Goal: Information Seeking & Learning: Learn about a topic

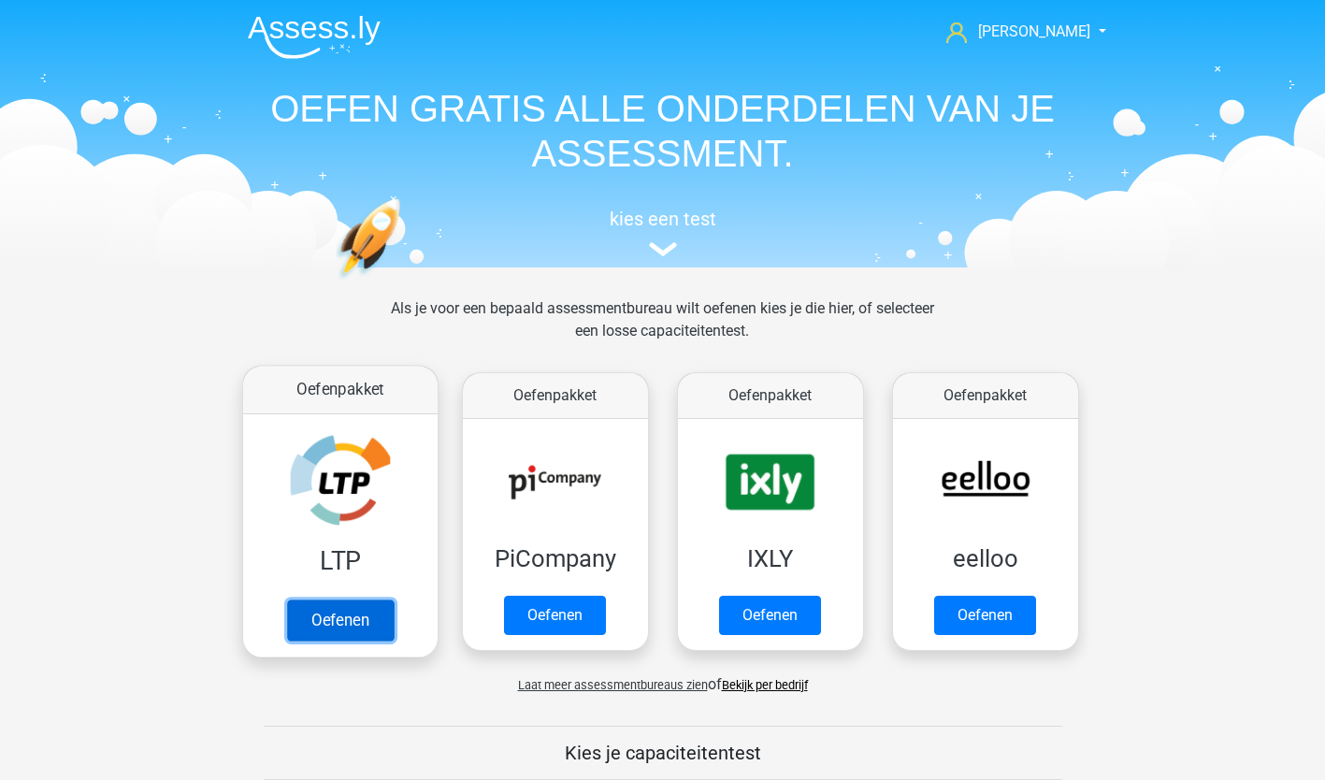
click at [350, 607] on link "Oefenen" at bounding box center [339, 619] width 107 height 41
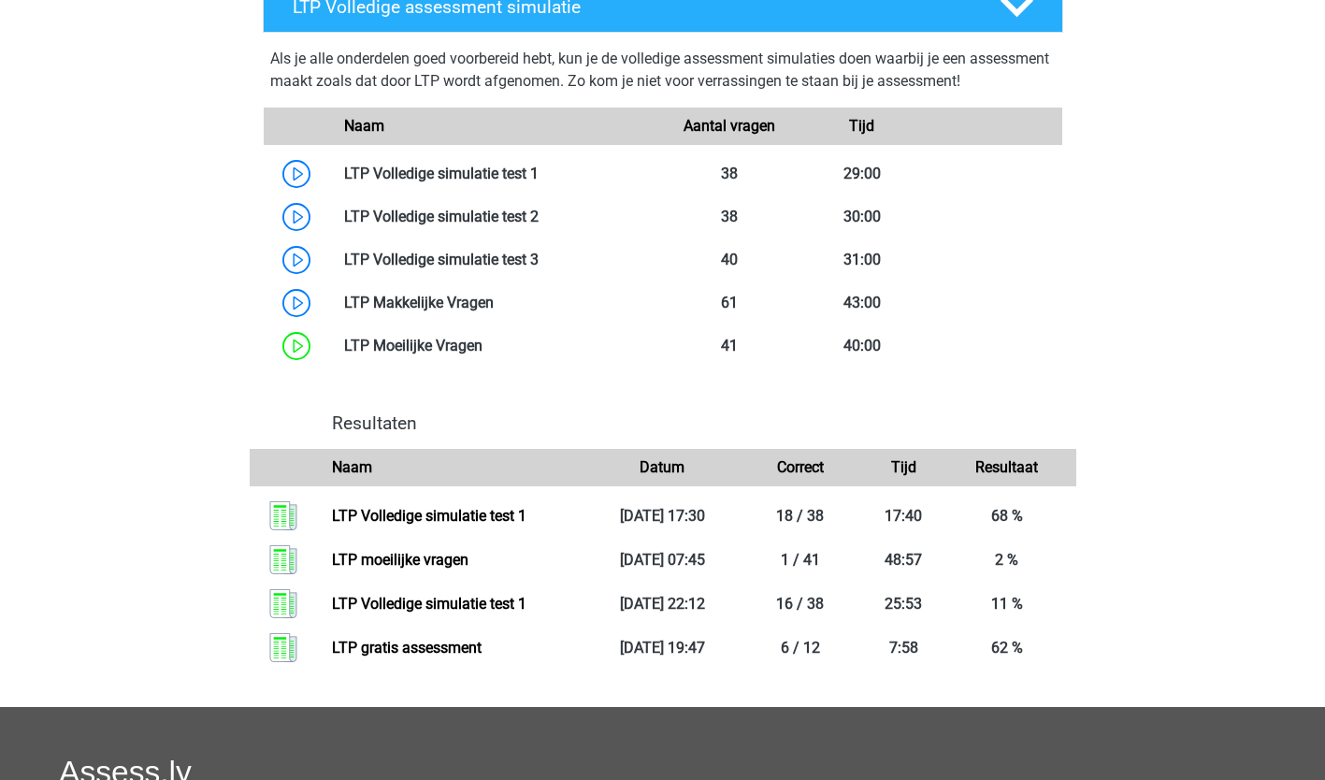
scroll to position [1085, 0]
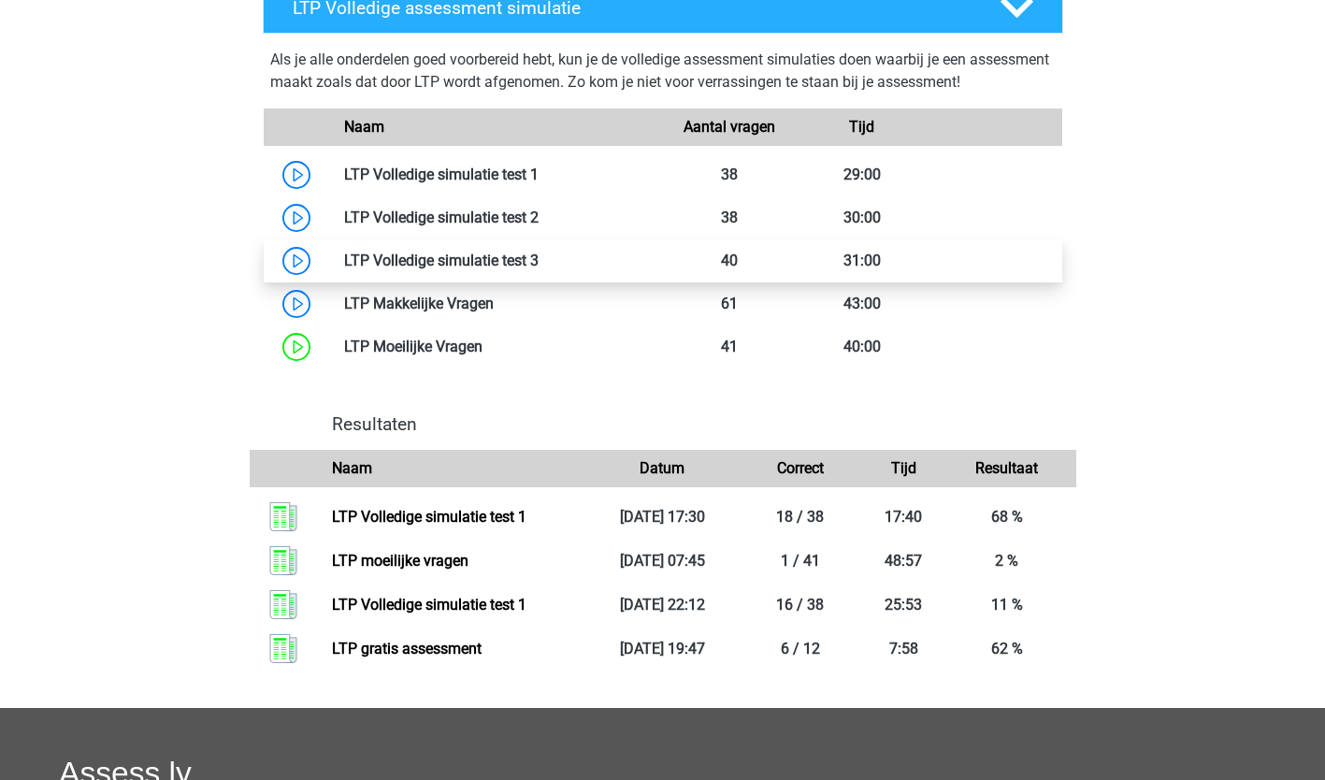
click at [538, 259] on link at bounding box center [538, 260] width 0 height 18
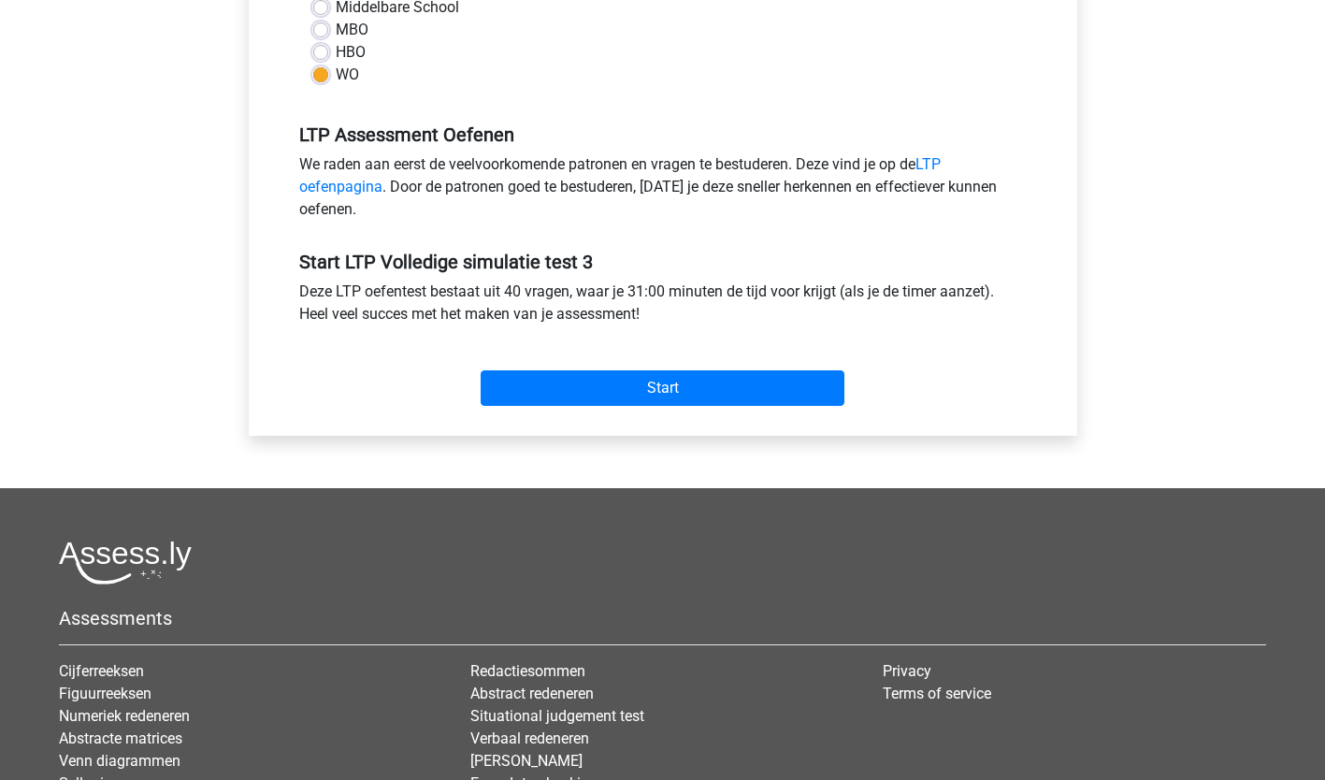
scroll to position [489, 0]
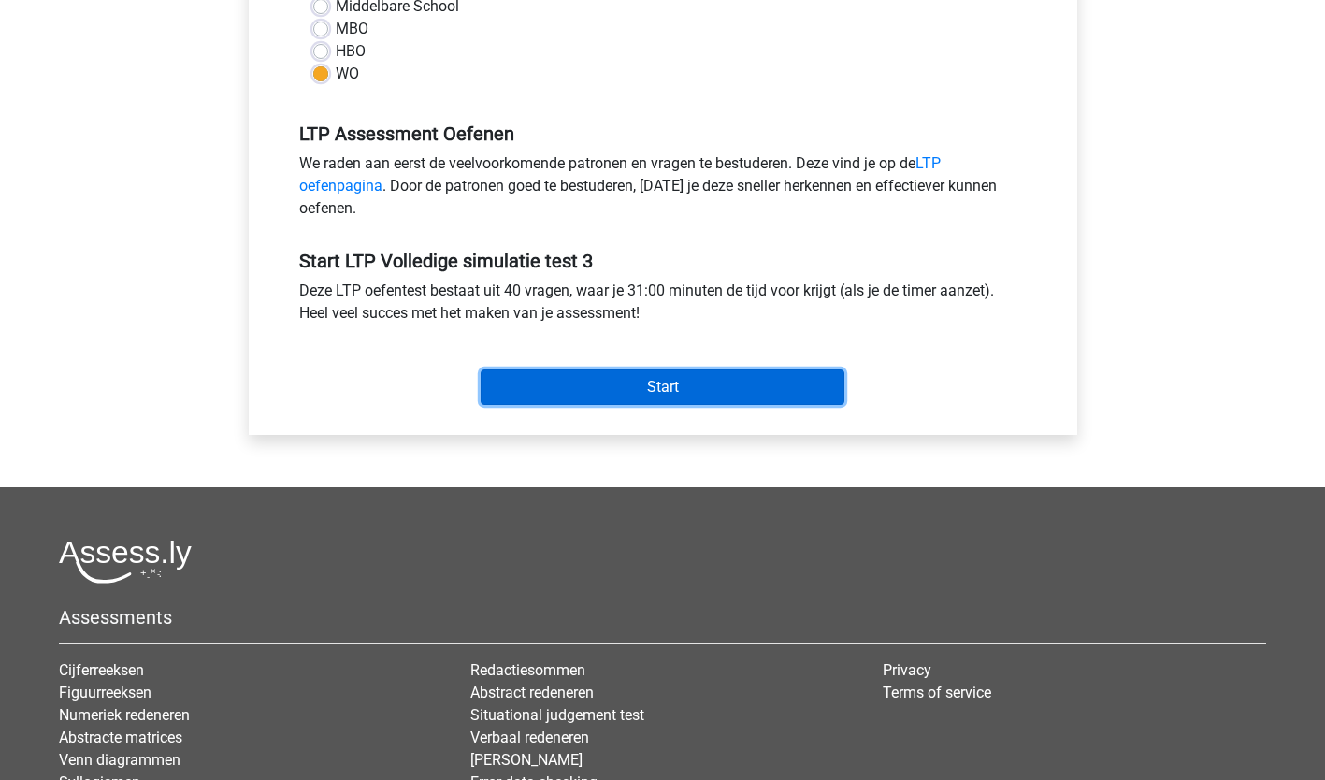
click at [668, 385] on input "Start" at bounding box center [663, 387] width 364 height 36
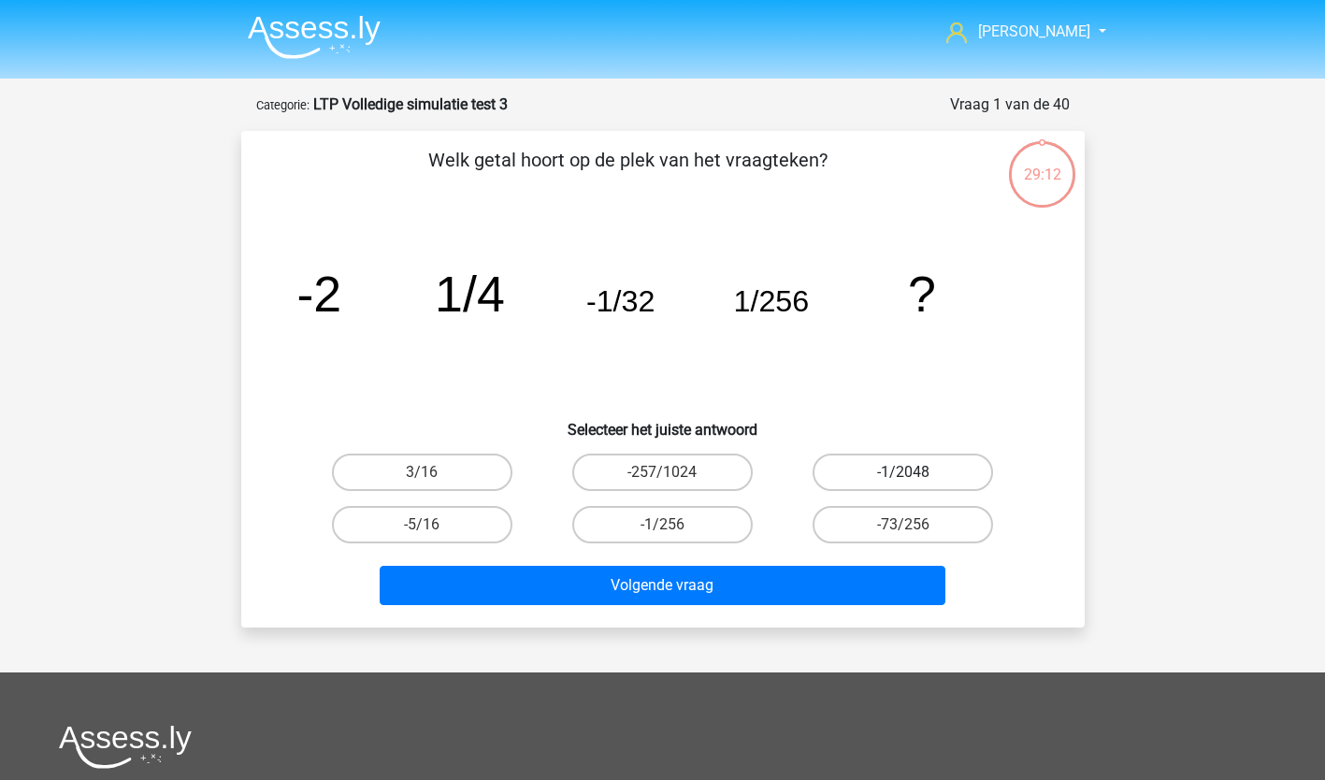
click at [885, 462] on label "-1/2048" at bounding box center [902, 471] width 180 height 37
click at [903, 472] on input "-1/2048" at bounding box center [909, 478] width 12 height 12
radio input "true"
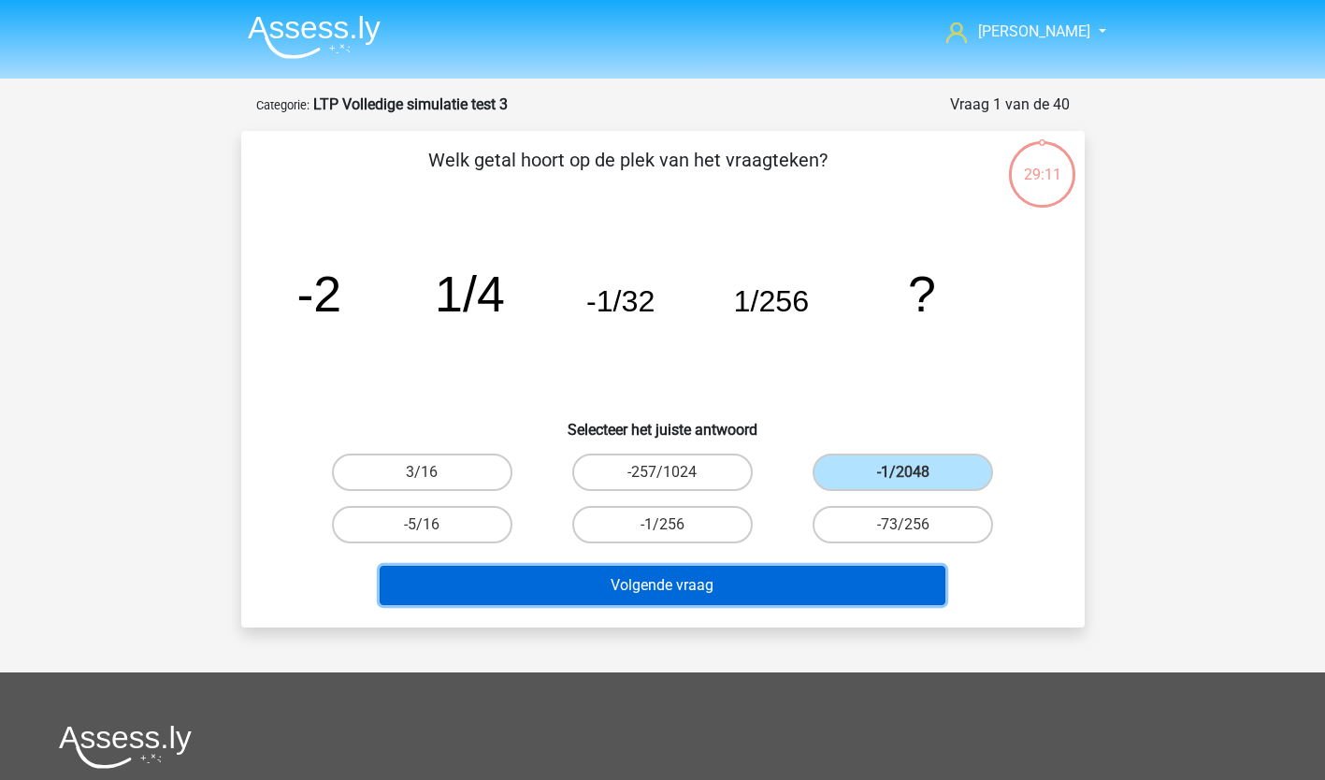
click at [658, 589] on button "Volgende vraag" at bounding box center [663, 585] width 566 height 39
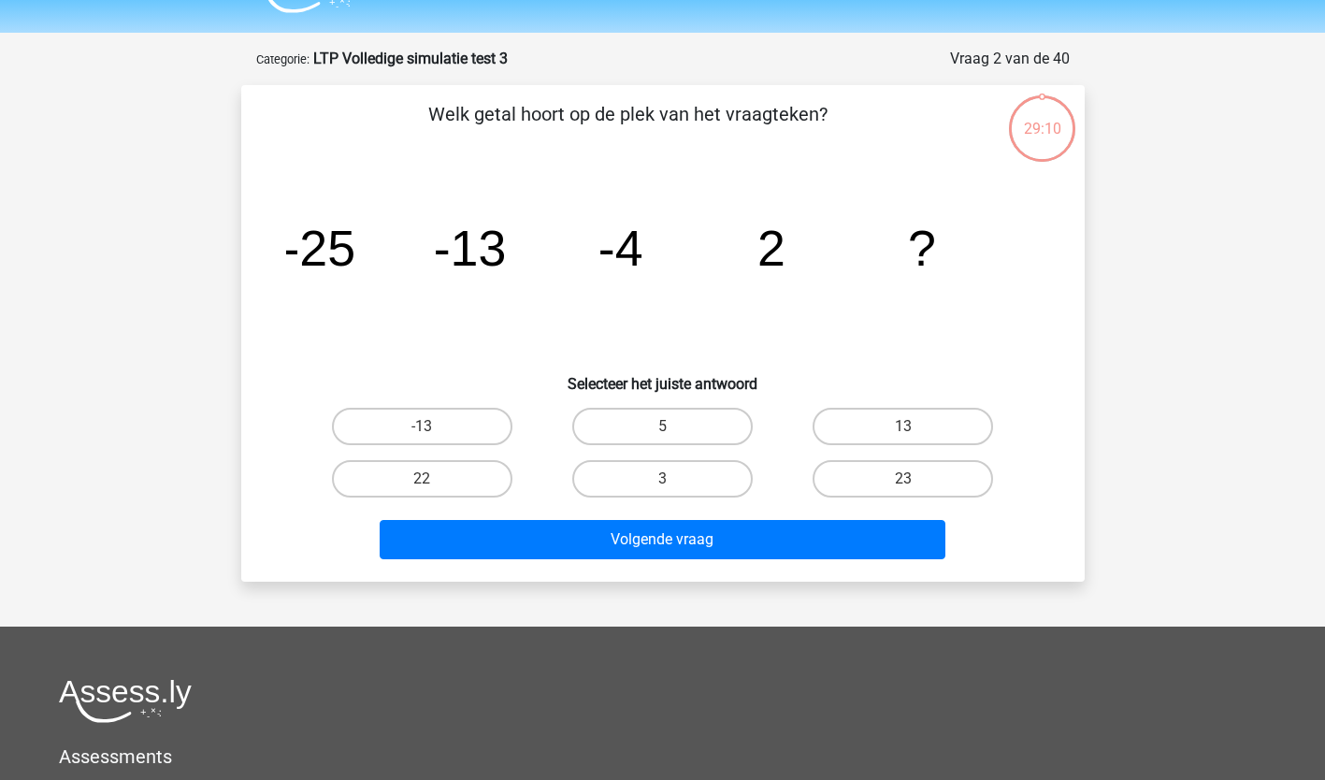
scroll to position [93, 0]
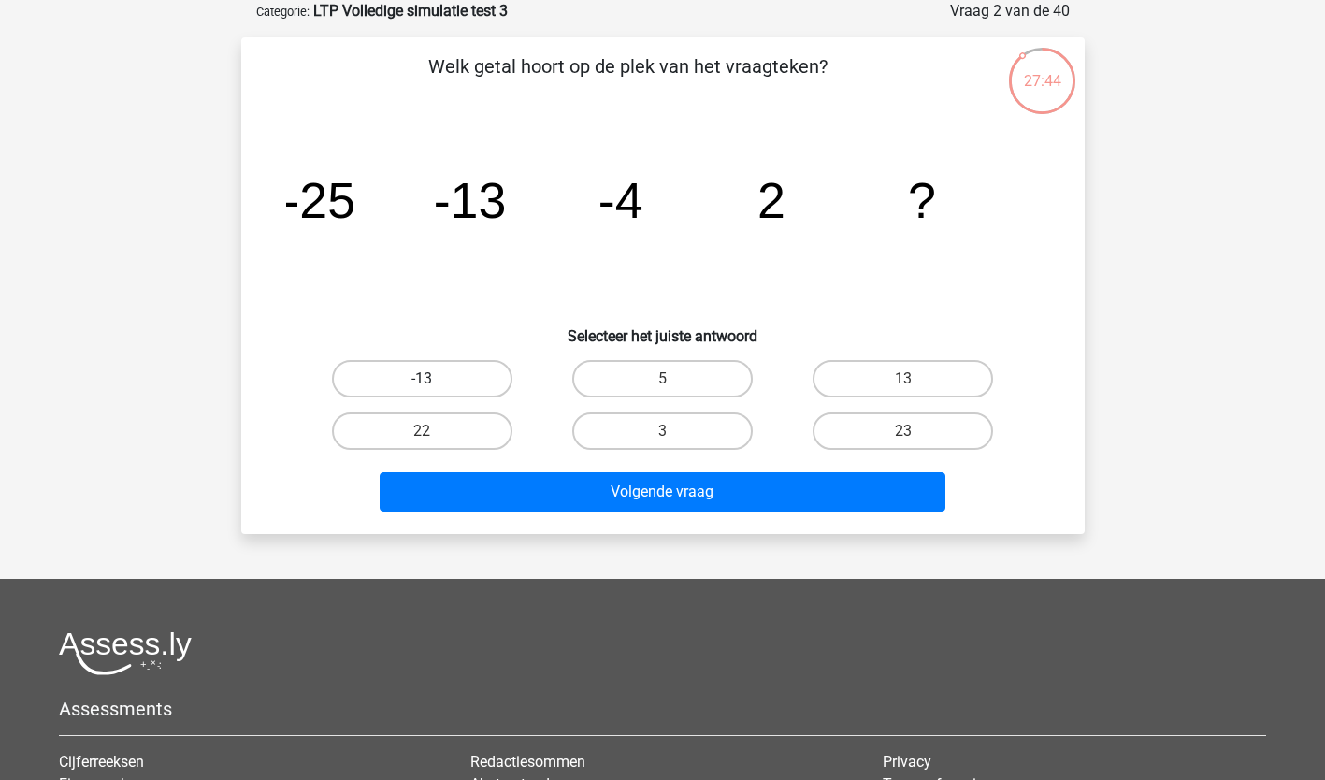
click at [414, 380] on label "-13" at bounding box center [422, 378] width 180 height 37
click at [422, 380] on input "-13" at bounding box center [428, 385] width 12 height 12
radio input "true"
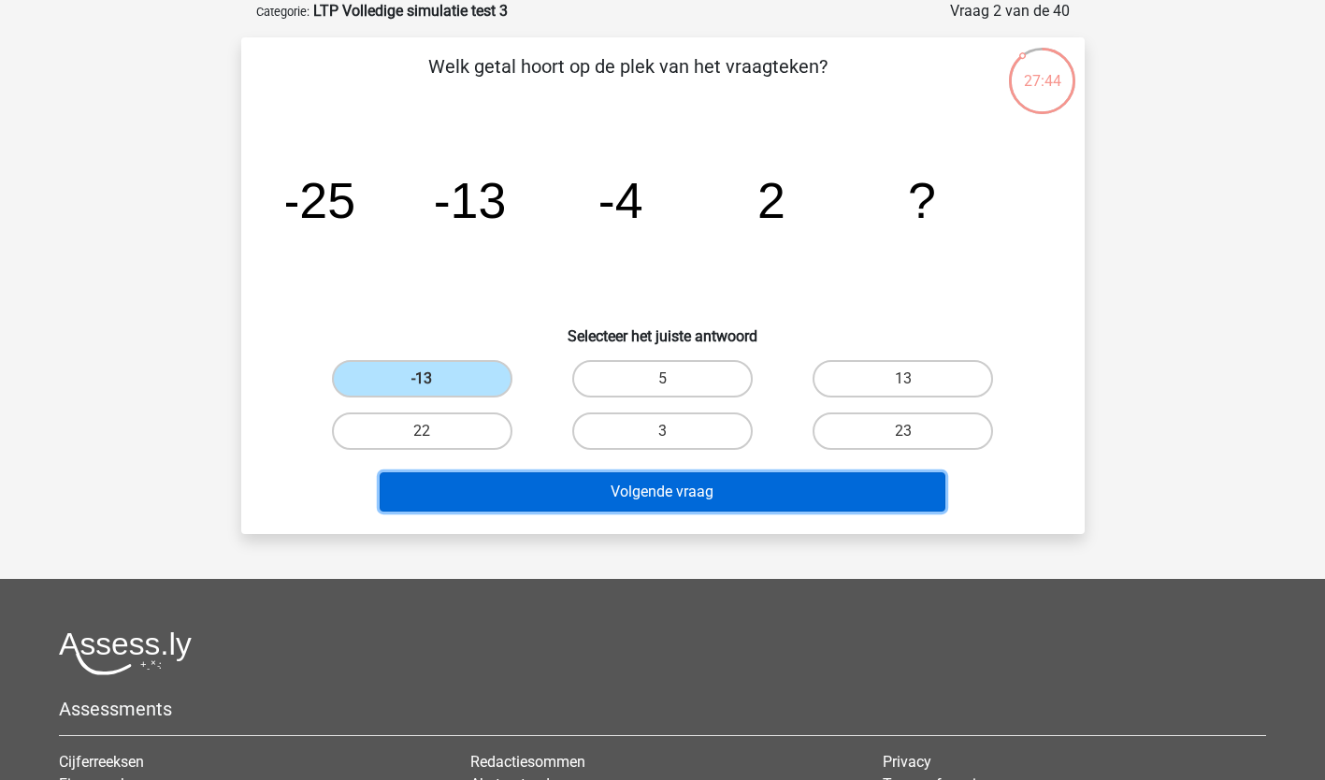
click at [537, 474] on button "Volgende vraag" at bounding box center [663, 491] width 566 height 39
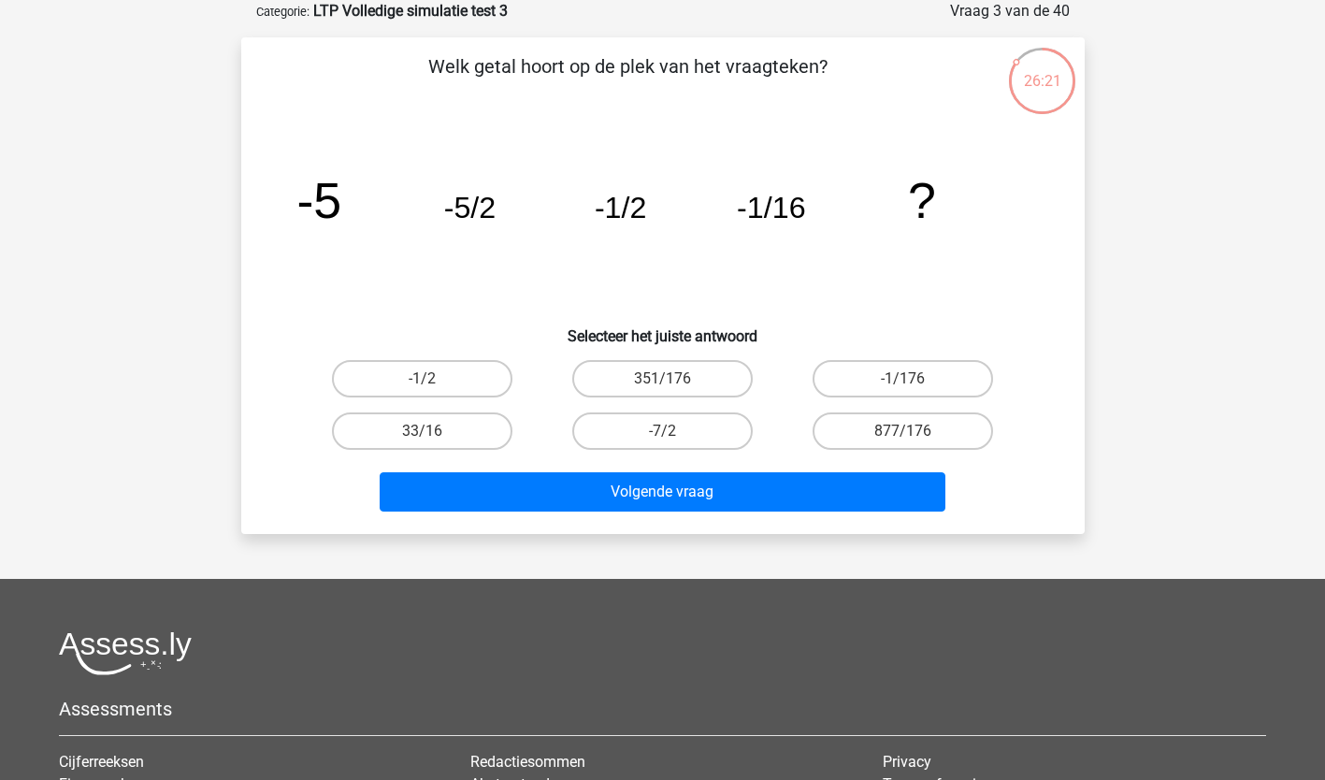
click at [908, 379] on input "-1/176" at bounding box center [909, 385] width 12 height 12
radio input "true"
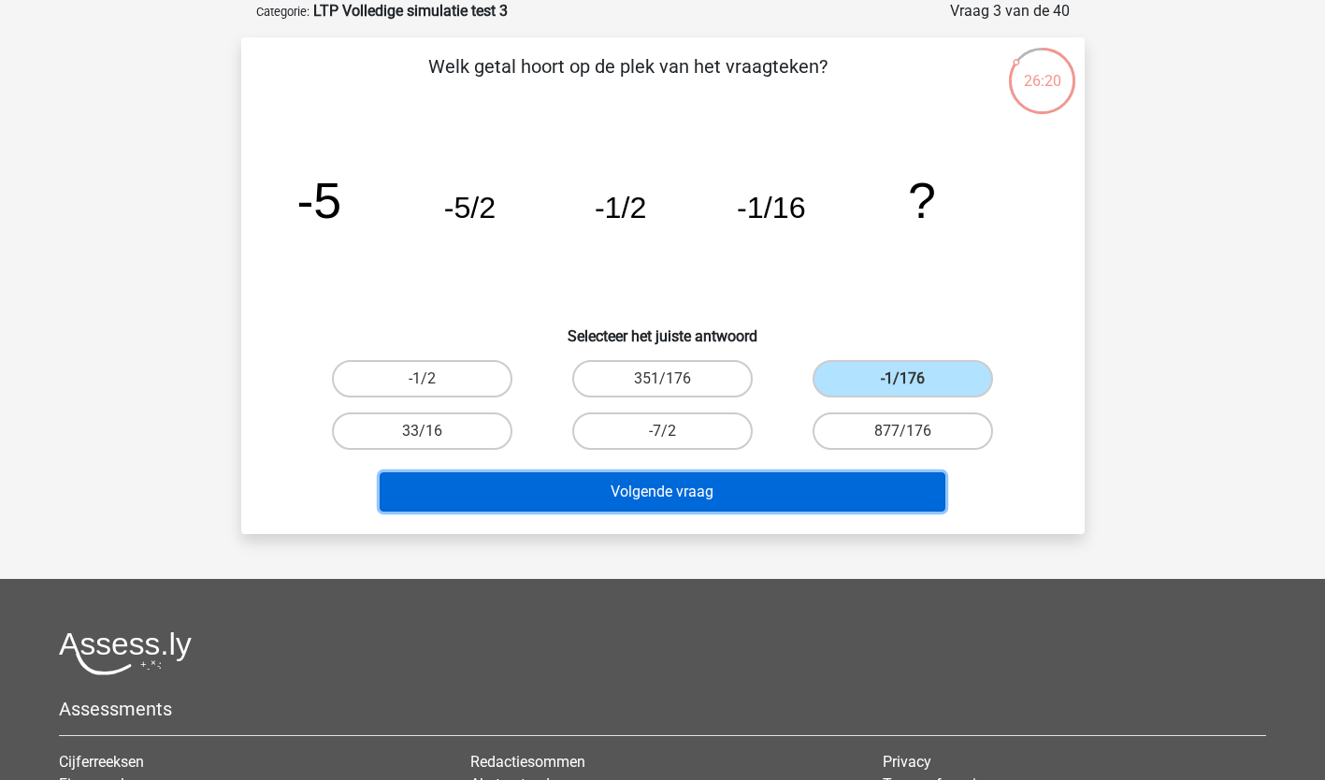
click at [695, 497] on button "Volgende vraag" at bounding box center [663, 491] width 566 height 39
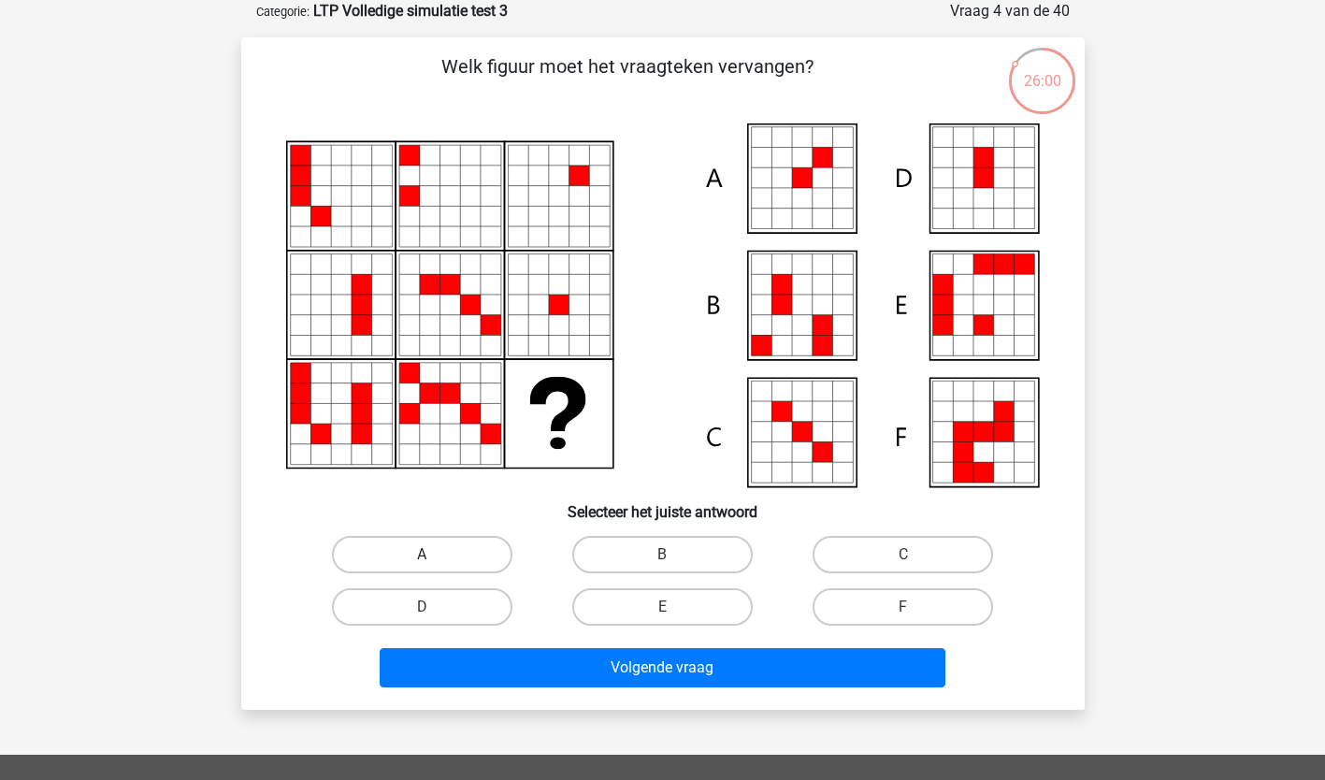
click at [423, 545] on label "A" at bounding box center [422, 554] width 180 height 37
click at [423, 554] on input "A" at bounding box center [428, 560] width 12 height 12
radio input "true"
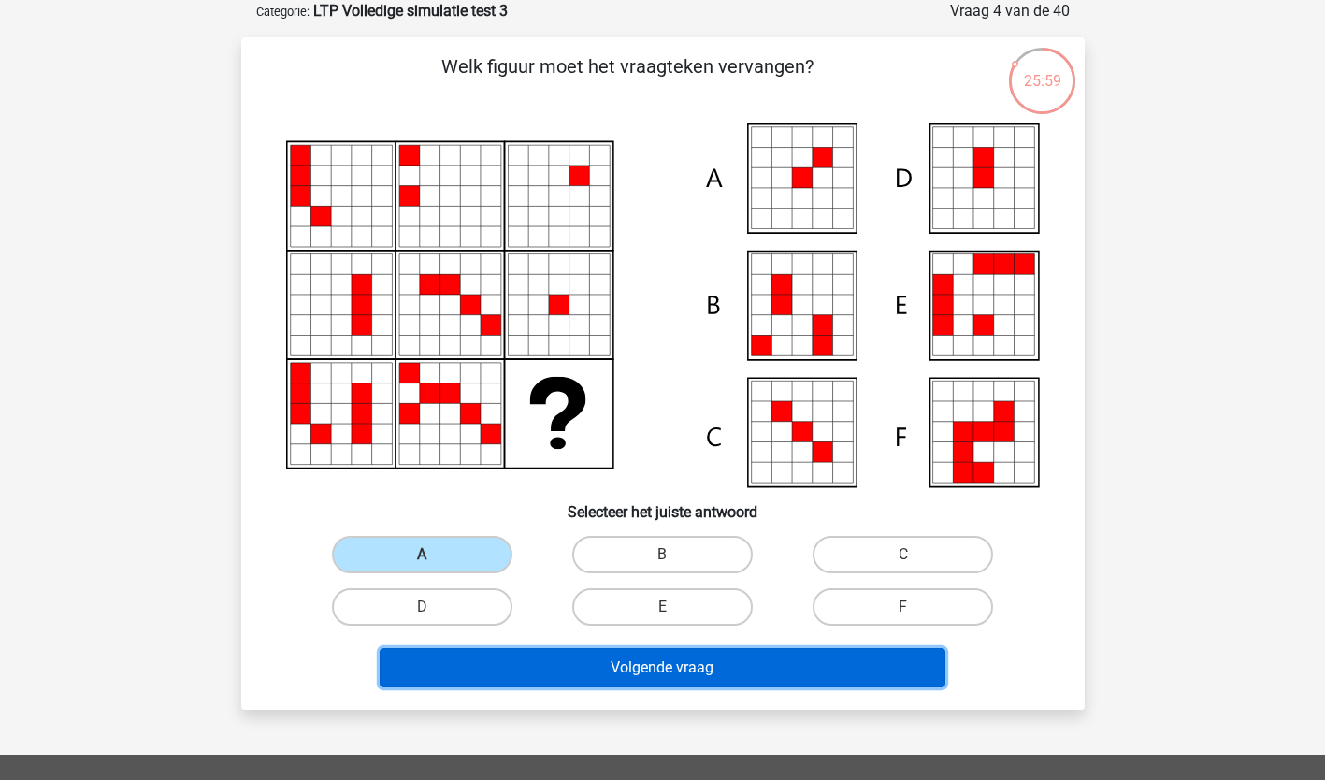
click at [550, 669] on button "Volgende vraag" at bounding box center [663, 667] width 566 height 39
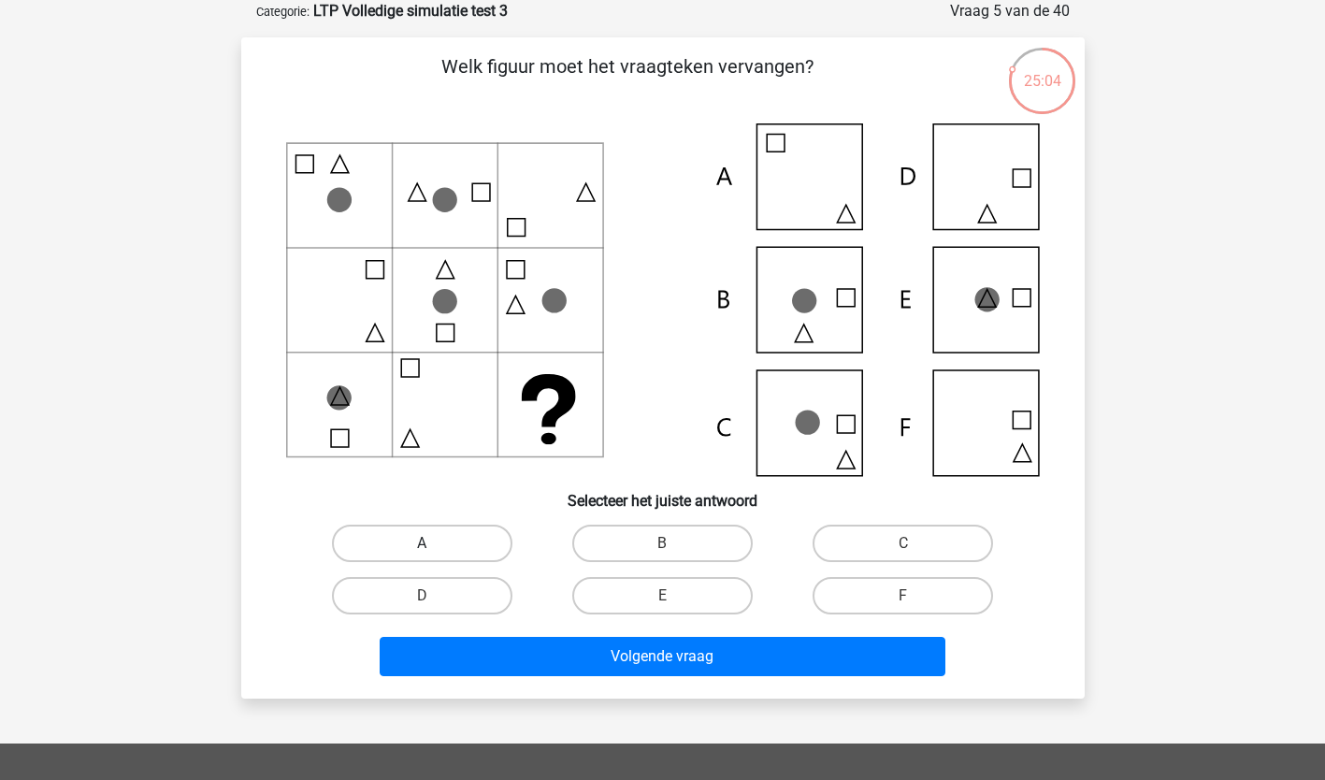
click at [443, 543] on label "A" at bounding box center [422, 542] width 180 height 37
click at [434, 543] on input "A" at bounding box center [428, 549] width 12 height 12
radio input "true"
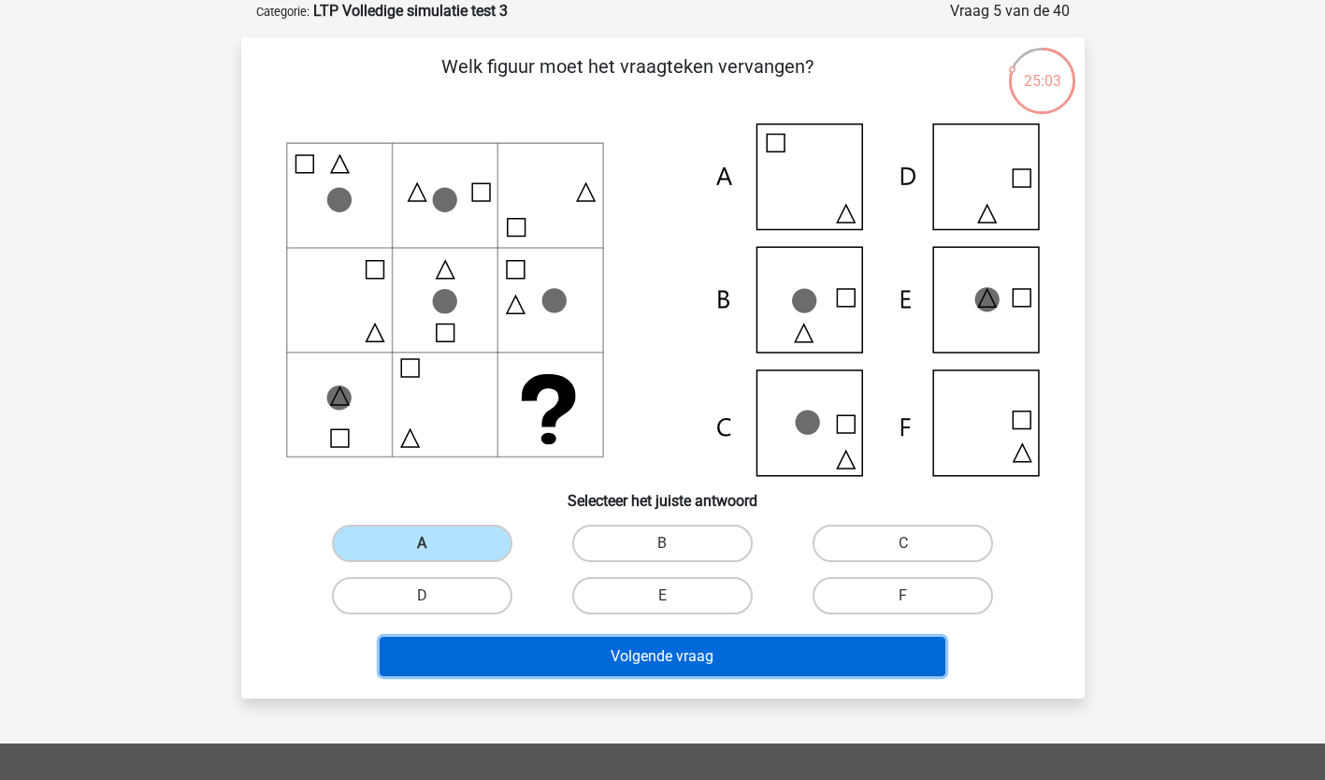
click at [642, 652] on button "Volgende vraag" at bounding box center [663, 656] width 566 height 39
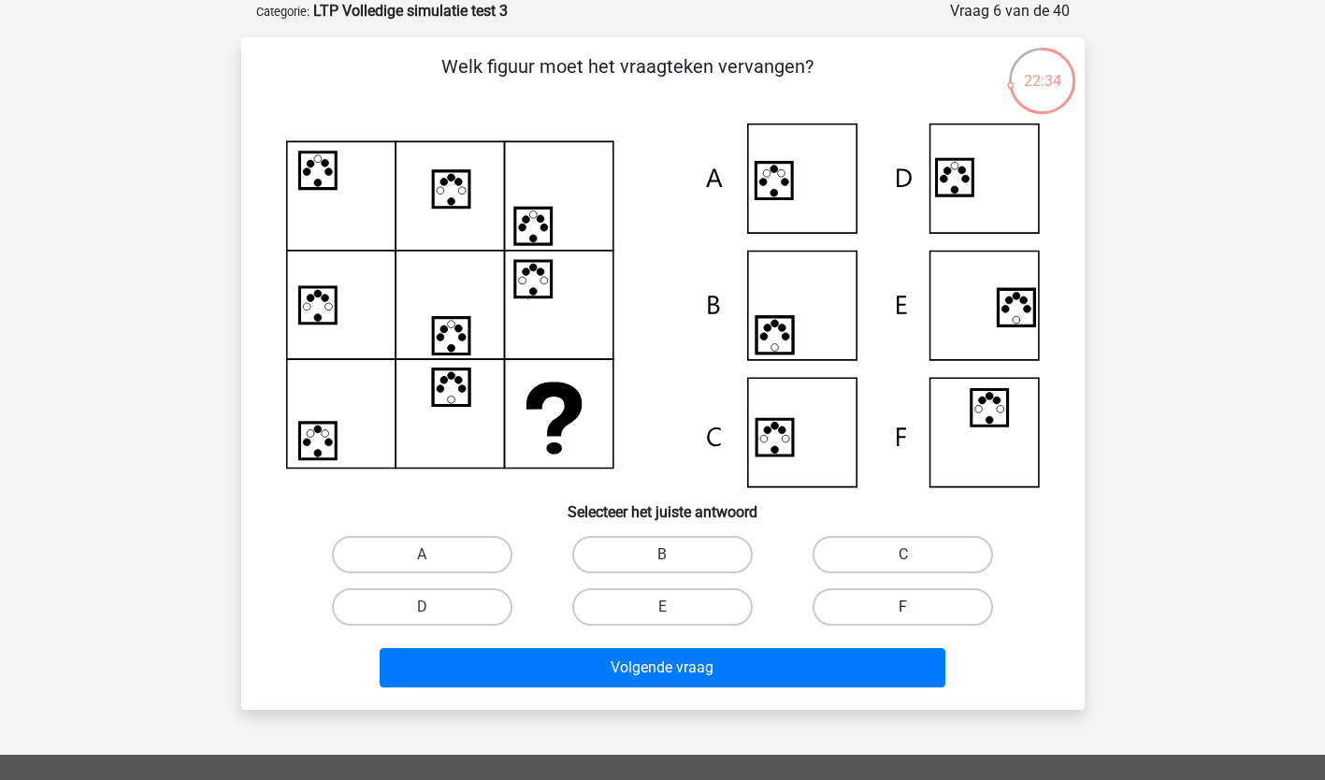
click at [911, 595] on label "F" at bounding box center [902, 606] width 180 height 37
click at [911, 607] on input "F" at bounding box center [909, 613] width 12 height 12
radio input "true"
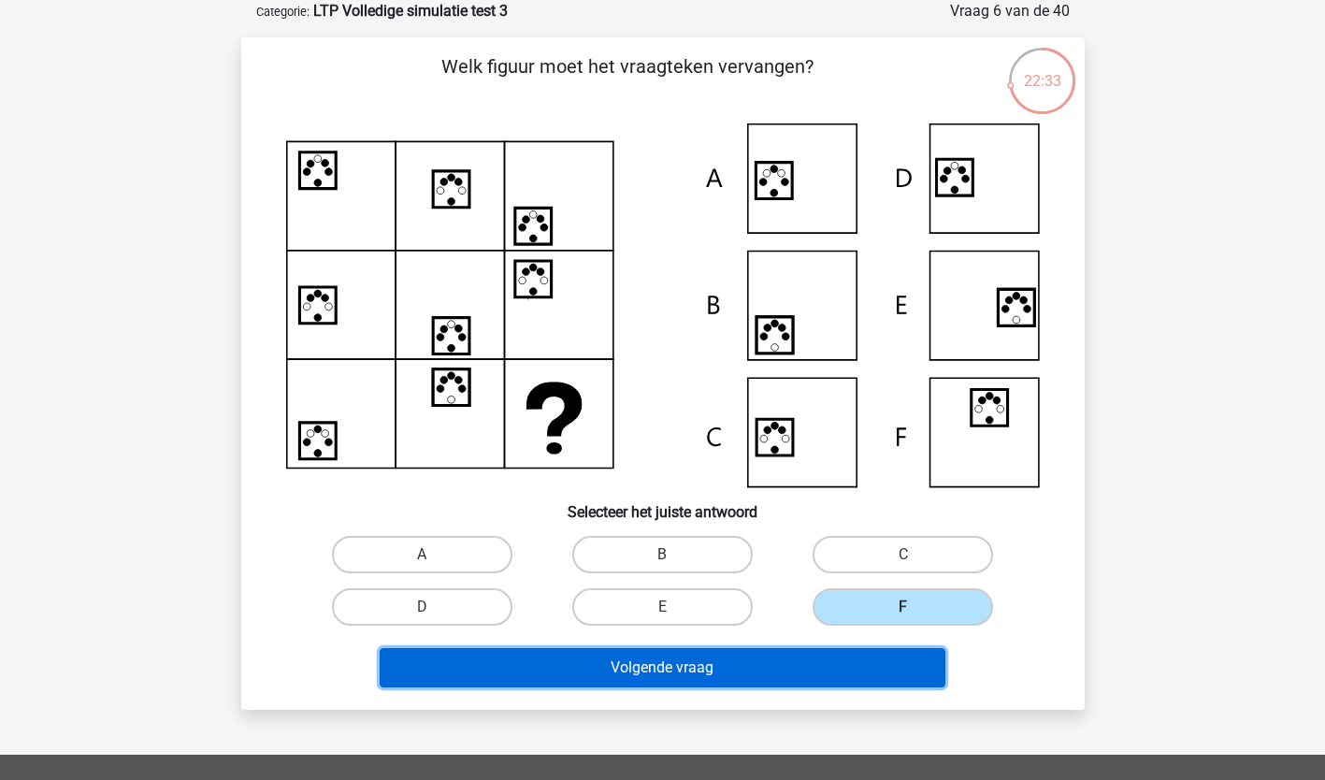
click at [844, 679] on button "Volgende vraag" at bounding box center [663, 667] width 566 height 39
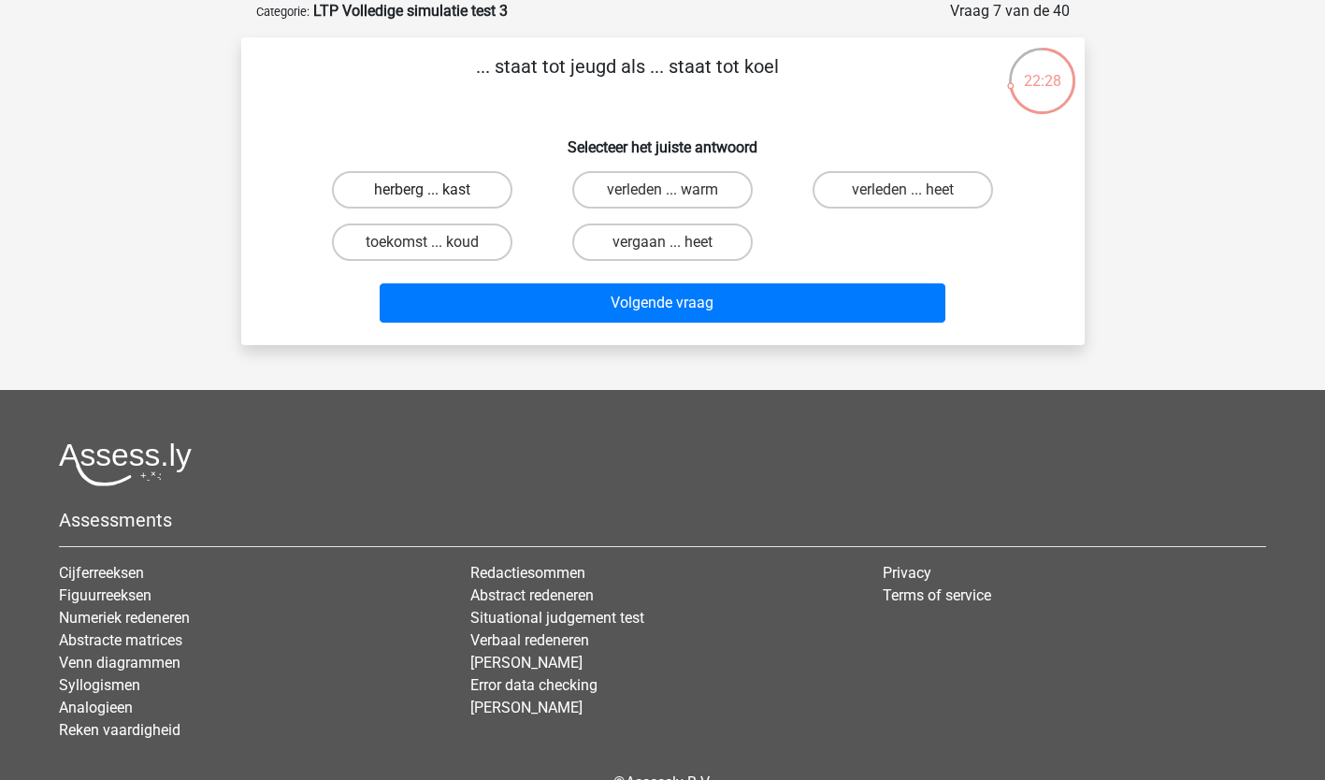
click at [443, 194] on label "herberg ... kast" at bounding box center [422, 189] width 180 height 37
click at [434, 194] on input "herberg ... kast" at bounding box center [428, 196] width 12 height 12
radio input "true"
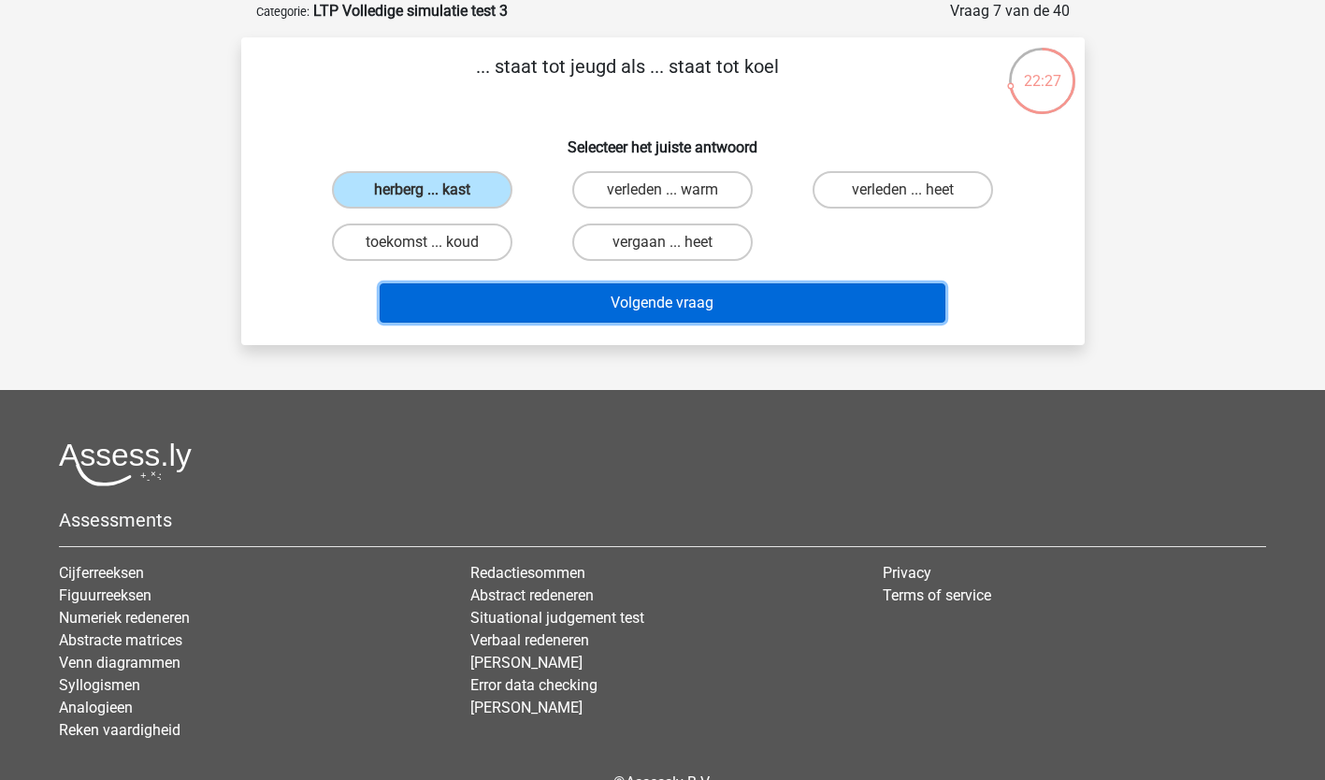
click at [559, 298] on button "Volgende vraag" at bounding box center [663, 302] width 566 height 39
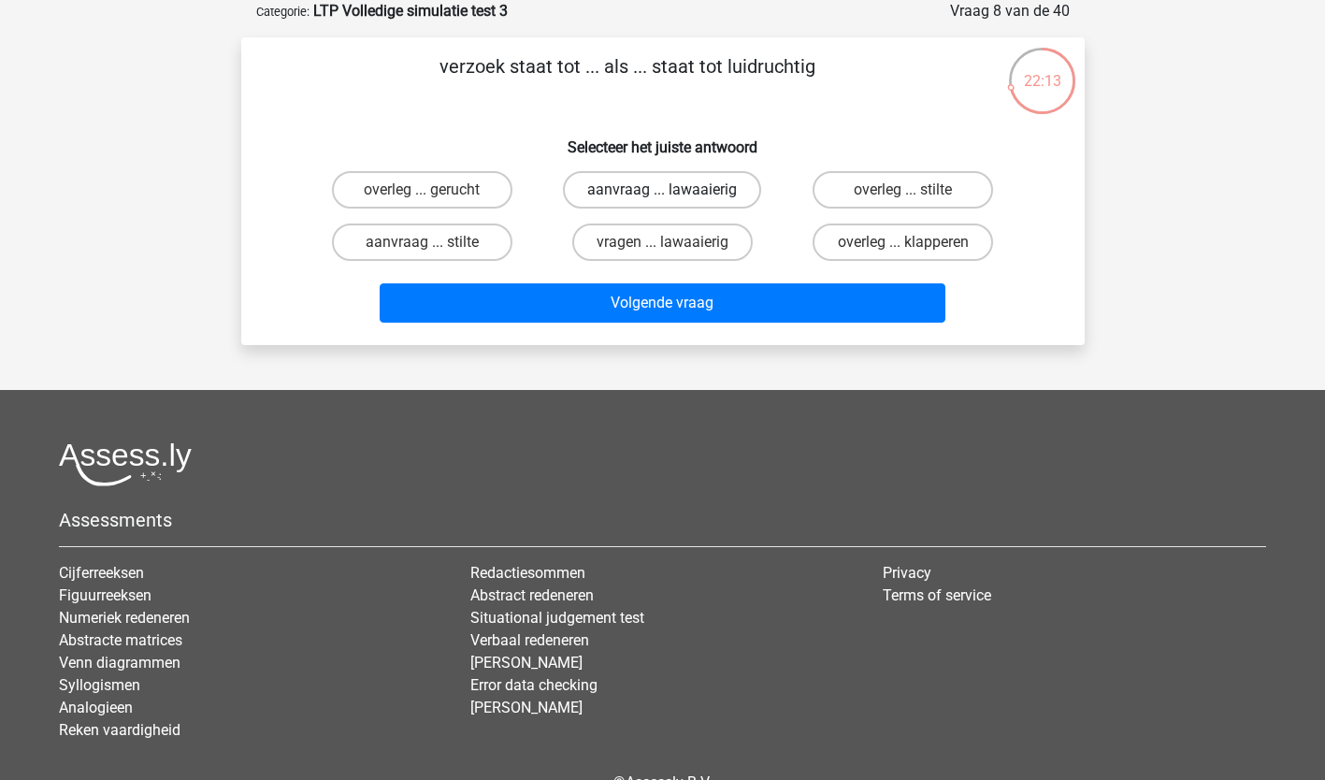
click at [678, 179] on label "aanvraag ... lawaaierig" at bounding box center [662, 189] width 198 height 37
click at [674, 190] on input "aanvraag ... lawaaierig" at bounding box center [668, 196] width 12 height 12
radio input "true"
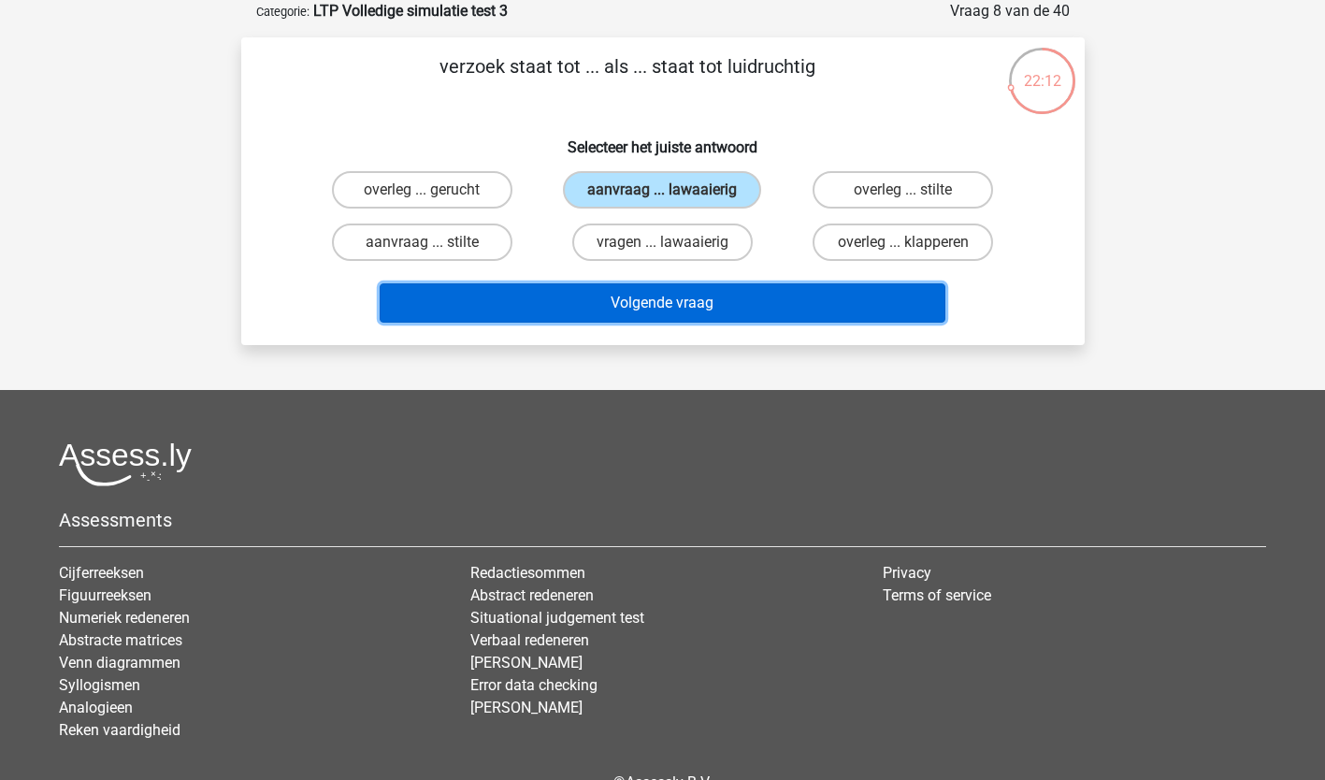
click at [649, 296] on button "Volgende vraag" at bounding box center [663, 302] width 566 height 39
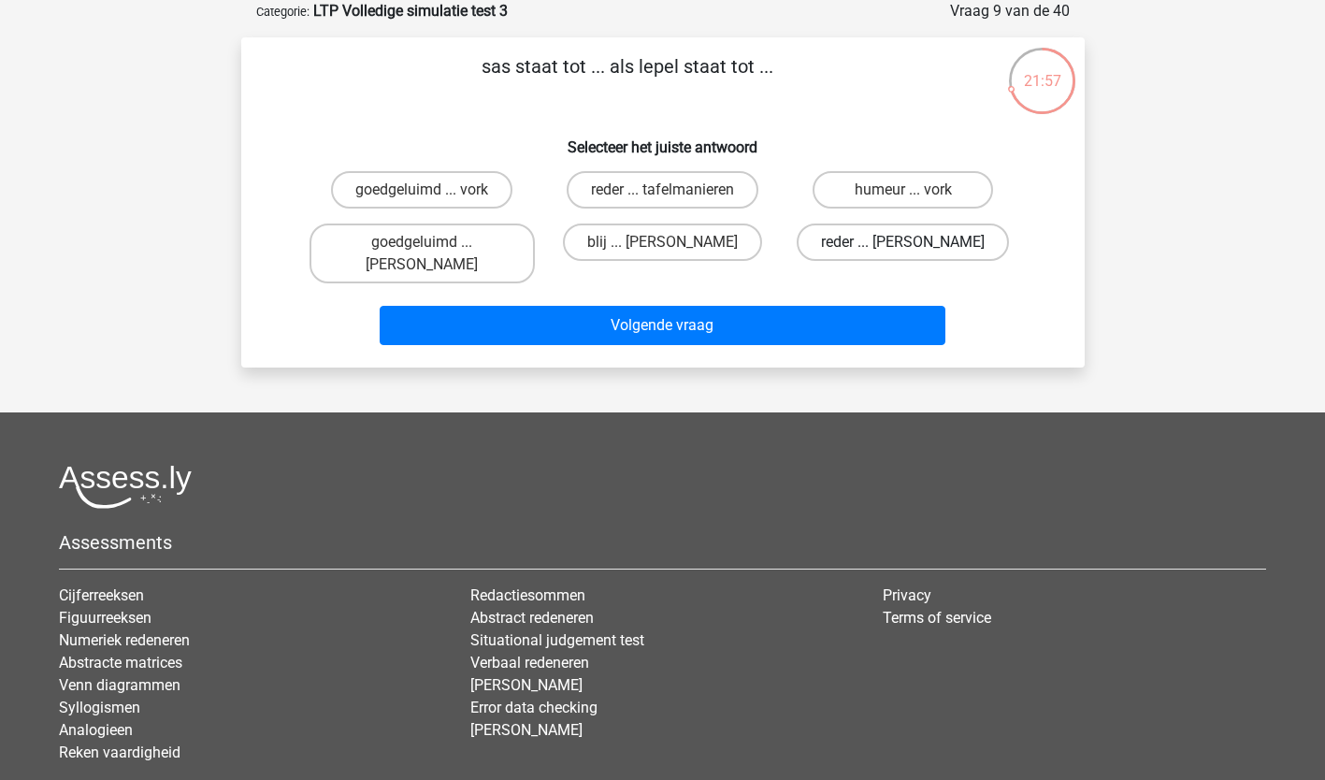
click at [925, 235] on label "reder ... anna" at bounding box center [902, 241] width 212 height 37
click at [915, 242] on input "reder ... anna" at bounding box center [909, 248] width 12 height 12
radio input "true"
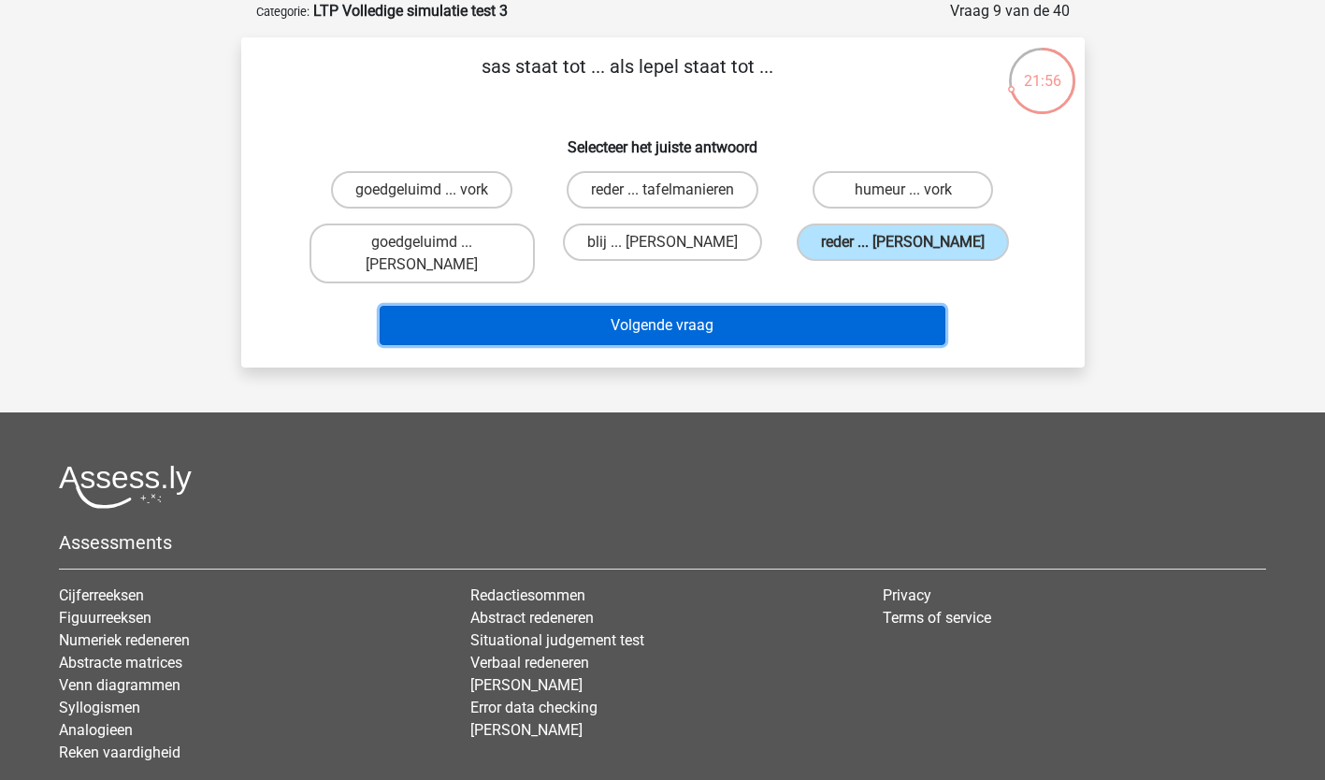
click at [692, 312] on button "Volgende vraag" at bounding box center [663, 325] width 566 height 39
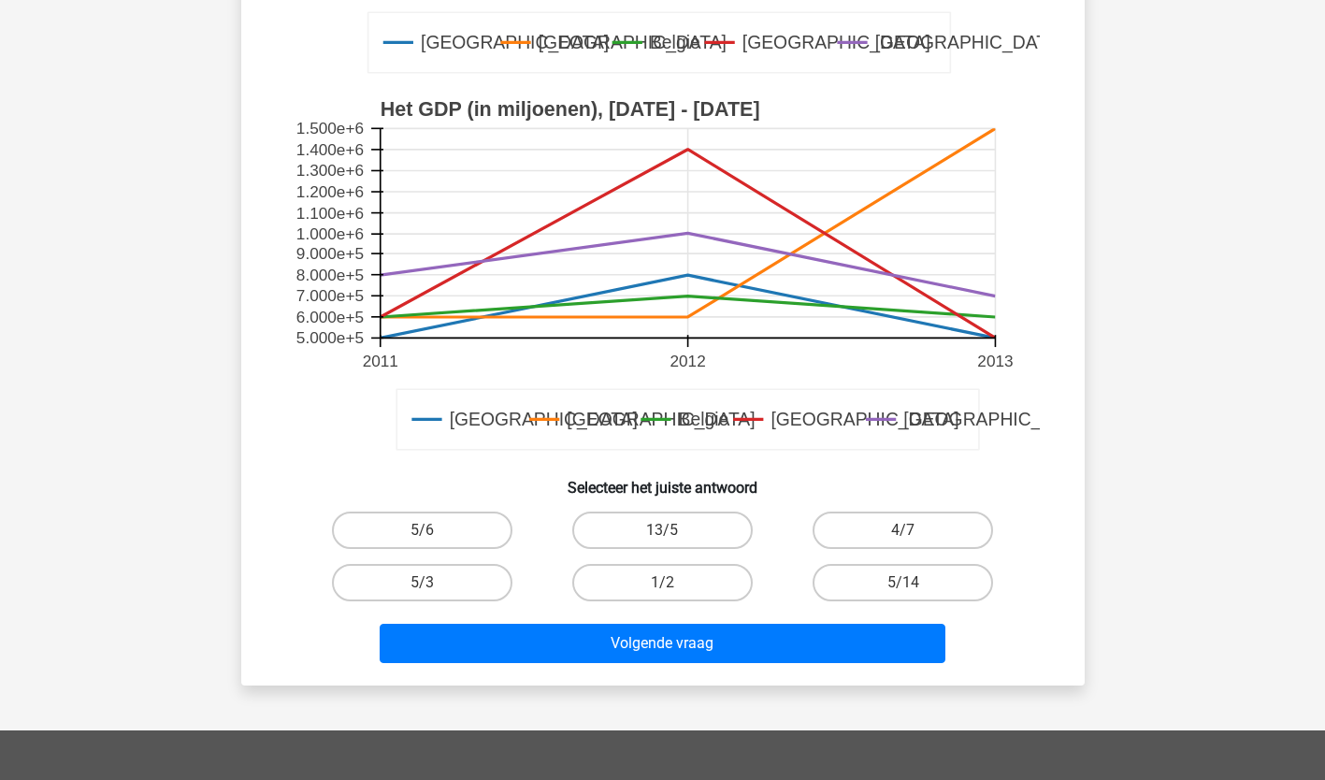
scroll to position [507, 0]
click at [920, 523] on label "4/7" at bounding box center [902, 529] width 180 height 37
click at [915, 530] on input "4/7" at bounding box center [909, 536] width 12 height 12
radio input "true"
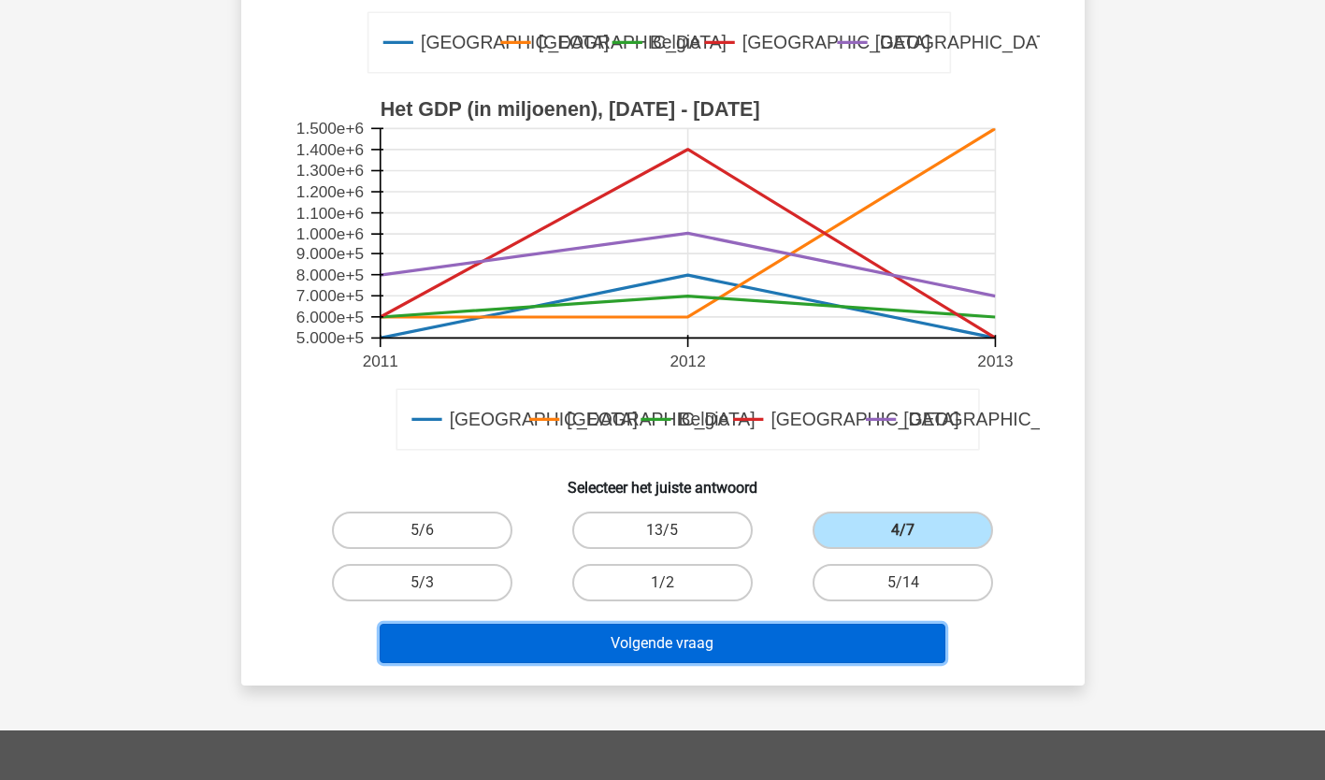
click at [684, 641] on button "Volgende vraag" at bounding box center [663, 643] width 566 height 39
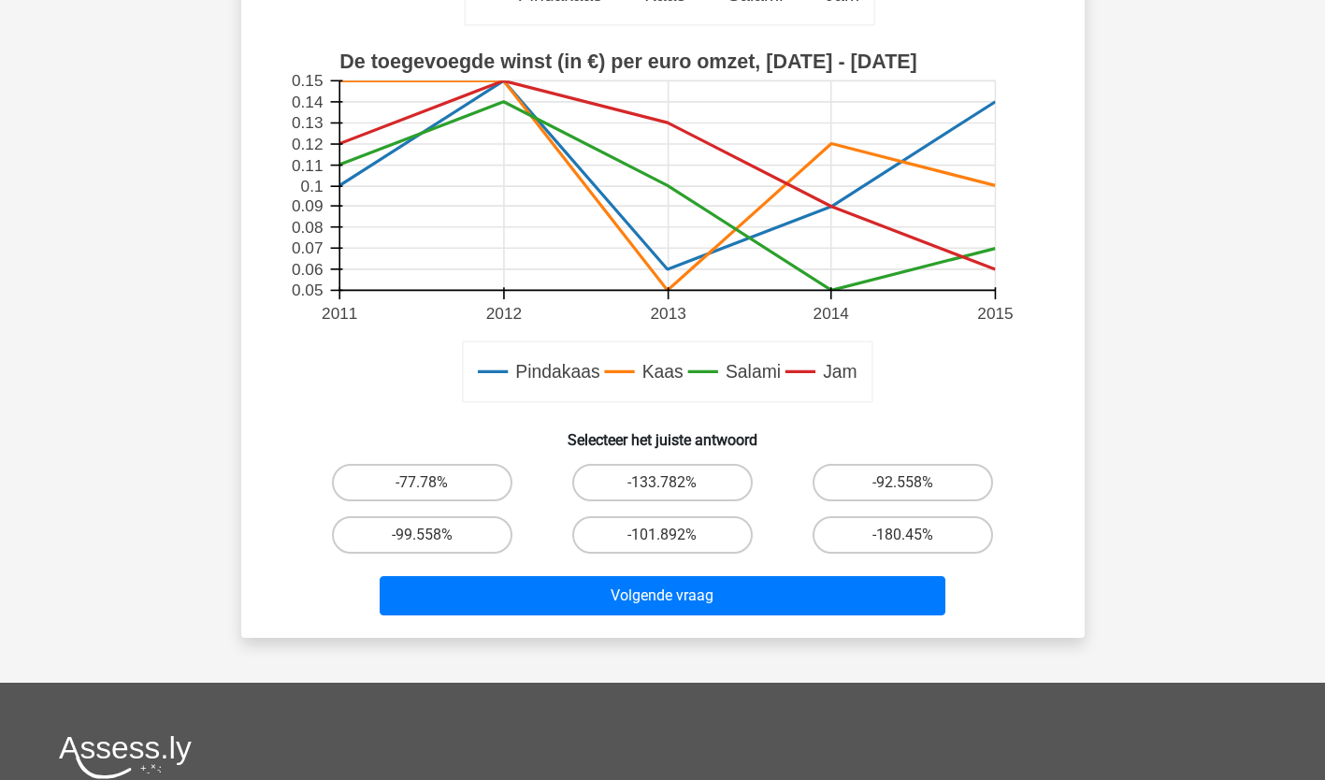
scroll to position [555, 0]
click at [683, 537] on label "-101.892%" at bounding box center [662, 533] width 180 height 37
click at [674, 537] on input "-101.892%" at bounding box center [668, 540] width 12 height 12
radio input "true"
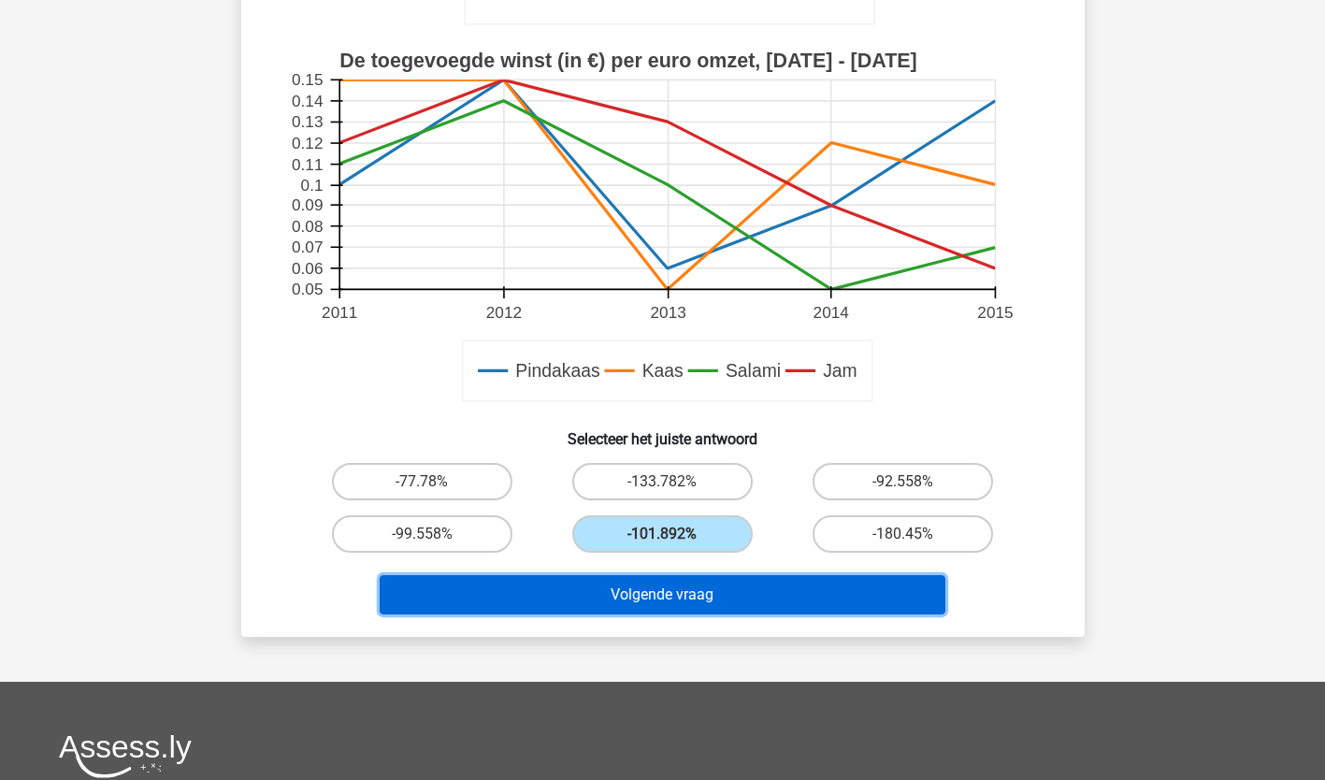
click at [671, 588] on button "Volgende vraag" at bounding box center [663, 594] width 566 height 39
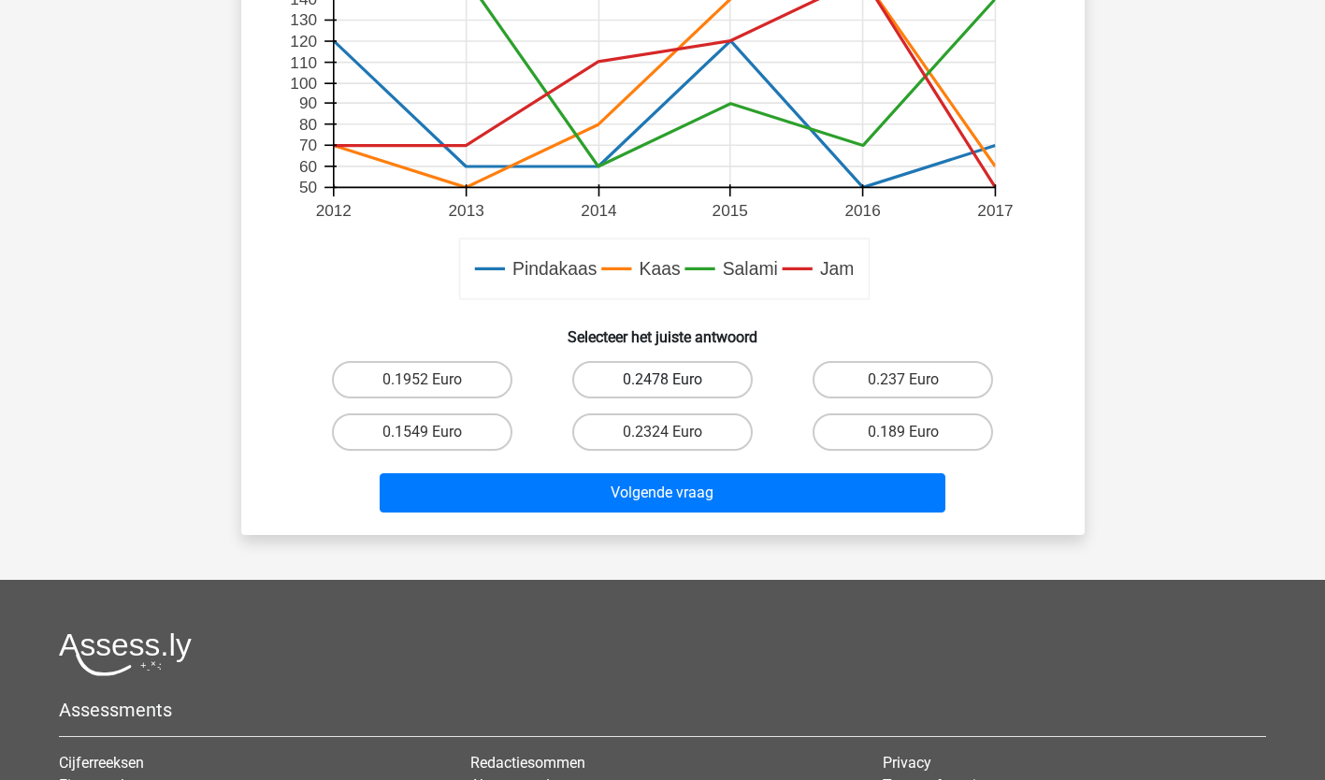
scroll to position [690, 0]
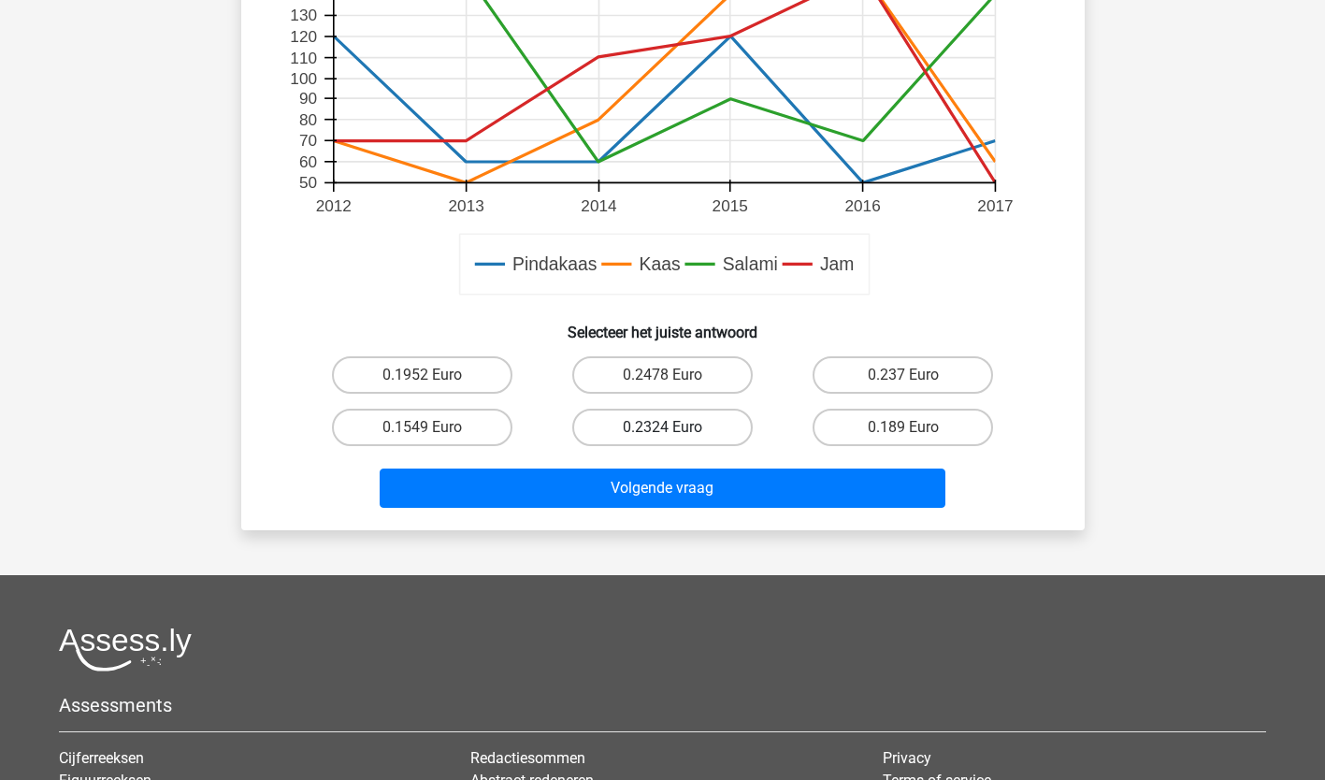
click at [663, 425] on label "0.2324 Euro" at bounding box center [662, 427] width 180 height 37
click at [663, 427] on input "0.2324 Euro" at bounding box center [668, 433] width 12 height 12
radio input "true"
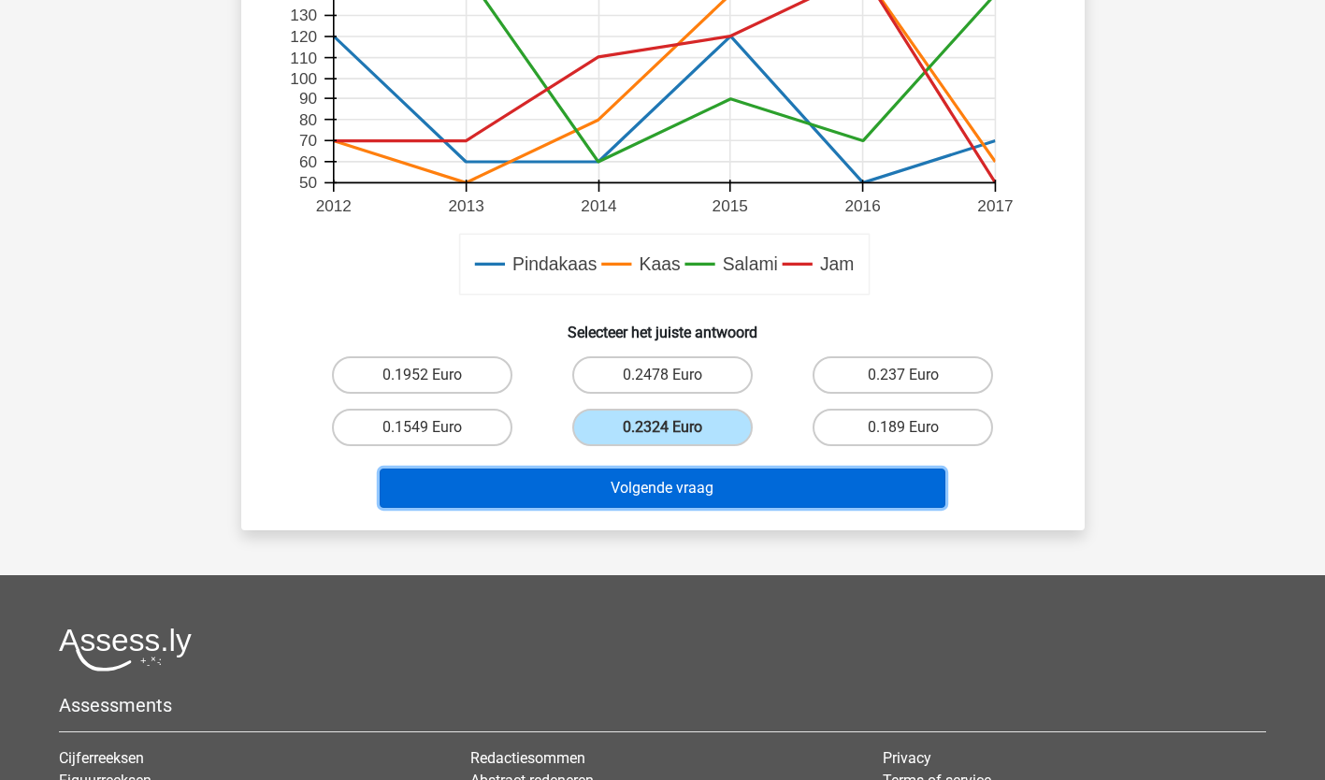
click at [672, 469] on button "Volgende vraag" at bounding box center [663, 487] width 566 height 39
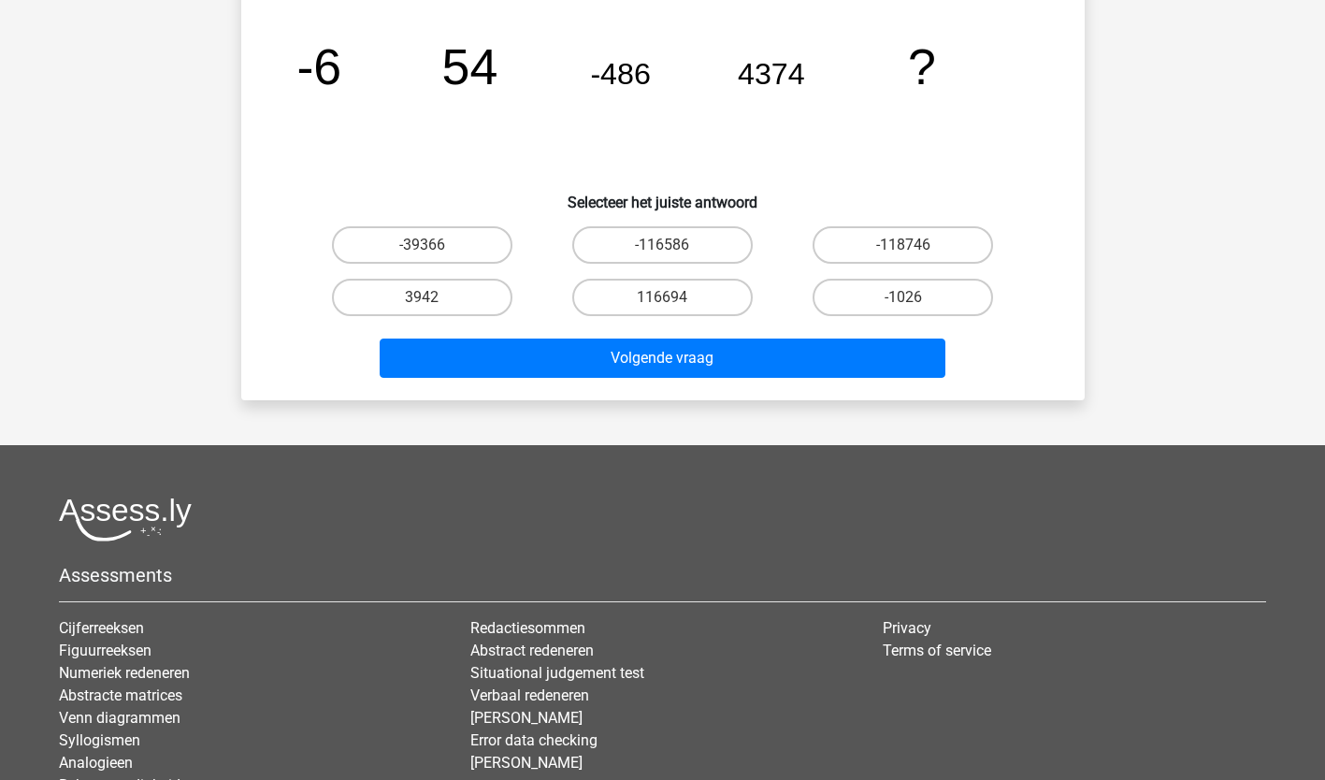
scroll to position [93, 0]
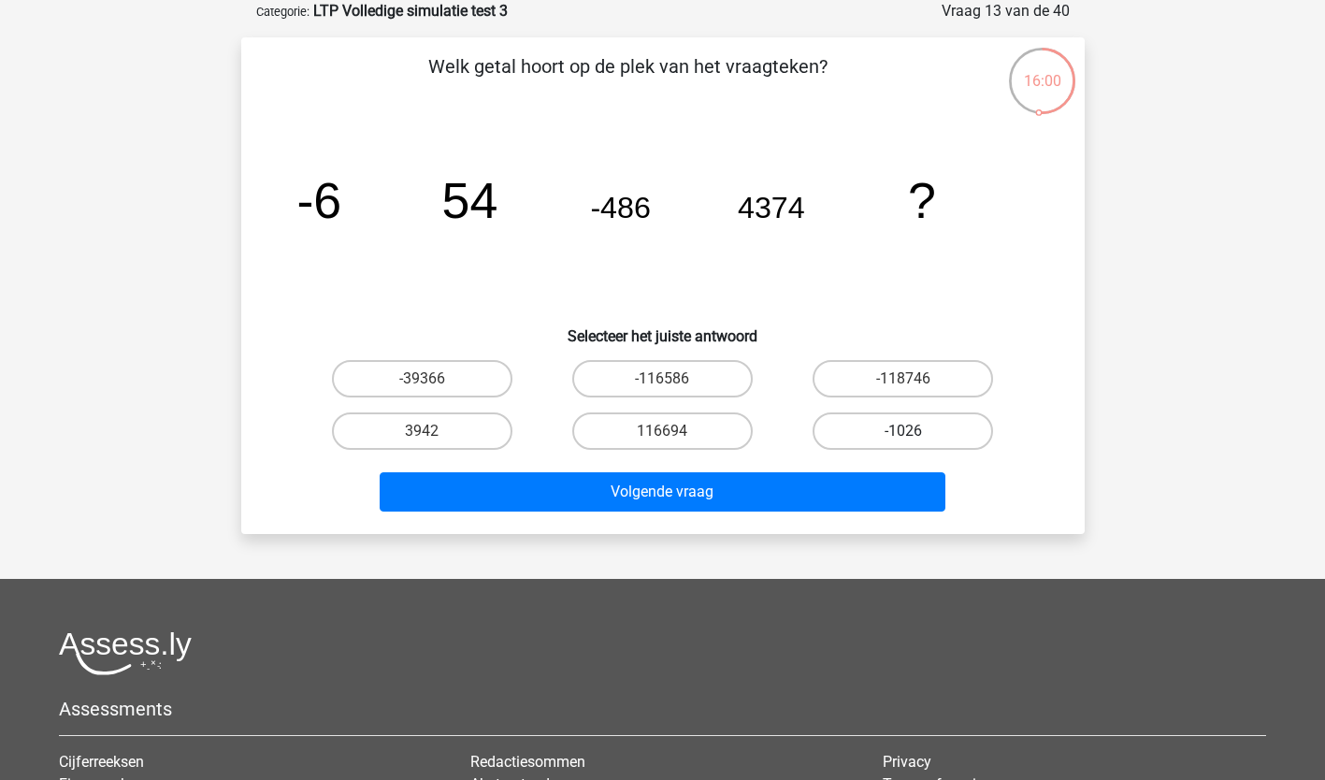
click at [909, 429] on label "-1026" at bounding box center [902, 430] width 180 height 37
click at [909, 431] on input "-1026" at bounding box center [909, 437] width 12 height 12
radio input "true"
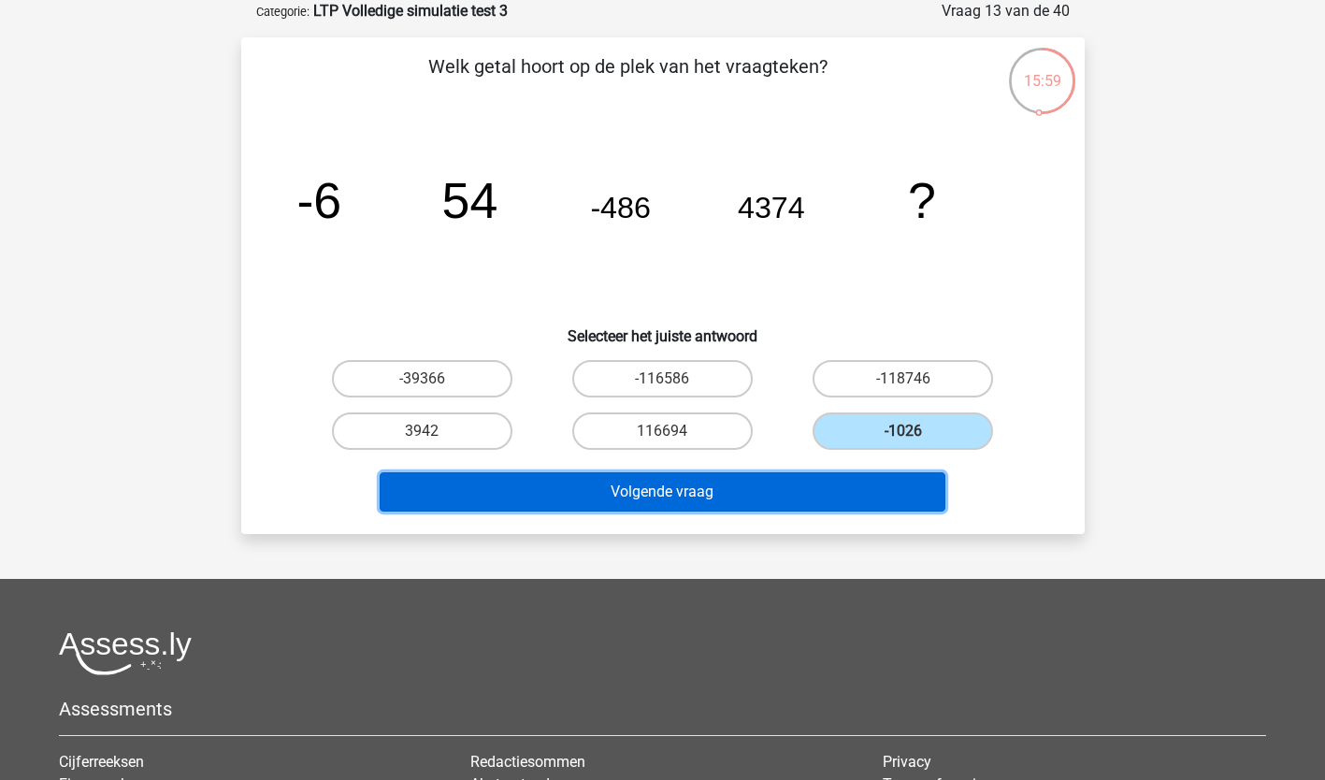
click at [810, 490] on button "Volgende vraag" at bounding box center [663, 491] width 566 height 39
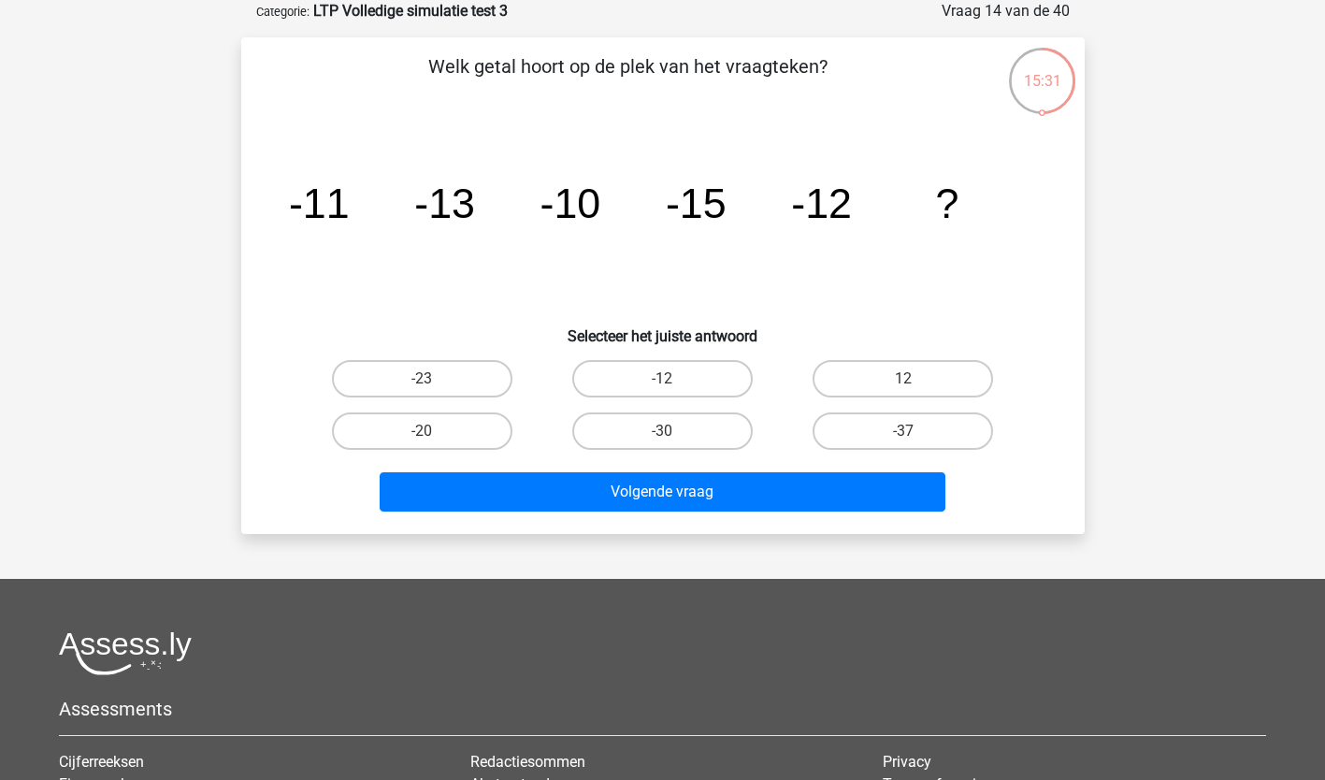
click at [450, 359] on div "-23" at bounding box center [422, 378] width 240 height 52
click at [456, 372] on label "-23" at bounding box center [422, 378] width 180 height 37
click at [434, 379] on input "-23" at bounding box center [428, 385] width 12 height 12
radio input "true"
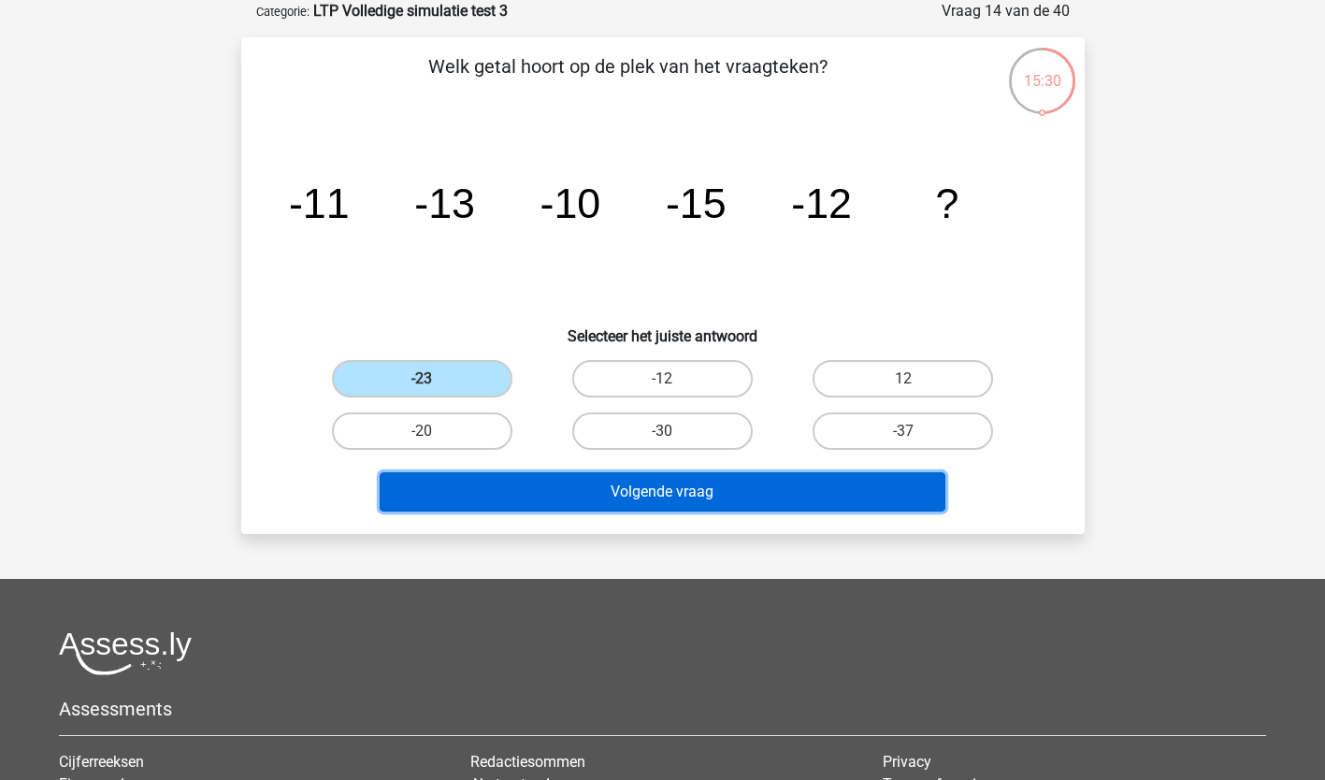
click at [525, 493] on button "Volgende vraag" at bounding box center [663, 491] width 566 height 39
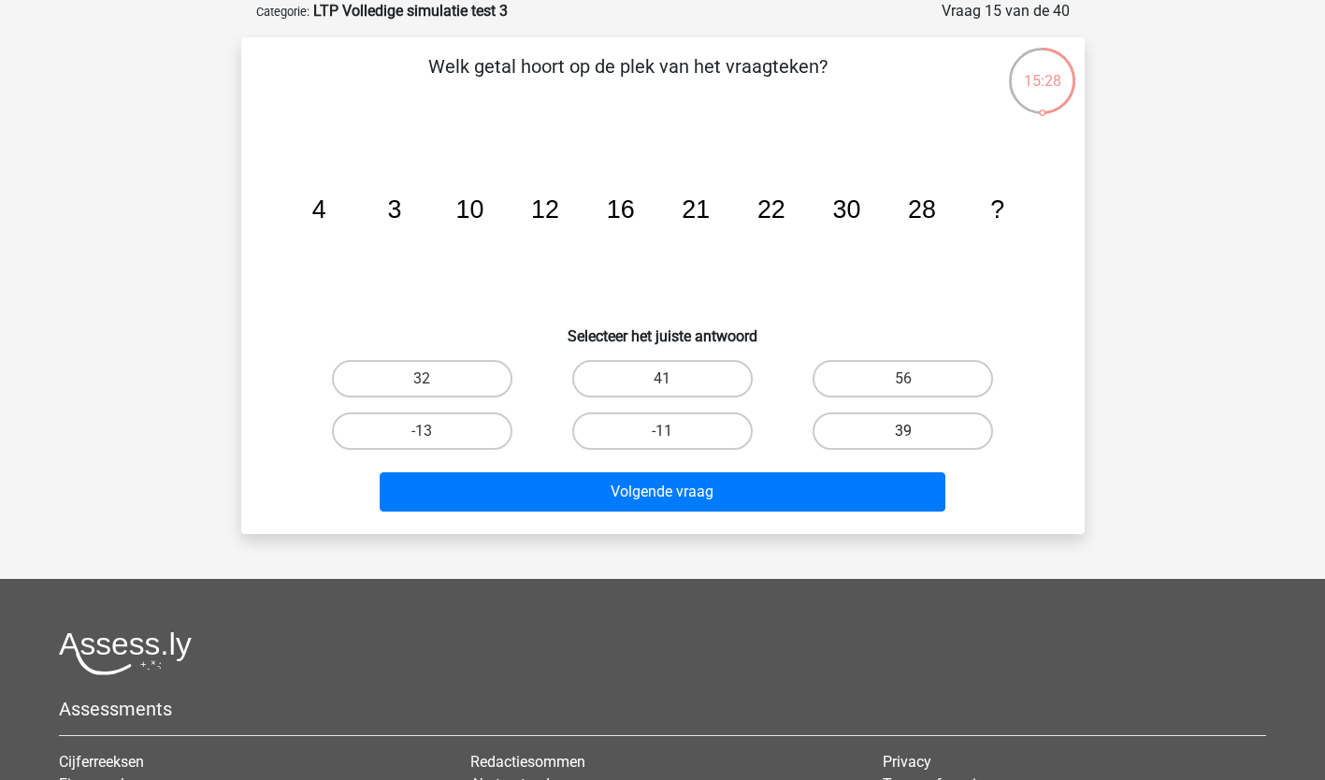
click at [925, 418] on label "39" at bounding box center [902, 430] width 180 height 37
click at [915, 431] on input "39" at bounding box center [909, 437] width 12 height 12
radio input "true"
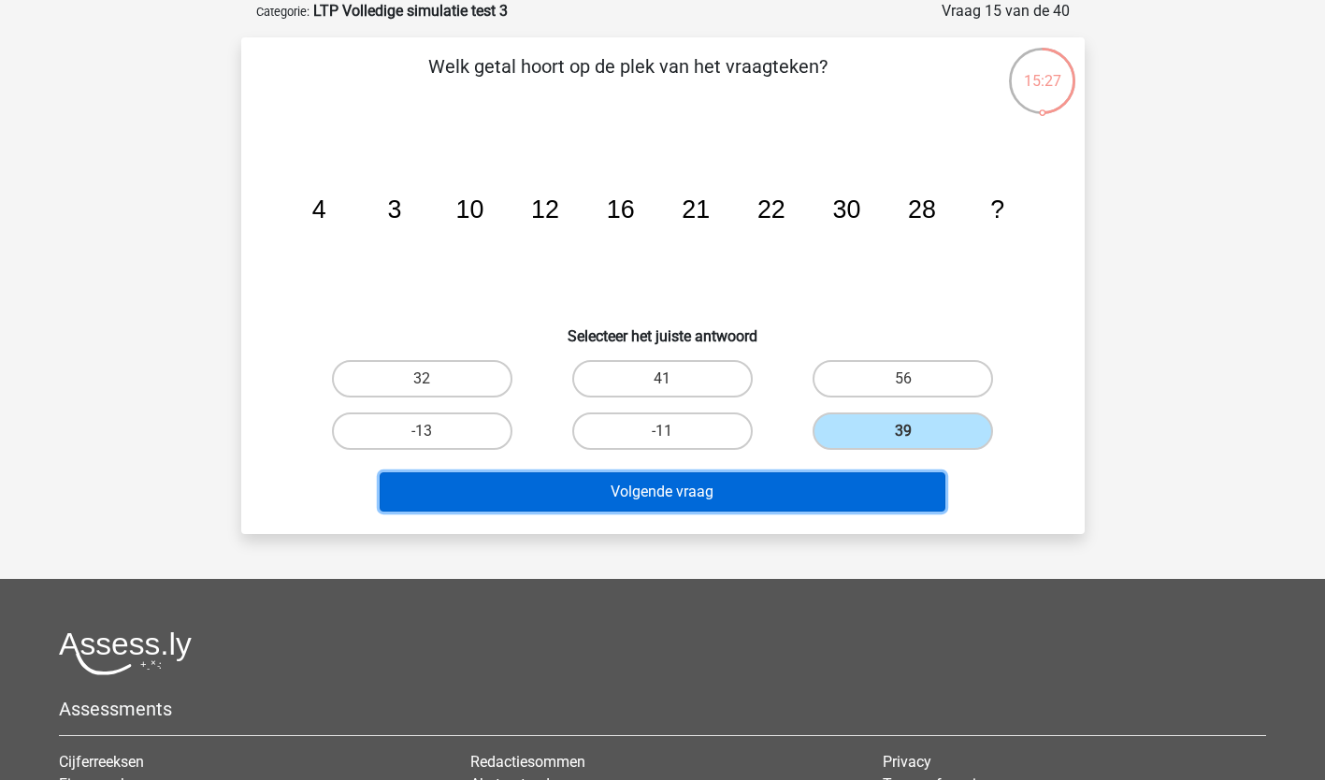
click at [833, 498] on button "Volgende vraag" at bounding box center [663, 491] width 566 height 39
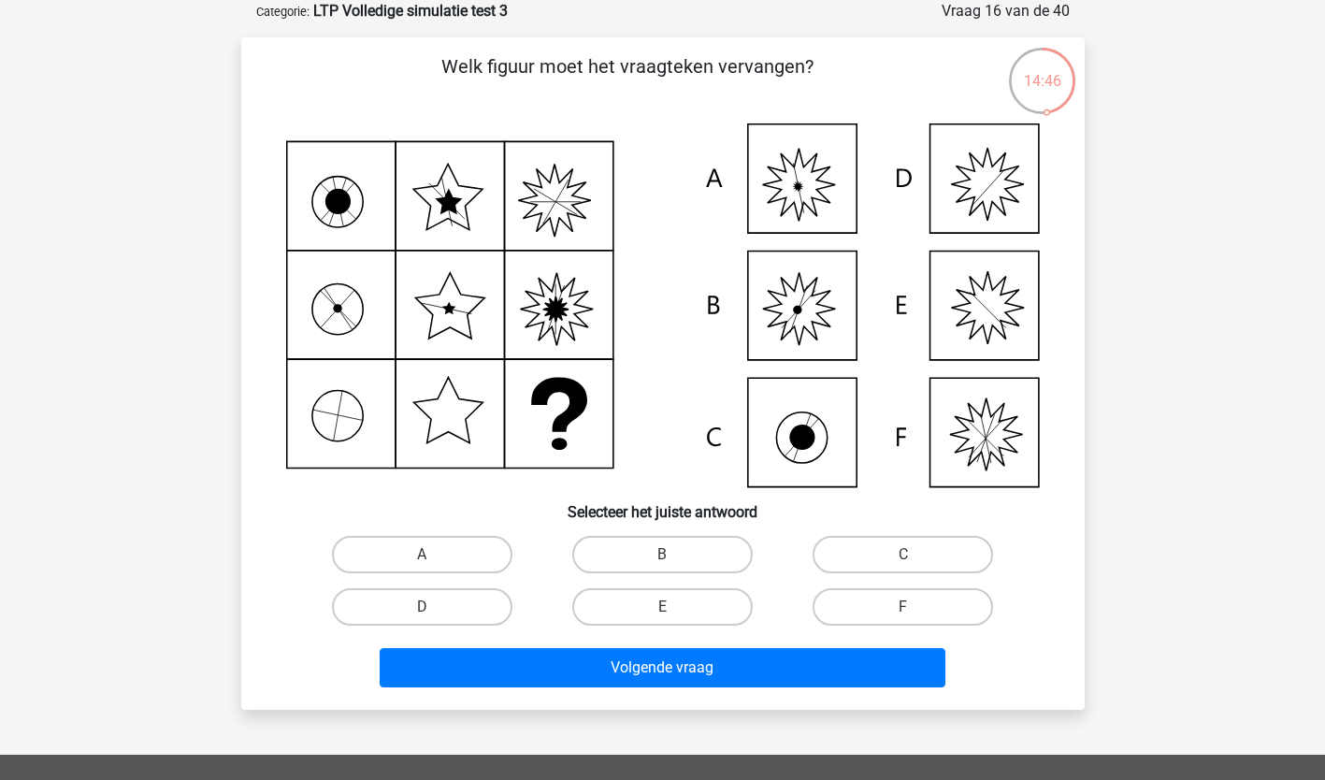
click at [422, 558] on input "A" at bounding box center [428, 560] width 12 height 12
radio input "true"
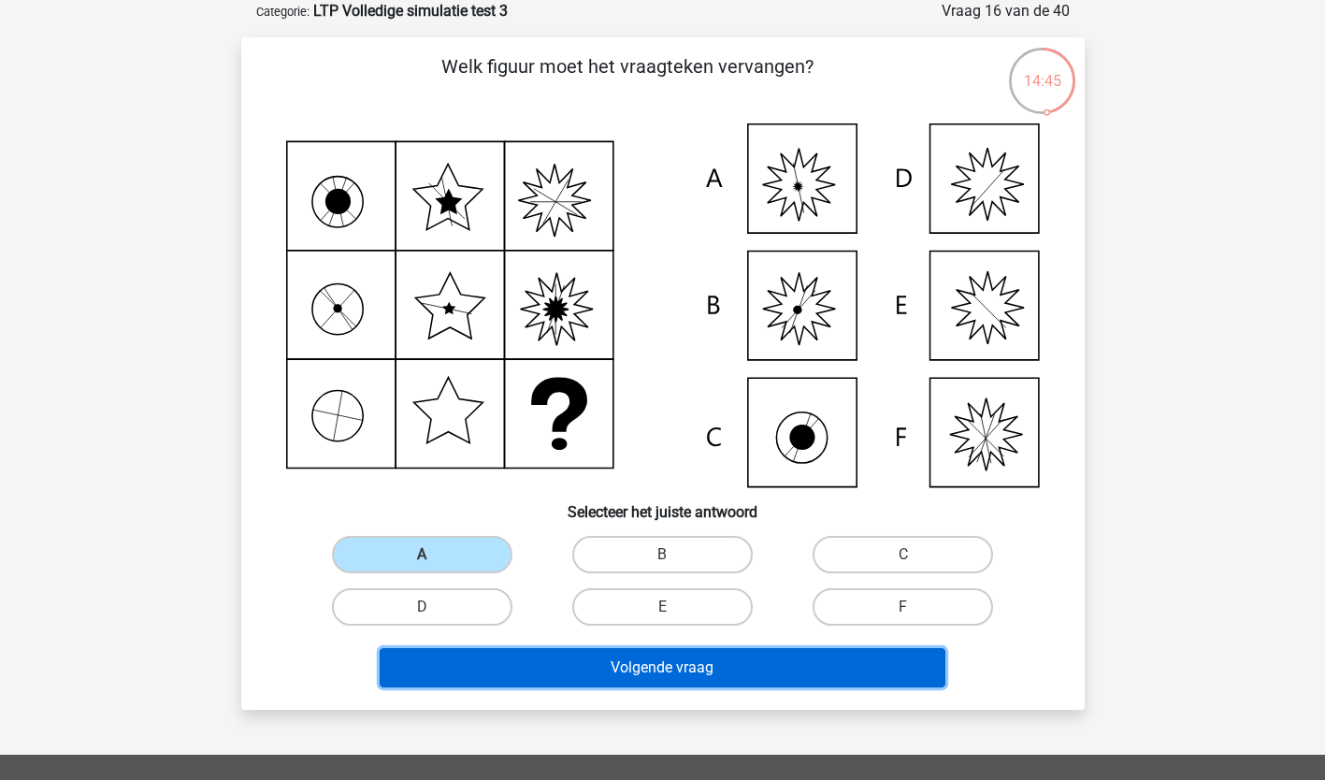
click at [472, 657] on button "Volgende vraag" at bounding box center [663, 667] width 566 height 39
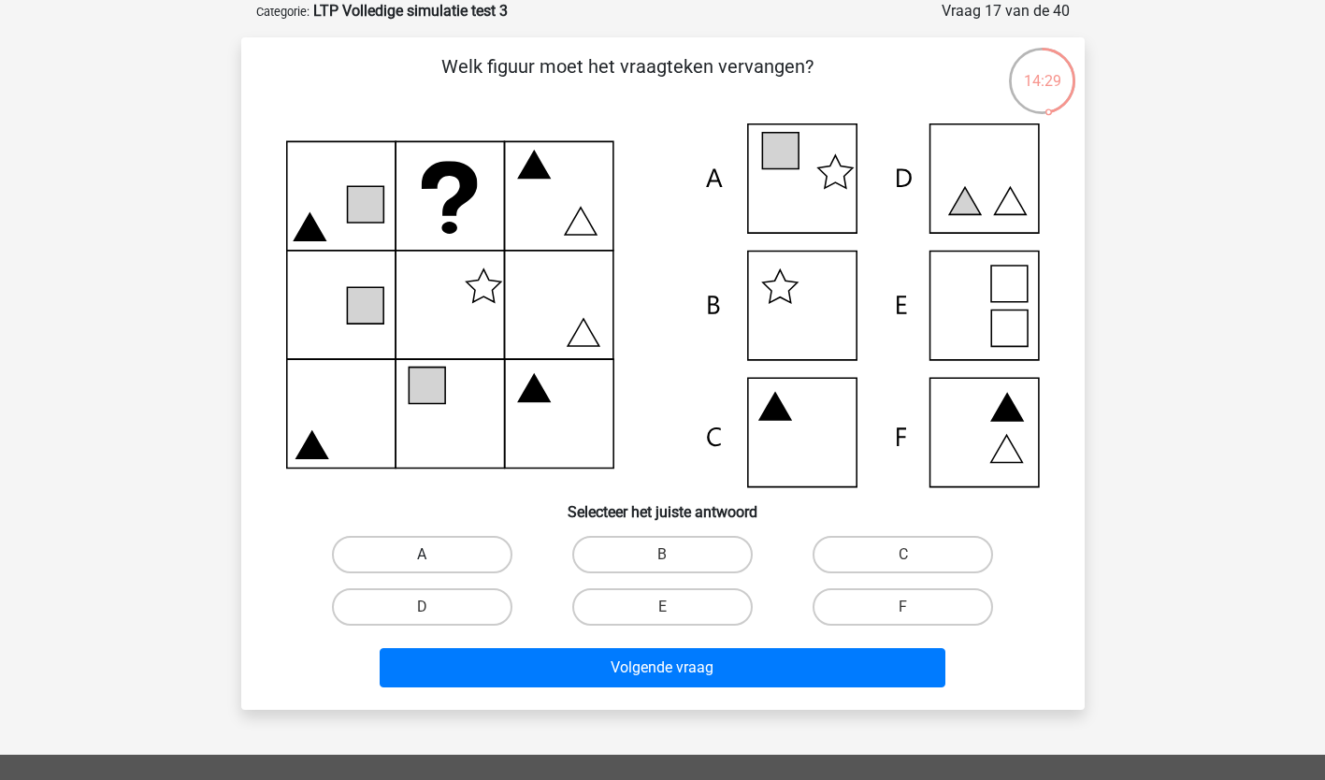
click at [418, 560] on label "A" at bounding box center [422, 554] width 180 height 37
click at [422, 560] on input "A" at bounding box center [428, 560] width 12 height 12
radio input "true"
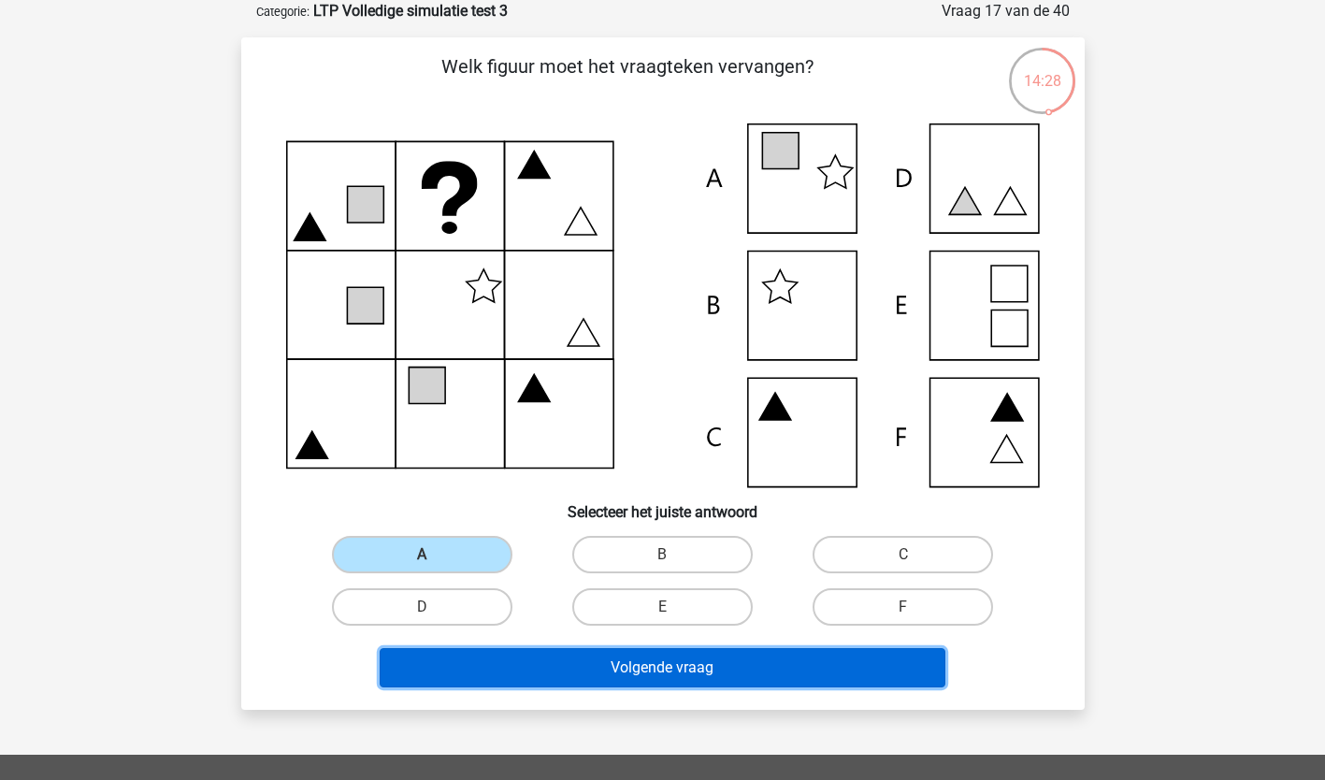
click at [550, 666] on button "Volgende vraag" at bounding box center [663, 667] width 566 height 39
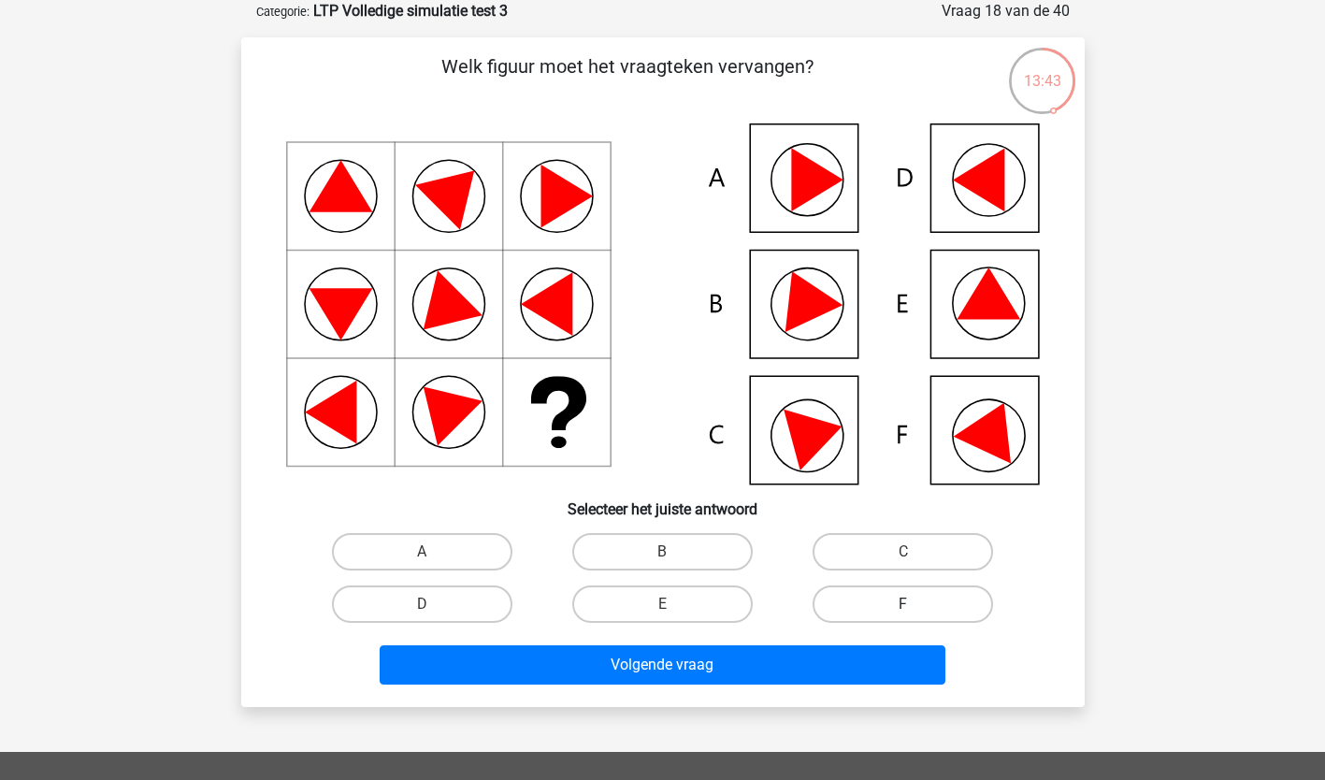
drag, startPoint x: 917, startPoint y: 582, endPoint x: 892, endPoint y: 606, distance: 34.4
click at [913, 589] on div "F" at bounding box center [902, 604] width 240 height 52
click at [895, 606] on label "F" at bounding box center [902, 603] width 180 height 37
click at [903, 606] on input "F" at bounding box center [909, 610] width 12 height 12
radio input "true"
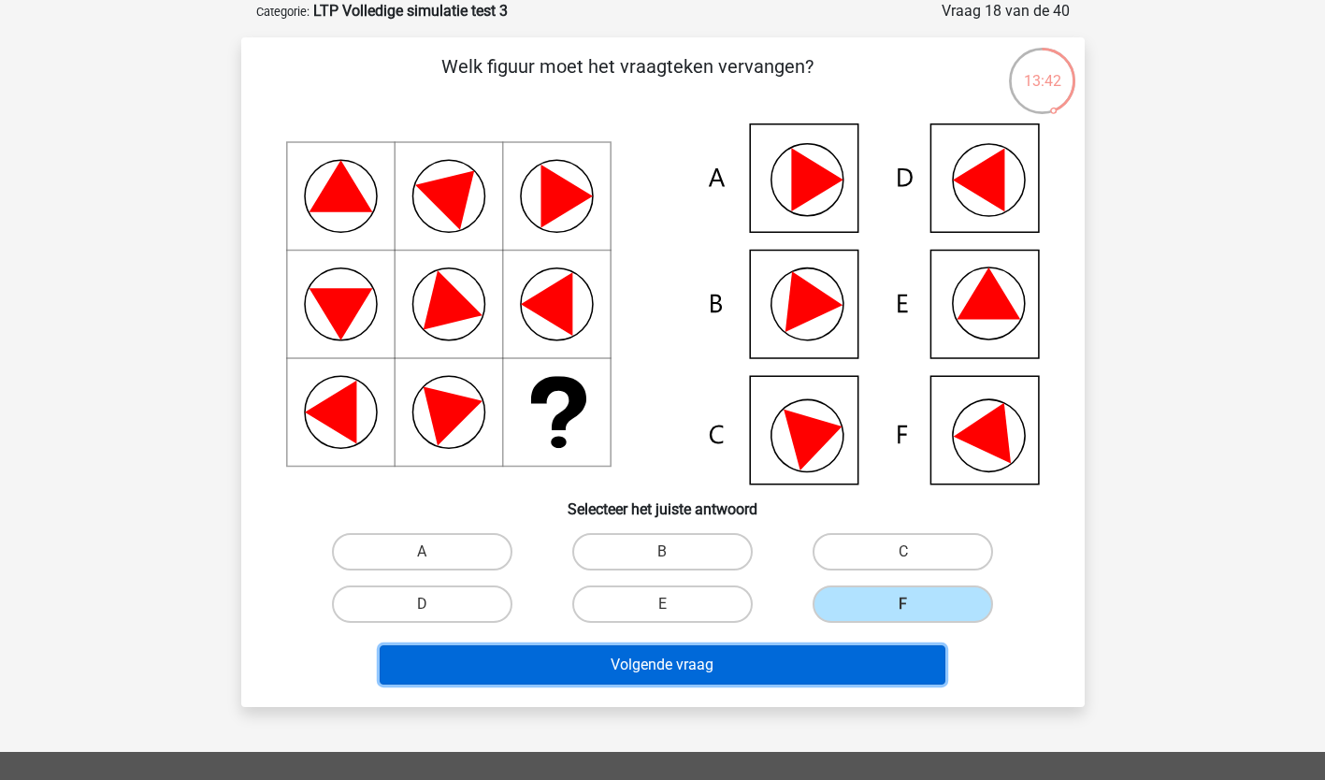
click at [806, 667] on button "Volgende vraag" at bounding box center [663, 664] width 566 height 39
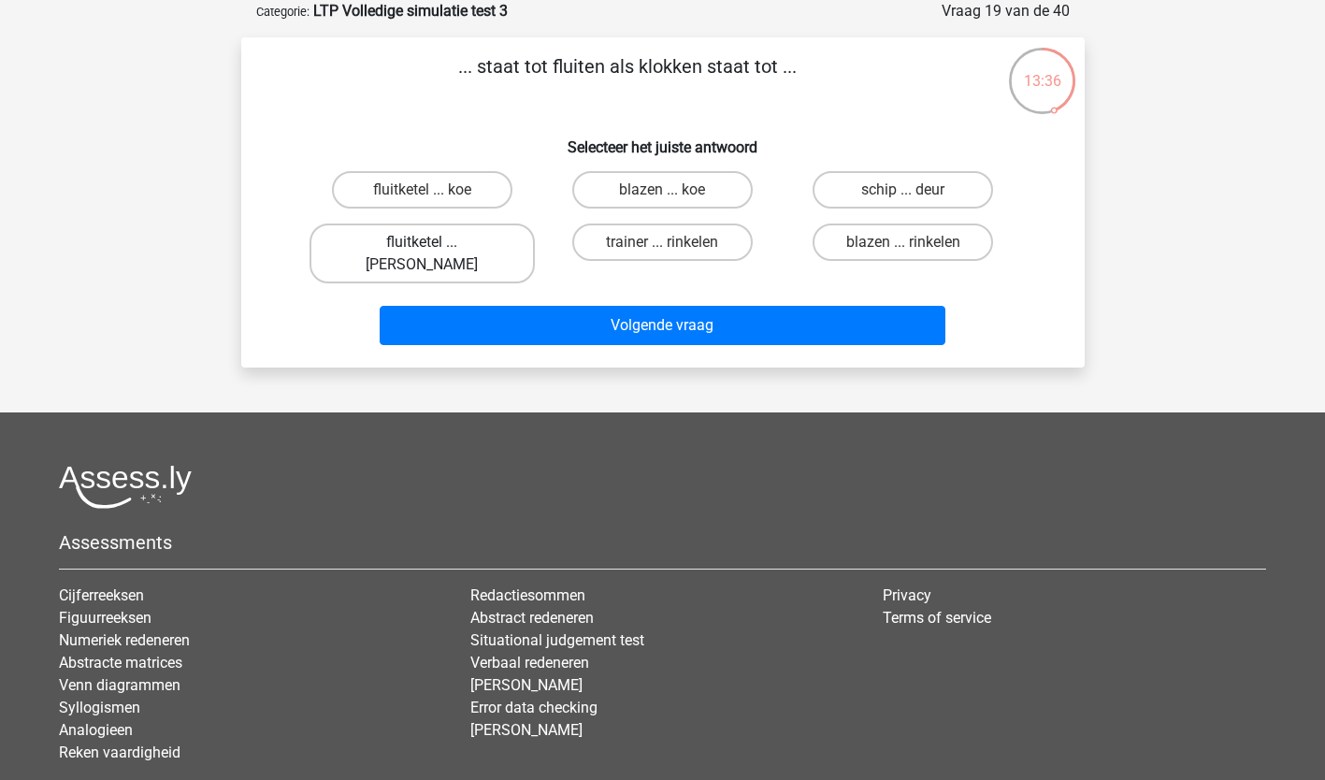
click at [418, 243] on label "fluitketel ... luiden" at bounding box center [421, 253] width 225 height 60
click at [422, 243] on input "fluitketel ... luiden" at bounding box center [428, 248] width 12 height 12
radio input "true"
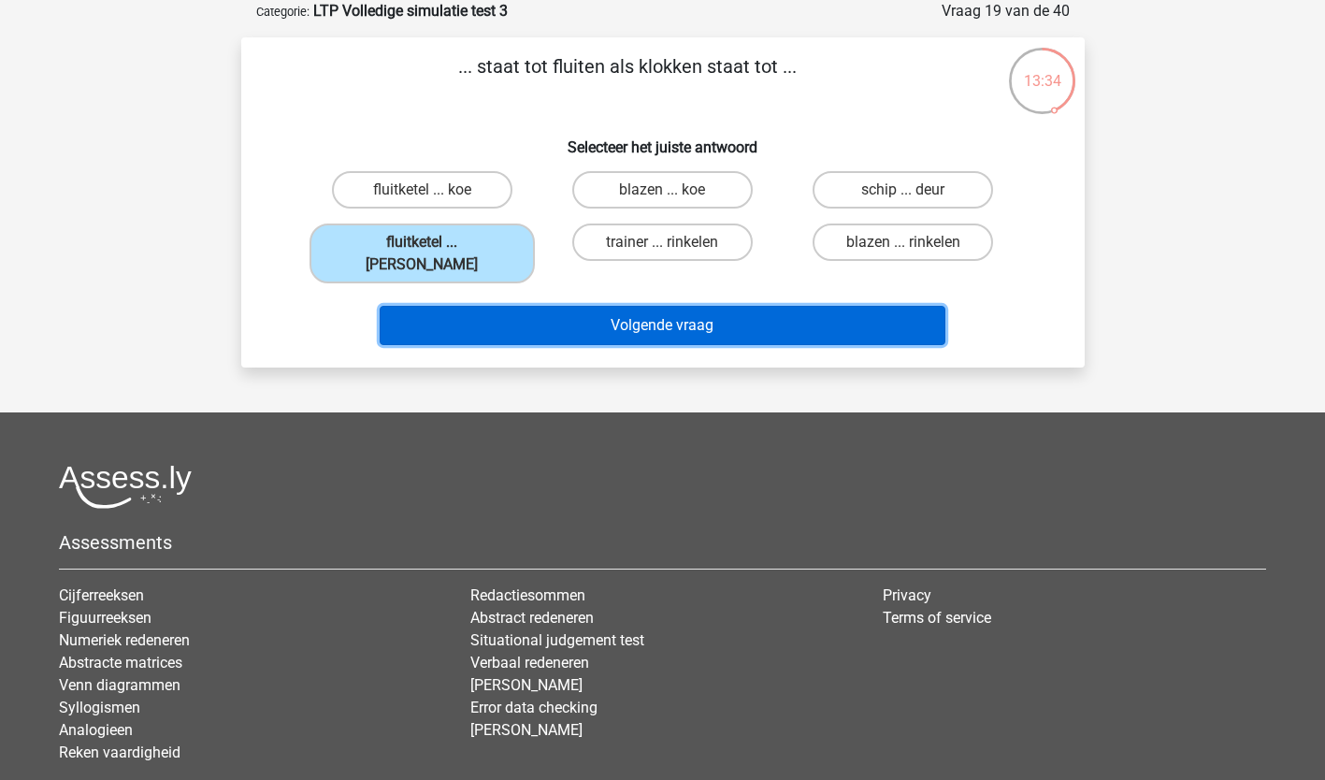
click at [653, 310] on button "Volgende vraag" at bounding box center [663, 325] width 566 height 39
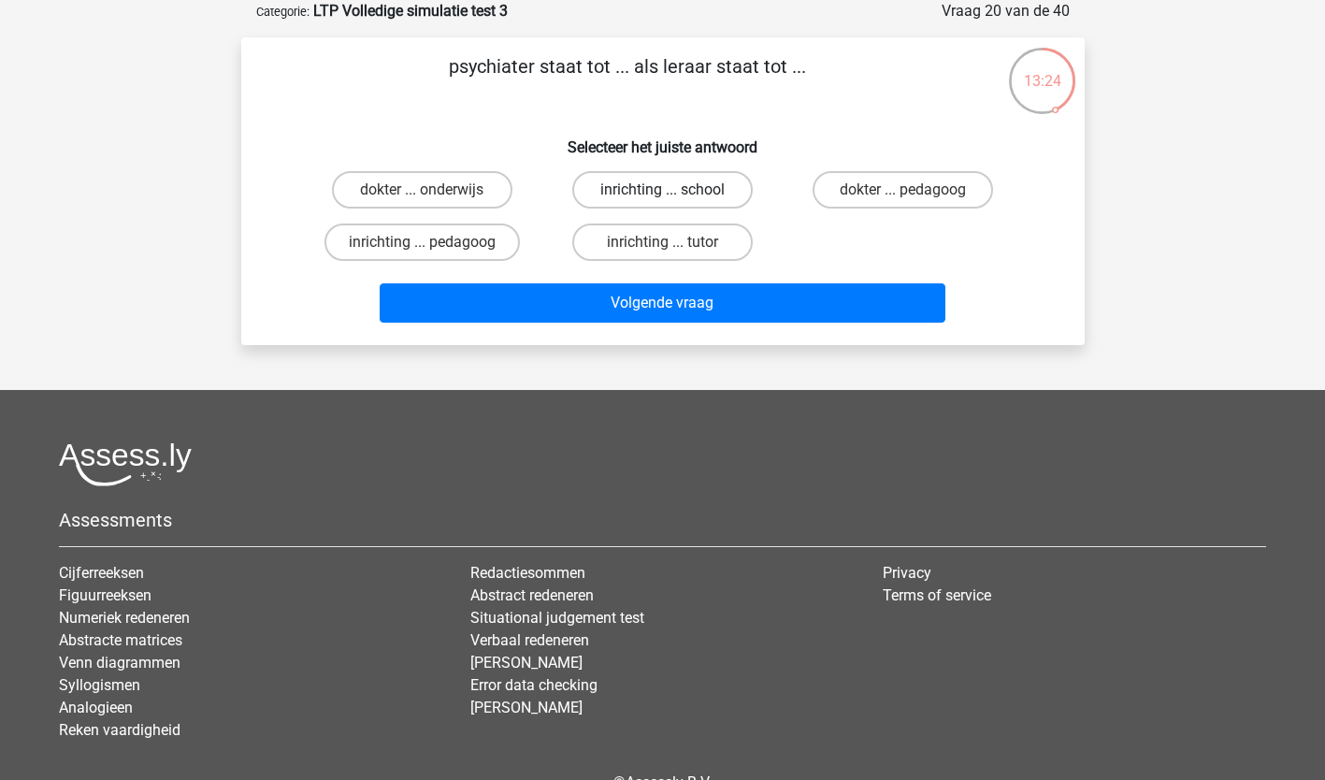
click at [634, 192] on label "inrichting ... school" at bounding box center [662, 189] width 180 height 37
click at [662, 192] on input "inrichting ... school" at bounding box center [668, 196] width 12 height 12
radio input "true"
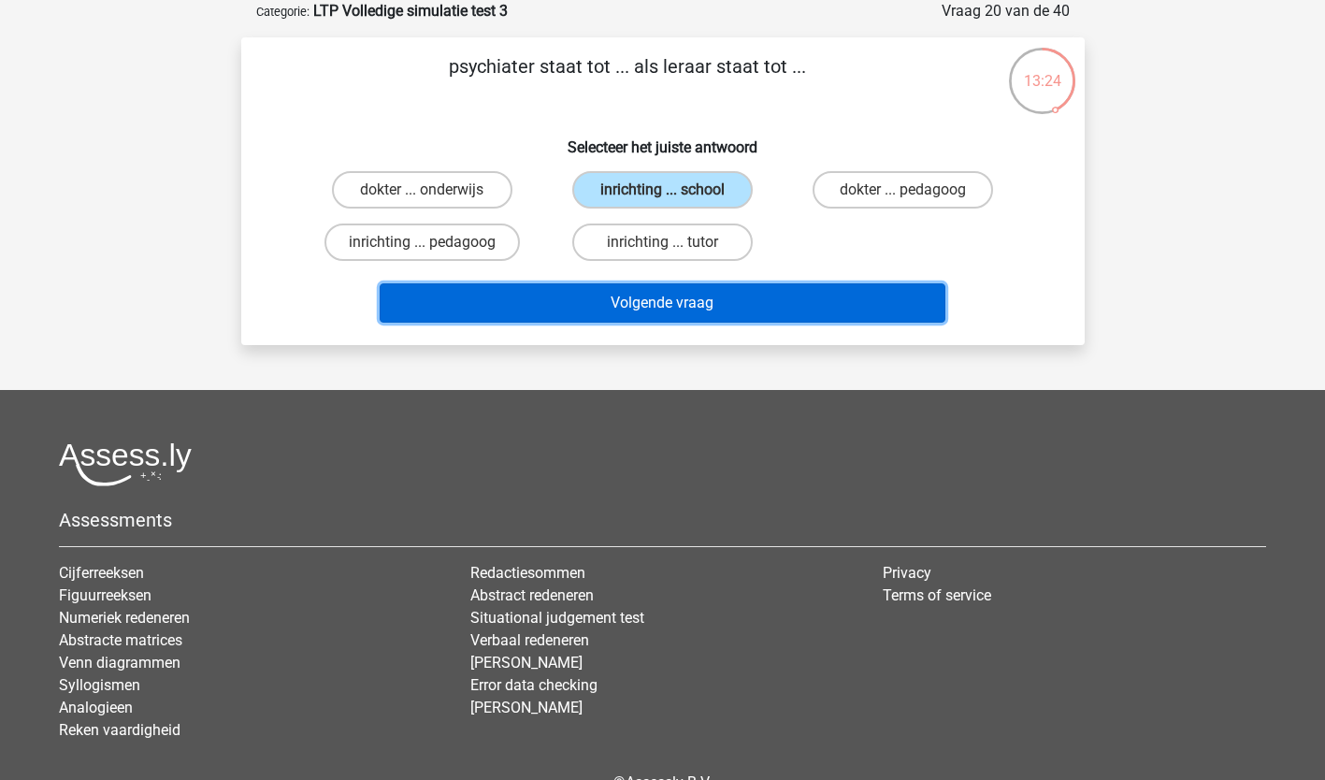
click at [600, 304] on button "Volgende vraag" at bounding box center [663, 302] width 566 height 39
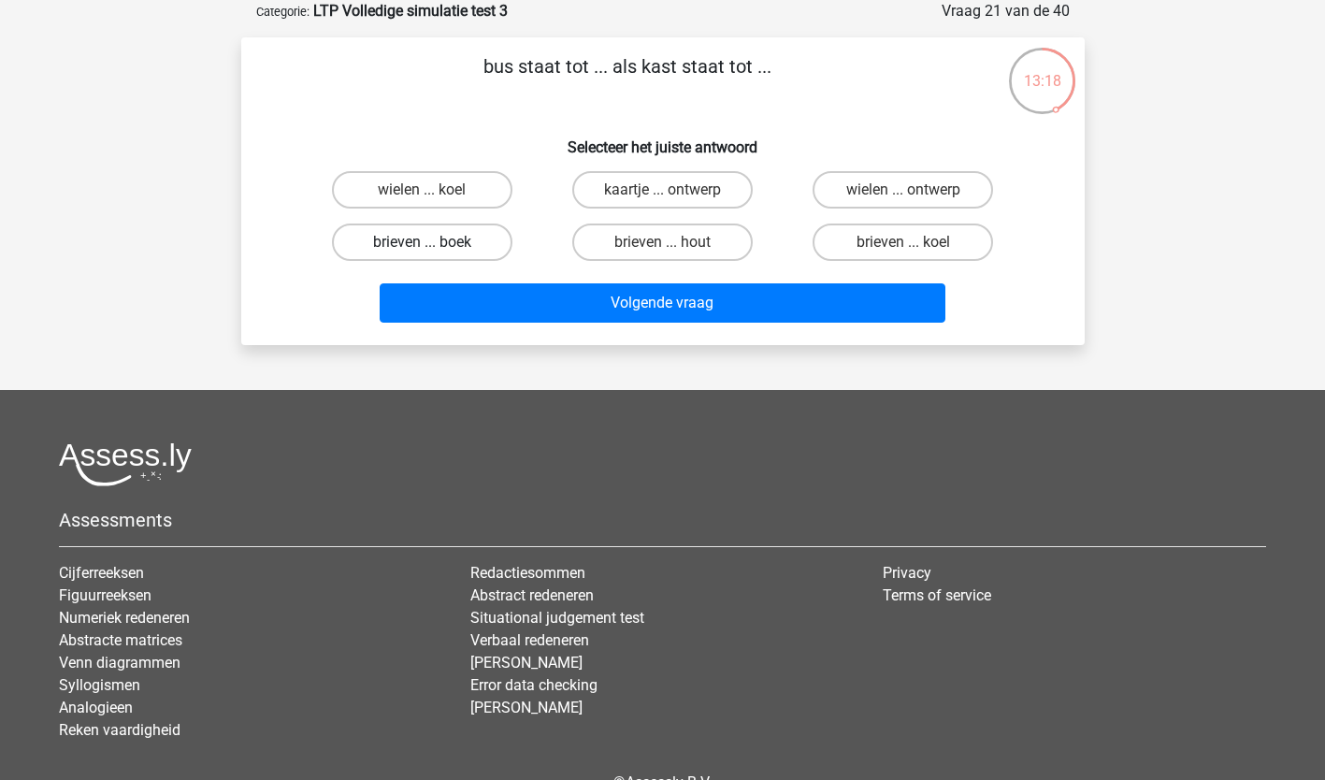
click at [390, 237] on label "brieven ... boek" at bounding box center [422, 241] width 180 height 37
click at [422, 242] on input "brieven ... boek" at bounding box center [428, 248] width 12 height 12
radio input "true"
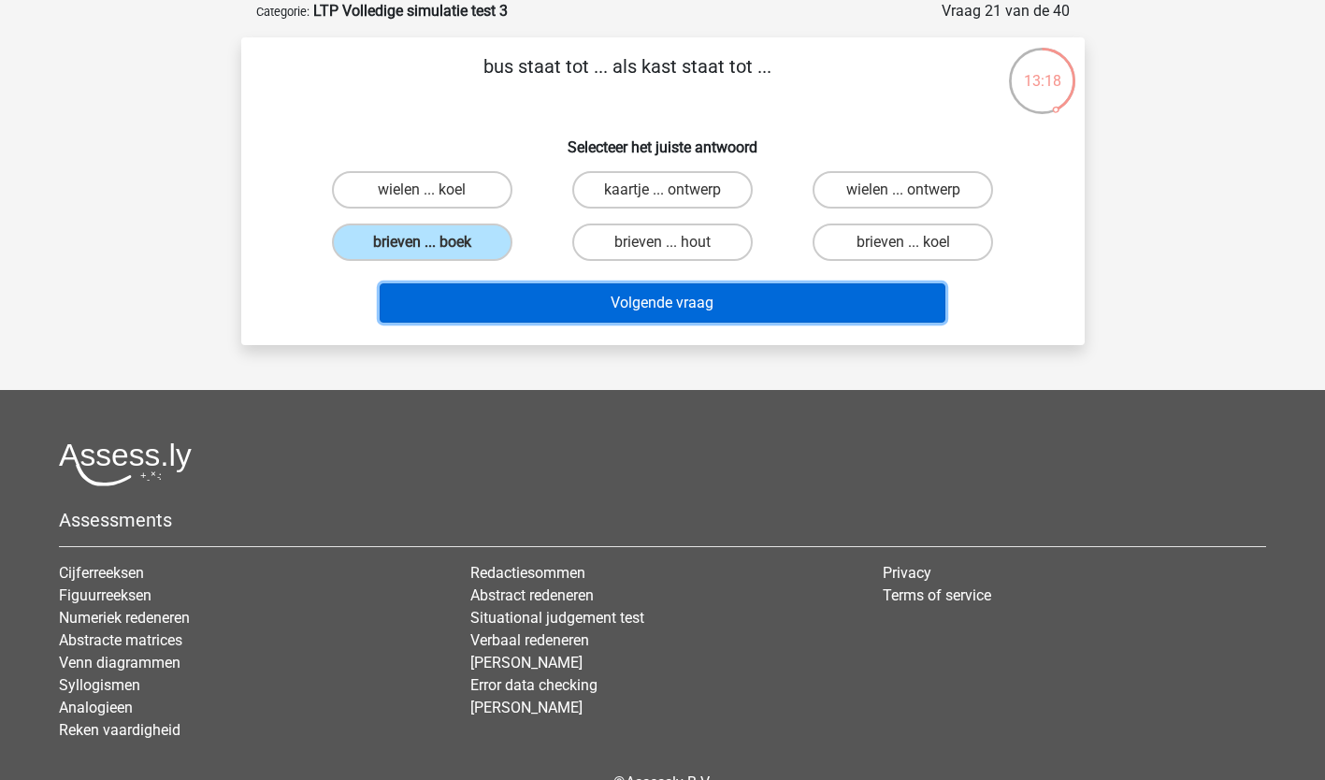
click at [691, 298] on button "Volgende vraag" at bounding box center [663, 302] width 566 height 39
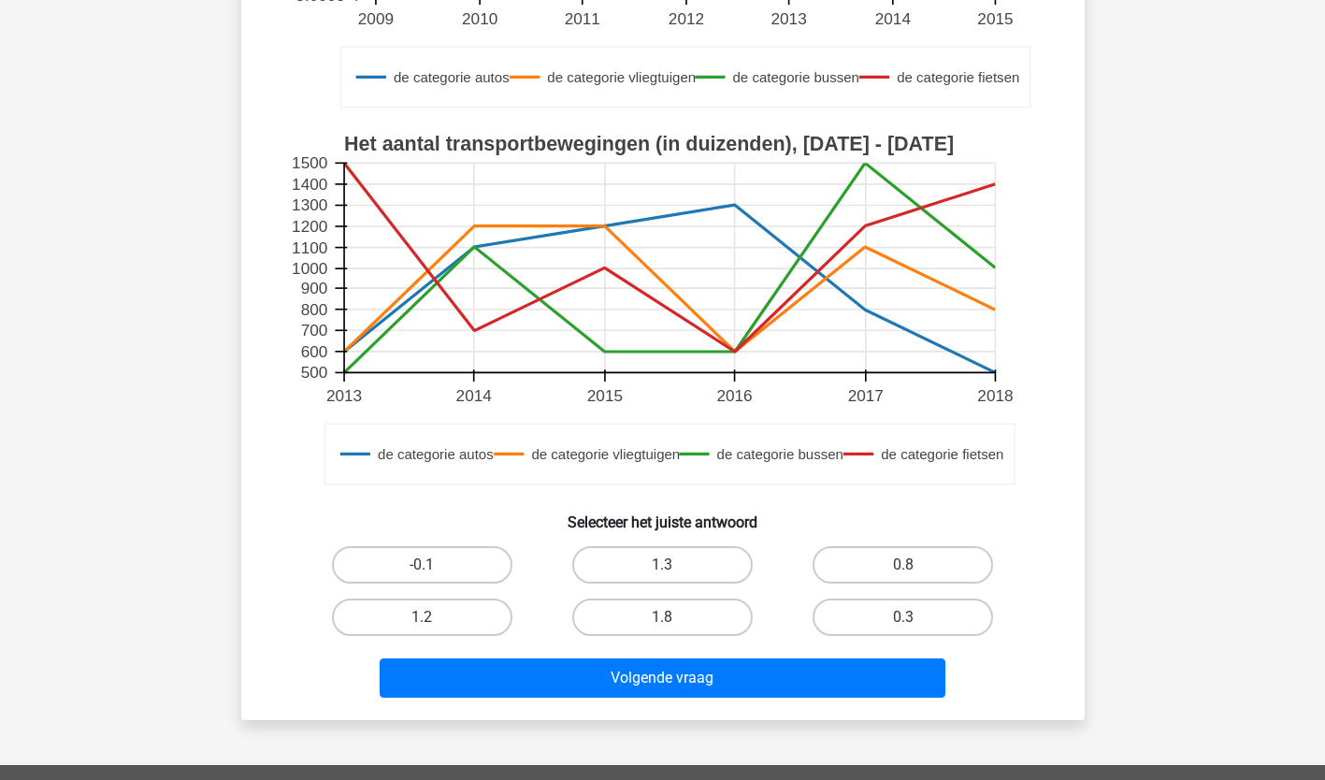
scroll to position [503, 0]
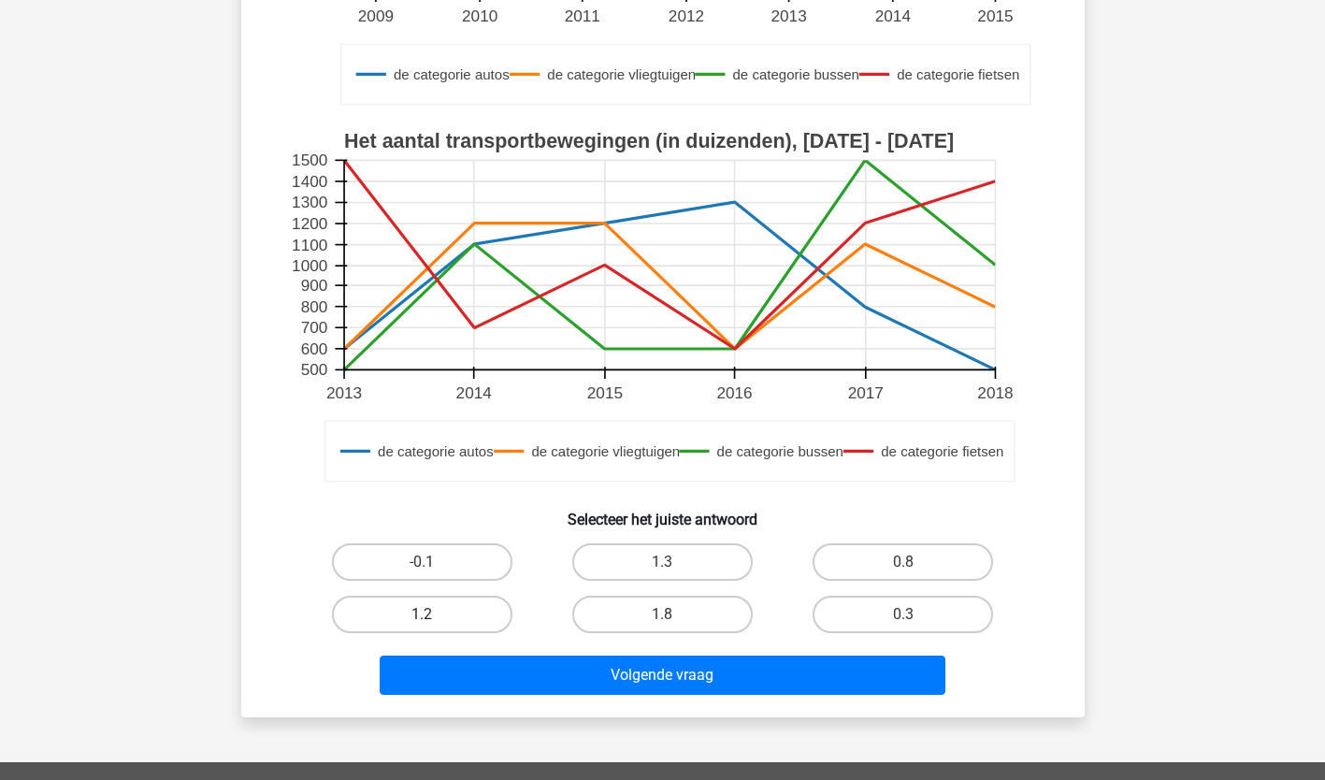
click at [480, 607] on label "1.2" at bounding box center [422, 613] width 180 height 37
click at [434, 614] on input "1.2" at bounding box center [428, 620] width 12 height 12
radio input "true"
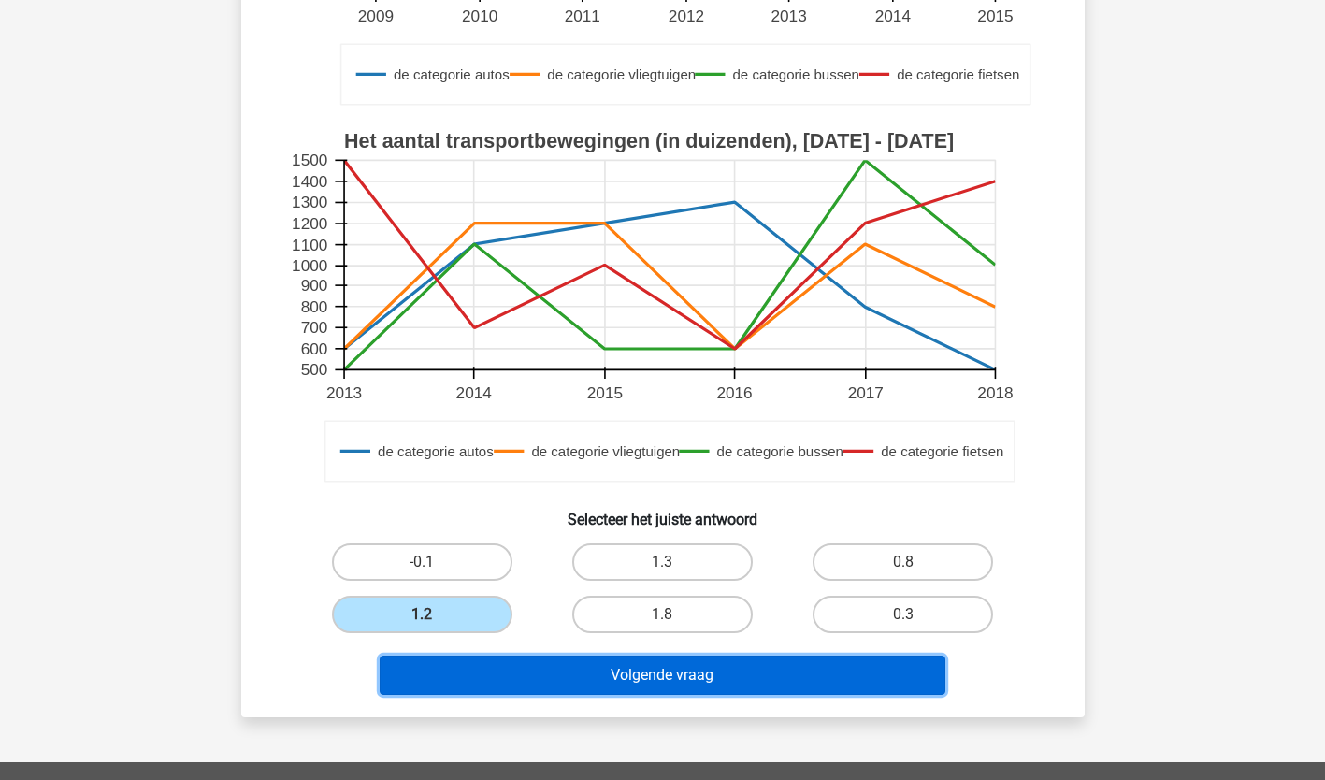
click at [489, 667] on button "Volgende vraag" at bounding box center [663, 674] width 566 height 39
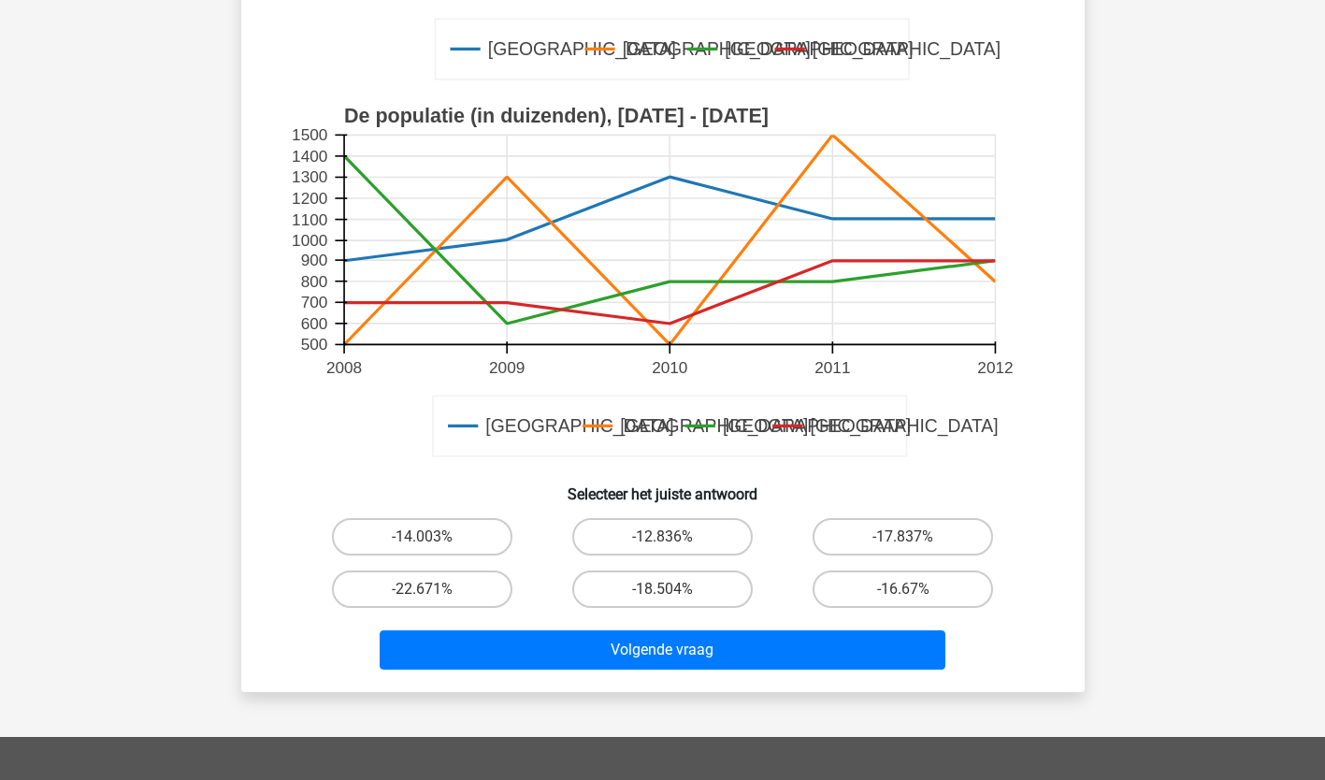
scroll to position [538, 0]
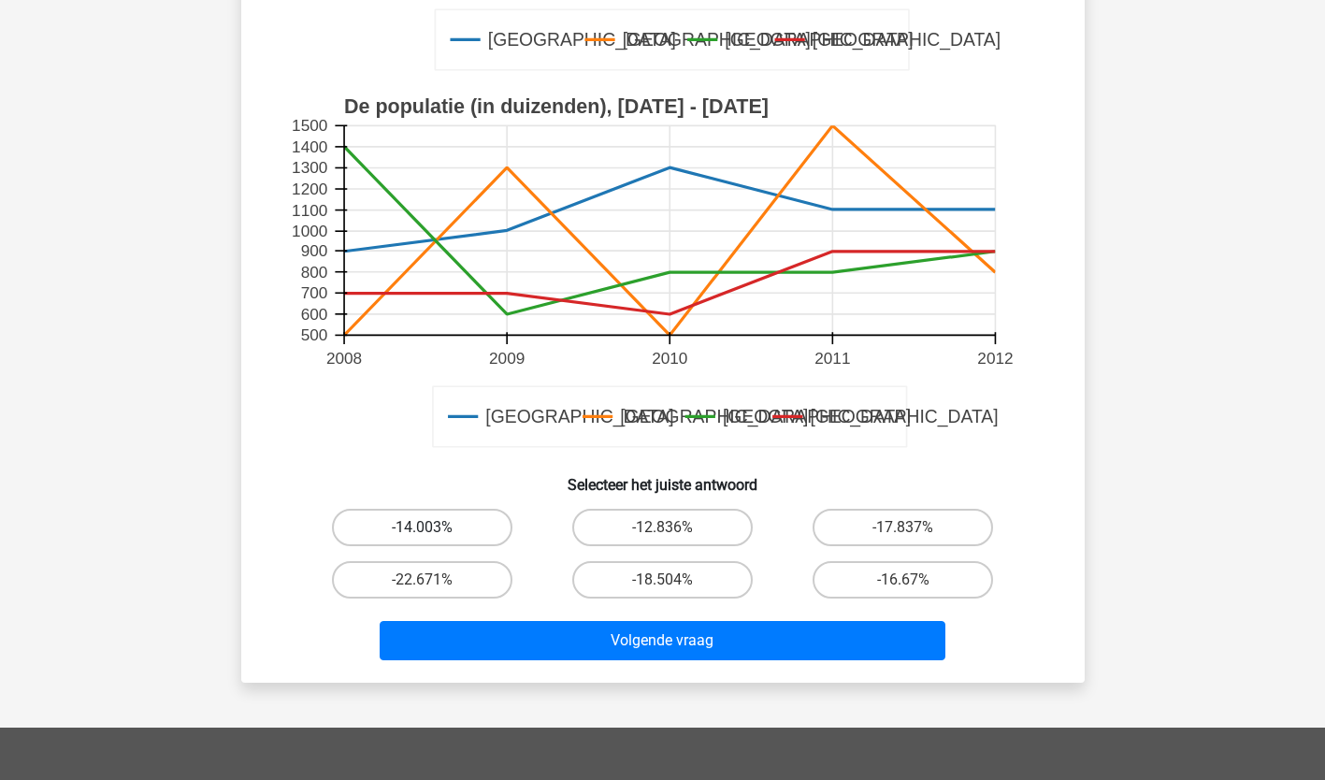
click at [477, 520] on label "-14.003%" at bounding box center [422, 527] width 180 height 37
click at [434, 527] on input "-14.003%" at bounding box center [428, 533] width 12 height 12
radio input "true"
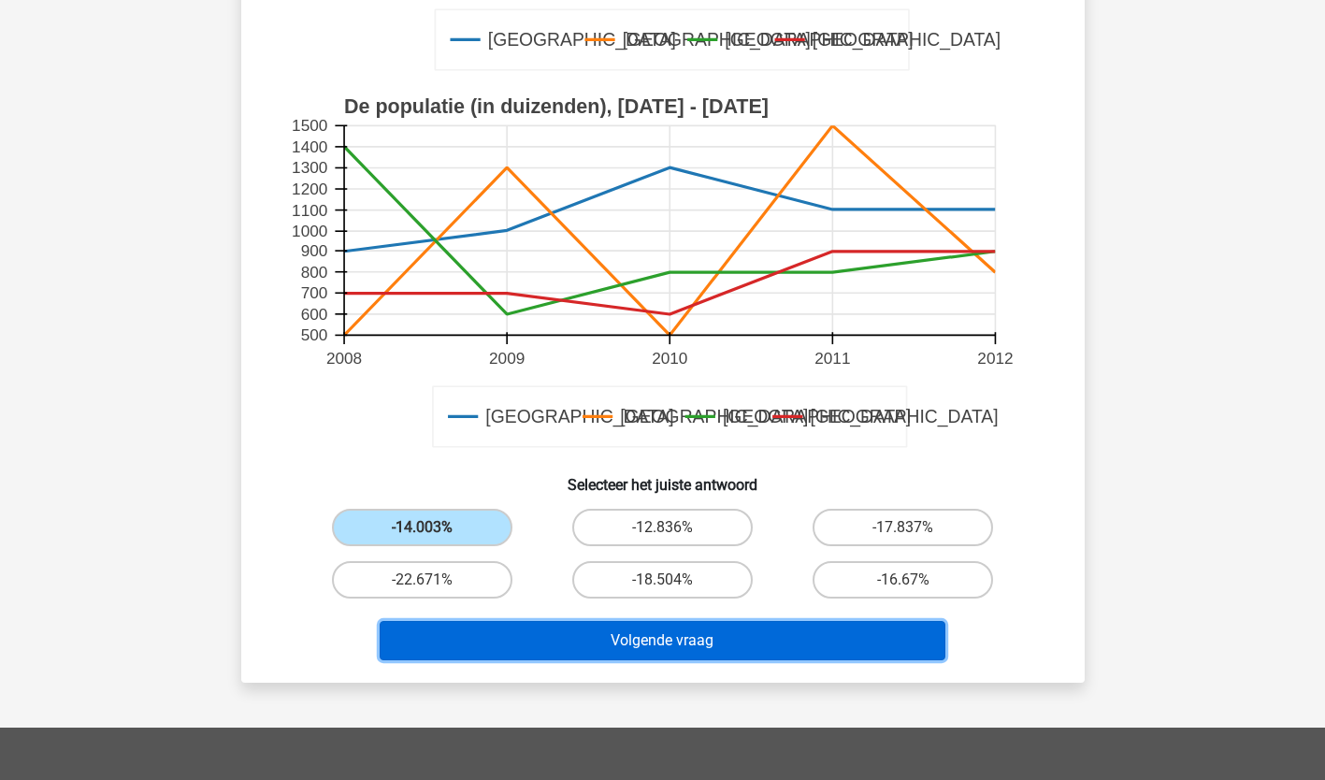
click at [480, 633] on button "Volgende vraag" at bounding box center [663, 640] width 566 height 39
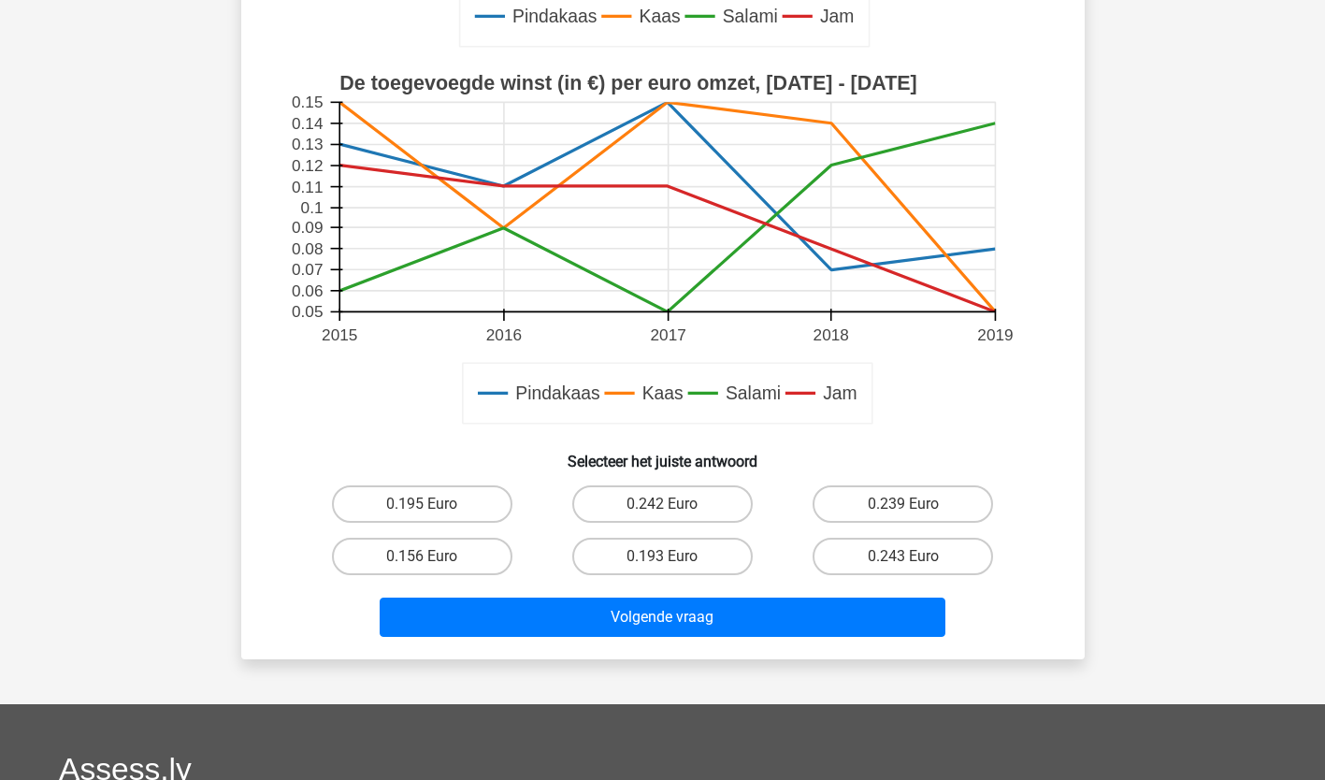
scroll to position [567, 0]
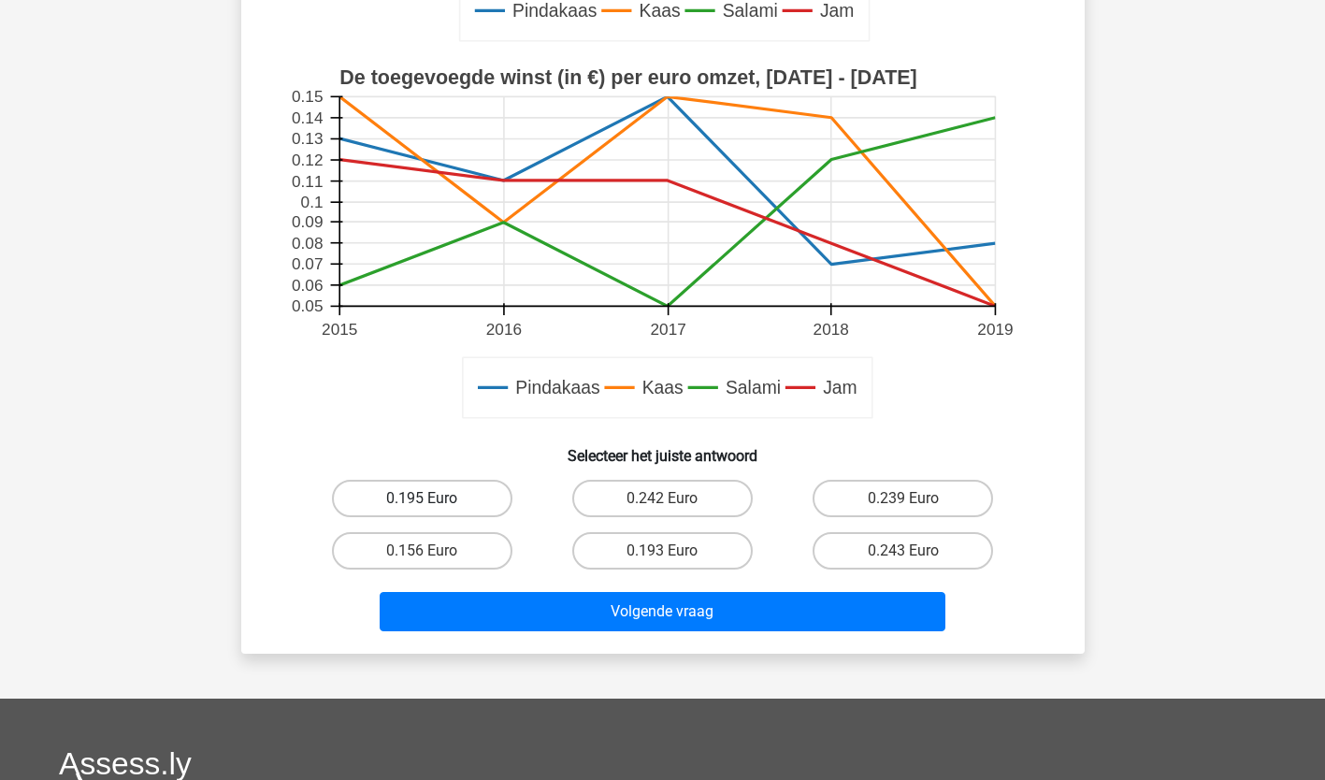
click at [437, 501] on label "0.195 Euro" at bounding box center [422, 498] width 180 height 37
click at [434, 501] on input "0.195 Euro" at bounding box center [428, 504] width 12 height 12
radio input "true"
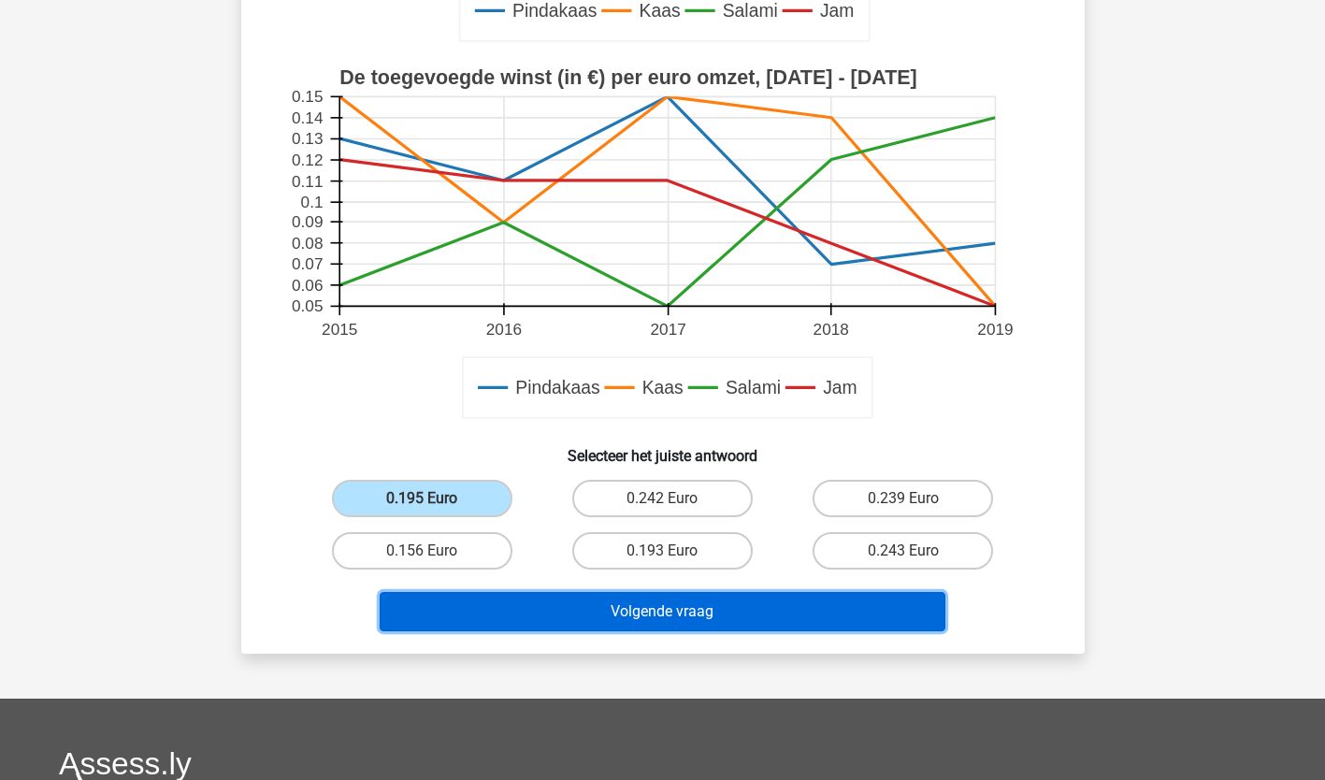
click at [558, 611] on button "Volgende vraag" at bounding box center [663, 611] width 566 height 39
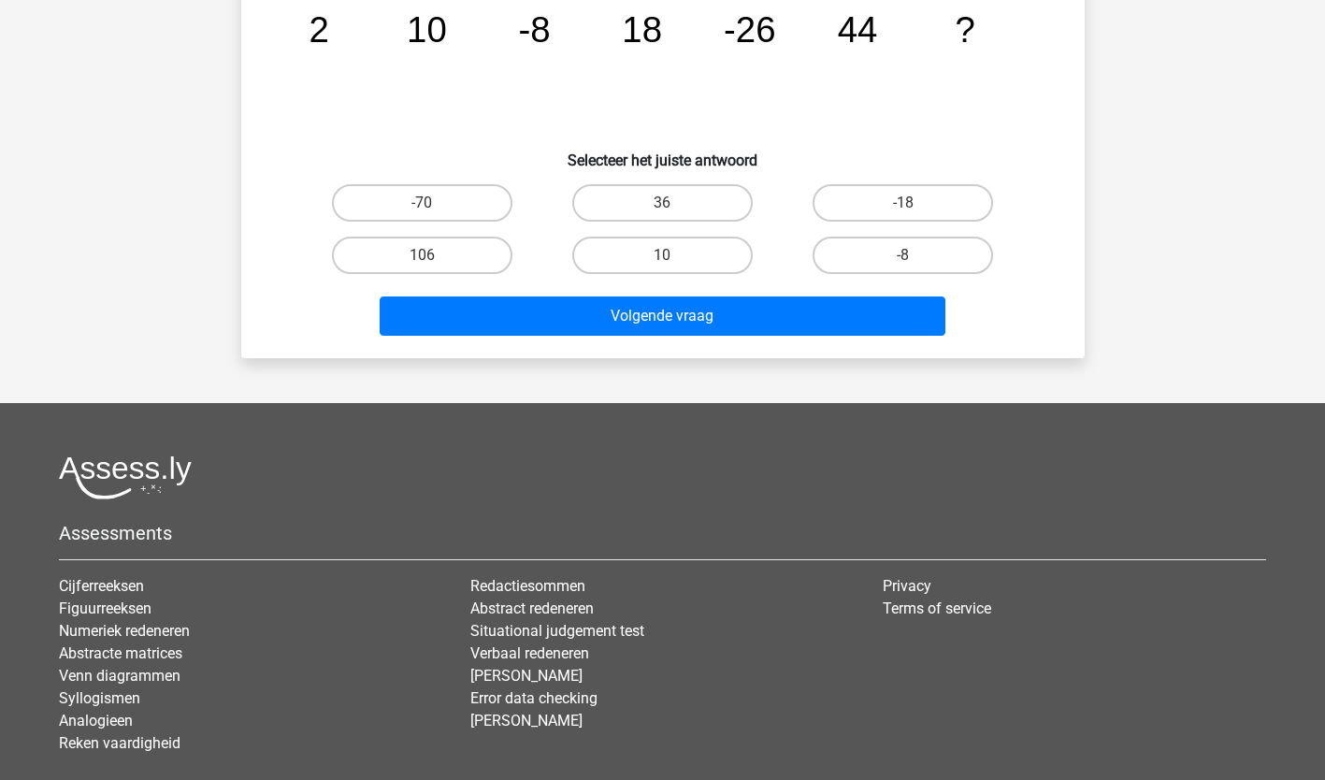
scroll to position [93, 0]
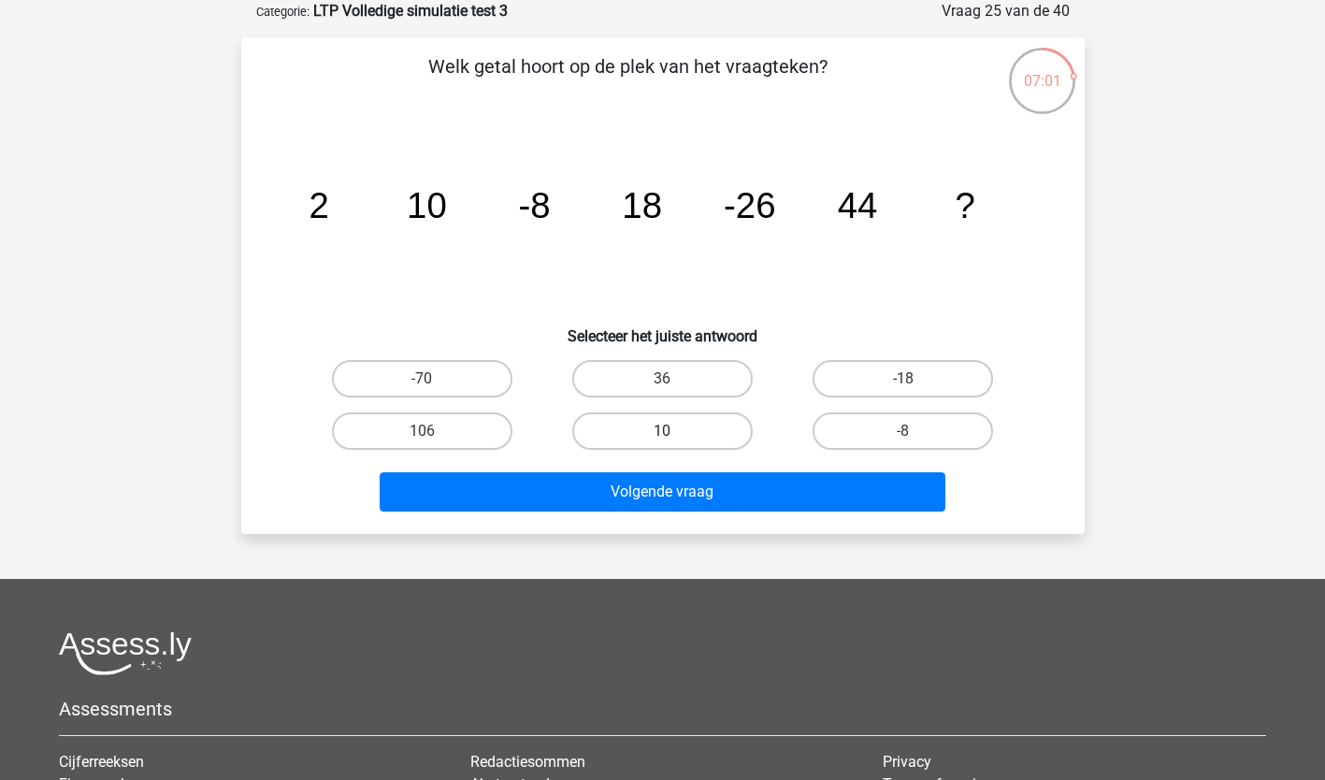
click at [721, 424] on label "10" at bounding box center [662, 430] width 180 height 37
click at [674, 431] on input "10" at bounding box center [668, 437] width 12 height 12
radio input "true"
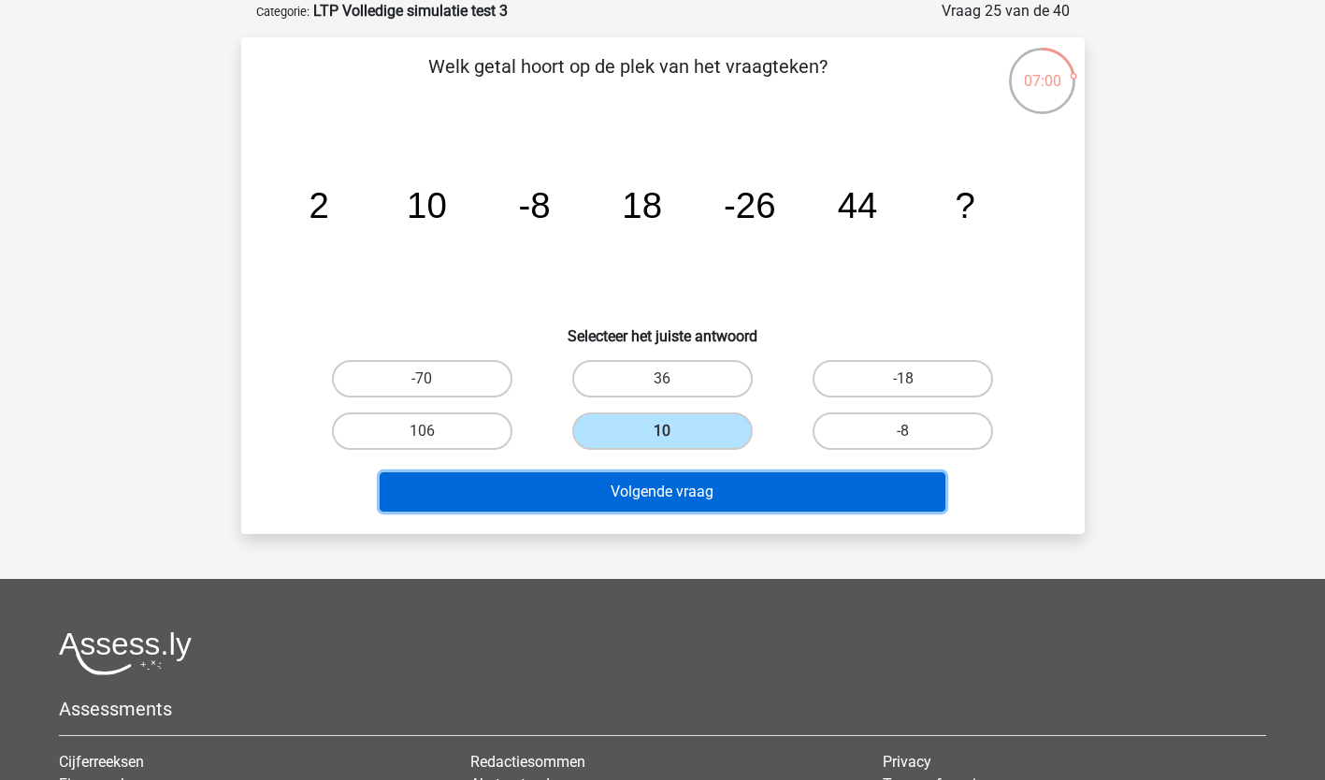
click at [683, 496] on button "Volgende vraag" at bounding box center [663, 491] width 566 height 39
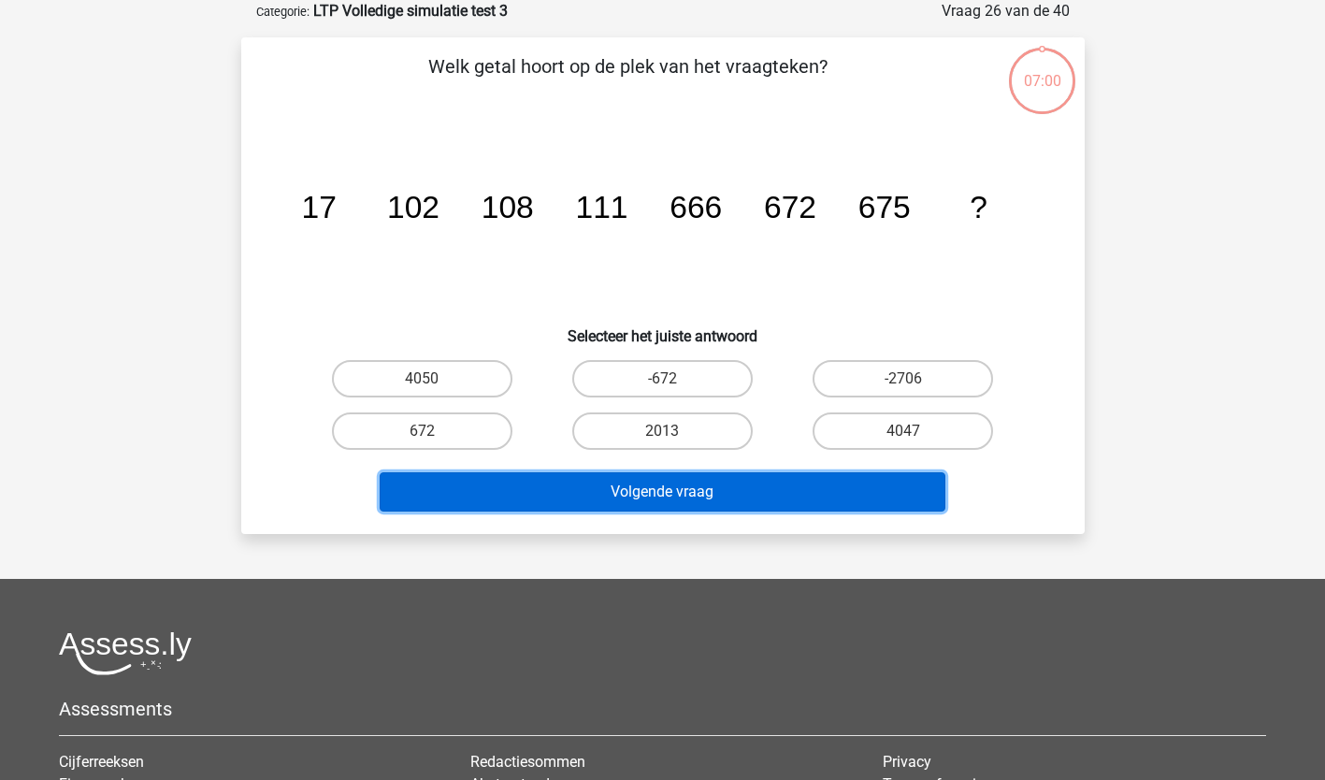
click at [683, 496] on button "Volgende vraag" at bounding box center [663, 491] width 566 height 39
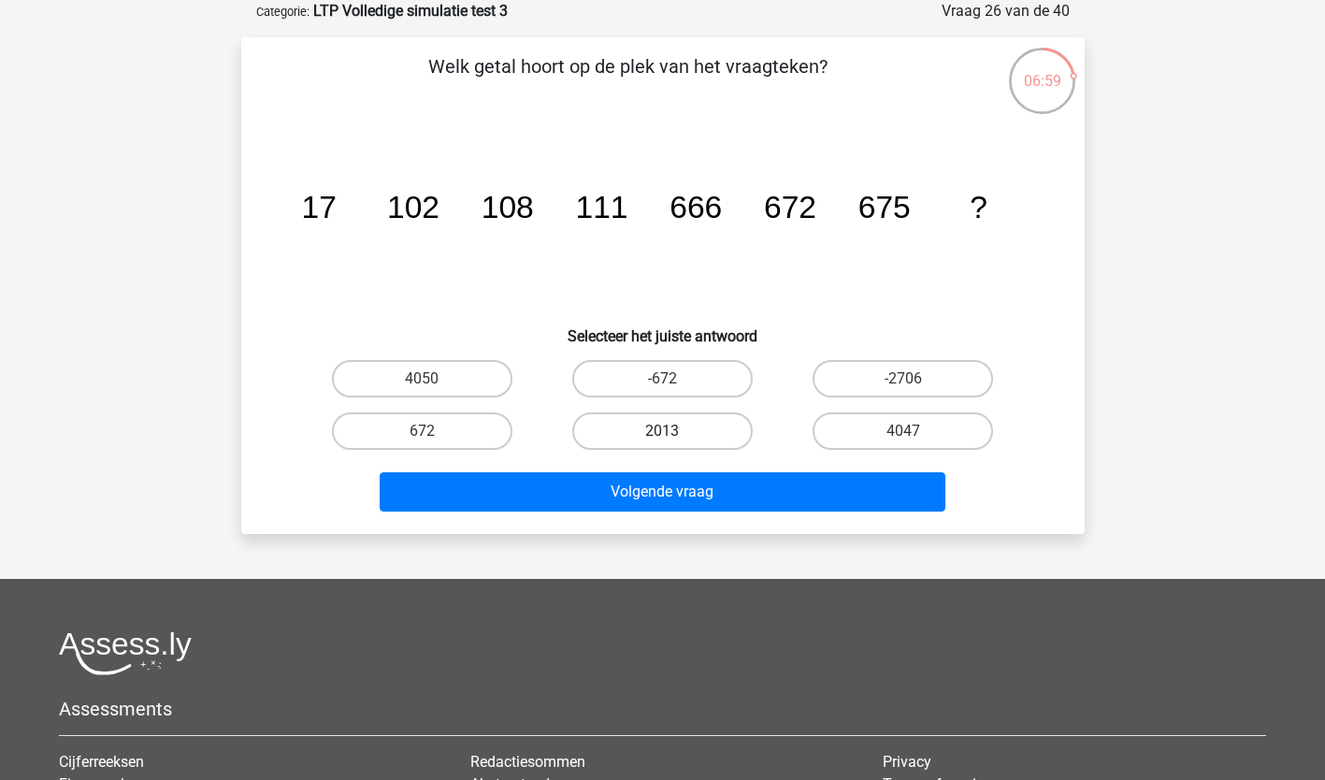
click at [666, 418] on label "2013" at bounding box center [662, 430] width 180 height 37
click at [666, 431] on input "2013" at bounding box center [668, 437] width 12 height 12
radio input "true"
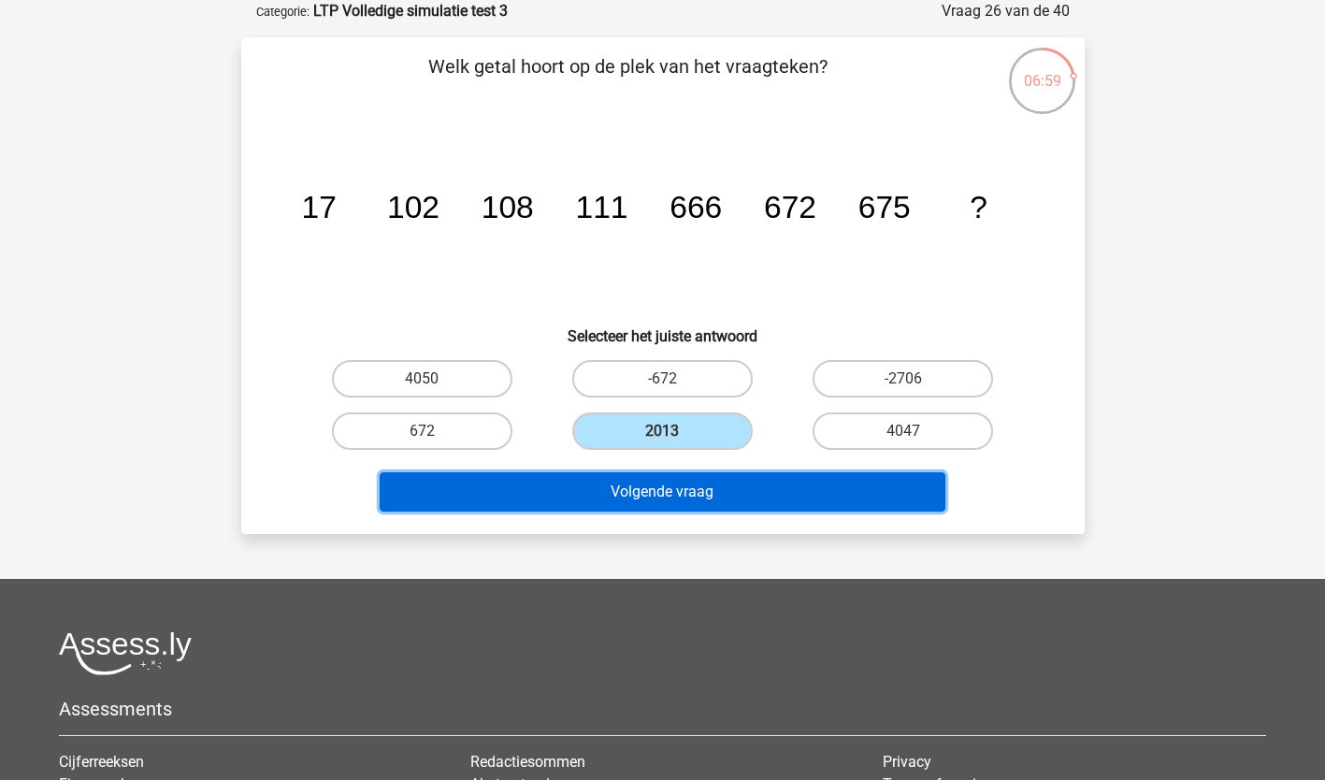
click at [660, 484] on button "Volgende vraag" at bounding box center [663, 491] width 566 height 39
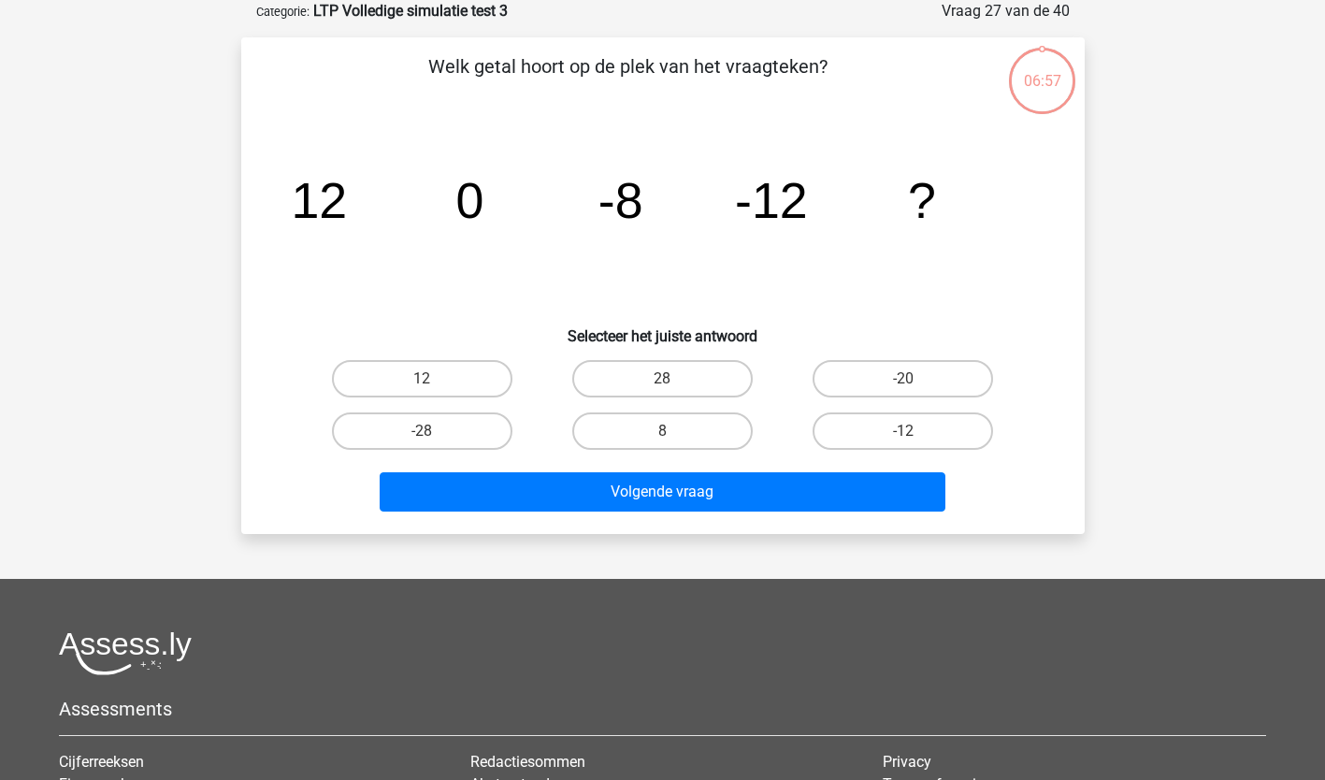
click at [667, 431] on input "8" at bounding box center [668, 437] width 12 height 12
radio input "true"
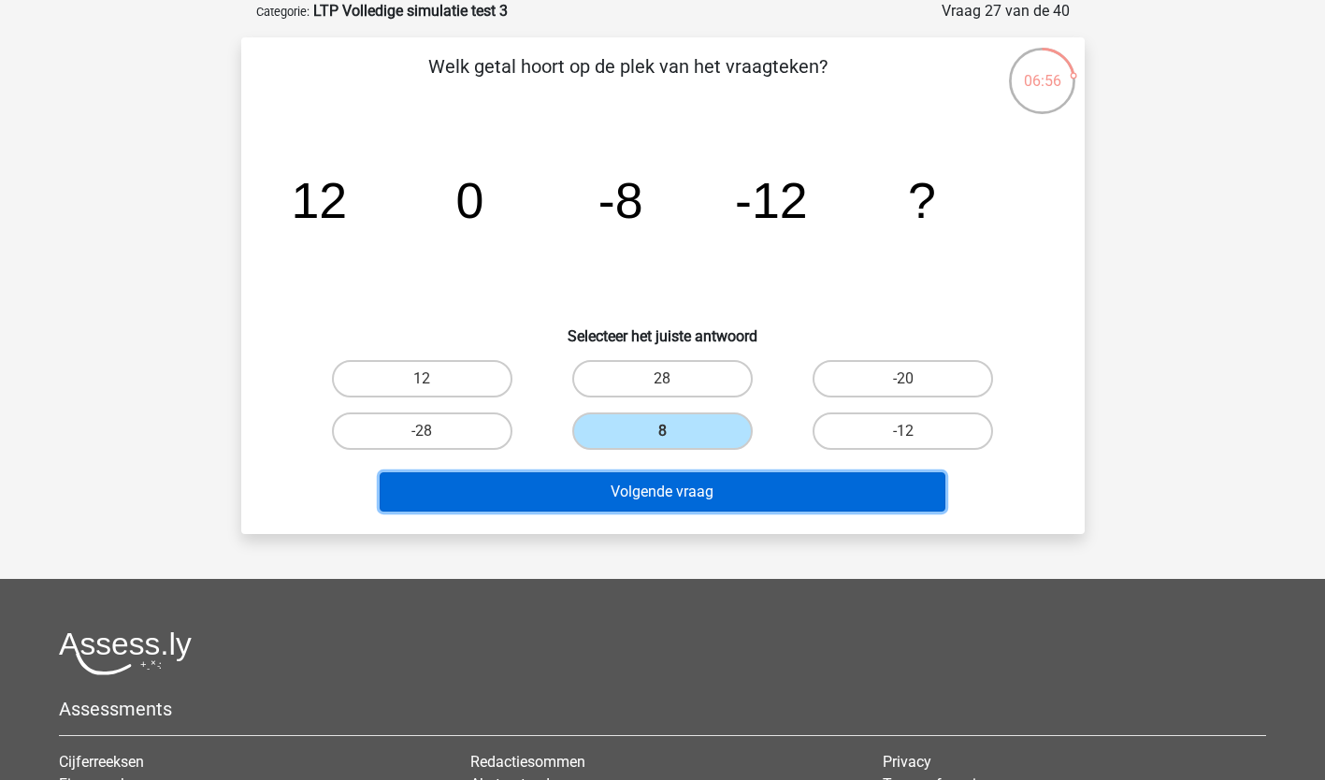
click at [638, 487] on button "Volgende vraag" at bounding box center [663, 491] width 566 height 39
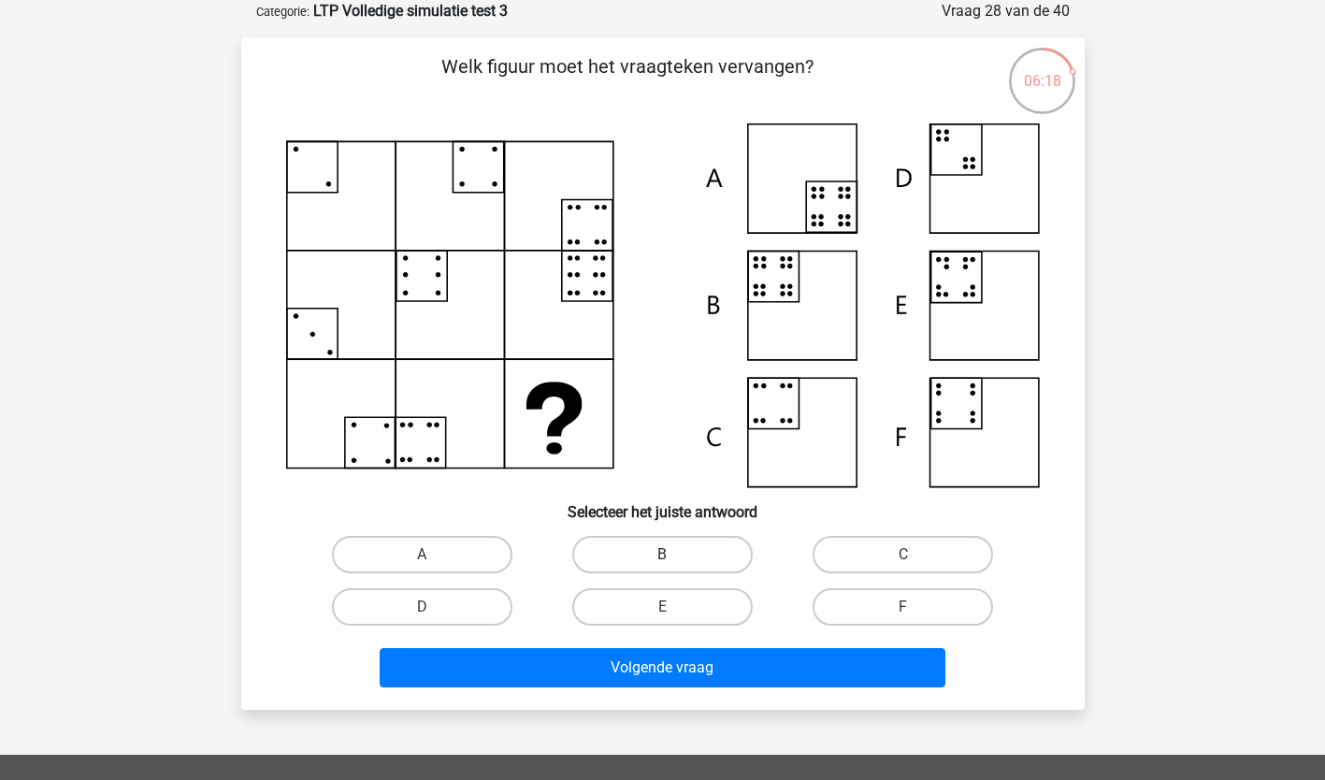
click at [676, 547] on label "B" at bounding box center [662, 554] width 180 height 37
click at [674, 554] on input "B" at bounding box center [668, 560] width 12 height 12
radio input "true"
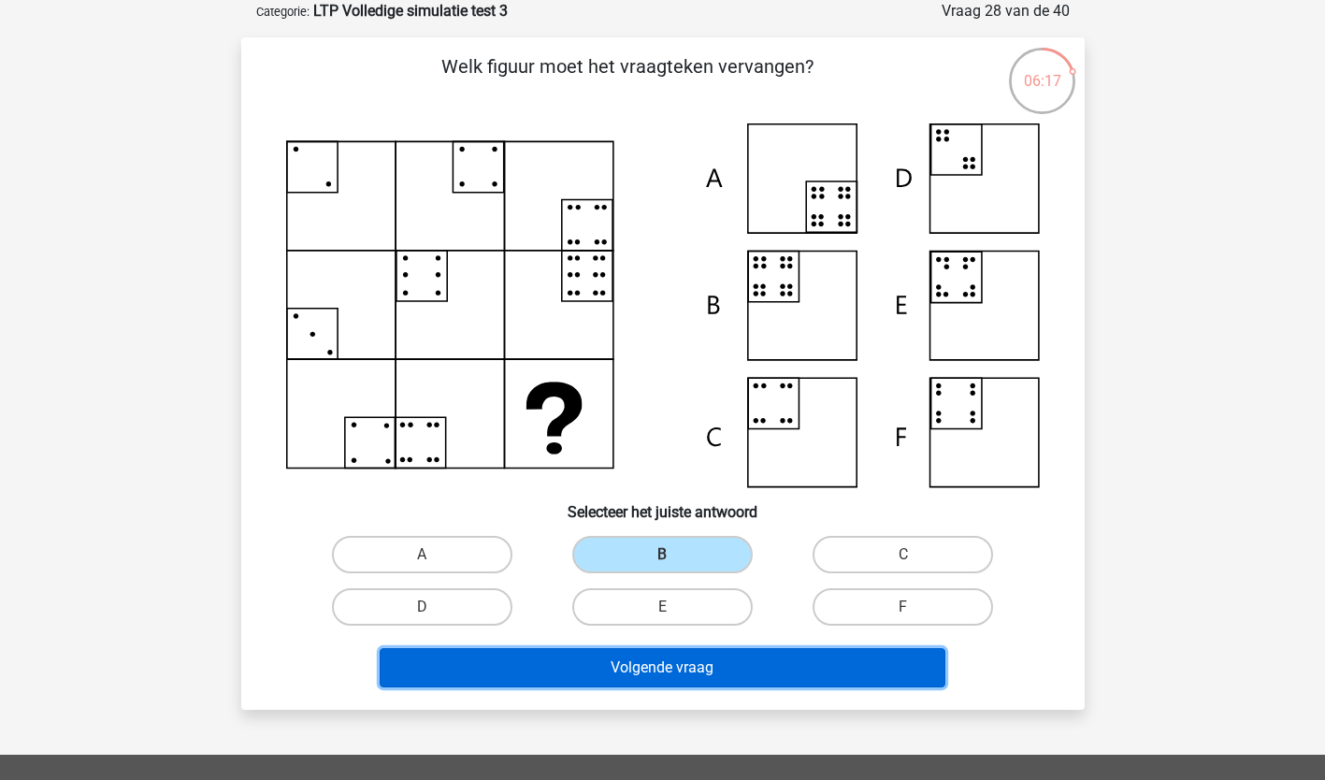
click at [629, 671] on button "Volgende vraag" at bounding box center [663, 667] width 566 height 39
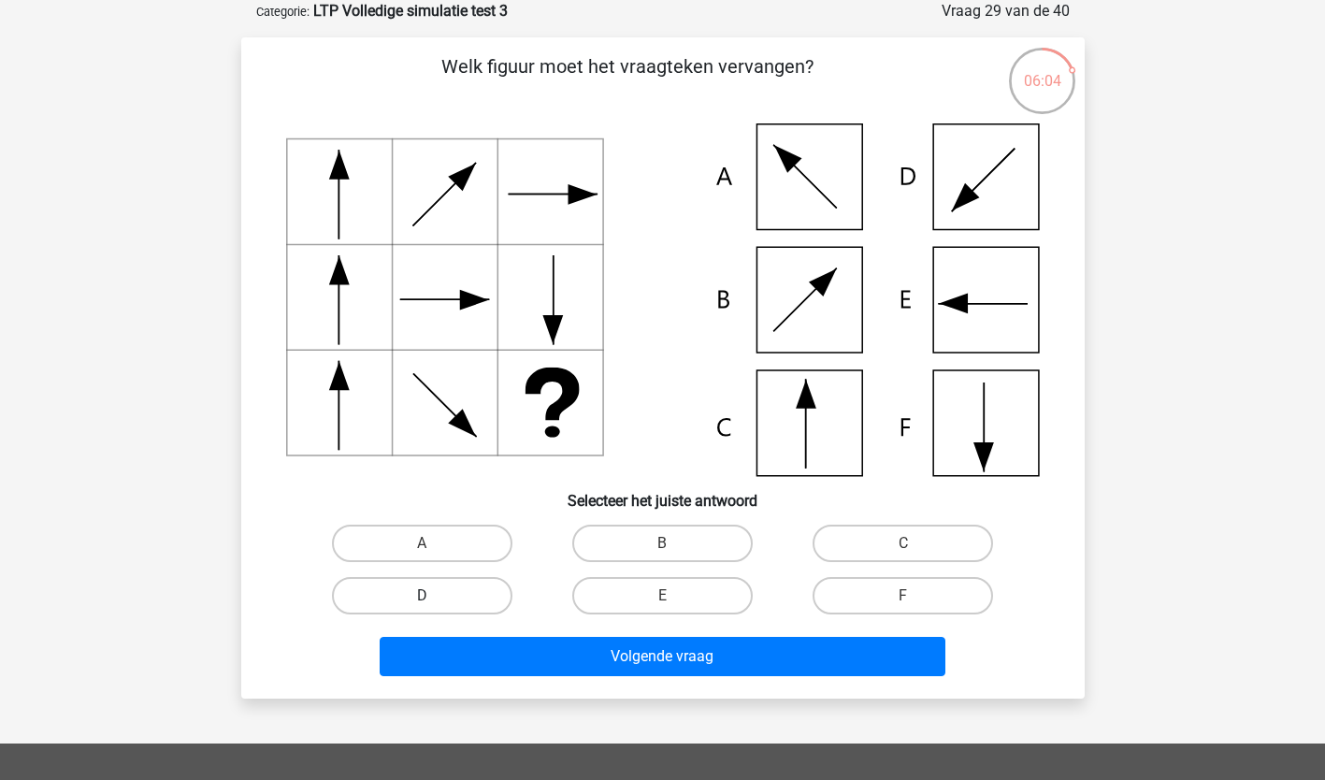
click at [429, 592] on label "D" at bounding box center [422, 595] width 180 height 37
click at [429, 595] on input "D" at bounding box center [428, 601] width 12 height 12
radio input "true"
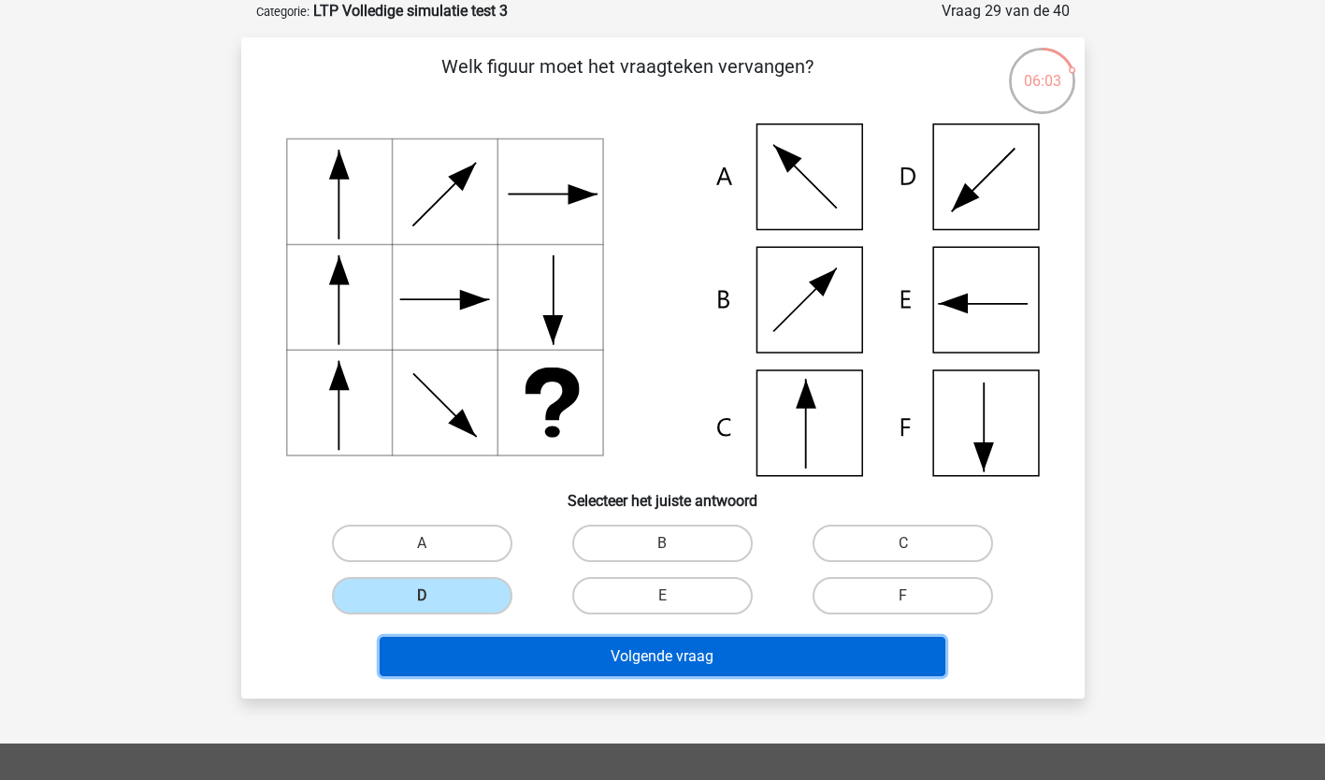
click at [508, 656] on button "Volgende vraag" at bounding box center [663, 656] width 566 height 39
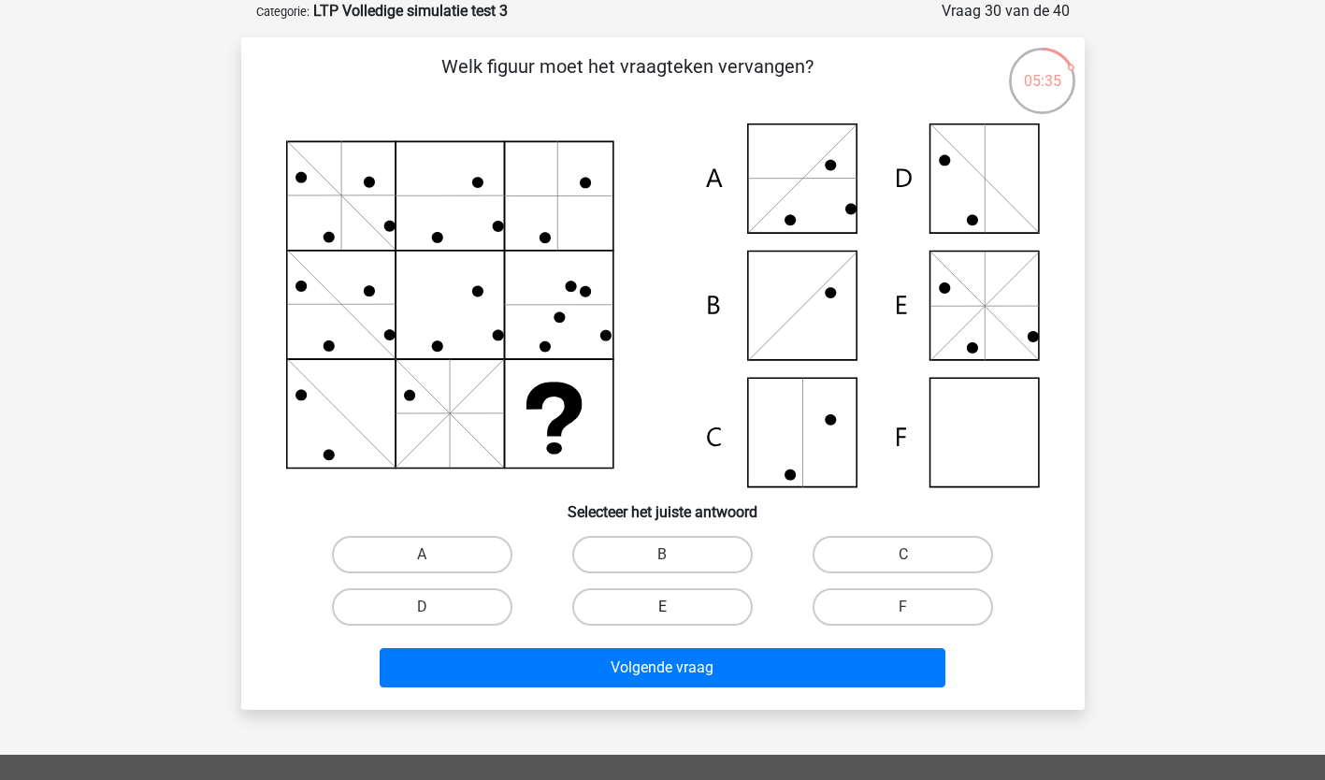
click at [684, 607] on label "E" at bounding box center [662, 606] width 180 height 37
click at [674, 607] on input "E" at bounding box center [668, 613] width 12 height 12
radio input "true"
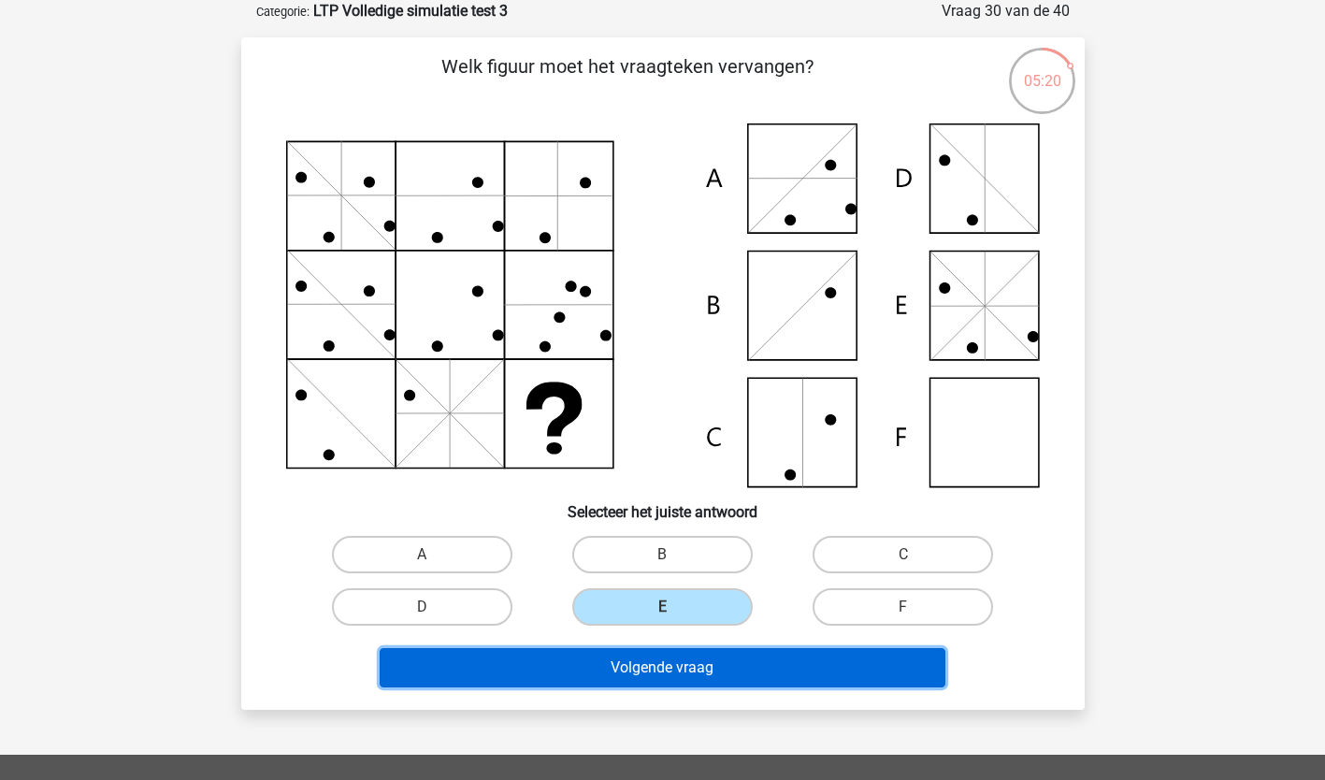
click at [738, 663] on button "Volgende vraag" at bounding box center [663, 667] width 566 height 39
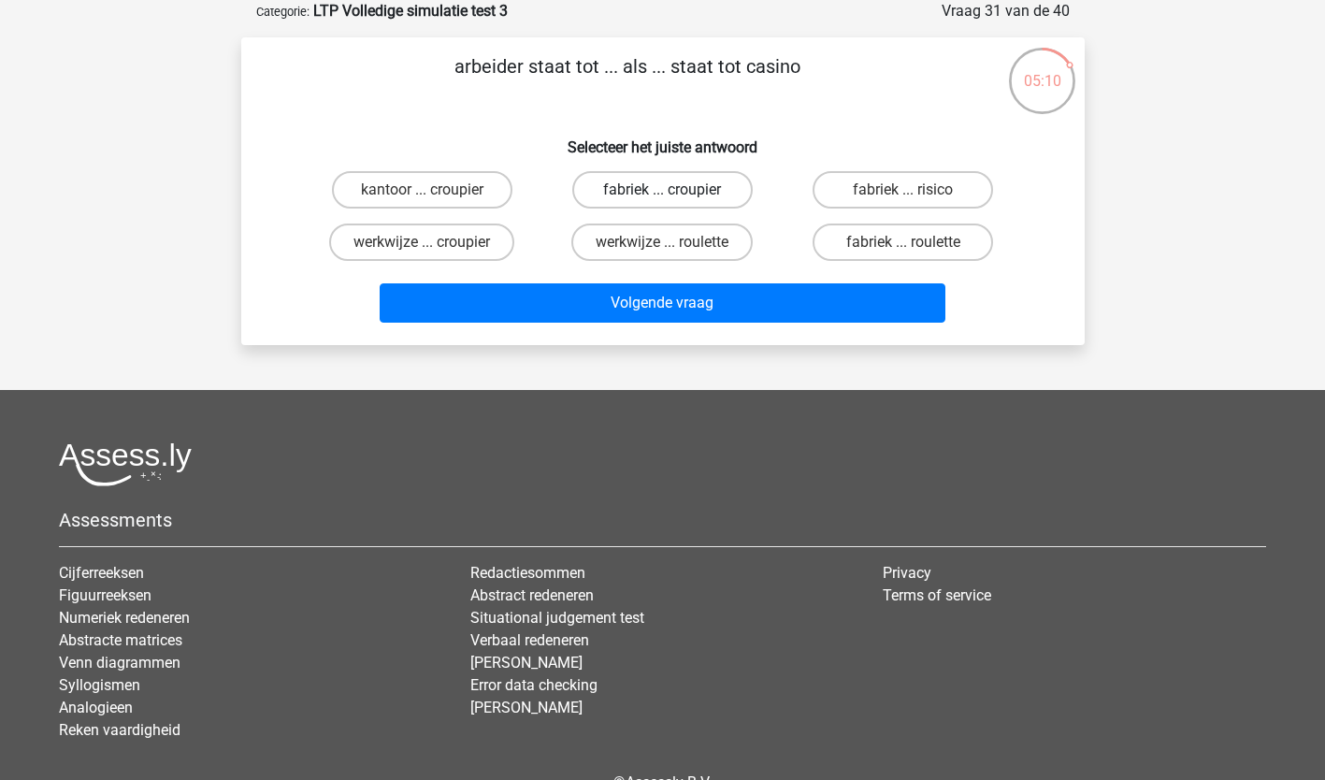
click at [633, 188] on label "fabriek ... croupier" at bounding box center [662, 189] width 180 height 37
click at [662, 190] on input "fabriek ... croupier" at bounding box center [668, 196] width 12 height 12
radio input "true"
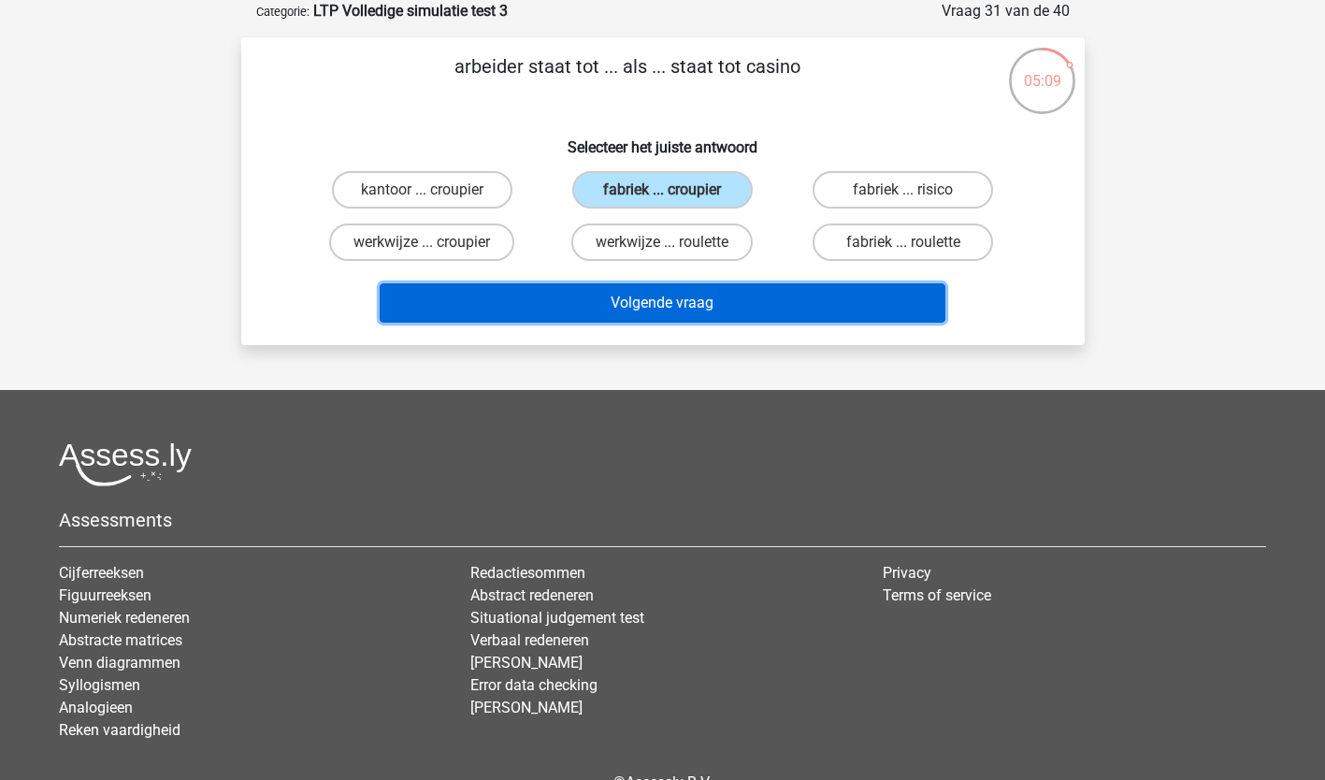
click at [642, 303] on button "Volgende vraag" at bounding box center [663, 302] width 566 height 39
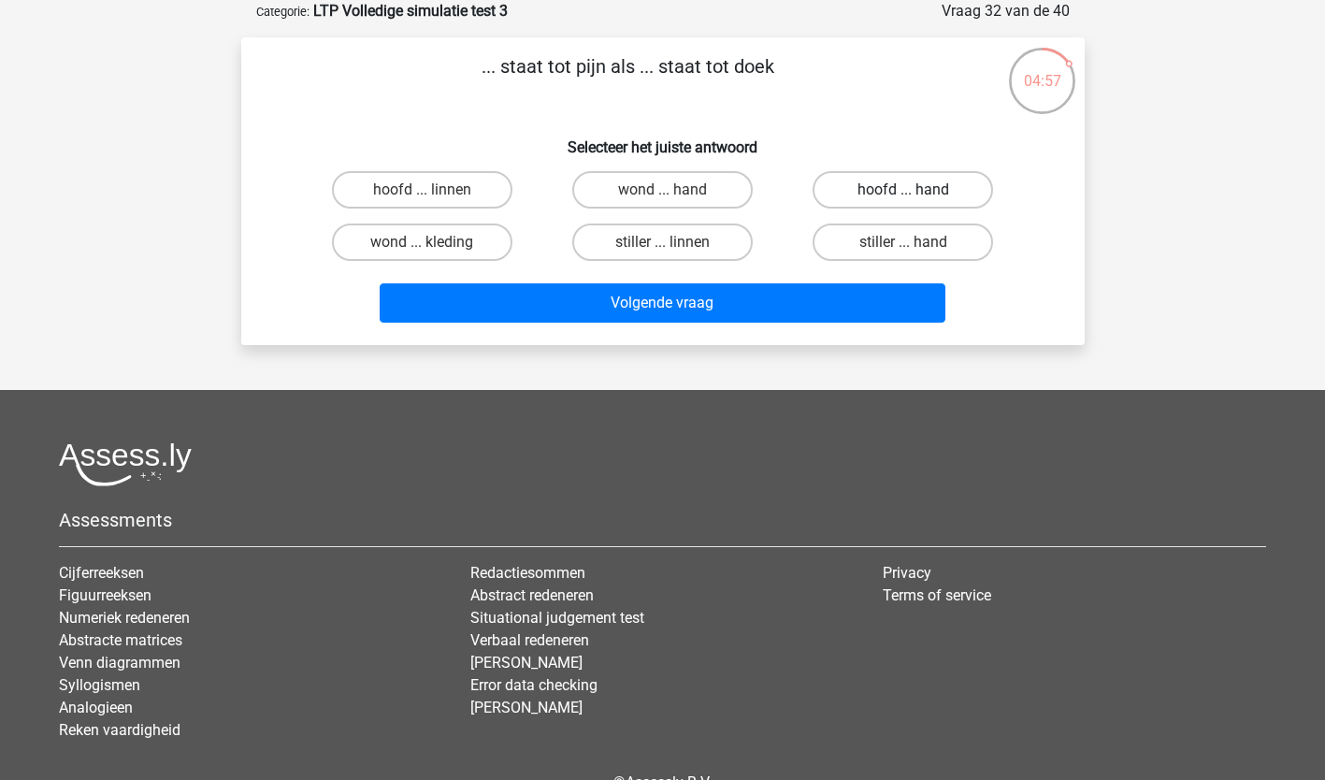
click at [900, 184] on label "hoofd ... hand" at bounding box center [902, 189] width 180 height 37
click at [903, 190] on input "hoofd ... hand" at bounding box center [909, 196] width 12 height 12
radio input "true"
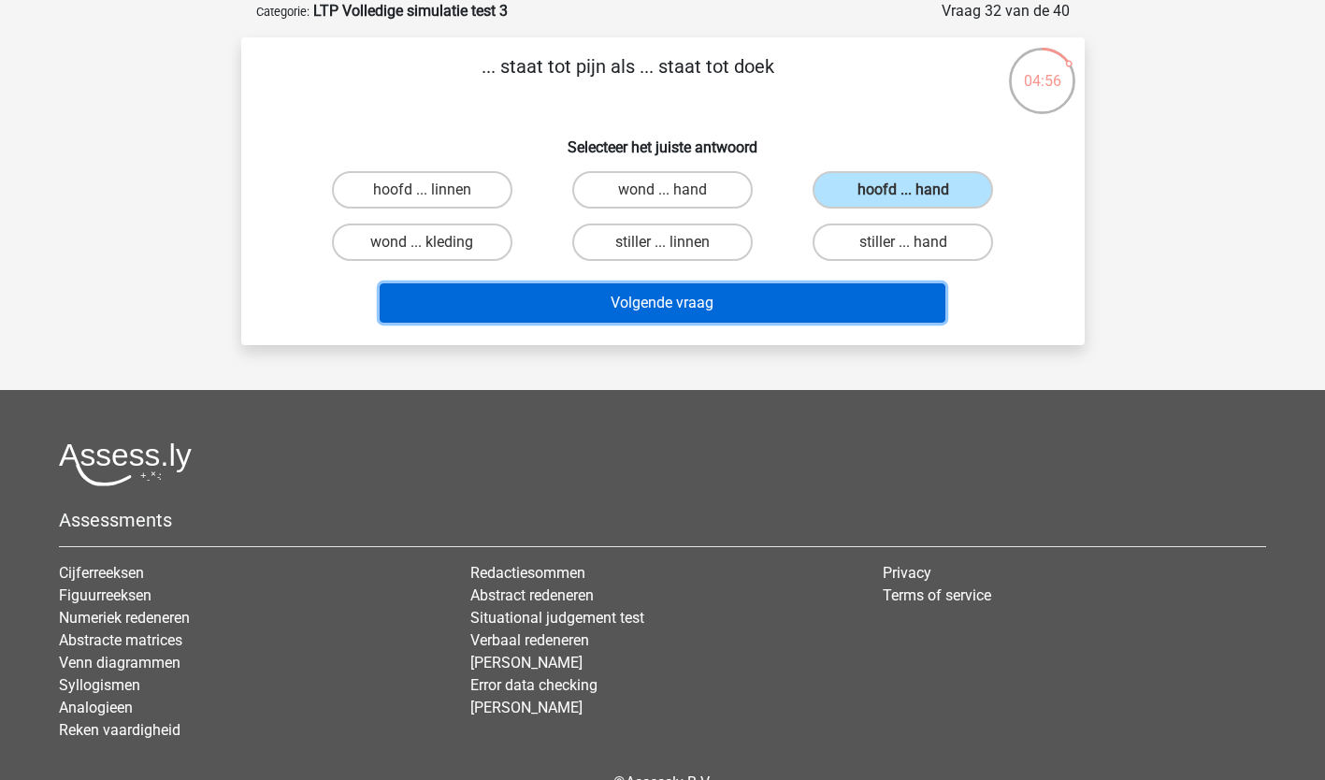
click at [696, 294] on button "Volgende vraag" at bounding box center [663, 302] width 566 height 39
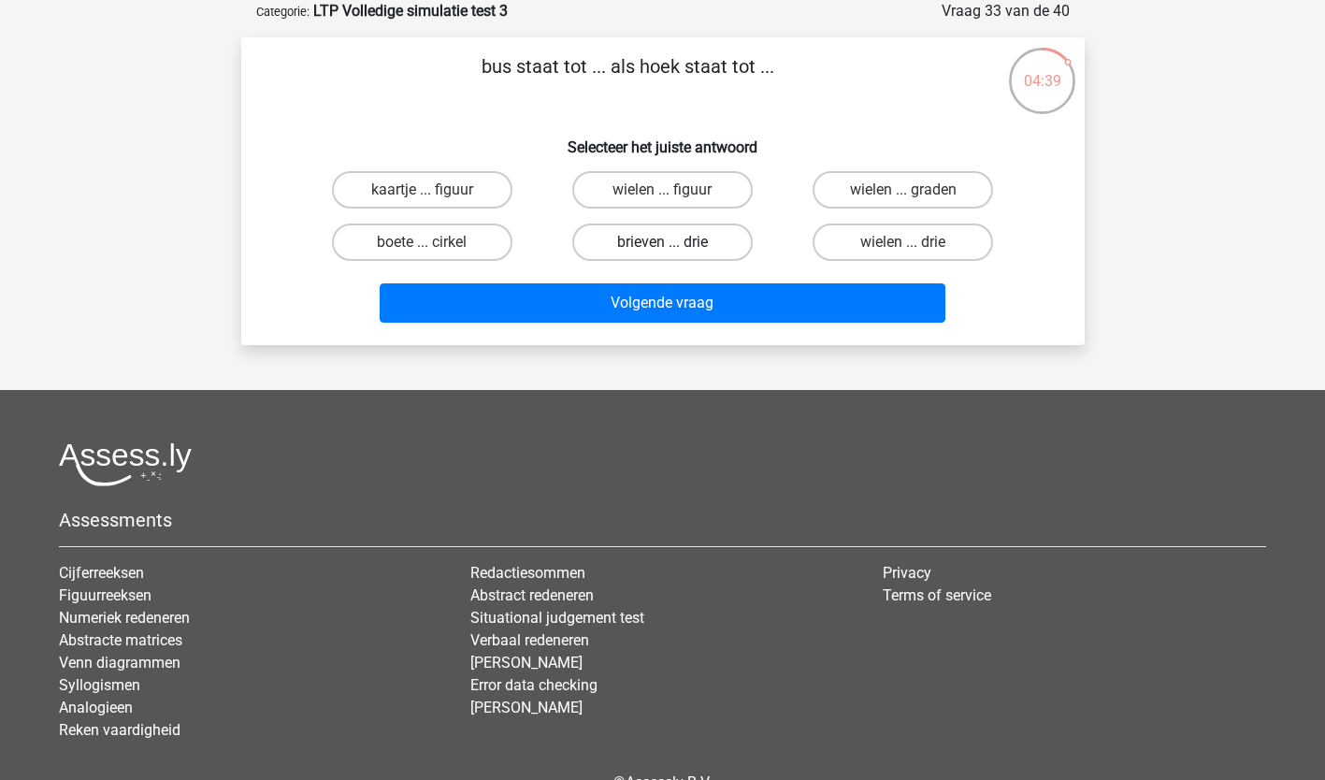
click at [681, 251] on label "brieven ... drie" at bounding box center [662, 241] width 180 height 37
click at [674, 251] on input "brieven ... drie" at bounding box center [668, 248] width 12 height 12
radio input "true"
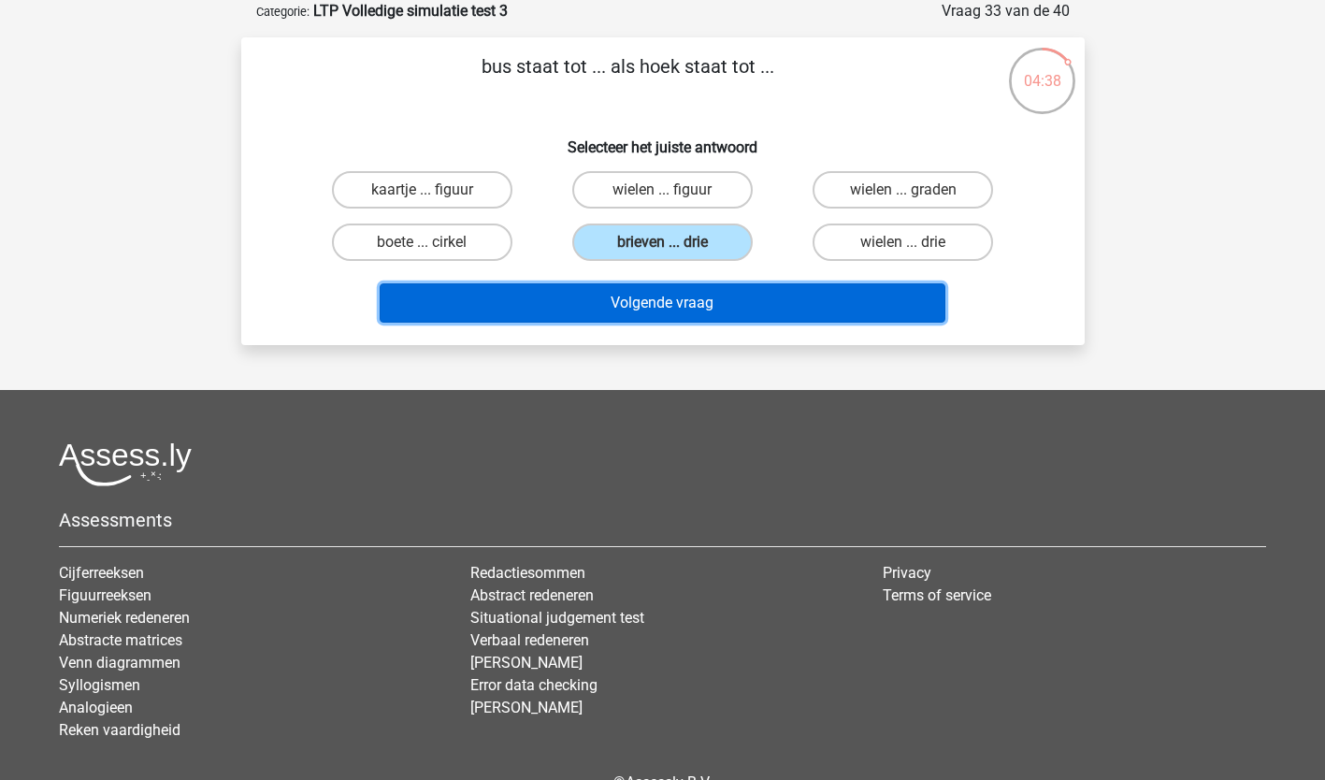
click at [646, 303] on button "Volgende vraag" at bounding box center [663, 302] width 566 height 39
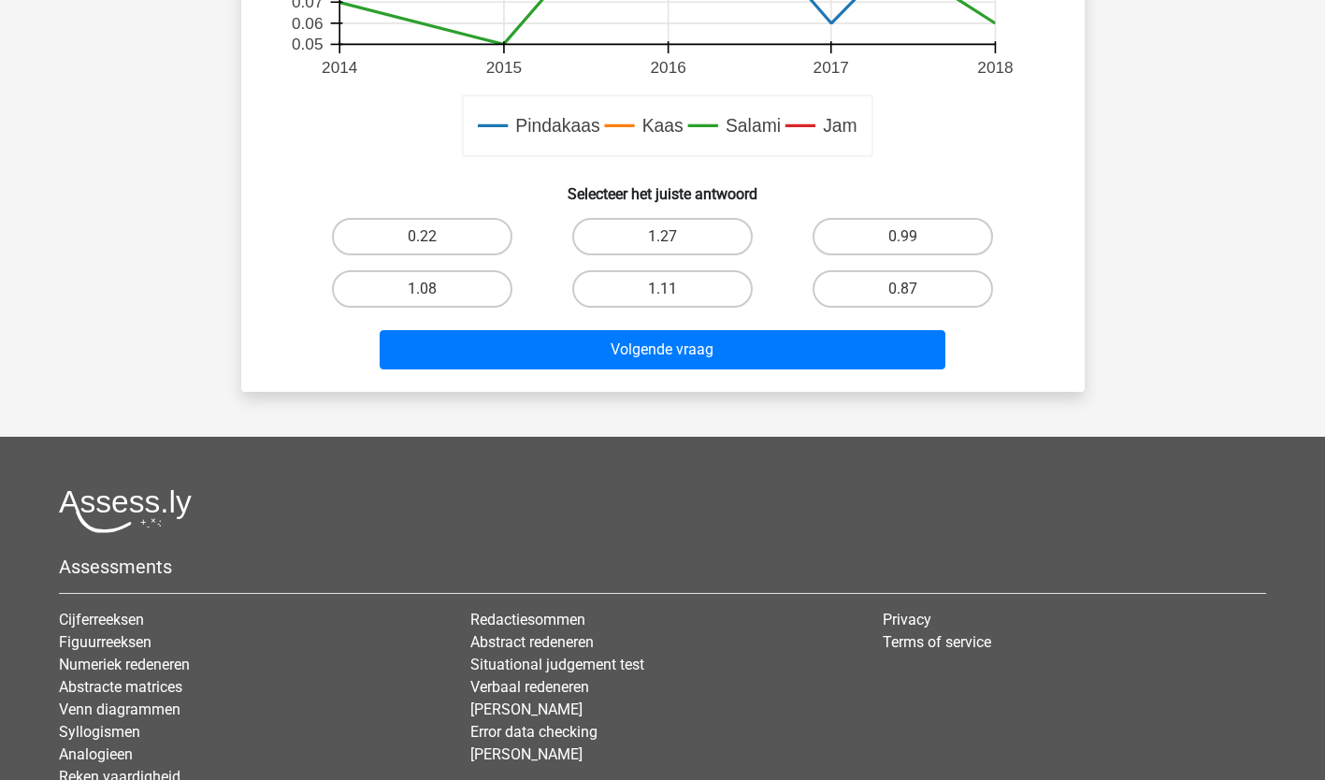
scroll to position [951, 0]
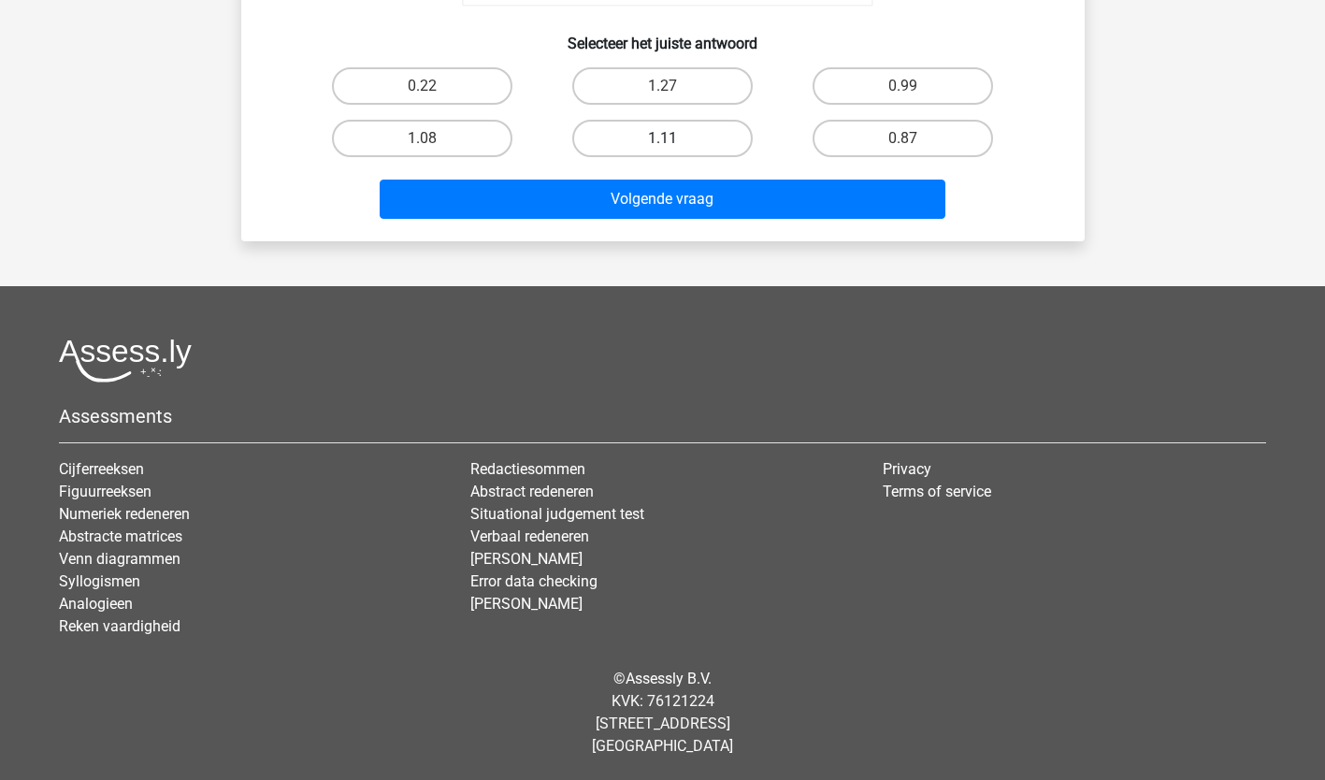
click at [685, 142] on label "1.11" at bounding box center [662, 138] width 180 height 37
click at [674, 142] on input "1.11" at bounding box center [668, 144] width 12 height 12
radio input "true"
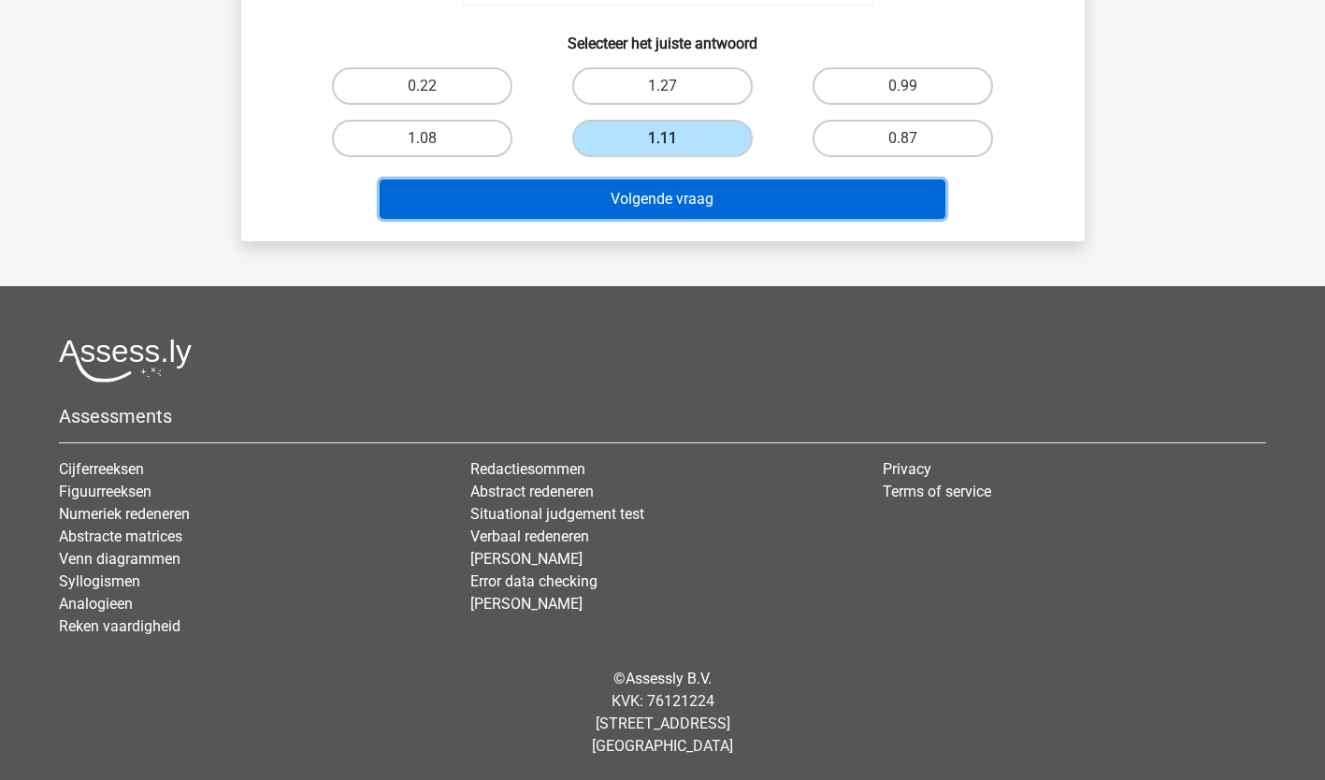
click at [691, 191] on button "Volgende vraag" at bounding box center [663, 198] width 566 height 39
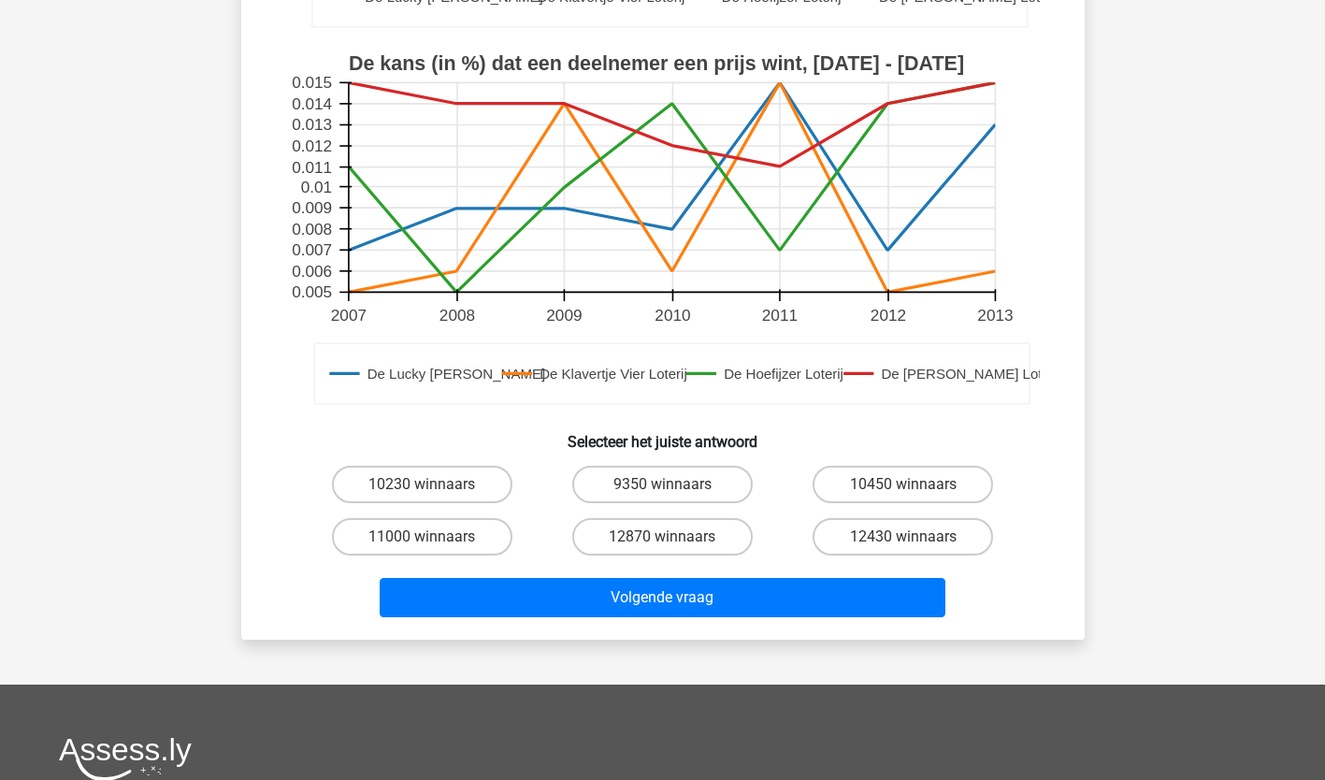
scroll to position [552, 0]
drag, startPoint x: 698, startPoint y: 530, endPoint x: 684, endPoint y: 552, distance: 25.7
click at [697, 534] on label "12870 winnaars" at bounding box center [662, 536] width 180 height 37
click at [674, 537] on input "12870 winnaars" at bounding box center [668, 543] width 12 height 12
radio input "true"
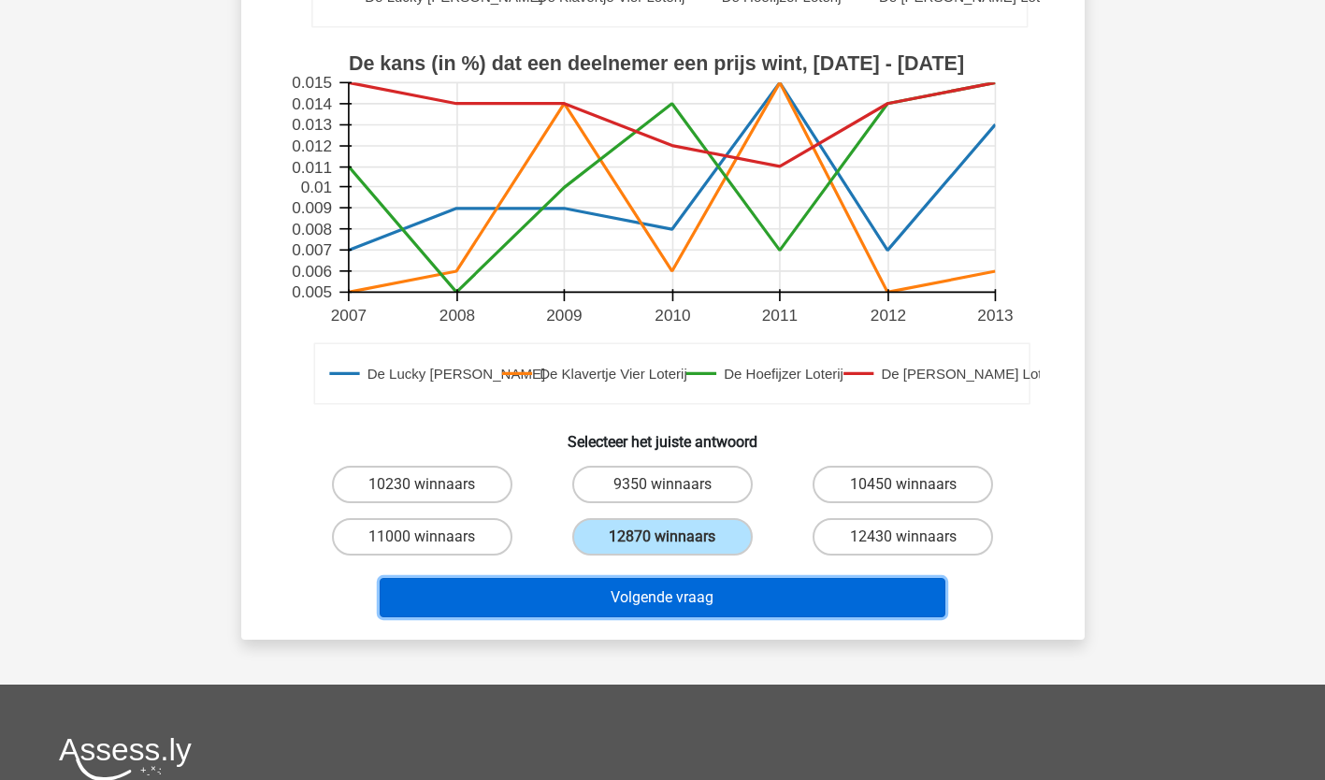
click at [669, 596] on button "Volgende vraag" at bounding box center [663, 597] width 566 height 39
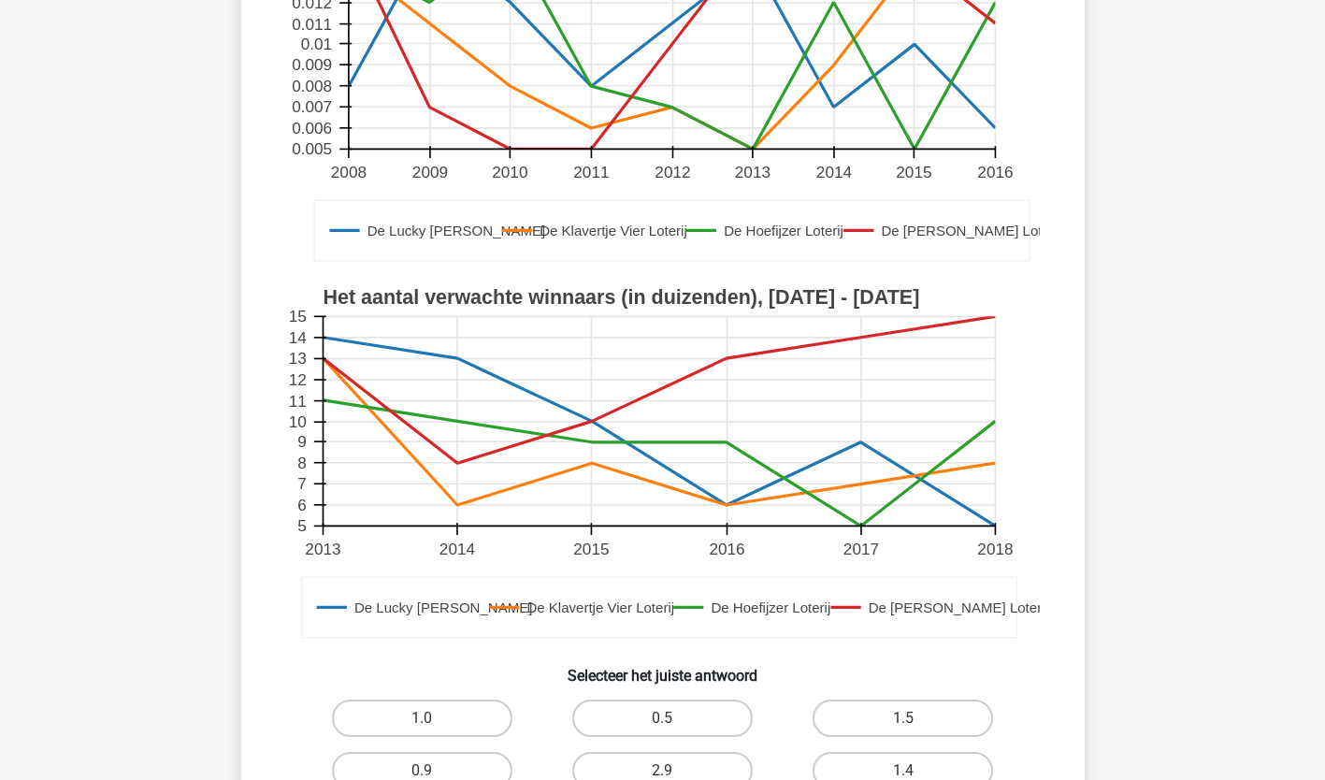
scroll to position [344, 0]
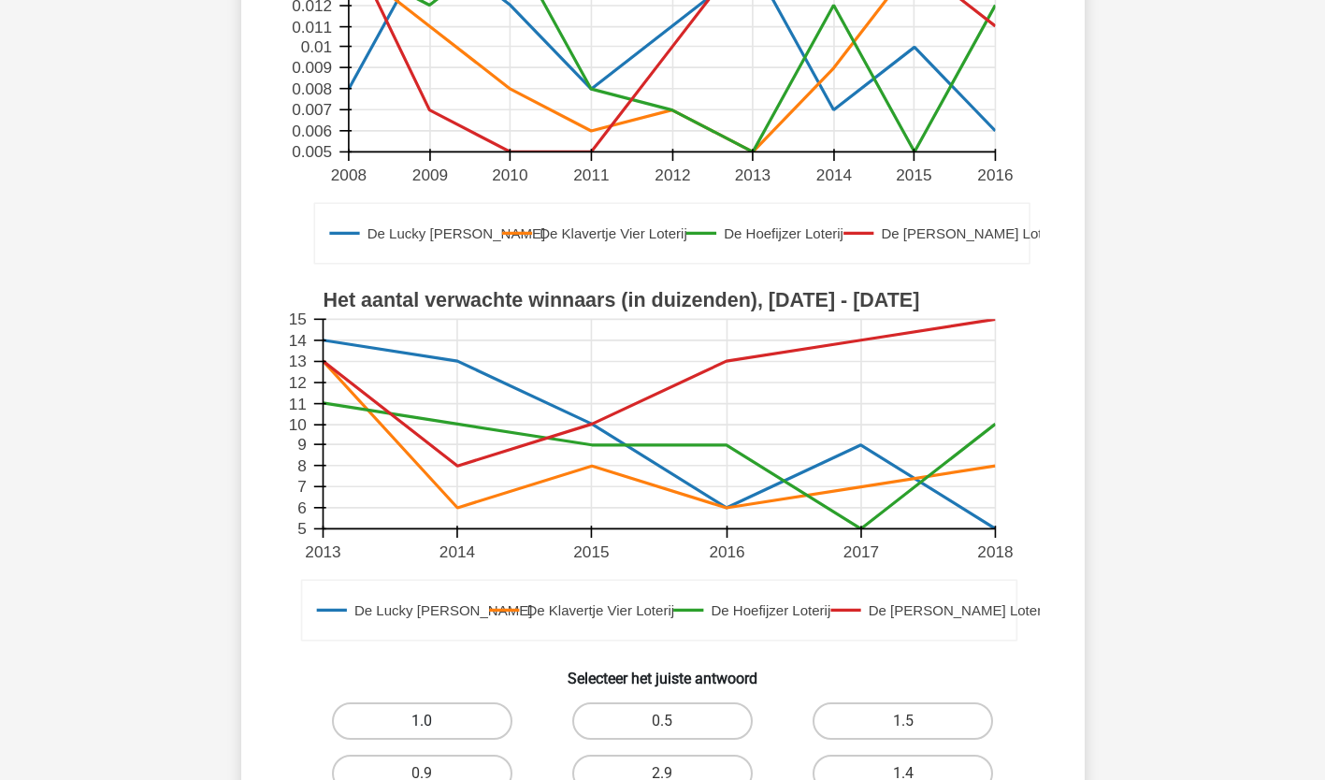
click at [430, 720] on label "1.0" at bounding box center [422, 720] width 180 height 37
click at [430, 721] on input "1.0" at bounding box center [428, 727] width 12 height 12
radio input "true"
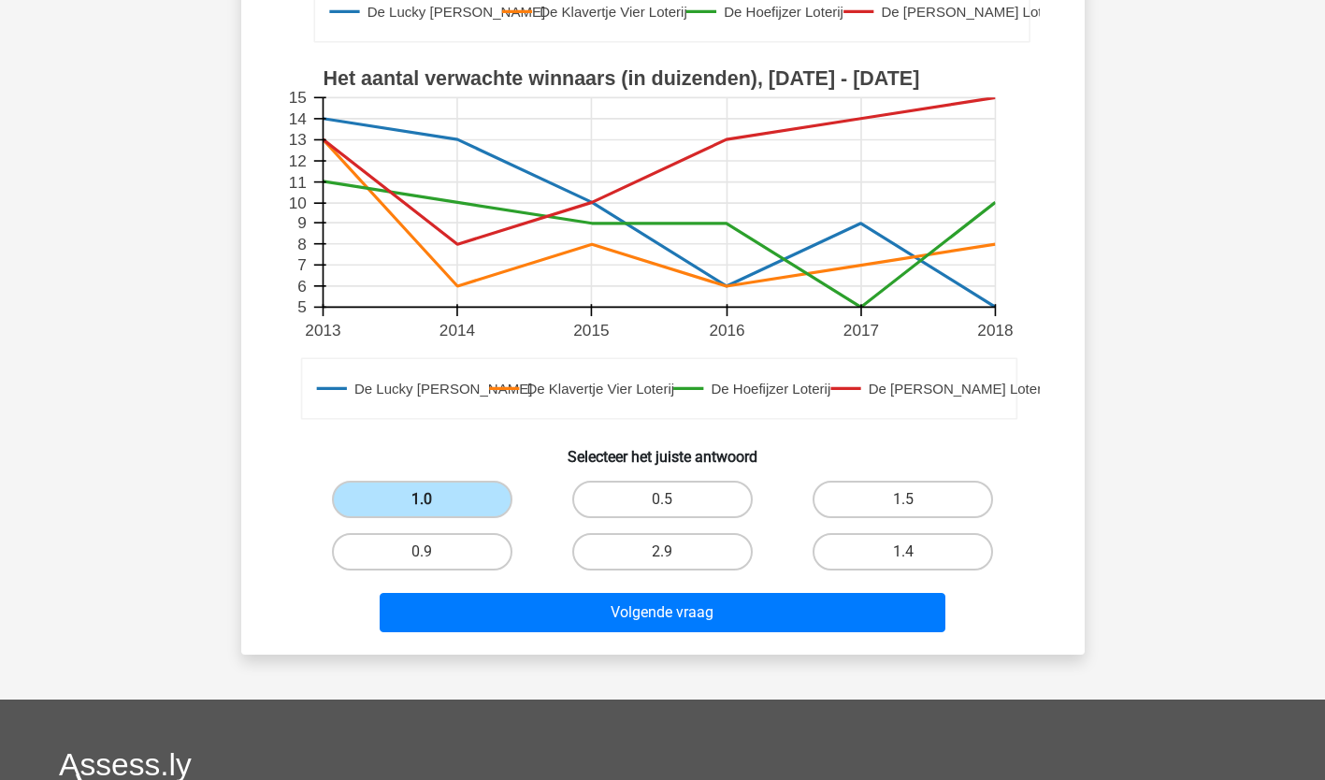
scroll to position [562, 0]
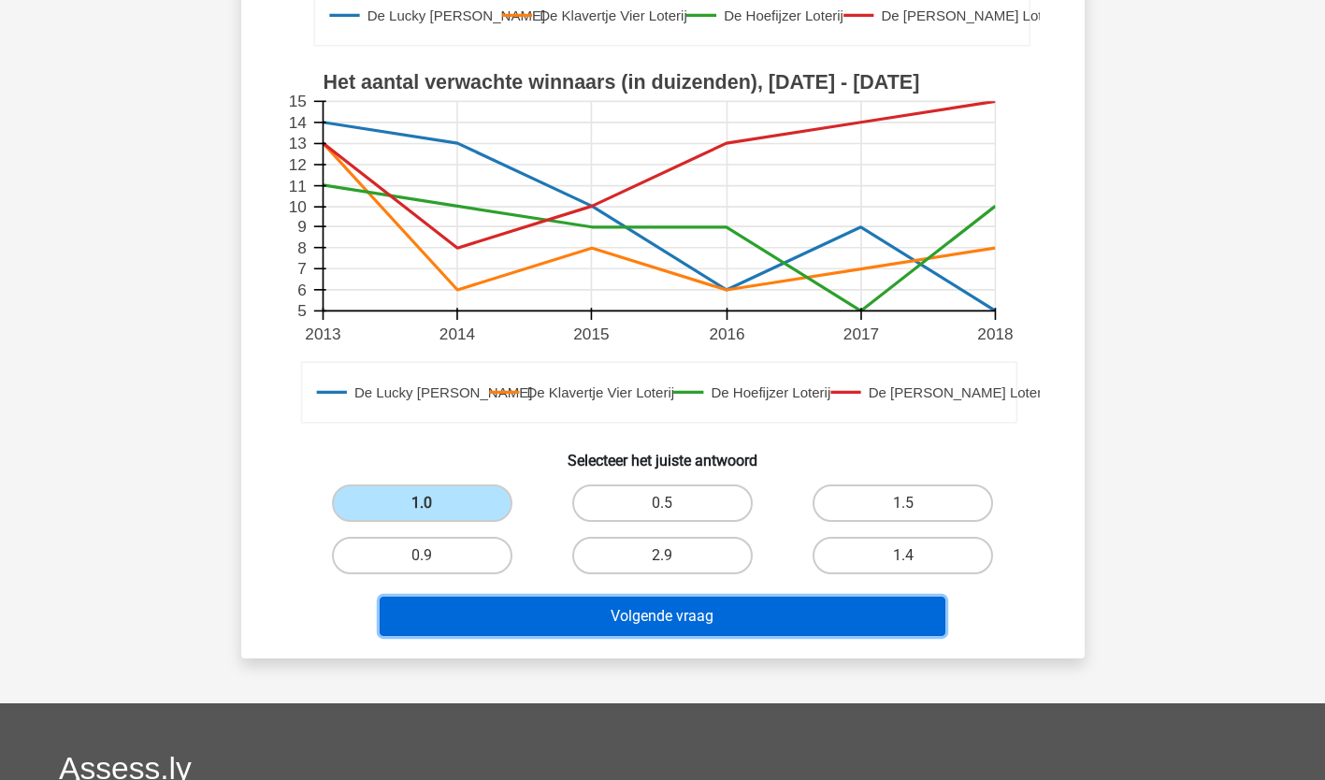
click at [644, 599] on button "Volgende vraag" at bounding box center [663, 615] width 566 height 39
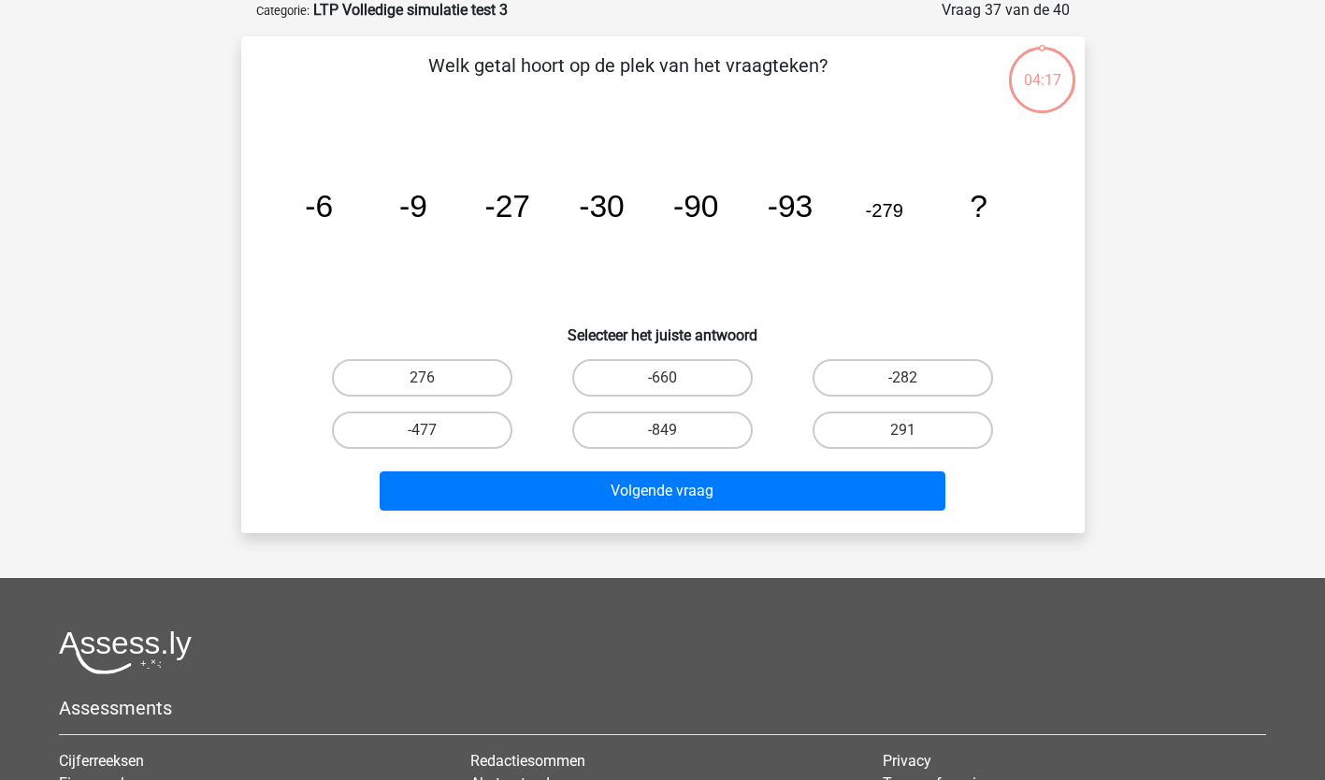
scroll to position [93, 0]
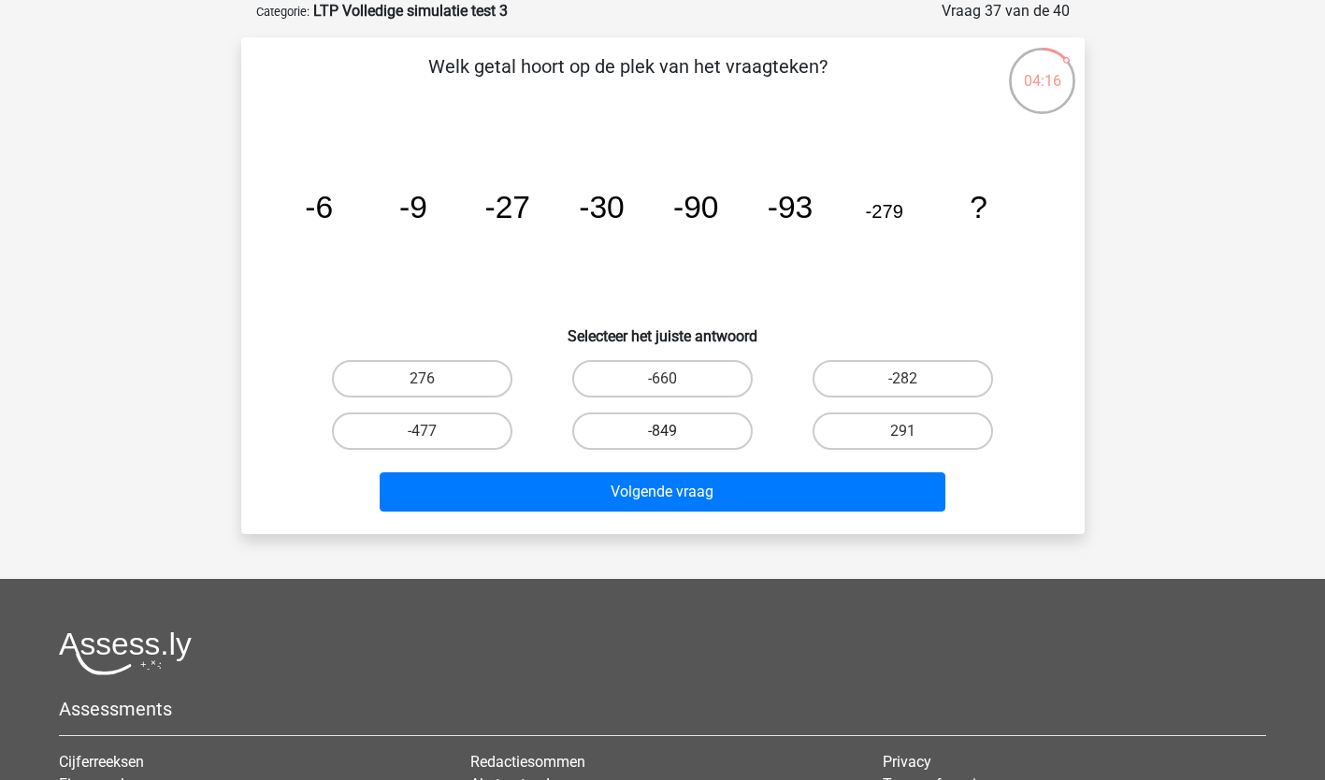
click at [677, 422] on label "-849" at bounding box center [662, 430] width 180 height 37
click at [674, 431] on input "-849" at bounding box center [668, 437] width 12 height 12
radio input "true"
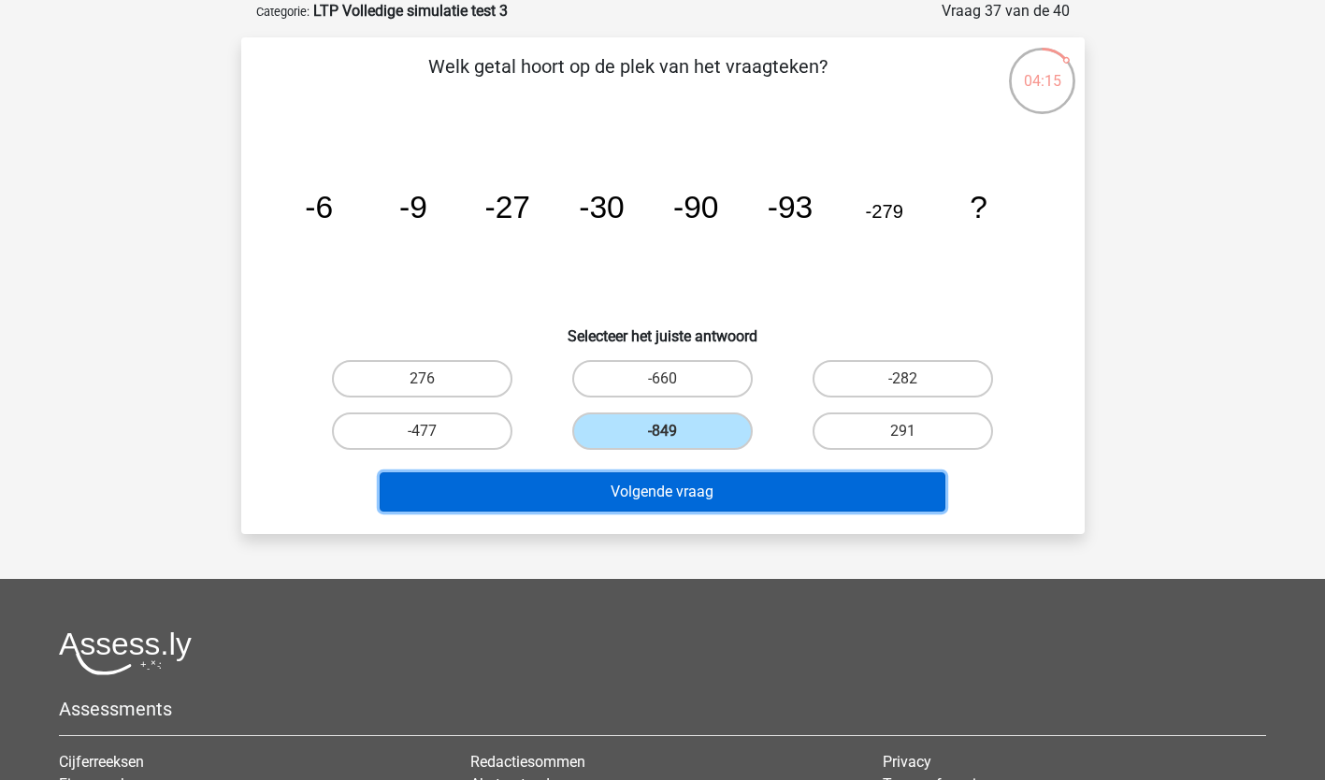
click at [645, 487] on button "Volgende vraag" at bounding box center [663, 491] width 566 height 39
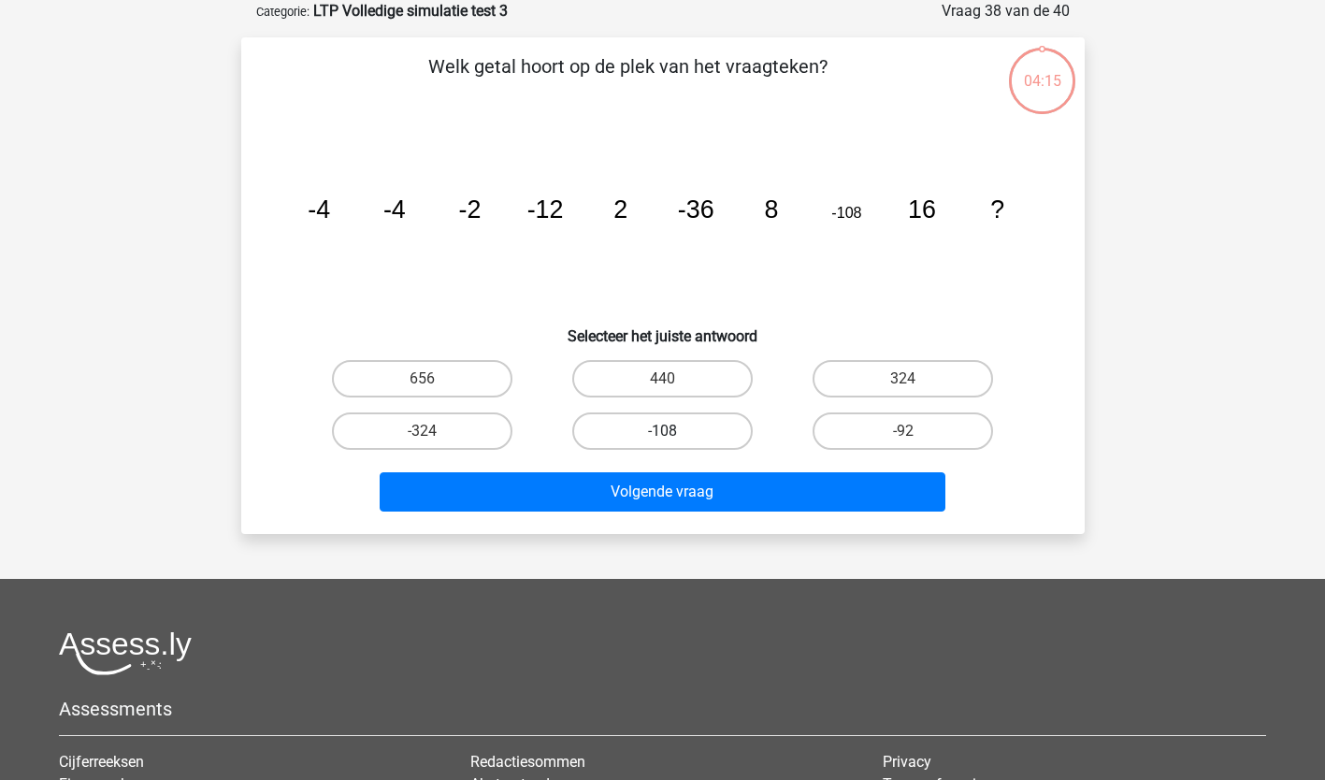
click at [680, 424] on label "-108" at bounding box center [662, 430] width 180 height 37
click at [674, 431] on input "-108" at bounding box center [668, 437] width 12 height 12
radio input "true"
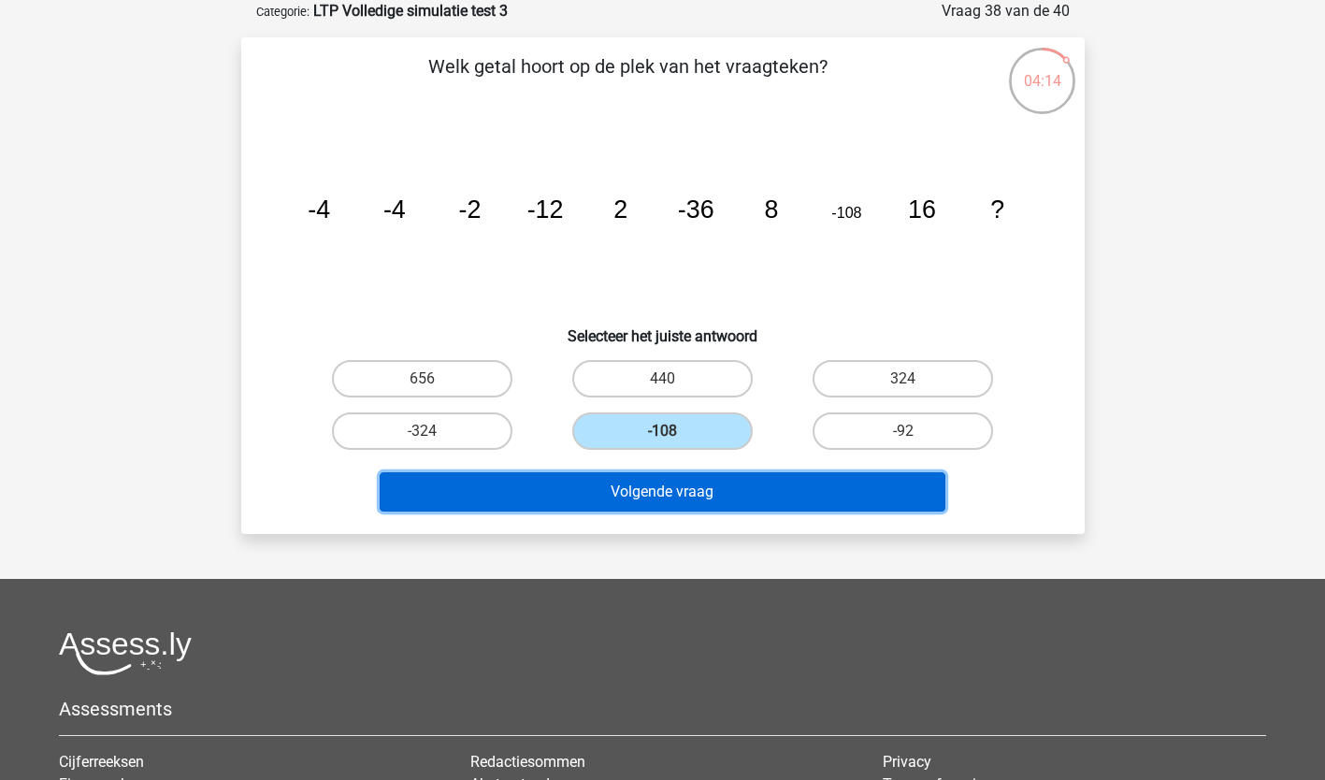
click at [652, 485] on button "Volgende vraag" at bounding box center [663, 491] width 566 height 39
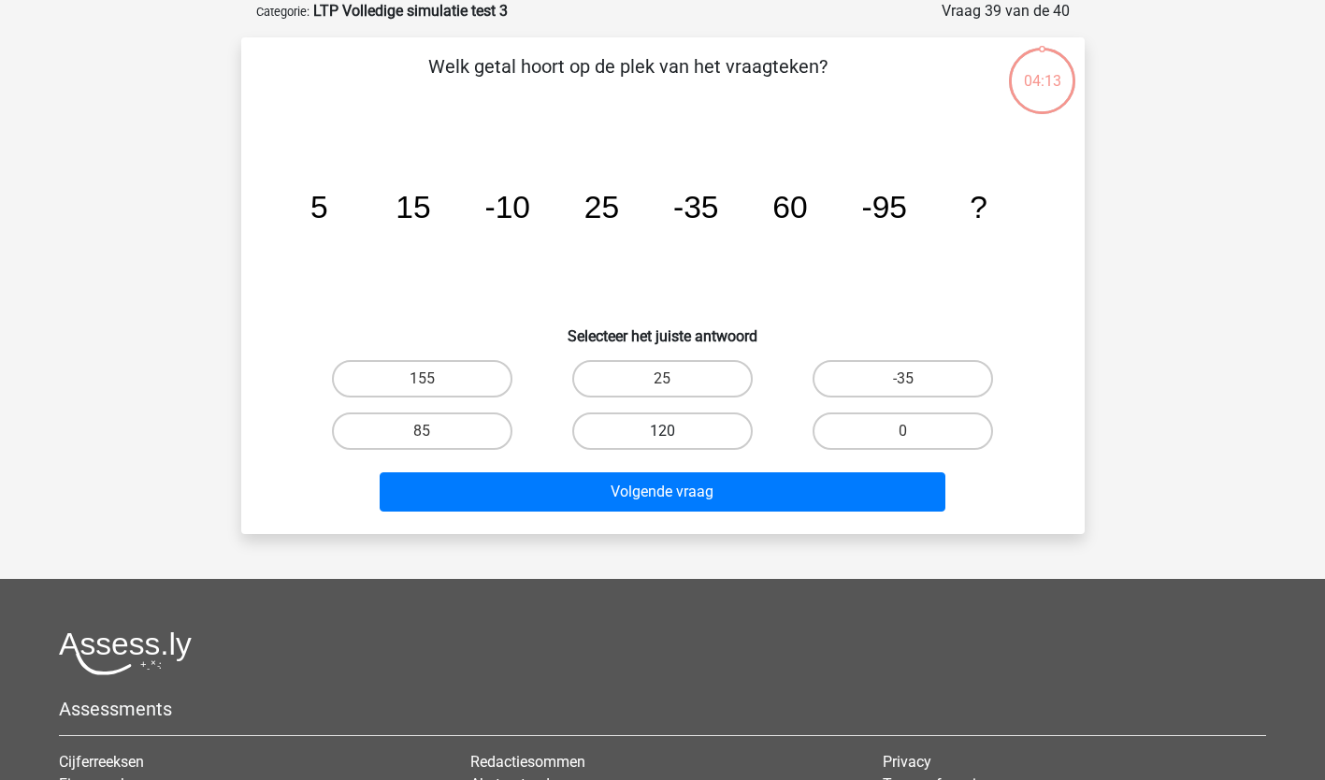
click at [668, 423] on label "120" at bounding box center [662, 430] width 180 height 37
click at [668, 431] on input "120" at bounding box center [668, 437] width 12 height 12
radio input "true"
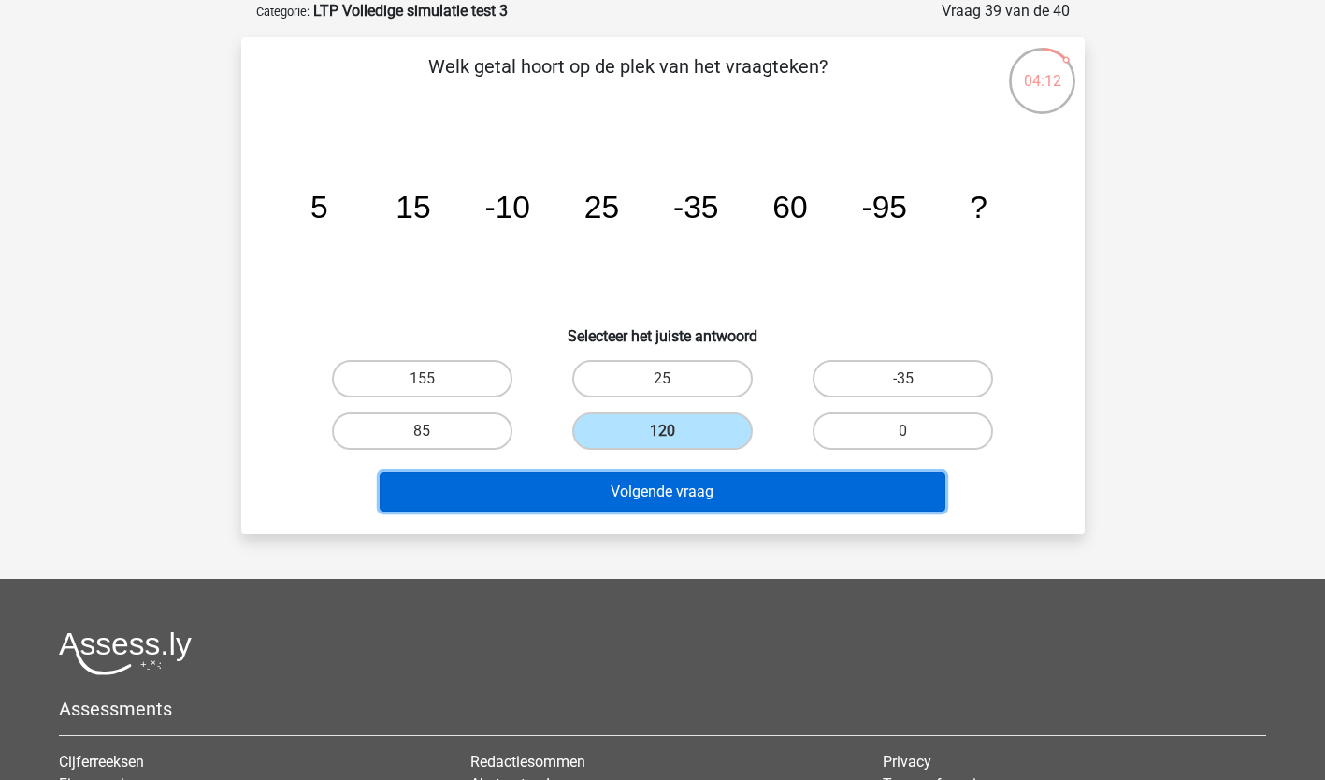
click at [629, 499] on button "Volgende vraag" at bounding box center [663, 491] width 566 height 39
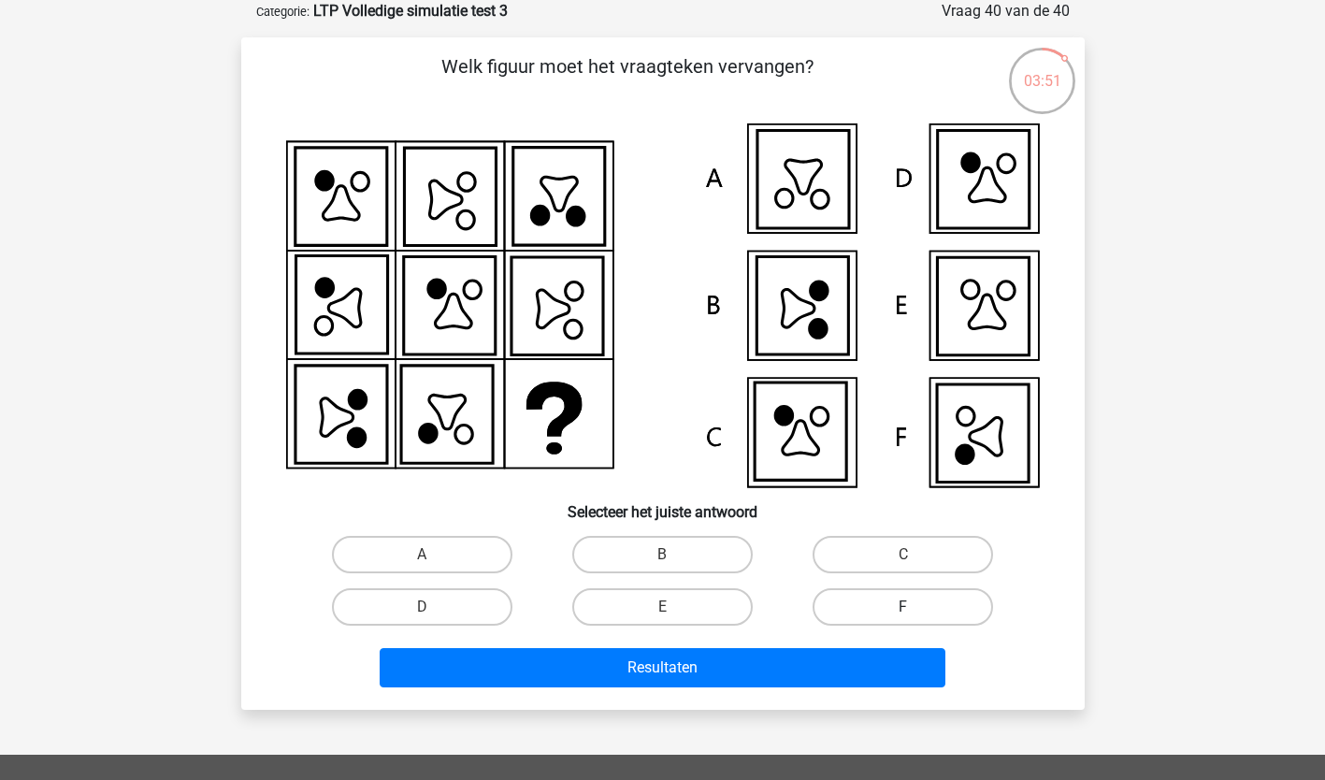
click at [928, 598] on label "F" at bounding box center [902, 606] width 180 height 37
click at [915, 607] on input "F" at bounding box center [909, 613] width 12 height 12
radio input "true"
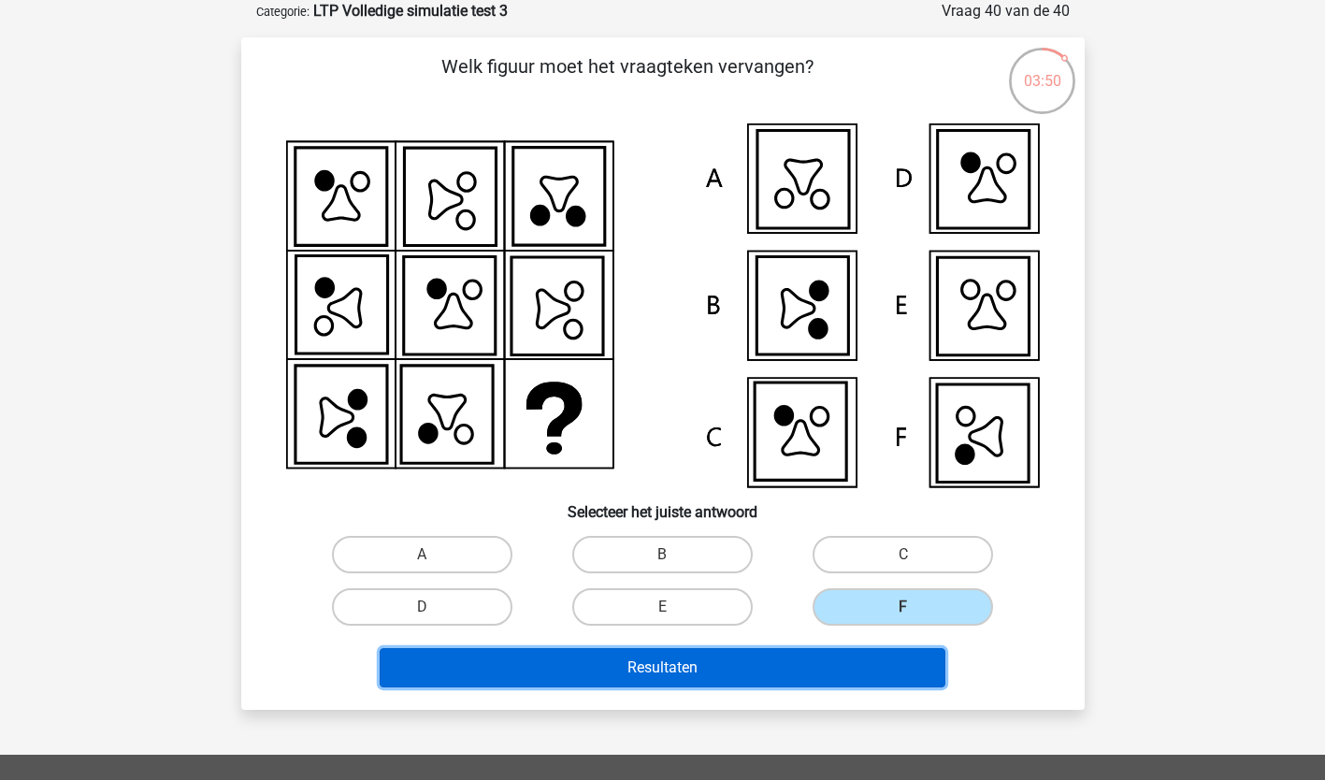
click at [744, 663] on button "Resultaten" at bounding box center [663, 667] width 566 height 39
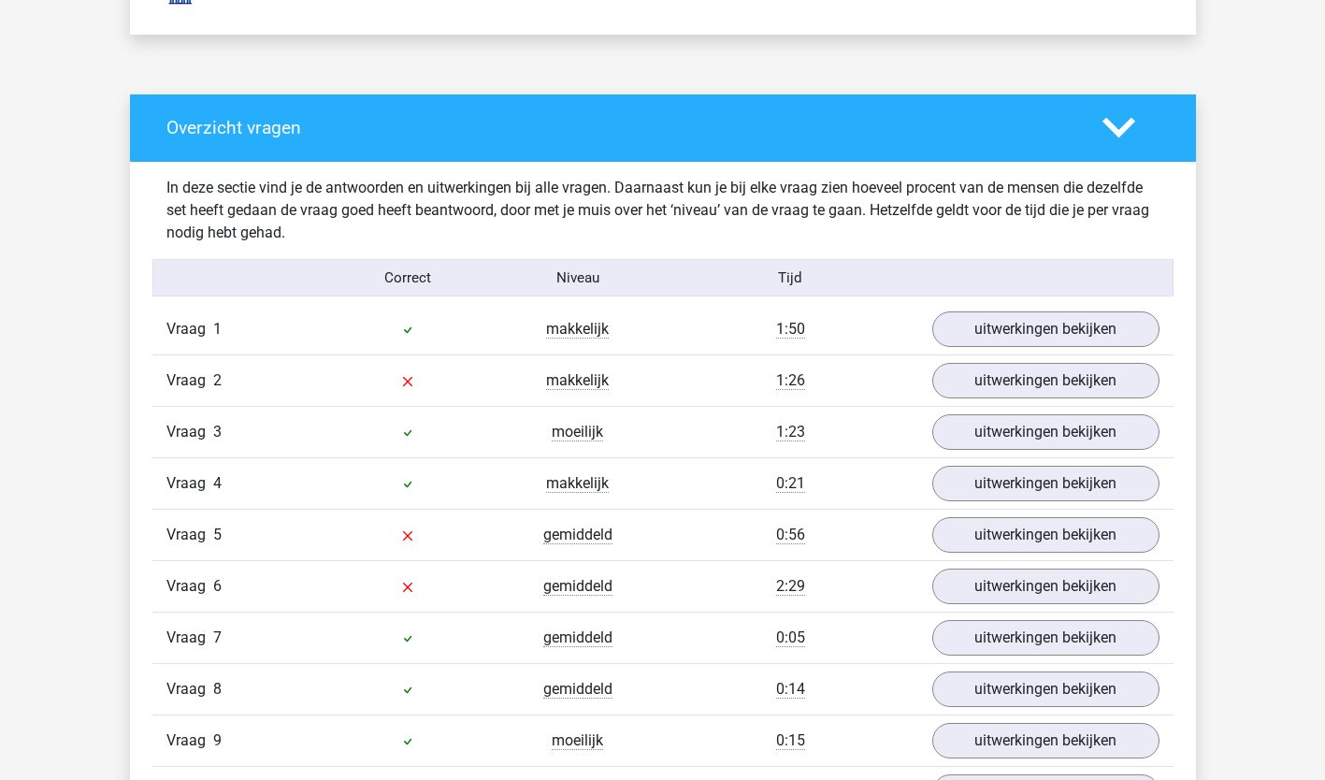
scroll to position [1420, 0]
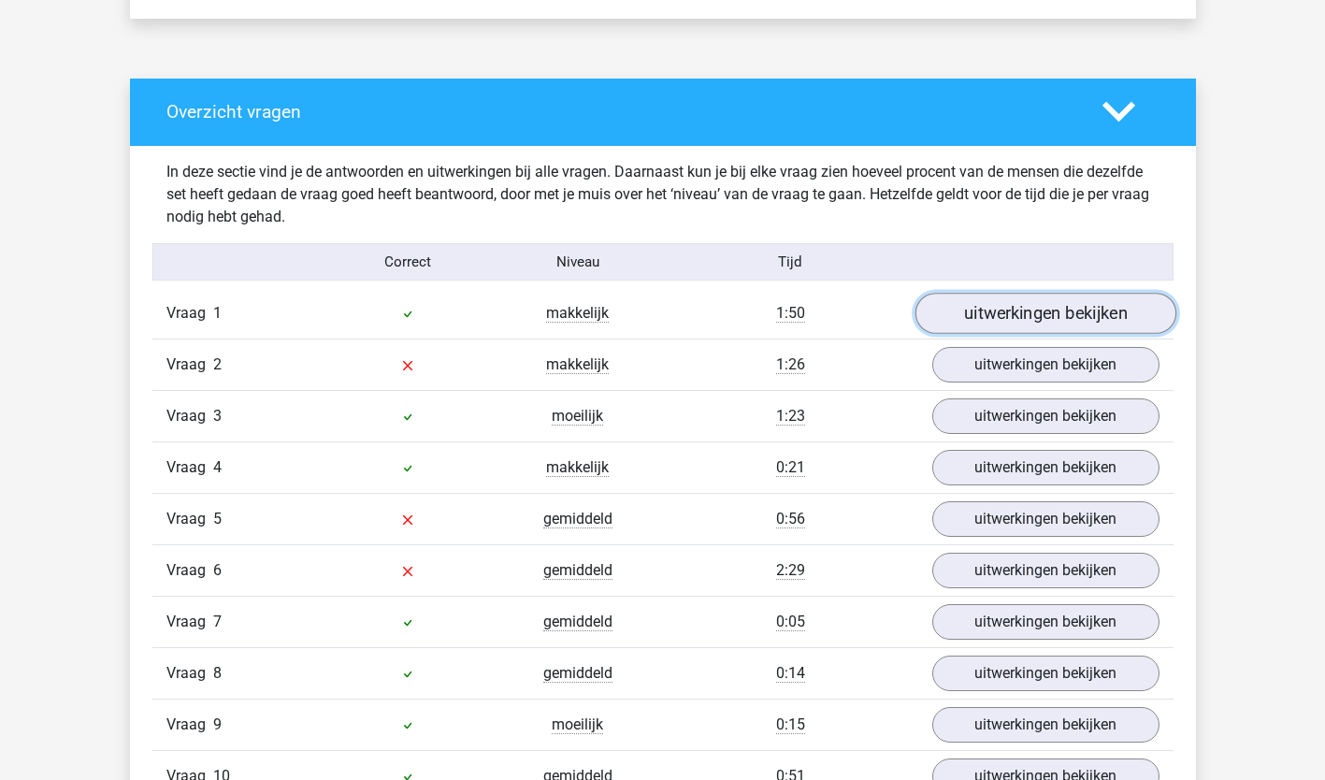
click at [1010, 306] on link "uitwerkingen bekijken" at bounding box center [1044, 314] width 261 height 41
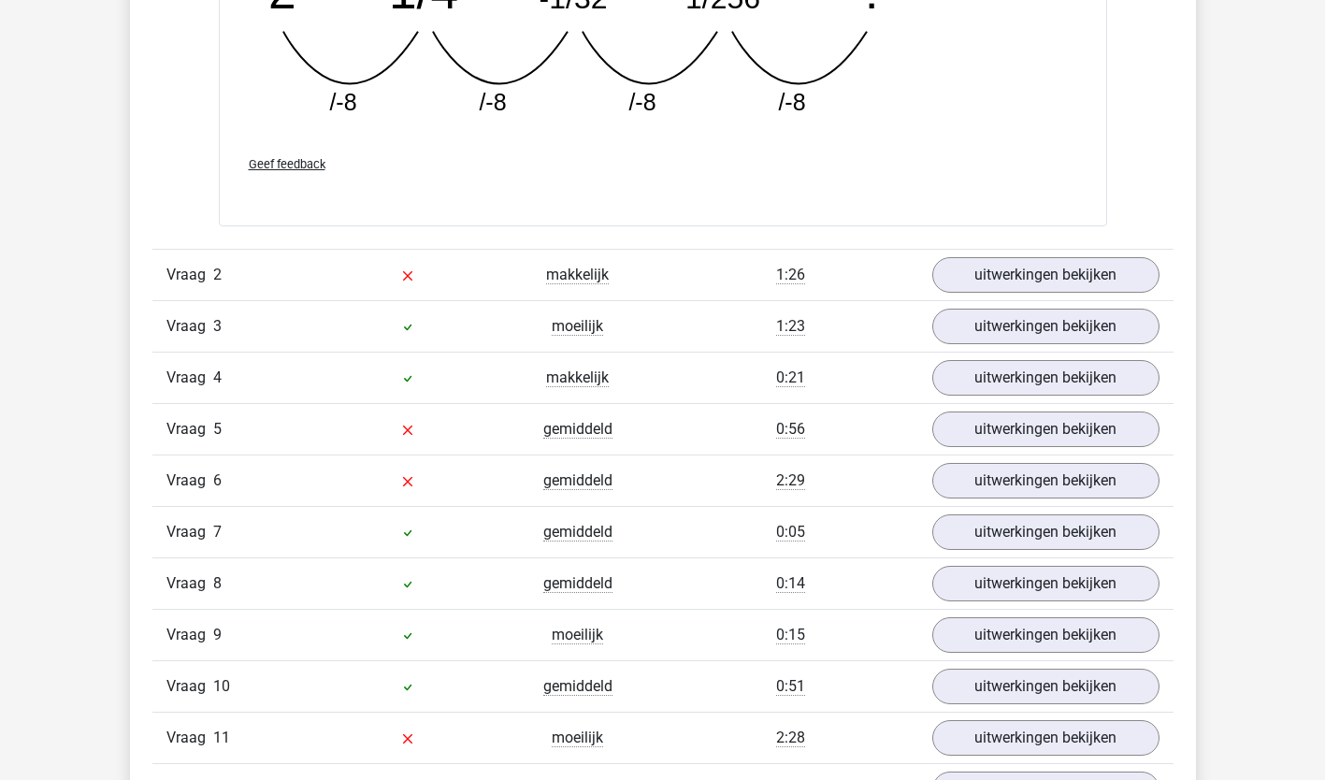
scroll to position [2321, 0]
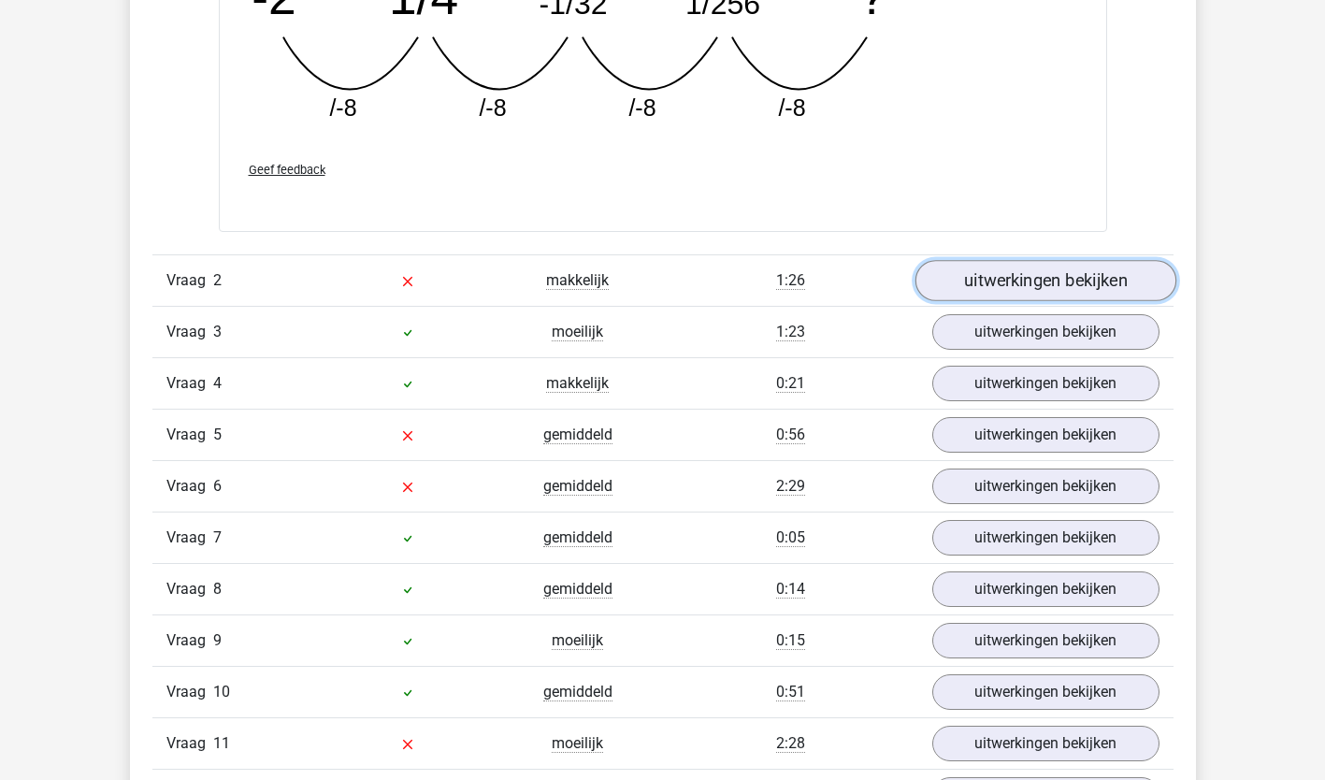
click at [1145, 290] on link "uitwerkingen bekijken" at bounding box center [1044, 280] width 261 height 41
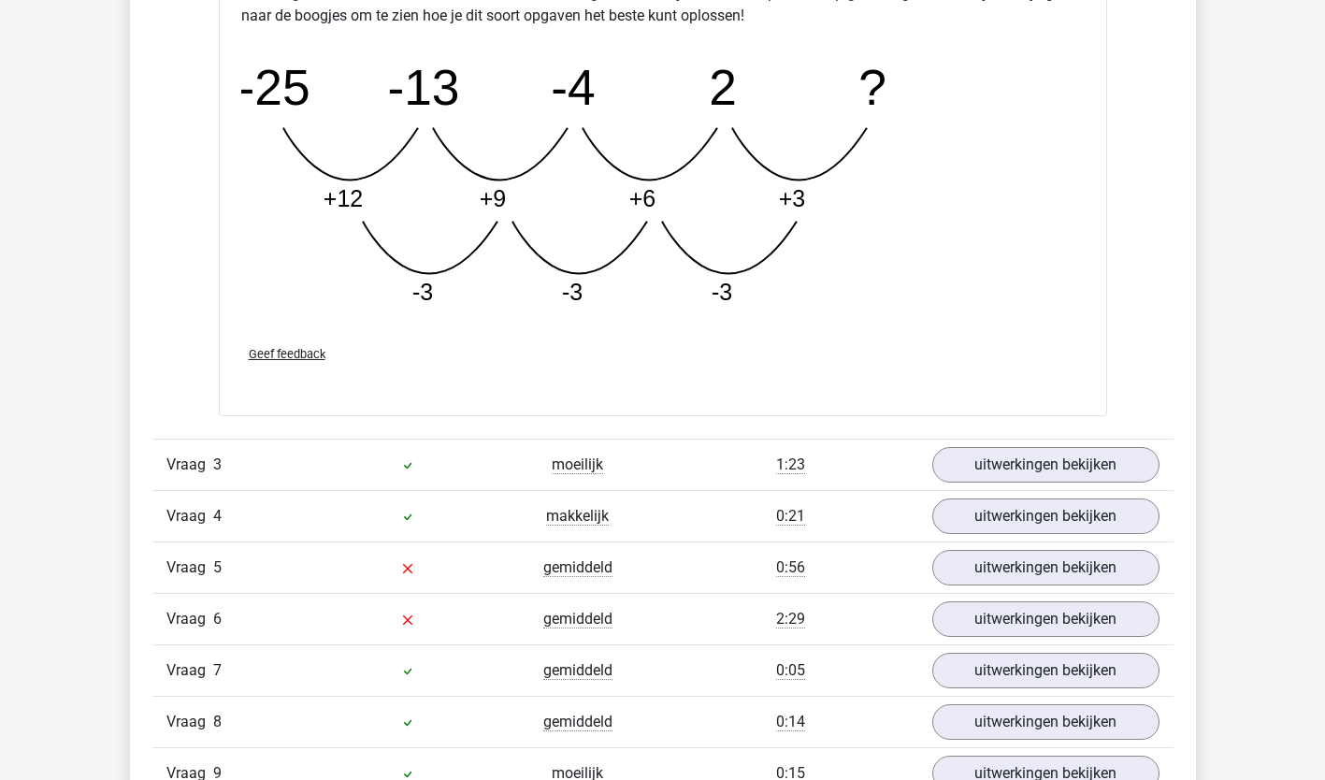
scroll to position [3145, 0]
click at [1130, 469] on link "uitwerkingen bekijken" at bounding box center [1045, 464] width 227 height 36
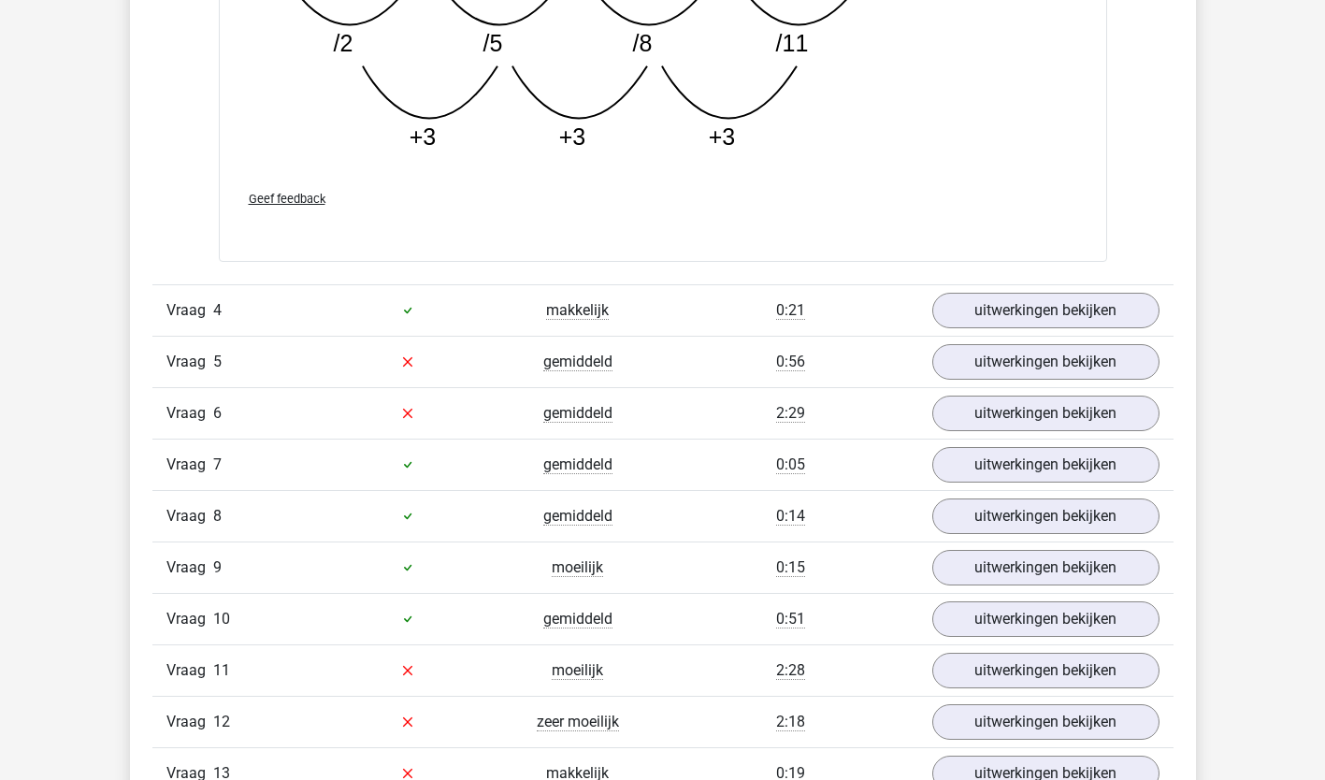
scroll to position [4296, 0]
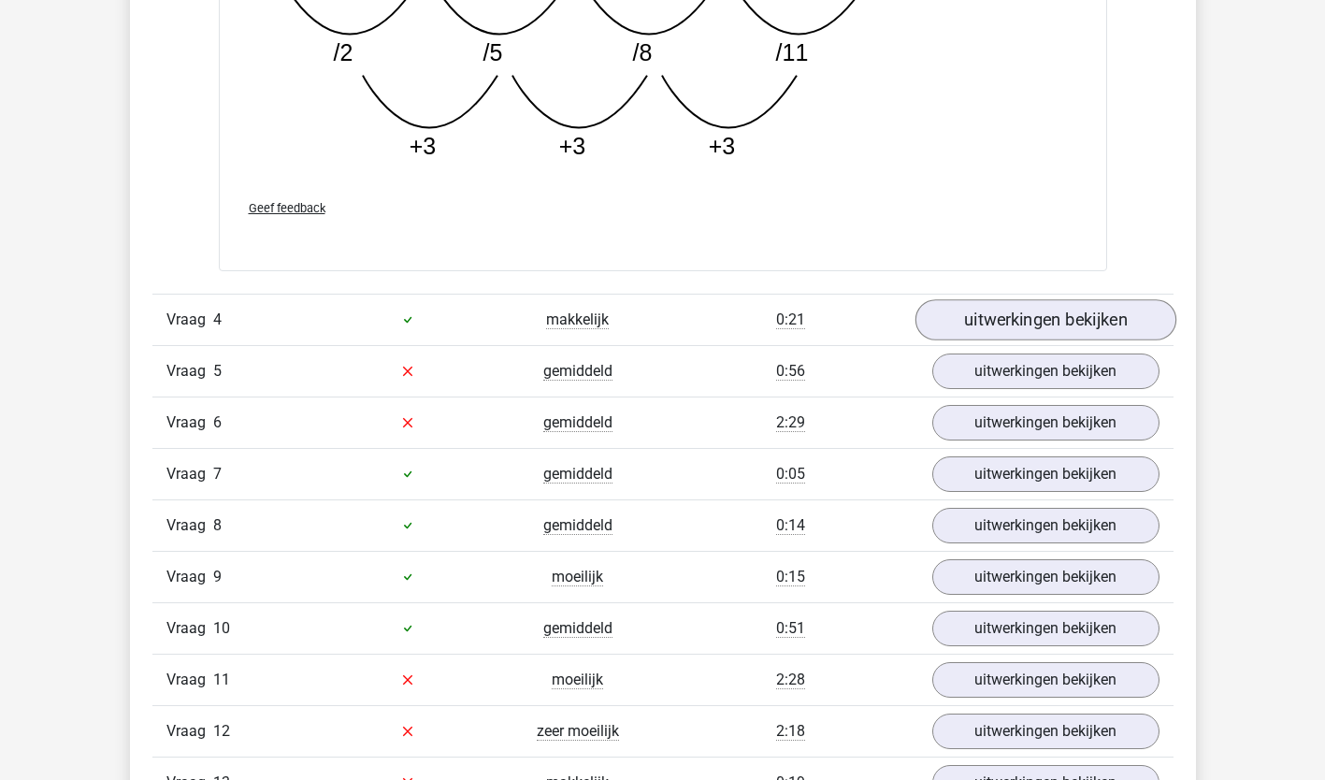
click at [1139, 331] on link "uitwerkingen bekijken" at bounding box center [1044, 319] width 261 height 41
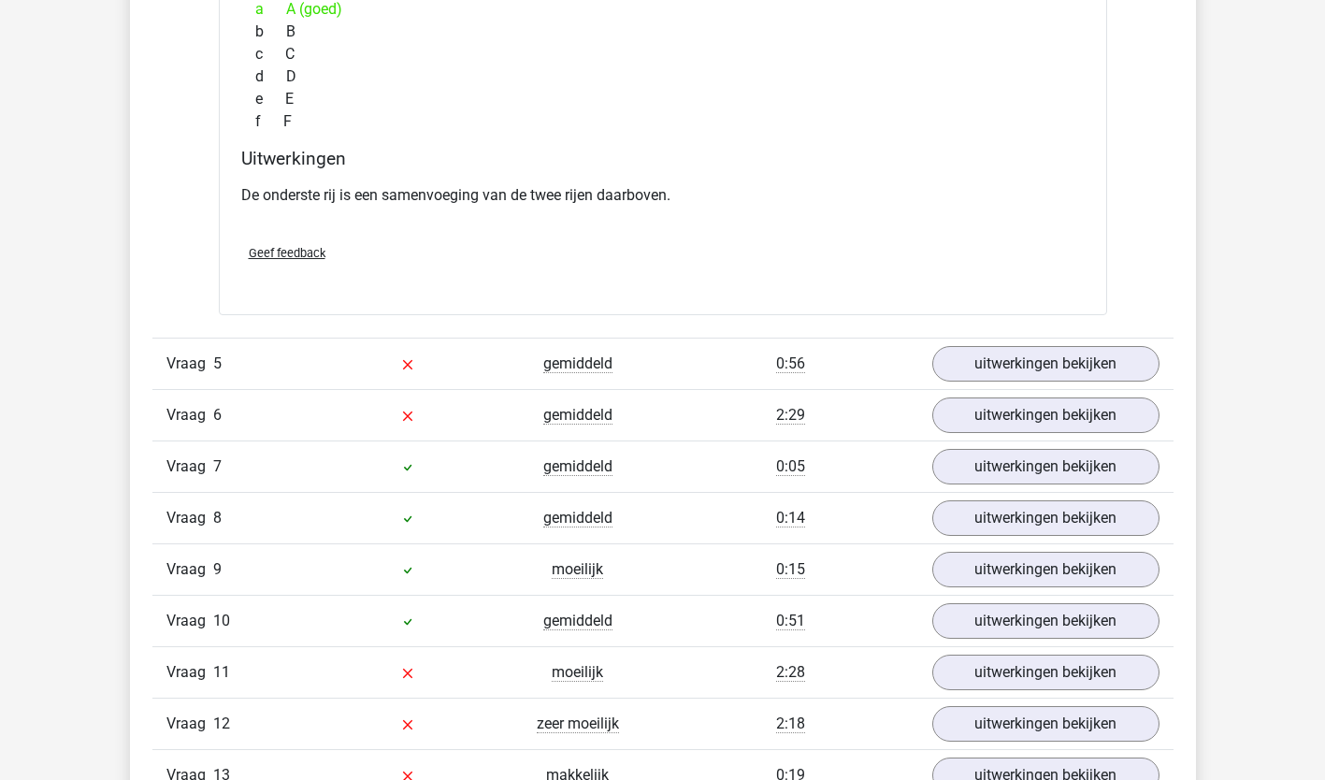
scroll to position [5138, 0]
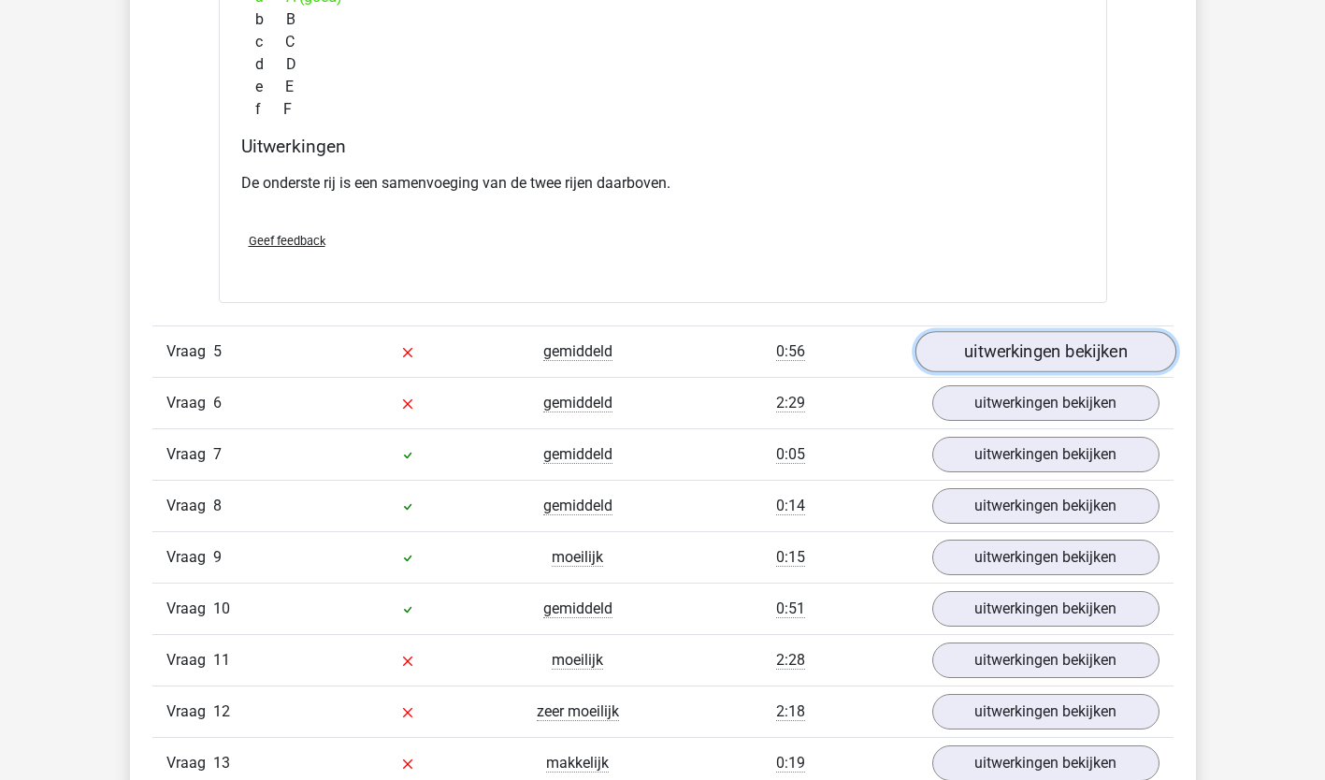
click at [1137, 366] on link "uitwerkingen bekijken" at bounding box center [1044, 351] width 261 height 41
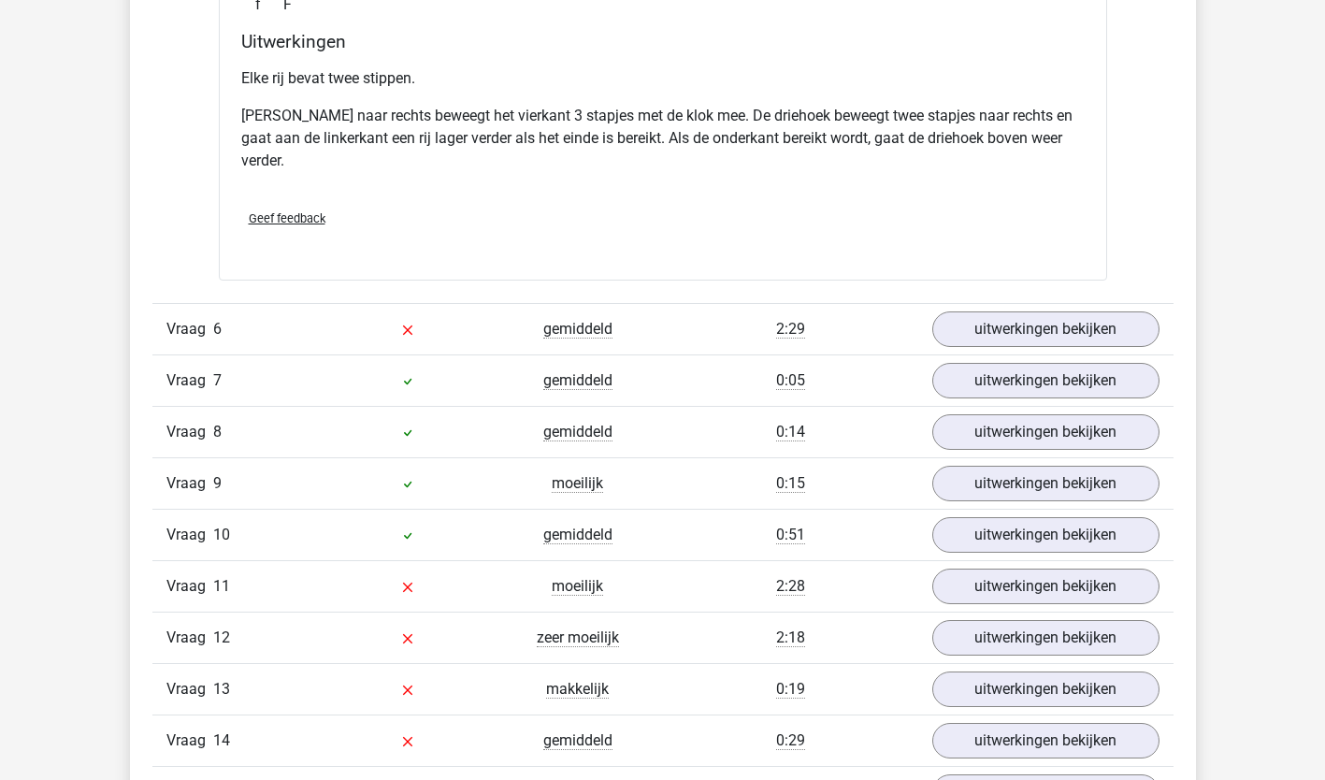
scroll to position [6106, 0]
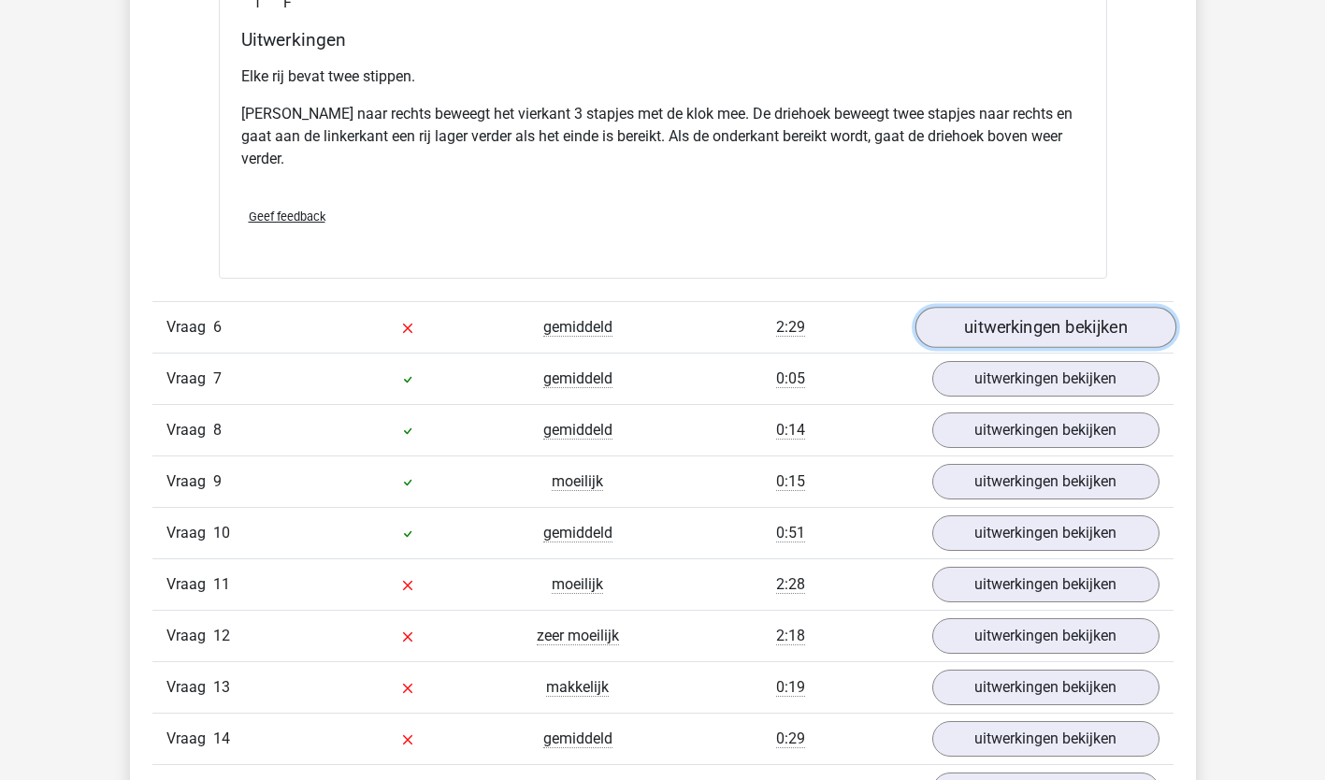
click at [1098, 335] on link "uitwerkingen bekijken" at bounding box center [1044, 327] width 261 height 41
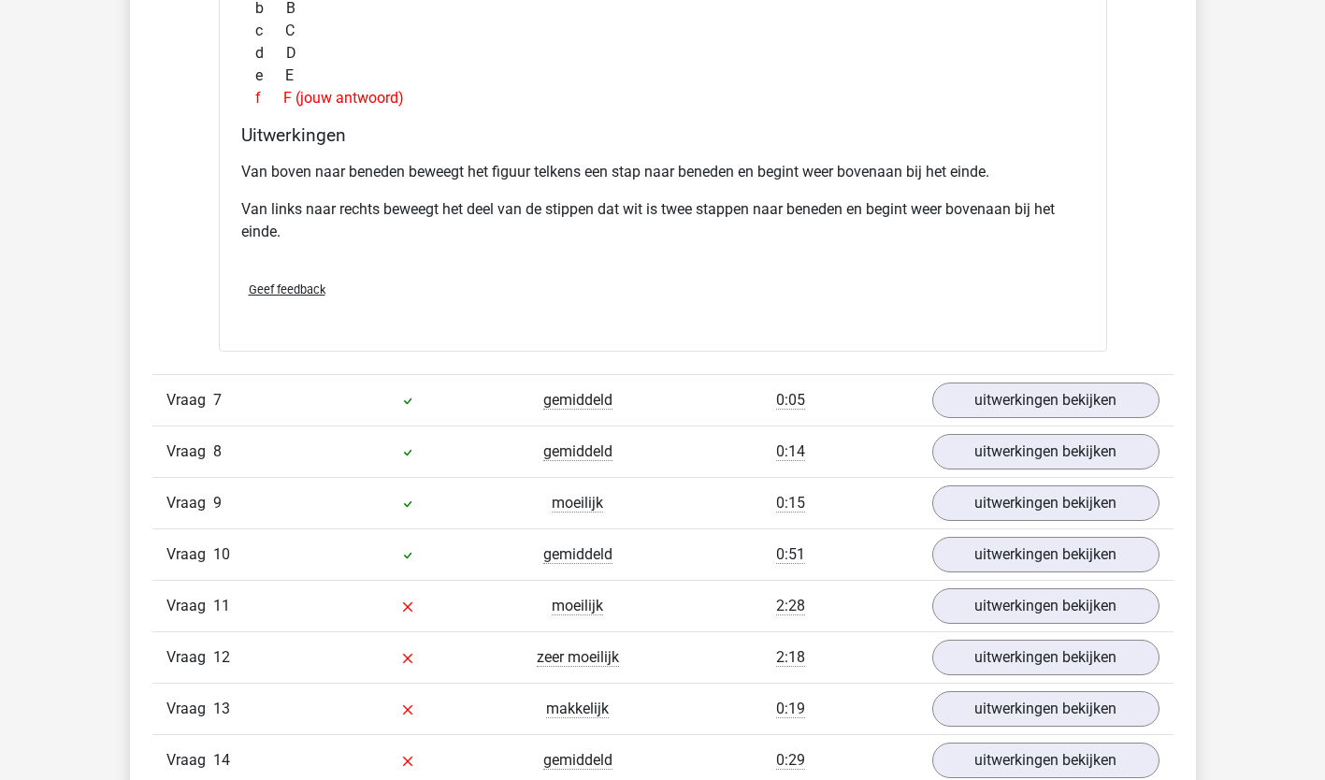
scroll to position [7002, 0]
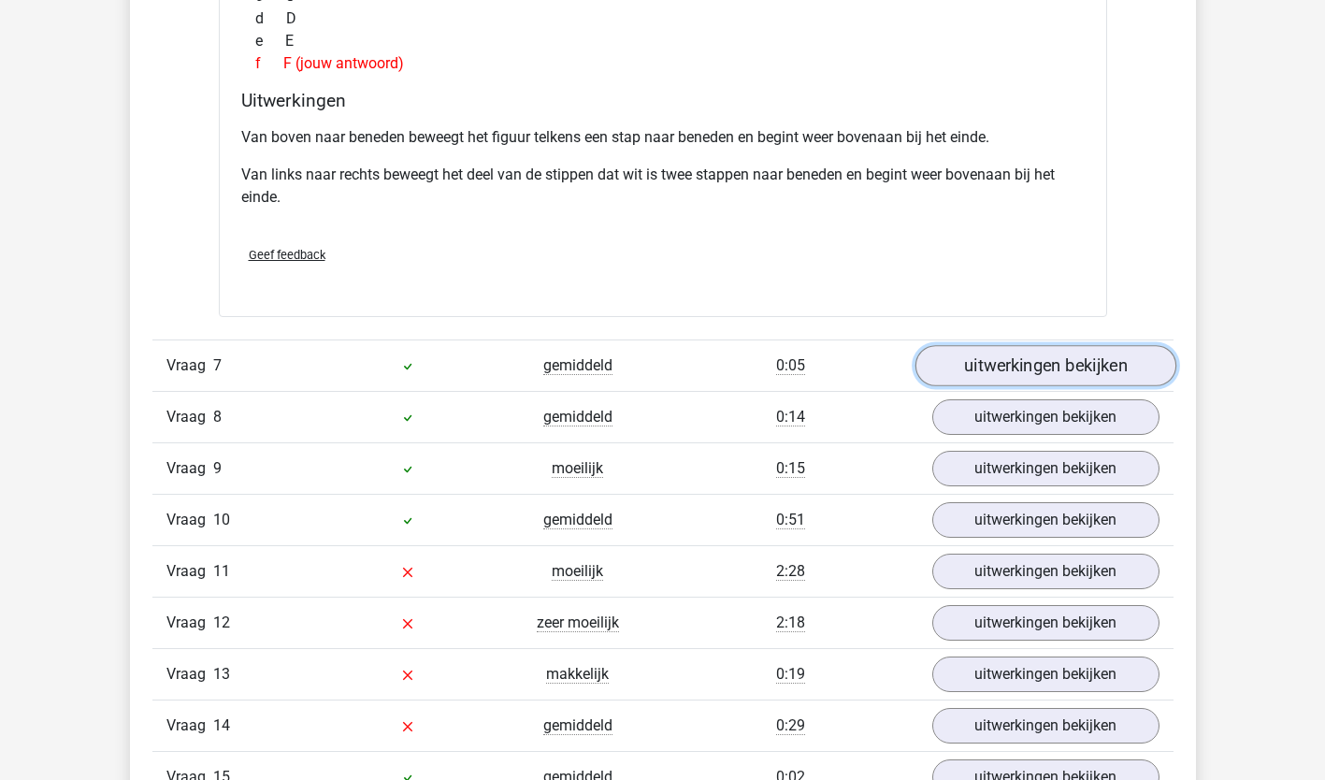
click at [1130, 377] on link "uitwerkingen bekijken" at bounding box center [1044, 365] width 261 height 41
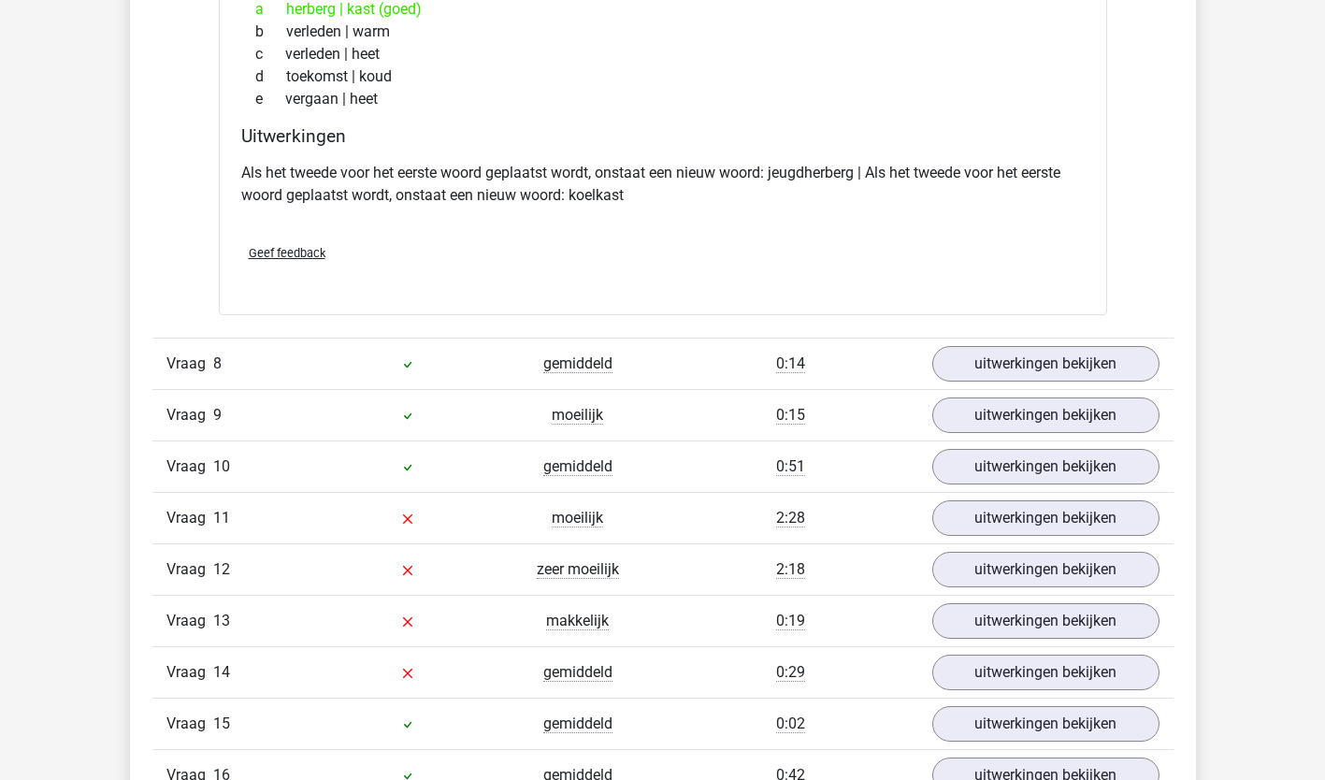
scroll to position [7486, 0]
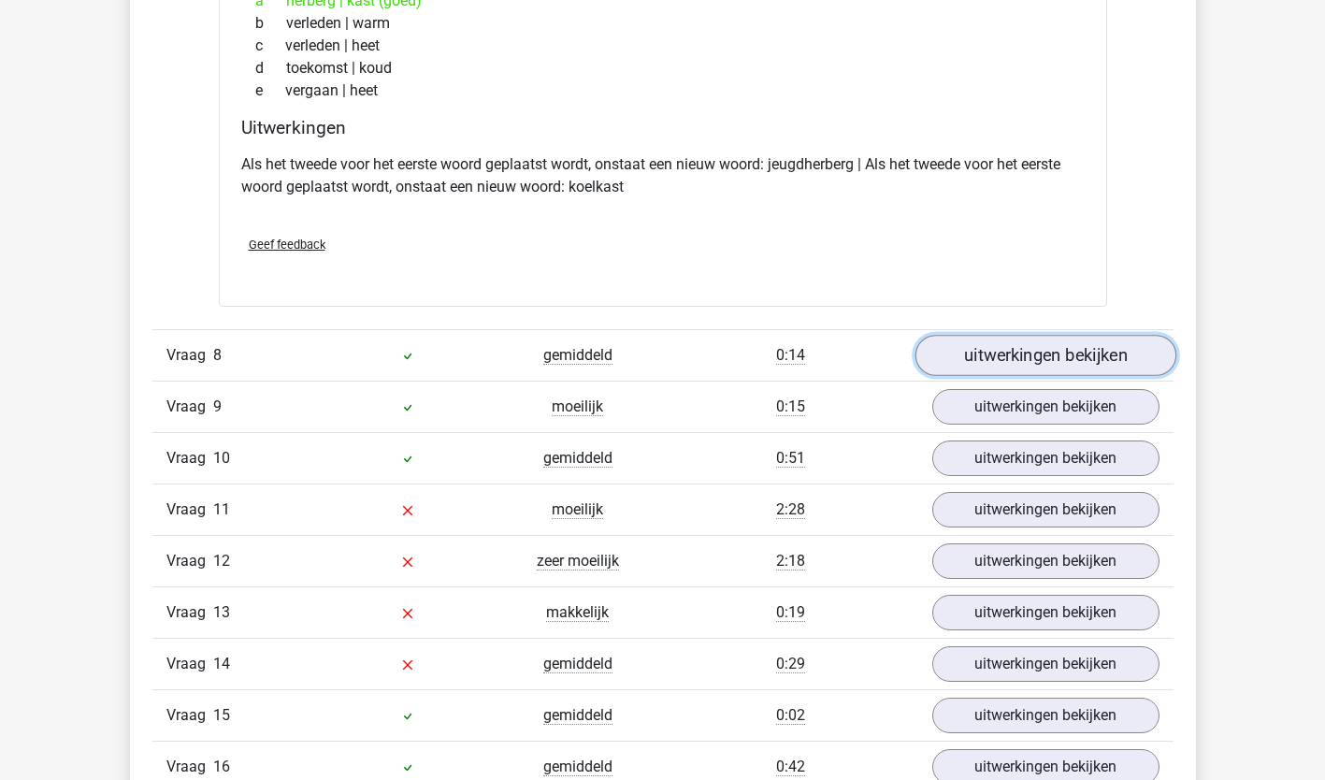
click at [1126, 362] on link "uitwerkingen bekijken" at bounding box center [1044, 356] width 261 height 41
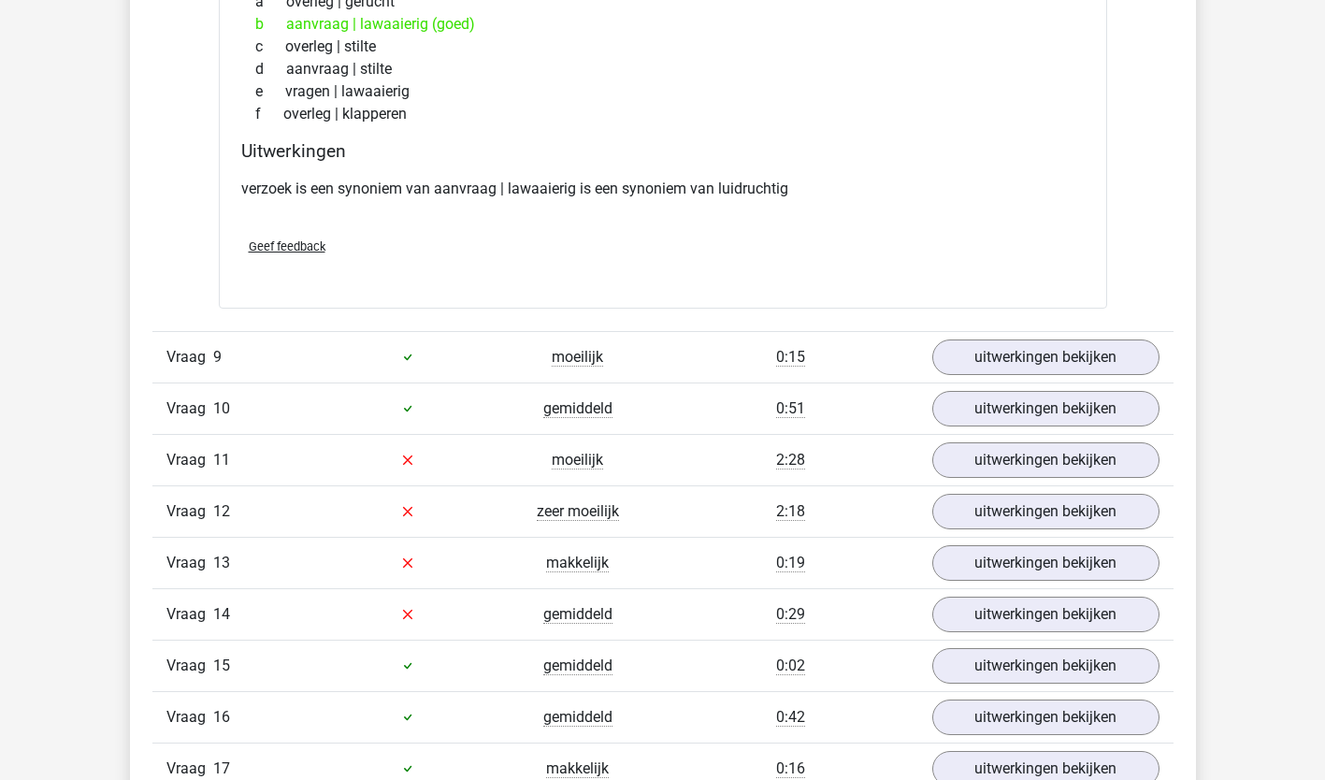
scroll to position [7967, 0]
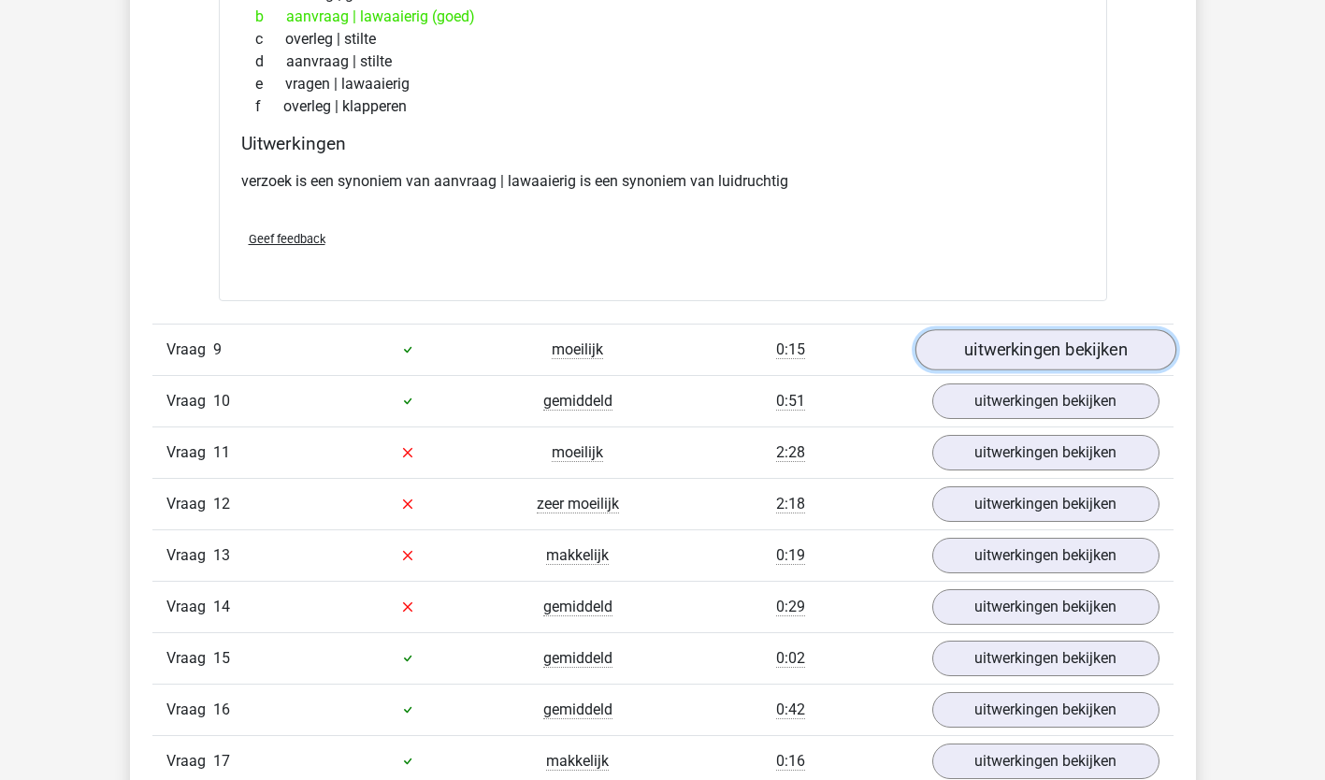
click at [1126, 361] on link "uitwerkingen bekijken" at bounding box center [1044, 349] width 261 height 41
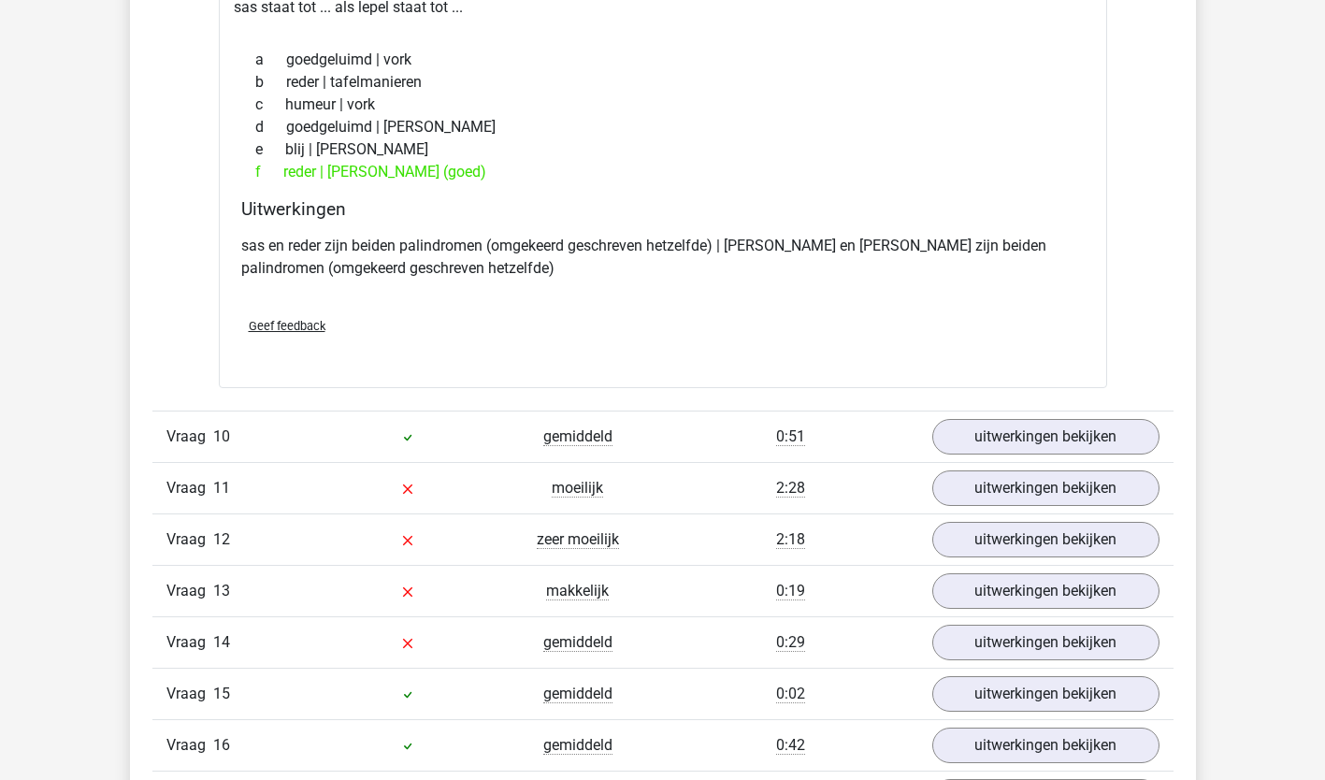
scroll to position [8374, 0]
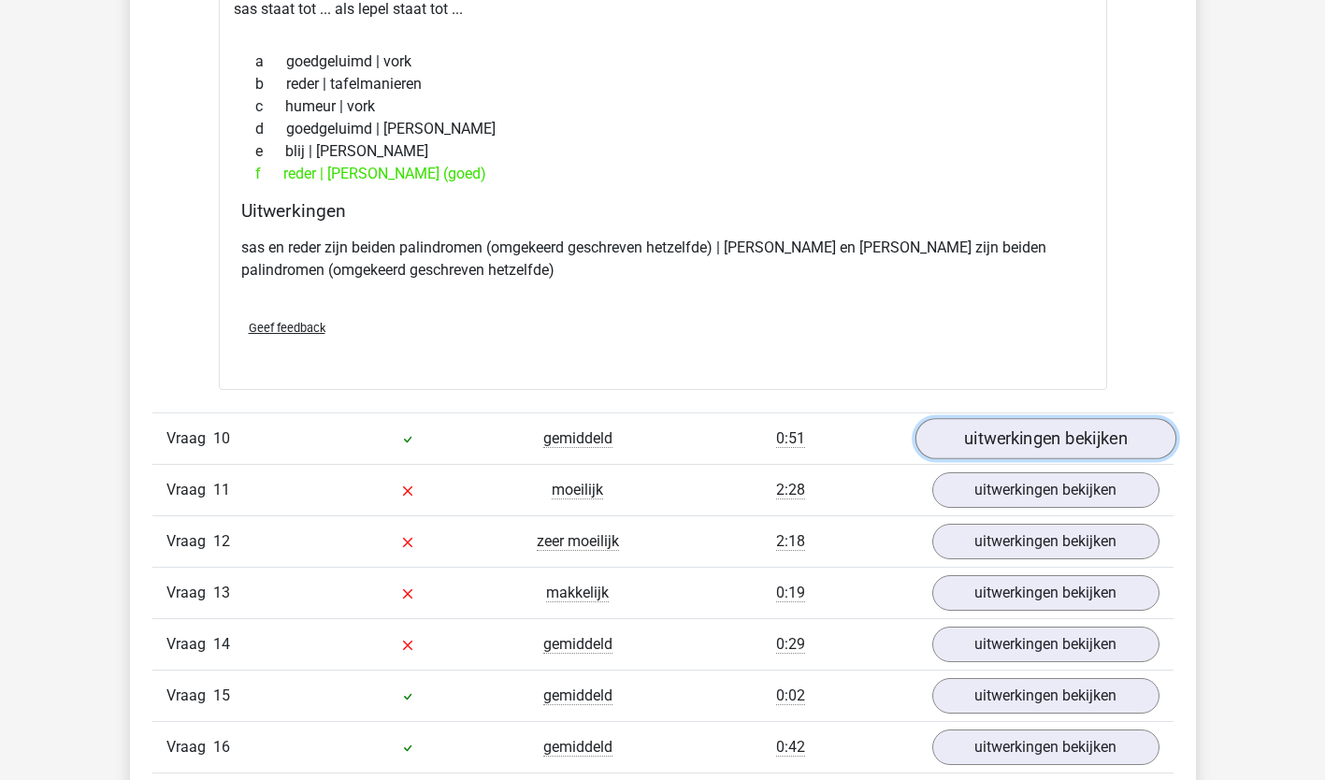
click at [1128, 441] on link "uitwerkingen bekijken" at bounding box center [1044, 438] width 261 height 41
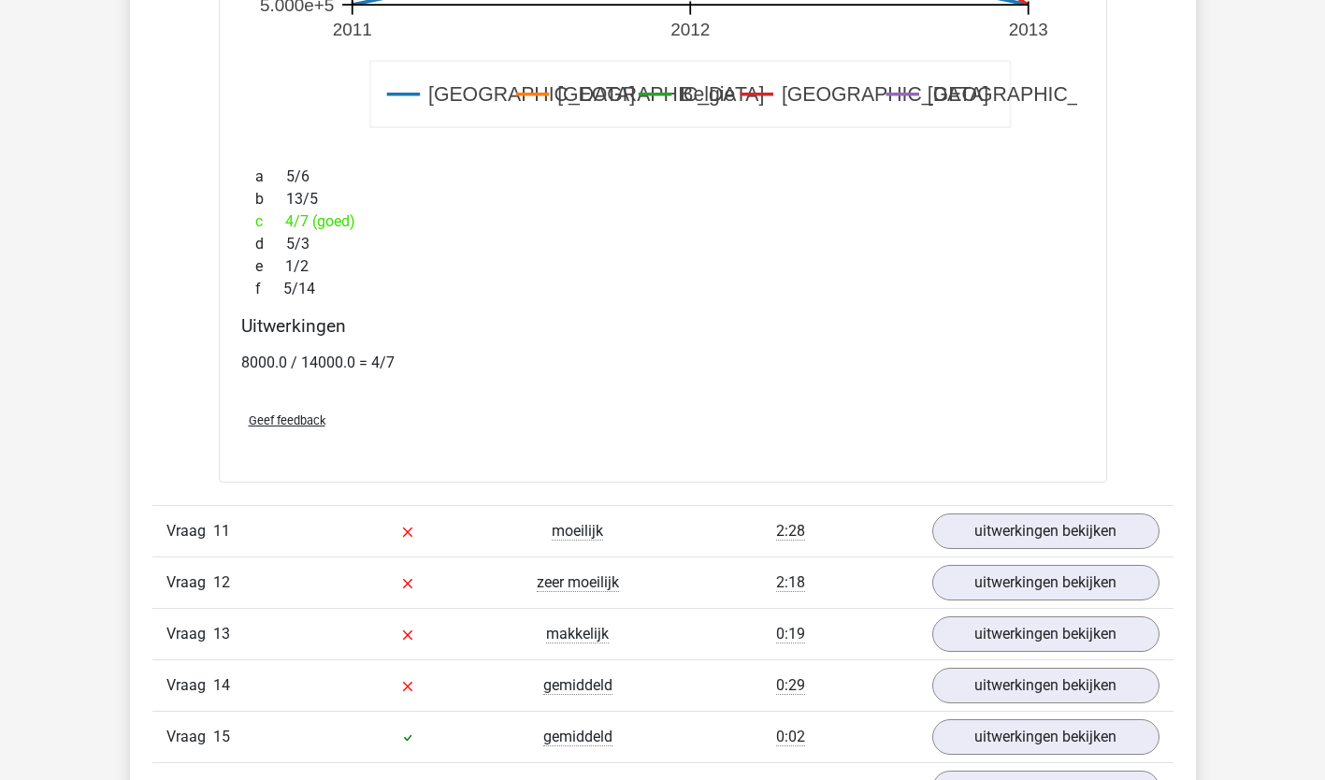
scroll to position [9657, 0]
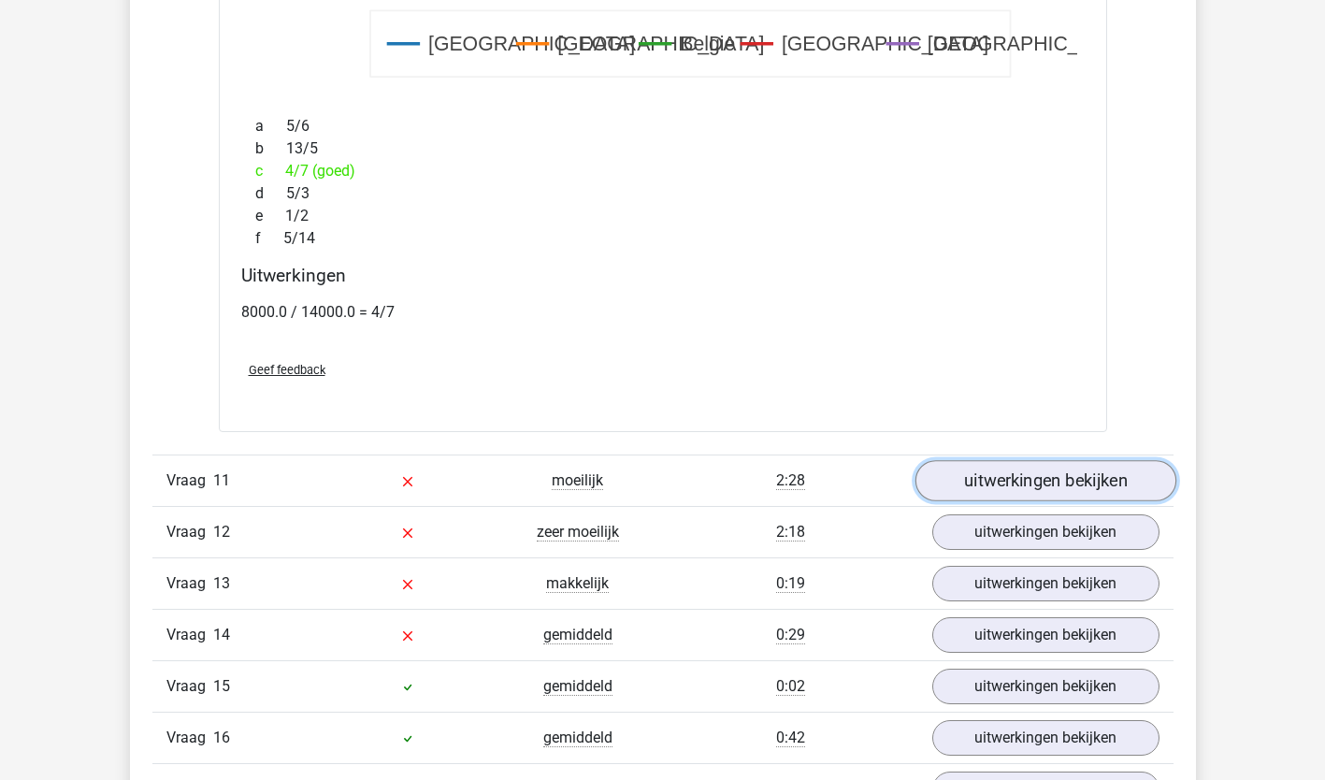
click at [1126, 480] on link "uitwerkingen bekijken" at bounding box center [1044, 480] width 261 height 41
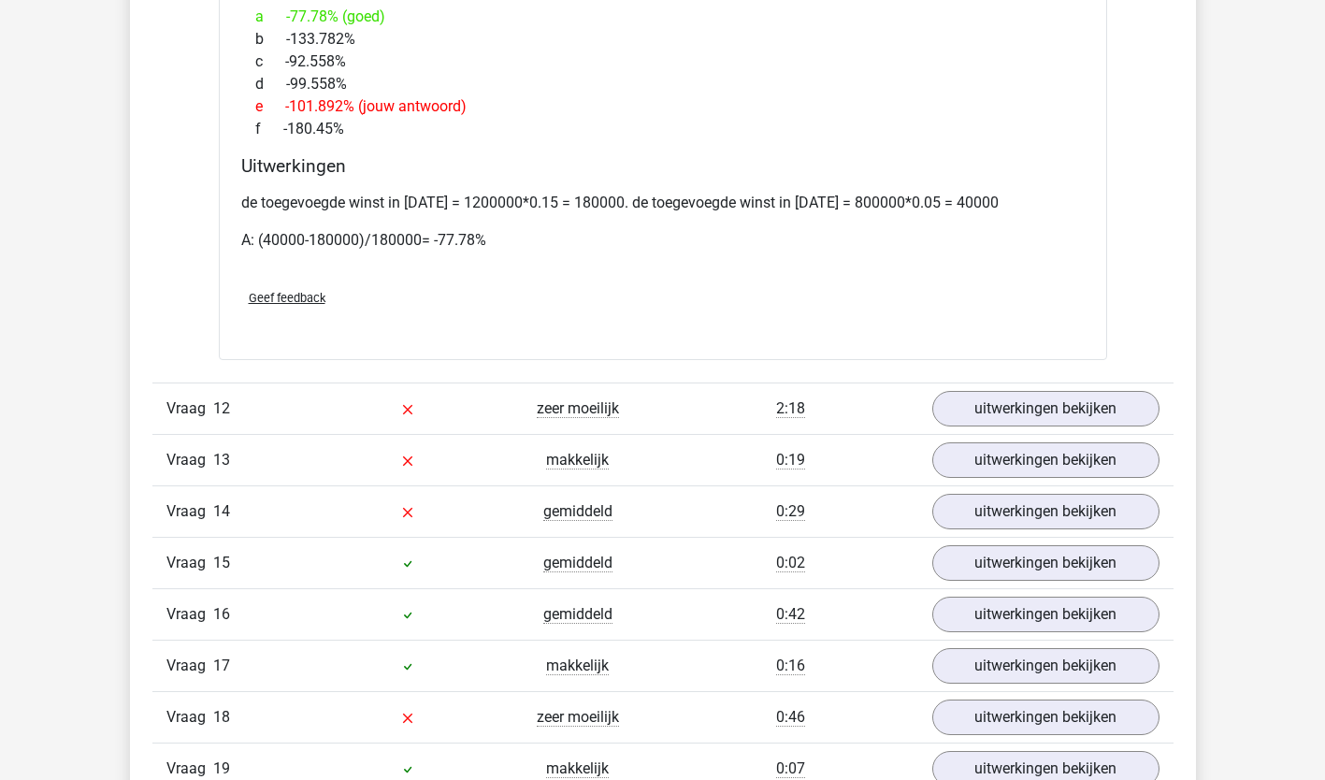
scroll to position [11089, 0]
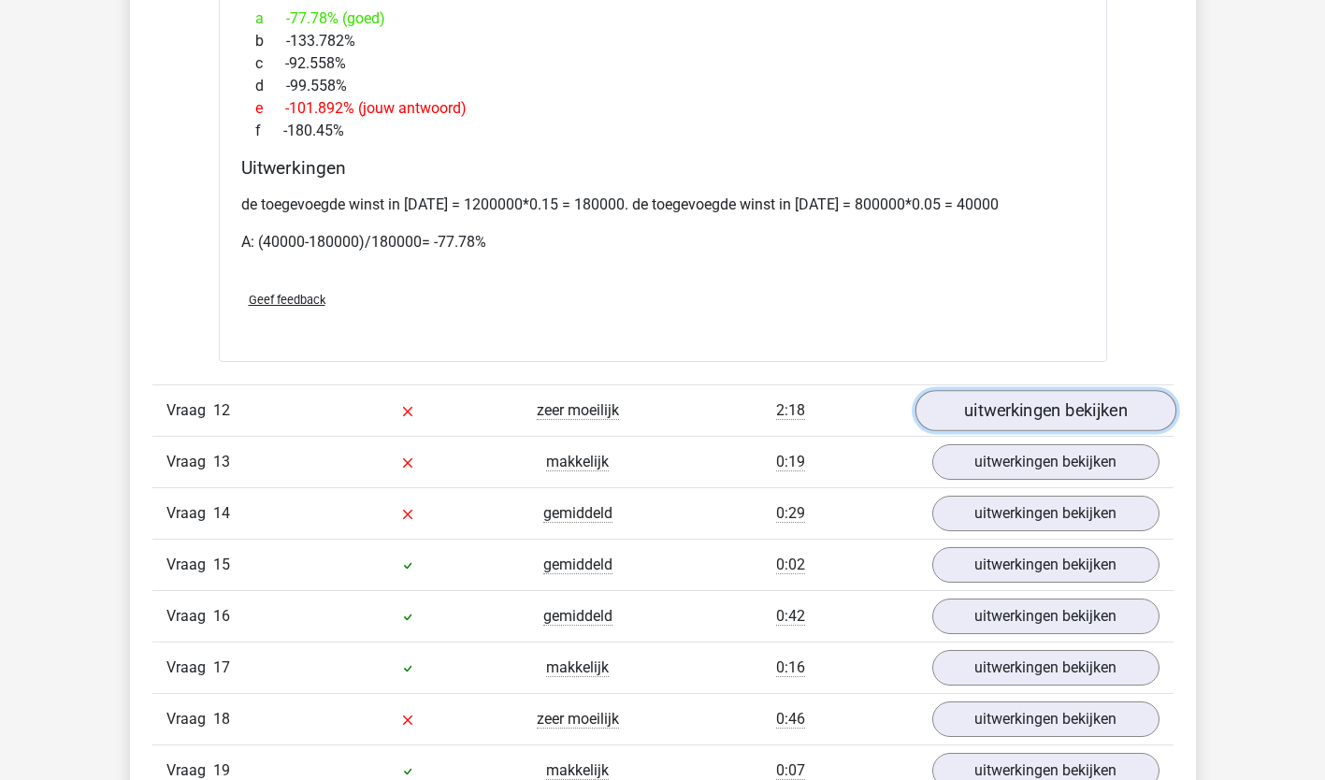
click at [1033, 417] on link "uitwerkingen bekijken" at bounding box center [1044, 410] width 261 height 41
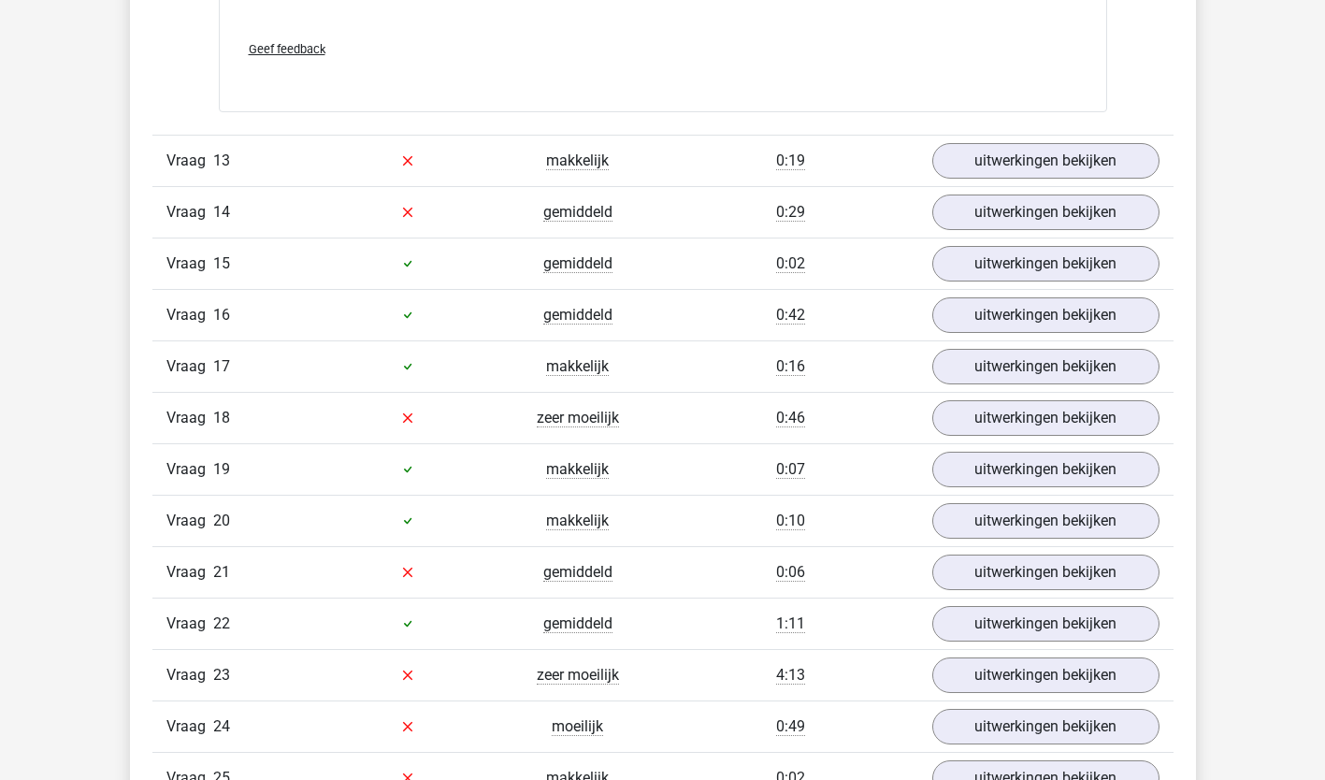
scroll to position [12703, 0]
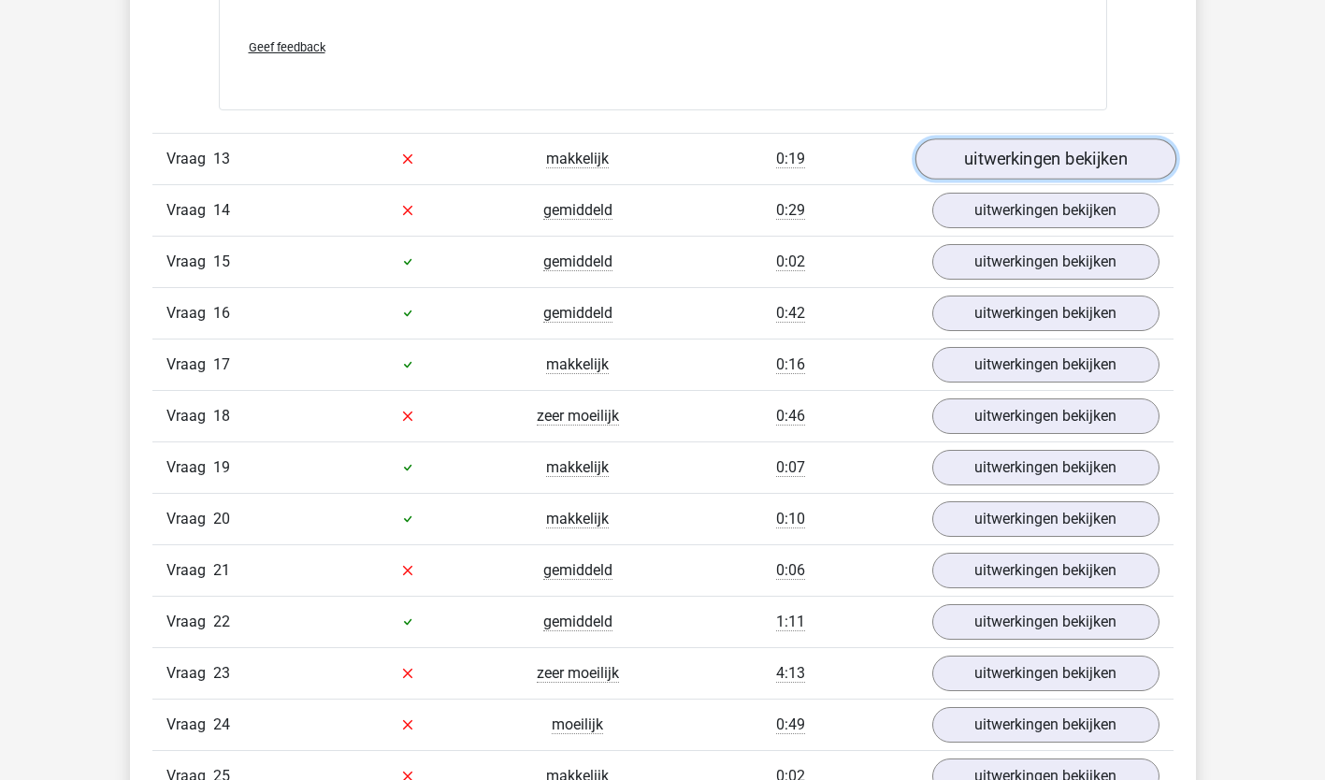
click at [1126, 166] on link "uitwerkingen bekijken" at bounding box center [1044, 158] width 261 height 41
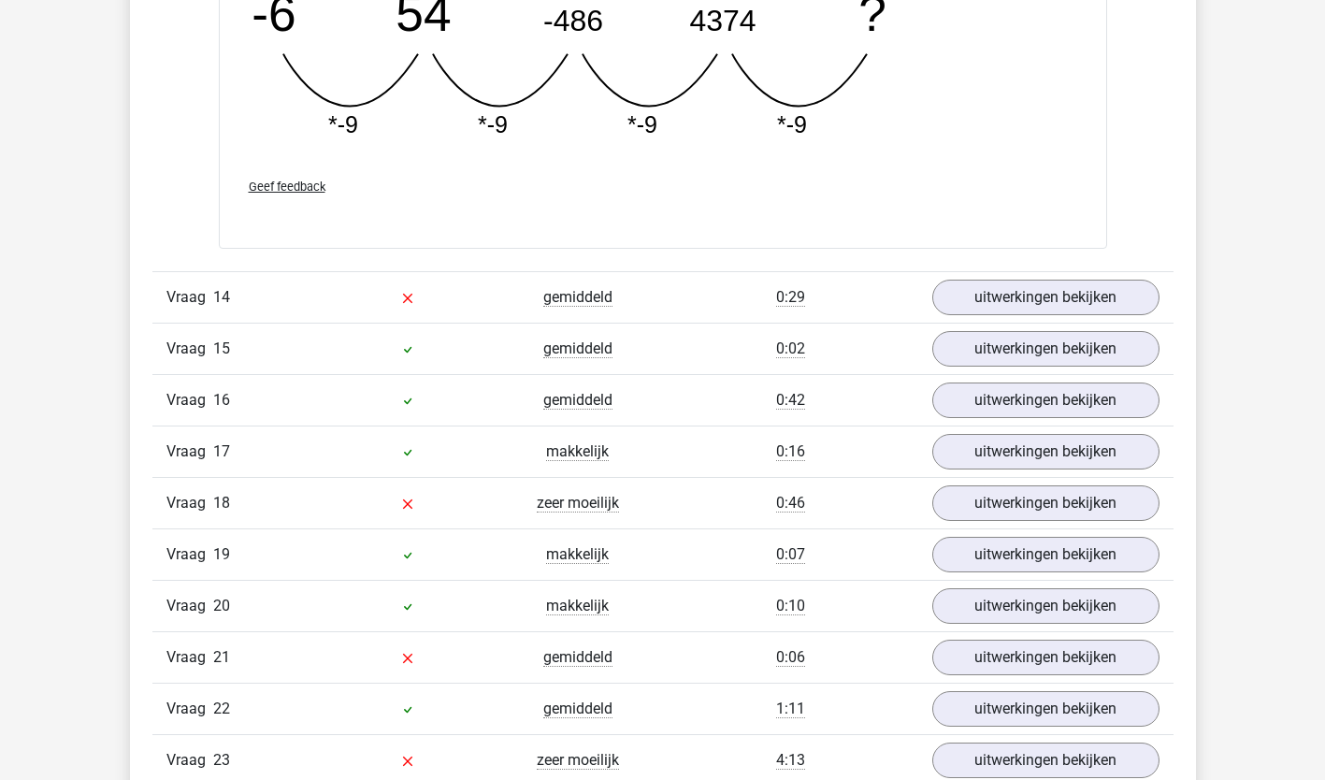
scroll to position [13440, 0]
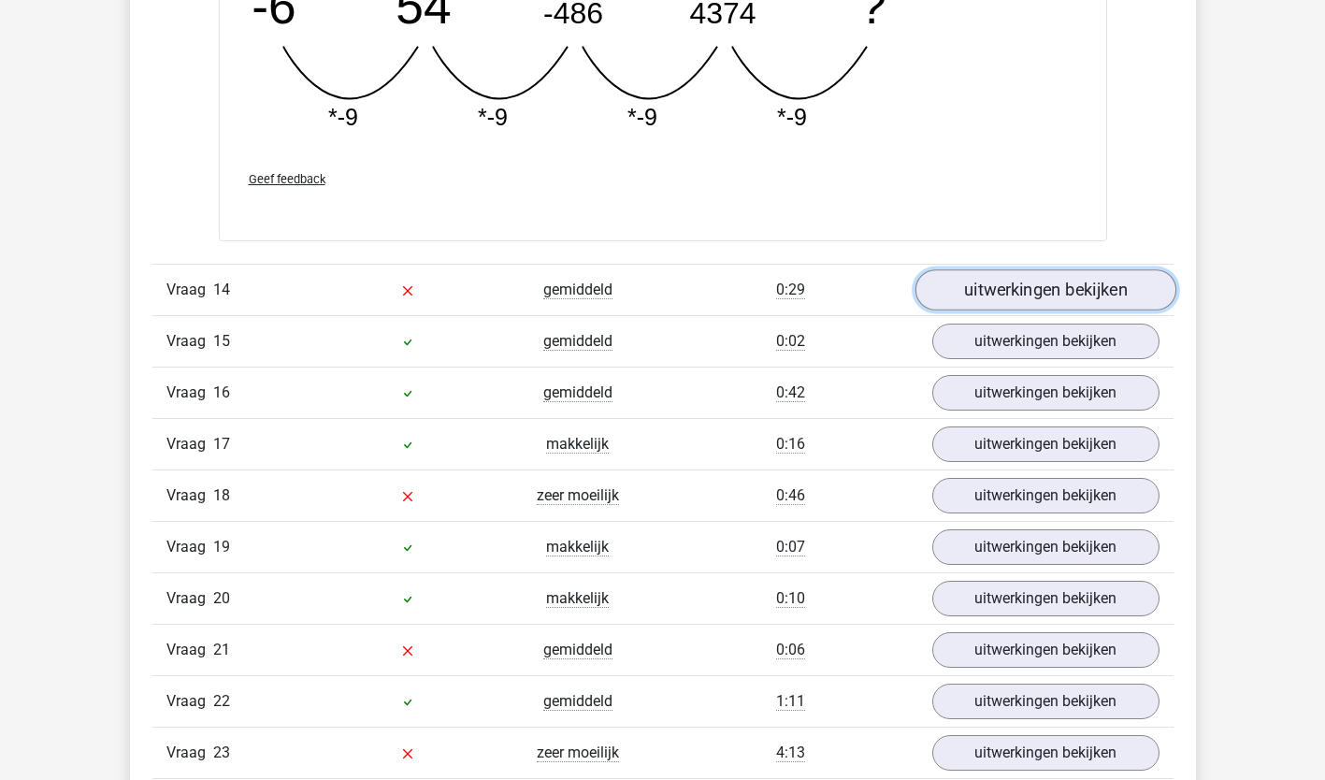
click at [1153, 292] on link "uitwerkingen bekijken" at bounding box center [1044, 289] width 261 height 41
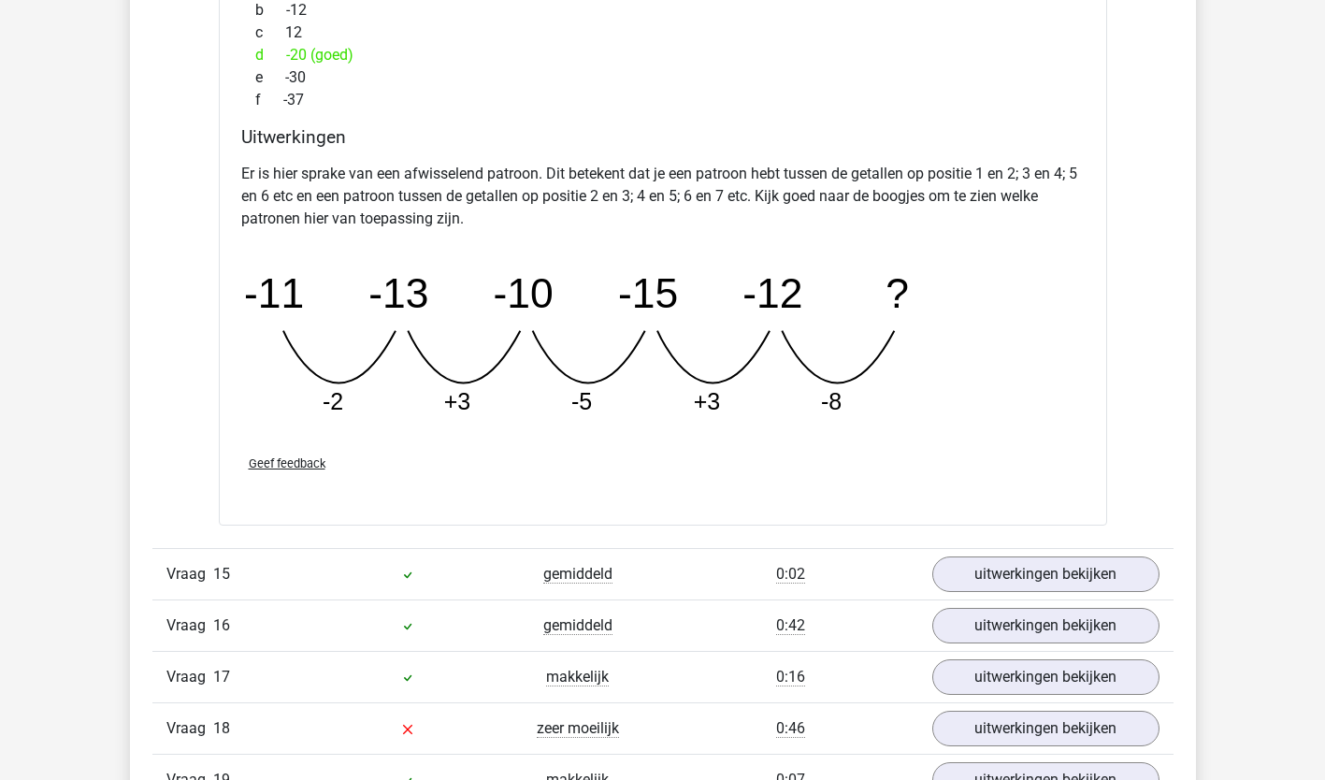
scroll to position [14075, 0]
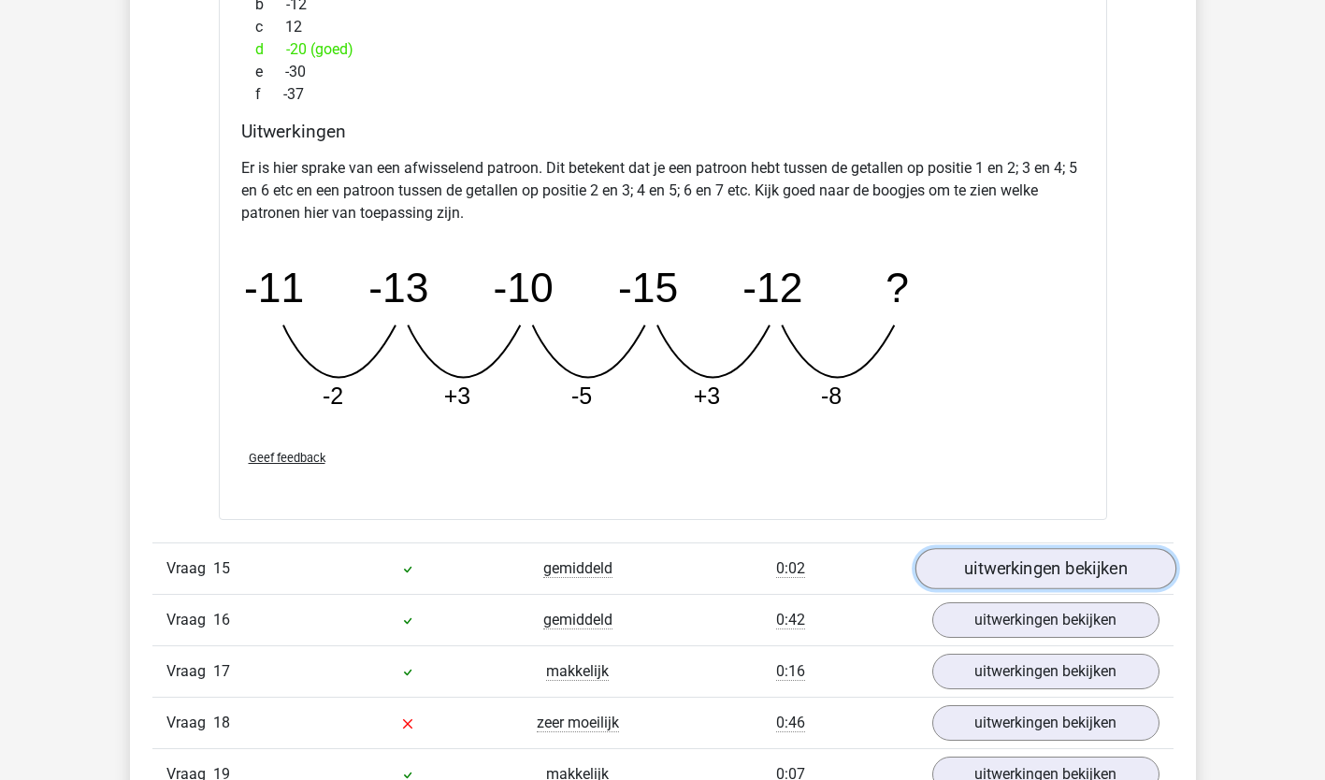
click at [1140, 576] on link "uitwerkingen bekijken" at bounding box center [1044, 568] width 261 height 41
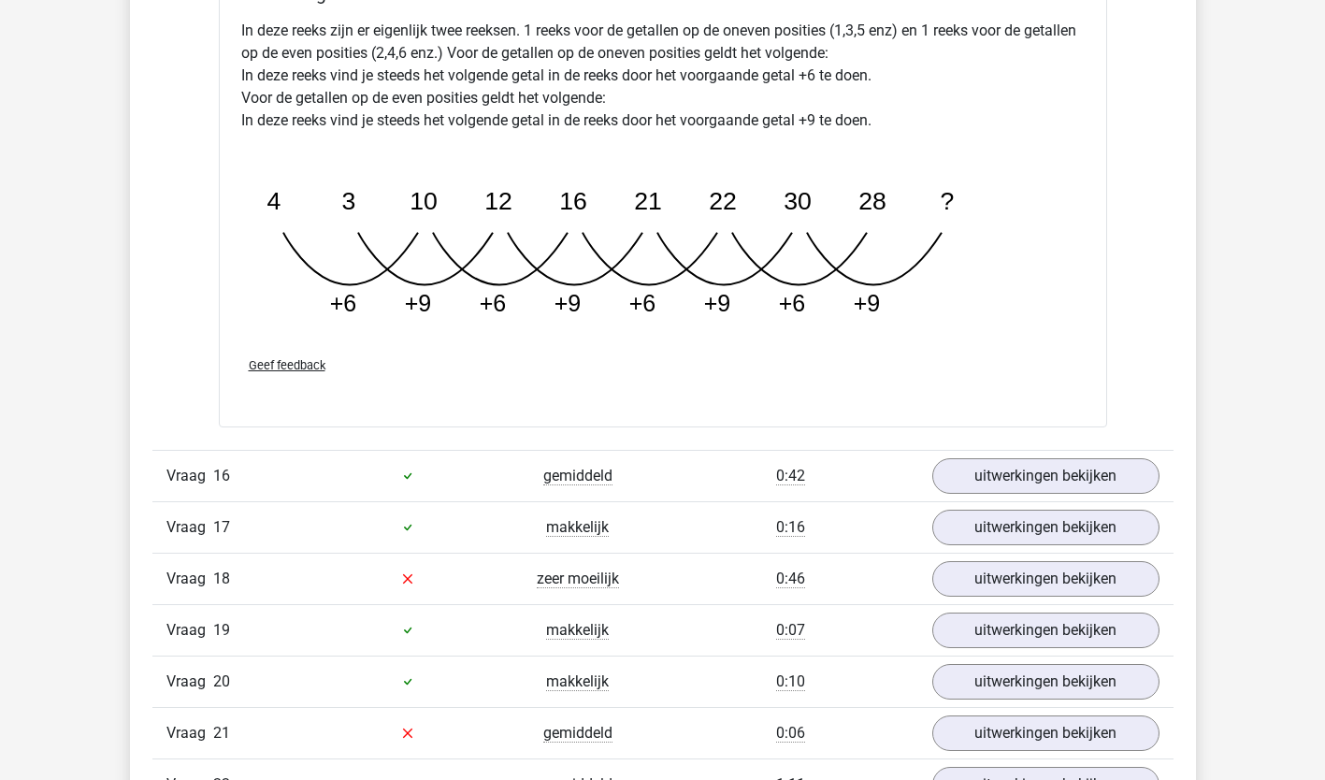
scroll to position [15126, 0]
click at [1140, 476] on link "uitwerkingen bekijken" at bounding box center [1044, 474] width 261 height 41
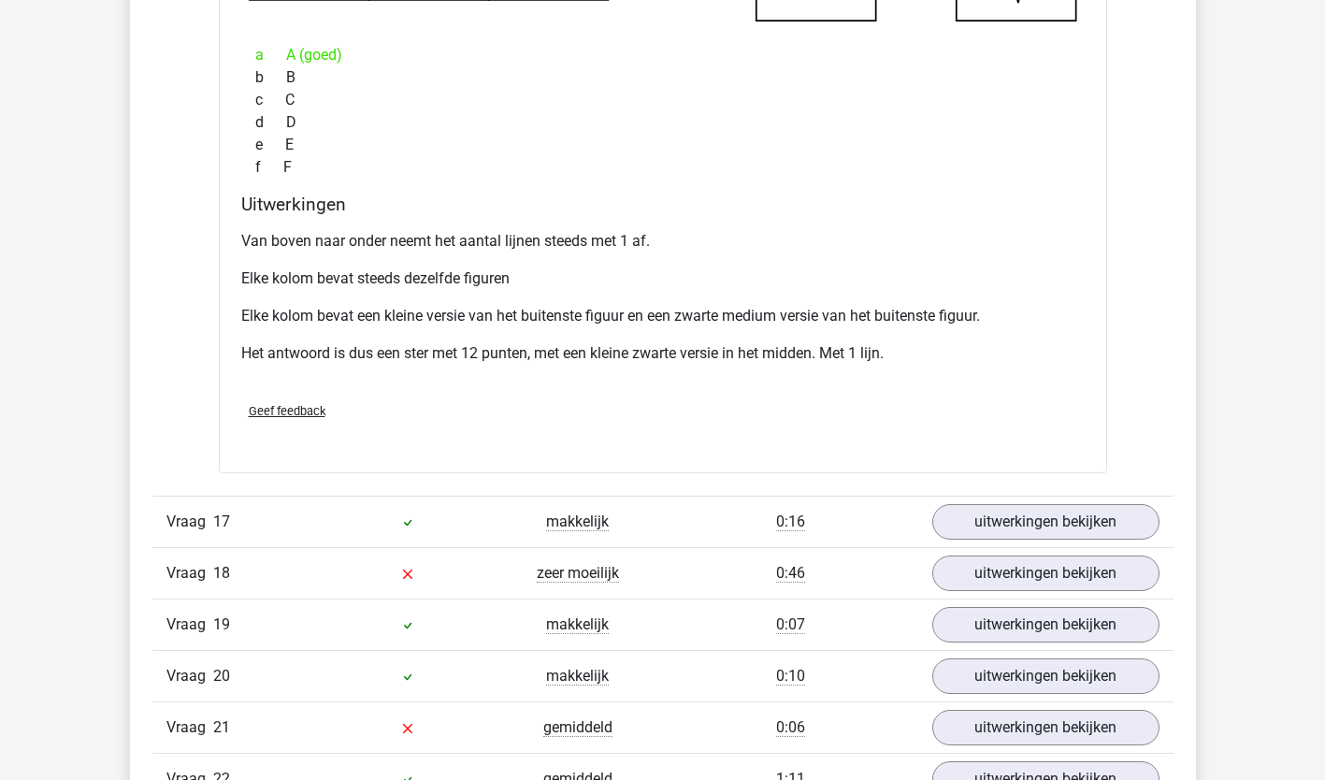
scroll to position [16068, 0]
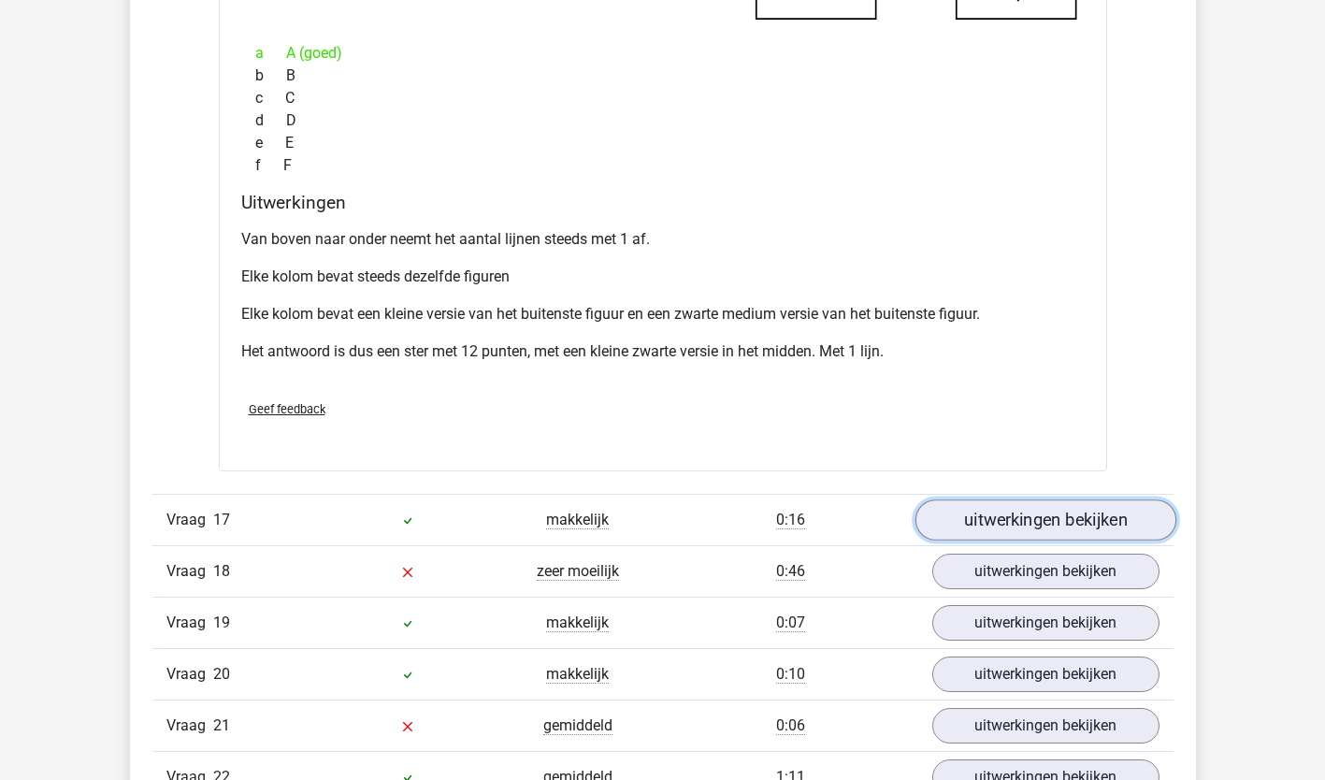
click at [1141, 524] on link "uitwerkingen bekijken" at bounding box center [1044, 519] width 261 height 41
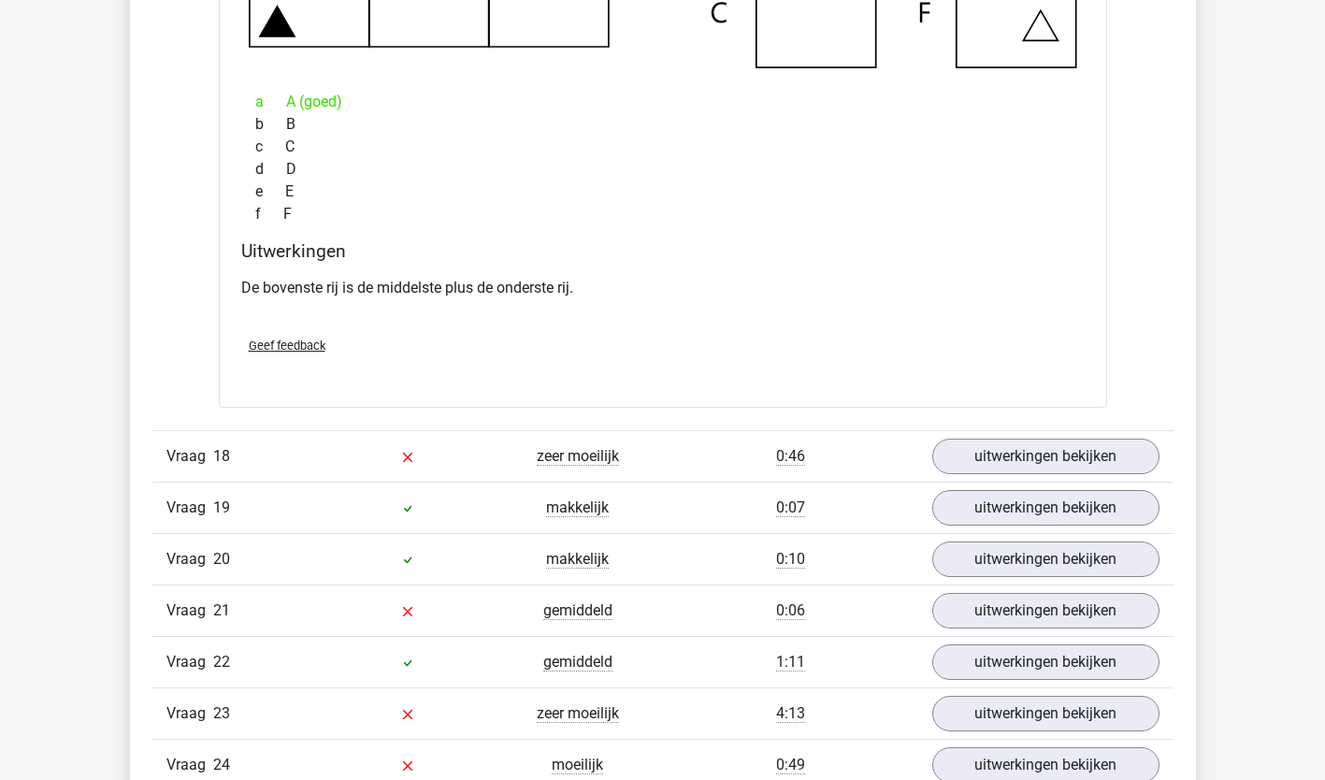
scroll to position [17012, 0]
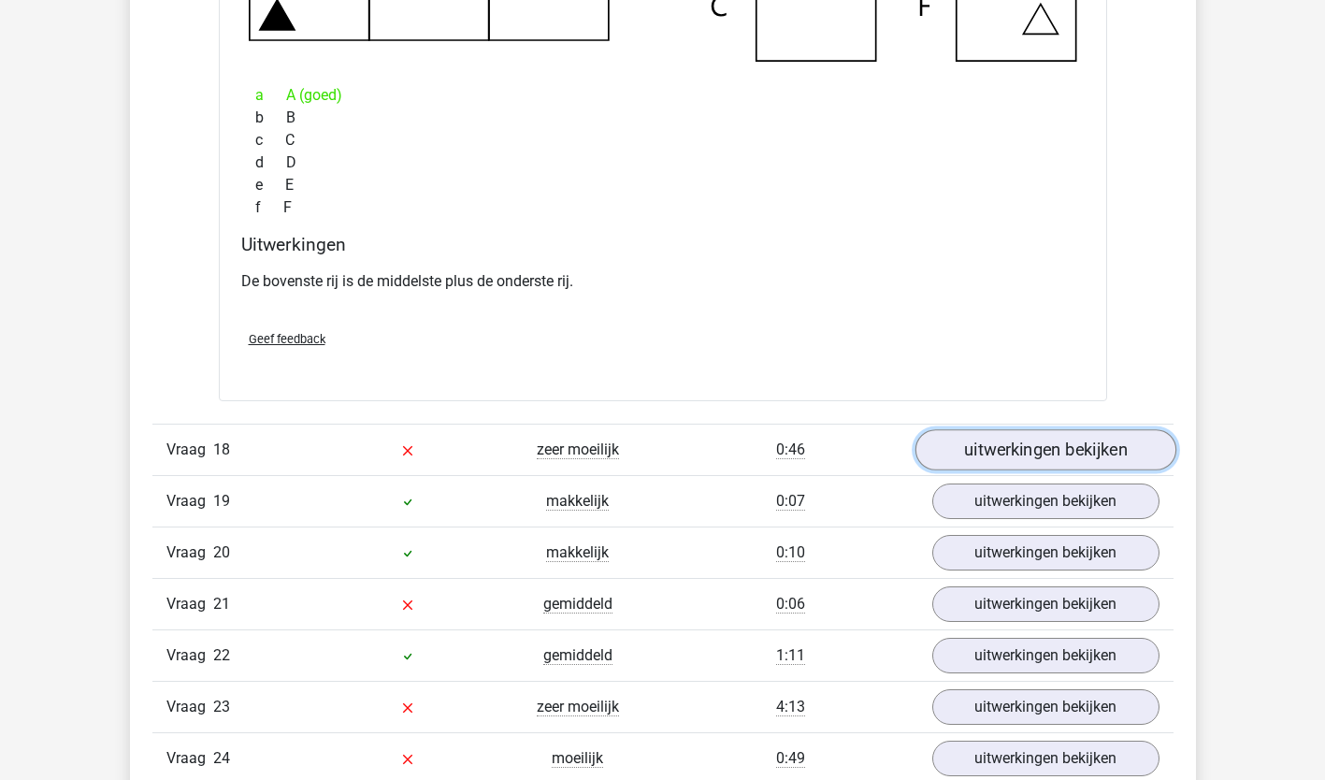
click at [1126, 448] on link "uitwerkingen bekijken" at bounding box center [1044, 449] width 261 height 41
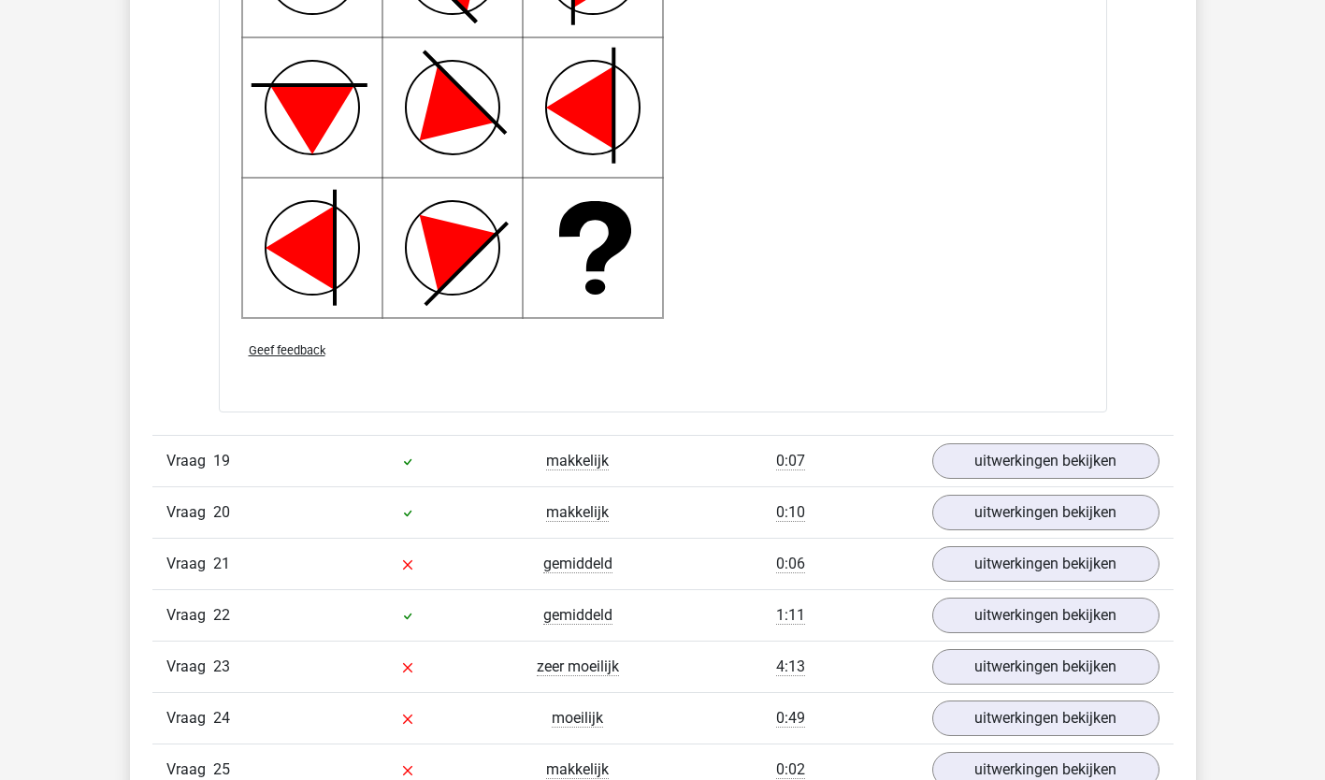
scroll to position [18379, 0]
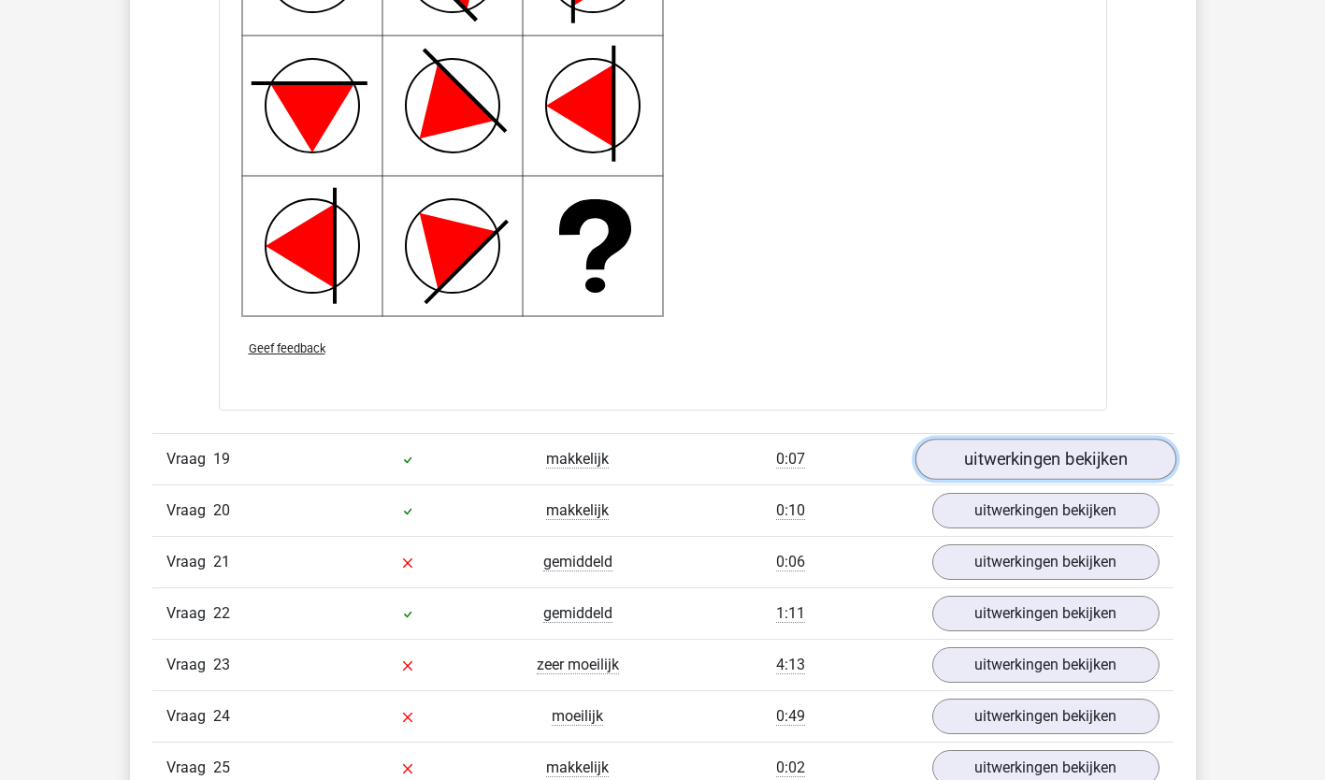
click at [1112, 458] on link "uitwerkingen bekijken" at bounding box center [1044, 458] width 261 height 41
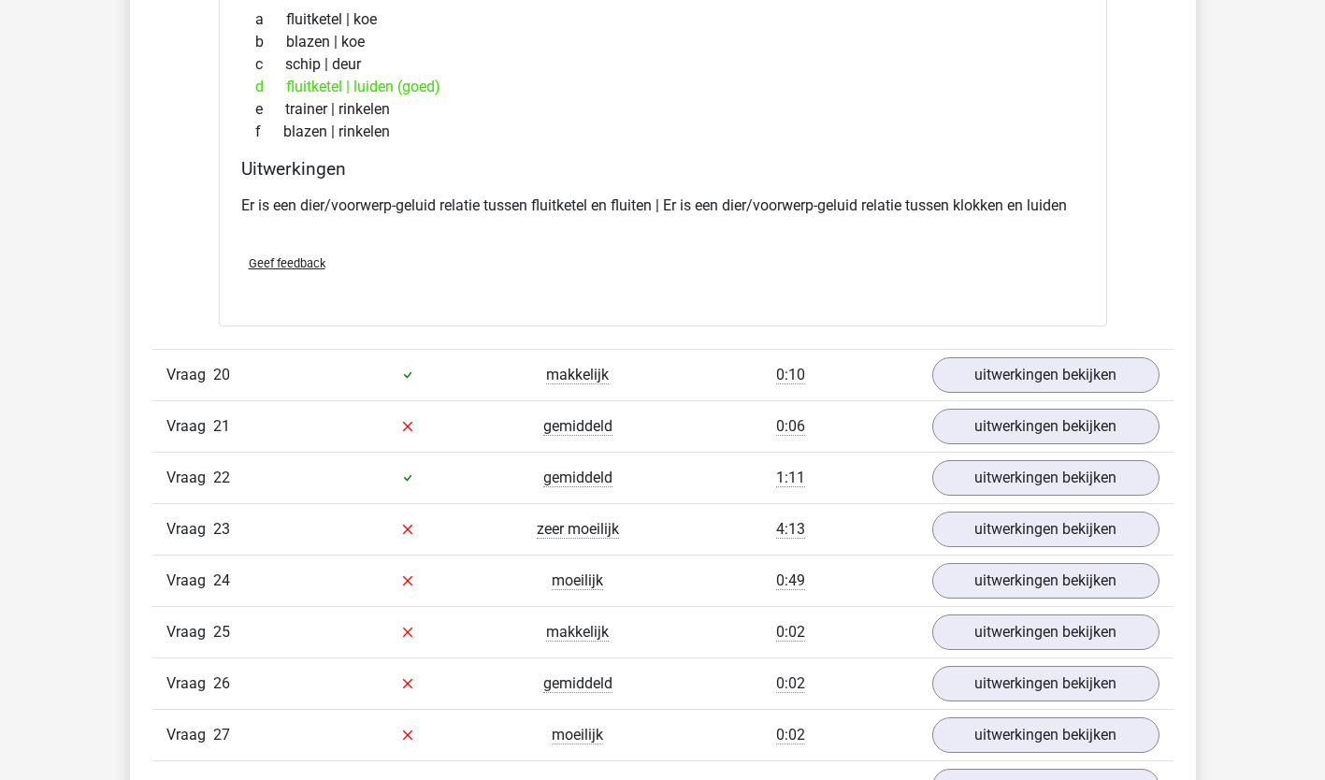
scroll to position [18939, 0]
click at [1123, 434] on link "uitwerkingen bekijken" at bounding box center [1044, 425] width 261 height 41
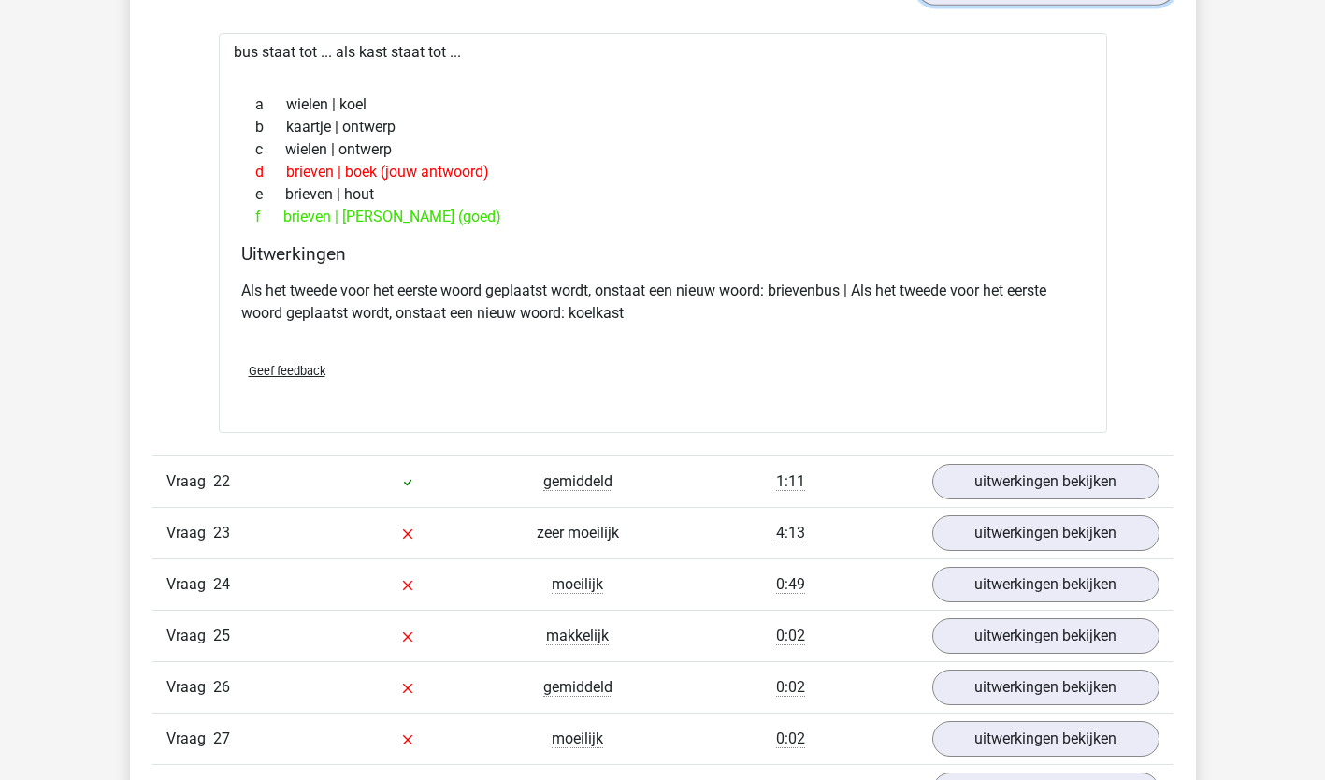
scroll to position [19379, 0]
click at [1134, 483] on link "uitwerkingen bekijken" at bounding box center [1044, 481] width 261 height 41
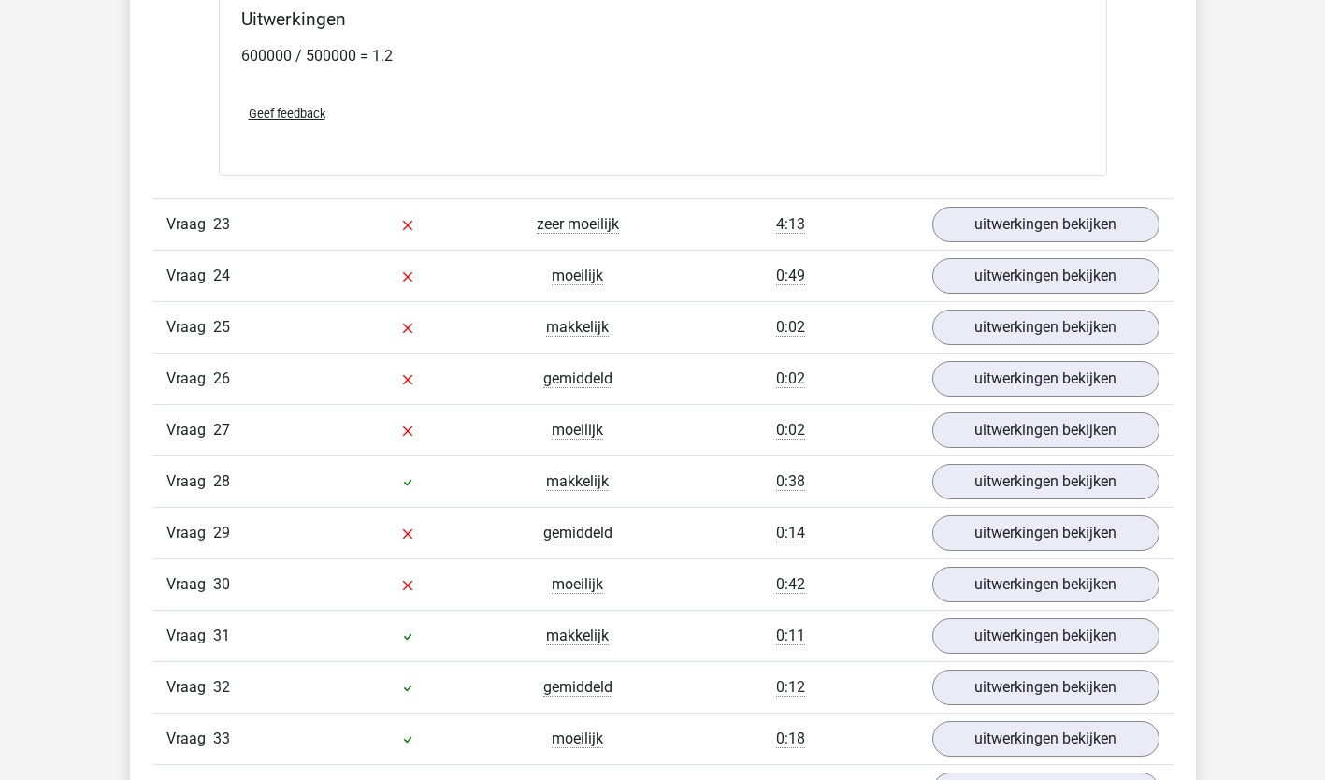
scroll to position [20961, 0]
click at [1152, 238] on div "uitwerkingen bekijken" at bounding box center [1045, 225] width 255 height 36
click at [1096, 235] on link "uitwerkingen bekijken" at bounding box center [1044, 224] width 261 height 41
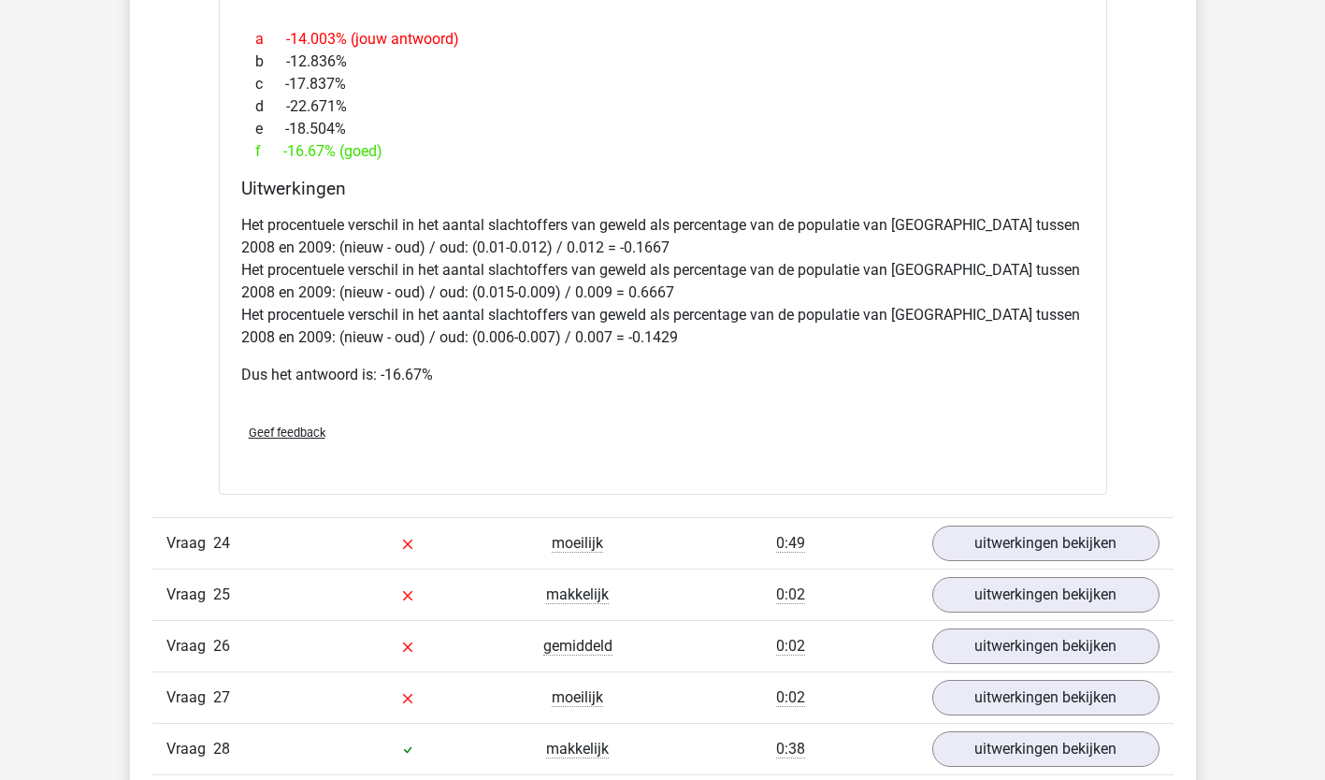
scroll to position [22138, 0]
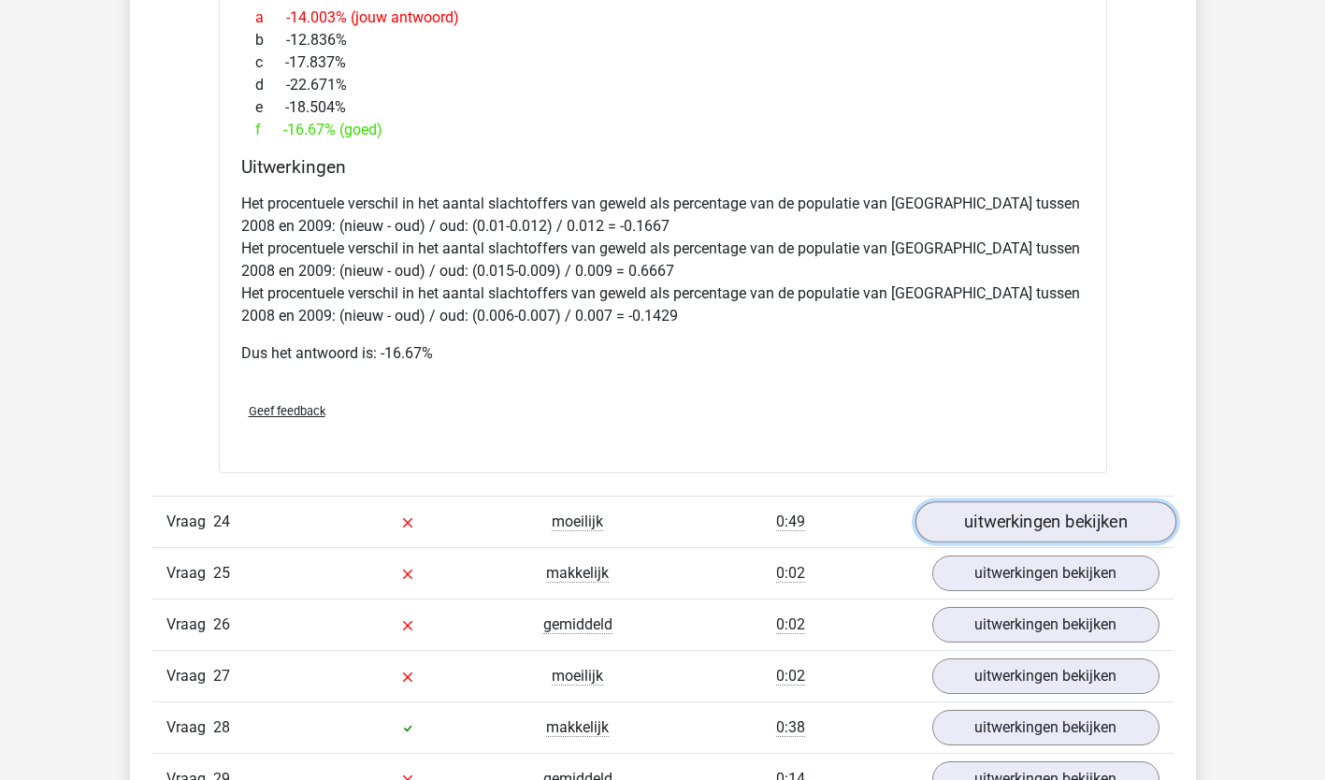
click at [1122, 534] on link "uitwerkingen bekijken" at bounding box center [1044, 521] width 261 height 41
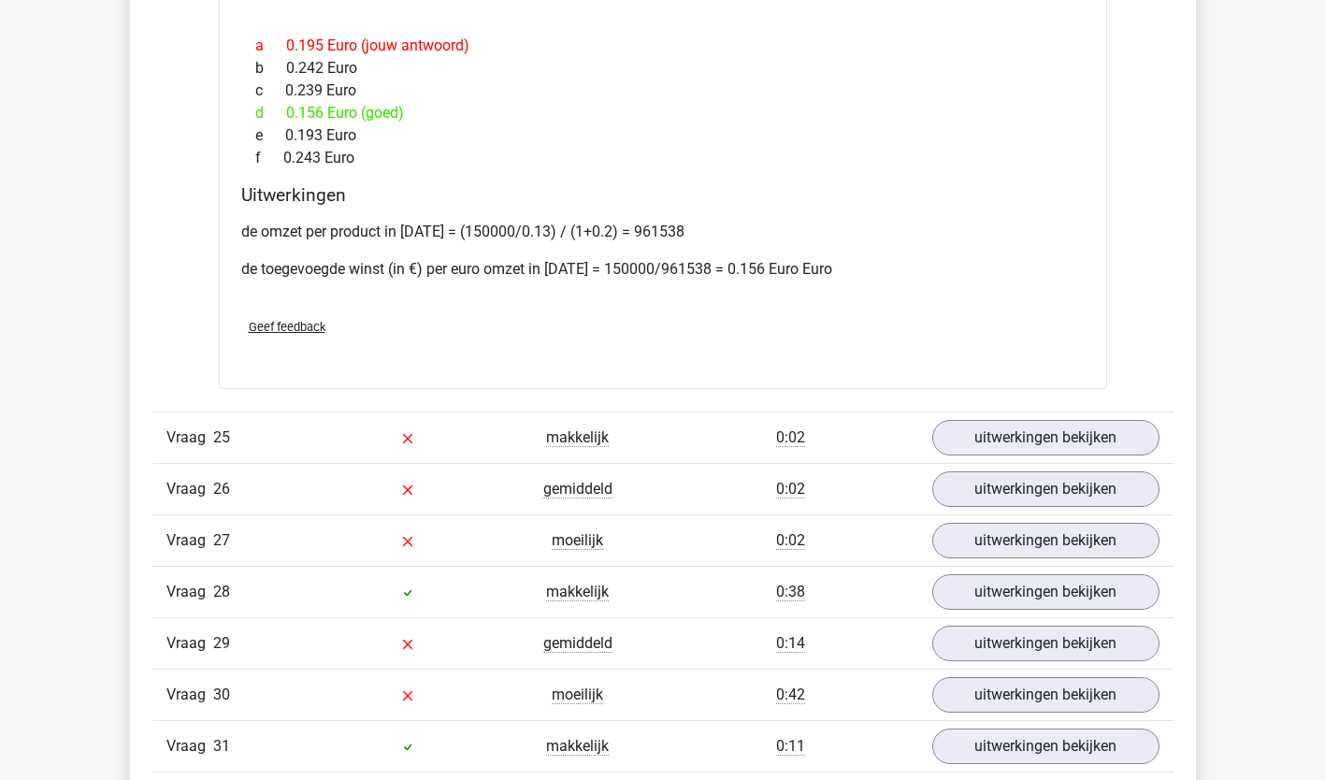
scroll to position [23585, 0]
click at [1117, 438] on link "uitwerkingen bekijken" at bounding box center [1044, 437] width 261 height 41
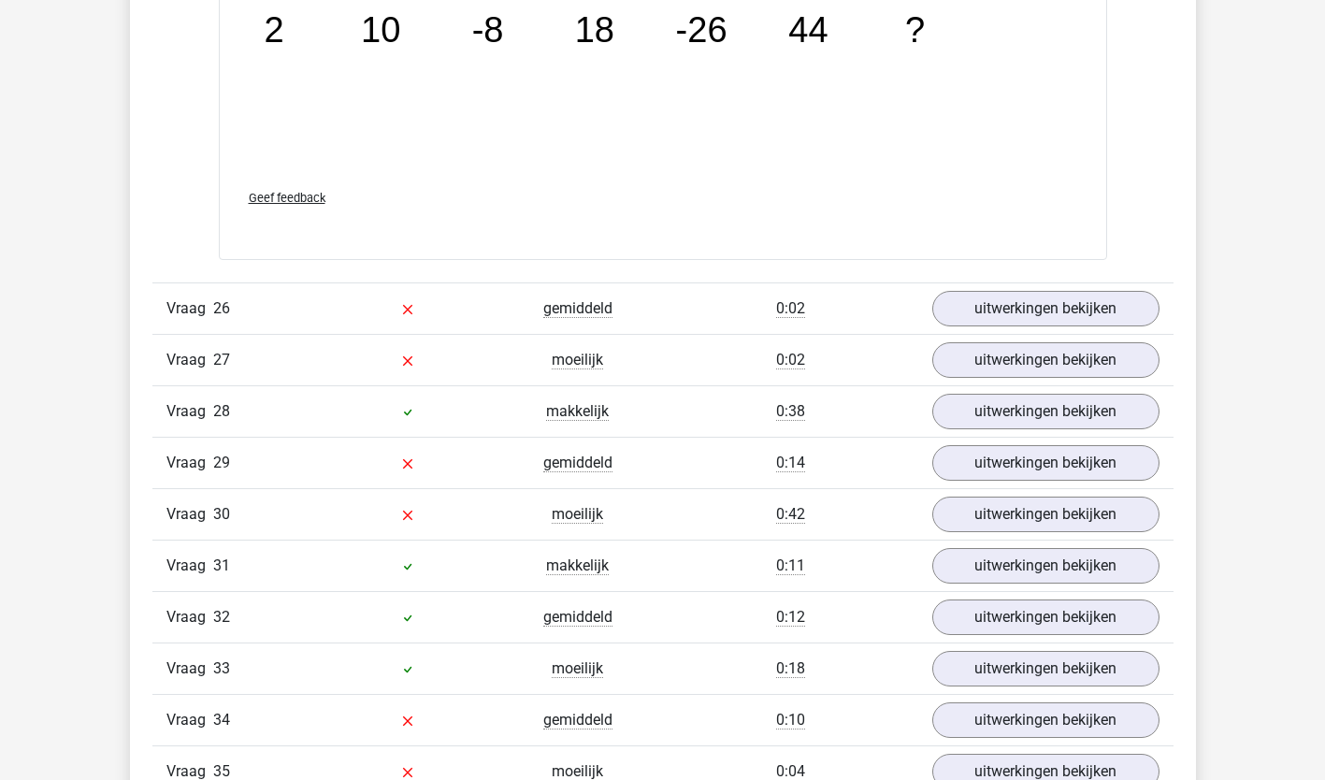
scroll to position [24605, 0]
click at [1100, 319] on link "uitwerkingen bekijken" at bounding box center [1044, 307] width 261 height 41
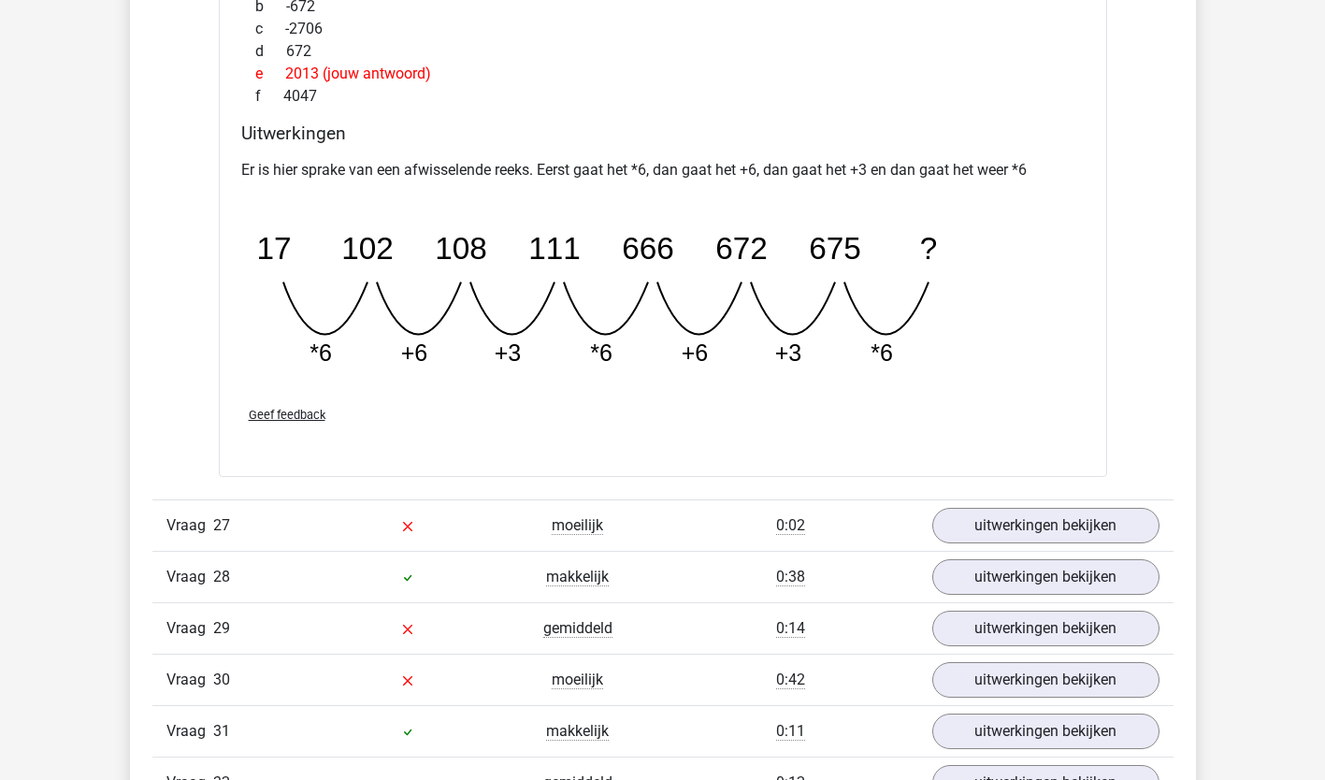
scroll to position [25284, 0]
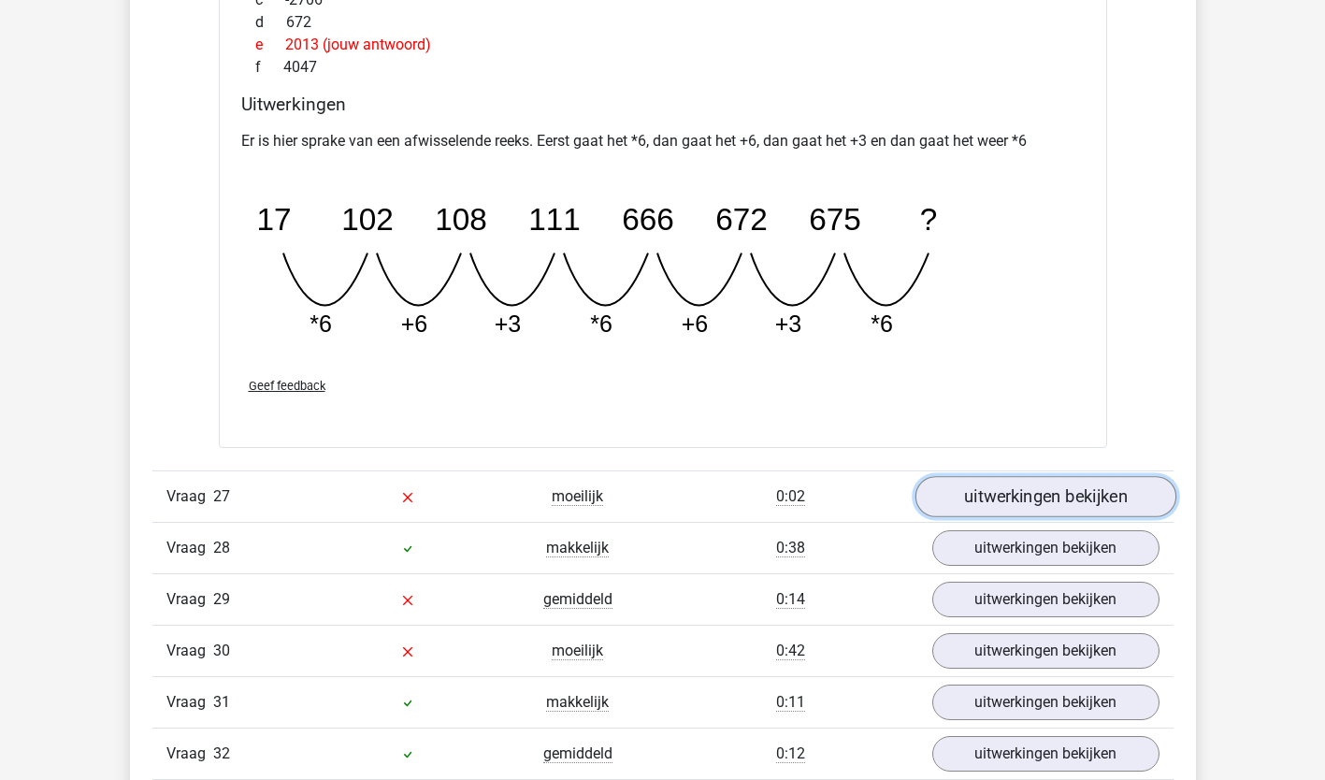
click at [1121, 511] on link "uitwerkingen bekijken" at bounding box center [1044, 496] width 261 height 41
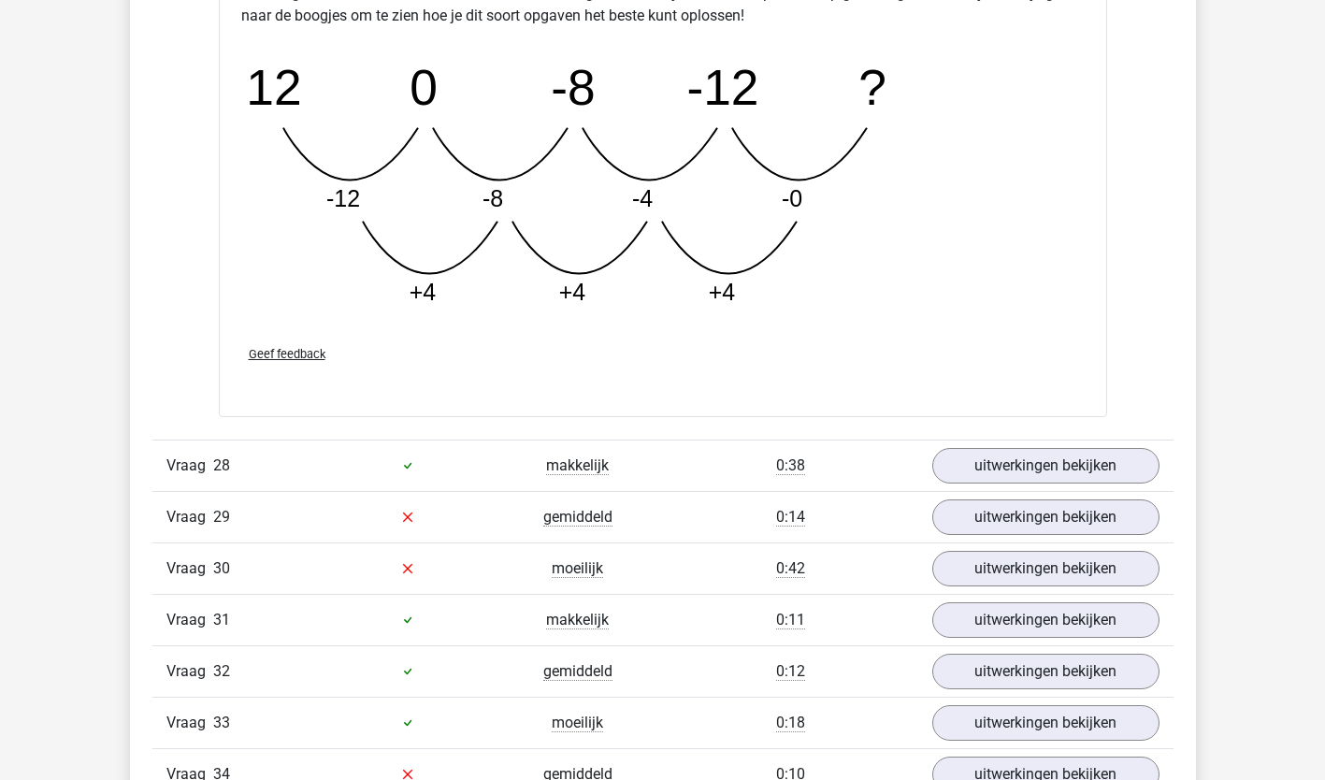
scroll to position [26351, 0]
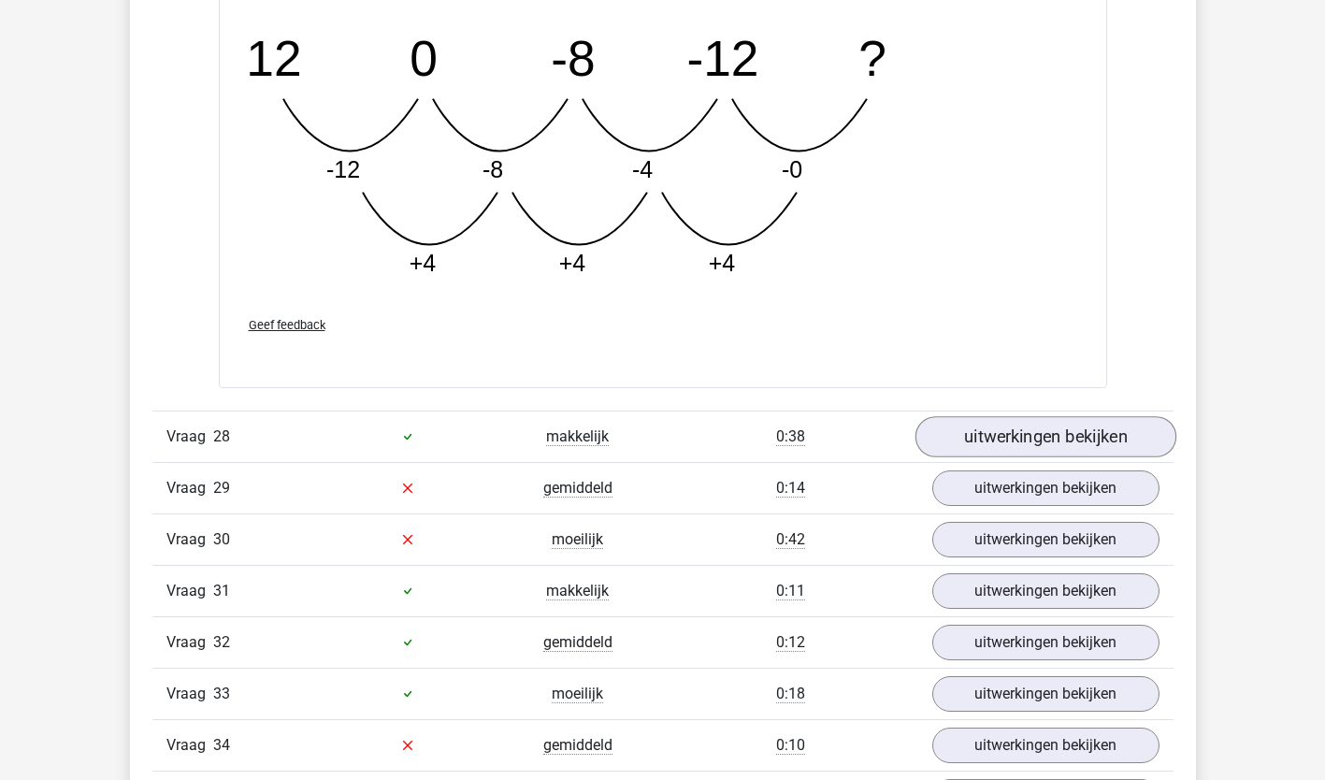
click at [1114, 441] on link "uitwerkingen bekijken" at bounding box center [1044, 436] width 261 height 41
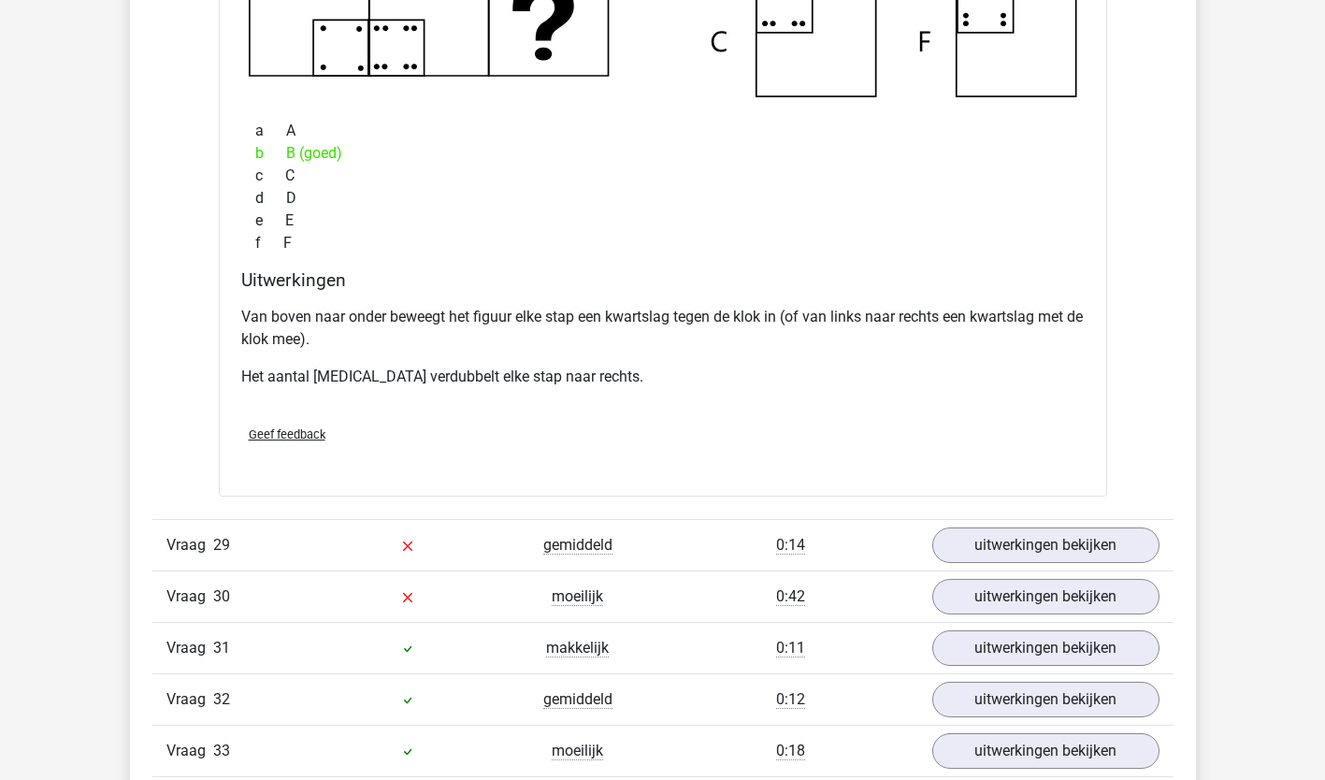
scroll to position [27195, 0]
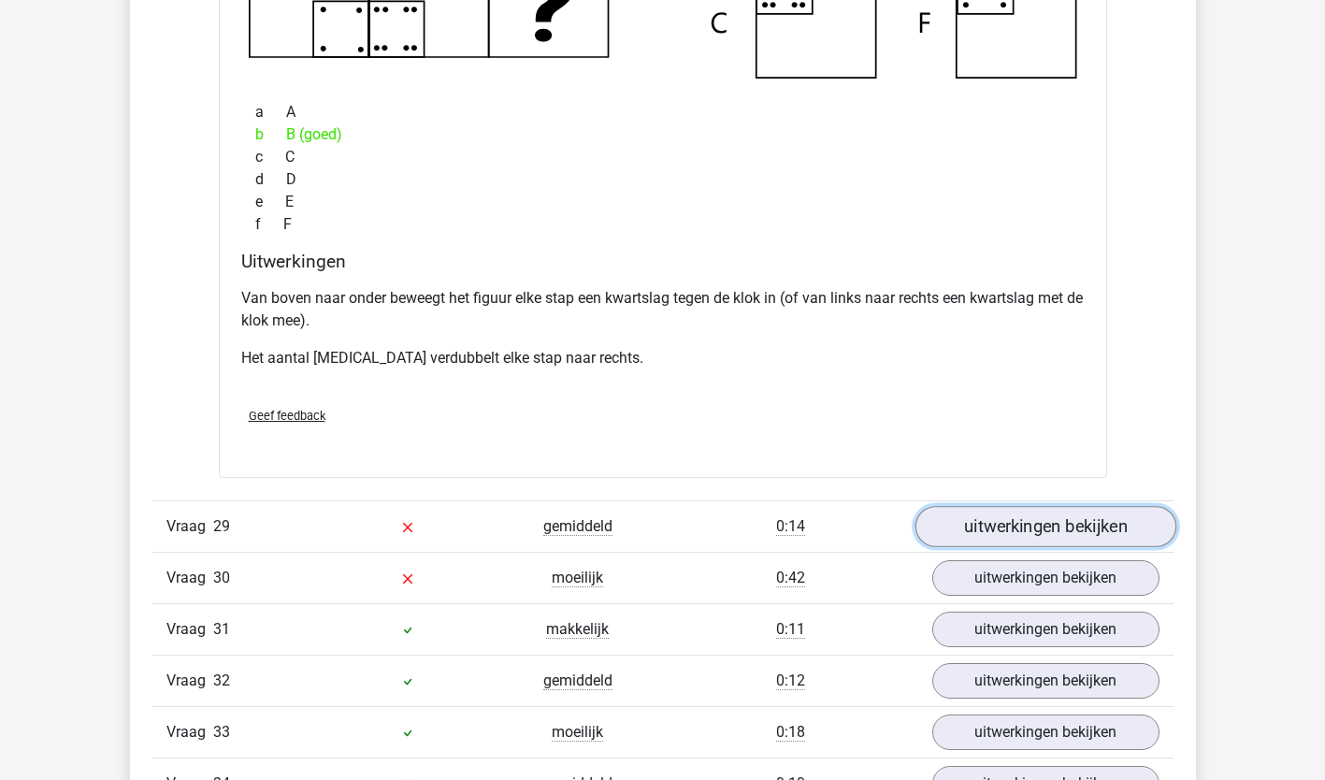
click at [1107, 543] on link "uitwerkingen bekijken" at bounding box center [1044, 526] width 261 height 41
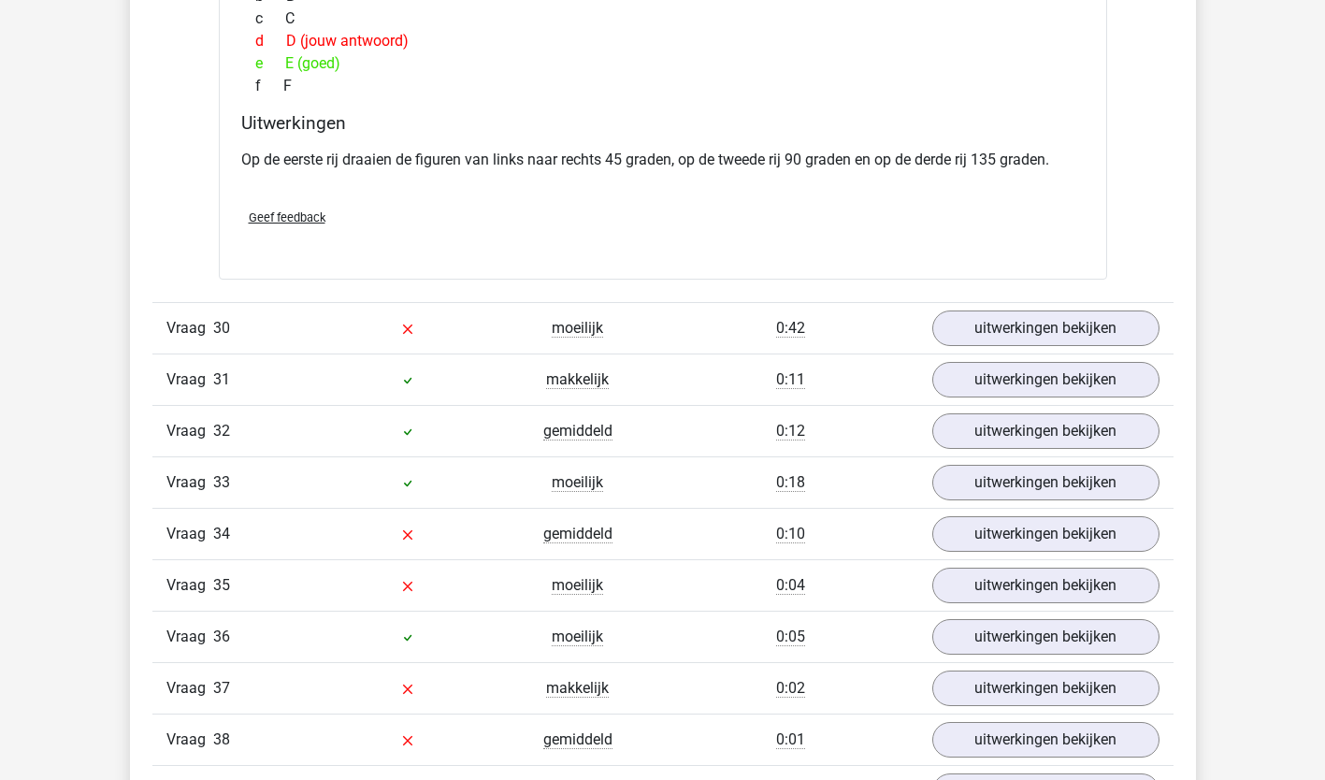
scroll to position [28257, 0]
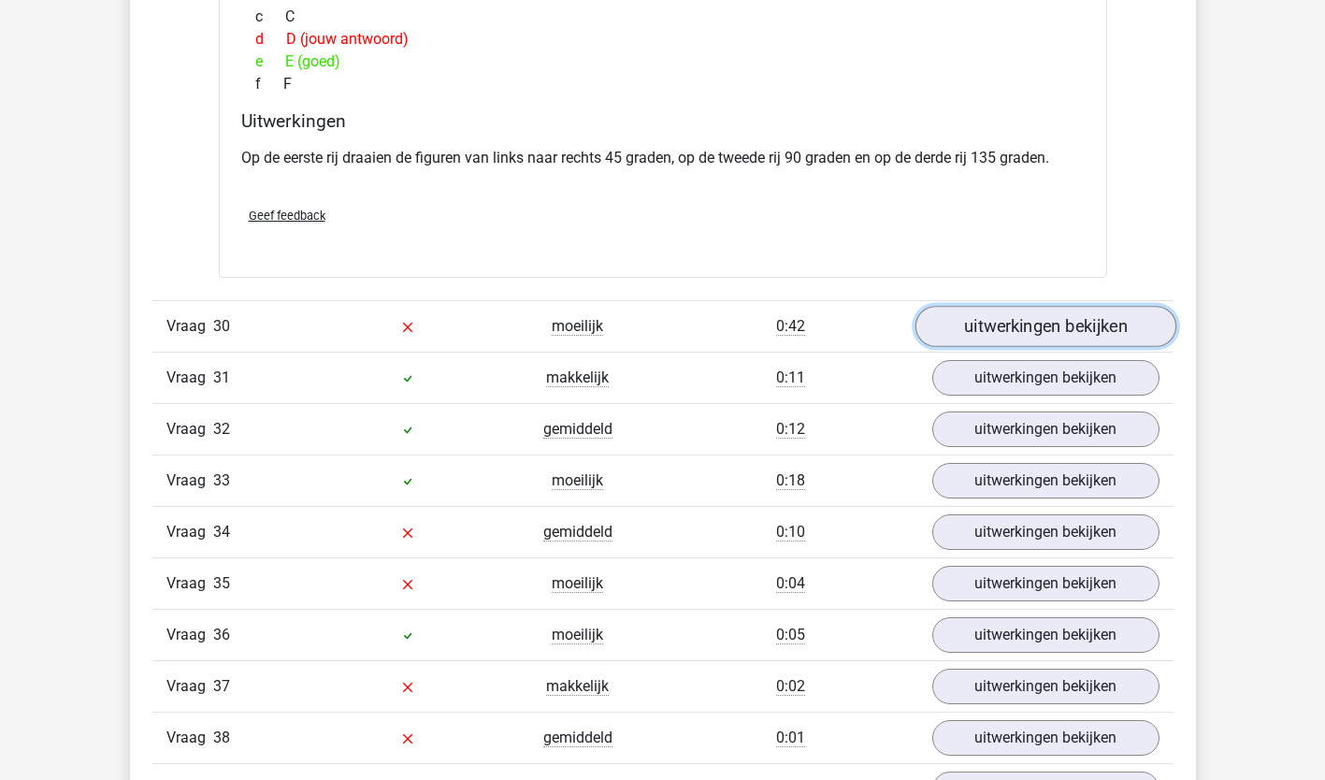
click at [1111, 332] on link "uitwerkingen bekijken" at bounding box center [1044, 326] width 261 height 41
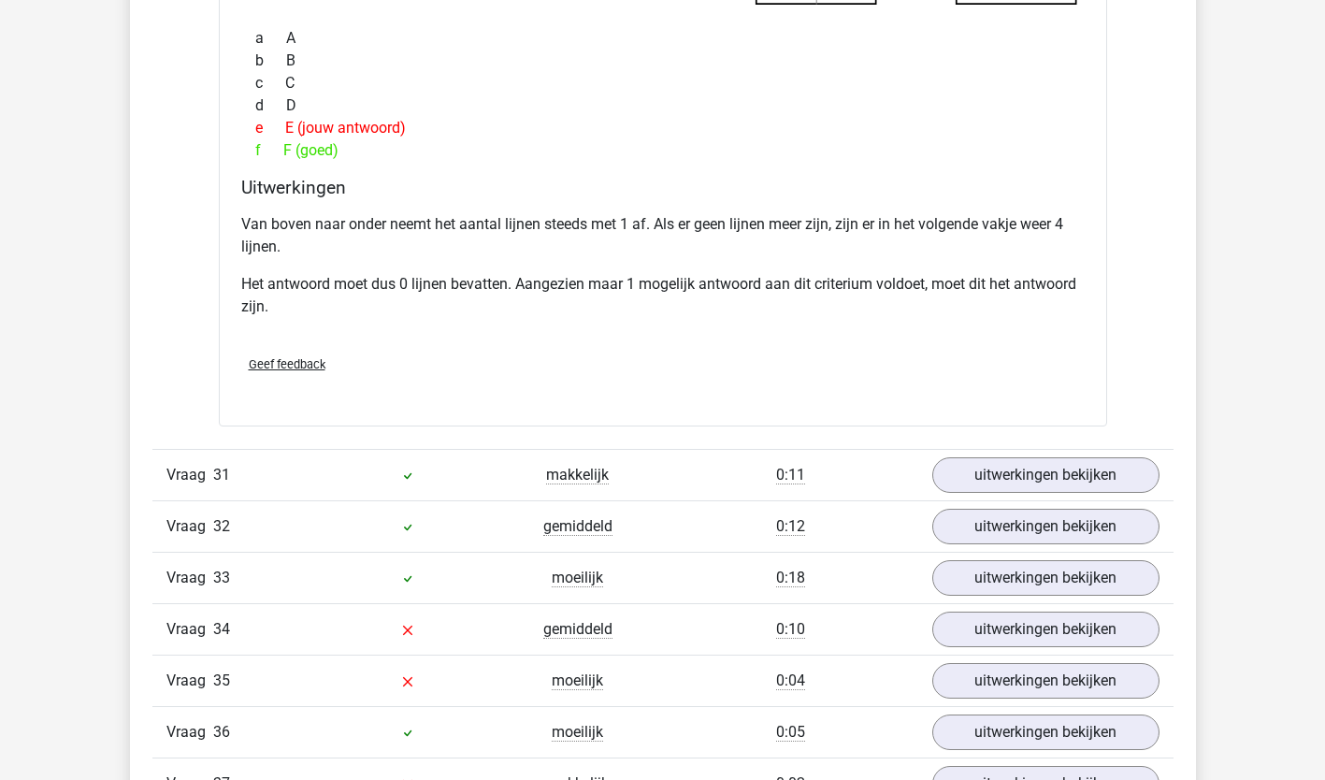
scroll to position [29067, 0]
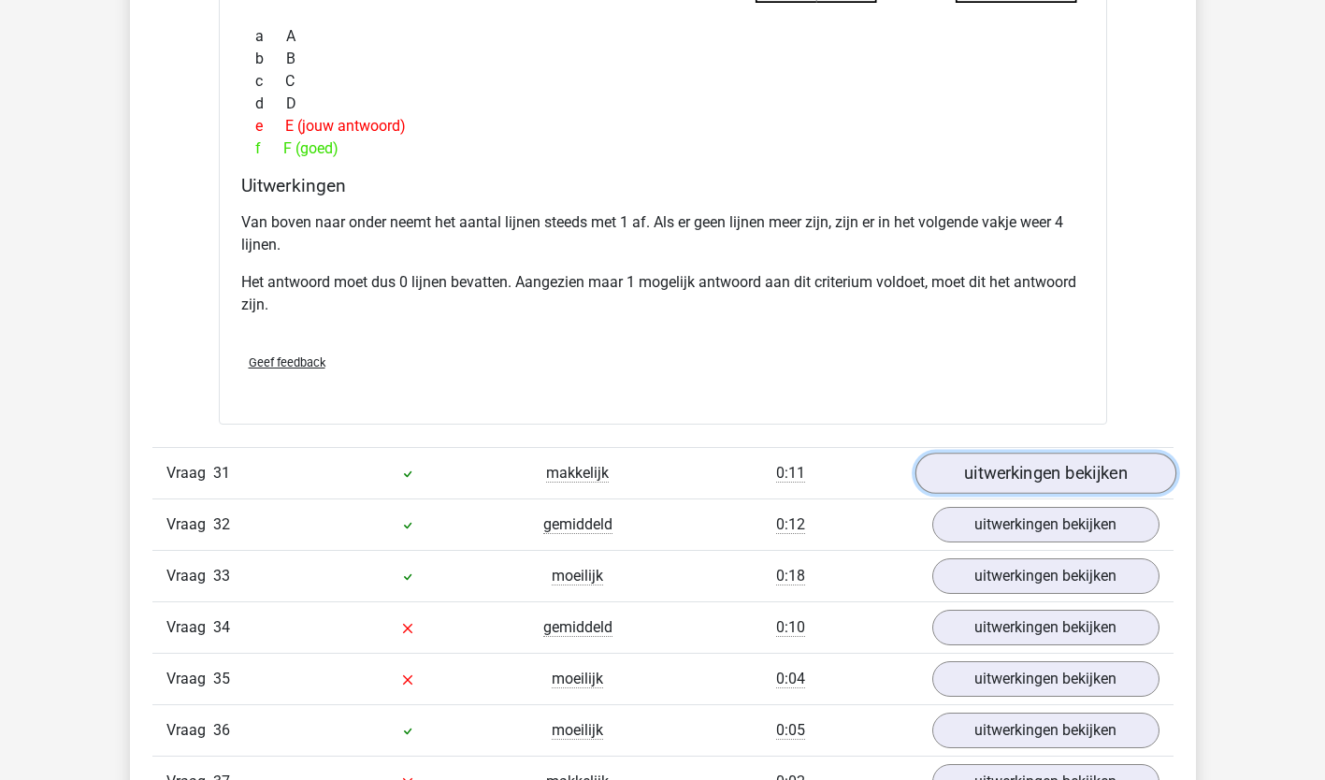
click at [1131, 475] on link "uitwerkingen bekijken" at bounding box center [1044, 472] width 261 height 41
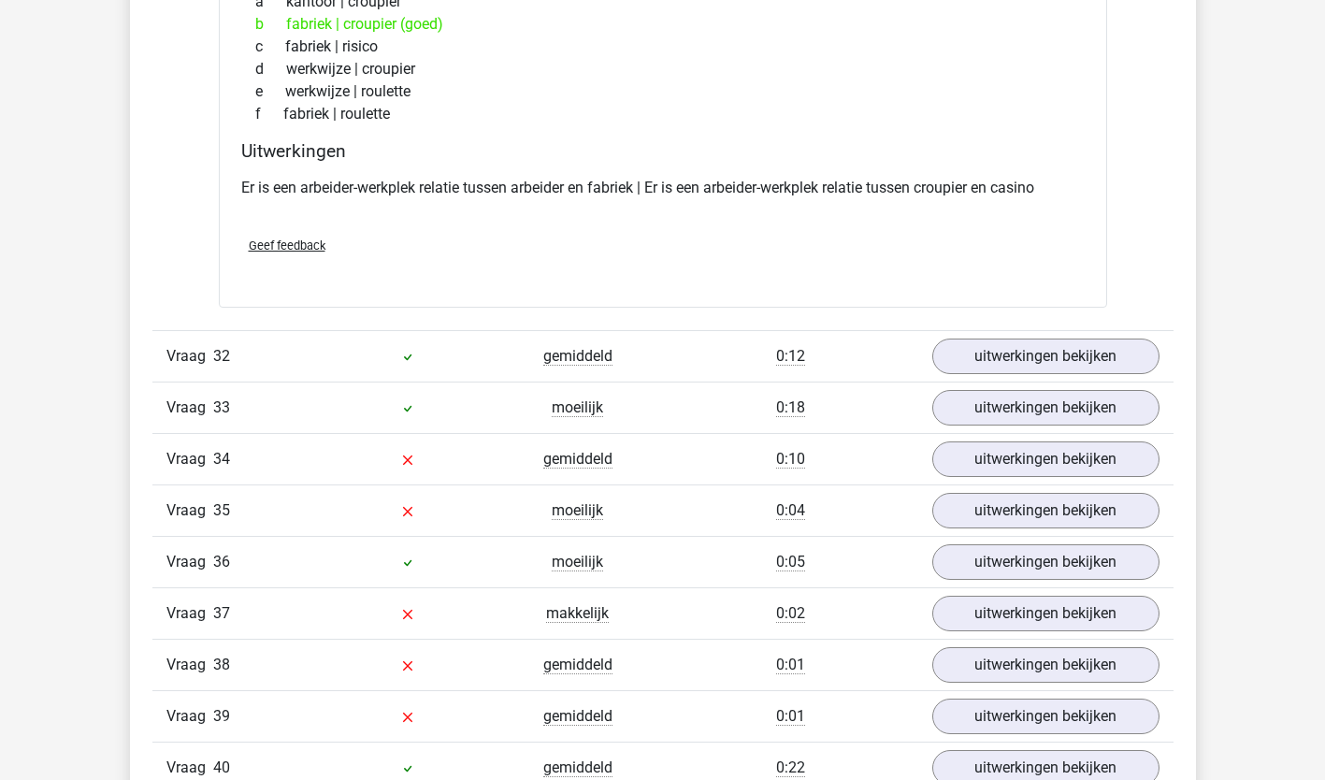
scroll to position [29678, 0]
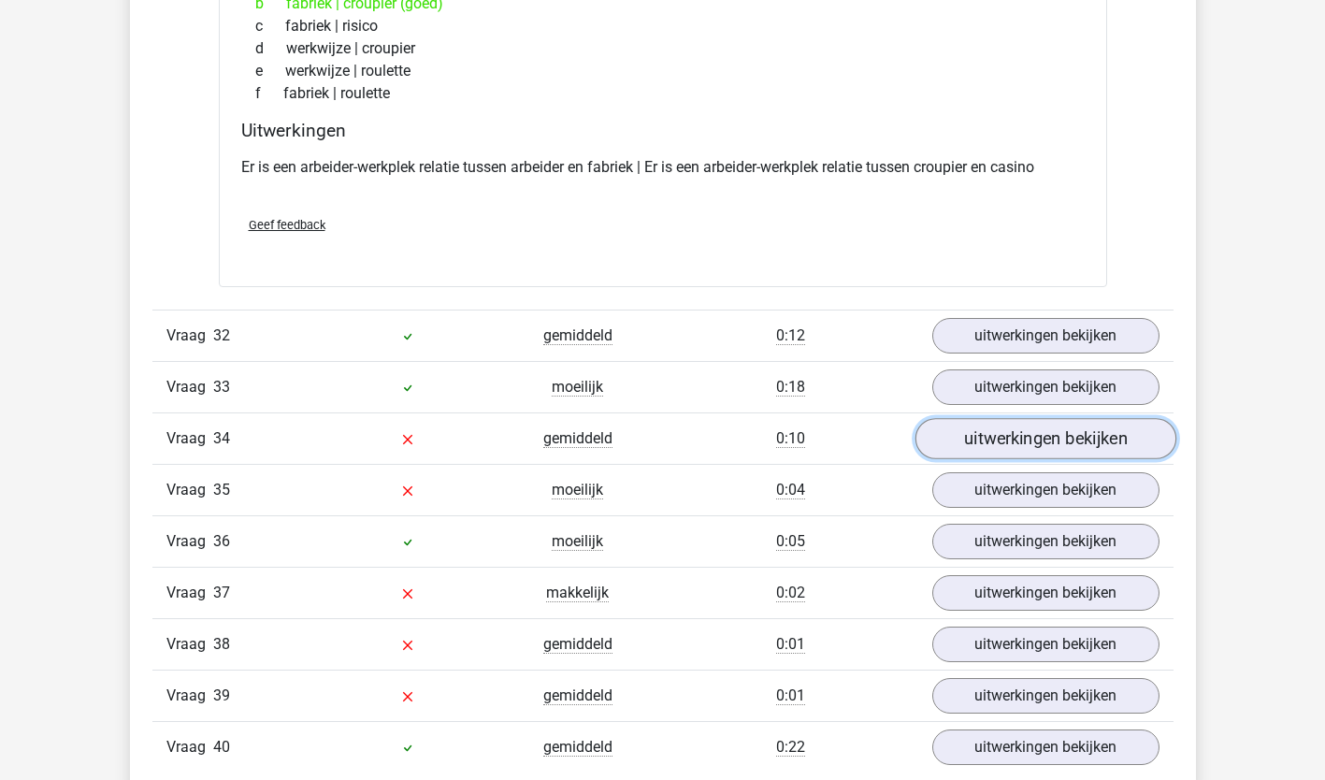
click at [1103, 452] on link "uitwerkingen bekijken" at bounding box center [1044, 439] width 261 height 41
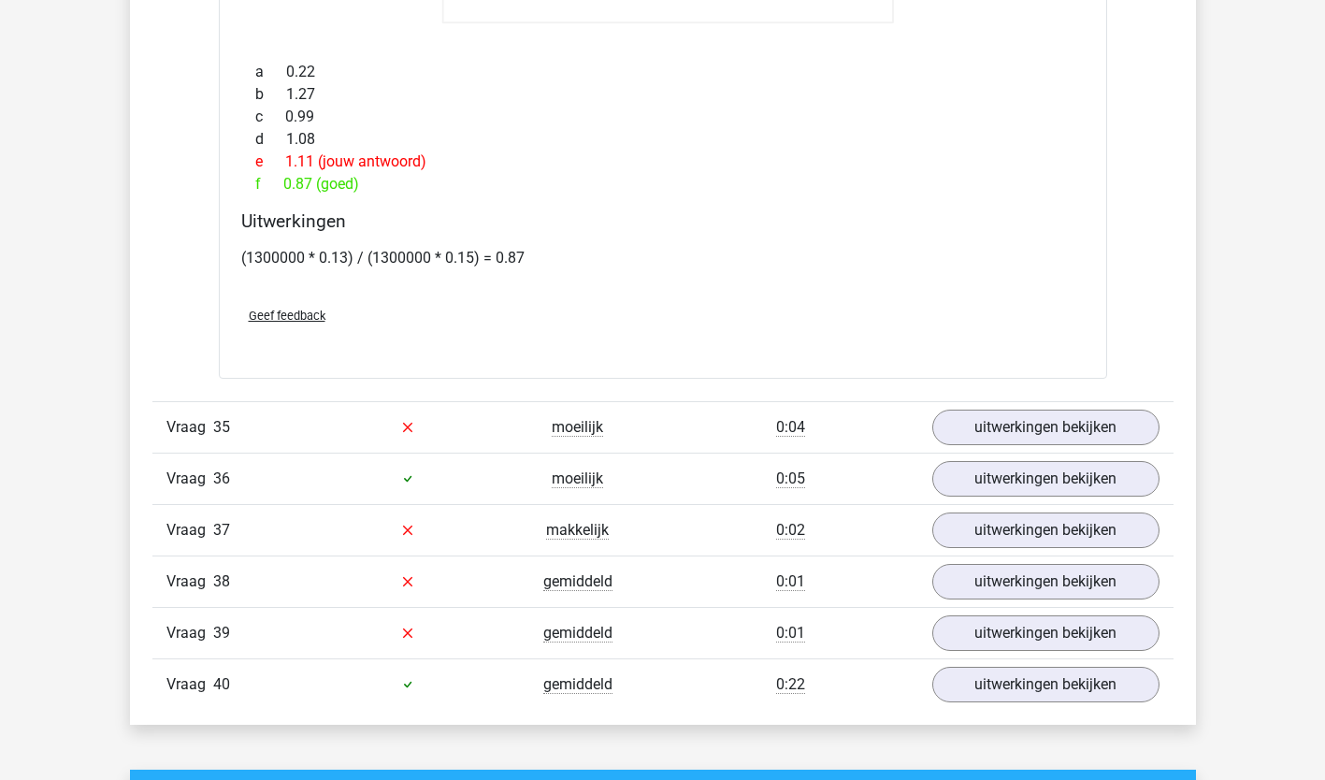
scroll to position [31016, 0]
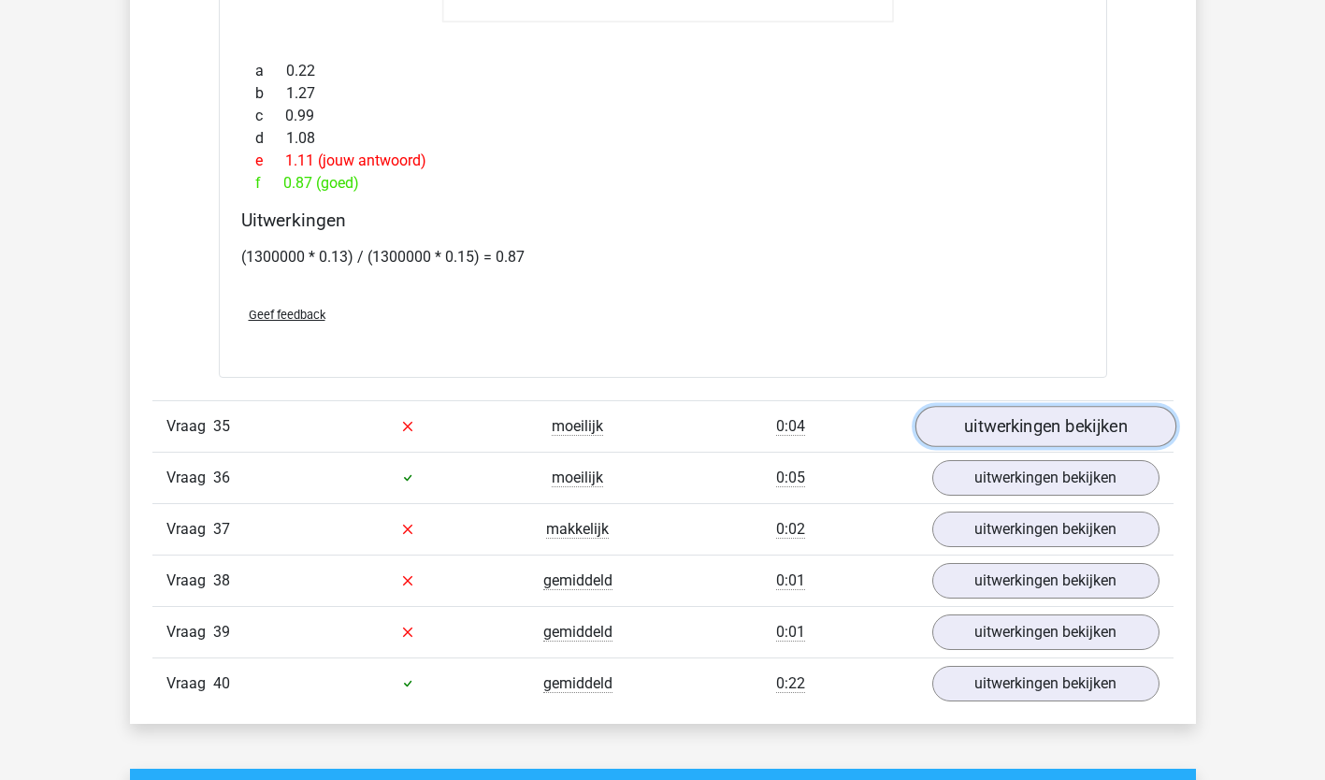
click at [1133, 442] on link "uitwerkingen bekijken" at bounding box center [1044, 426] width 261 height 41
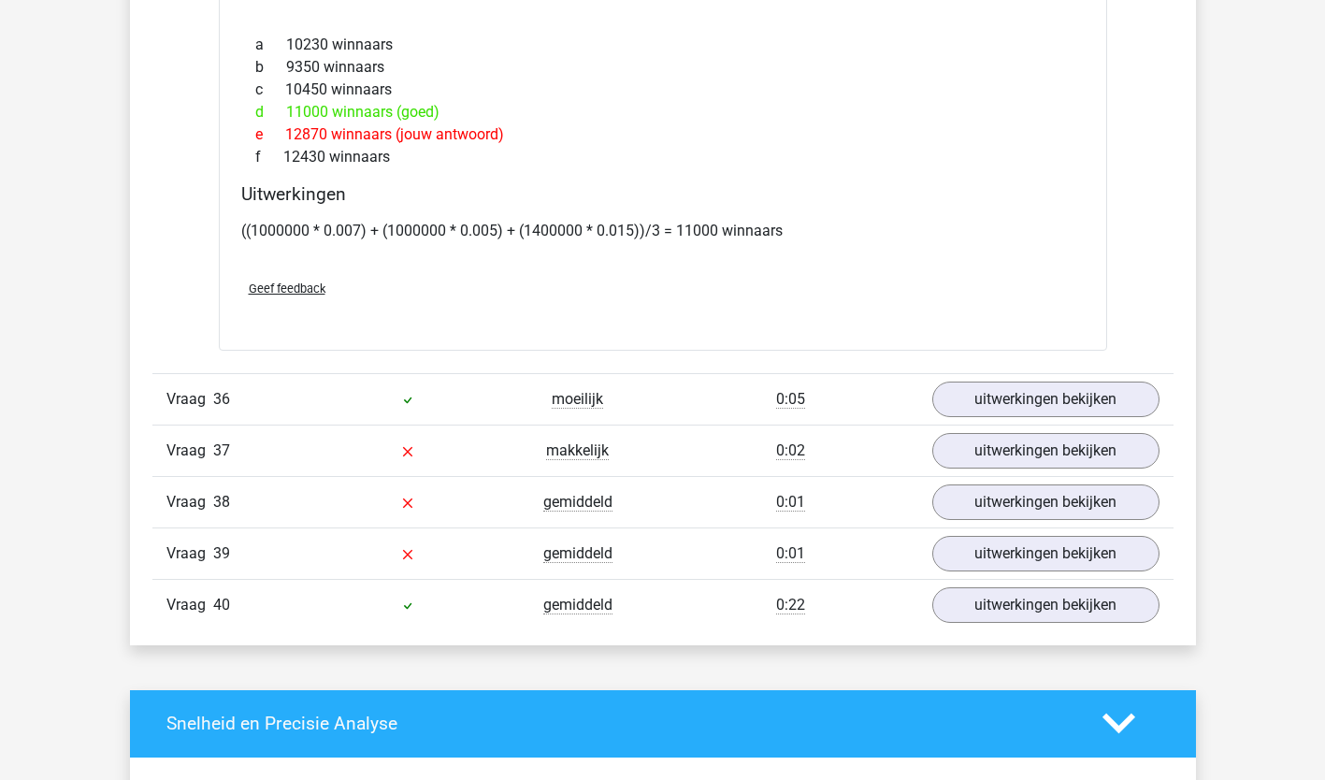
scroll to position [32351, 0]
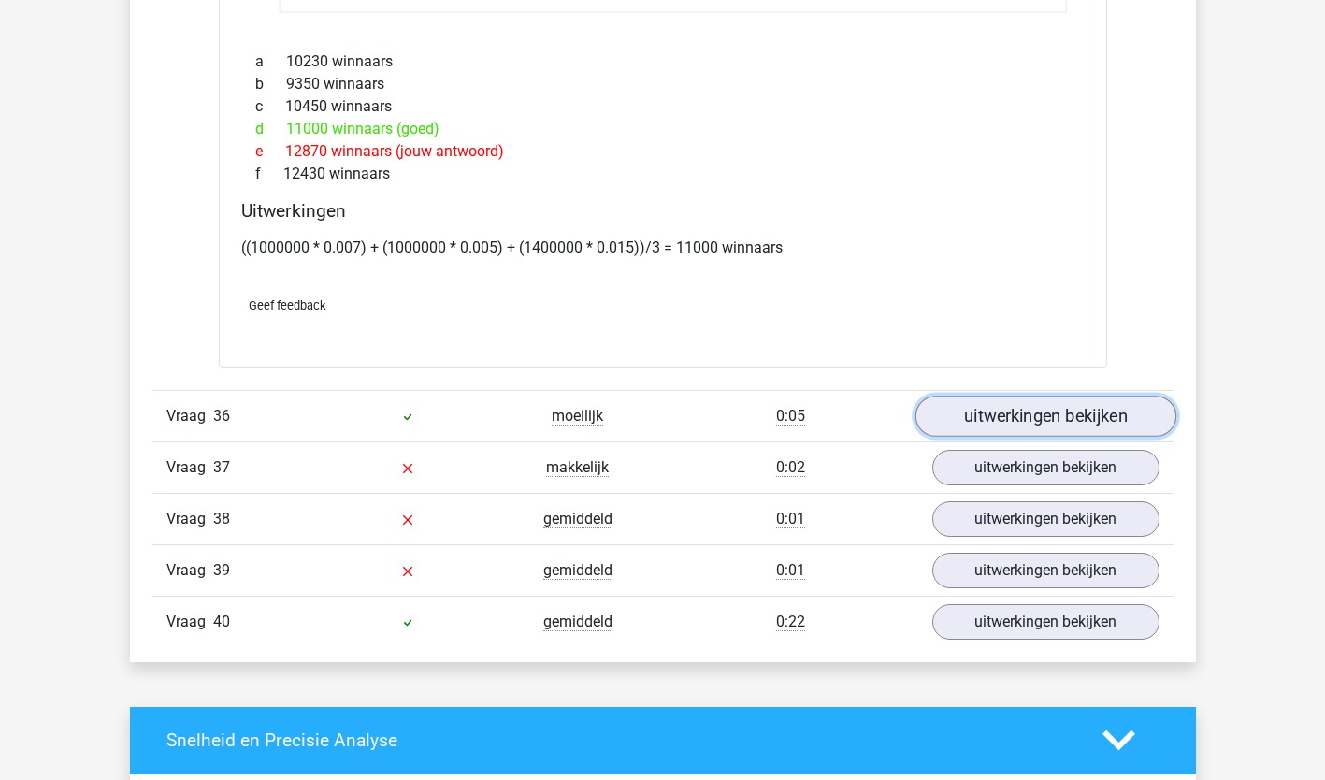
click at [1140, 424] on link "uitwerkingen bekijken" at bounding box center [1044, 415] width 261 height 41
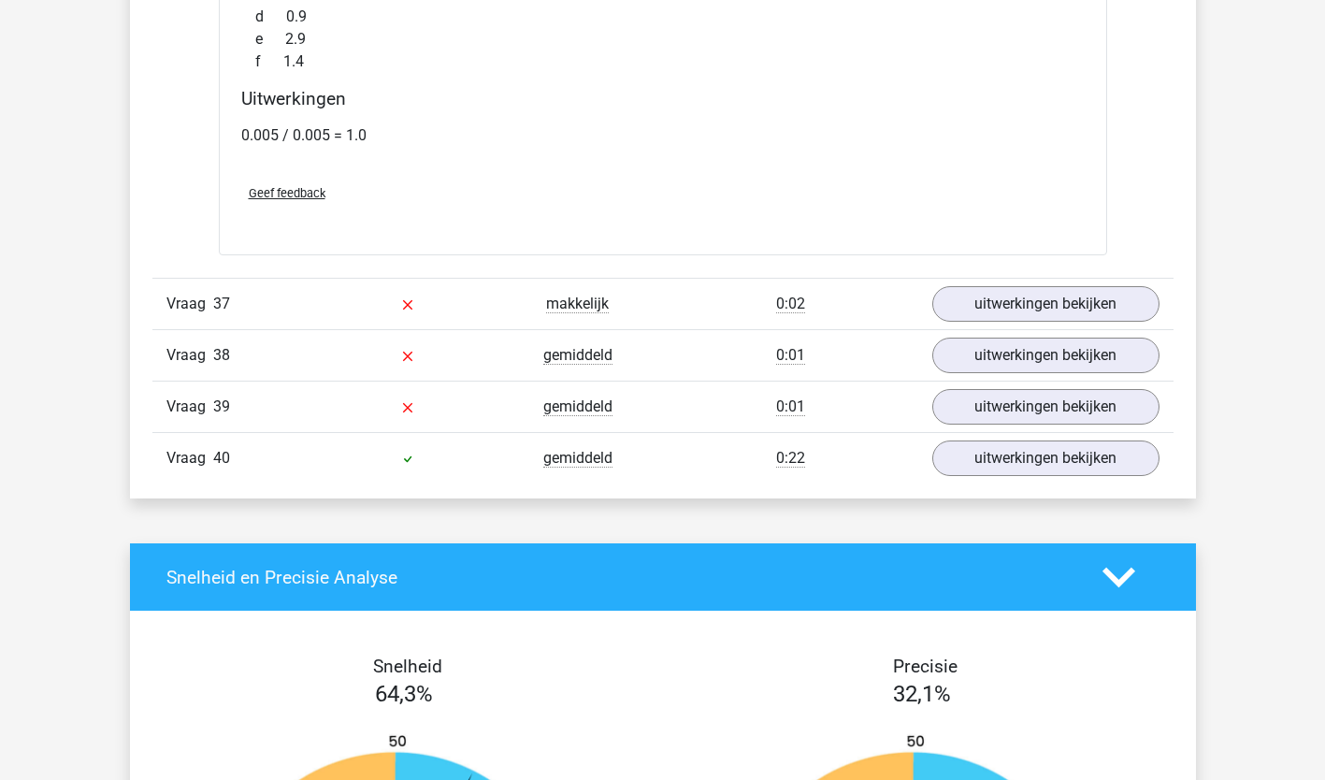
scroll to position [33788, 0]
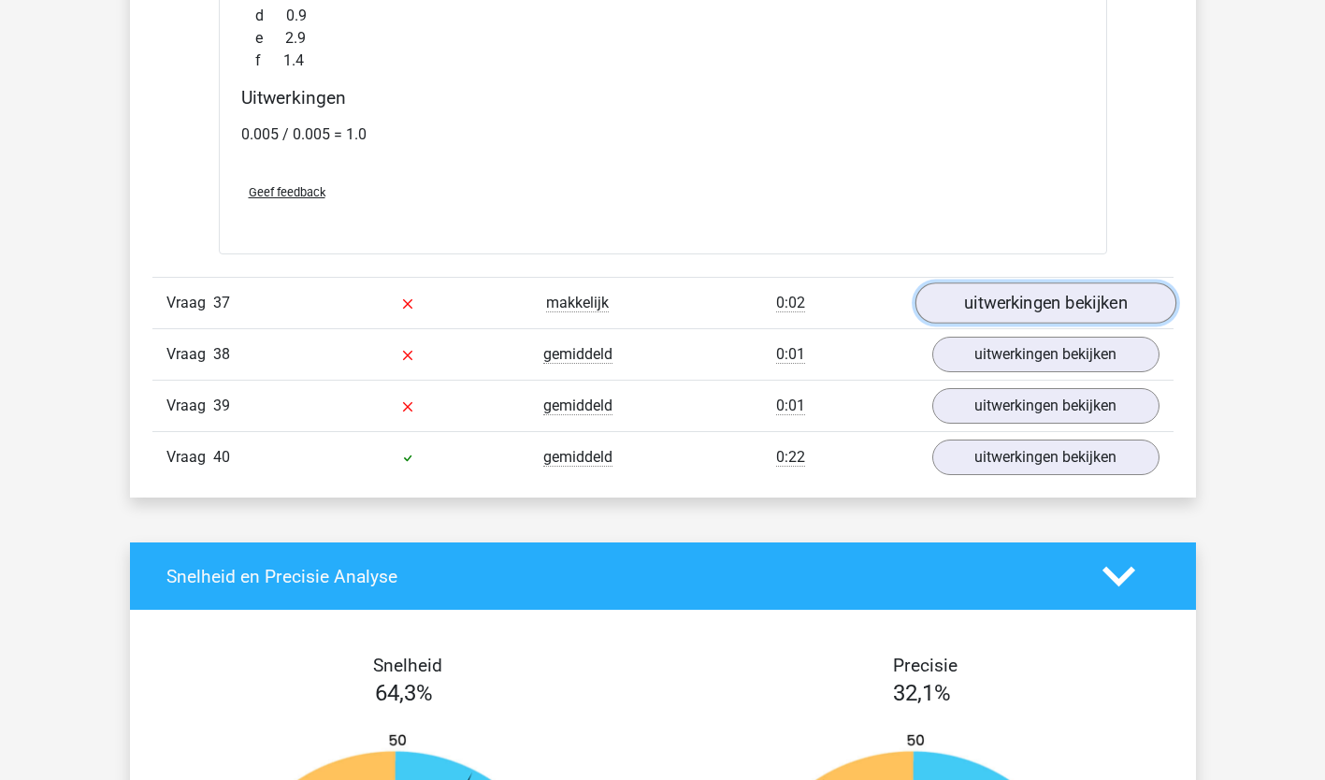
click at [1129, 311] on link "uitwerkingen bekijken" at bounding box center [1044, 302] width 261 height 41
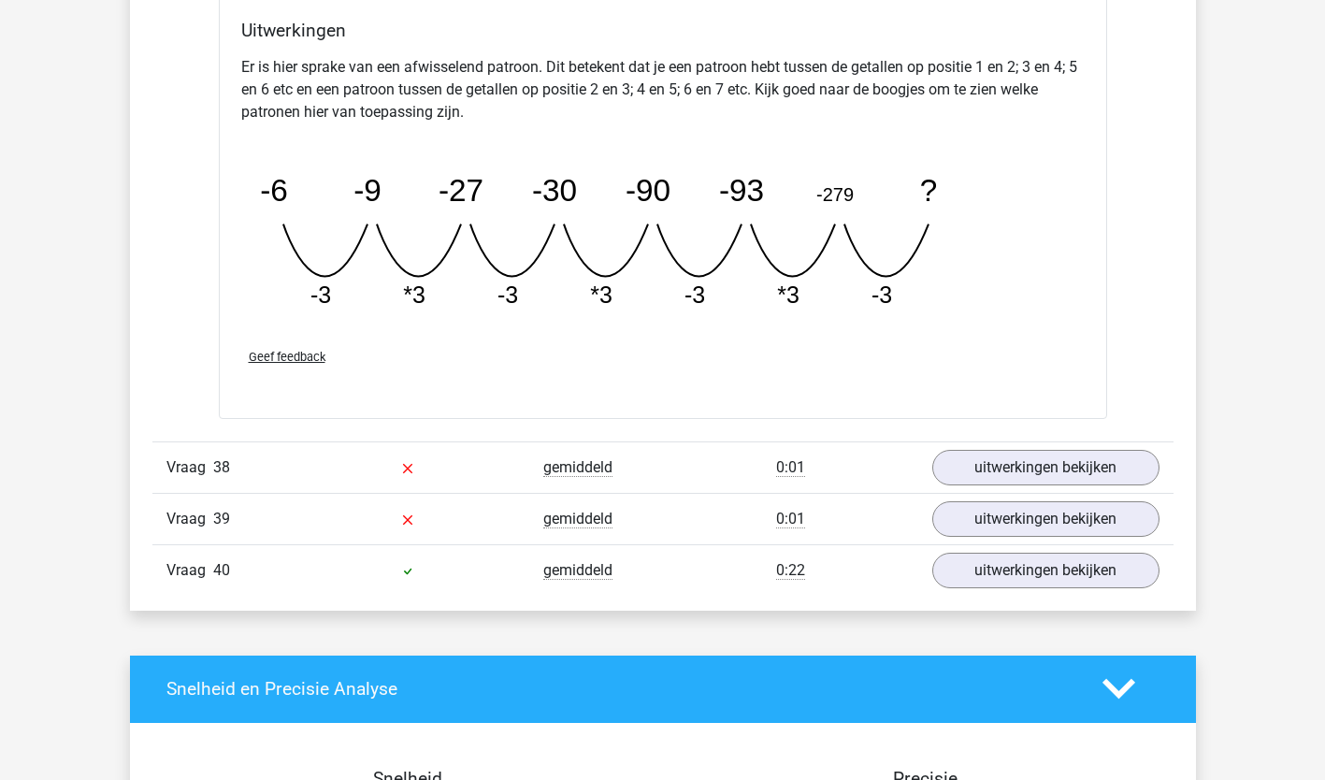
scroll to position [34531, 0]
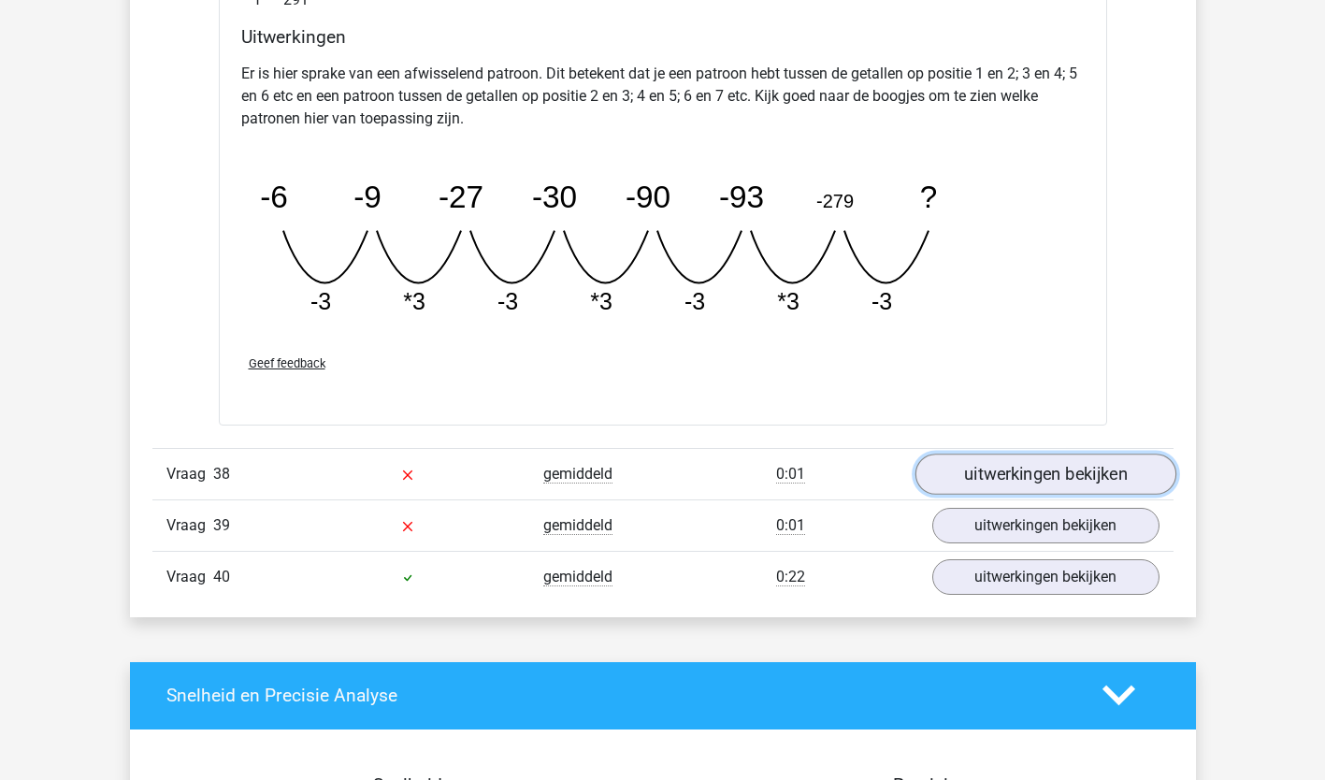
click at [1133, 474] on link "uitwerkingen bekijken" at bounding box center [1044, 473] width 261 height 41
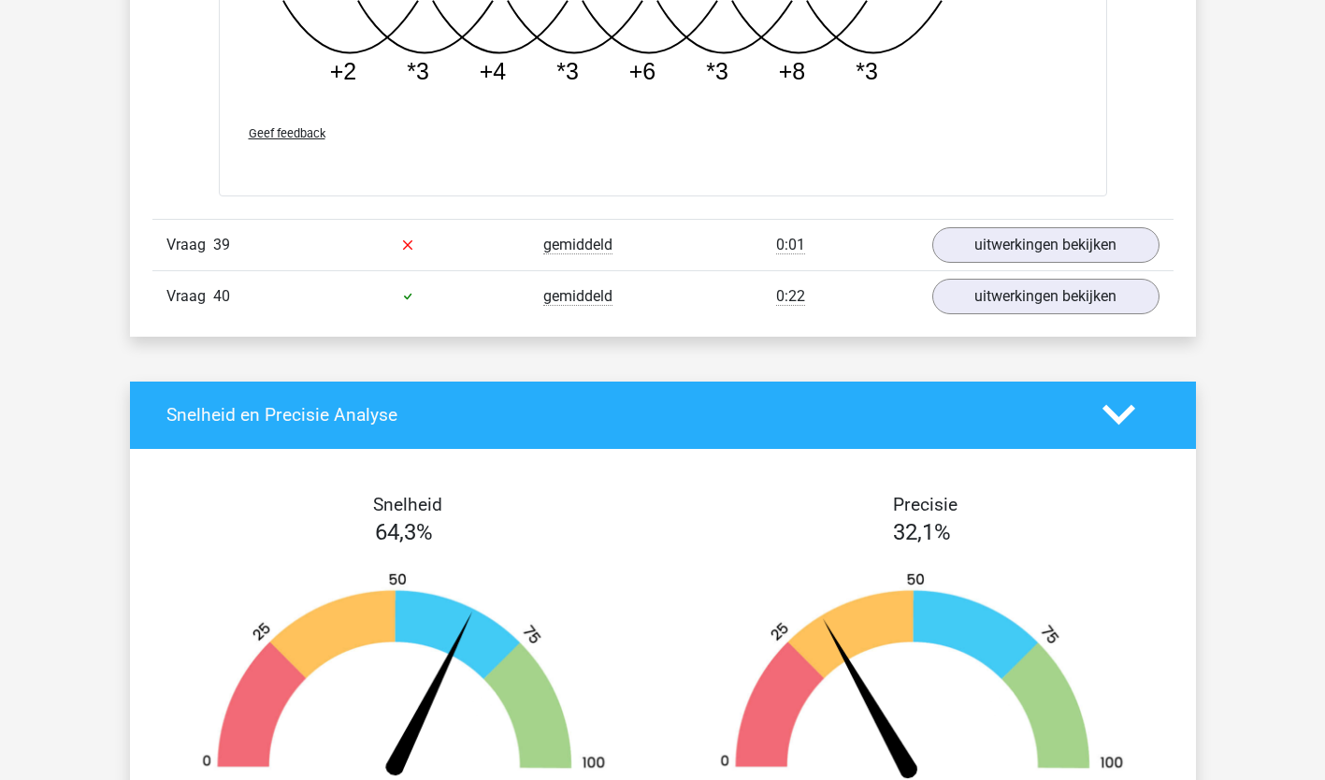
scroll to position [35764, 0]
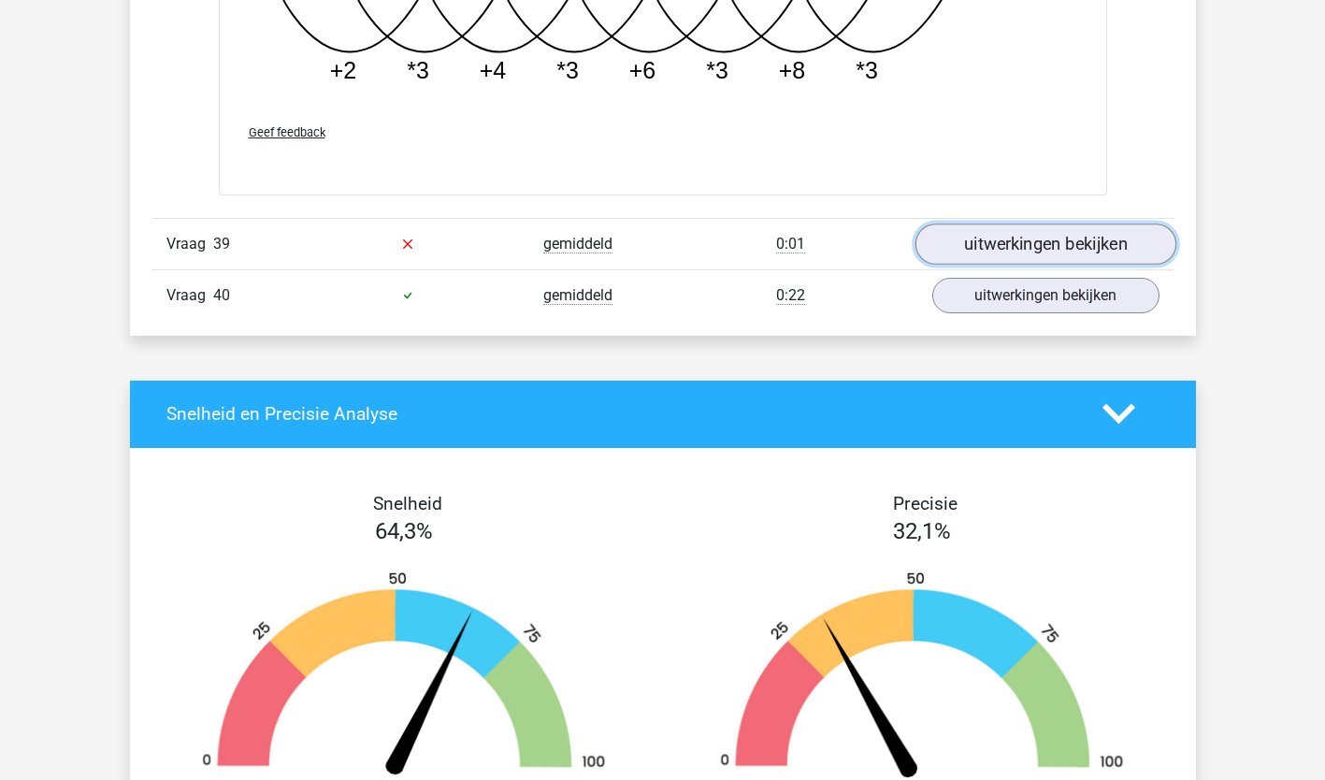
click at [1154, 237] on link "uitwerkingen bekijken" at bounding box center [1044, 243] width 261 height 41
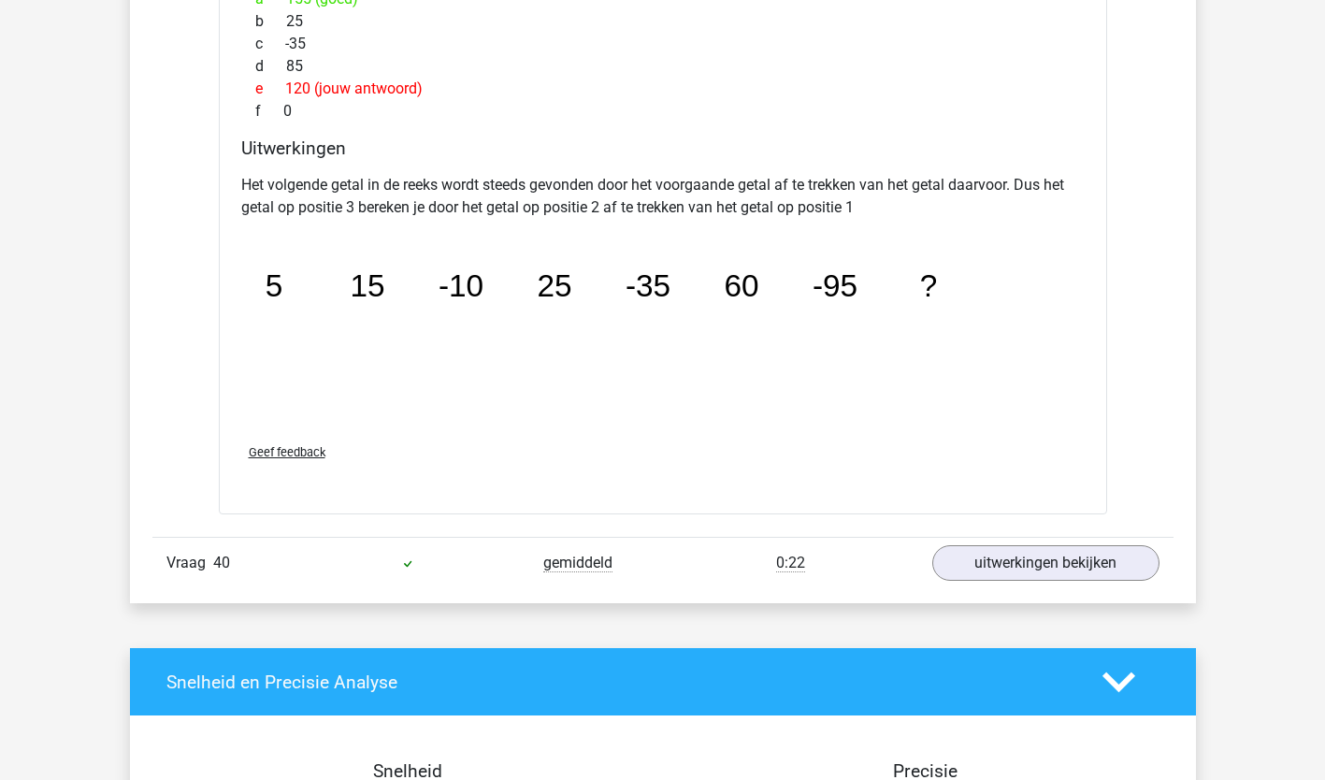
scroll to position [36337, 0]
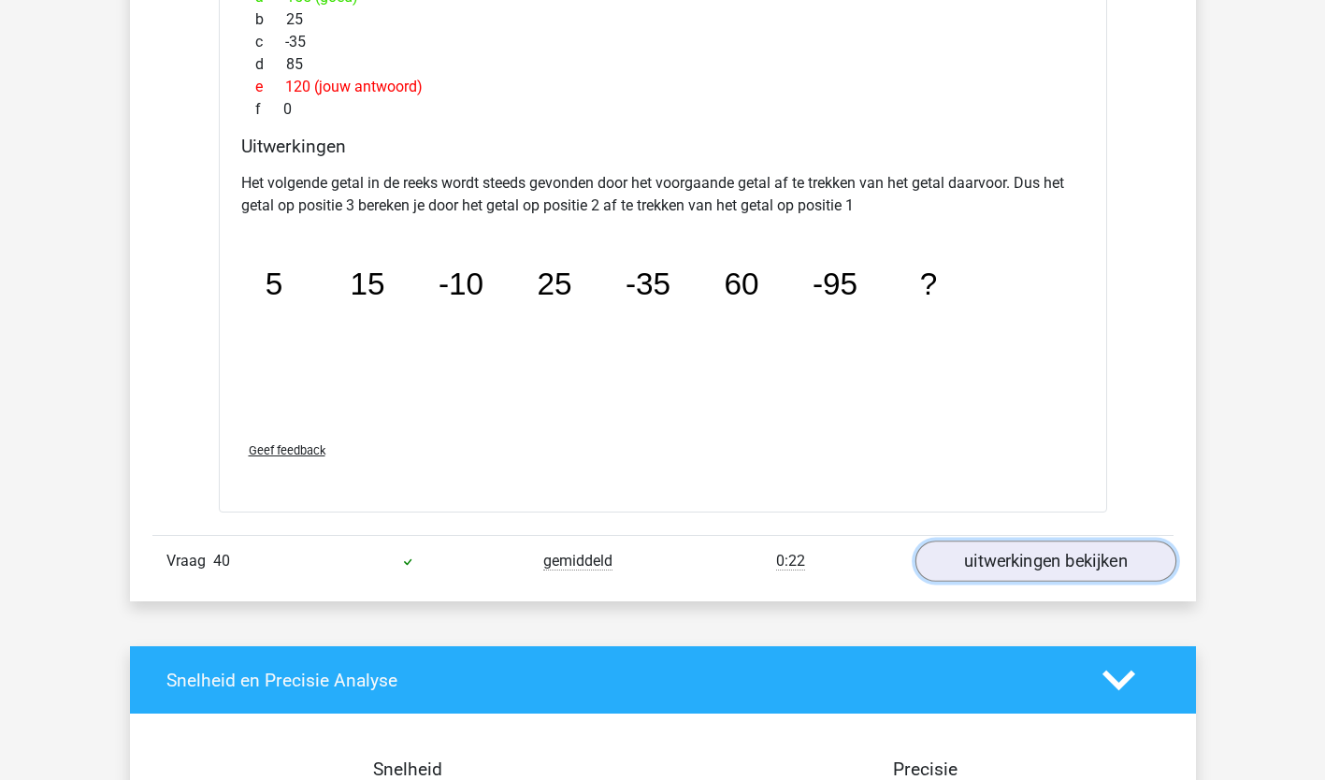
click at [1146, 553] on link "uitwerkingen bekijken" at bounding box center [1044, 560] width 261 height 41
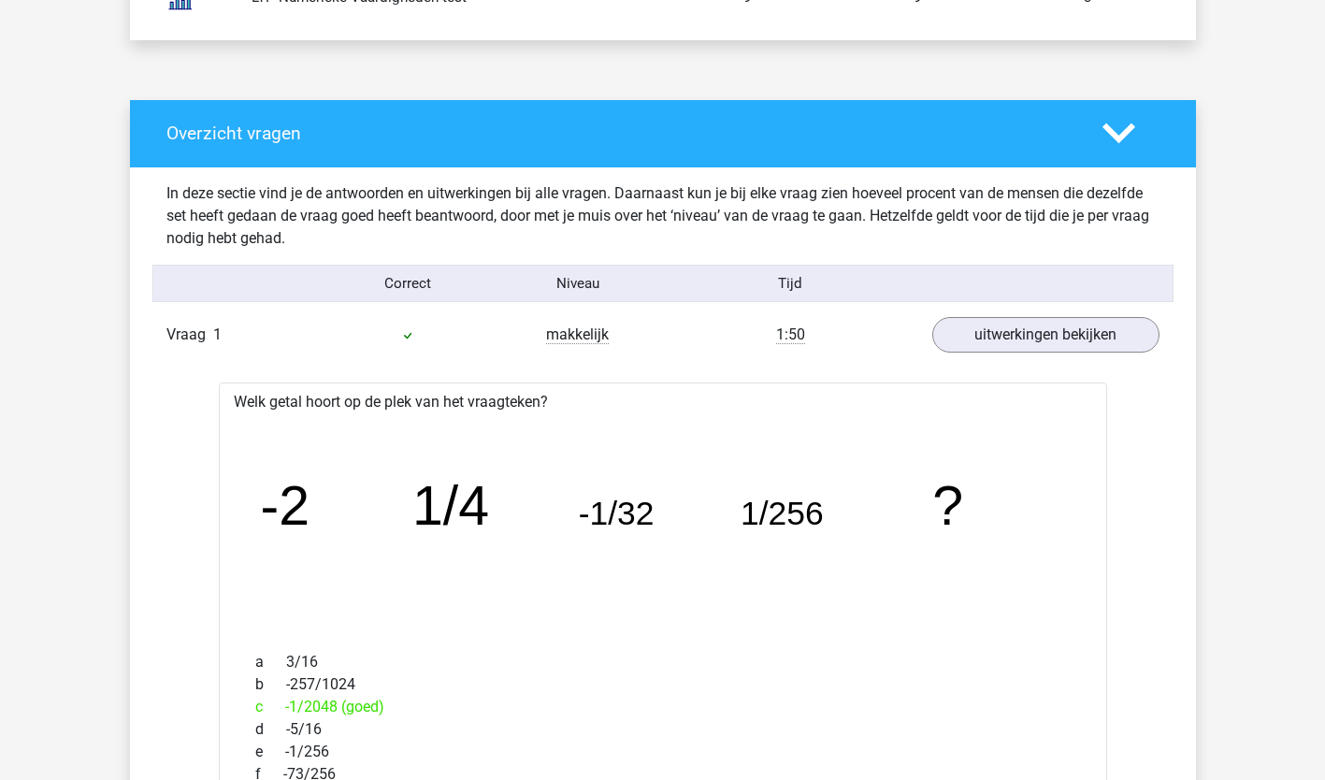
scroll to position [0, 0]
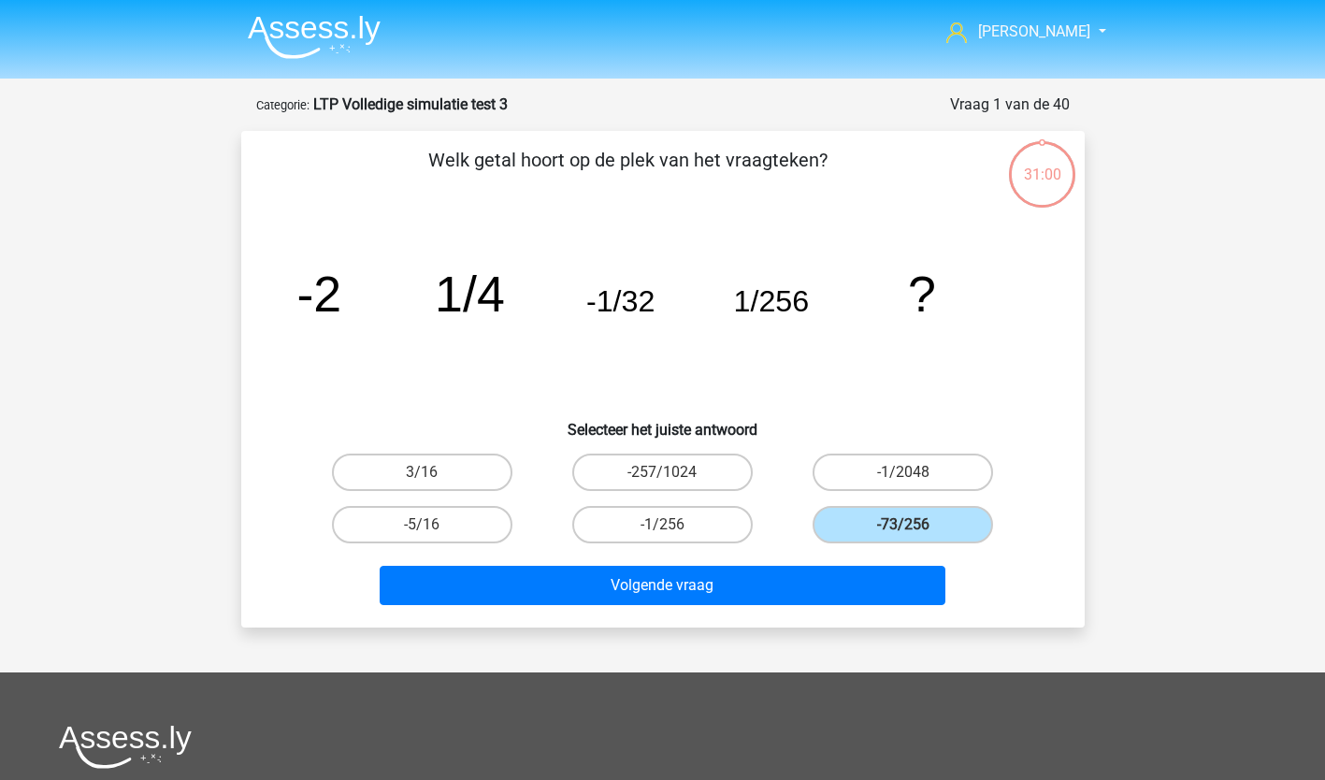
scroll to position [93, 0]
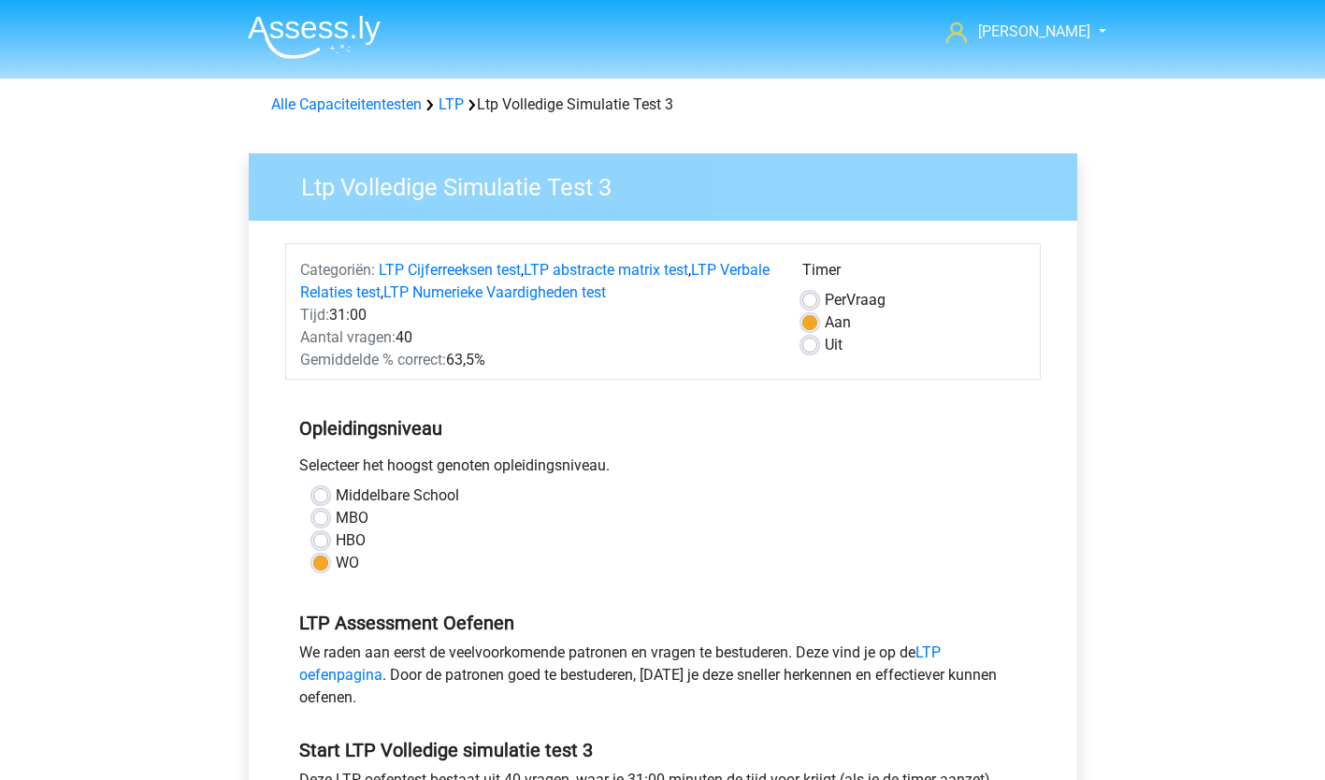
scroll to position [489, 0]
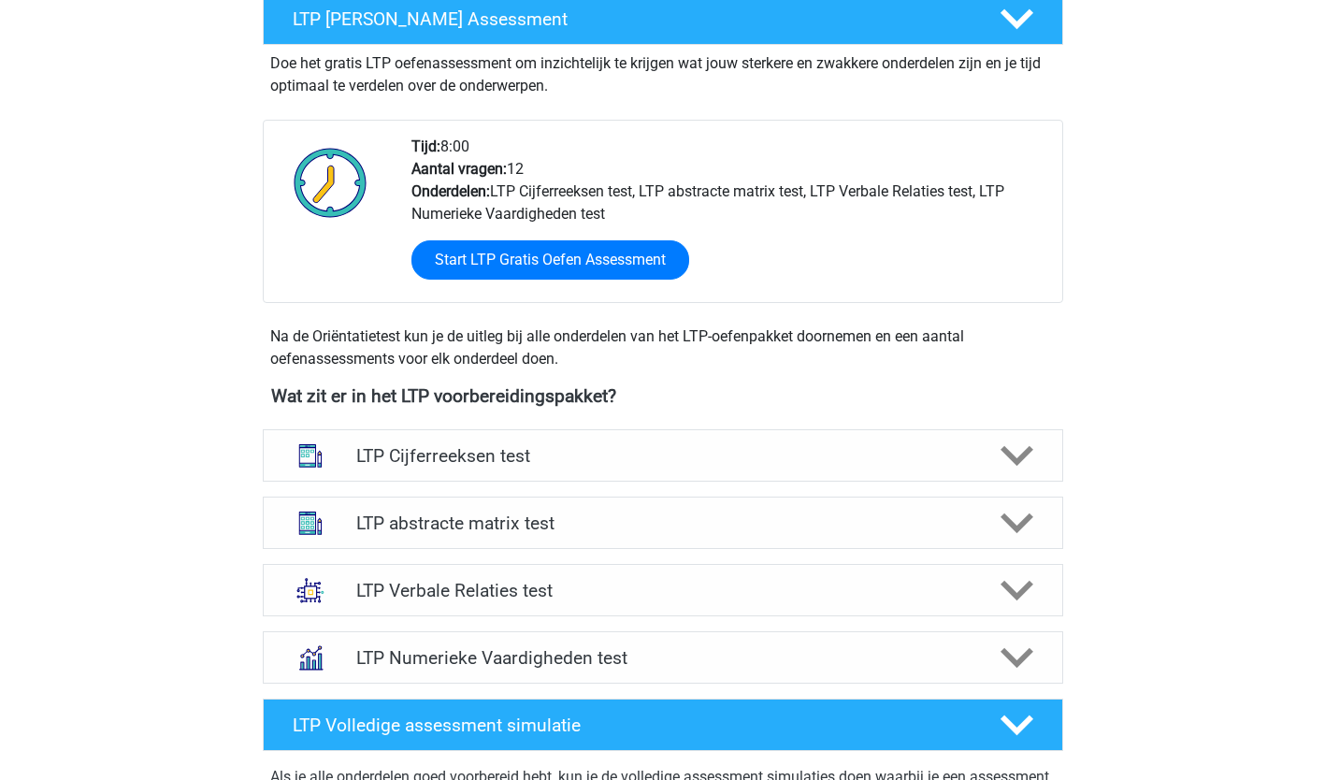
scroll to position [366, 0]
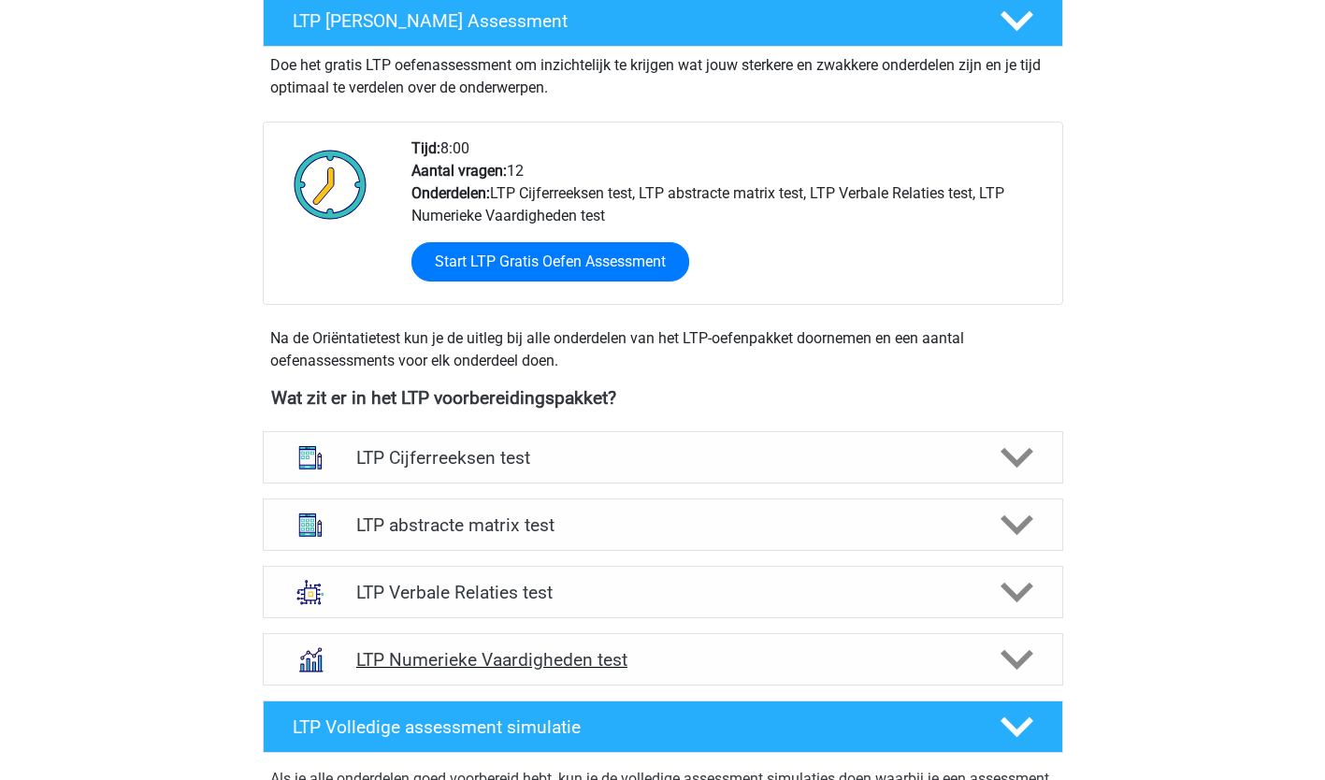
click at [648, 649] on h4 "LTP Numerieke Vaardigheden test" at bounding box center [662, 660] width 612 height 22
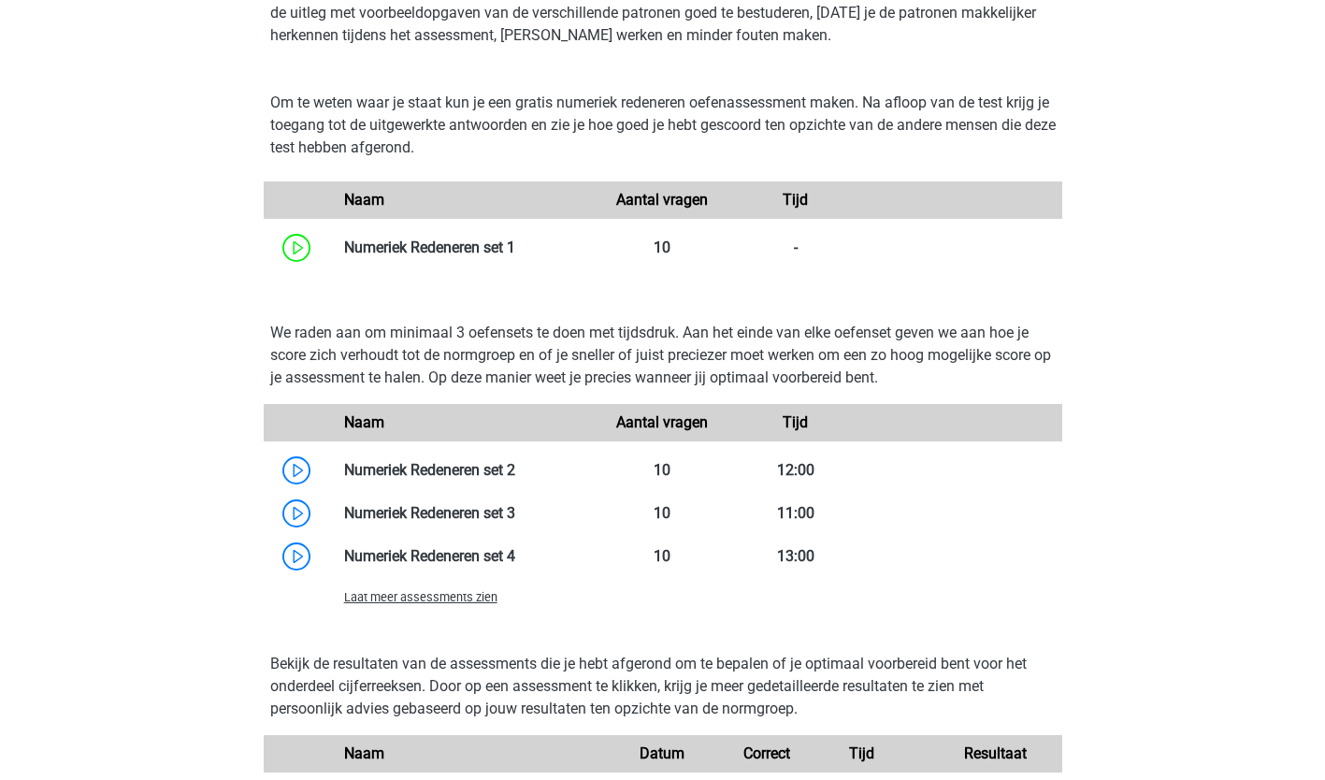
scroll to position [1088, 0]
click at [438, 591] on span "Laat meer assessments zien" at bounding box center [420, 596] width 153 height 14
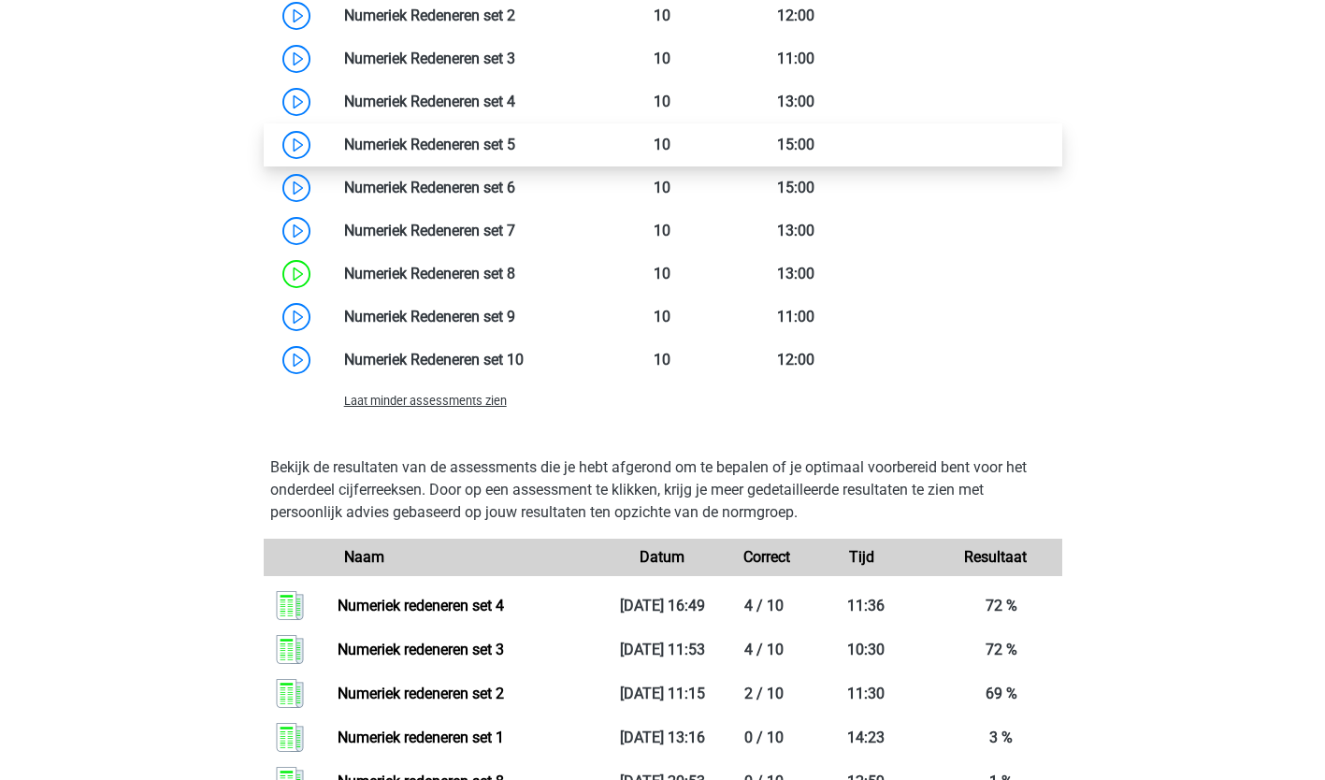
scroll to position [1622, 0]
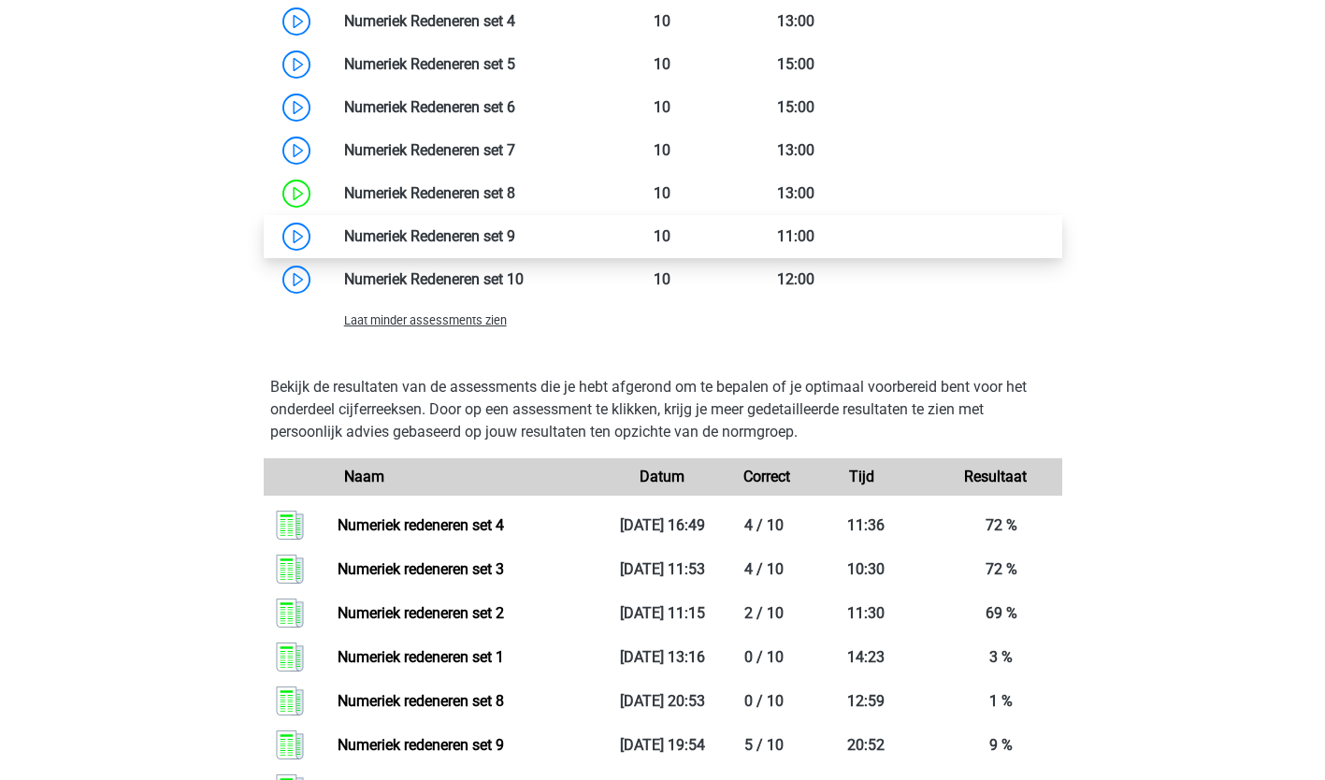
click at [515, 231] on link at bounding box center [515, 236] width 0 height 18
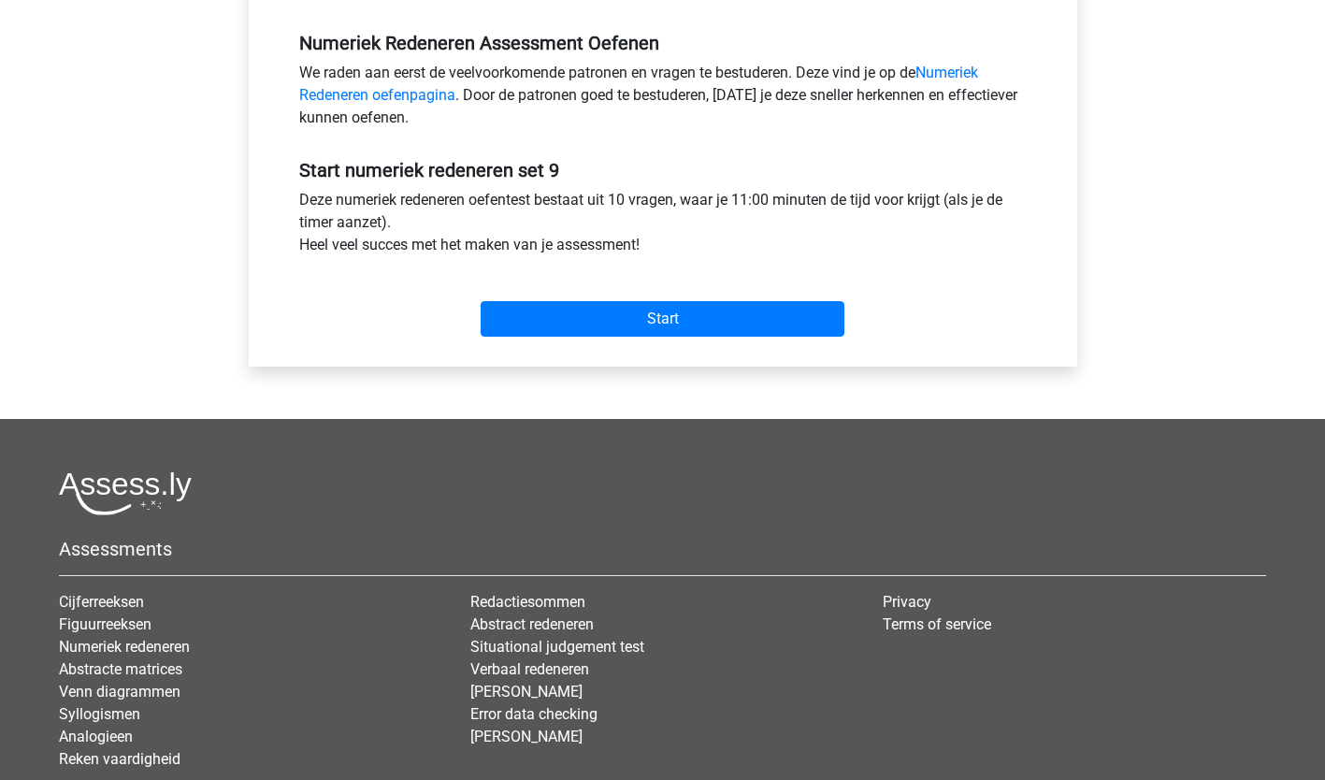
scroll to position [553, 0]
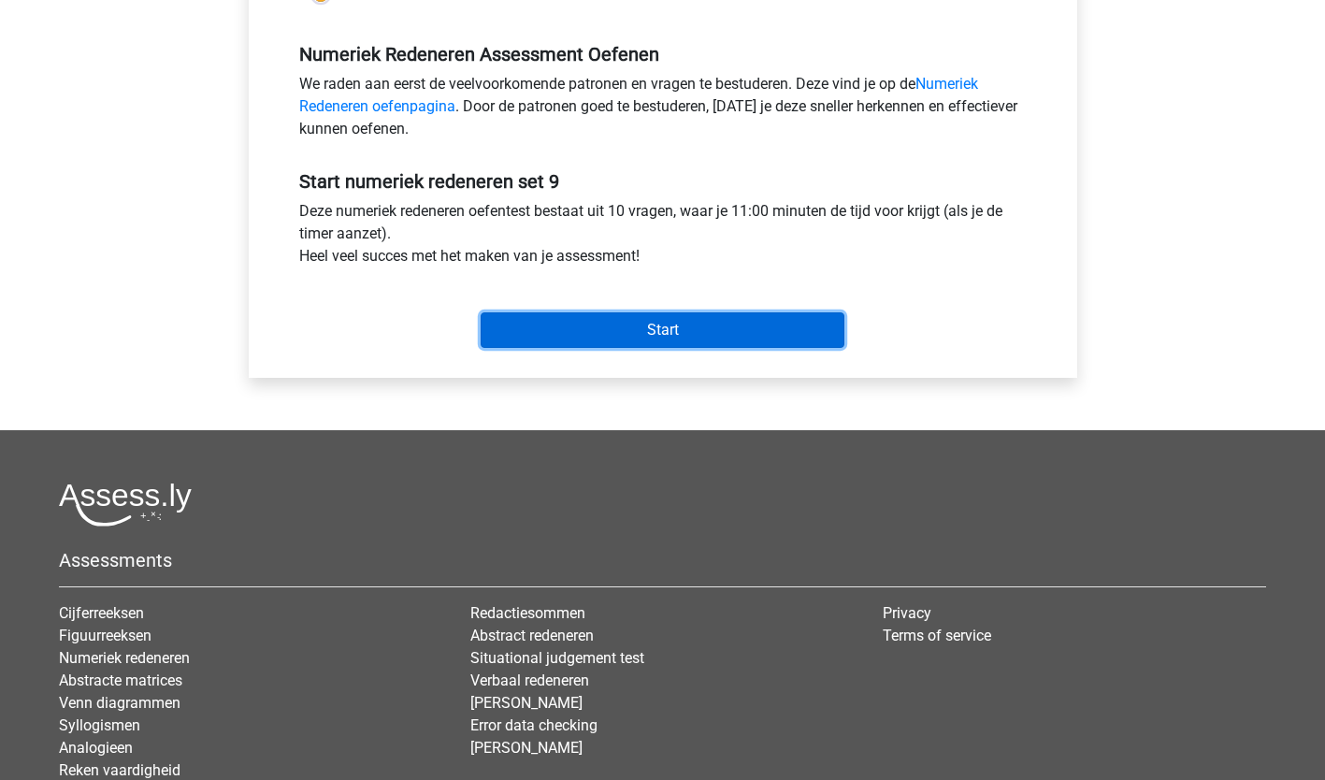
click at [714, 326] on input "Start" at bounding box center [663, 330] width 364 height 36
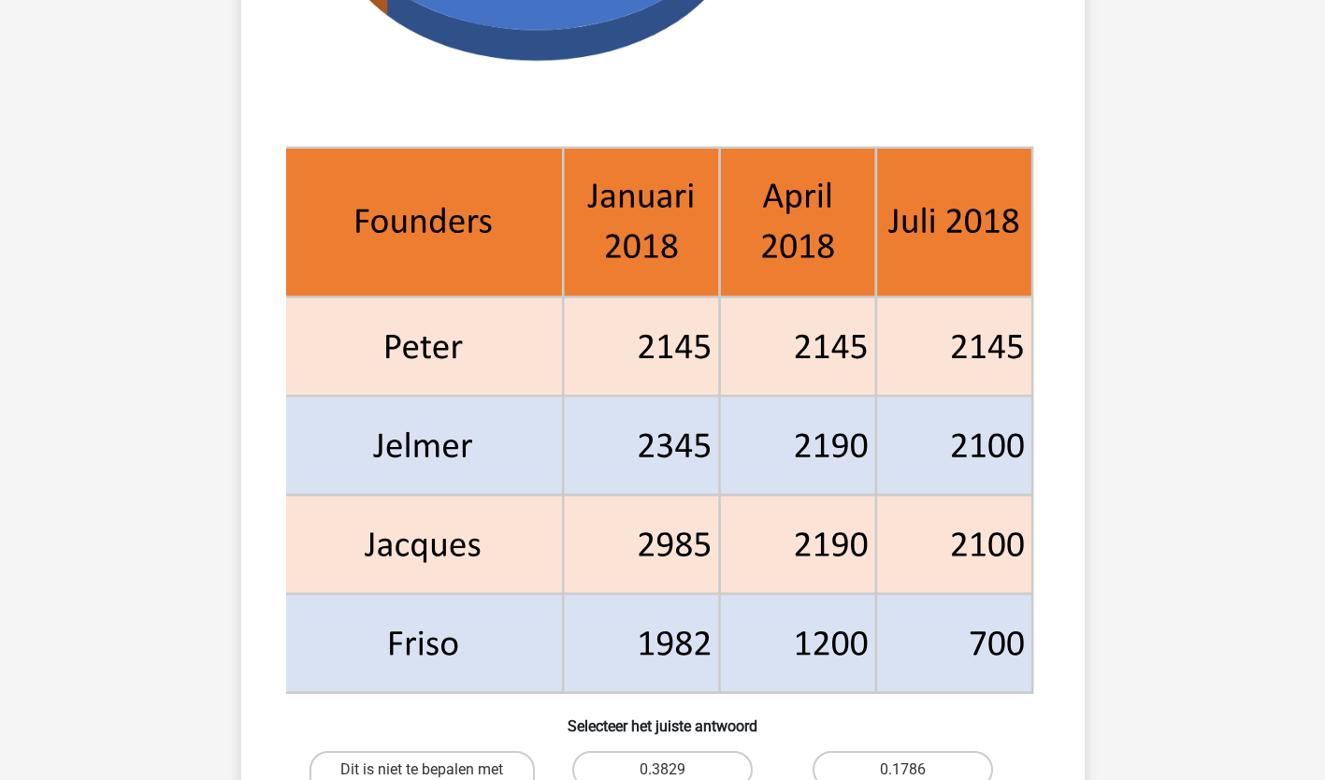
scroll to position [592, 0]
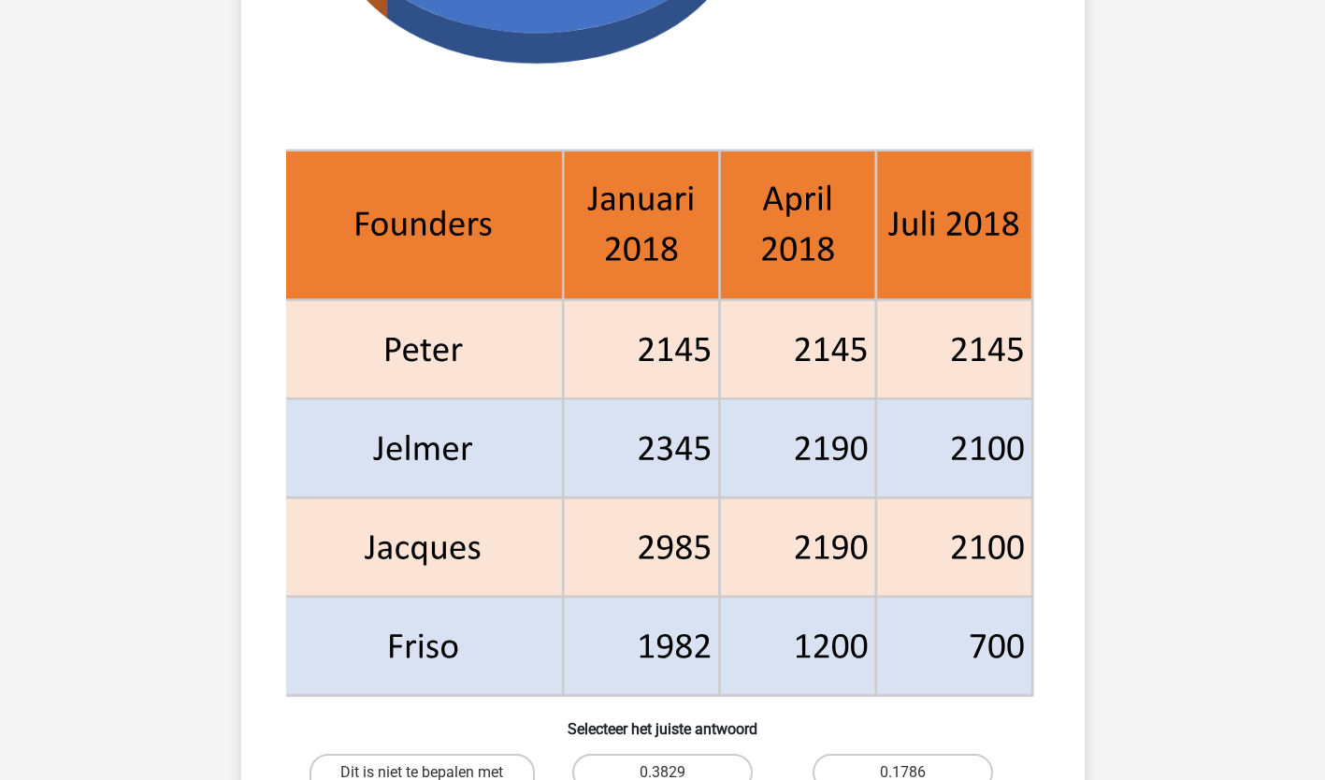
click at [108, 391] on div "[PERSON_NAME] [EMAIL_ADDRESS][DOMAIN_NAME] Nederlands English" at bounding box center [662, 448] width 1325 height 2080
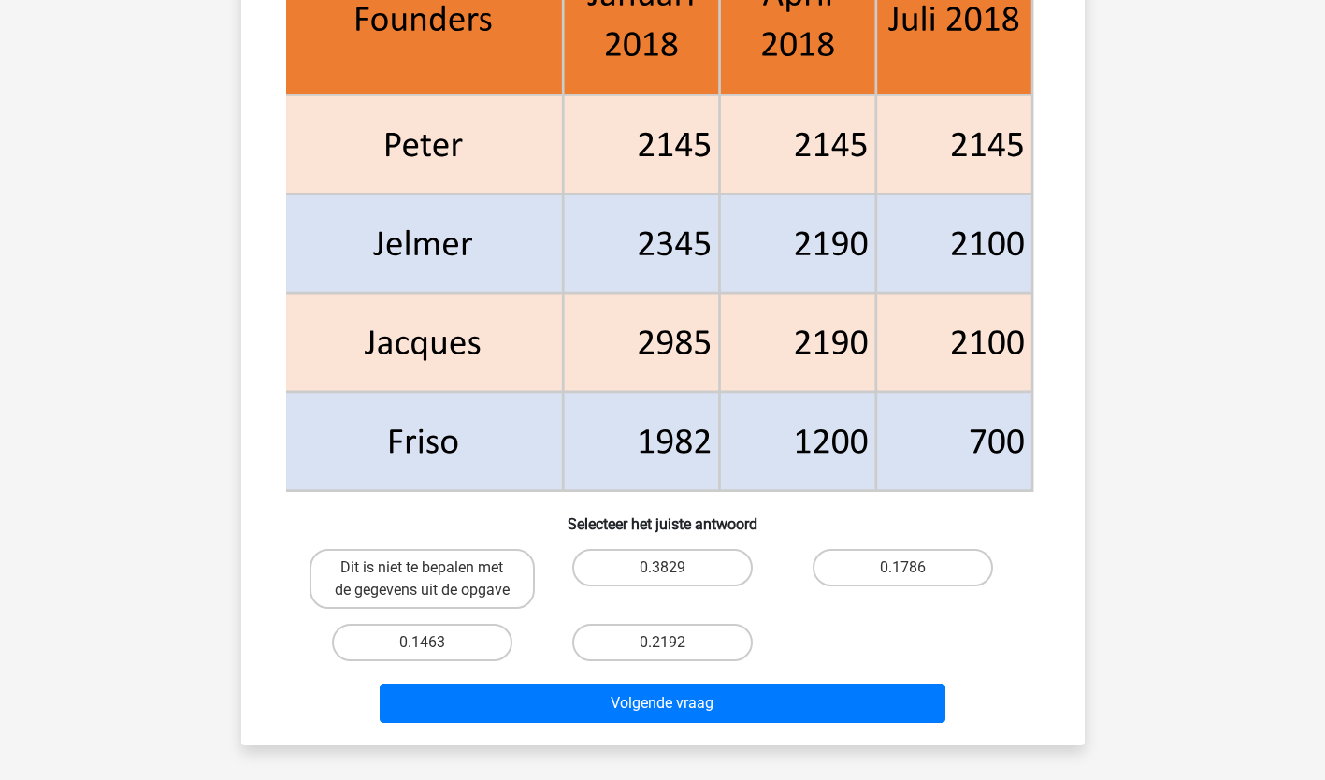
scroll to position [798, 0]
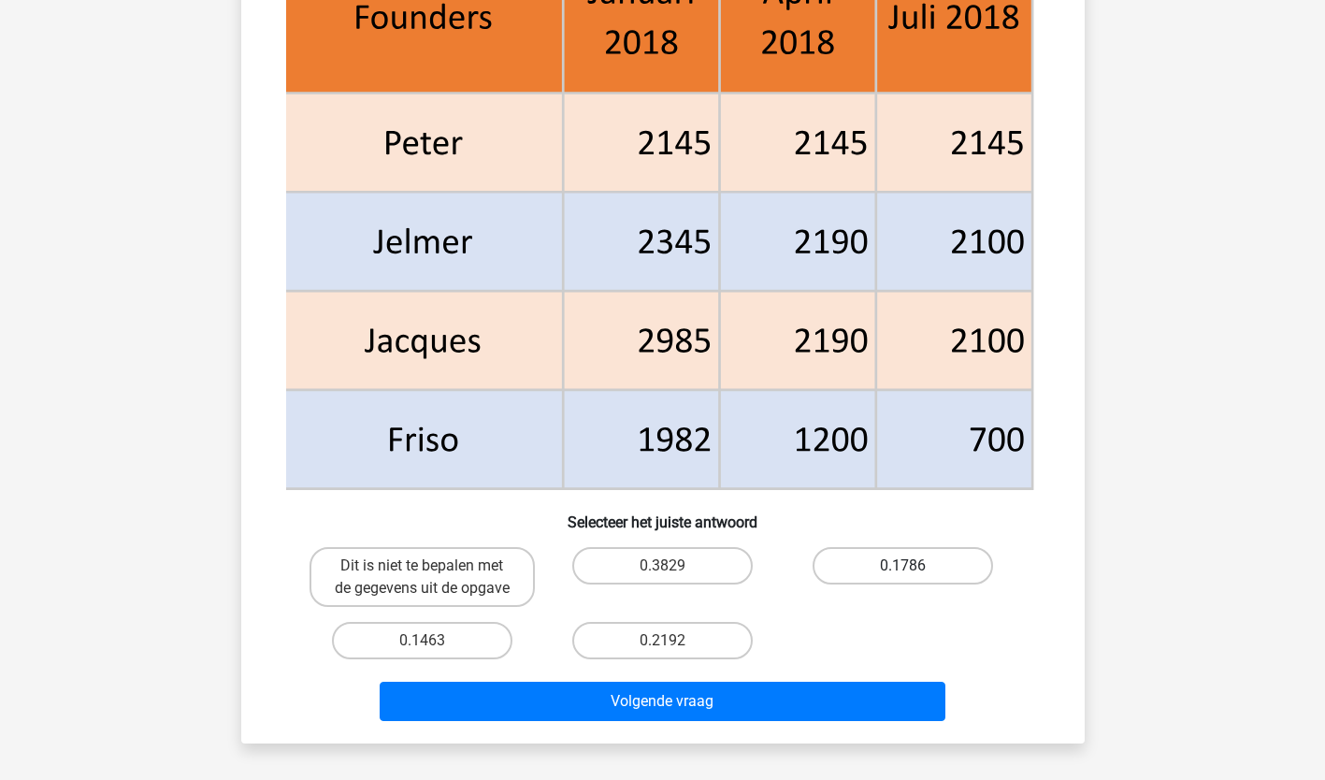
click at [900, 549] on label "0.1786" at bounding box center [902, 565] width 180 height 37
click at [903, 566] on input "0.1786" at bounding box center [909, 572] width 12 height 12
radio input "true"
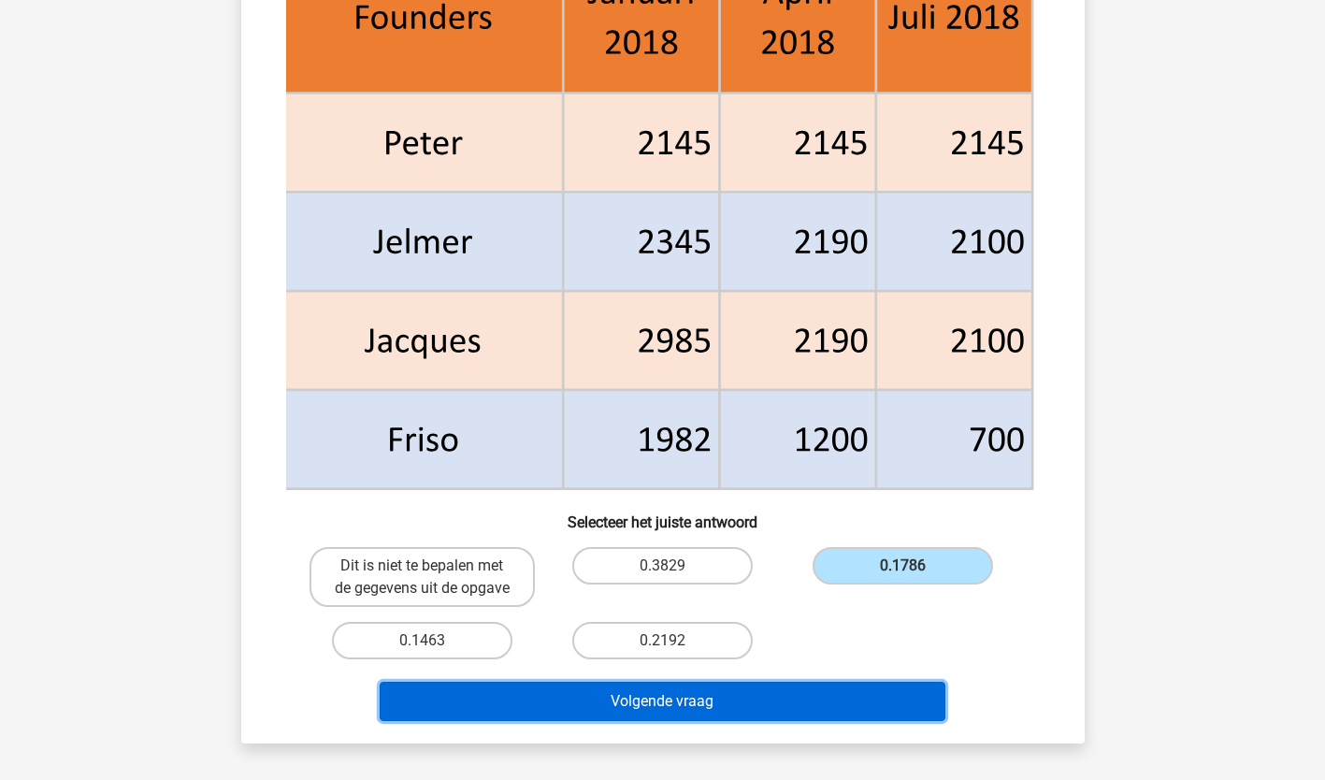
click at [553, 703] on button "Volgende vraag" at bounding box center [663, 700] width 566 height 39
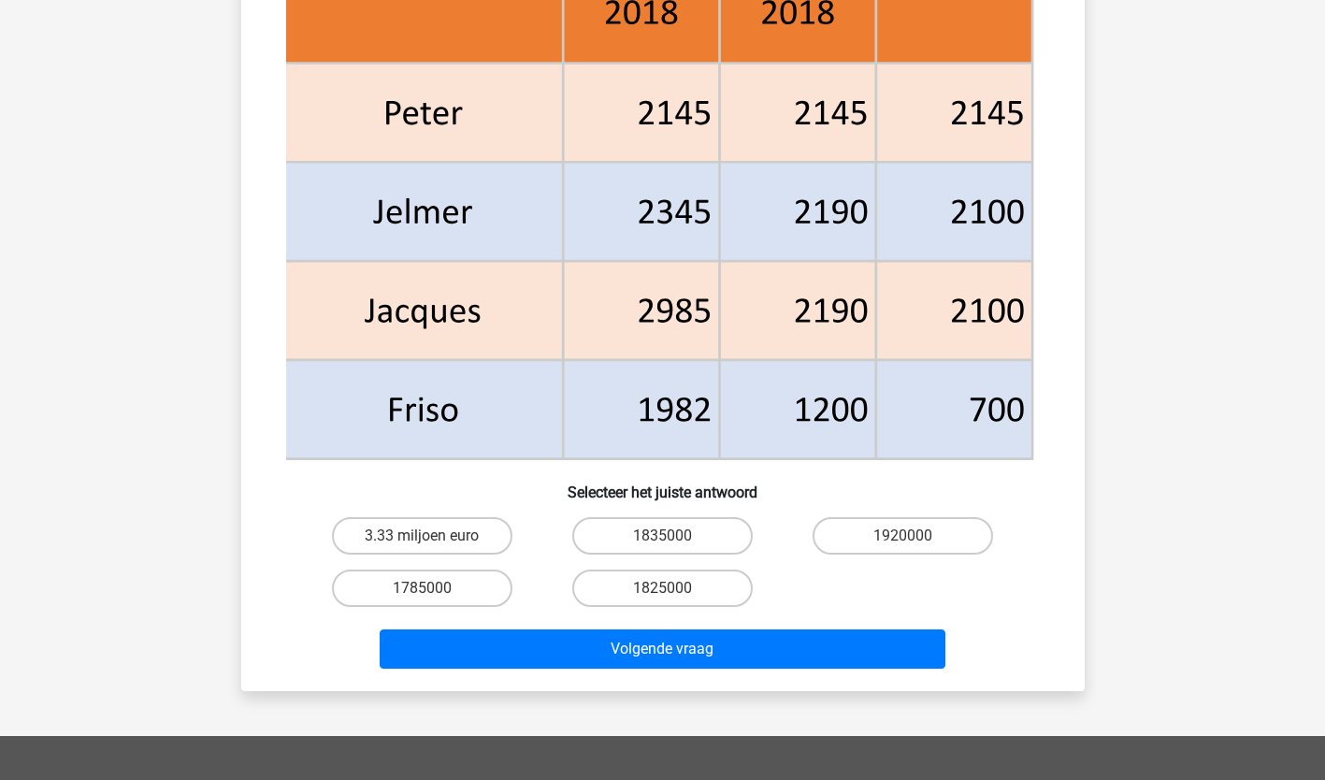
scroll to position [871, 0]
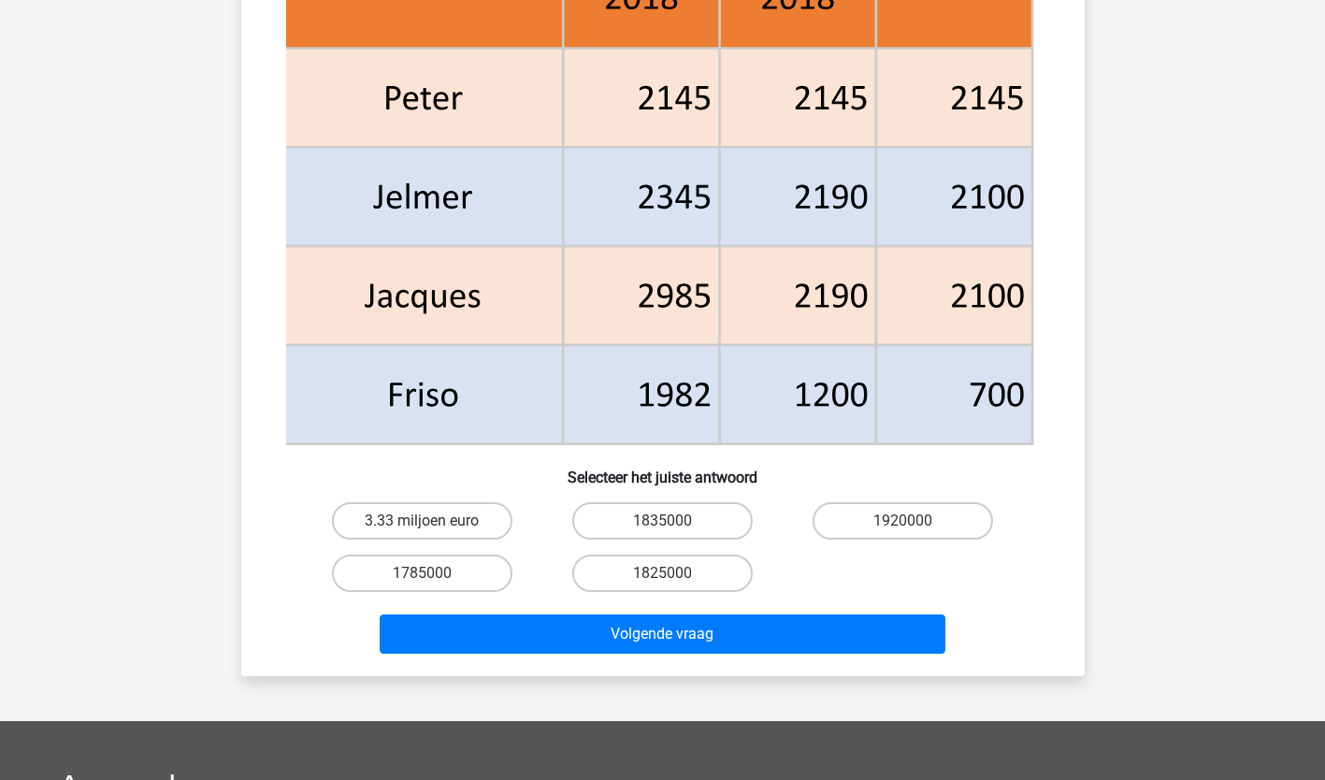
click at [662, 576] on input "1825000" at bounding box center [668, 579] width 12 height 12
radio input "true"
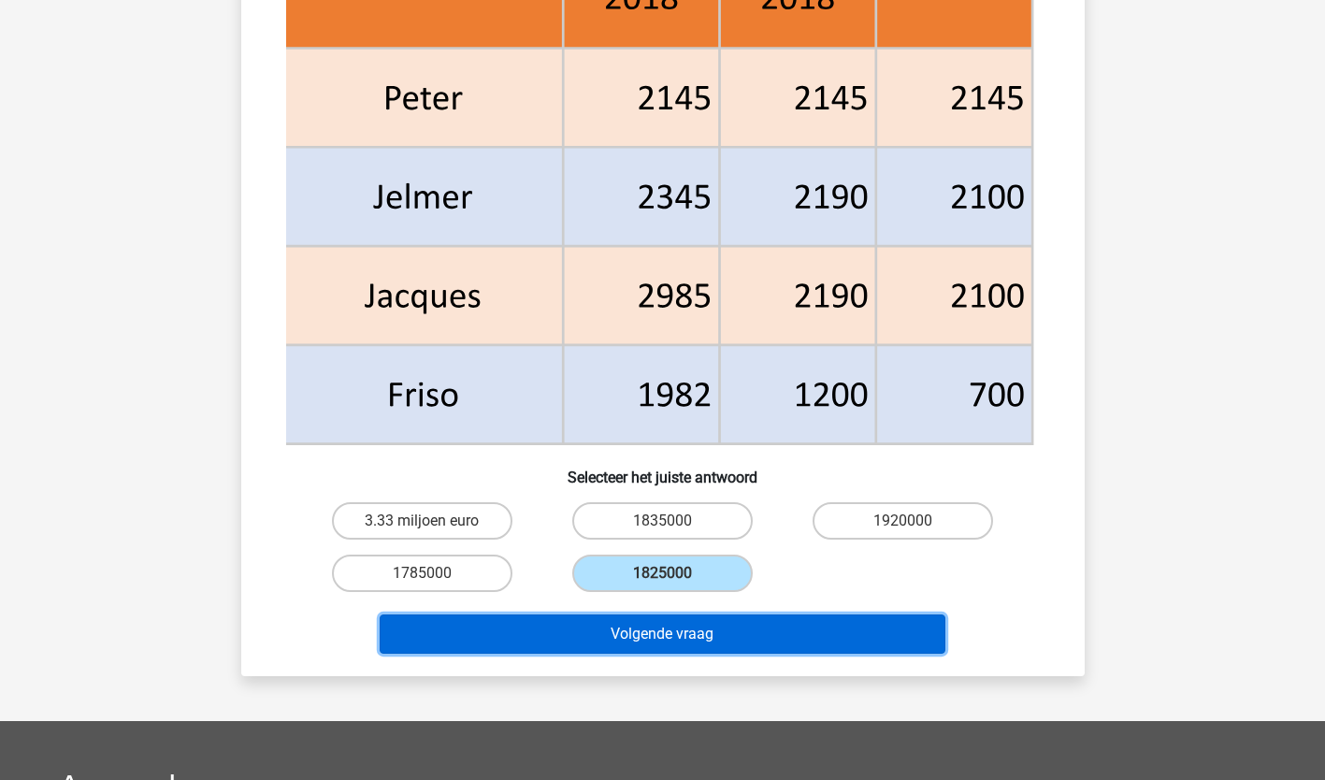
click at [634, 629] on button "Volgende vraag" at bounding box center [663, 633] width 566 height 39
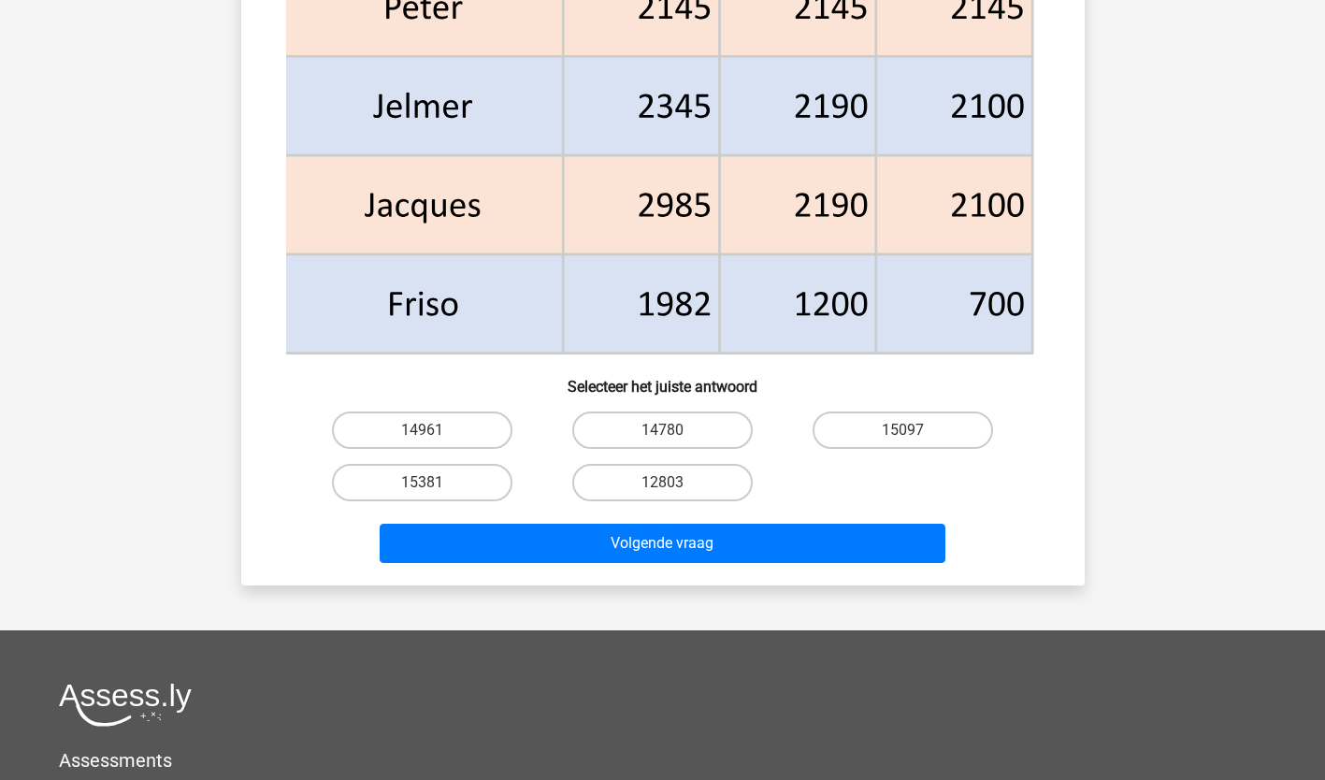
scroll to position [946, 0]
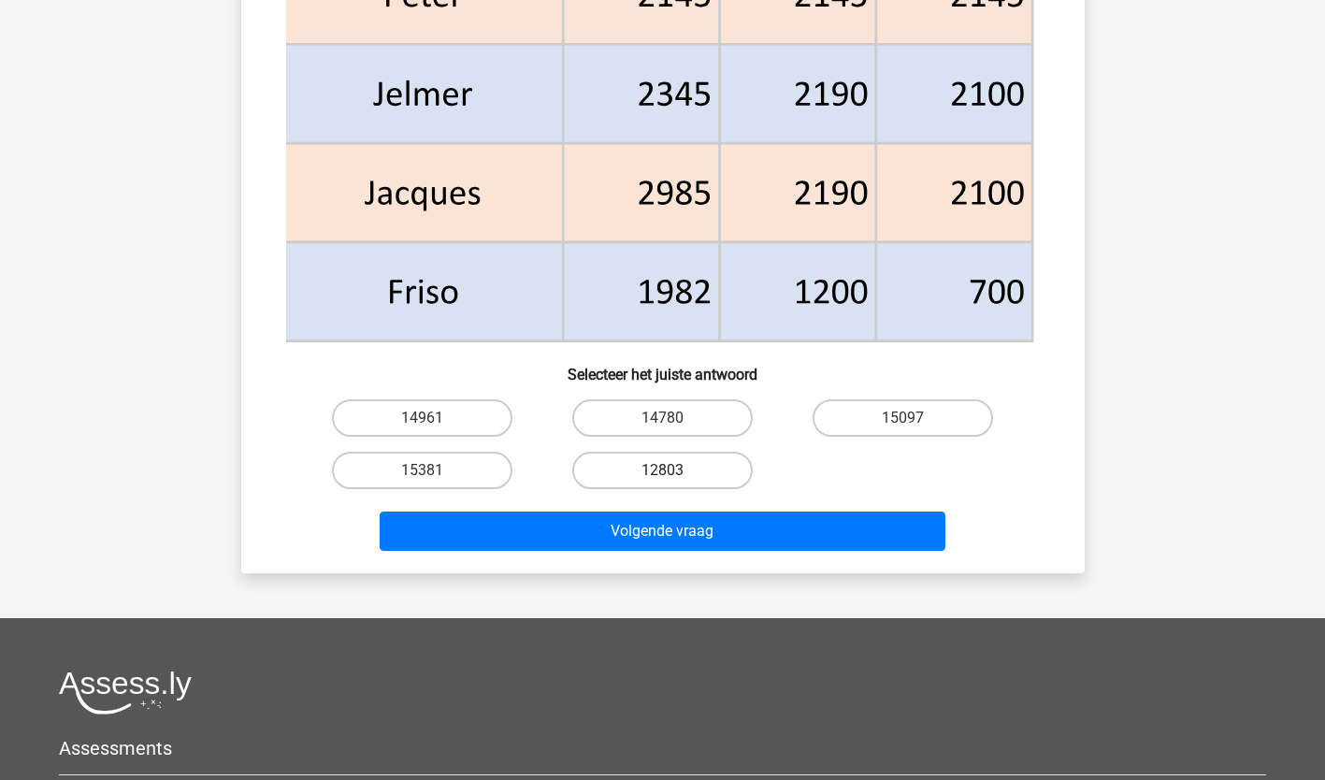
click at [667, 466] on label "12803" at bounding box center [662, 470] width 180 height 37
click at [667, 470] on input "12803" at bounding box center [668, 476] width 12 height 12
radio input "true"
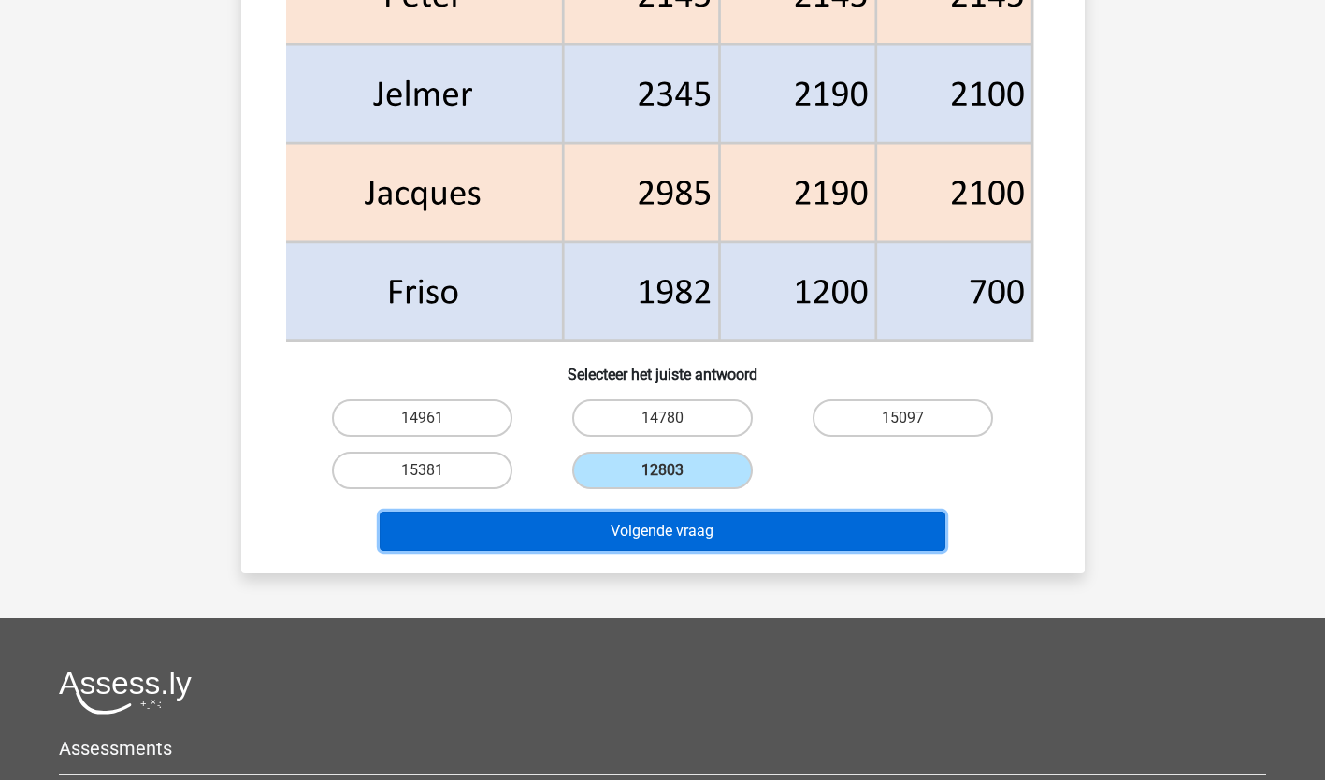
click at [634, 540] on button "Volgende vraag" at bounding box center [663, 530] width 566 height 39
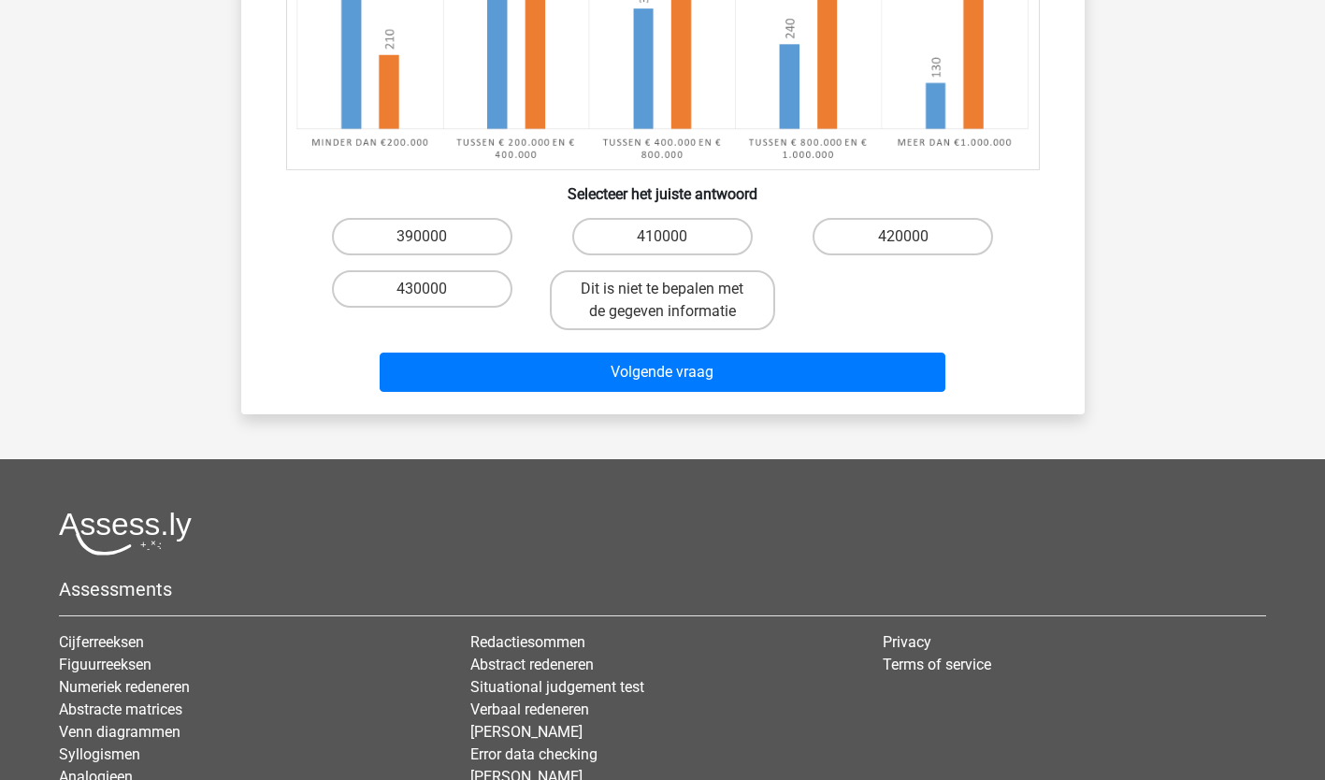
scroll to position [620, 0]
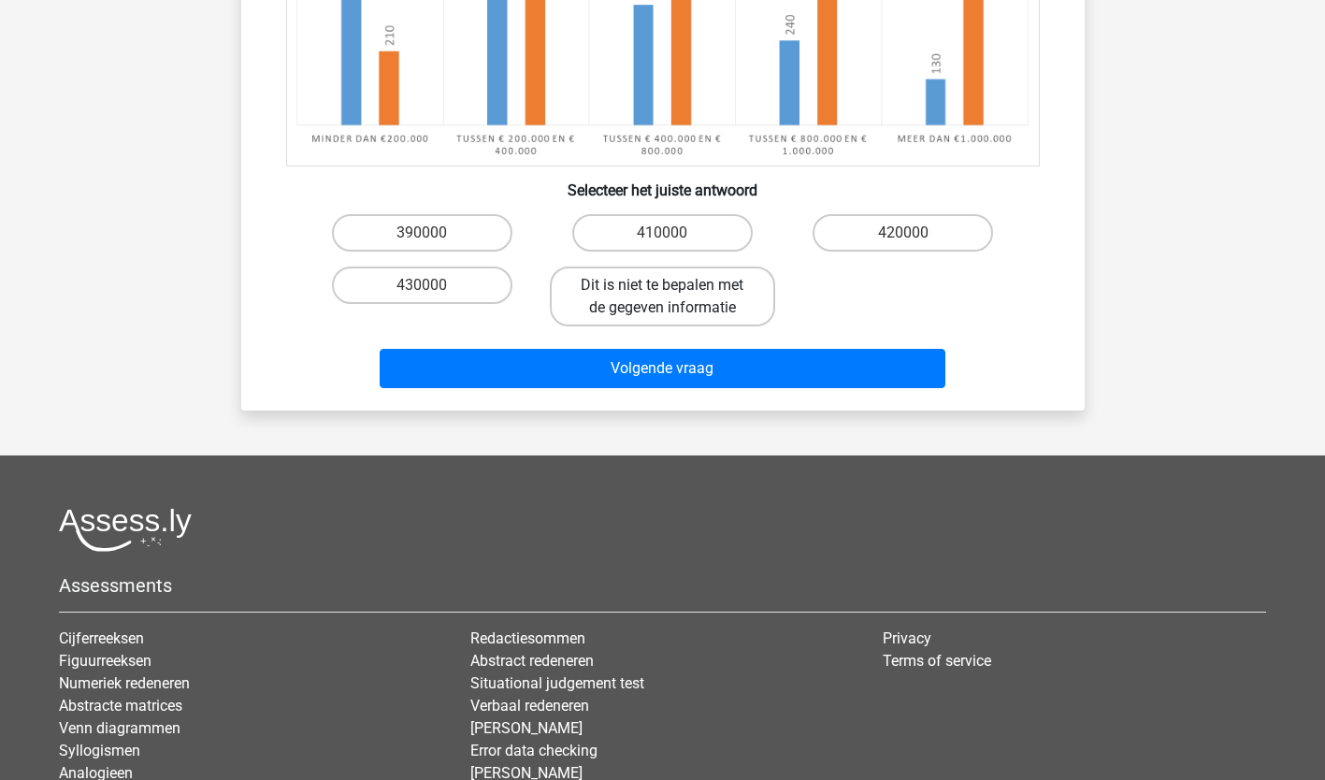
click at [699, 273] on label "Dit is niet te bepalen met de gegeven informatie" at bounding box center [662, 296] width 225 height 60
click at [674, 285] on input "Dit is niet te bepalen met de gegeven informatie" at bounding box center [668, 291] width 12 height 12
radio input "true"
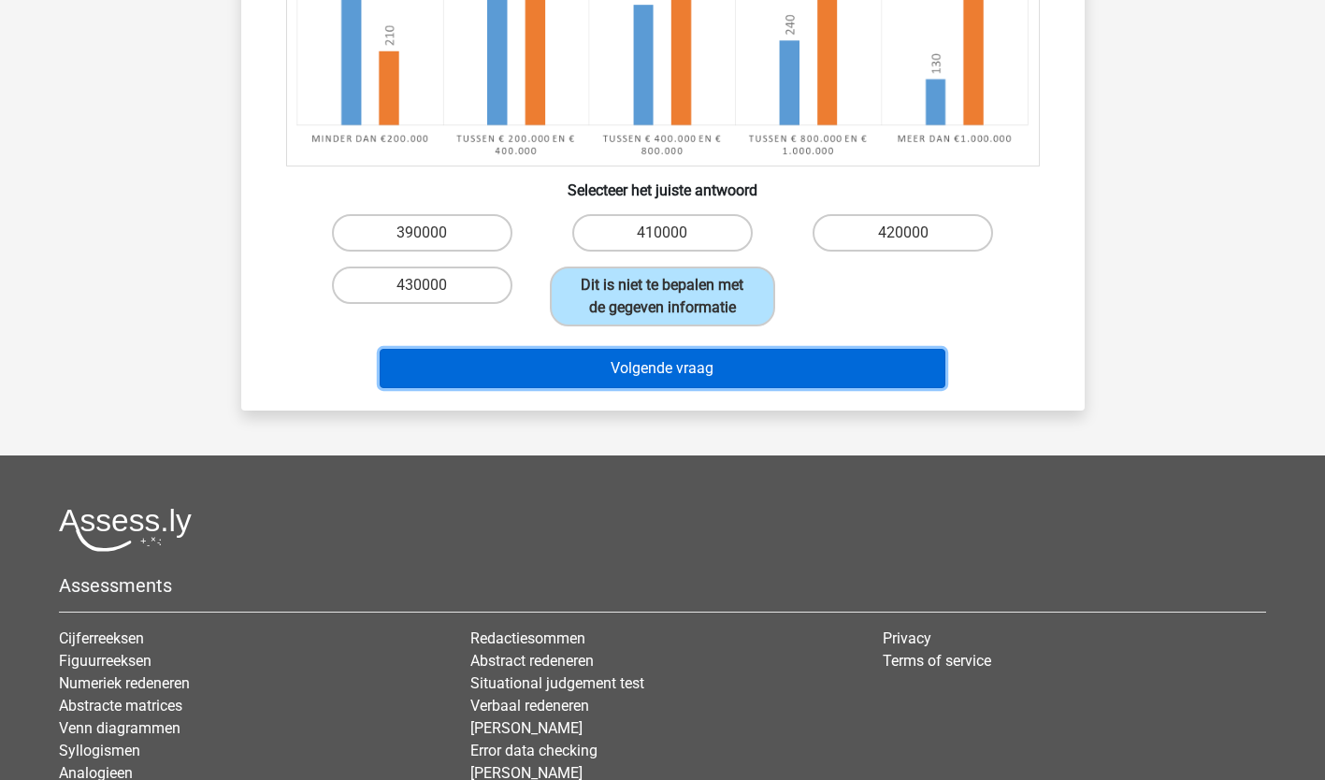
click at [675, 365] on button "Volgende vraag" at bounding box center [663, 368] width 566 height 39
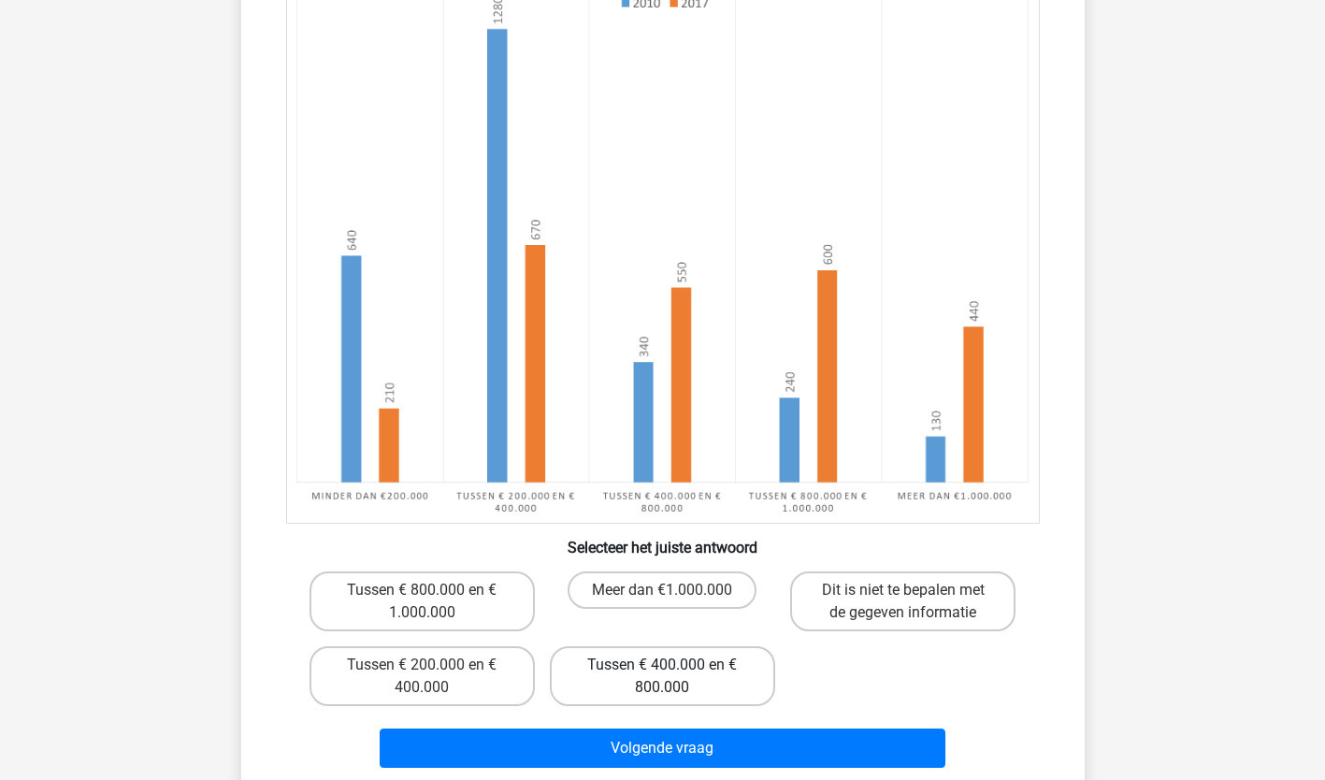
scroll to position [268, 0]
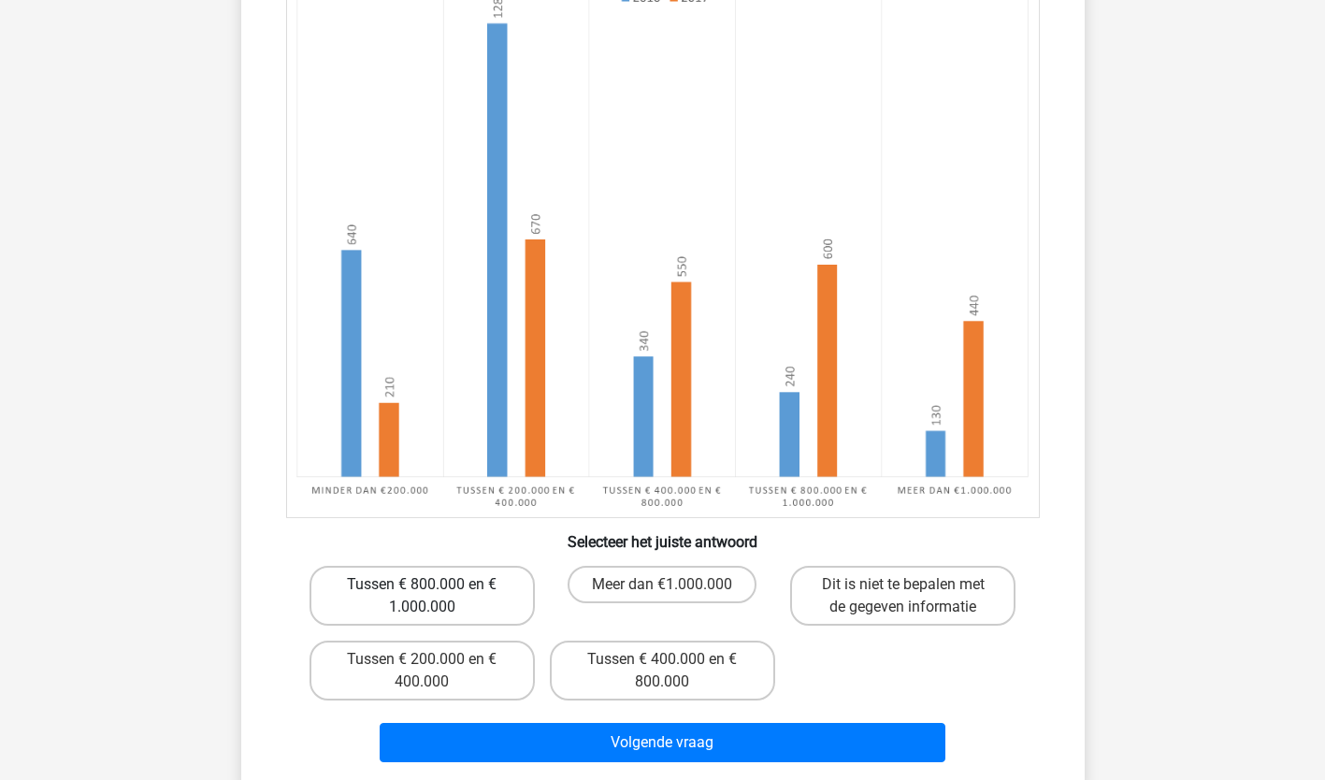
click at [484, 589] on label "Tussen € 800.000 en € 1.000.000" at bounding box center [421, 596] width 225 height 60
click at [434, 589] on input "Tussen € 800.000 en € 1.000.000" at bounding box center [428, 590] width 12 height 12
radio input "true"
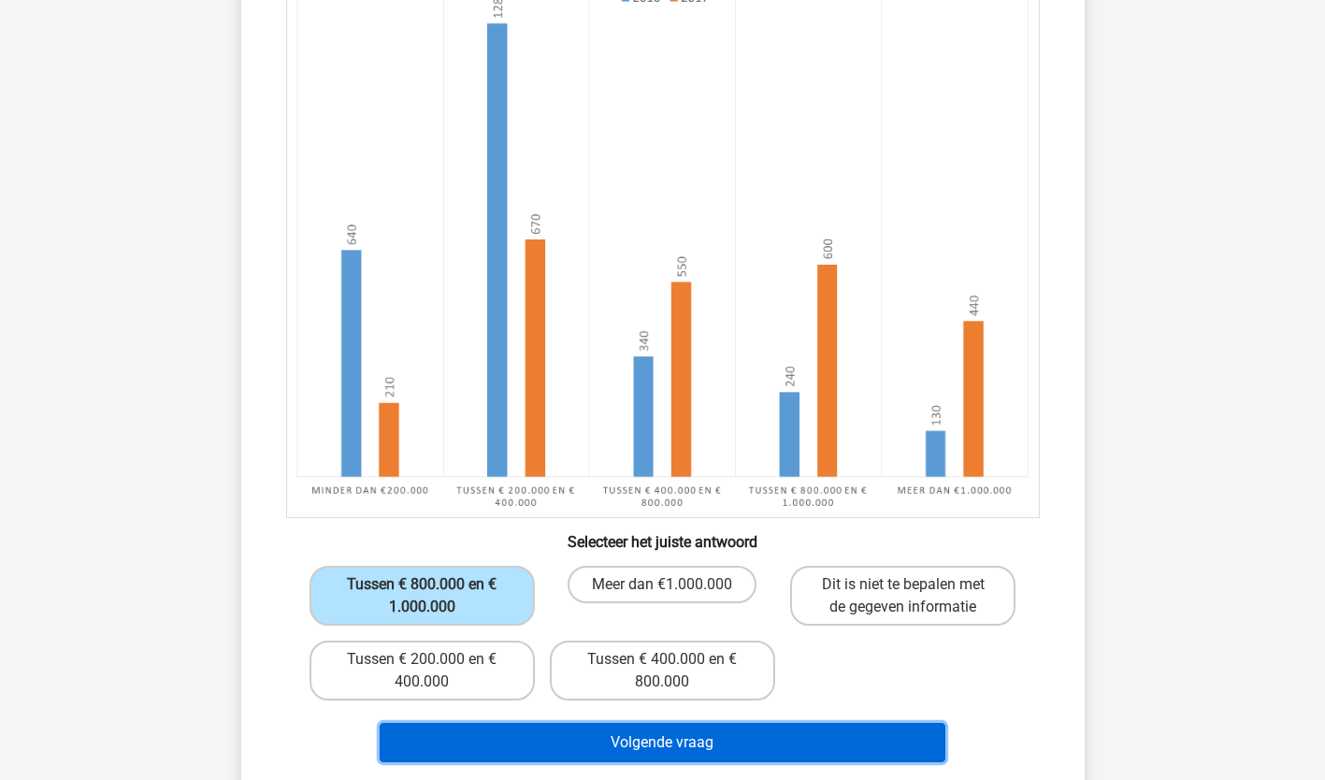
click at [467, 739] on button "Volgende vraag" at bounding box center [663, 742] width 566 height 39
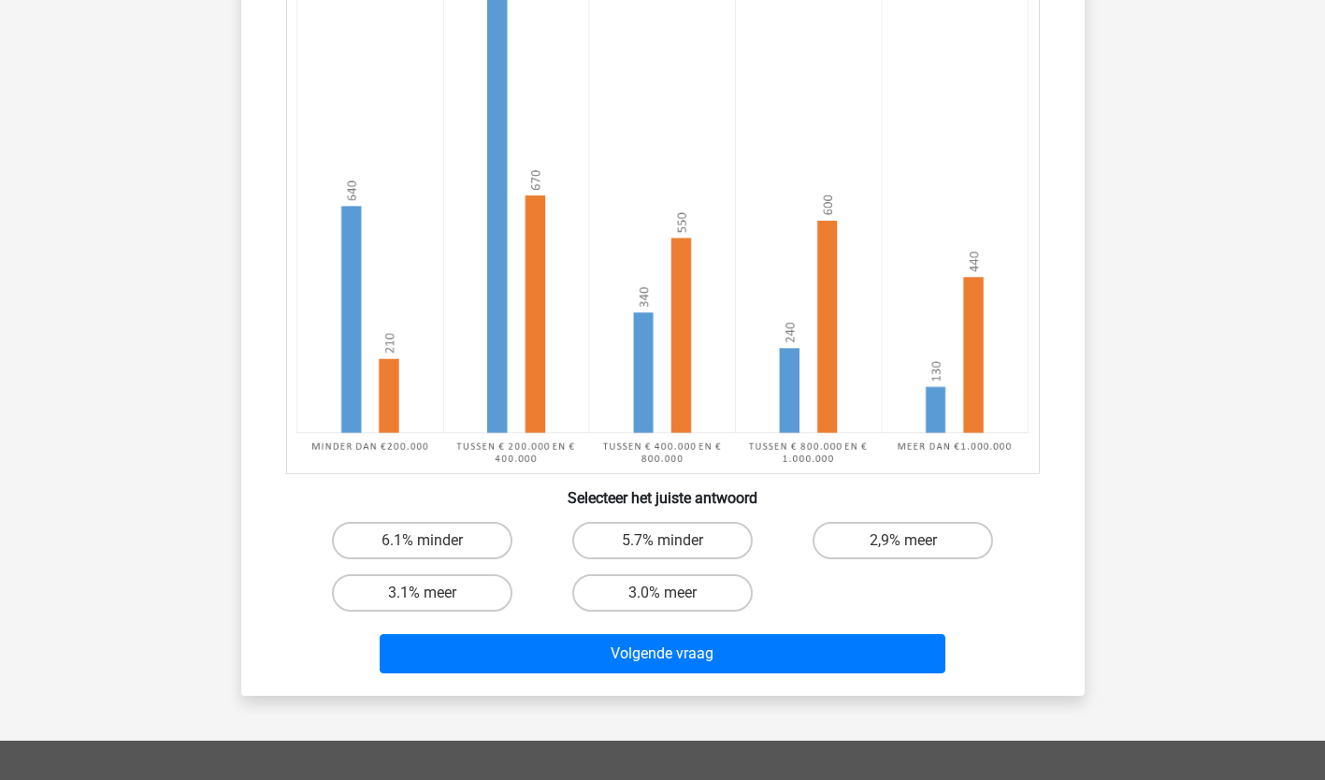
scroll to position [313, 0]
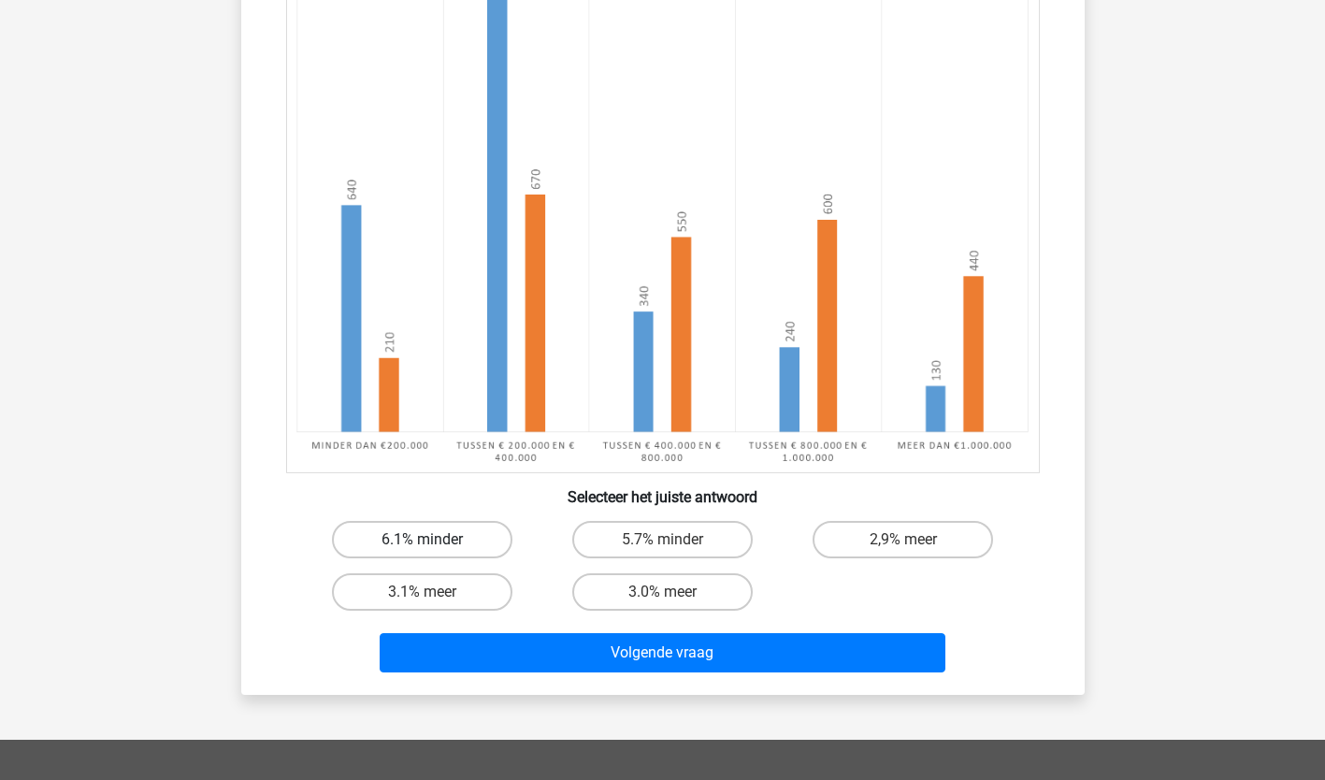
click at [455, 546] on label "6.1% minder" at bounding box center [422, 539] width 180 height 37
click at [434, 546] on input "6.1% minder" at bounding box center [428, 545] width 12 height 12
radio input "true"
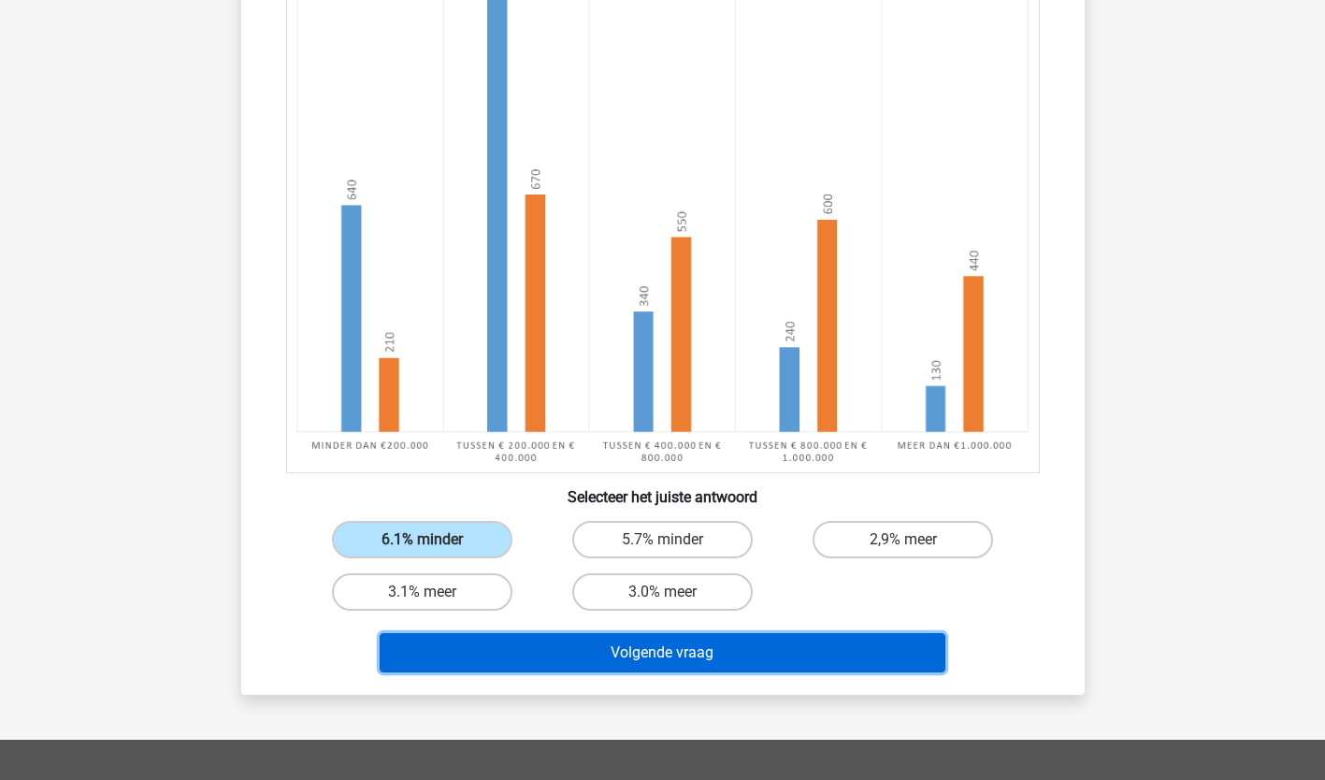
click at [482, 644] on button "Volgende vraag" at bounding box center [663, 652] width 566 height 39
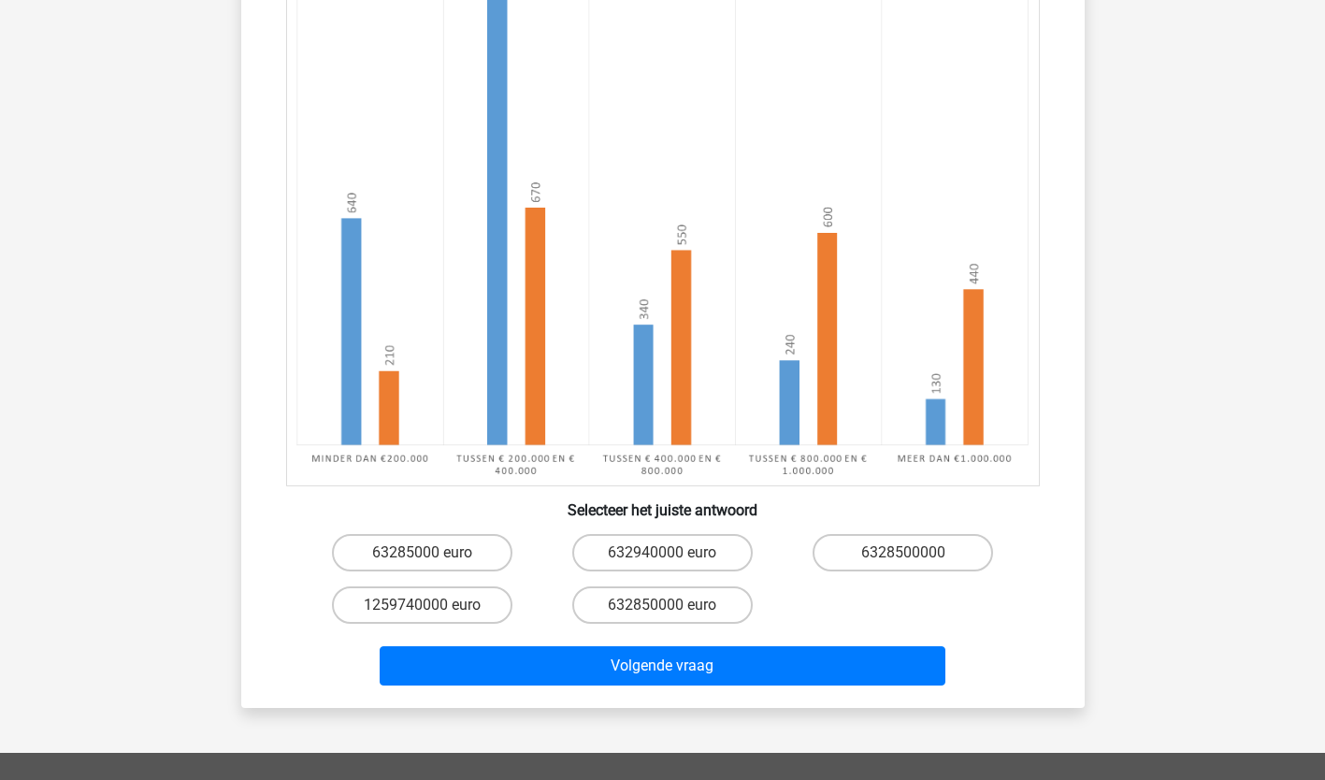
scroll to position [362, 0]
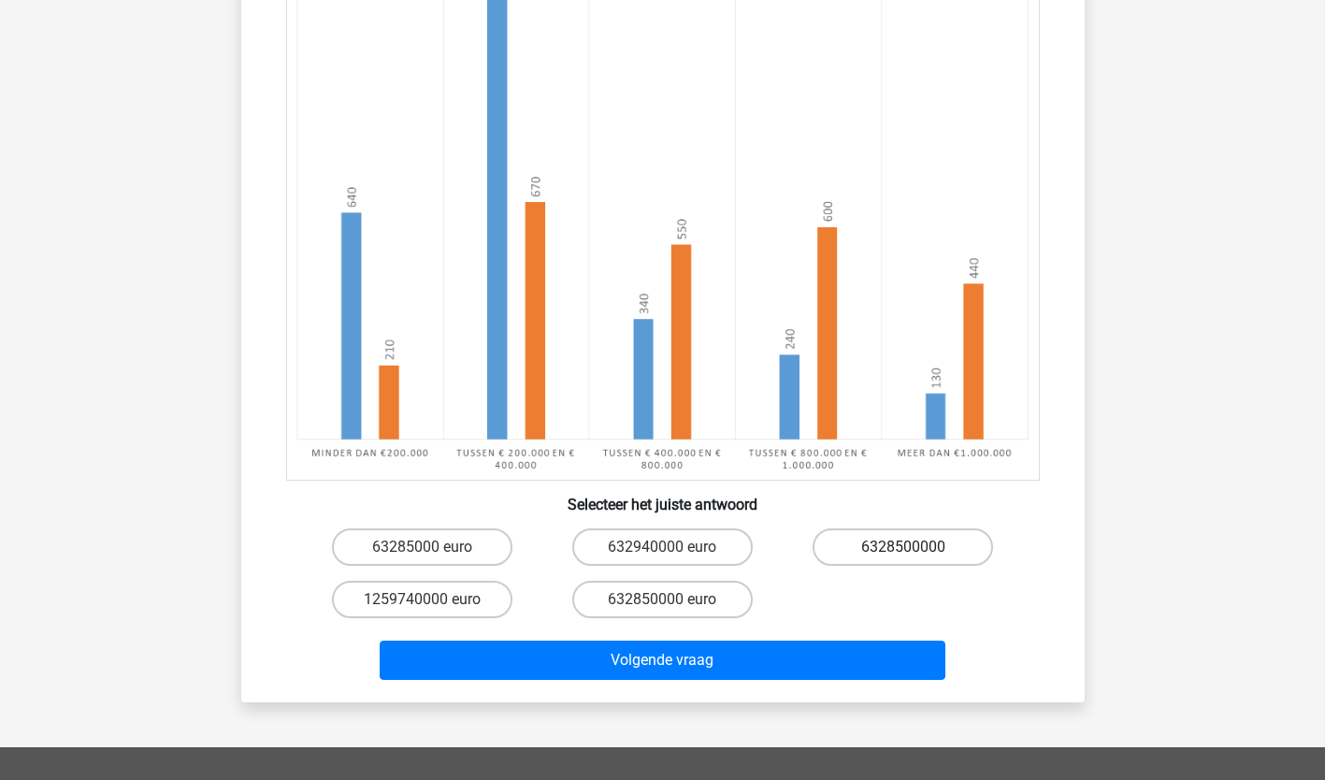
click at [851, 544] on label "6328500000" at bounding box center [902, 546] width 180 height 37
click at [903, 547] on input "6328500000" at bounding box center [909, 553] width 12 height 12
radio input "true"
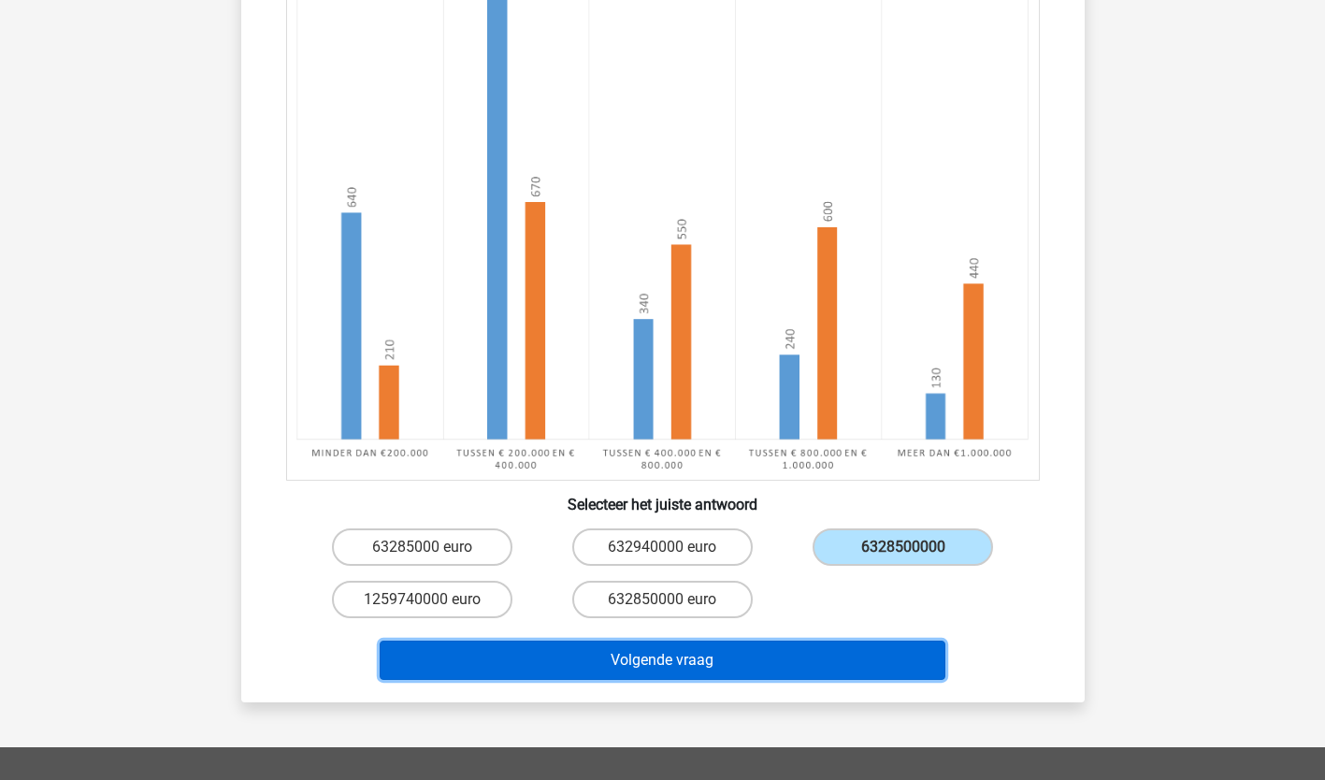
click at [797, 659] on button "Volgende vraag" at bounding box center [663, 659] width 566 height 39
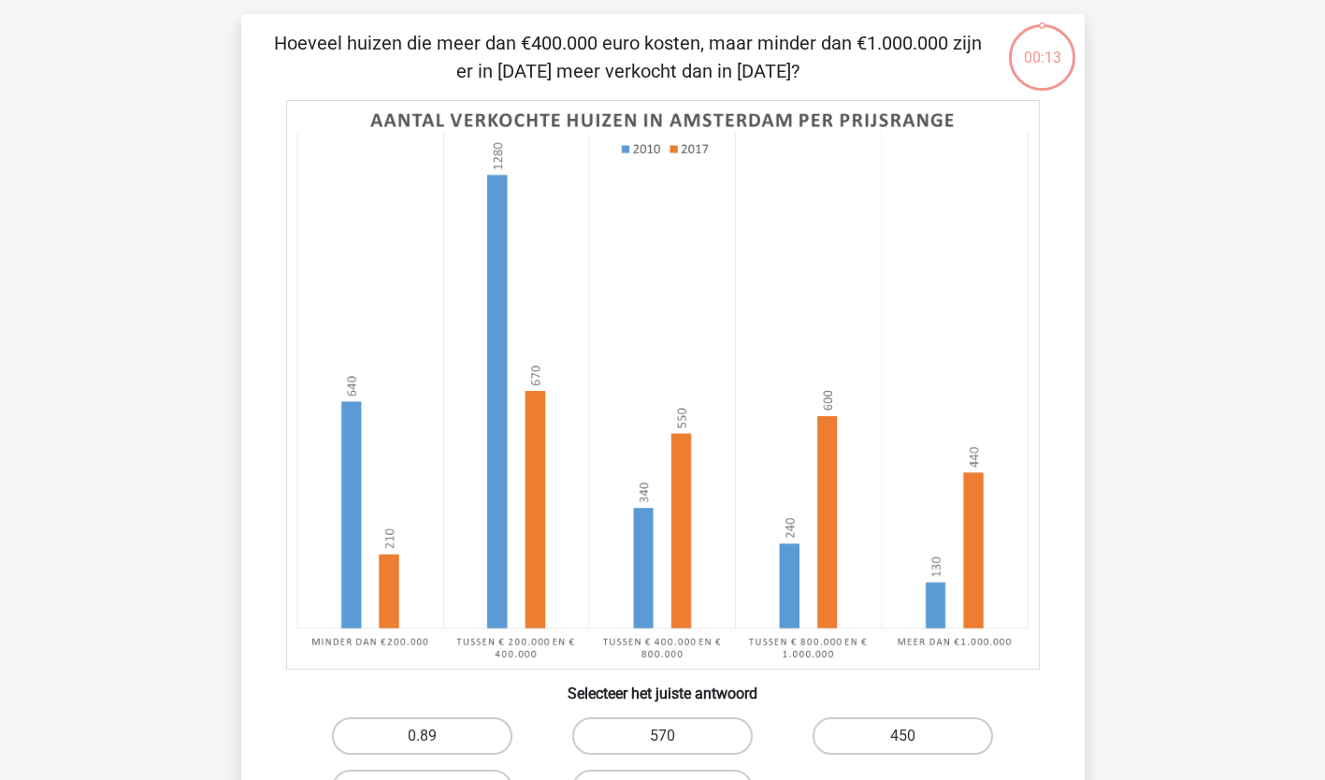
scroll to position [93, 0]
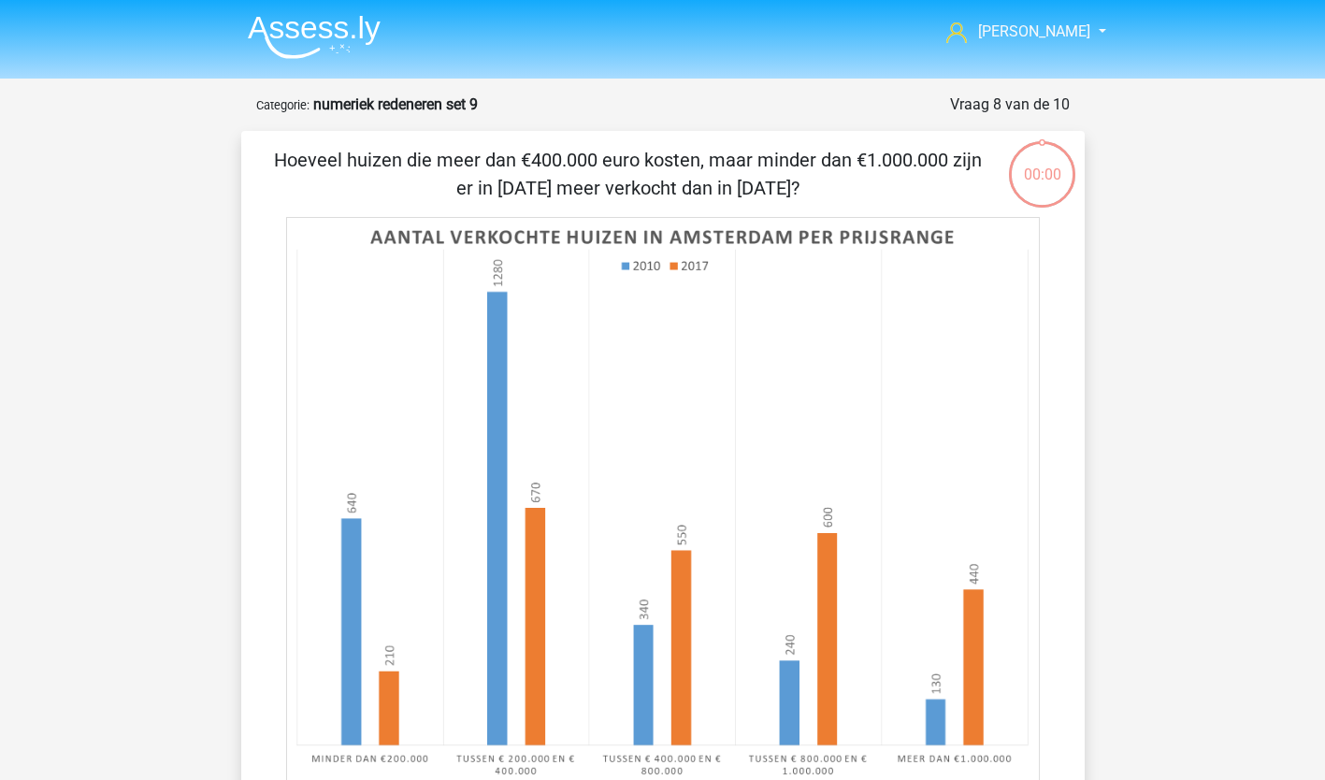
scroll to position [93, 0]
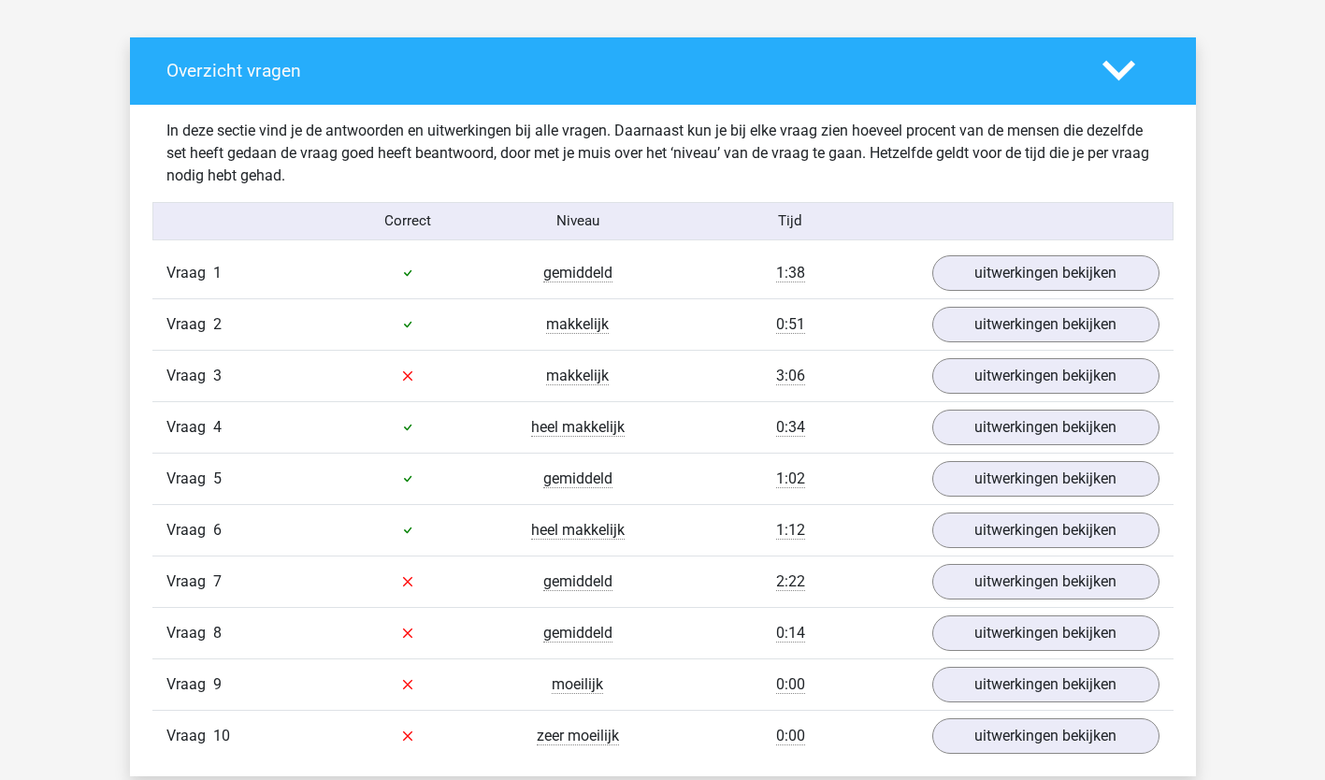
scroll to position [997, 0]
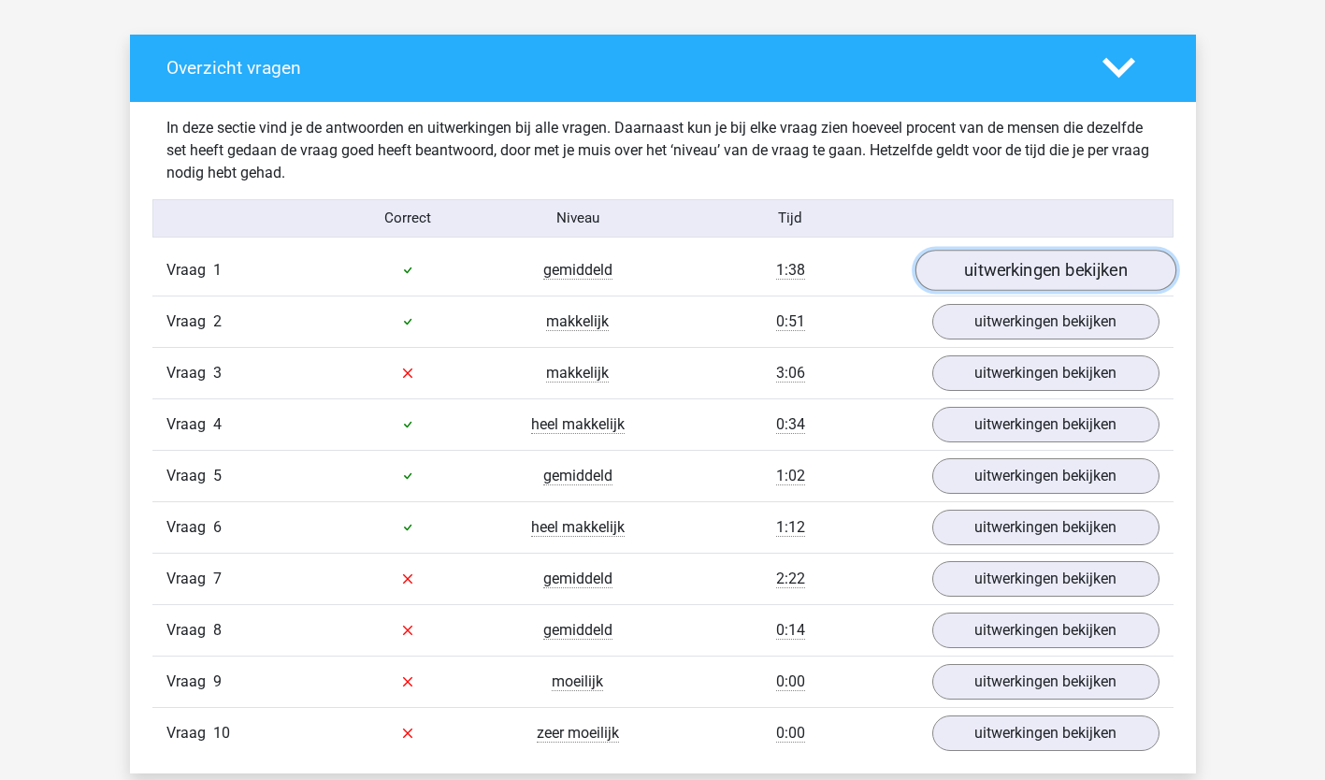
click at [1140, 285] on link "uitwerkingen bekijken" at bounding box center [1044, 270] width 261 height 41
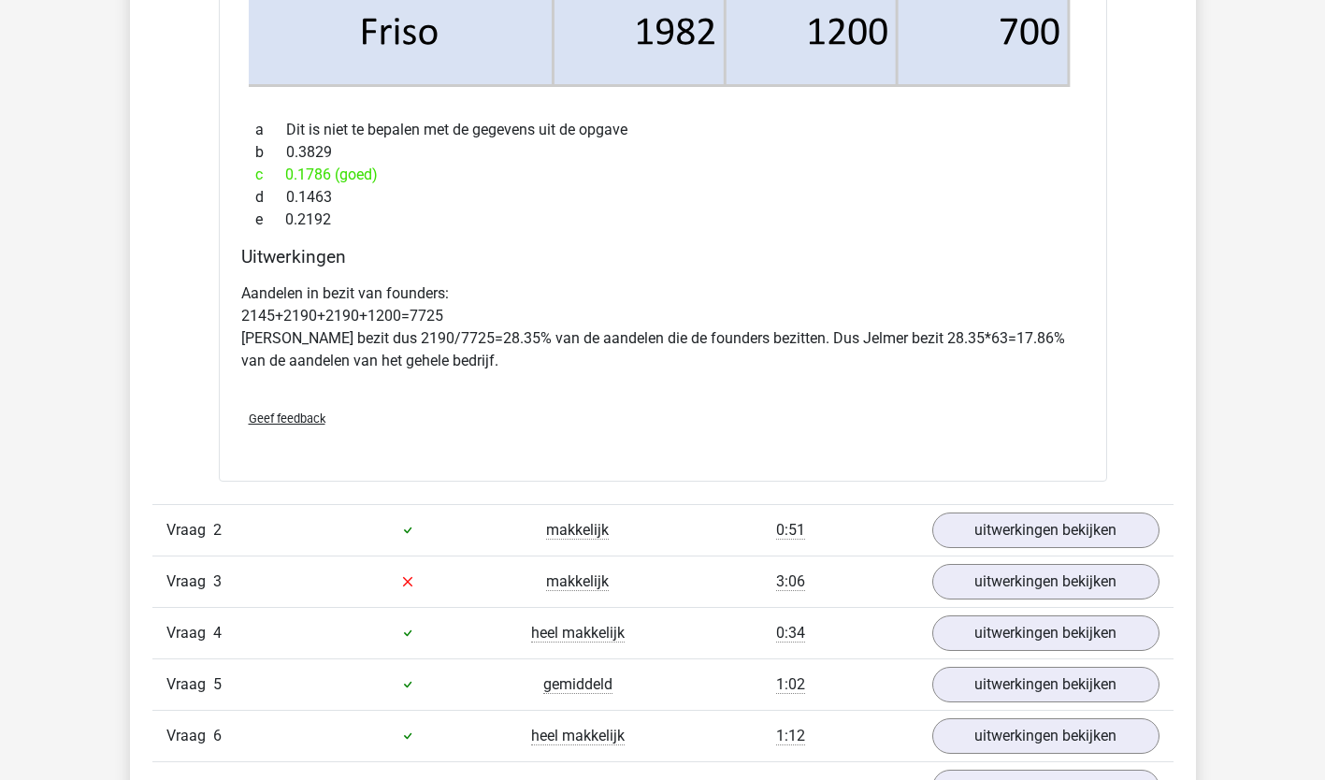
scroll to position [2481, 0]
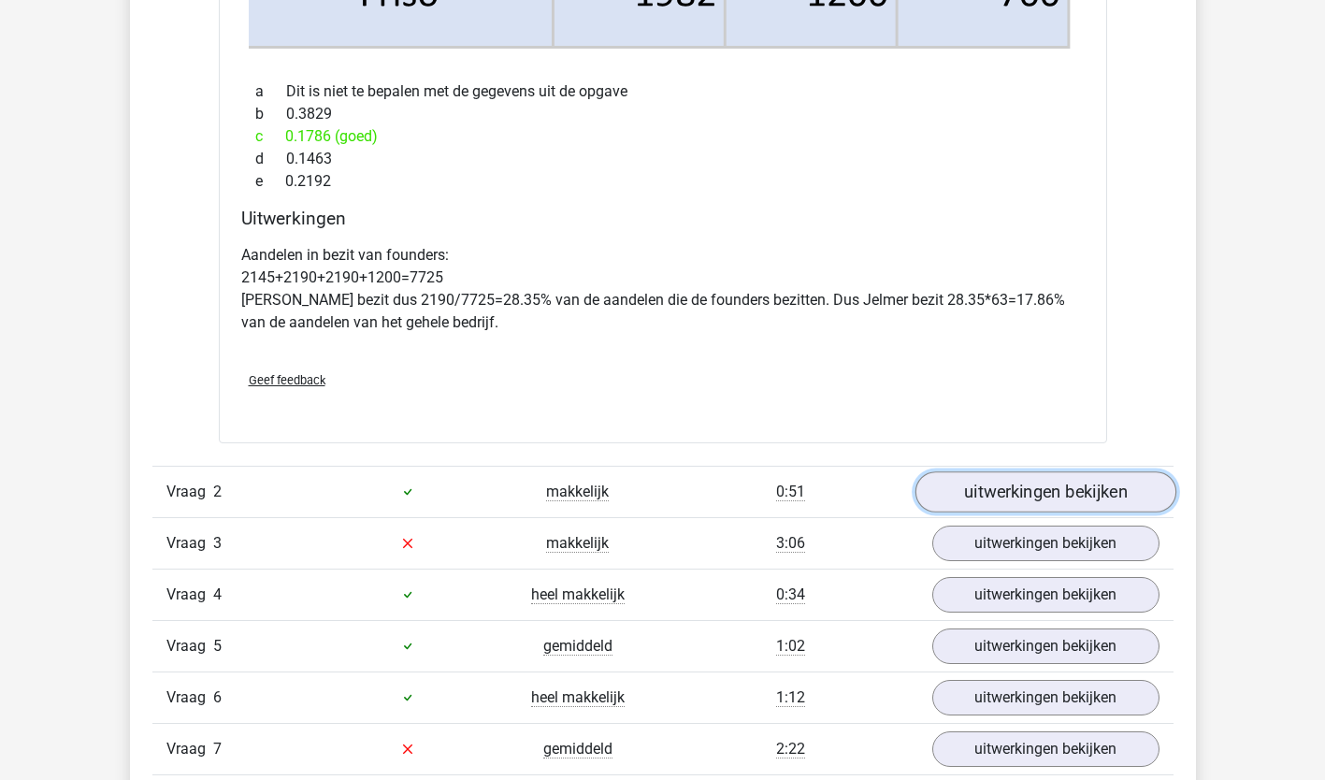
click at [1129, 495] on link "uitwerkingen bekijken" at bounding box center [1044, 491] width 261 height 41
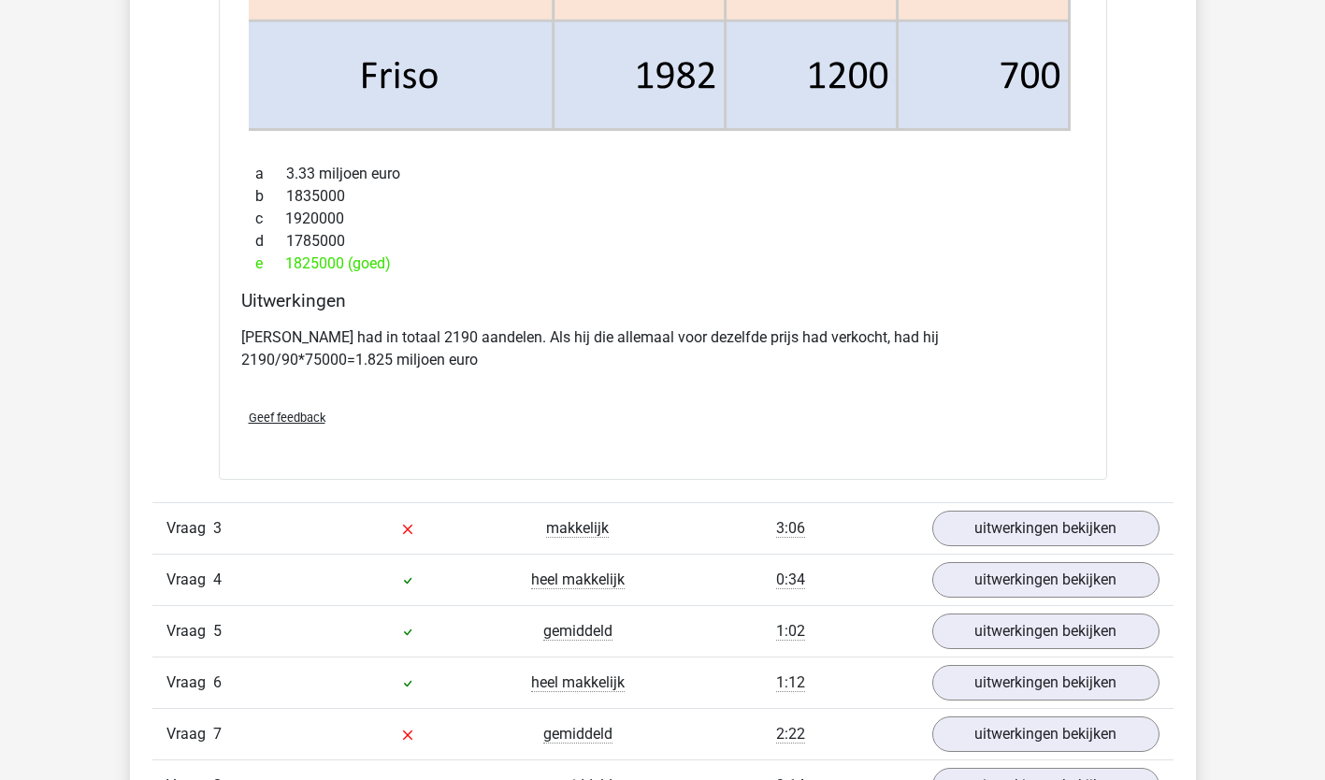
scroll to position [4129, 0]
click at [1126, 529] on link "uitwerkingen bekijken" at bounding box center [1044, 527] width 261 height 41
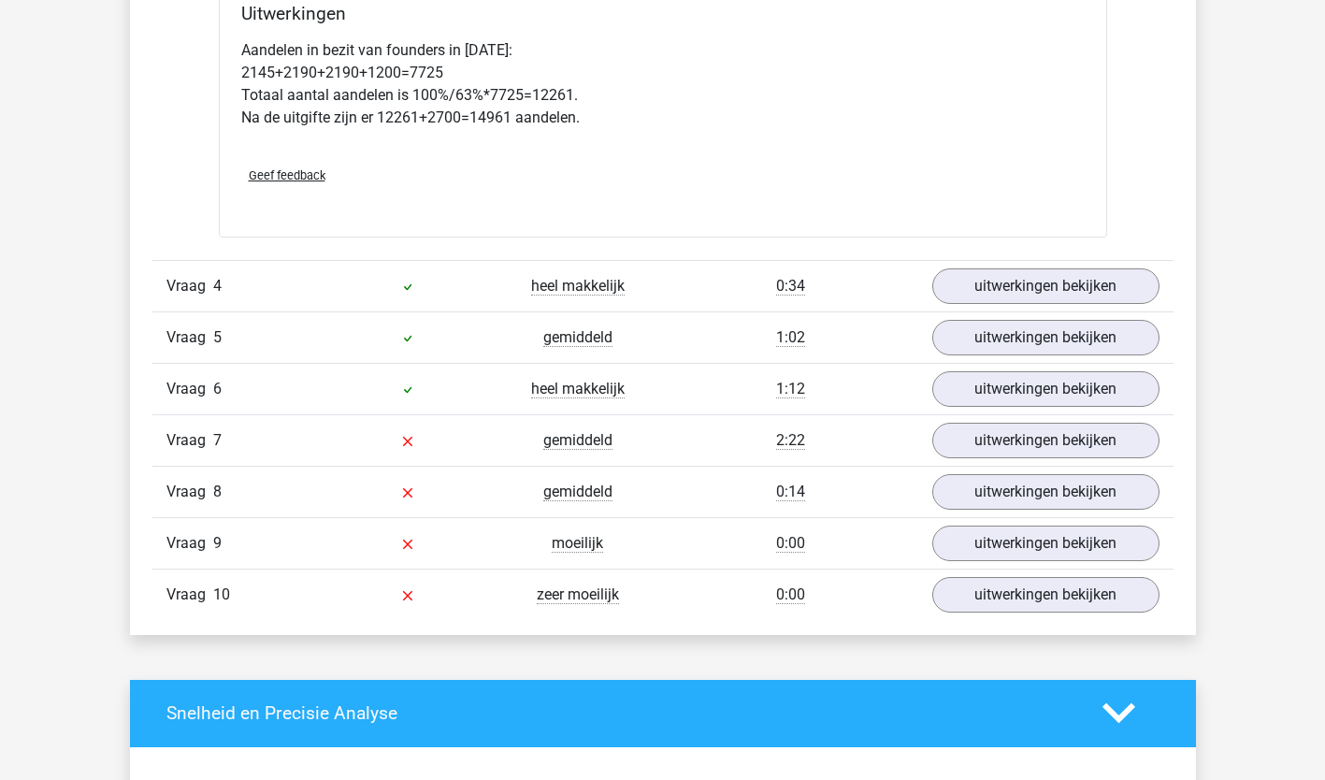
scroll to position [6077, 0]
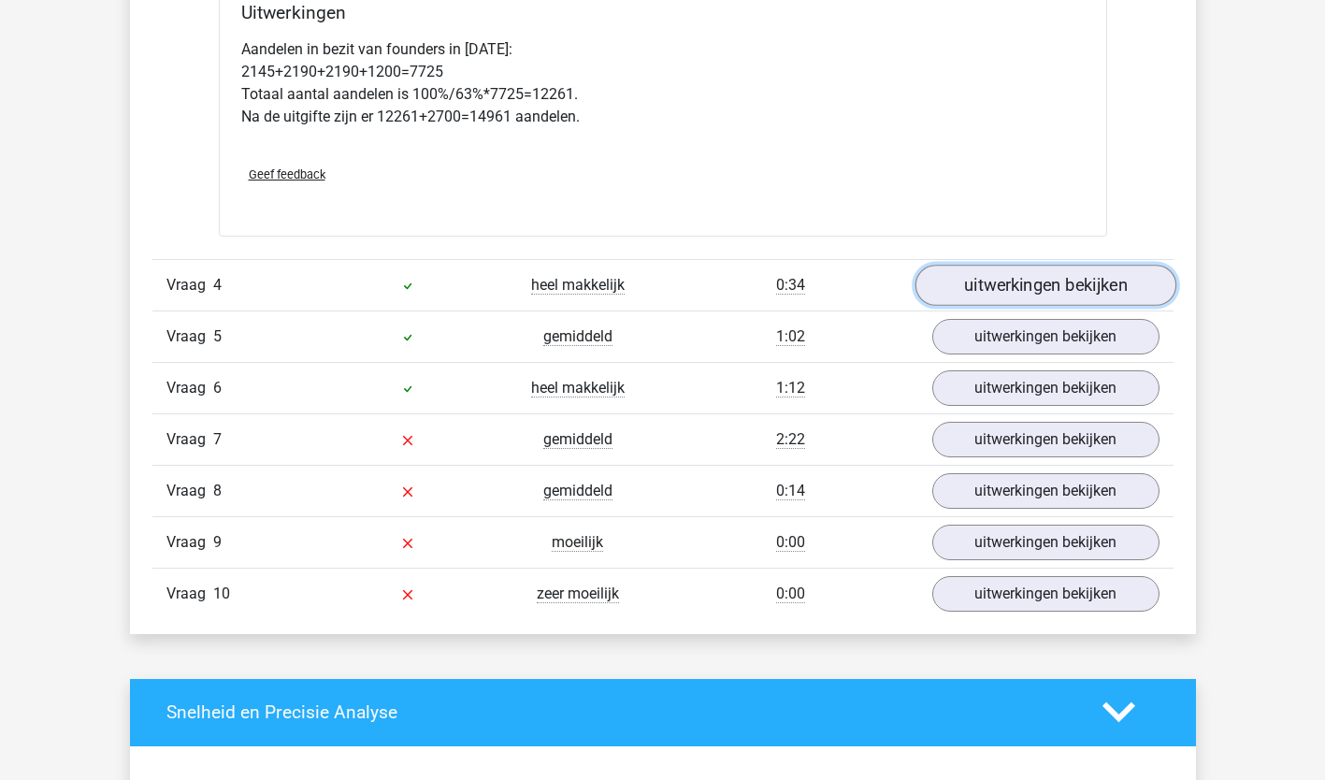
click at [1066, 277] on link "uitwerkingen bekijken" at bounding box center [1044, 285] width 261 height 41
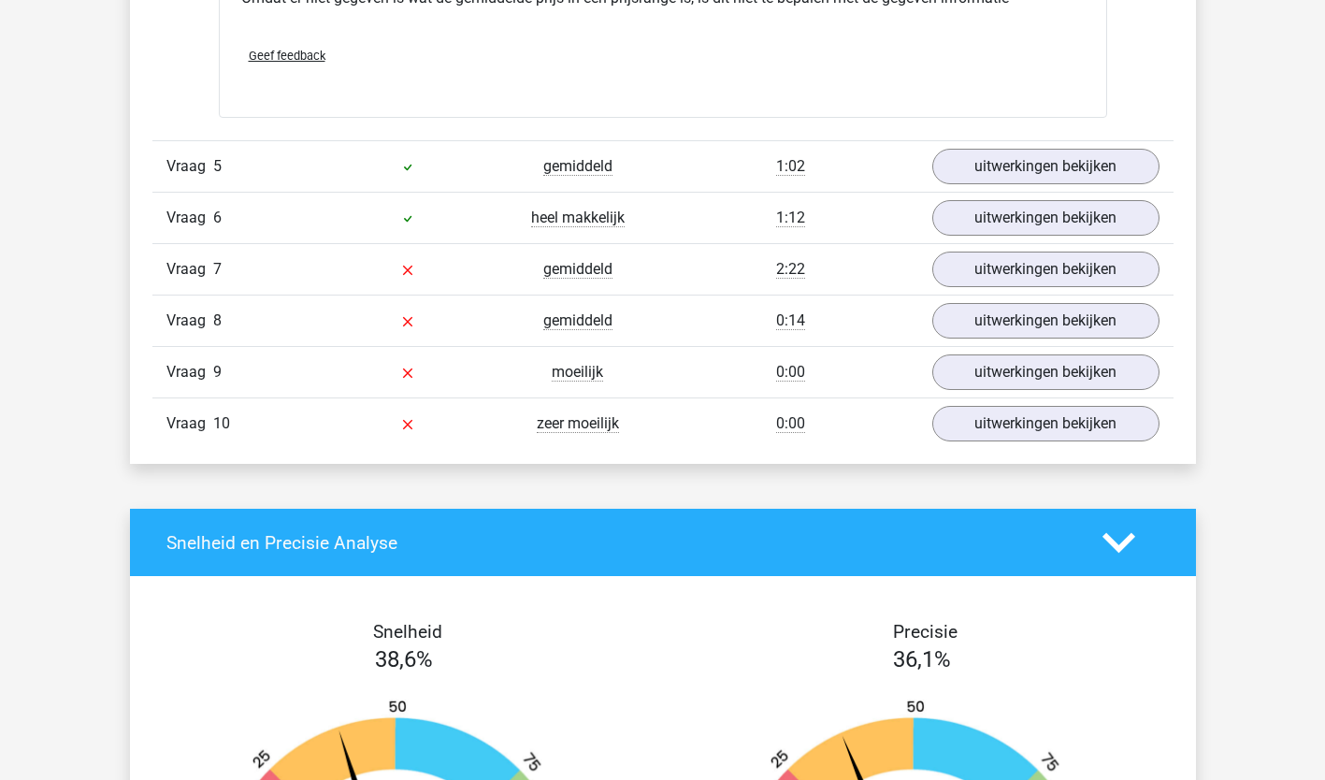
scroll to position [7274, 0]
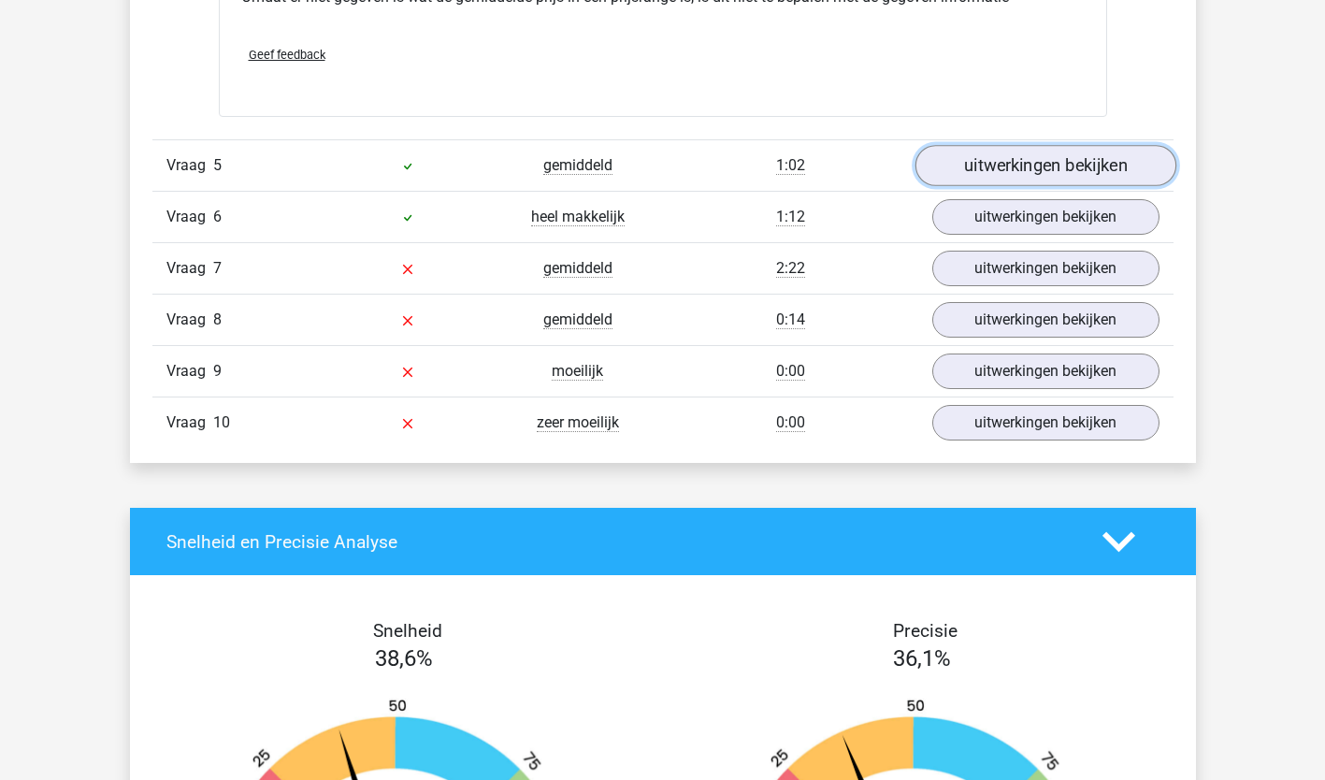
click at [1095, 173] on link "uitwerkingen bekijken" at bounding box center [1044, 166] width 261 height 41
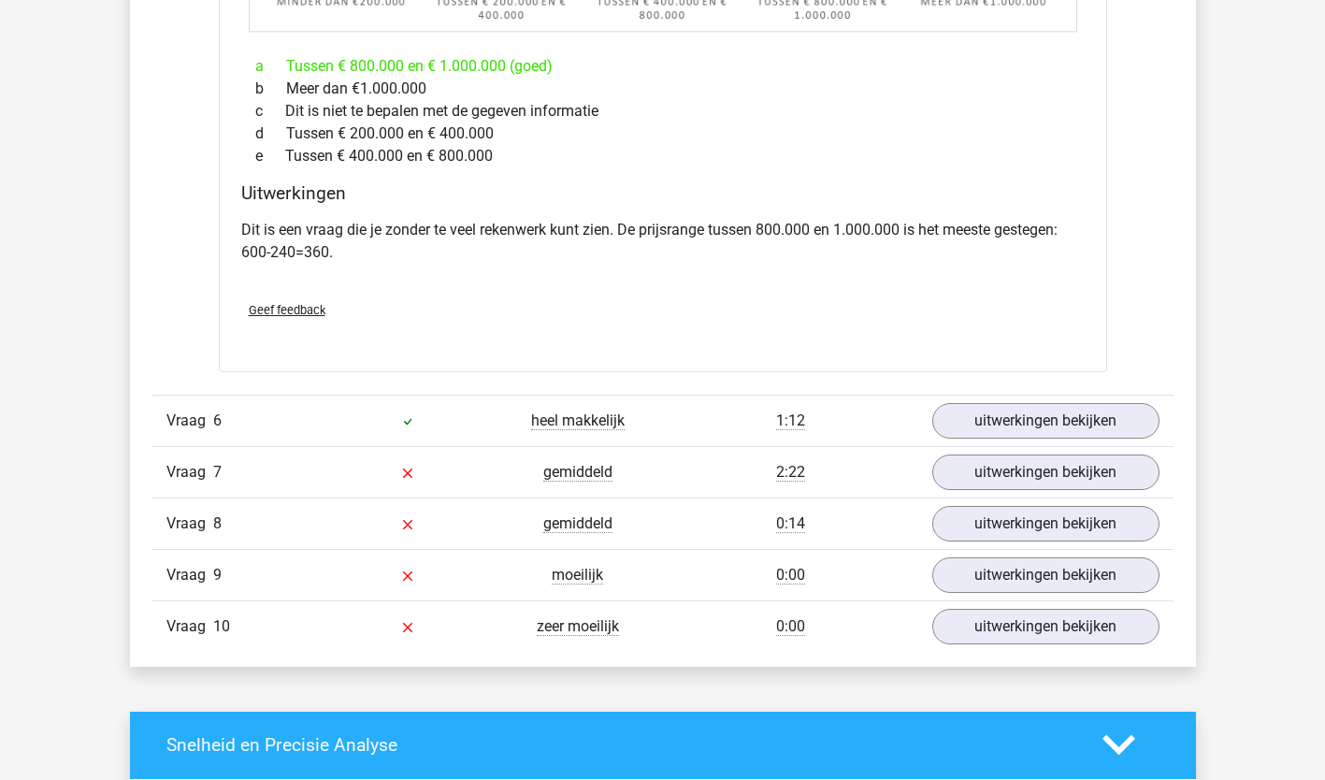
scroll to position [8136, 0]
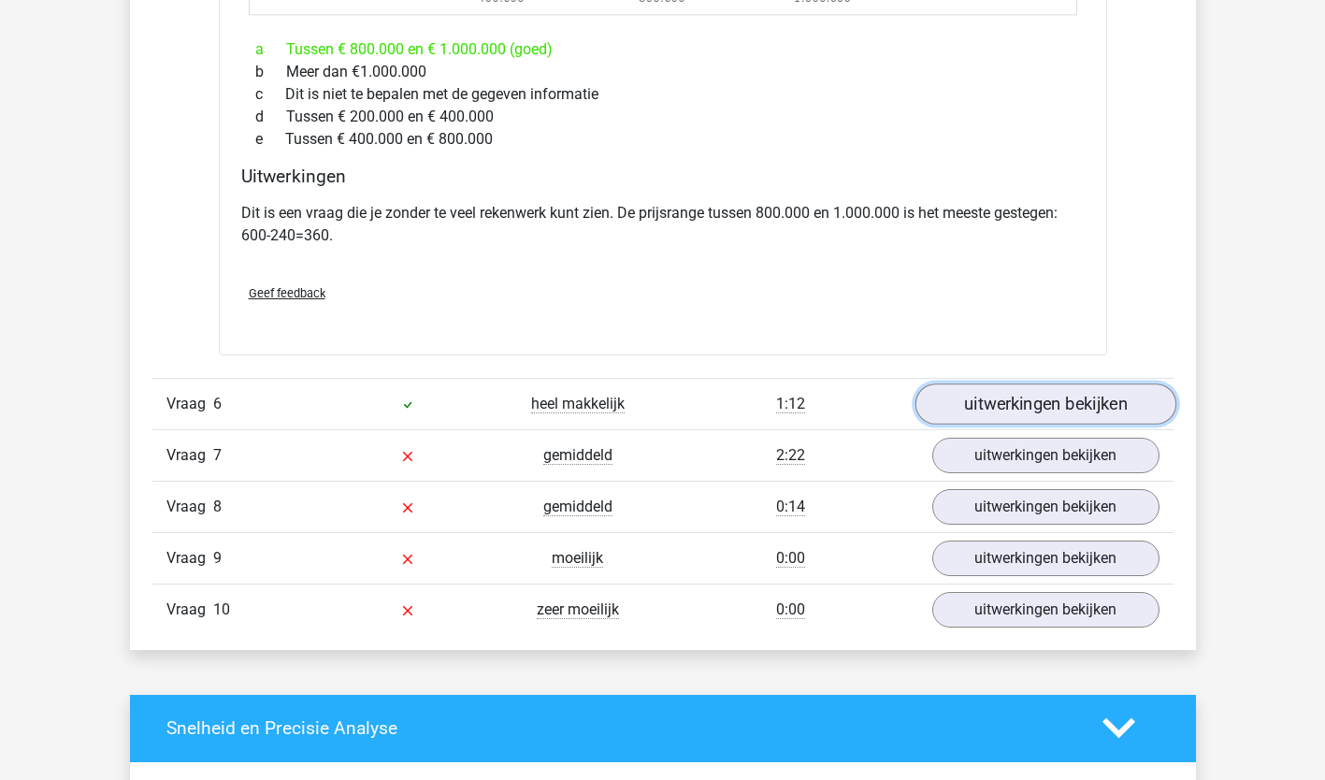
click at [1026, 408] on link "uitwerkingen bekijken" at bounding box center [1044, 403] width 261 height 41
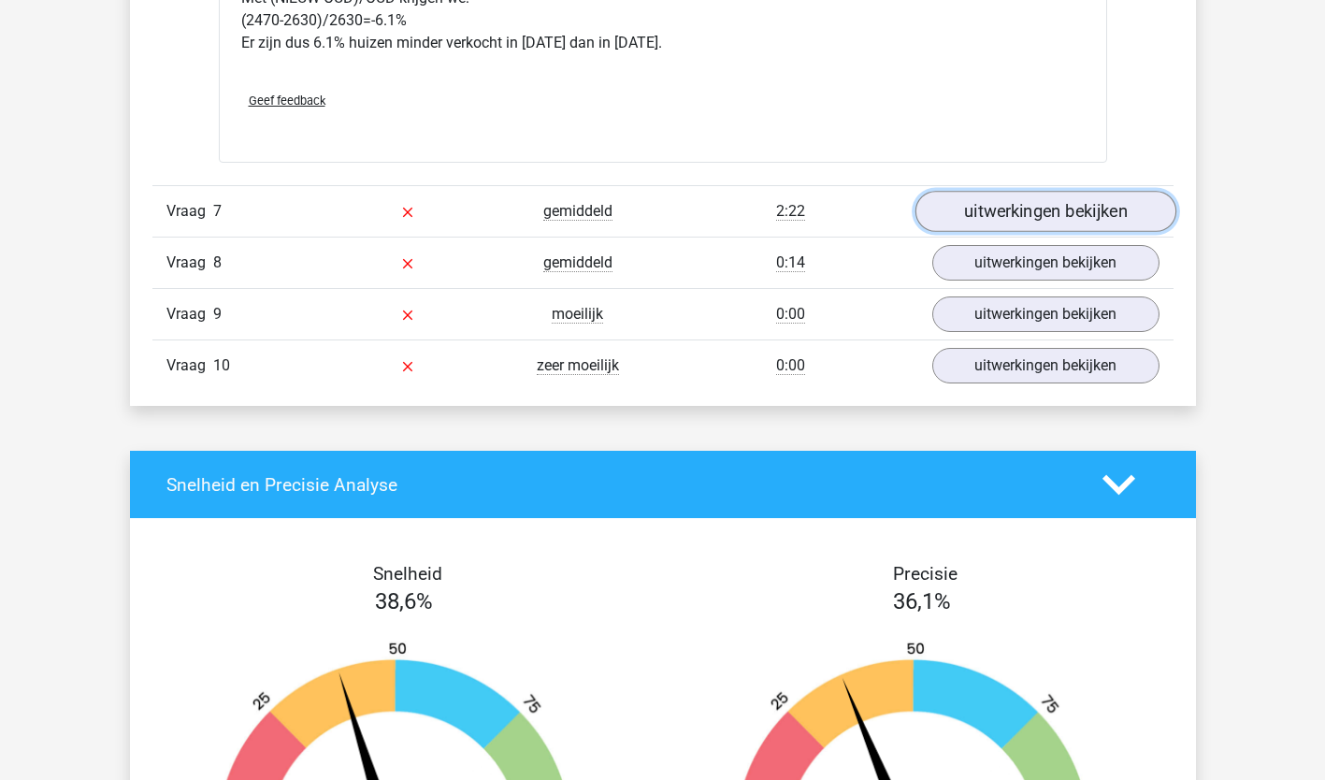
scroll to position [9532, 0]
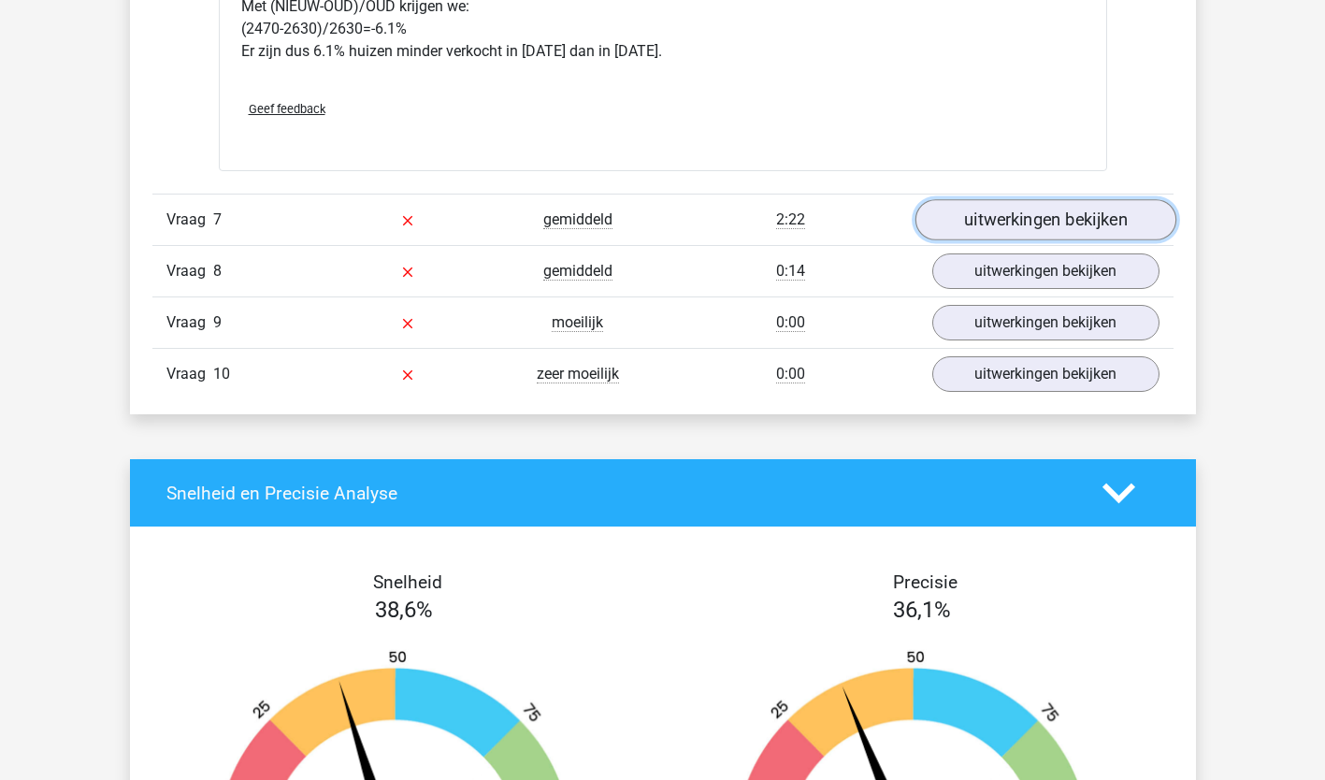
click at [1047, 211] on link "uitwerkingen bekijken" at bounding box center [1044, 220] width 261 height 41
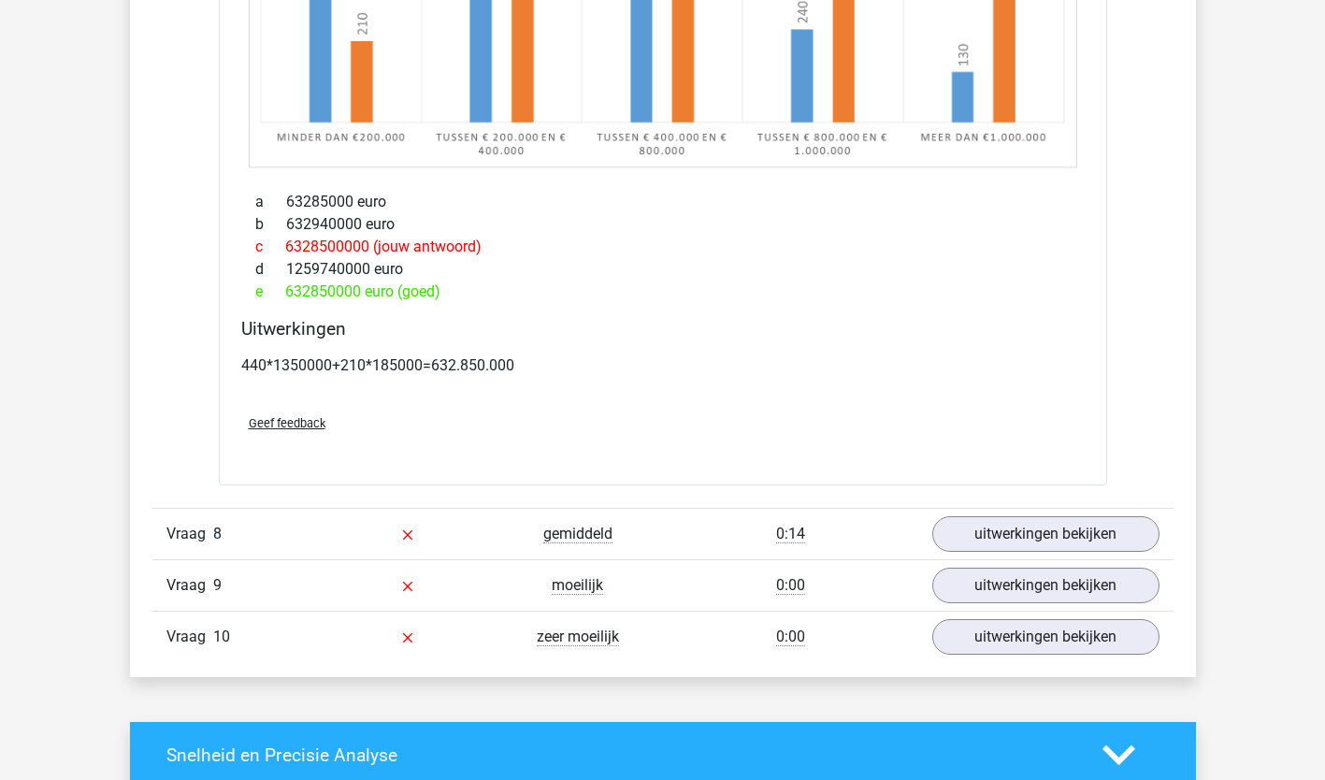
scroll to position [10343, 0]
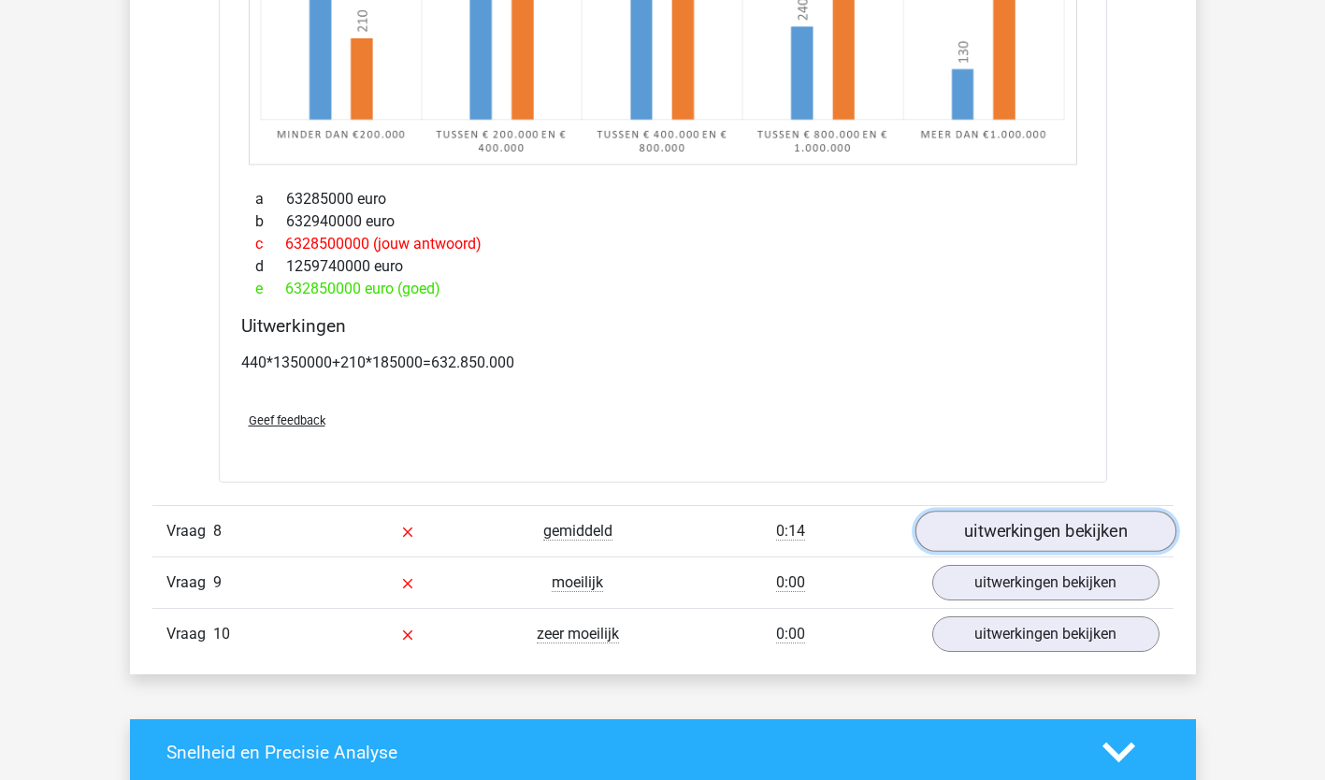
click at [999, 529] on link "uitwerkingen bekijken" at bounding box center [1044, 530] width 261 height 41
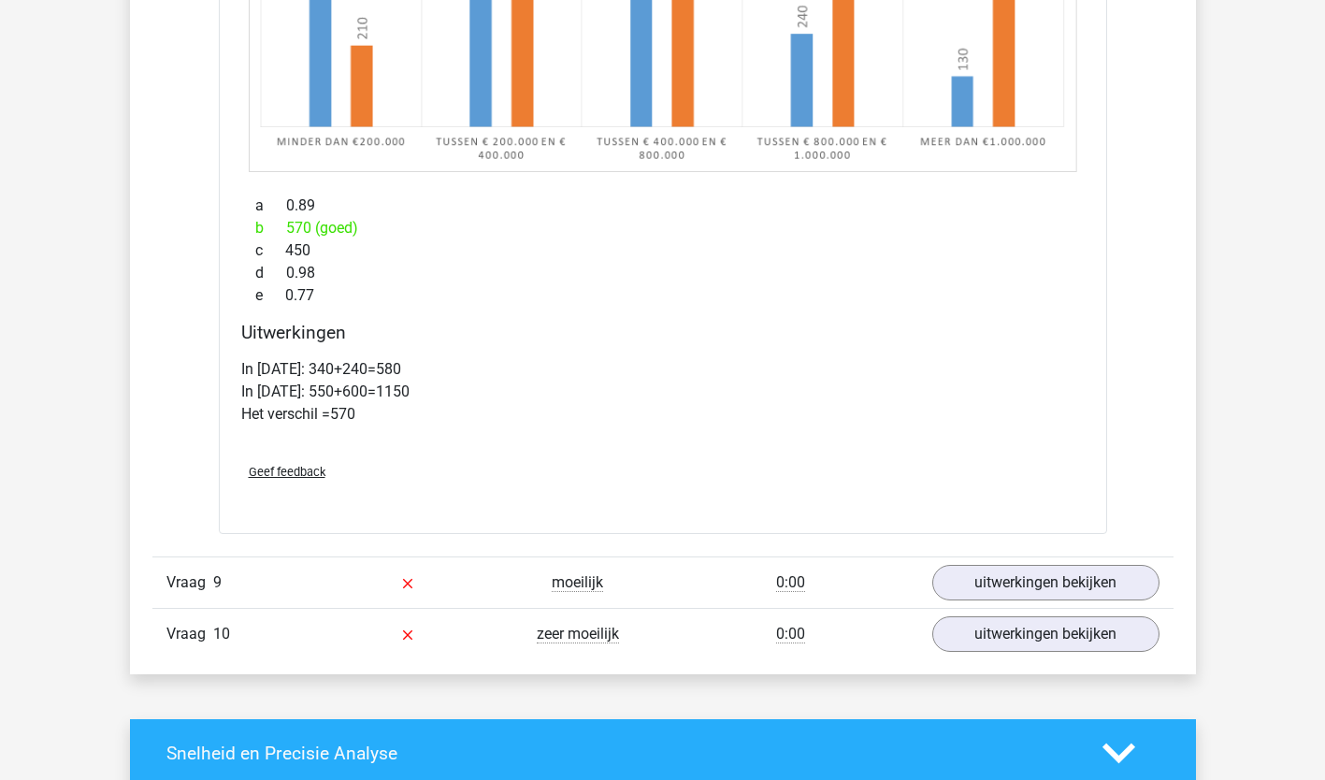
scroll to position [11415, 0]
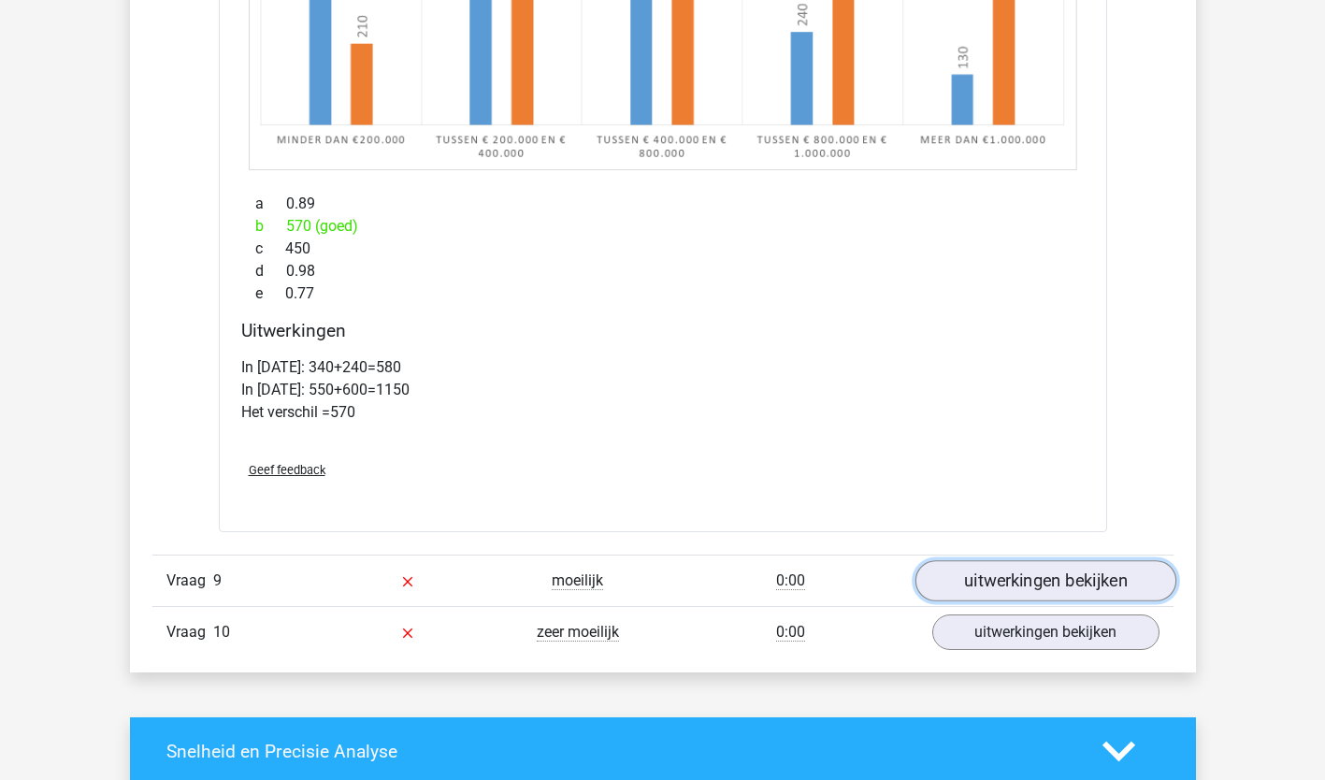
click at [1002, 585] on link "uitwerkingen bekijken" at bounding box center [1044, 581] width 261 height 41
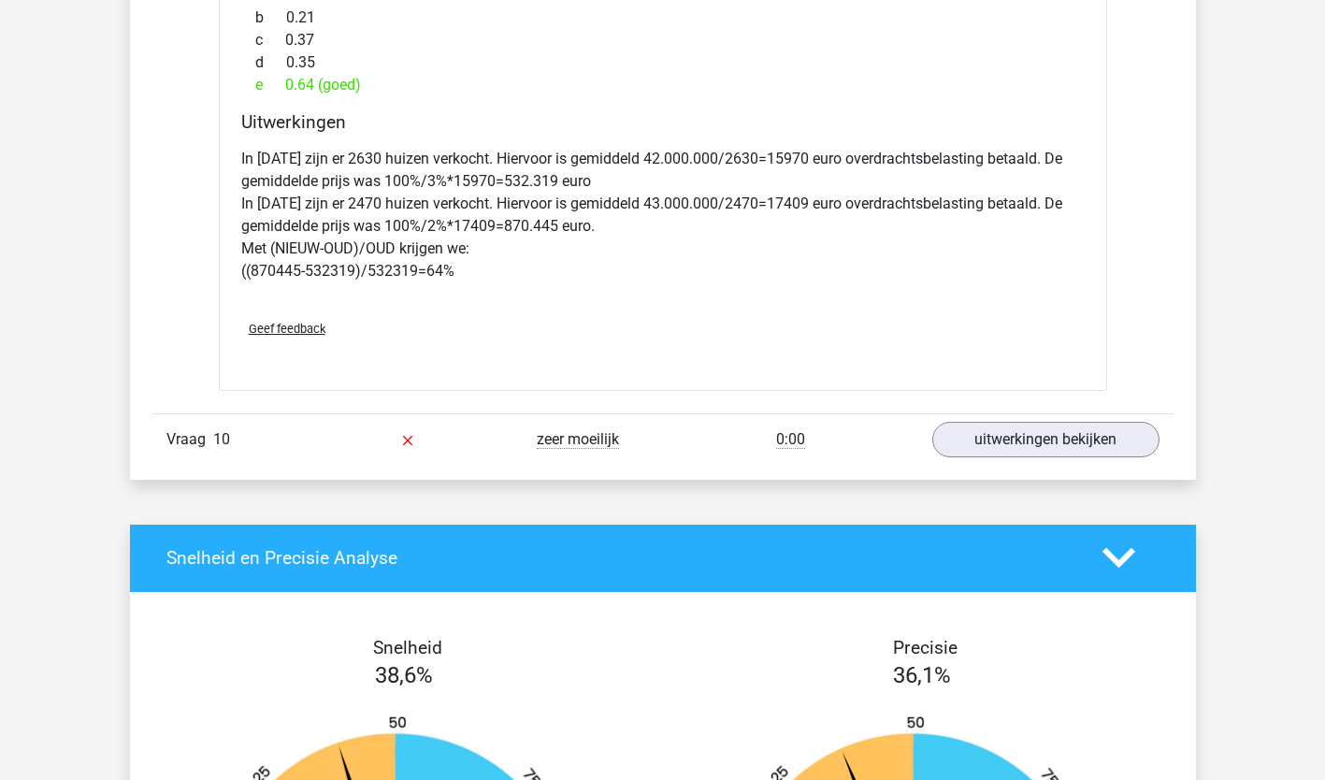
scroll to position [12792, 0]
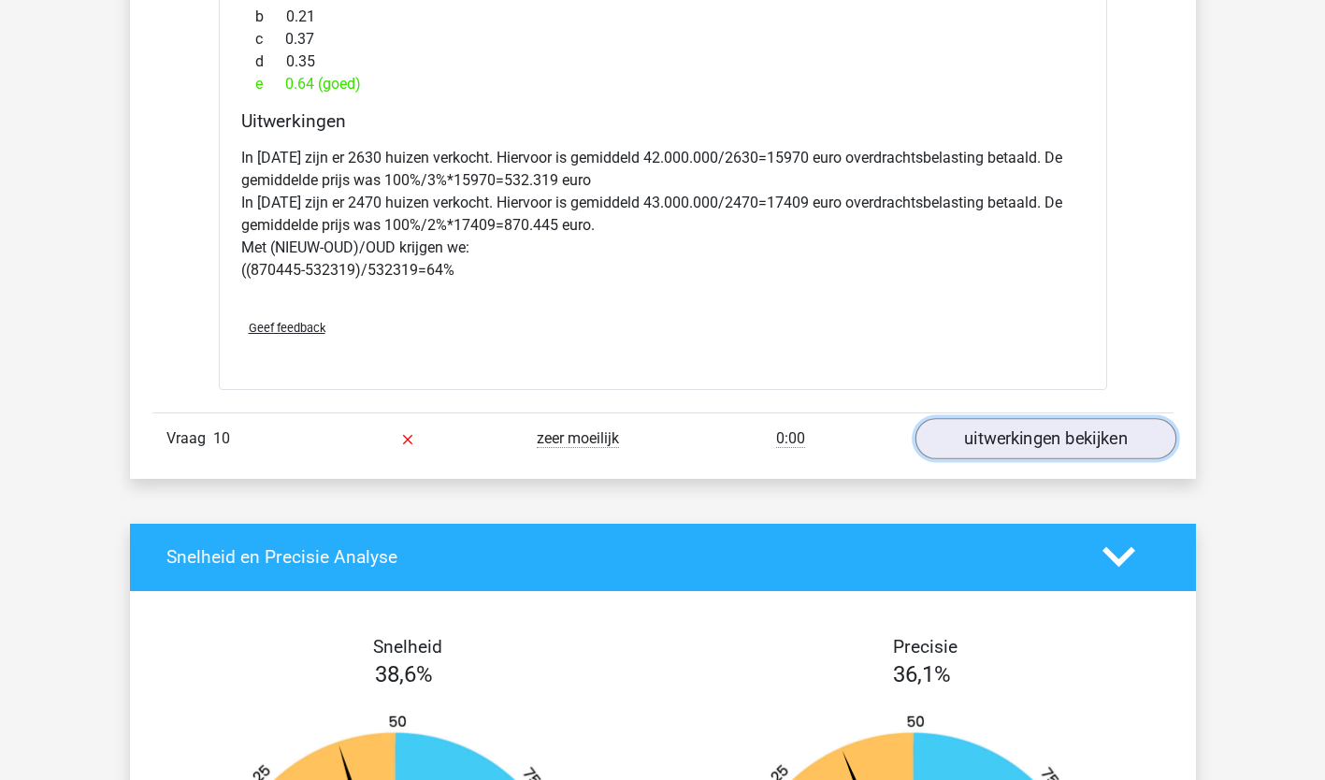
click at [1042, 444] on link "uitwerkingen bekijken" at bounding box center [1044, 438] width 261 height 41
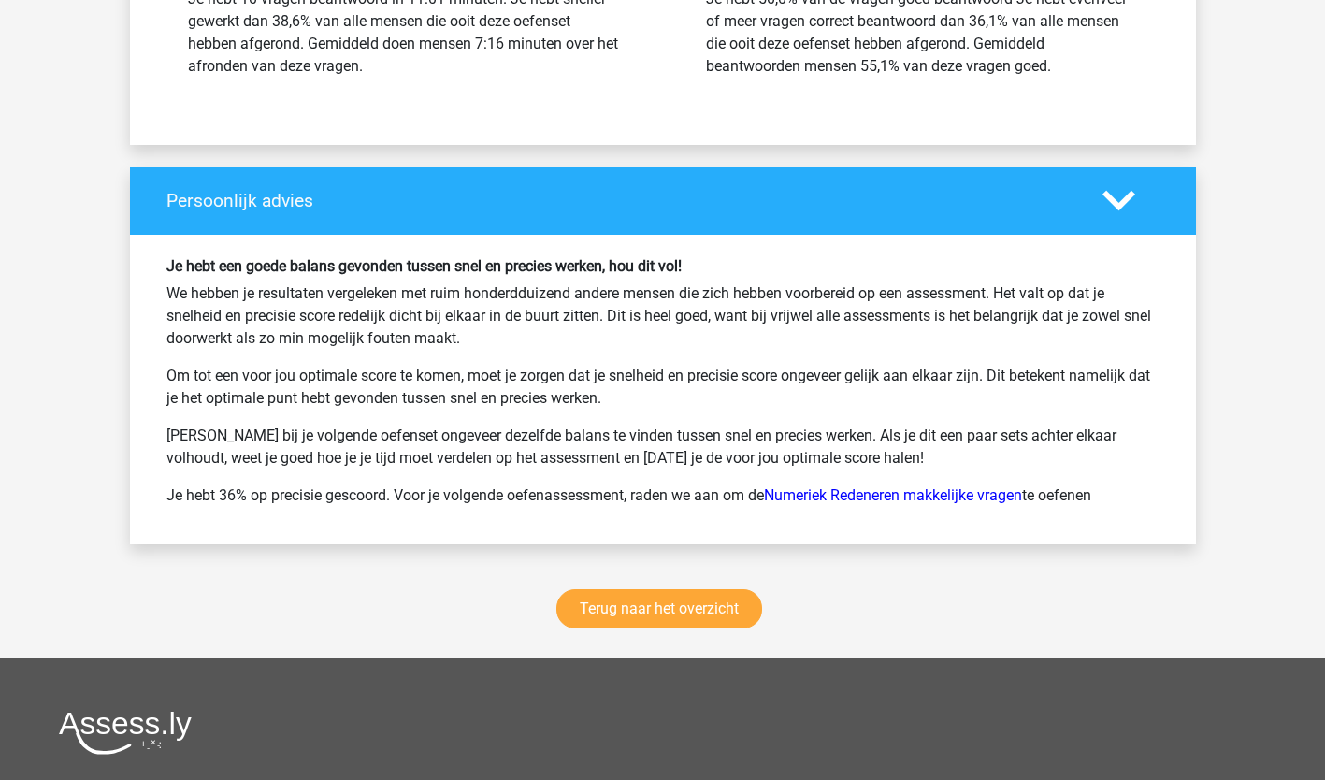
scroll to position [14909, 0]
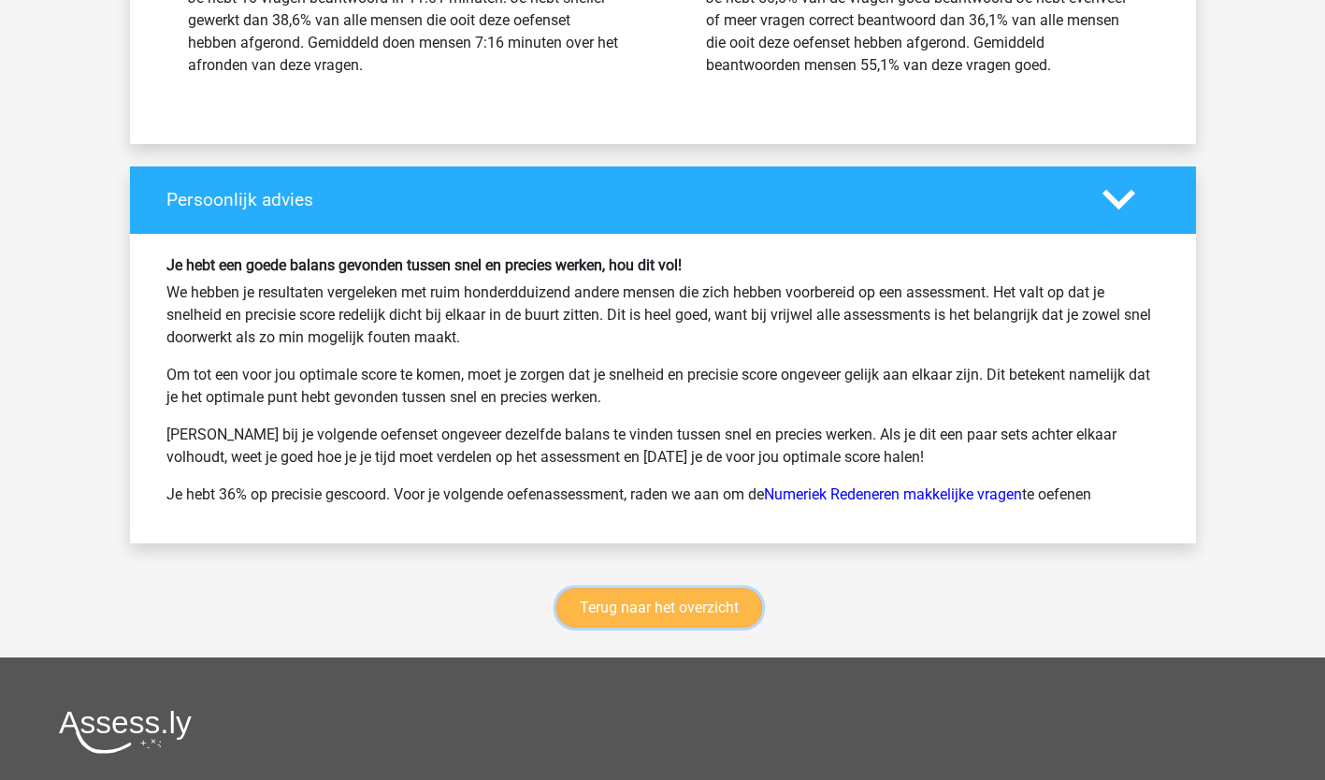
click at [666, 607] on link "Terug naar het overzicht" at bounding box center [659, 607] width 206 height 39
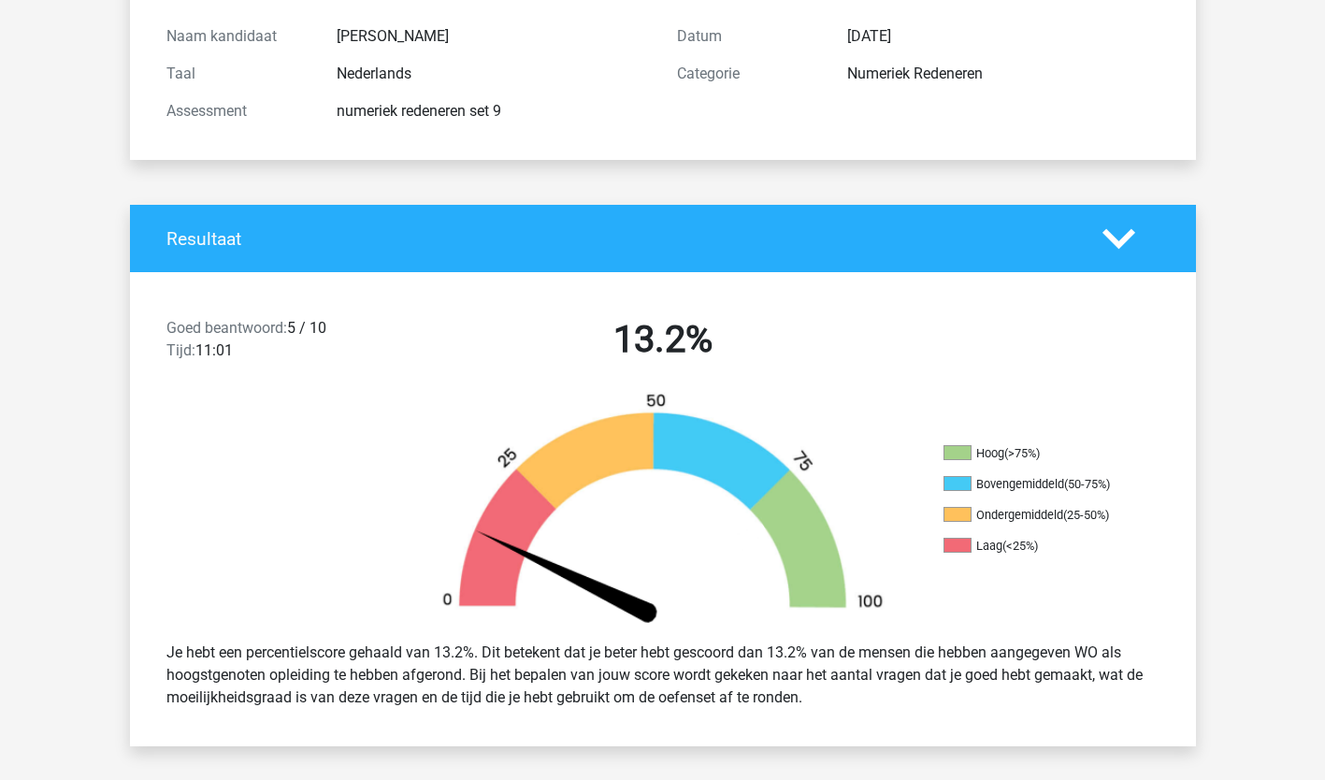
scroll to position [0, 0]
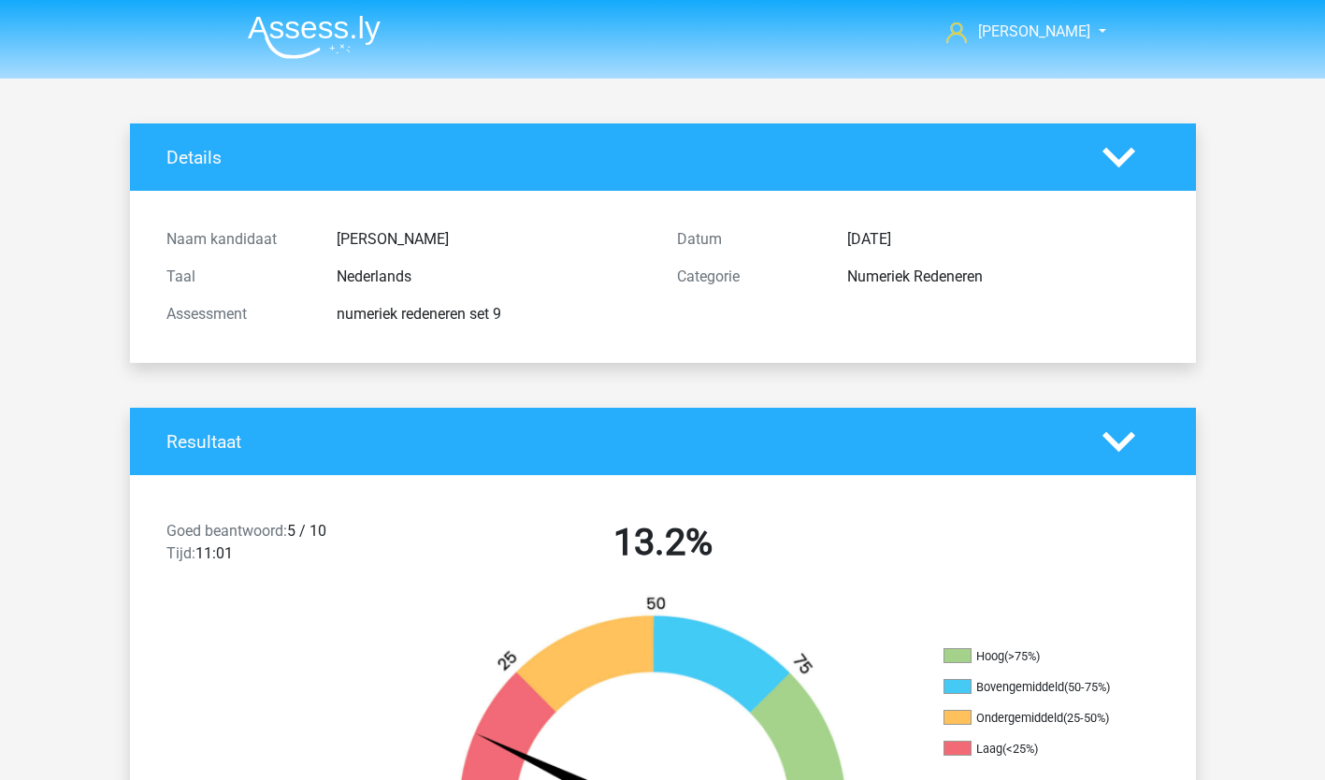
click at [327, 25] on img at bounding box center [314, 37] width 133 height 44
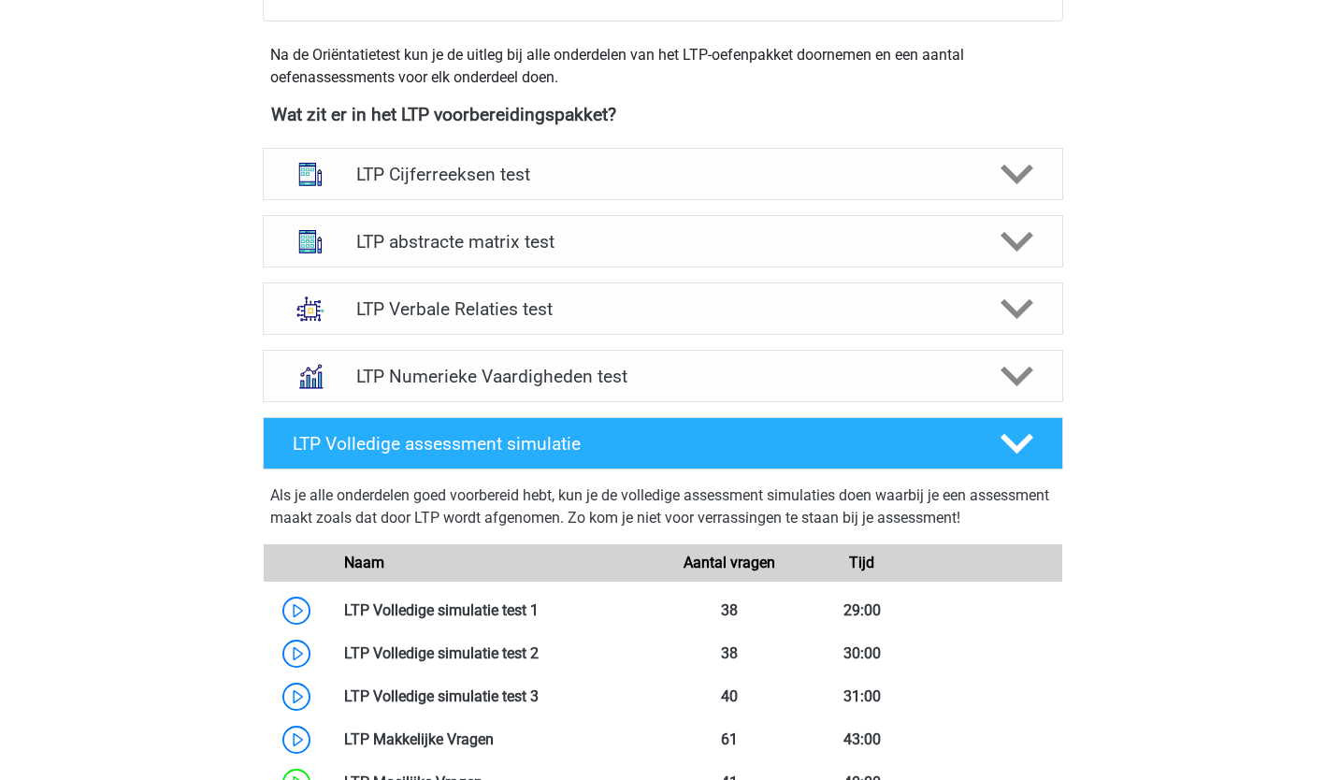
scroll to position [651, 0]
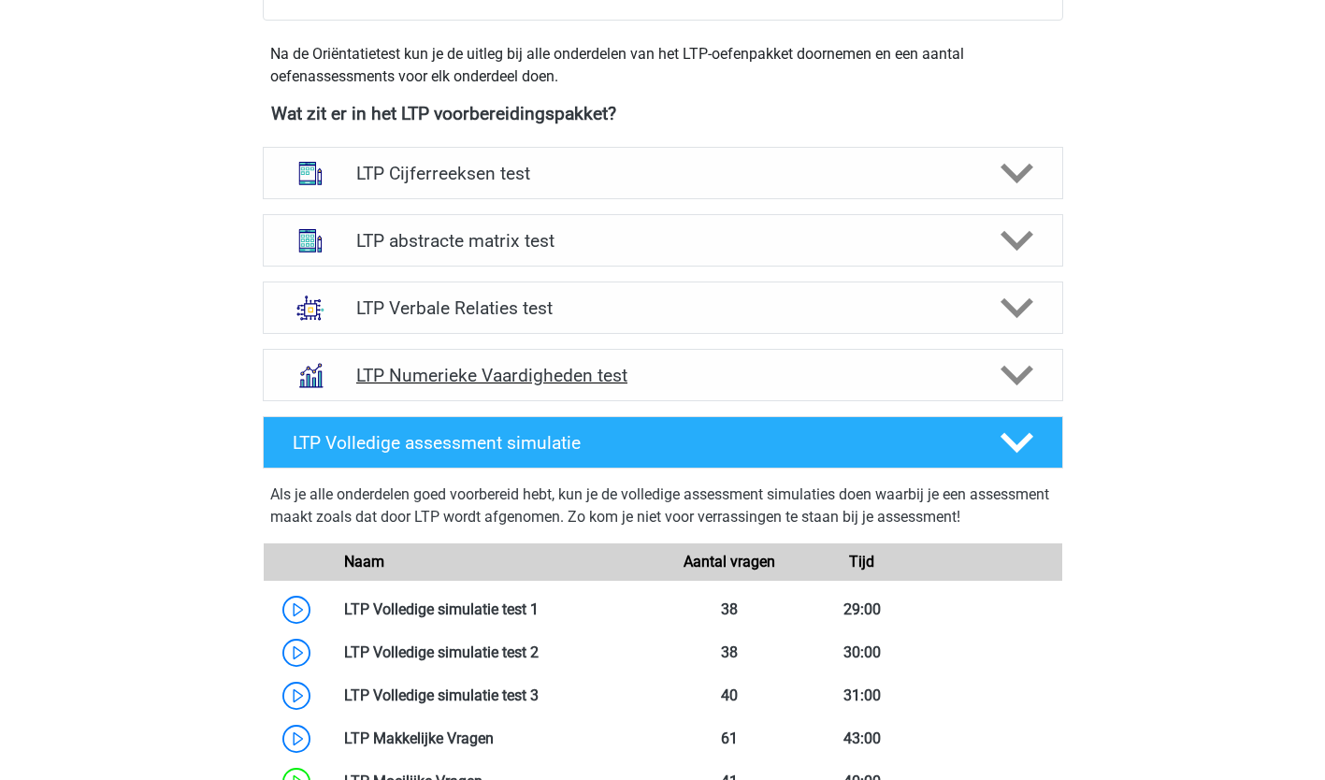
click at [1017, 379] on polygon at bounding box center [1016, 376] width 33 height 21
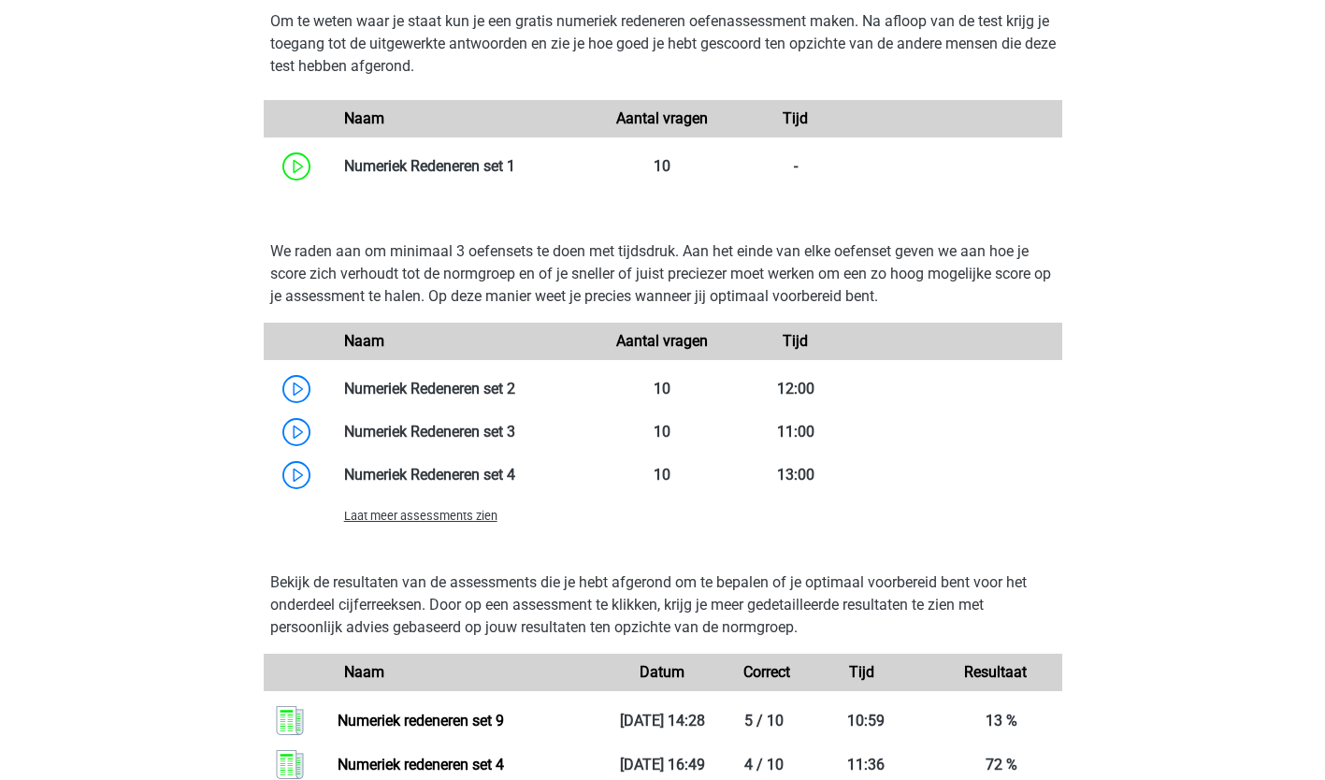
scroll to position [1170, 0]
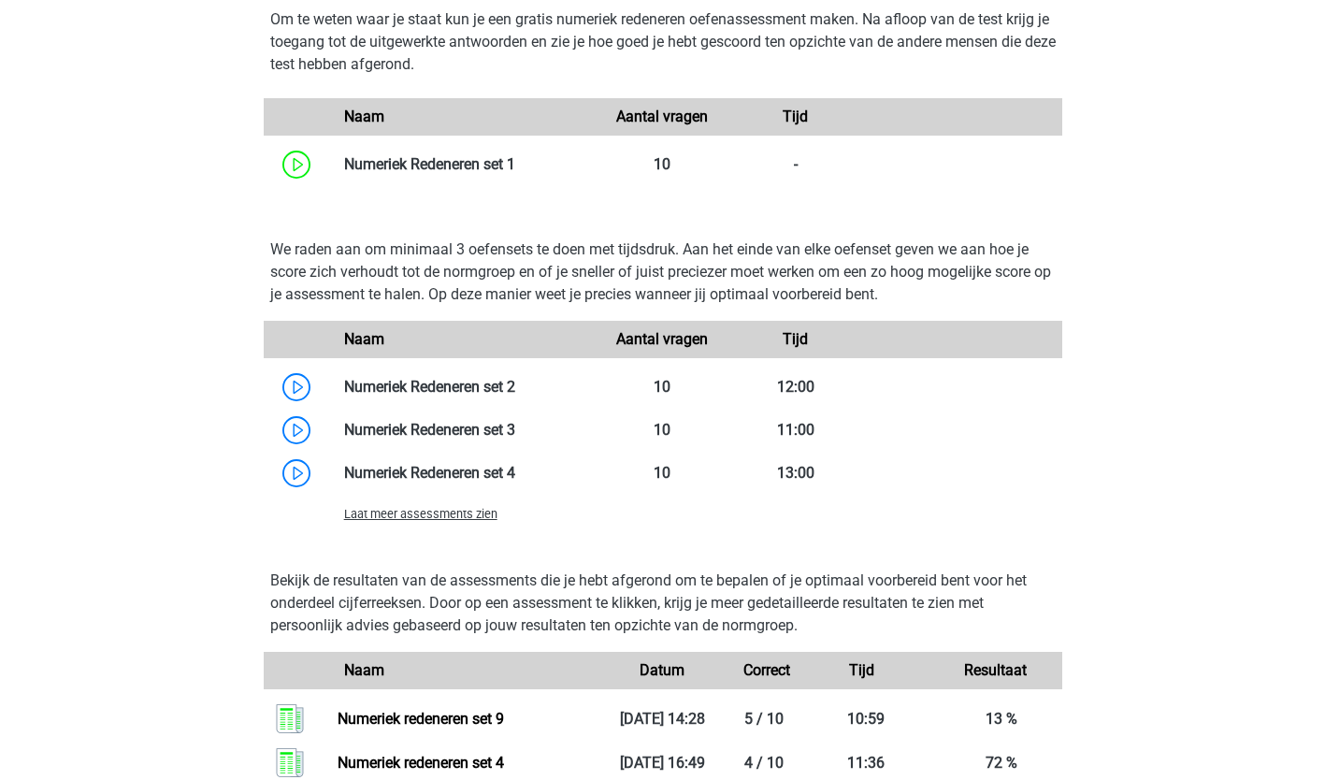
click at [450, 514] on span "Laat meer assessments zien" at bounding box center [420, 514] width 153 height 14
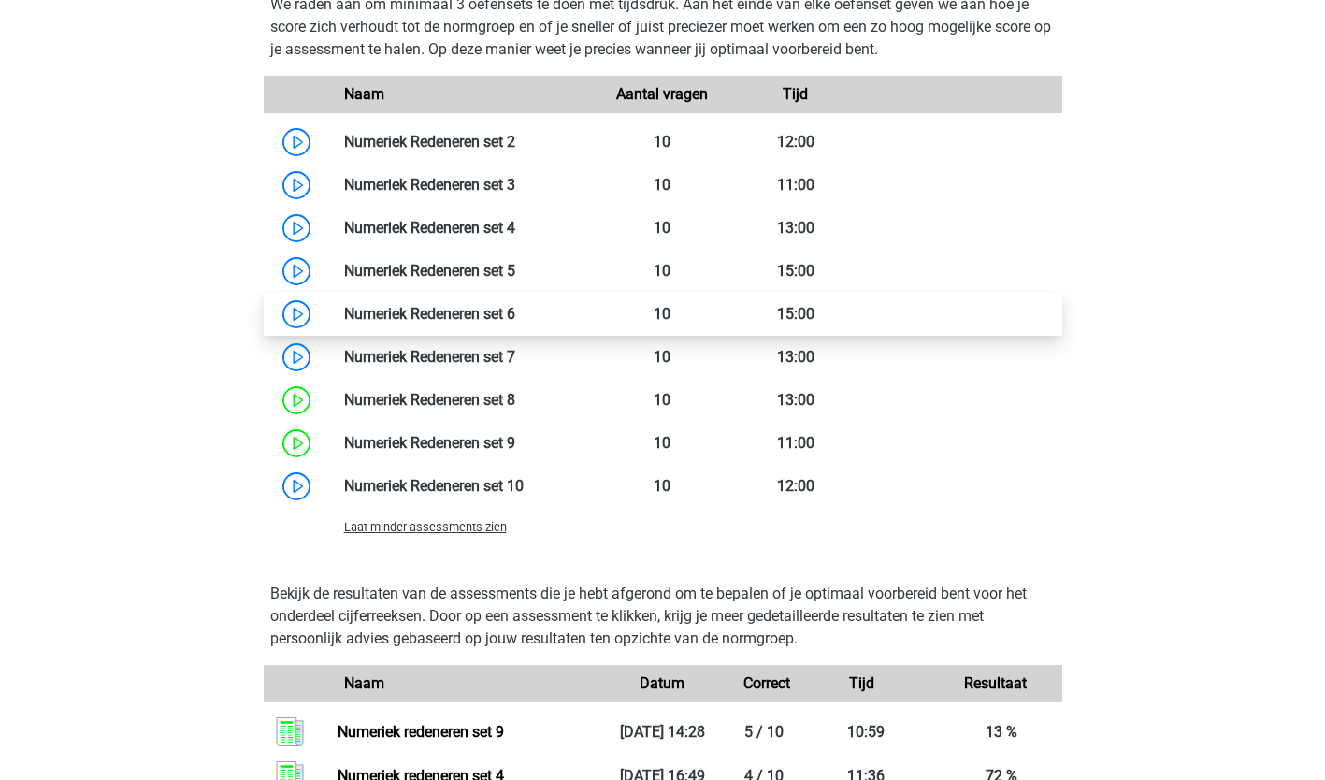
scroll to position [1414, 0]
click at [515, 316] on link at bounding box center [515, 315] width 0 height 18
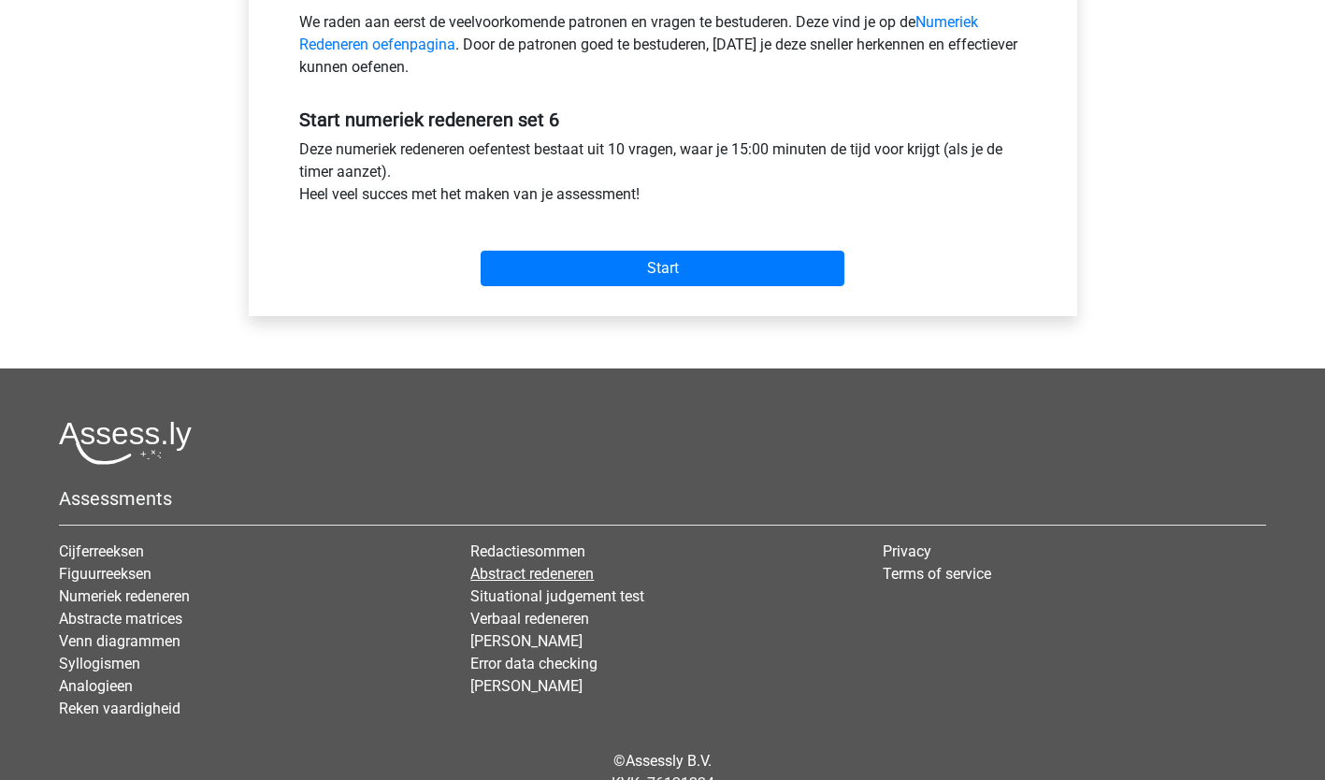
scroll to position [610, 0]
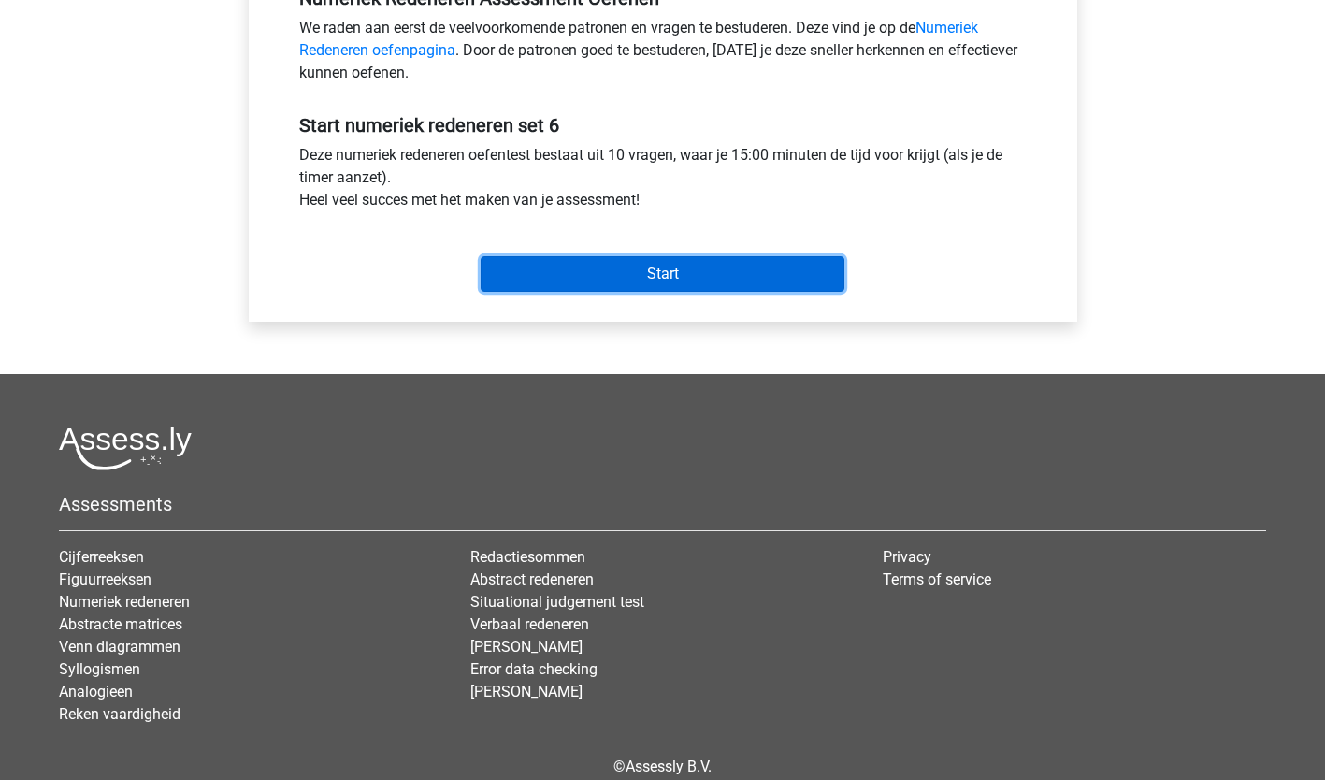
click at [631, 282] on input "Start" at bounding box center [663, 274] width 364 height 36
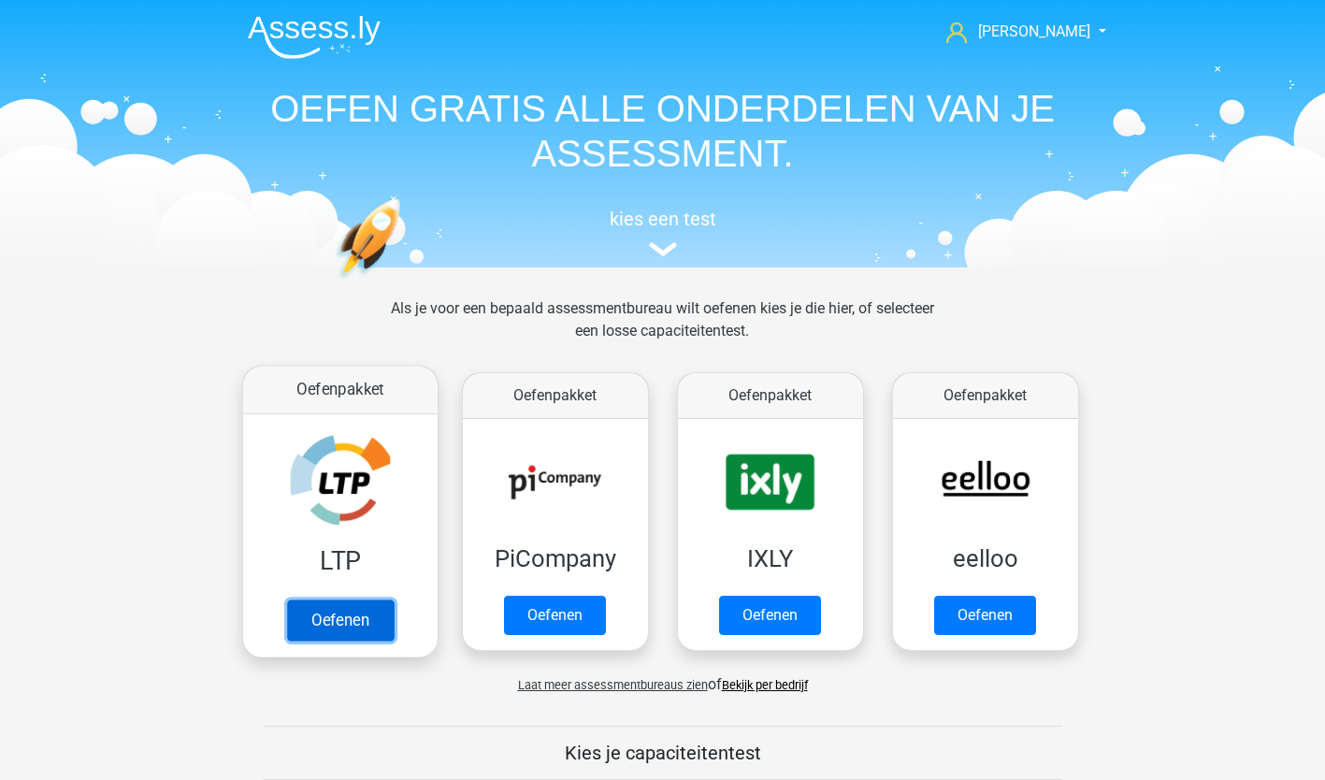
click at [355, 623] on link "Oefenen" at bounding box center [339, 619] width 107 height 41
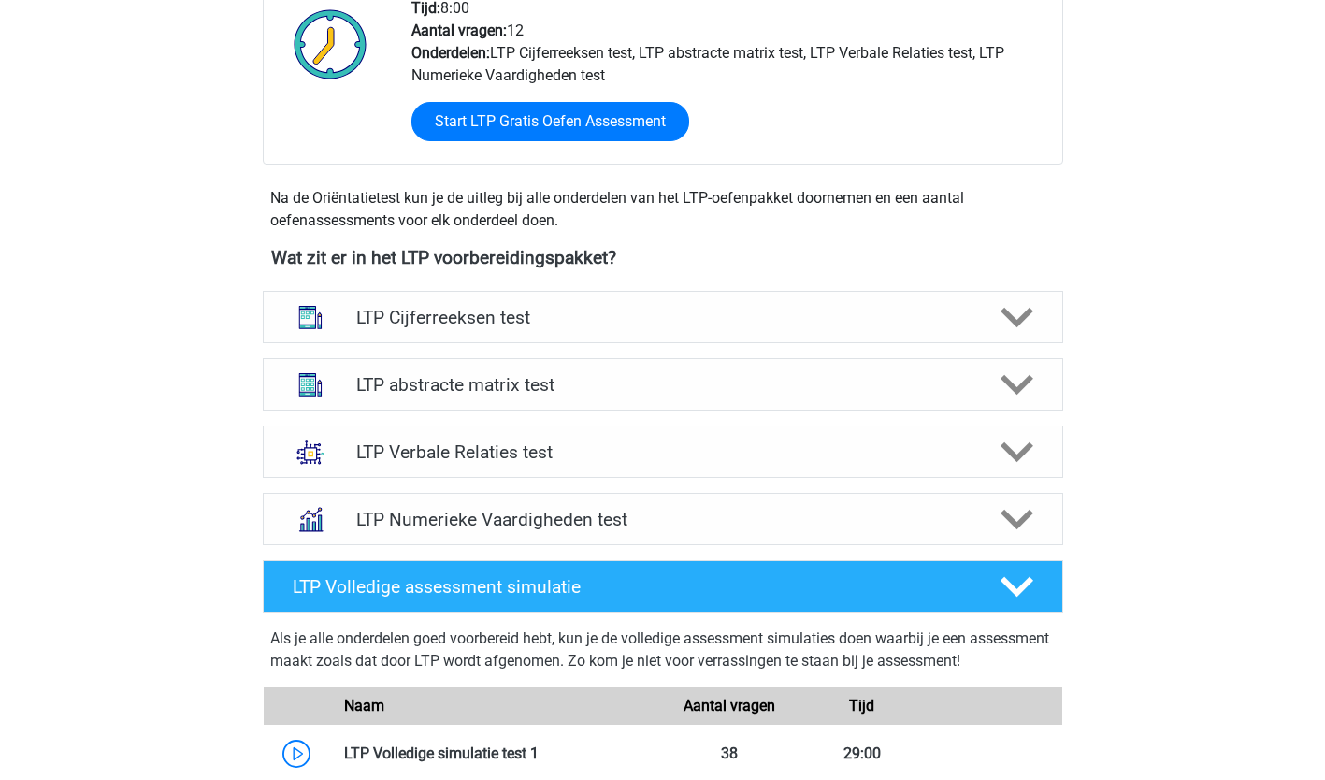
scroll to position [509, 0]
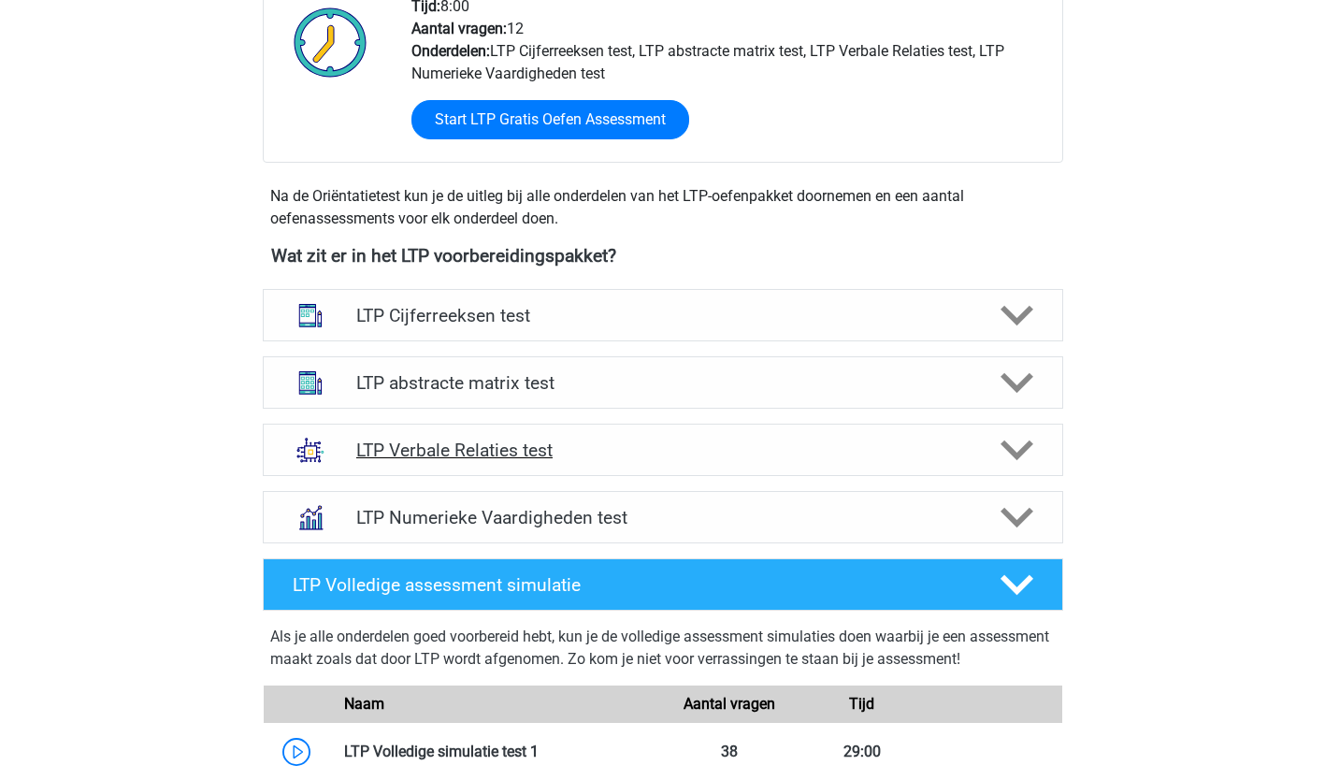
click at [587, 453] on h4 "LTP Verbale Relaties test" at bounding box center [662, 450] width 612 height 22
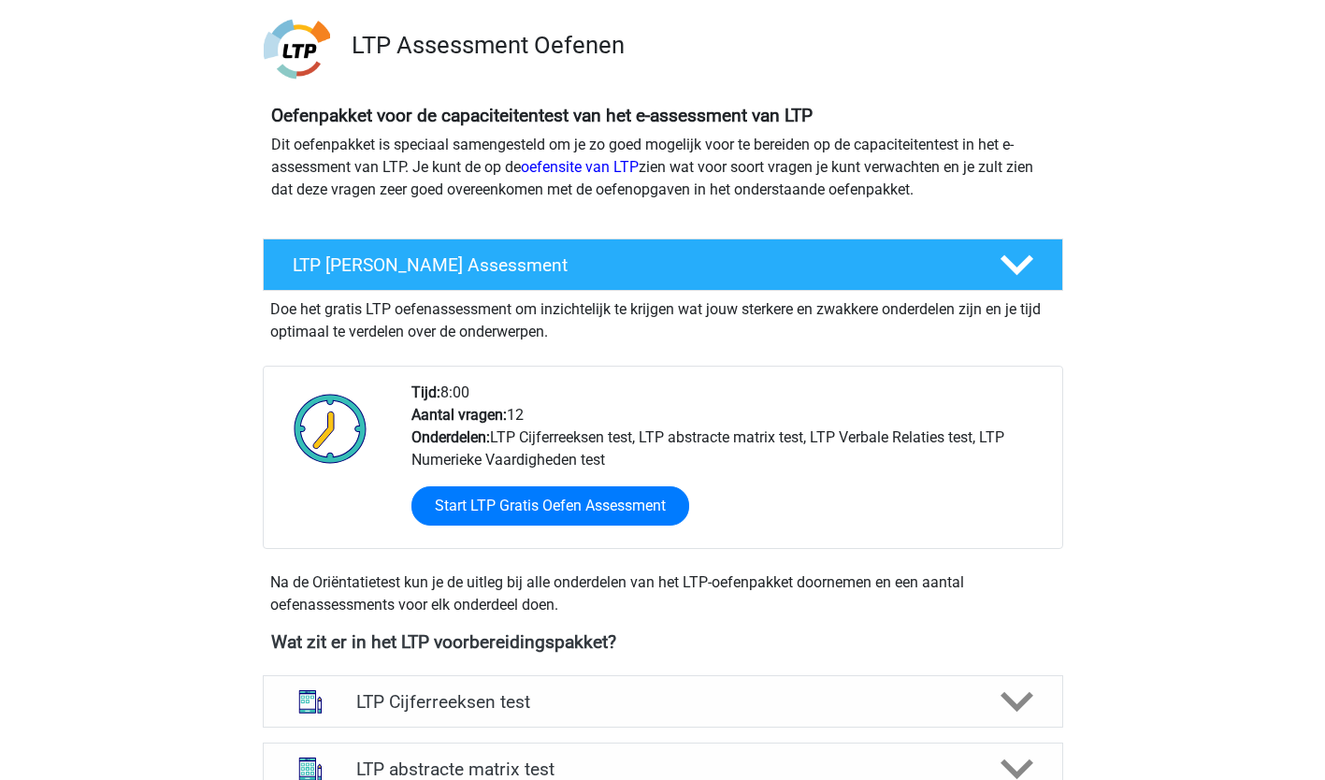
scroll to position [0, 0]
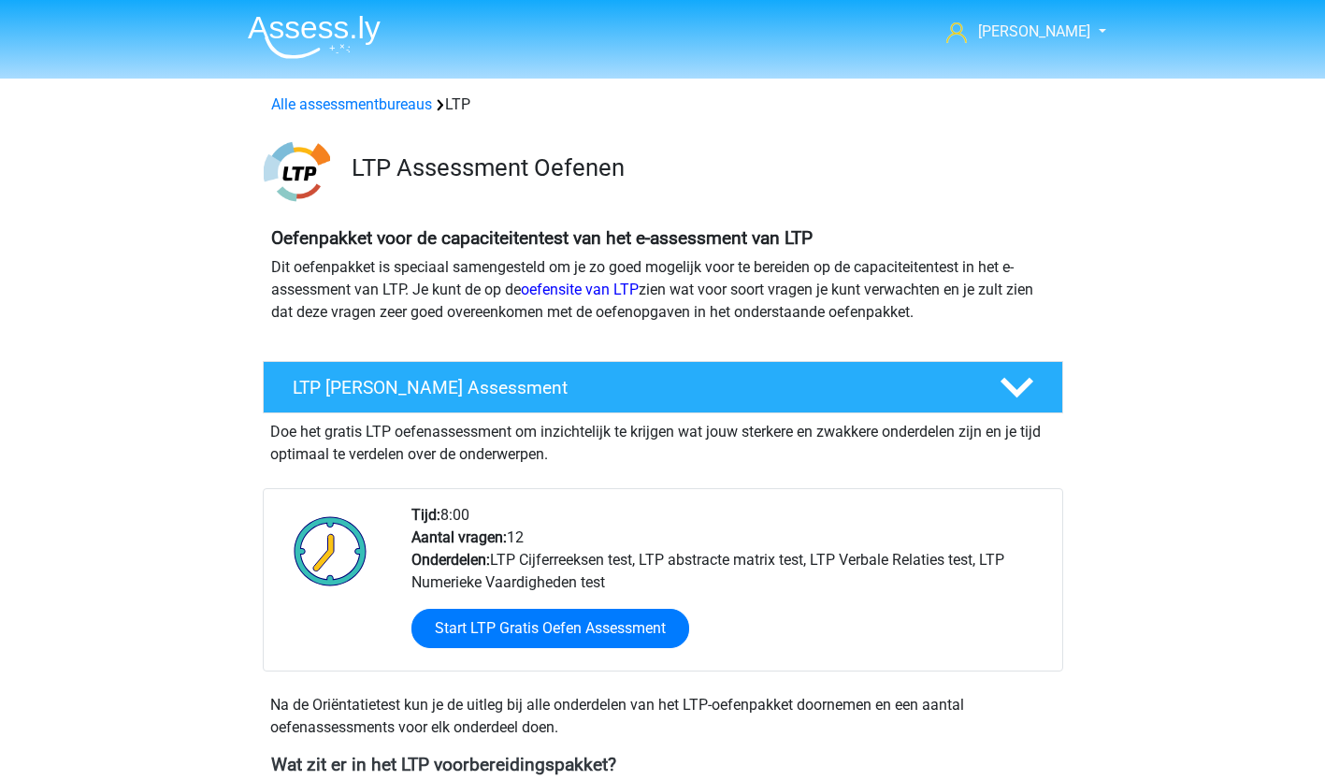
click at [295, 13] on li at bounding box center [307, 32] width 148 height 51
click at [316, 27] on img at bounding box center [314, 37] width 133 height 44
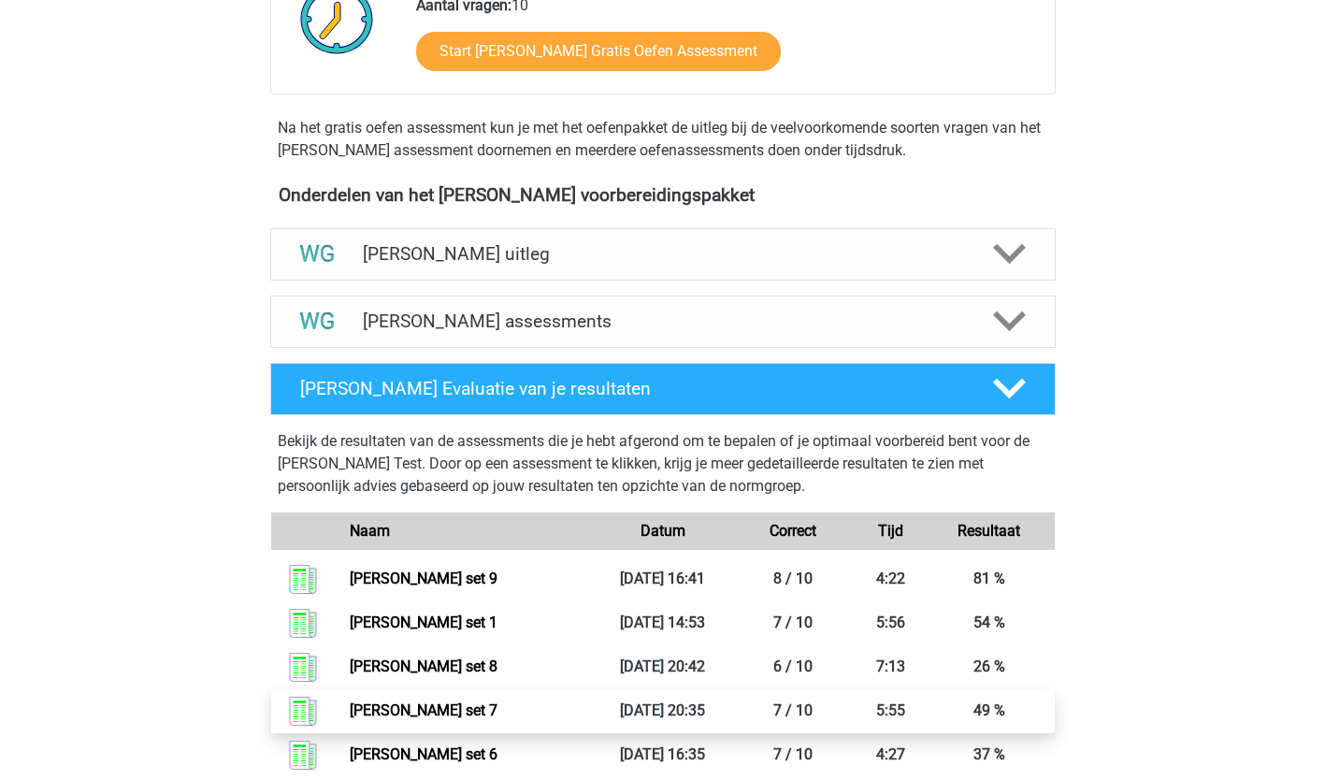
scroll to position [501, 0]
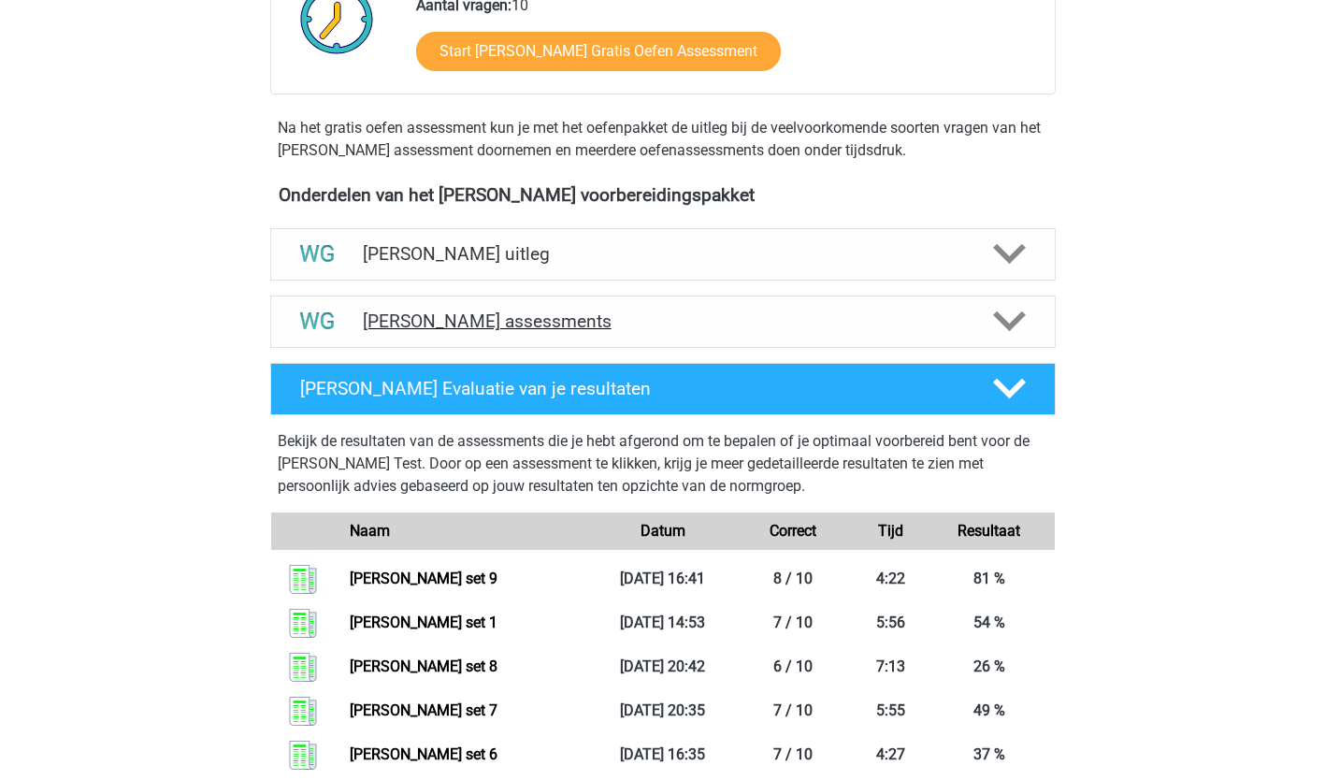
click at [999, 320] on polygon at bounding box center [1009, 321] width 33 height 21
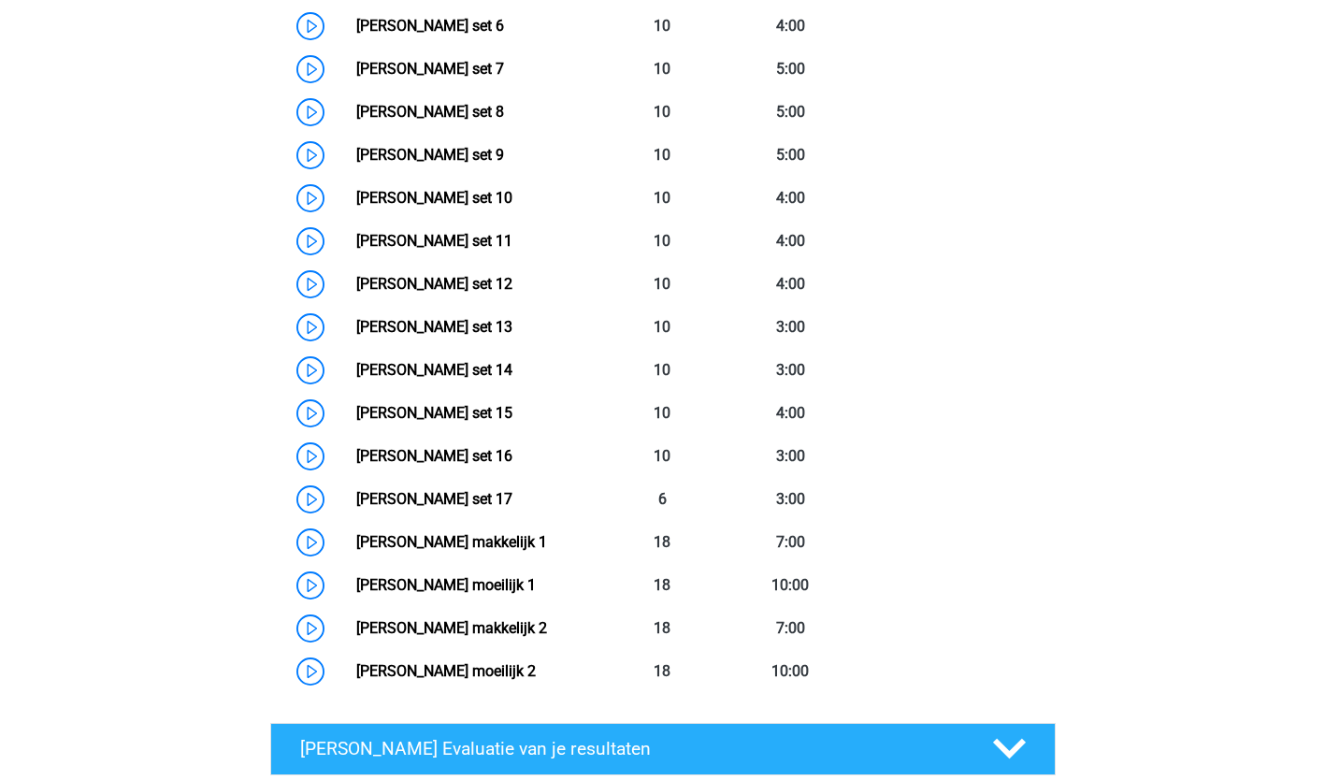
scroll to position [1180, 0]
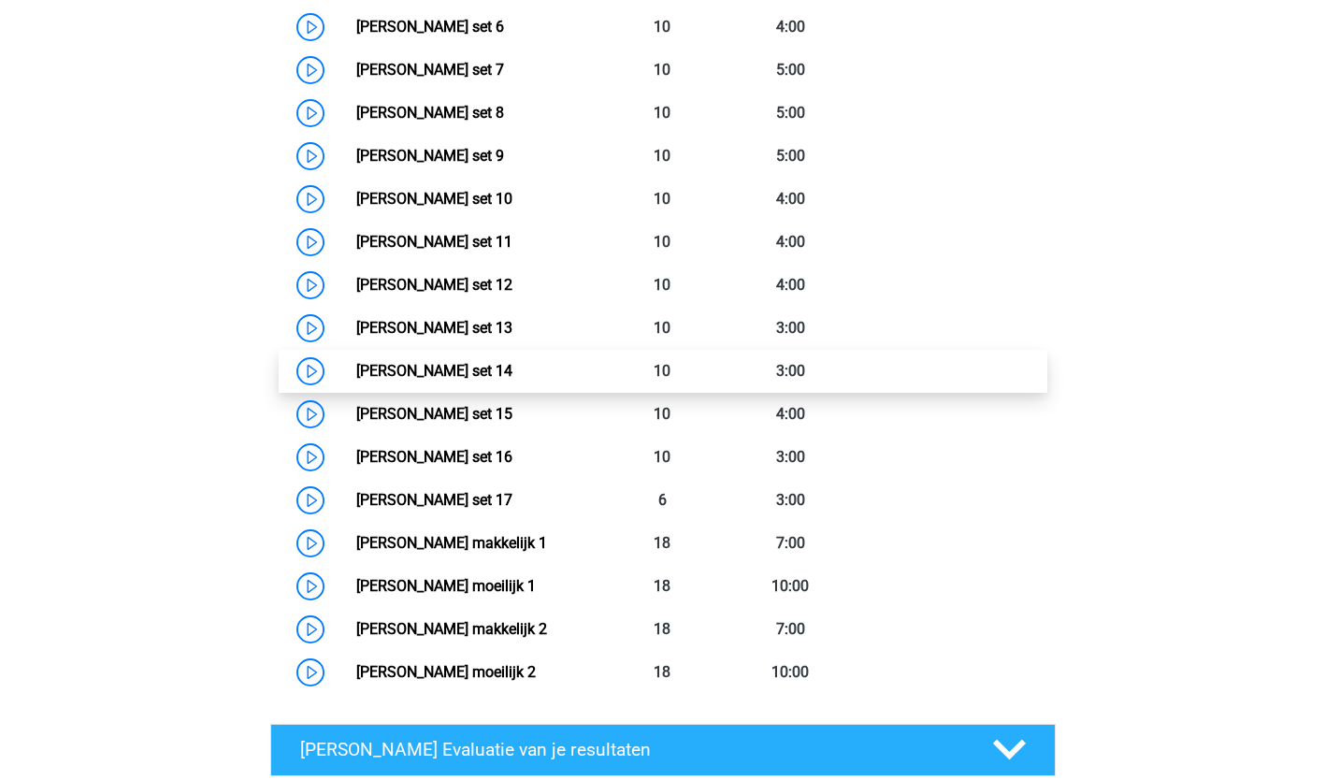
click at [435, 372] on link "[PERSON_NAME] set 14" at bounding box center [434, 371] width 156 height 18
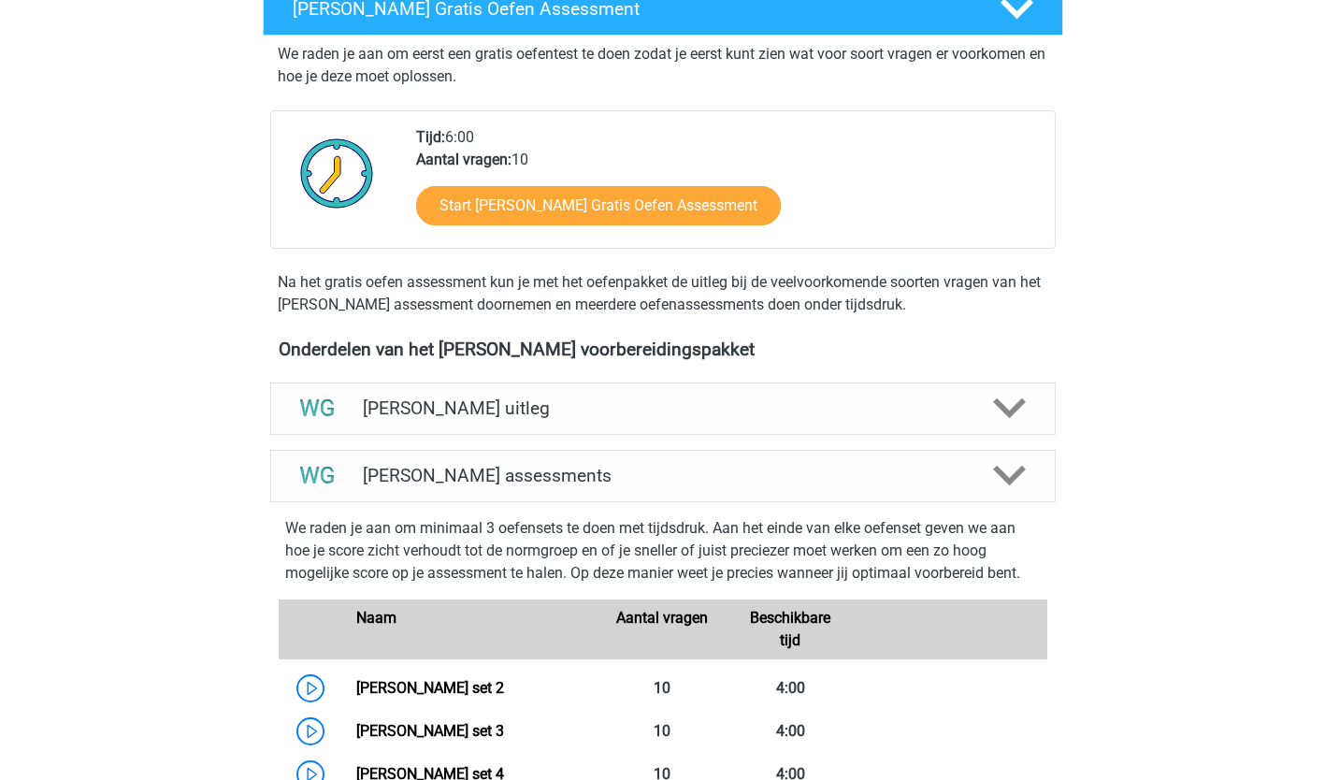
scroll to position [348, 0]
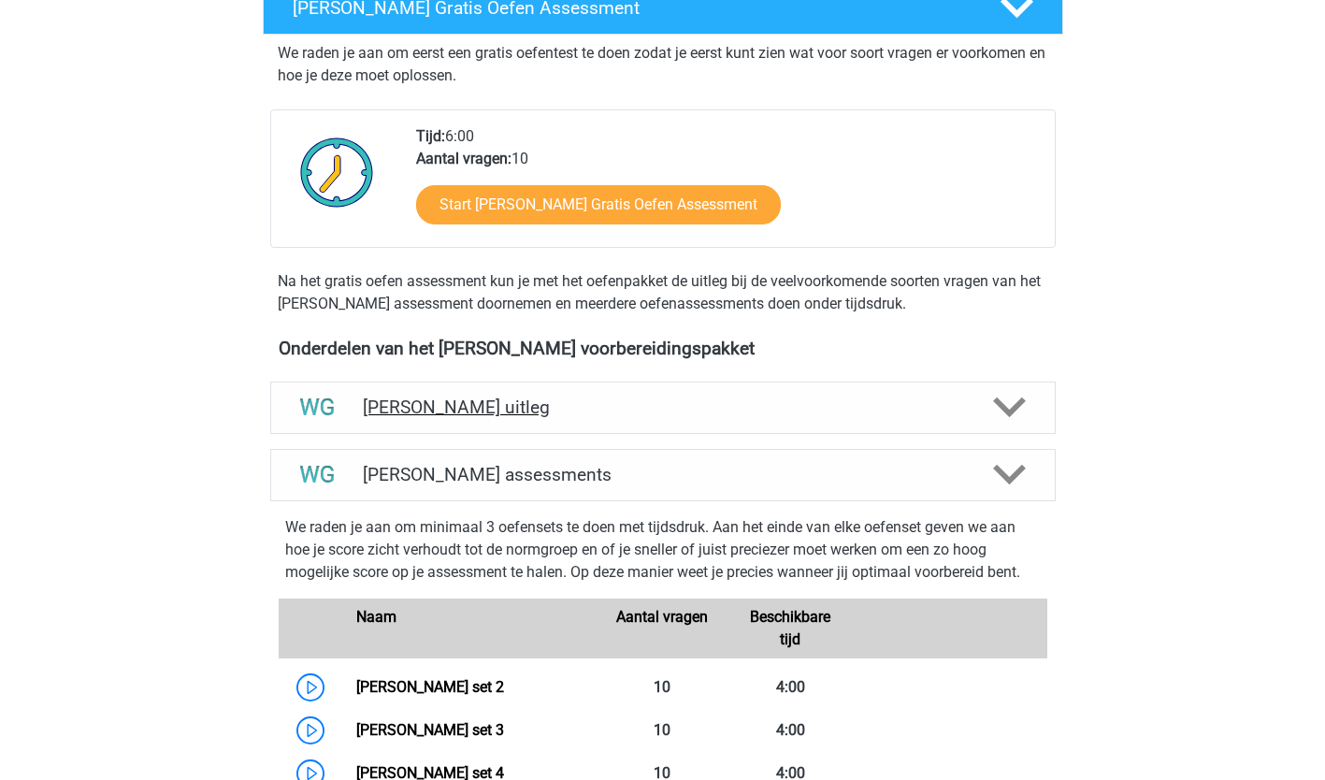
click at [1022, 396] on icon at bounding box center [1009, 407] width 33 height 33
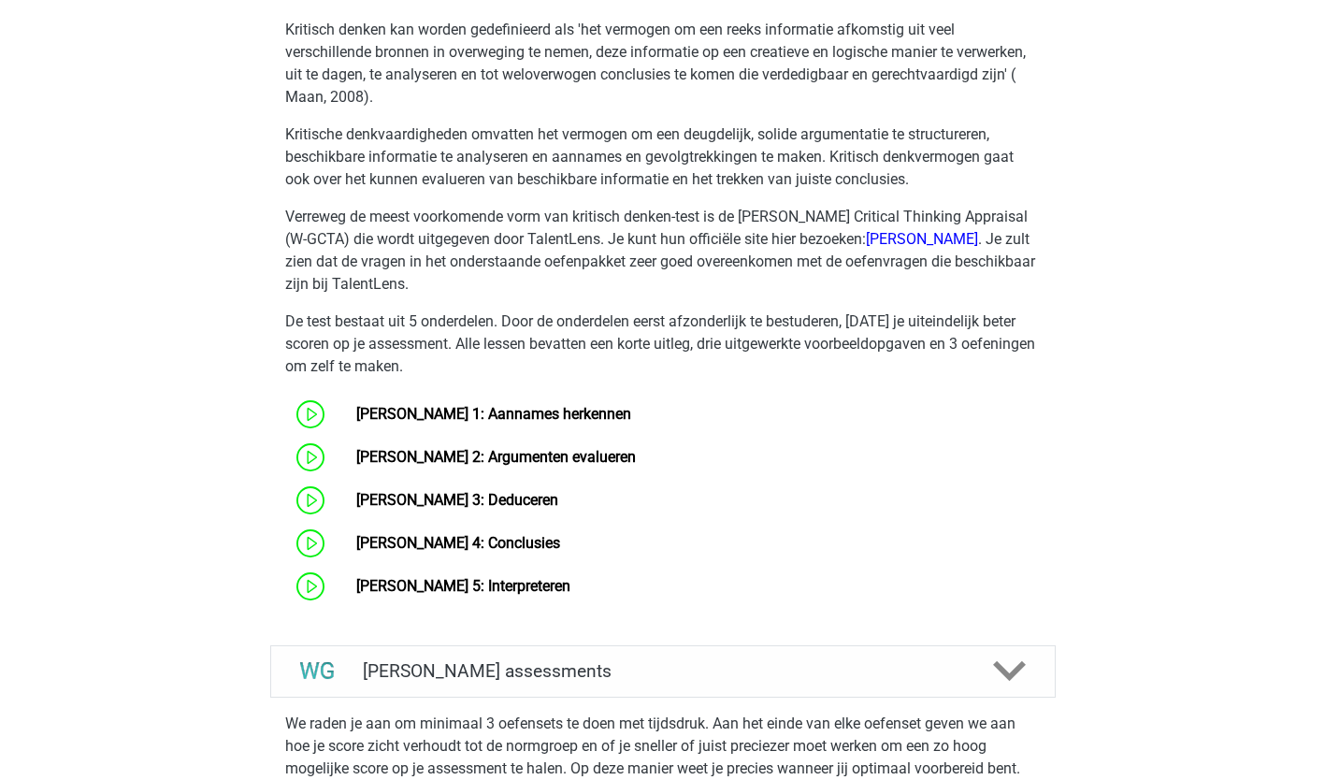
scroll to position [839, 0]
click at [589, 404] on link "Watson Glaser 1: Aannames herkennen" at bounding box center [493, 413] width 275 height 18
click at [509, 463] on link "Watson Glaser 2: Argumenten evalueren" at bounding box center [496, 456] width 280 height 18
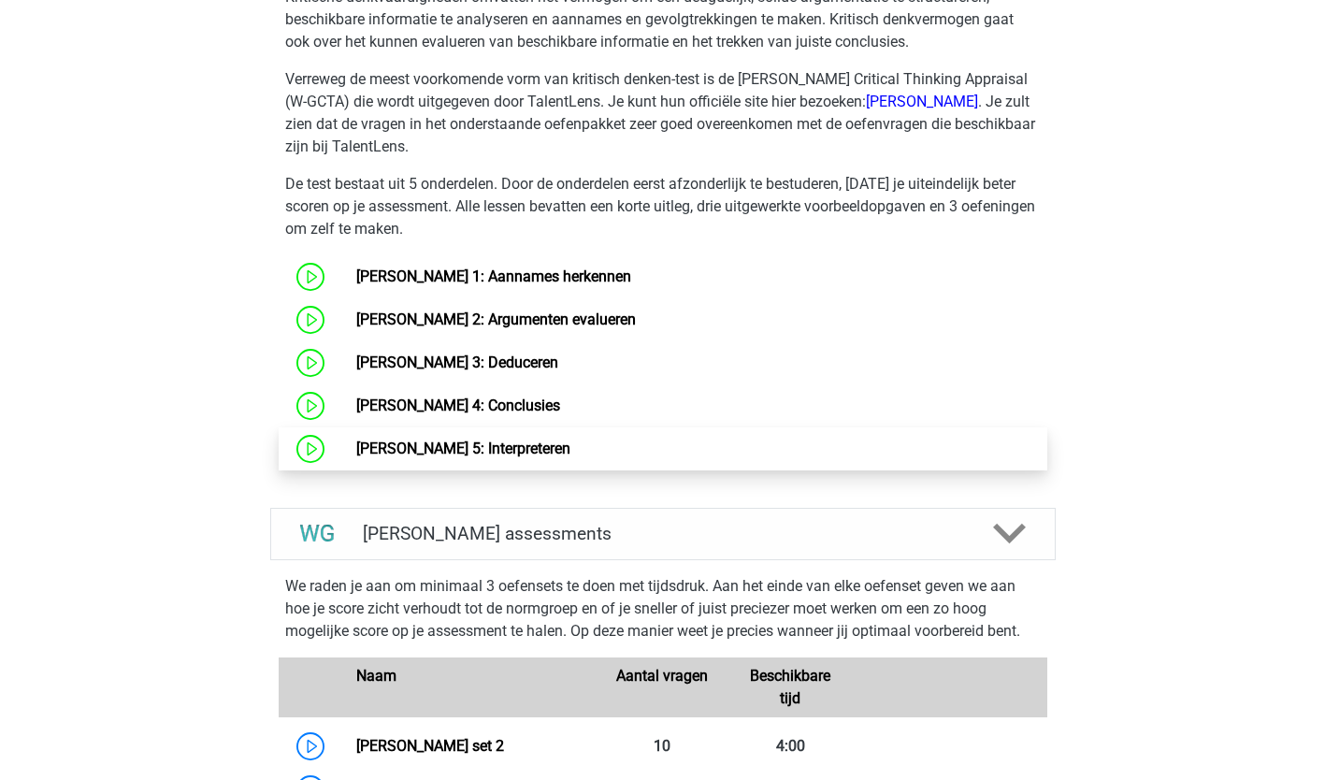
scroll to position [975, 0]
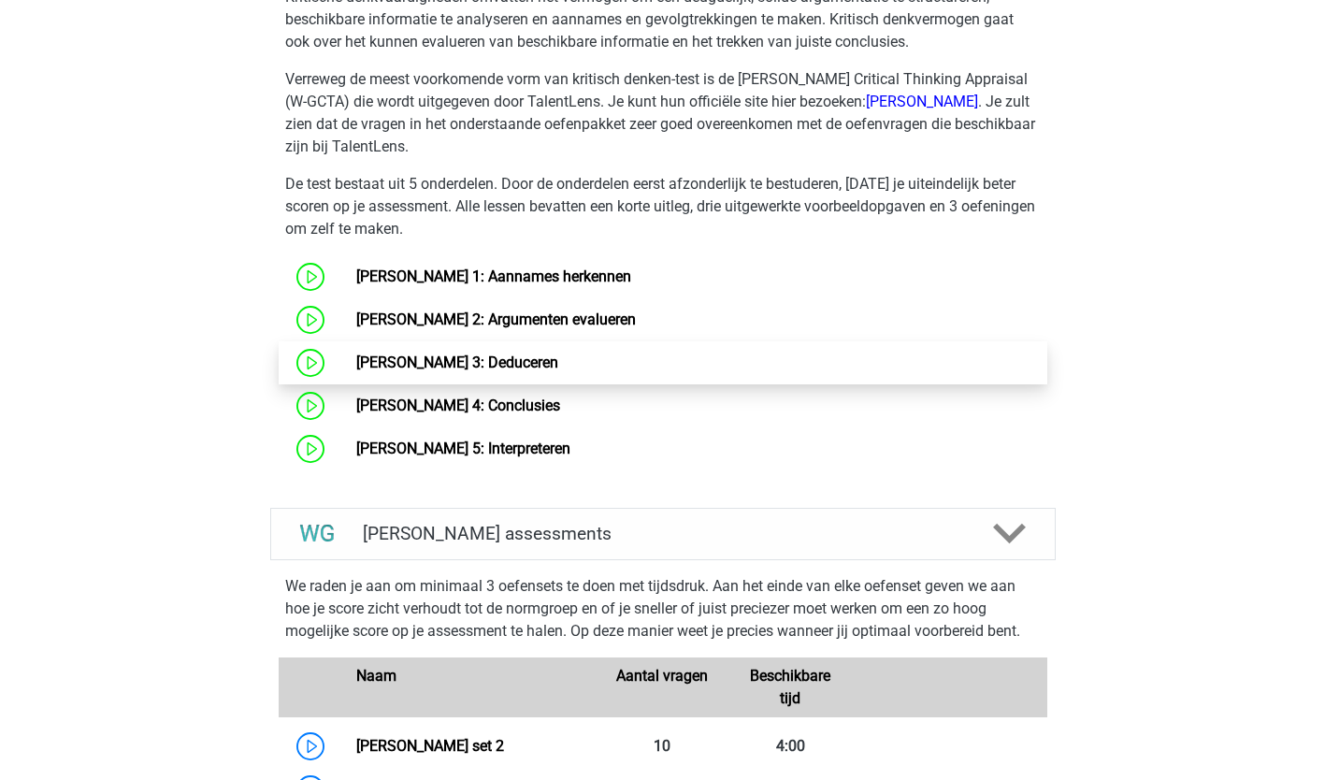
click at [492, 357] on link "Watson Glaser 3: Deduceren" at bounding box center [457, 362] width 202 height 18
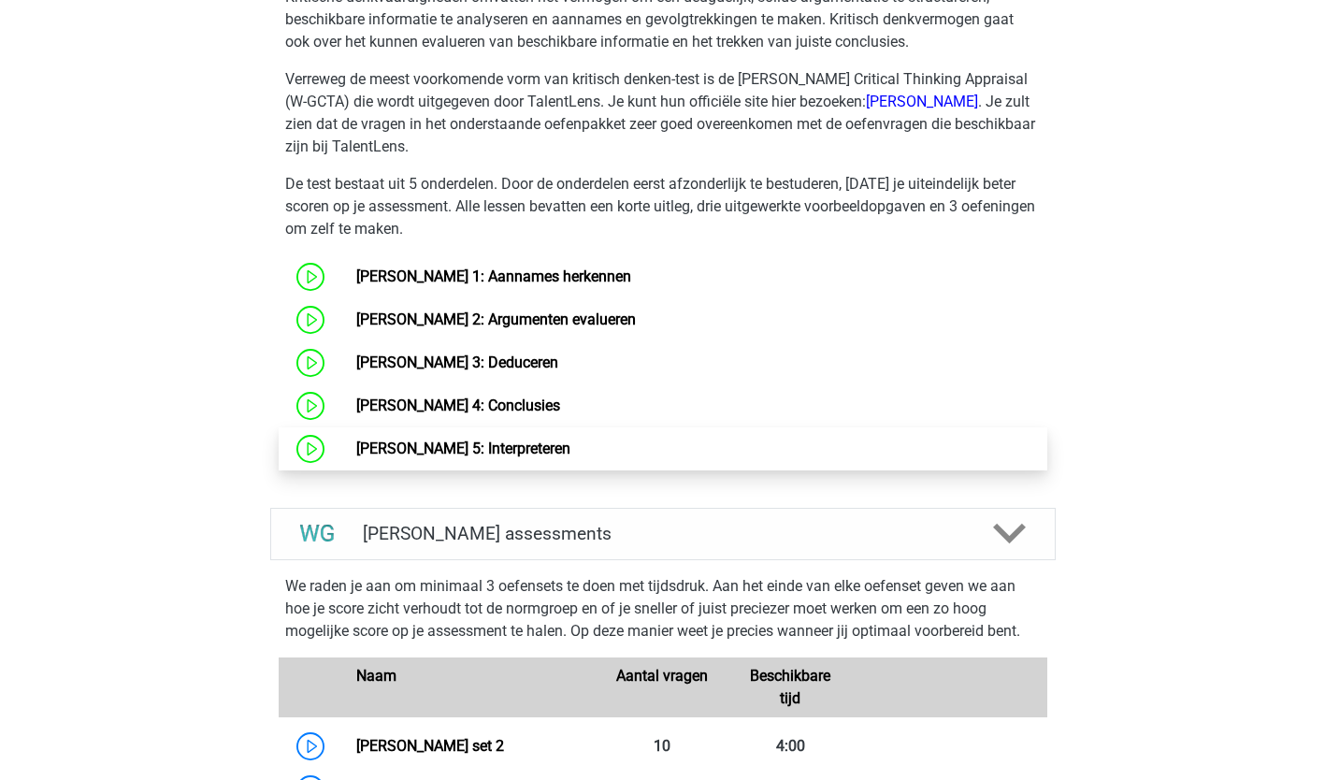
click at [535, 445] on link "Watson Glaser 5: Interpreteren" at bounding box center [463, 448] width 214 height 18
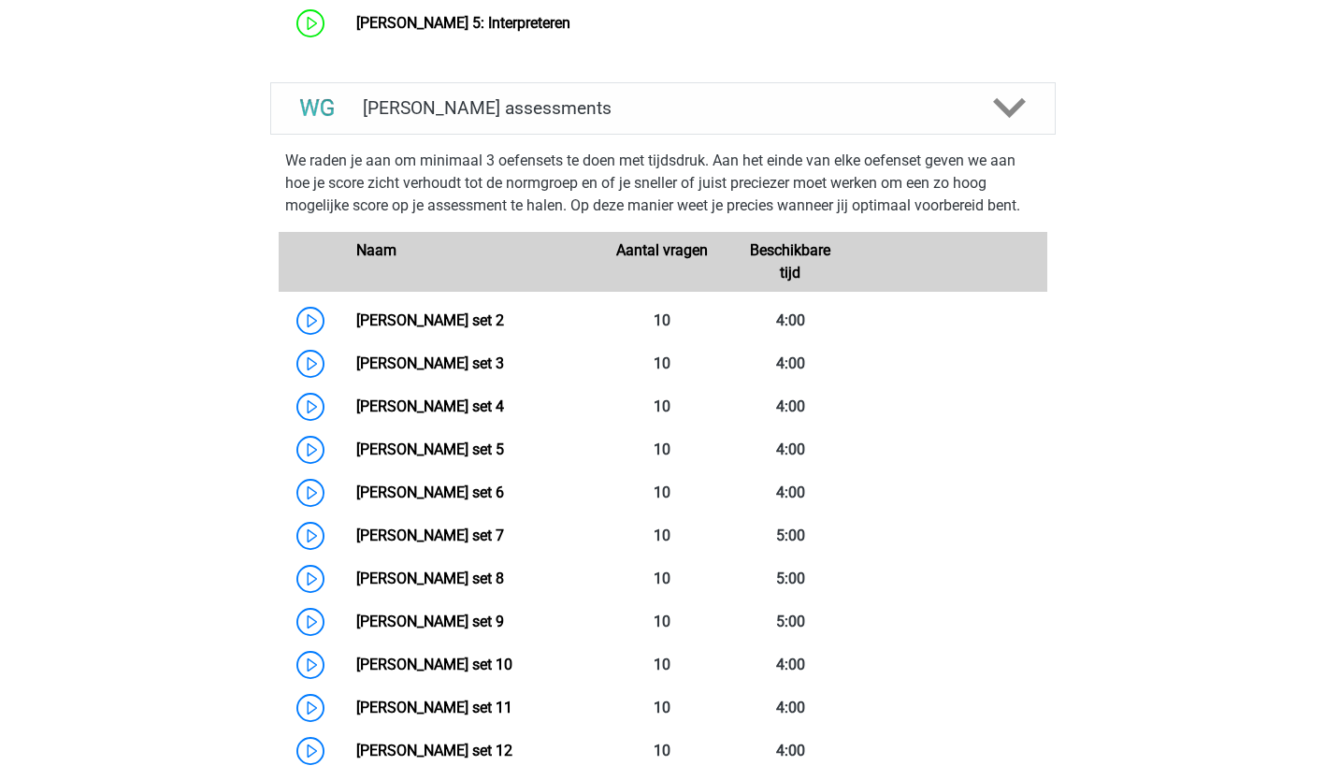
scroll to position [1401, 0]
click at [458, 396] on link "Watson Glaser set 4" at bounding box center [430, 405] width 148 height 18
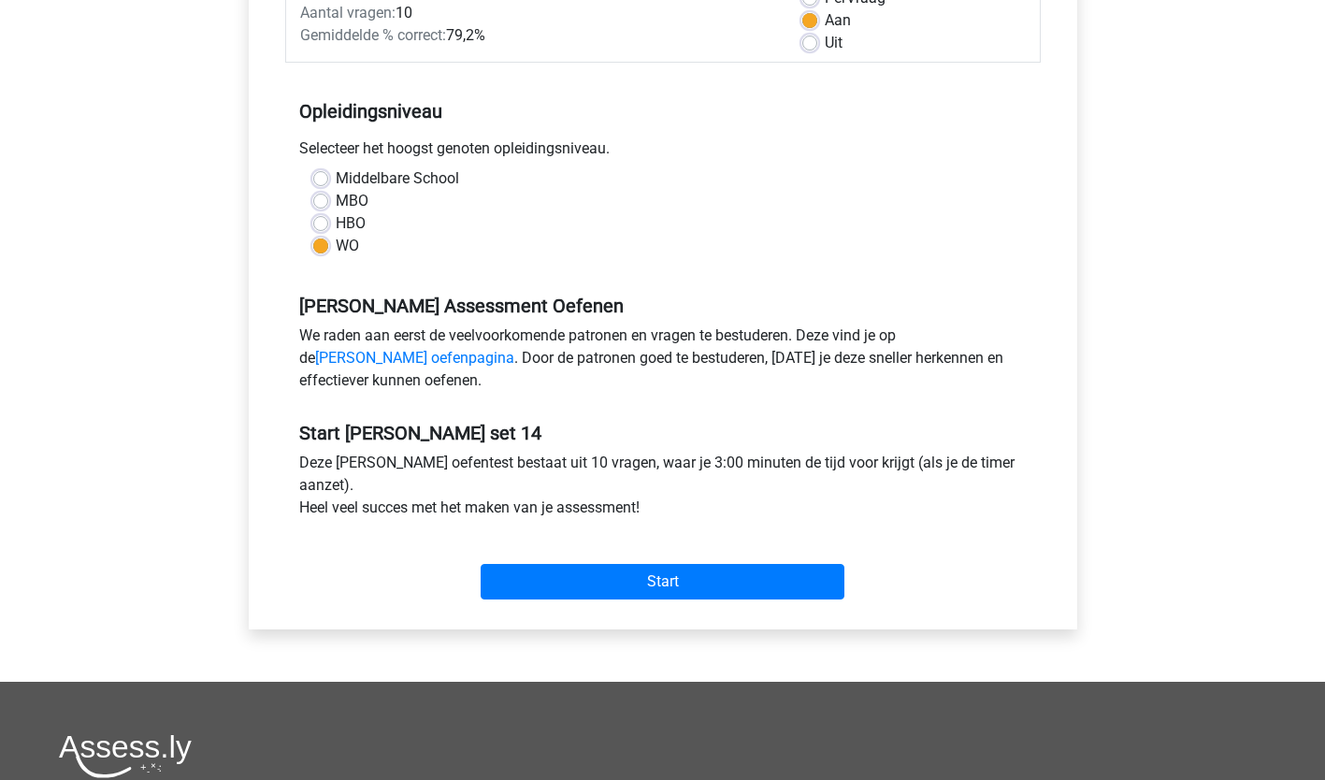
scroll to position [308, 0]
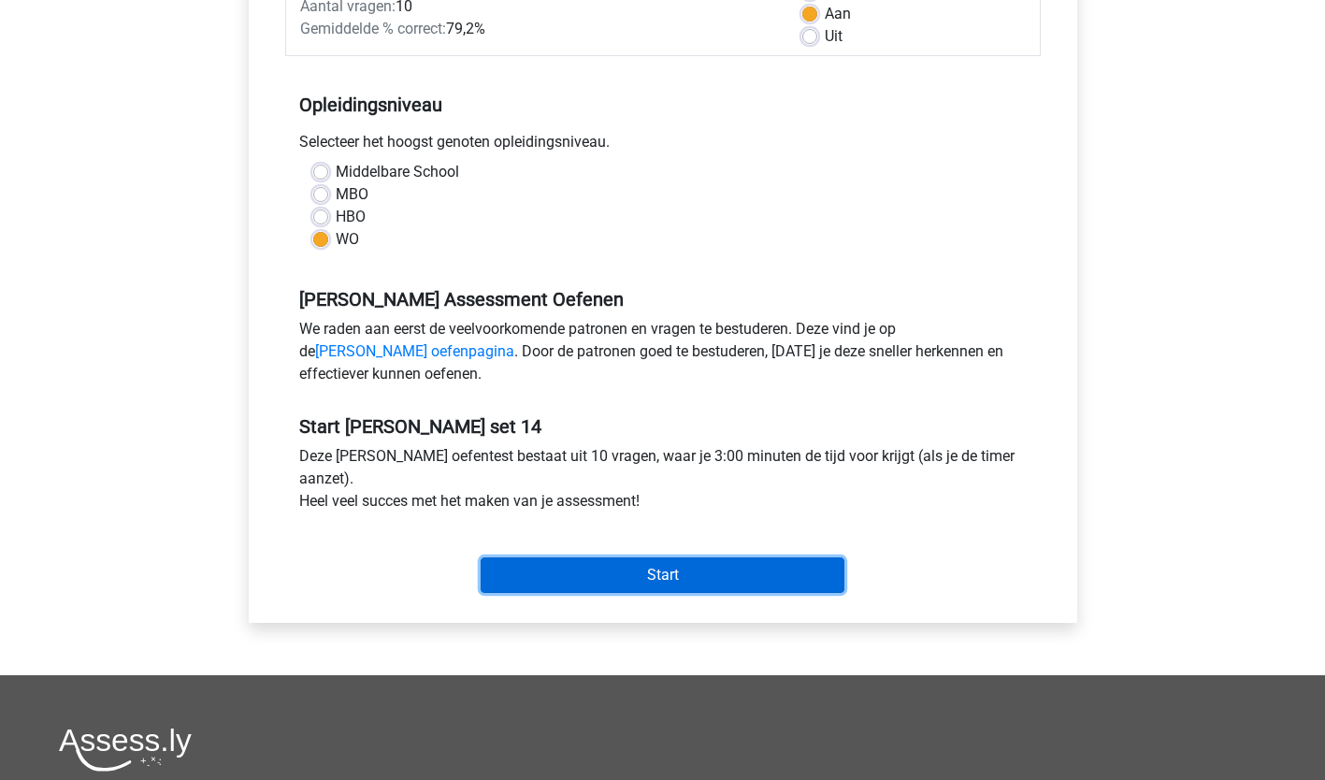
drag, startPoint x: 663, startPoint y: 442, endPoint x: 667, endPoint y: 575, distance: 132.8
click at [667, 575] on input "Start" at bounding box center [663, 575] width 364 height 36
click at [592, 565] on input "Start" at bounding box center [663, 575] width 364 height 36
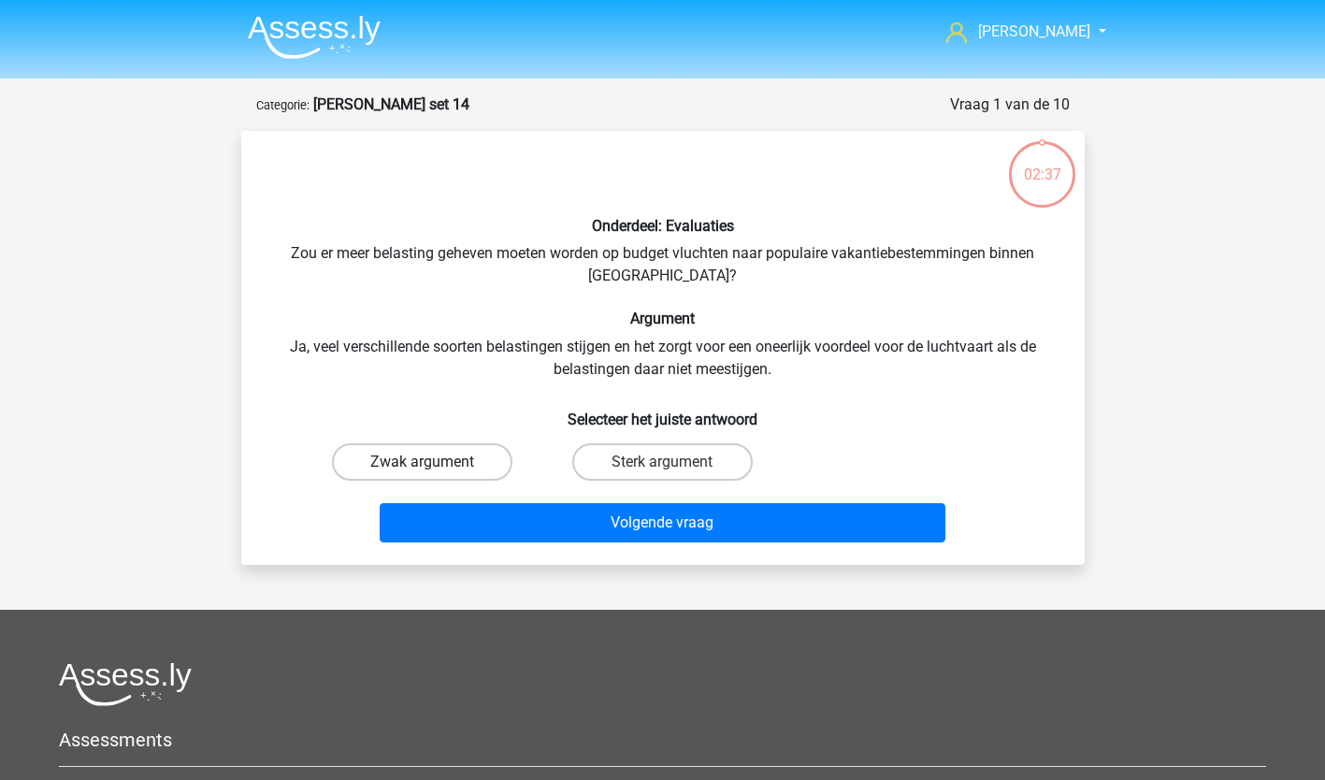
click at [452, 454] on label "Zwak argument" at bounding box center [422, 461] width 180 height 37
click at [434, 462] on input "Zwak argument" at bounding box center [428, 468] width 12 height 12
radio input "true"
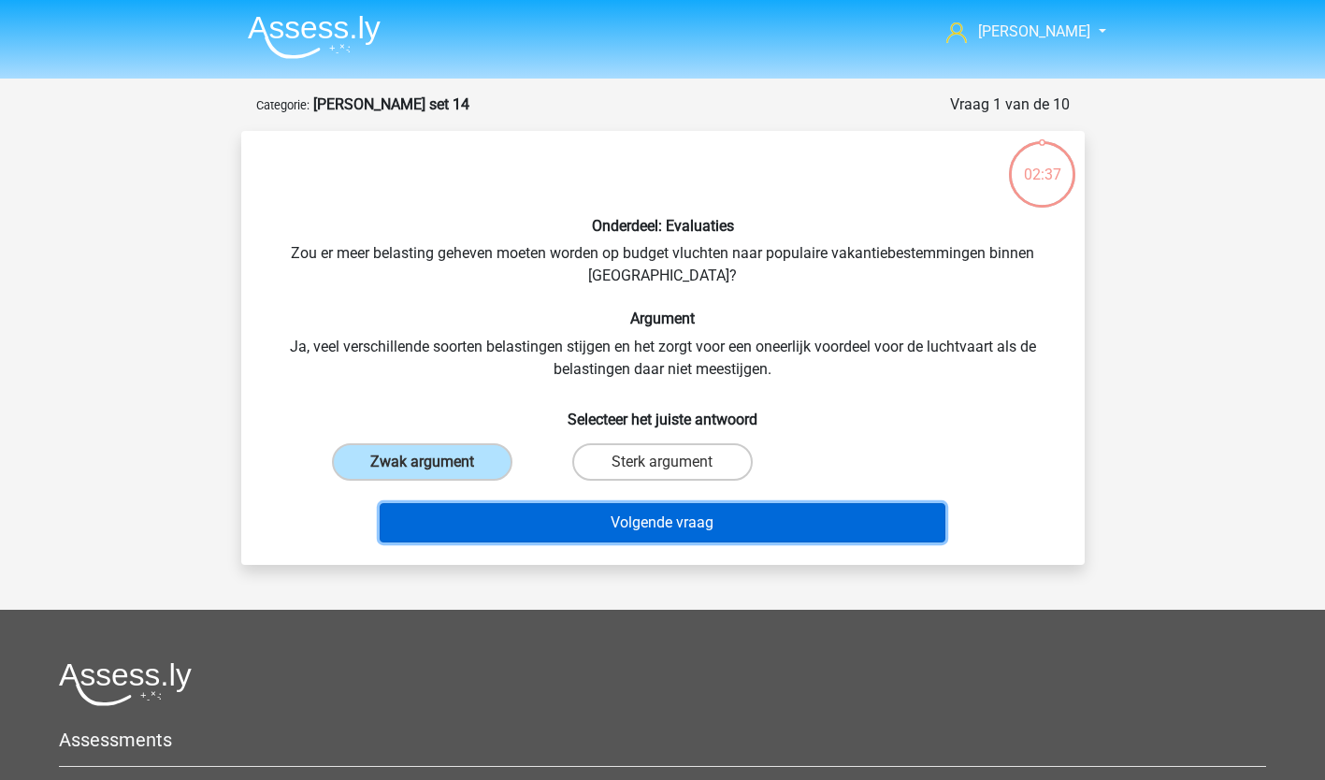
click at [607, 523] on button "Volgende vraag" at bounding box center [663, 522] width 566 height 39
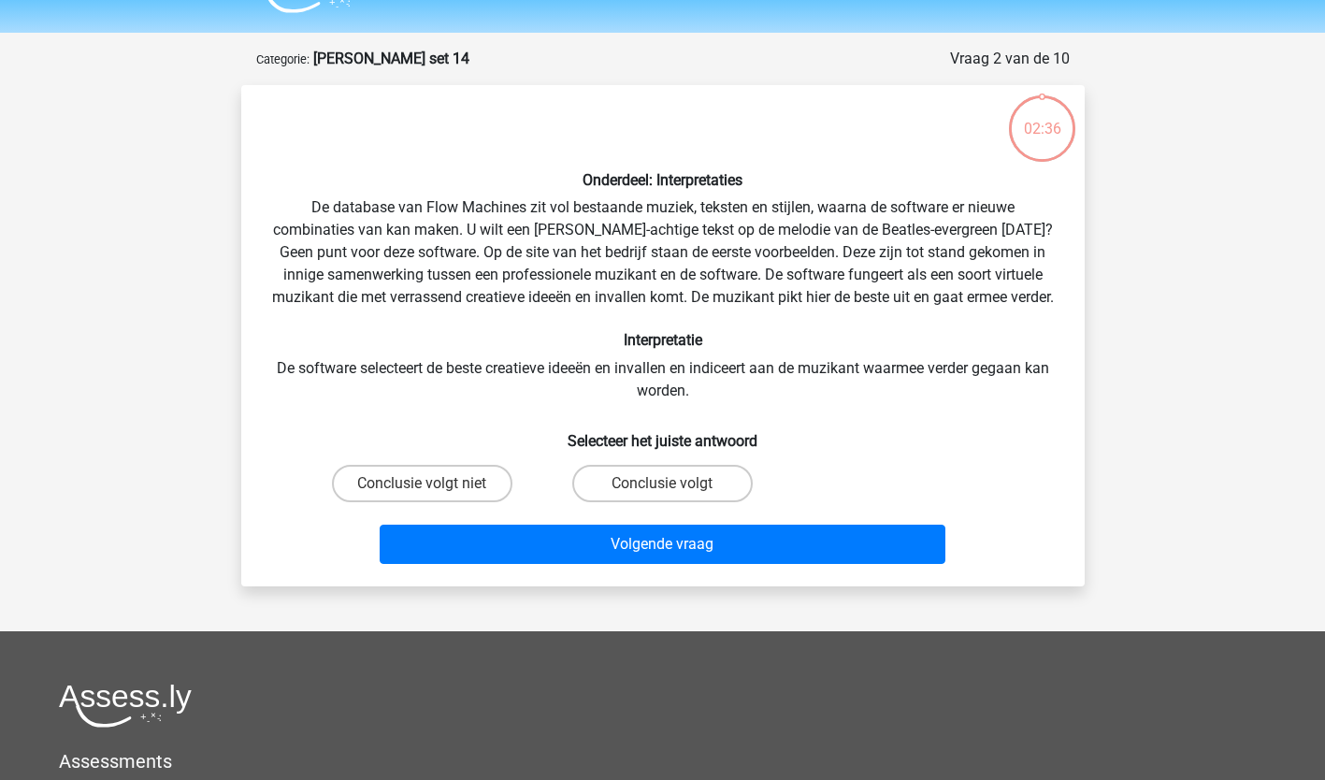
scroll to position [93, 0]
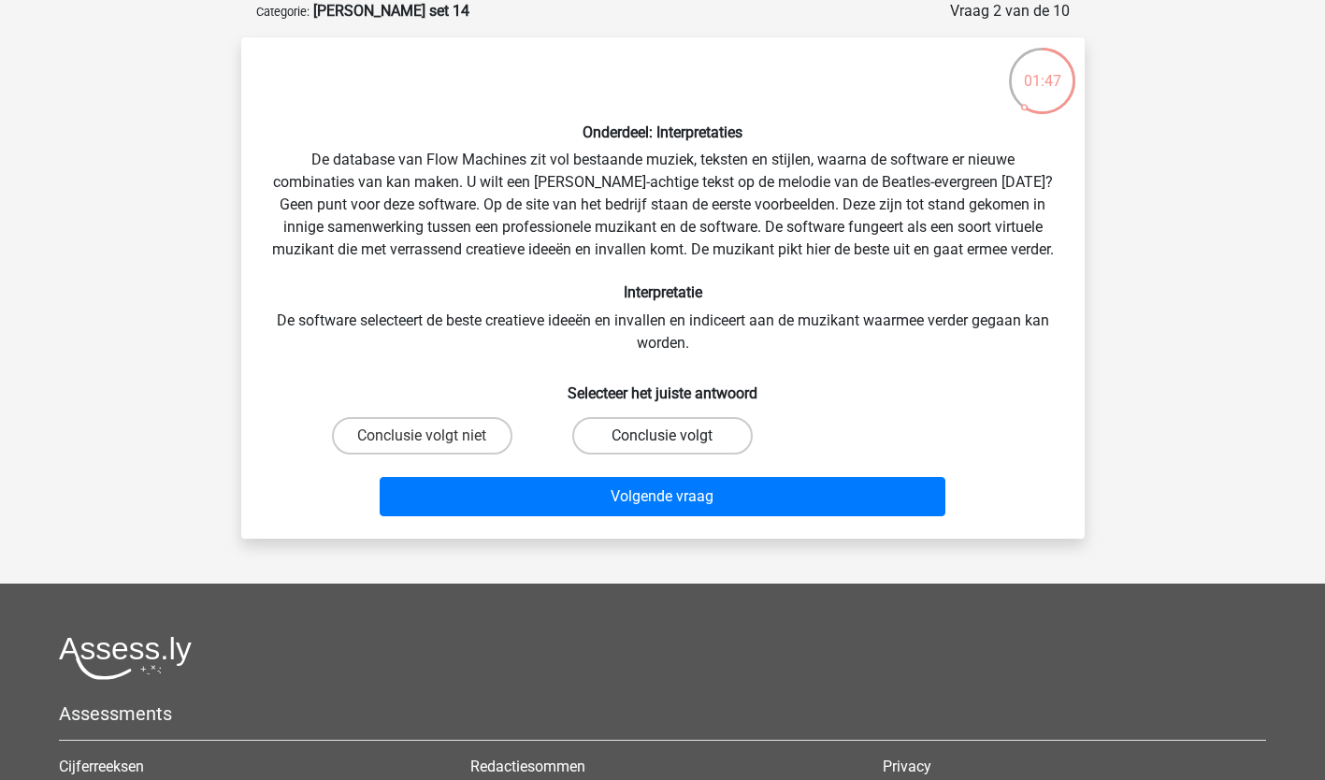
click at [686, 454] on label "Conclusie volgt" at bounding box center [662, 435] width 180 height 37
click at [674, 448] on input "Conclusie volgt" at bounding box center [668, 442] width 12 height 12
radio input "true"
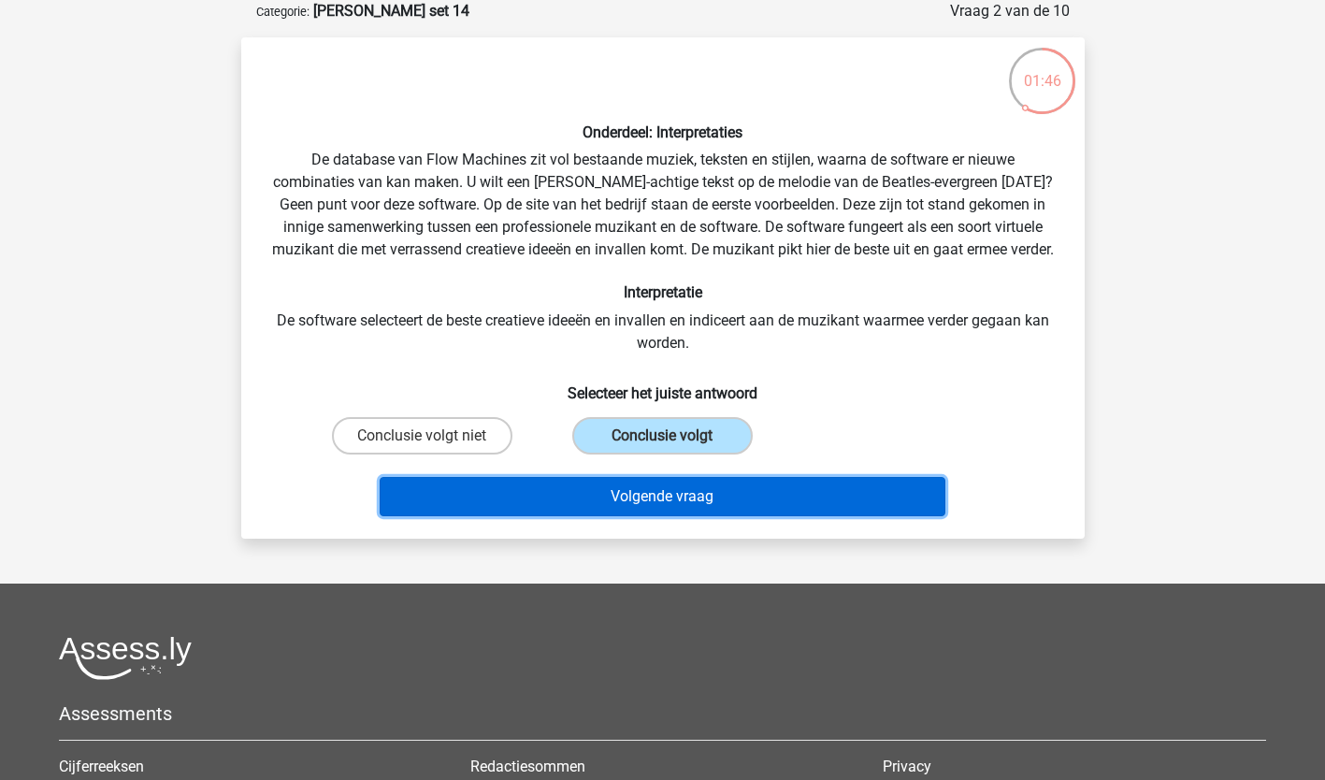
click at [672, 516] on button "Volgende vraag" at bounding box center [663, 496] width 566 height 39
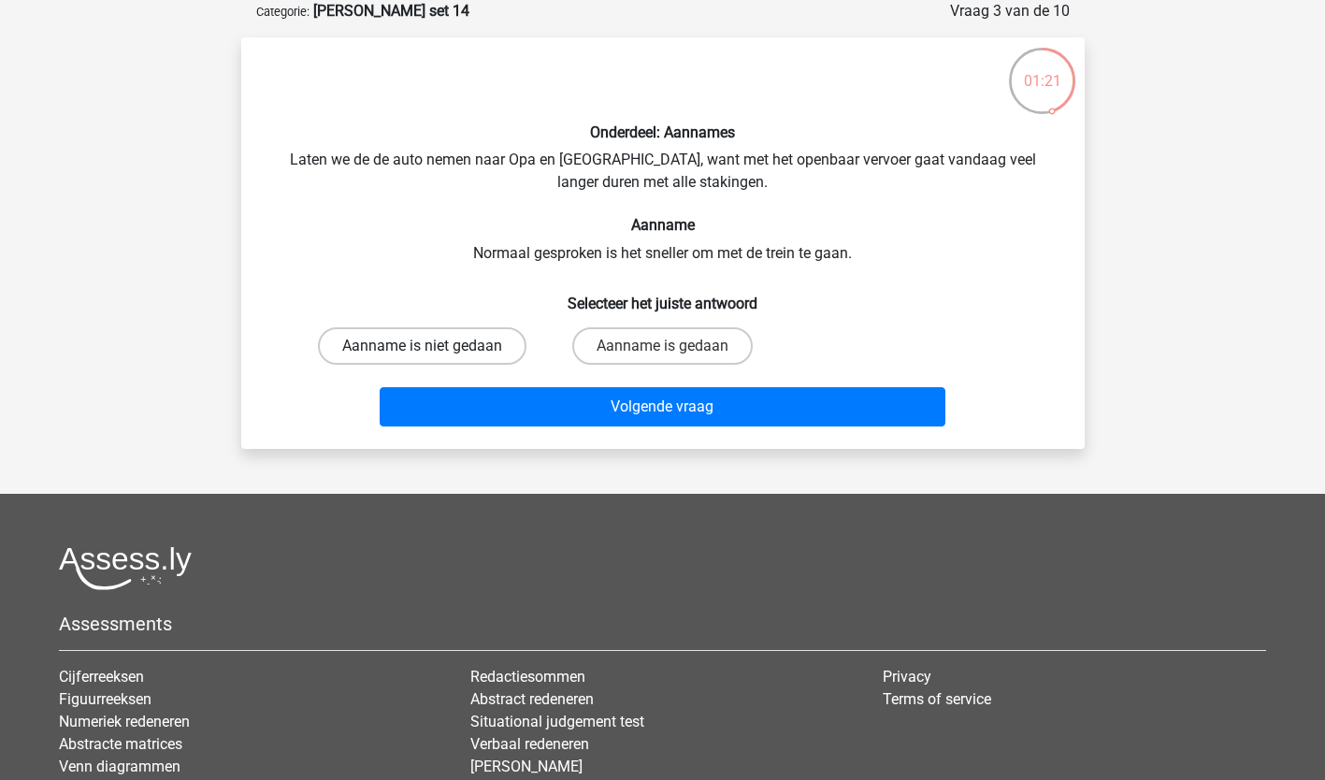
click at [409, 350] on label "Aanname is niet gedaan" at bounding box center [422, 345] width 208 height 37
click at [422, 350] on input "Aanname is niet gedaan" at bounding box center [428, 352] width 12 height 12
radio input "true"
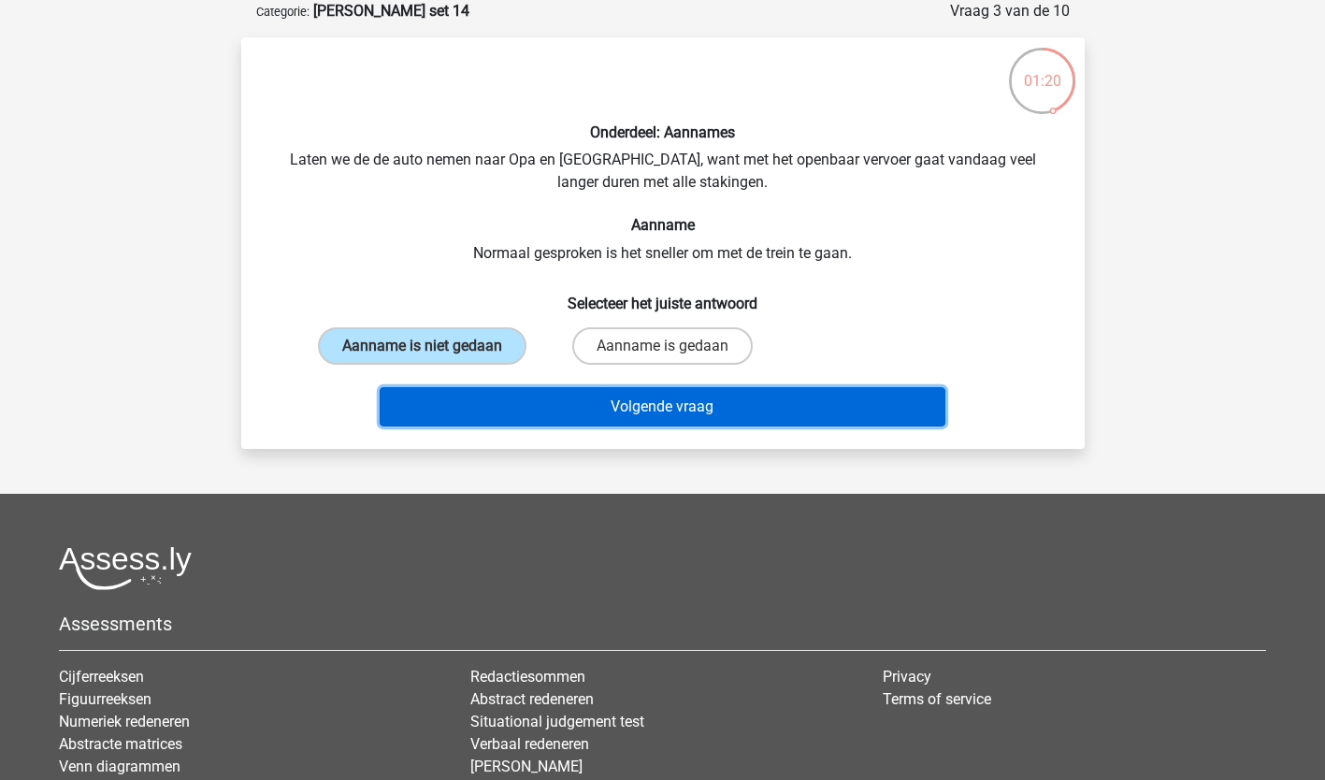
click at [704, 416] on button "Volgende vraag" at bounding box center [663, 406] width 566 height 39
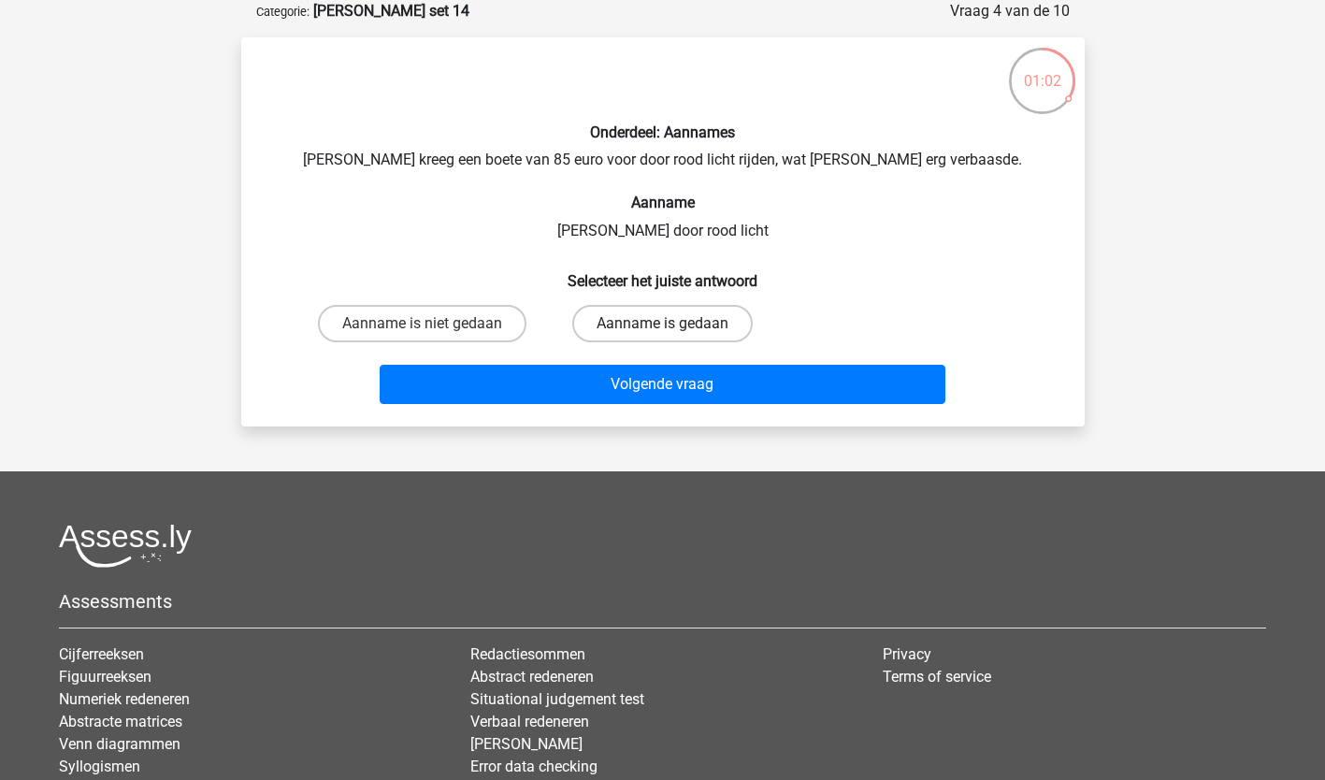
click at [647, 321] on label "Aanname is gedaan" at bounding box center [662, 323] width 180 height 37
click at [662, 323] on input "Aanname is gedaan" at bounding box center [668, 329] width 12 height 12
radio input "true"
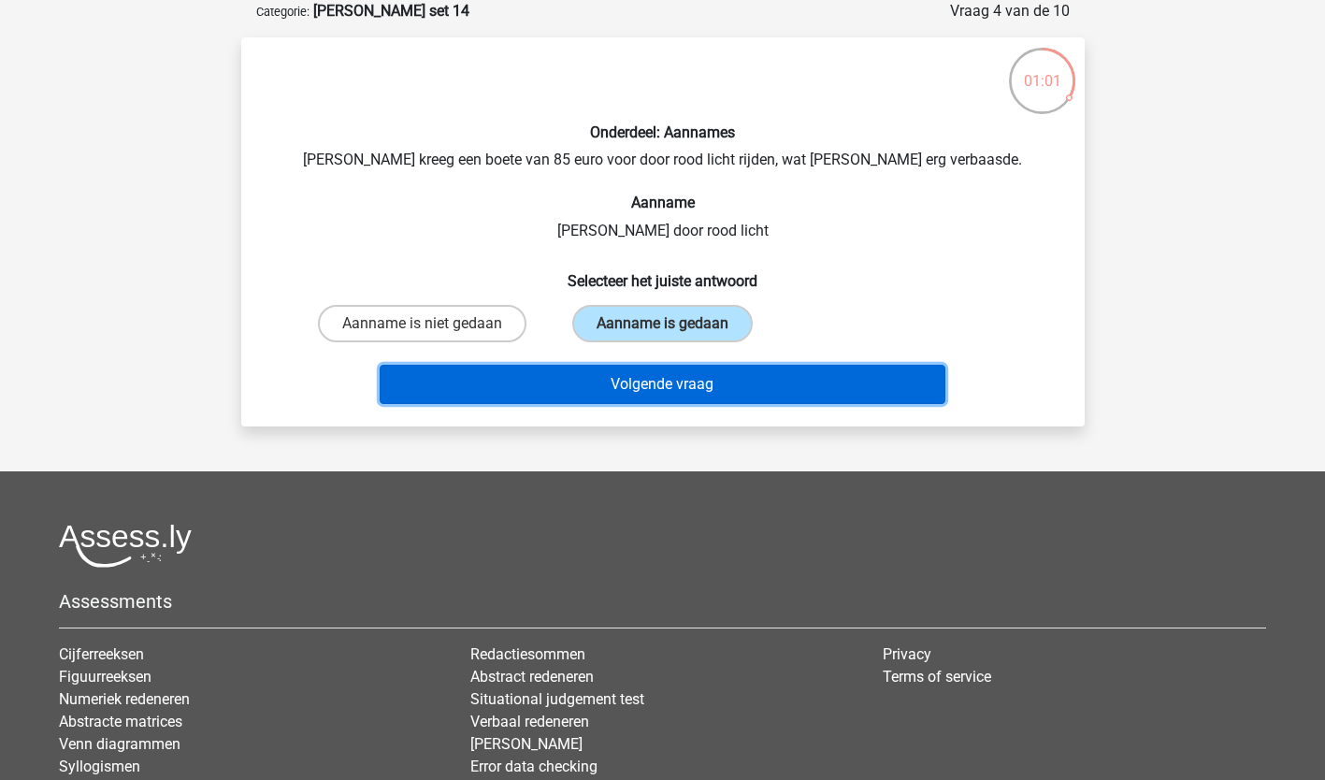
click at [662, 383] on button "Volgende vraag" at bounding box center [663, 384] width 566 height 39
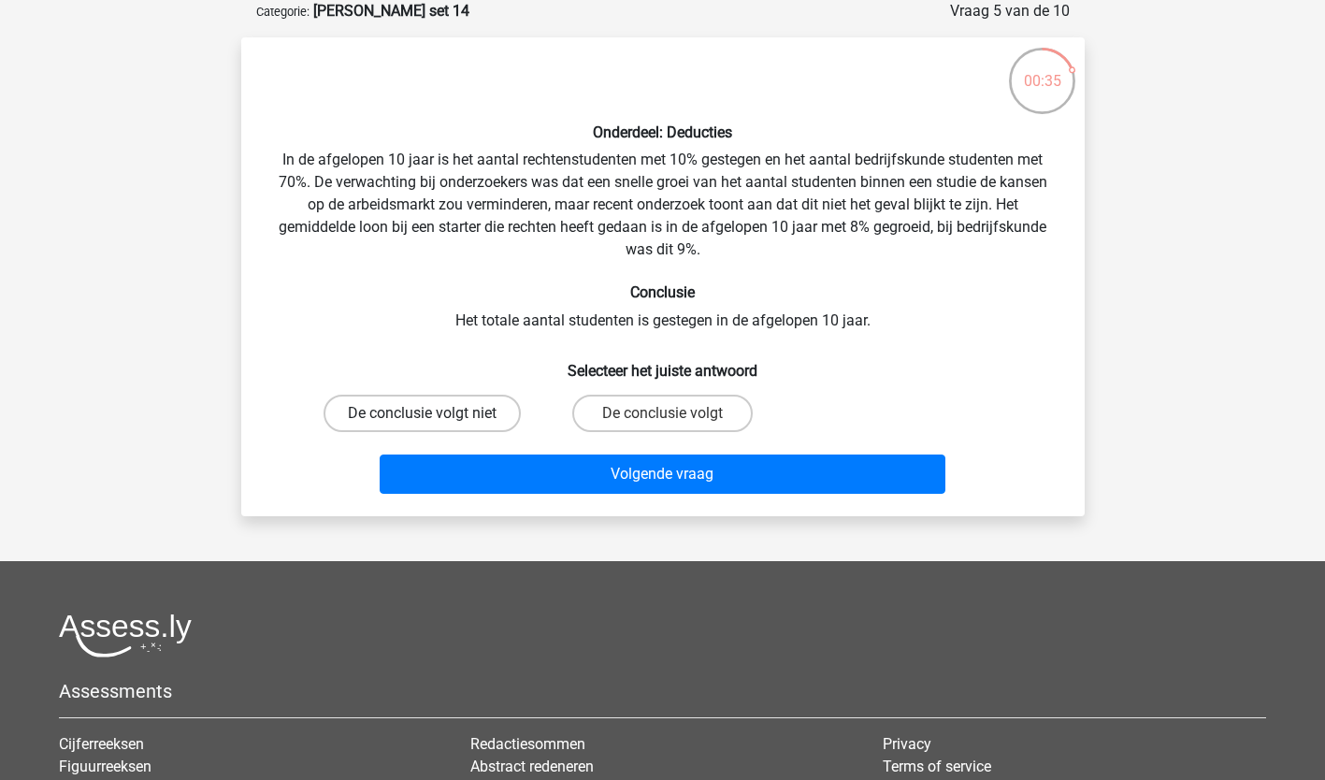
click at [401, 412] on label "De conclusie volgt niet" at bounding box center [421, 412] width 197 height 37
click at [422, 413] on input "De conclusie volgt niet" at bounding box center [428, 419] width 12 height 12
radio input "true"
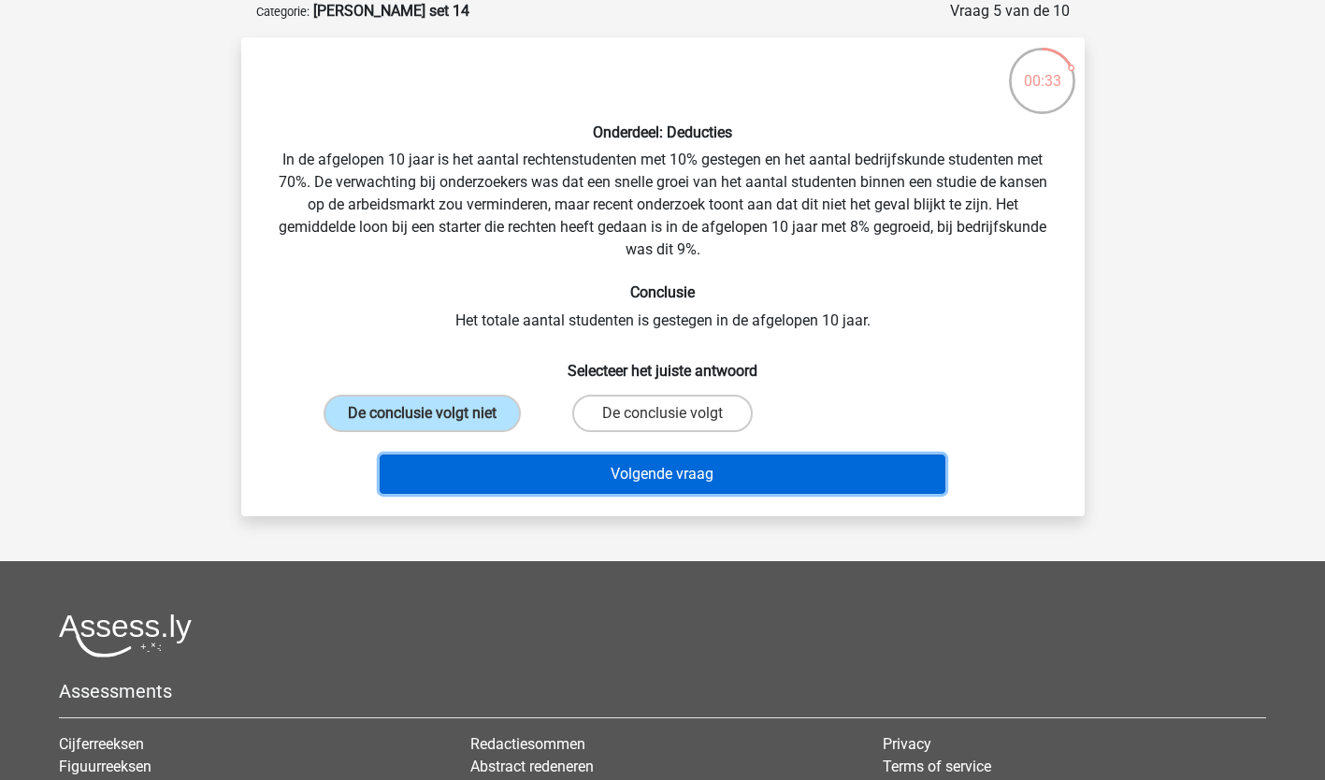
click at [585, 473] on button "Volgende vraag" at bounding box center [663, 473] width 566 height 39
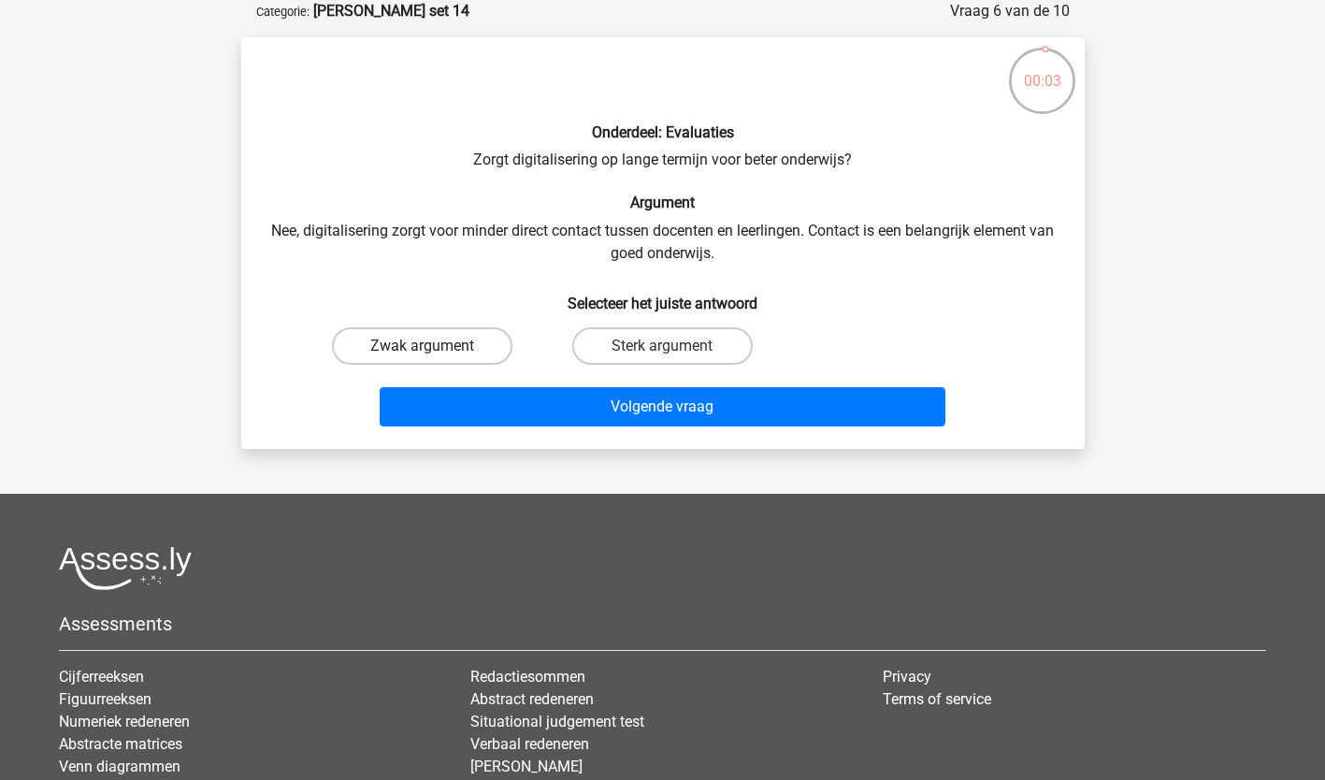
click at [437, 335] on label "Zwak argument" at bounding box center [422, 345] width 180 height 37
click at [434, 346] on input "Zwak argument" at bounding box center [428, 352] width 12 height 12
radio input "true"
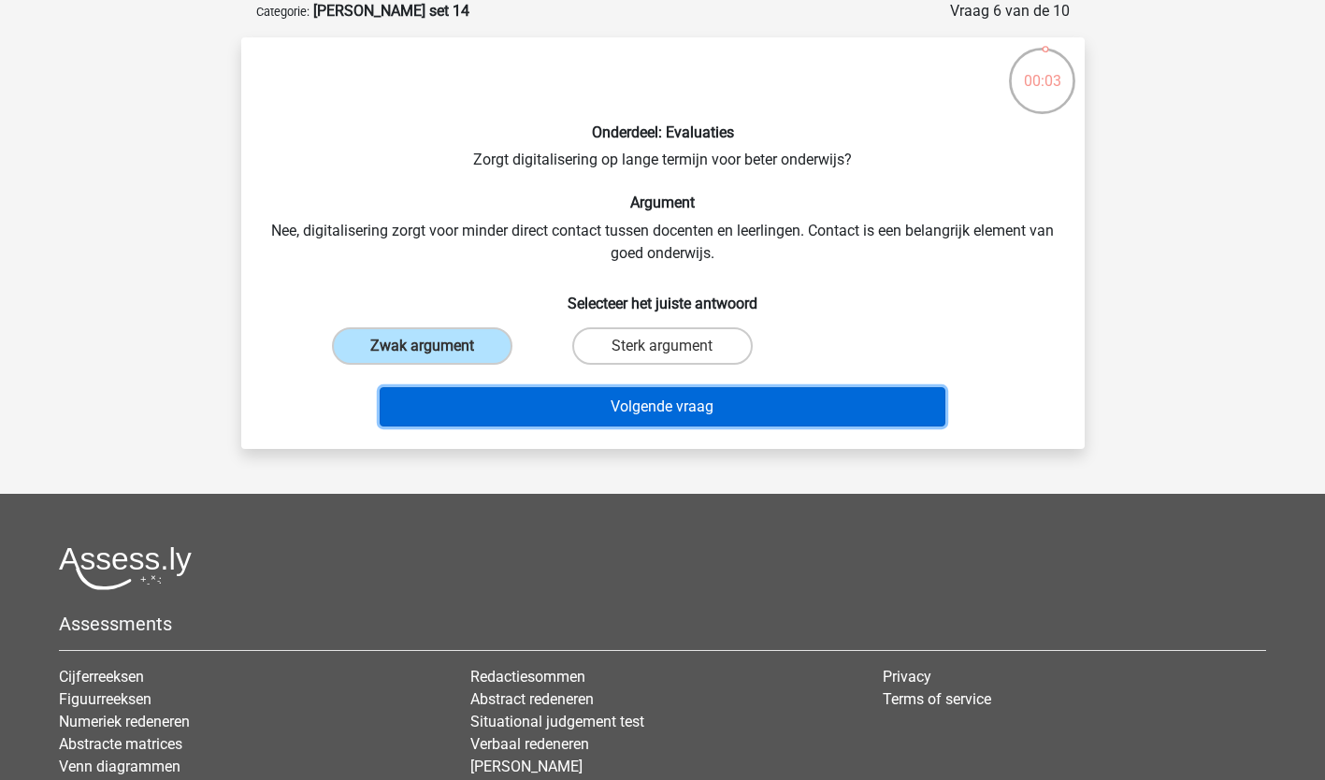
click at [637, 418] on button "Volgende vraag" at bounding box center [663, 406] width 566 height 39
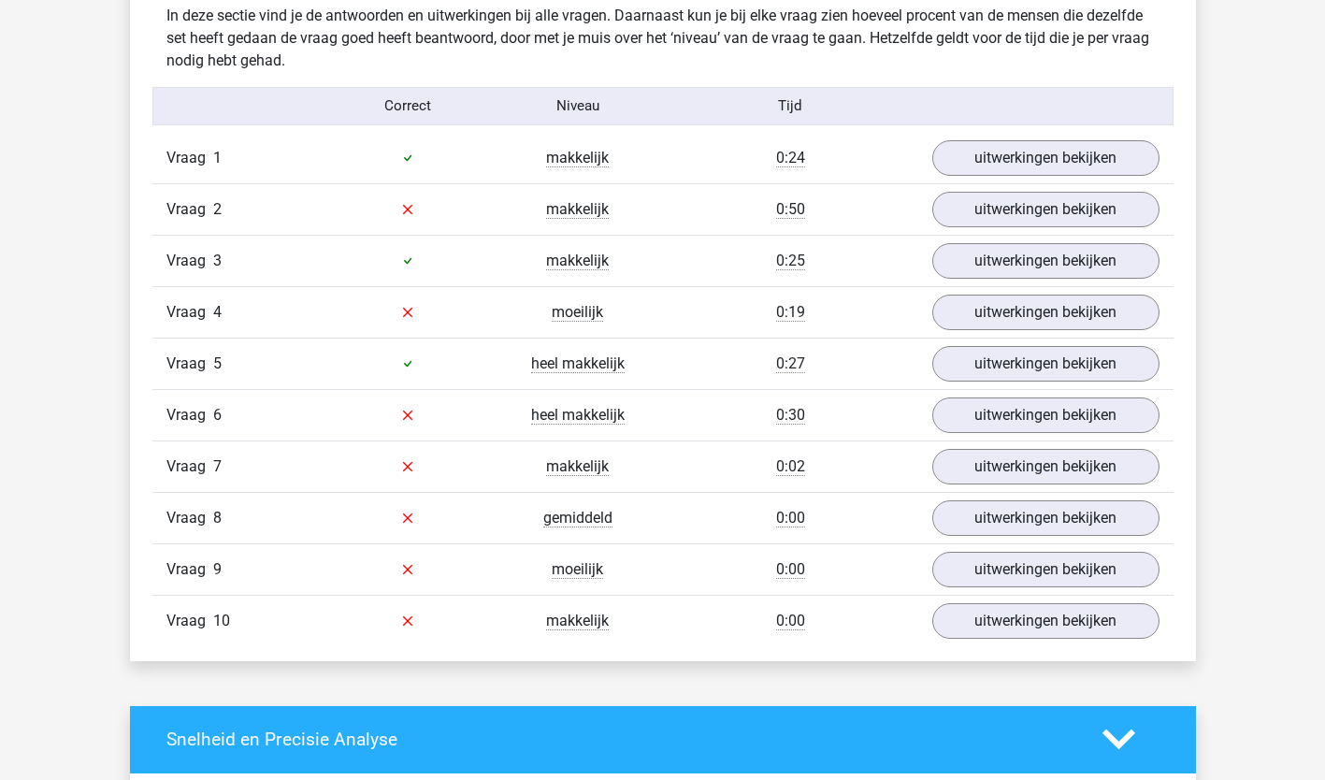
scroll to position [1154, 0]
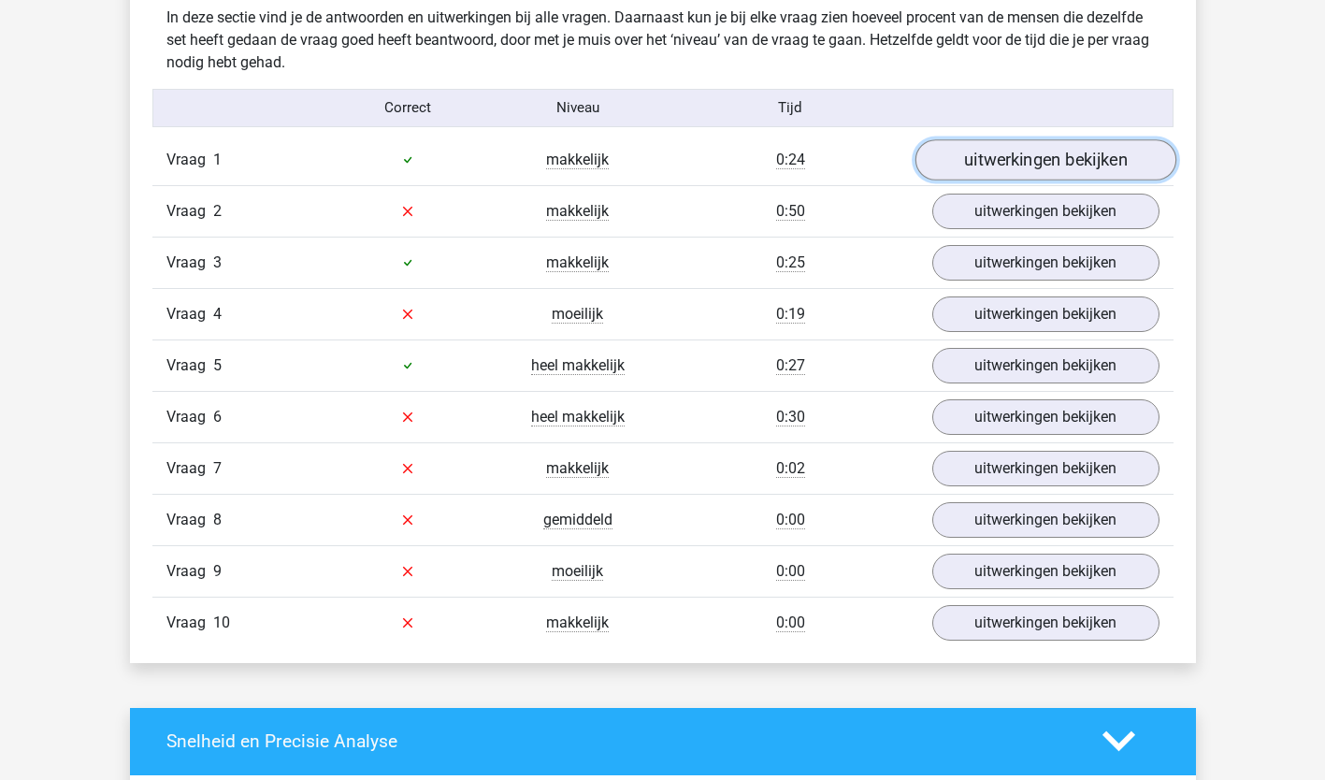
click at [1100, 162] on link "uitwerkingen bekijken" at bounding box center [1044, 159] width 261 height 41
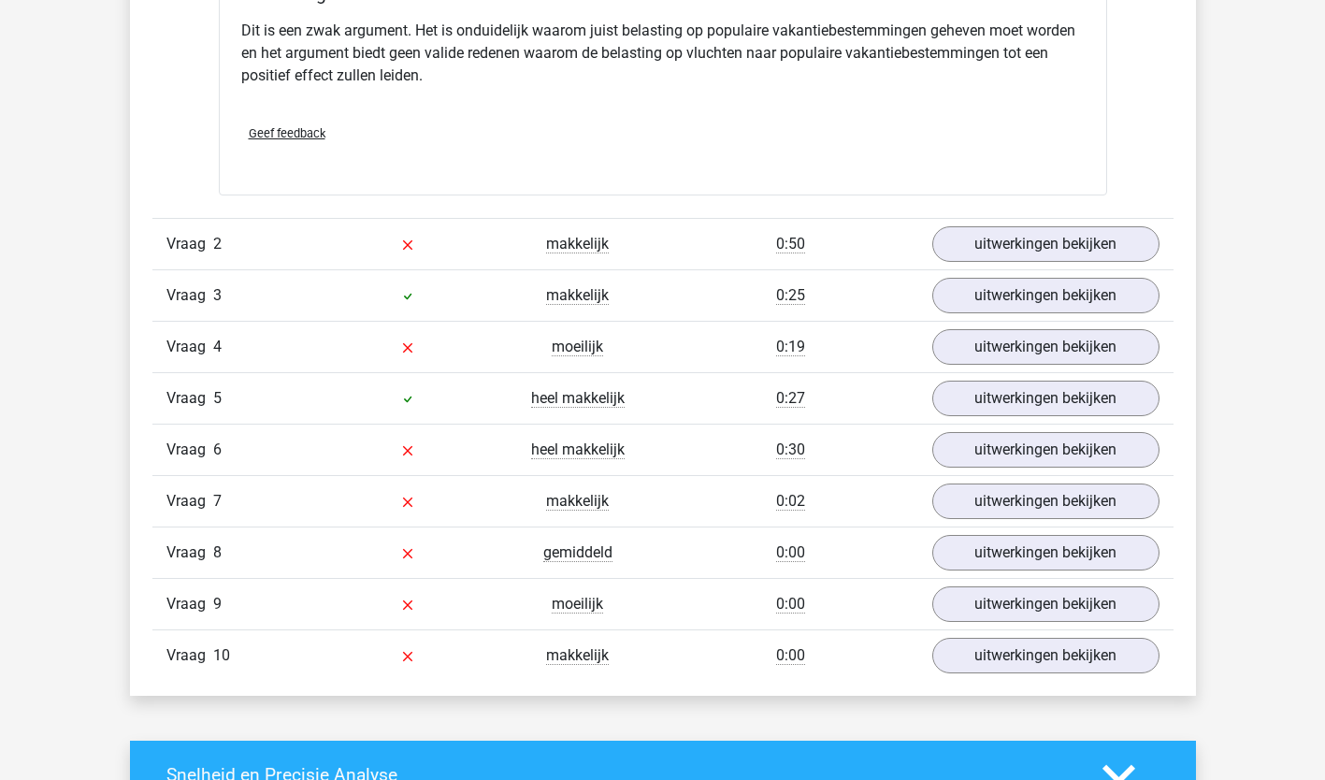
scroll to position [1644, 0]
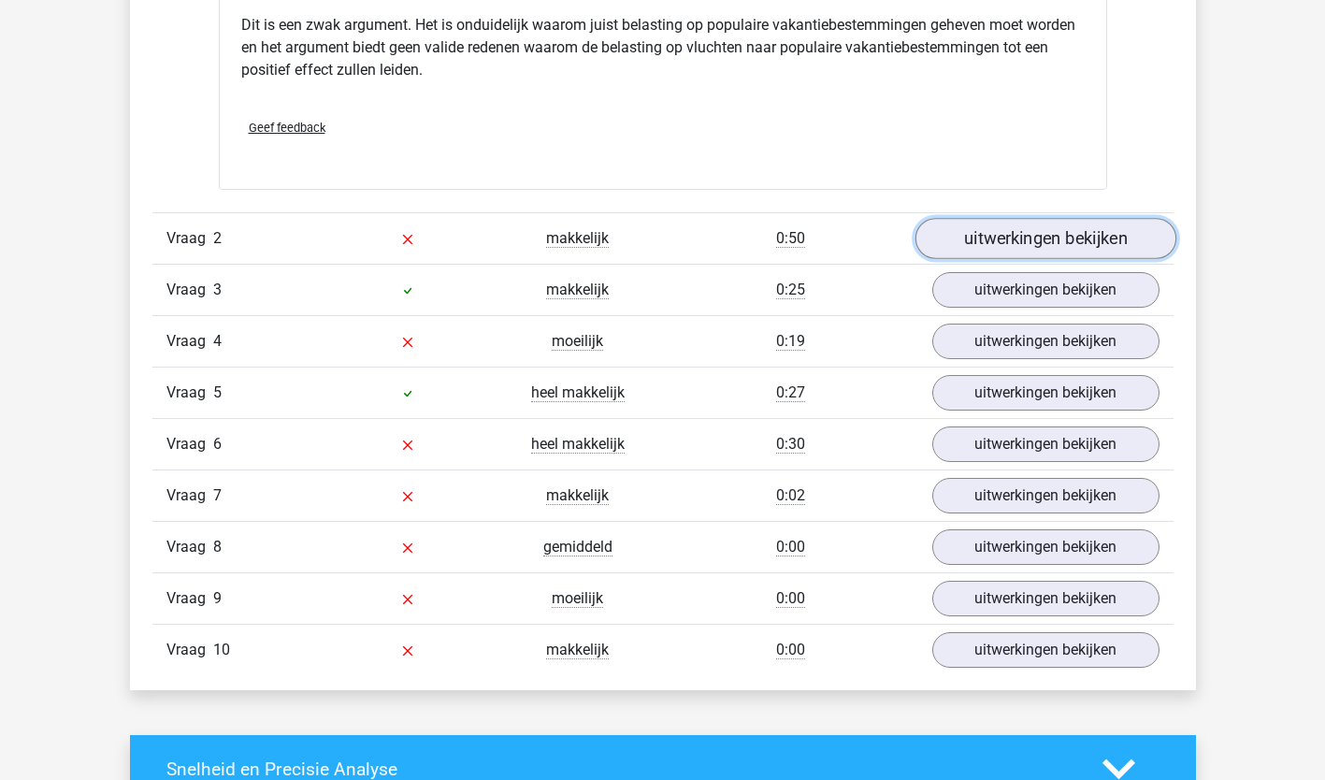
click at [1018, 218] on link "uitwerkingen bekijken" at bounding box center [1044, 238] width 261 height 41
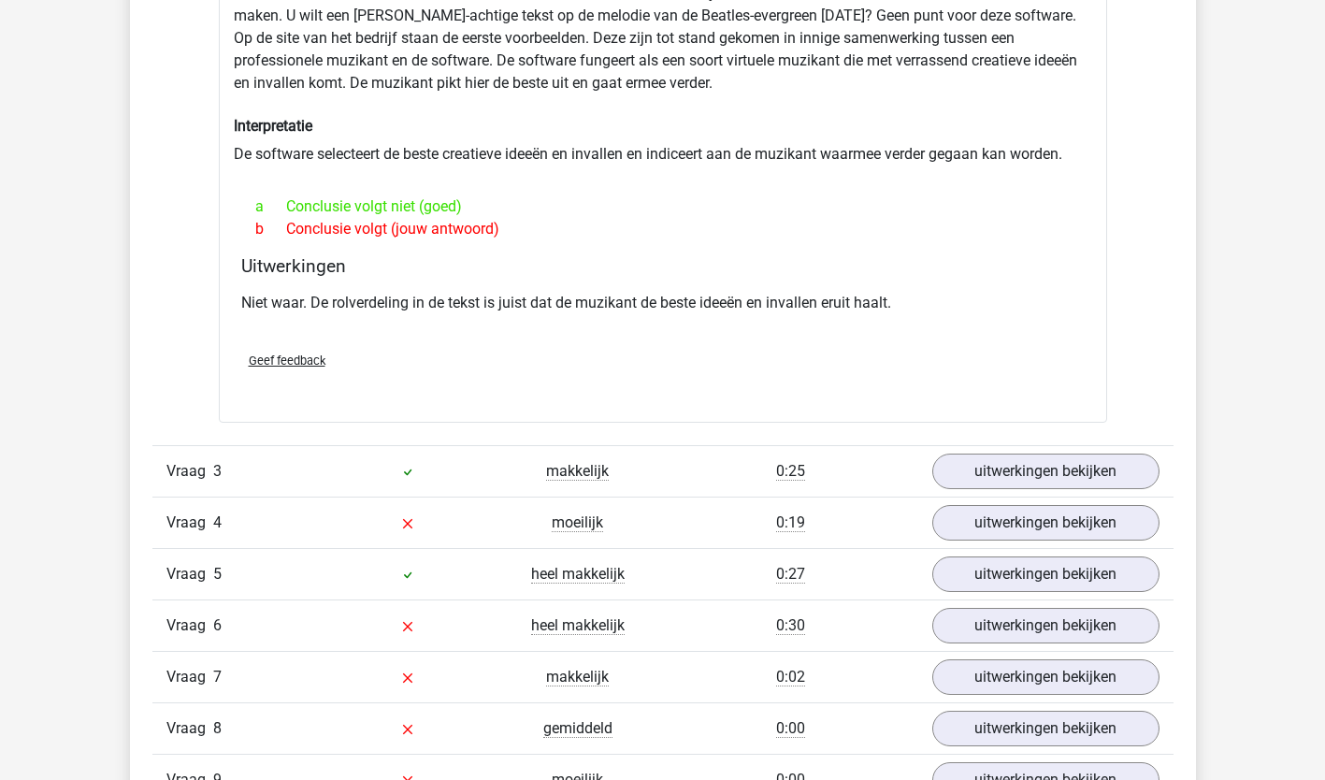
scroll to position [1985, 0]
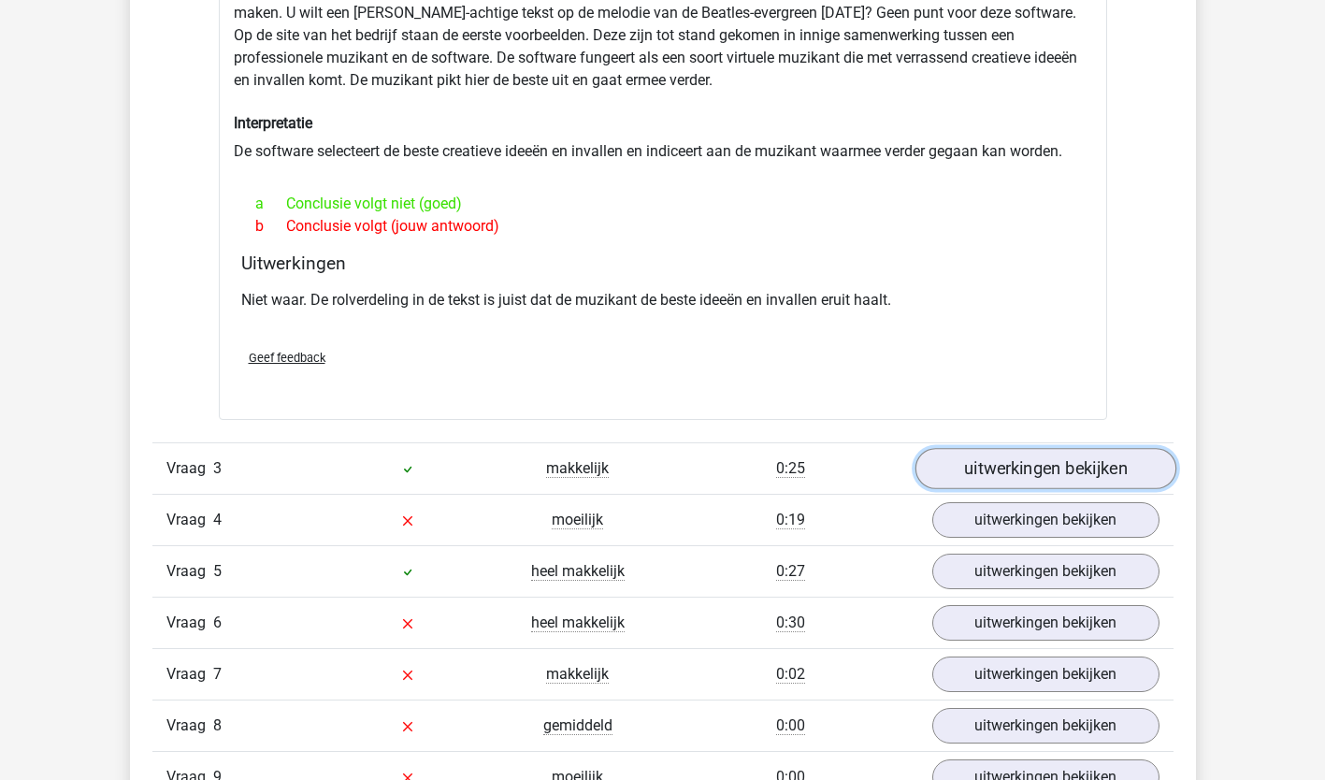
click at [1144, 453] on link "uitwerkingen bekijken" at bounding box center [1044, 468] width 261 height 41
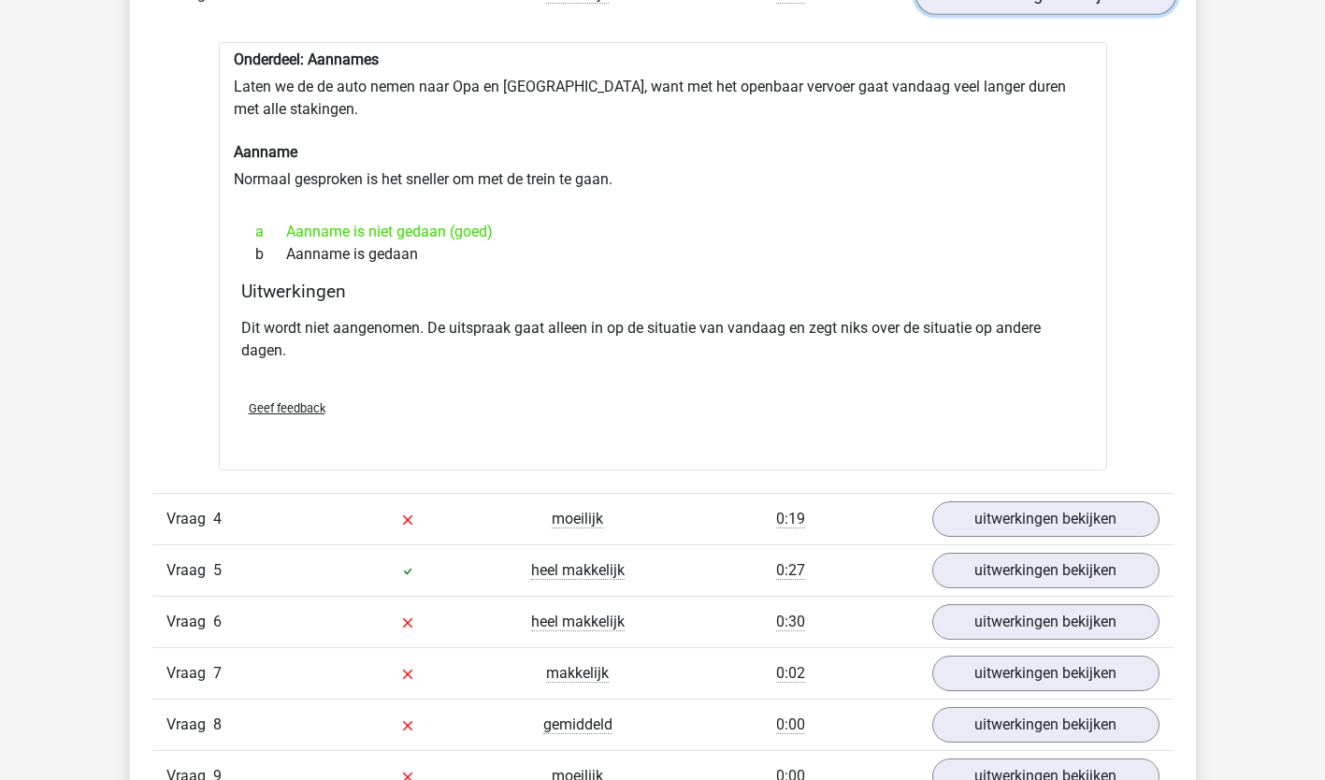
scroll to position [2460, 0]
click at [1112, 498] on link "uitwerkingen bekijken" at bounding box center [1044, 518] width 261 height 41
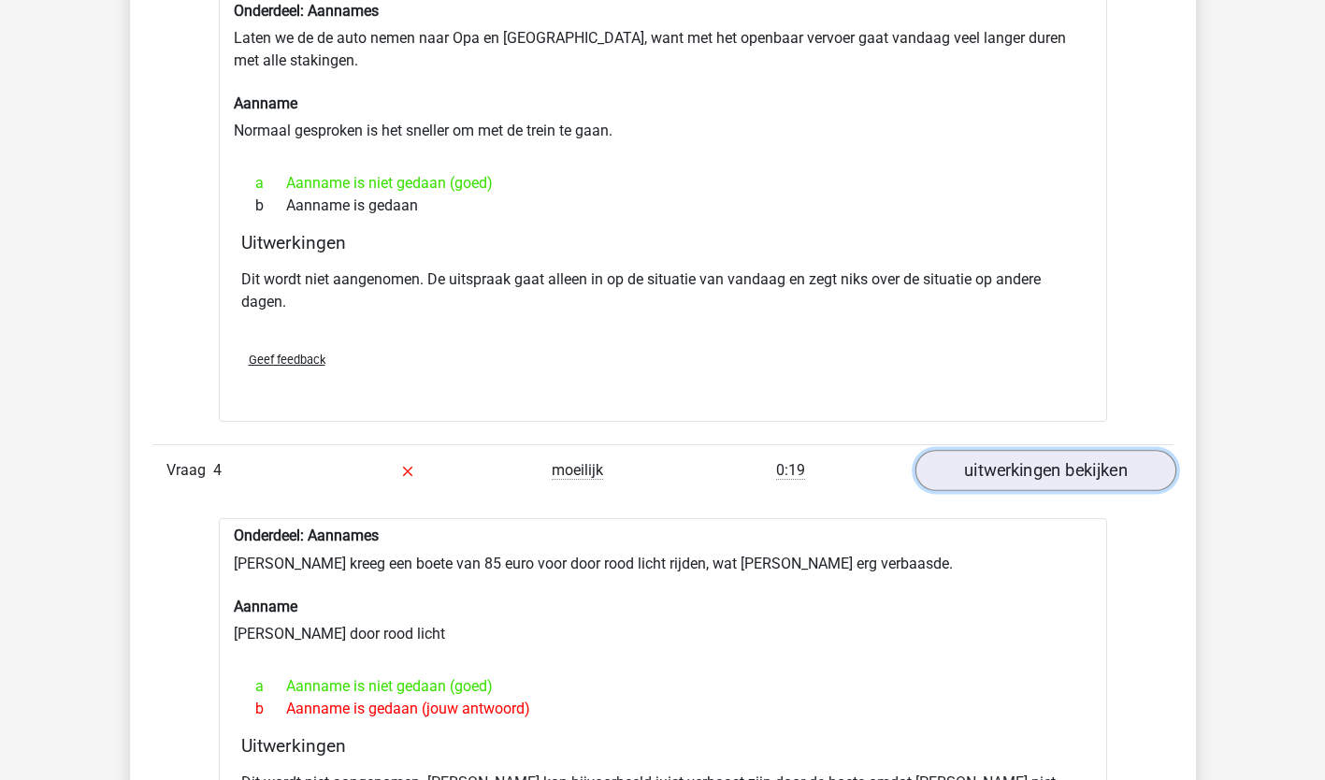
scroll to position [2574, 0]
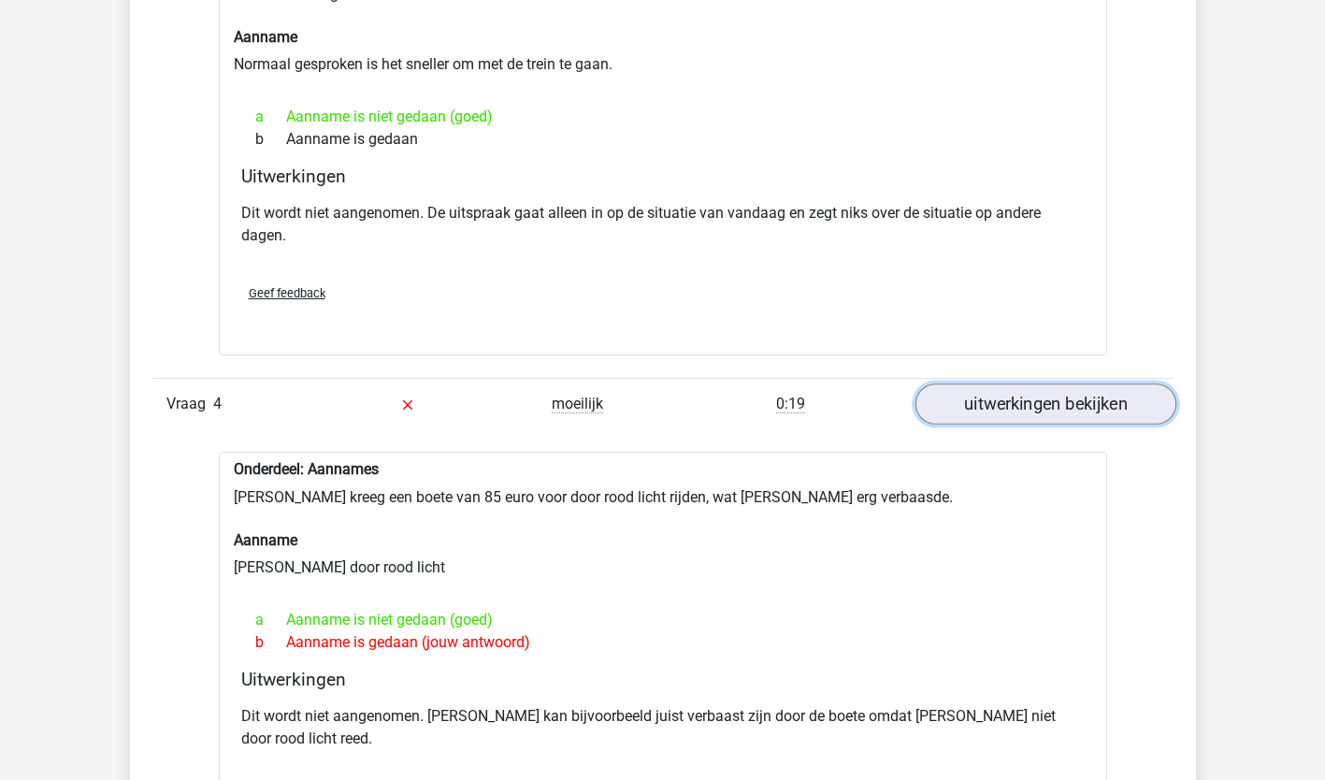
click at [1137, 384] on link "uitwerkingen bekijken" at bounding box center [1044, 404] width 261 height 41
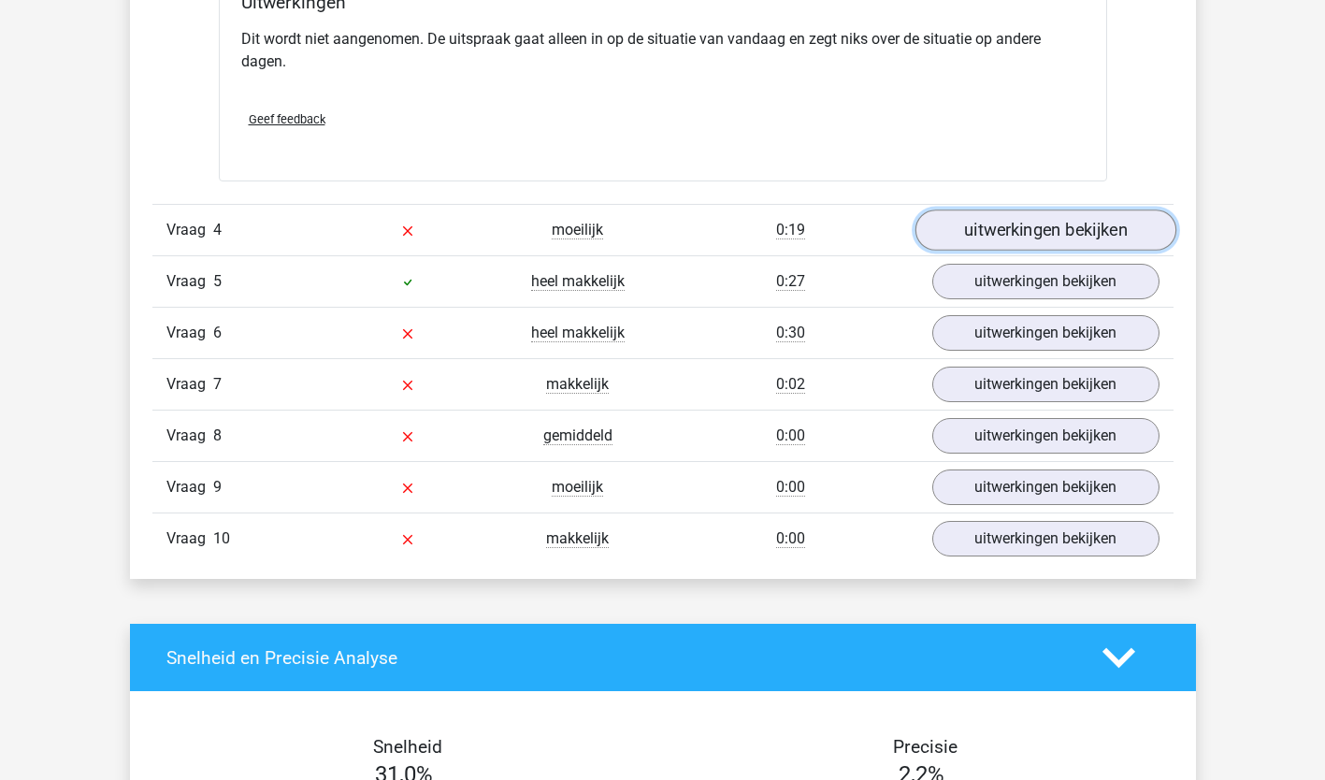
scroll to position [2751, 0]
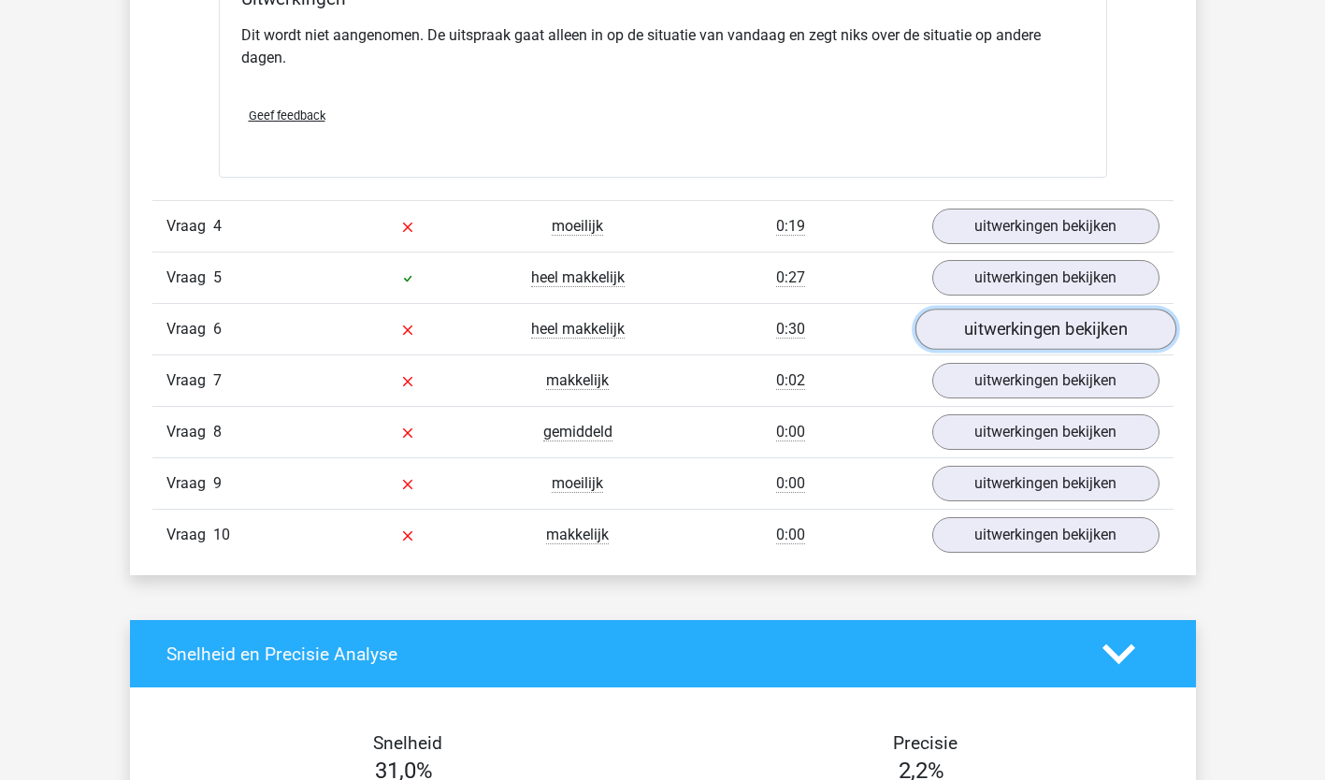
click at [1153, 309] on link "uitwerkingen bekijken" at bounding box center [1044, 329] width 261 height 41
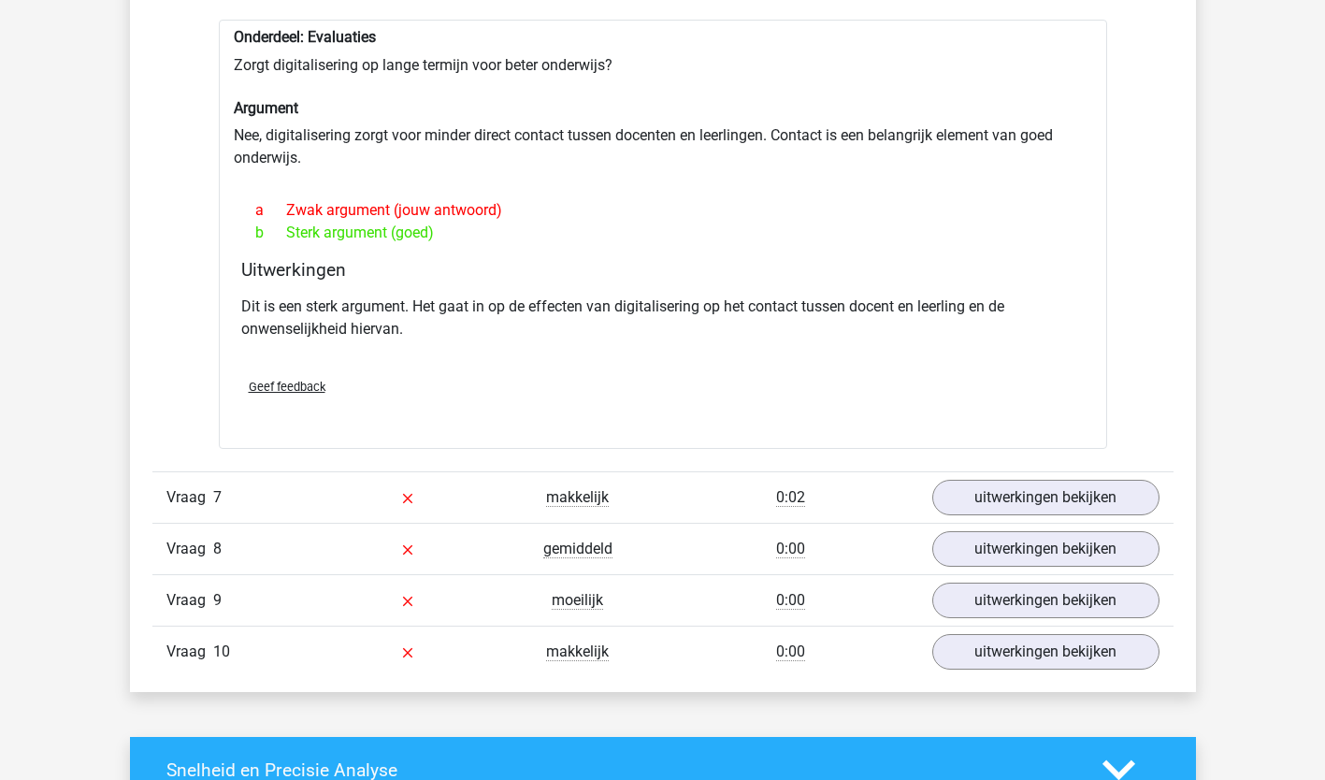
scroll to position [3111, 0]
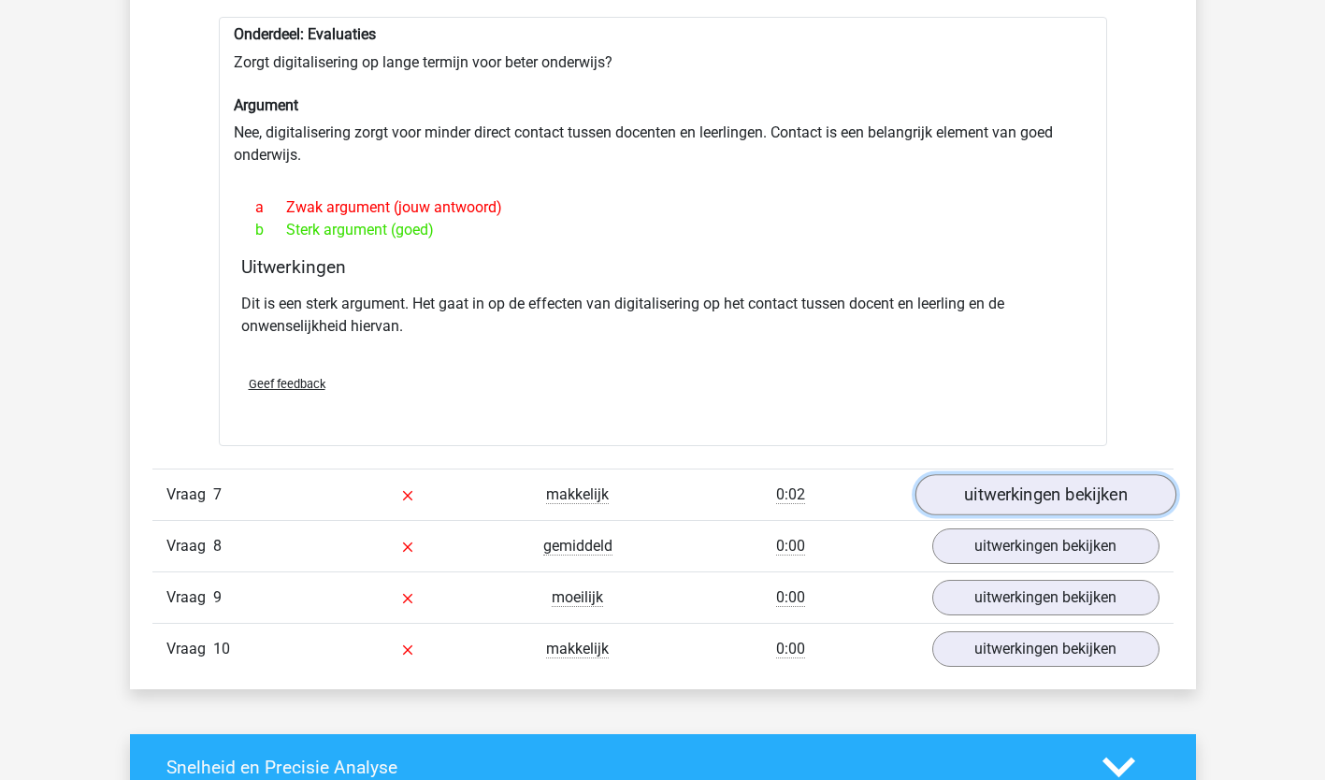
click at [1112, 474] on link "uitwerkingen bekijken" at bounding box center [1044, 494] width 261 height 41
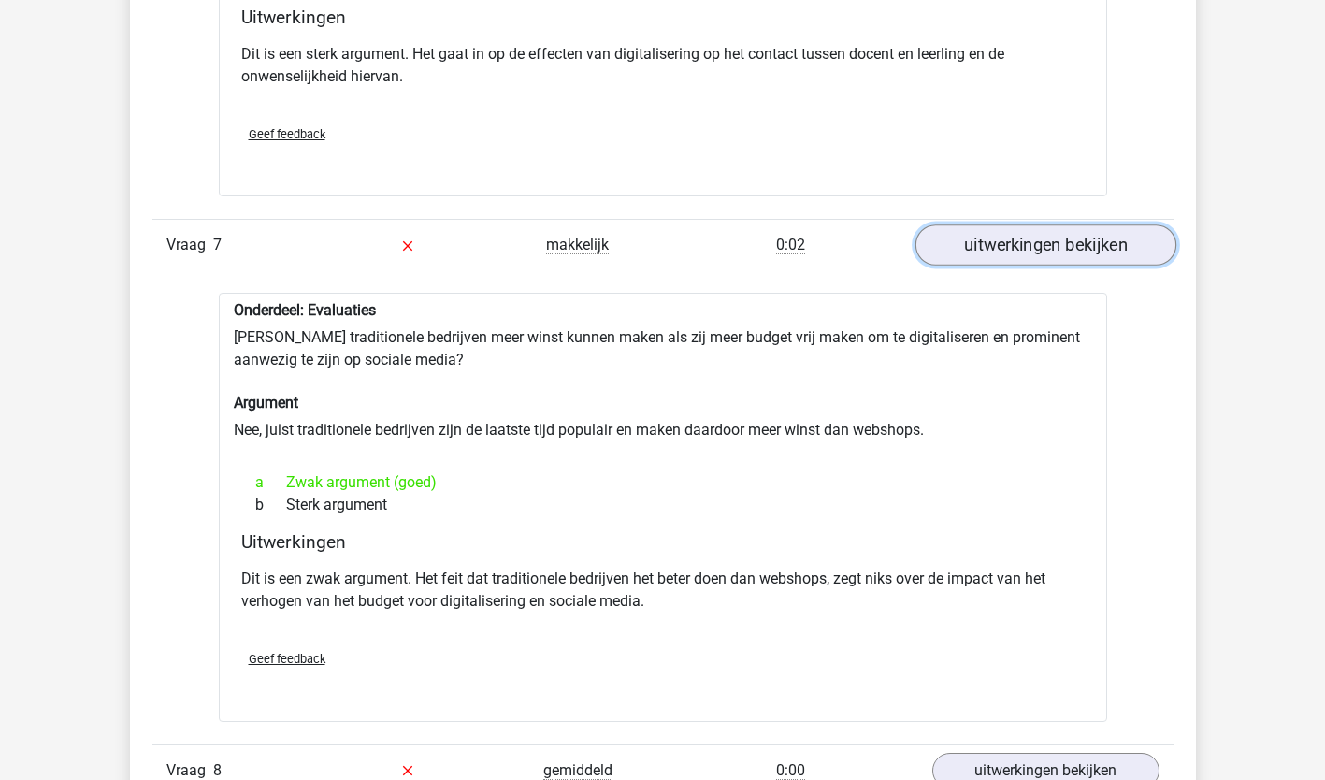
scroll to position [3374, 0]
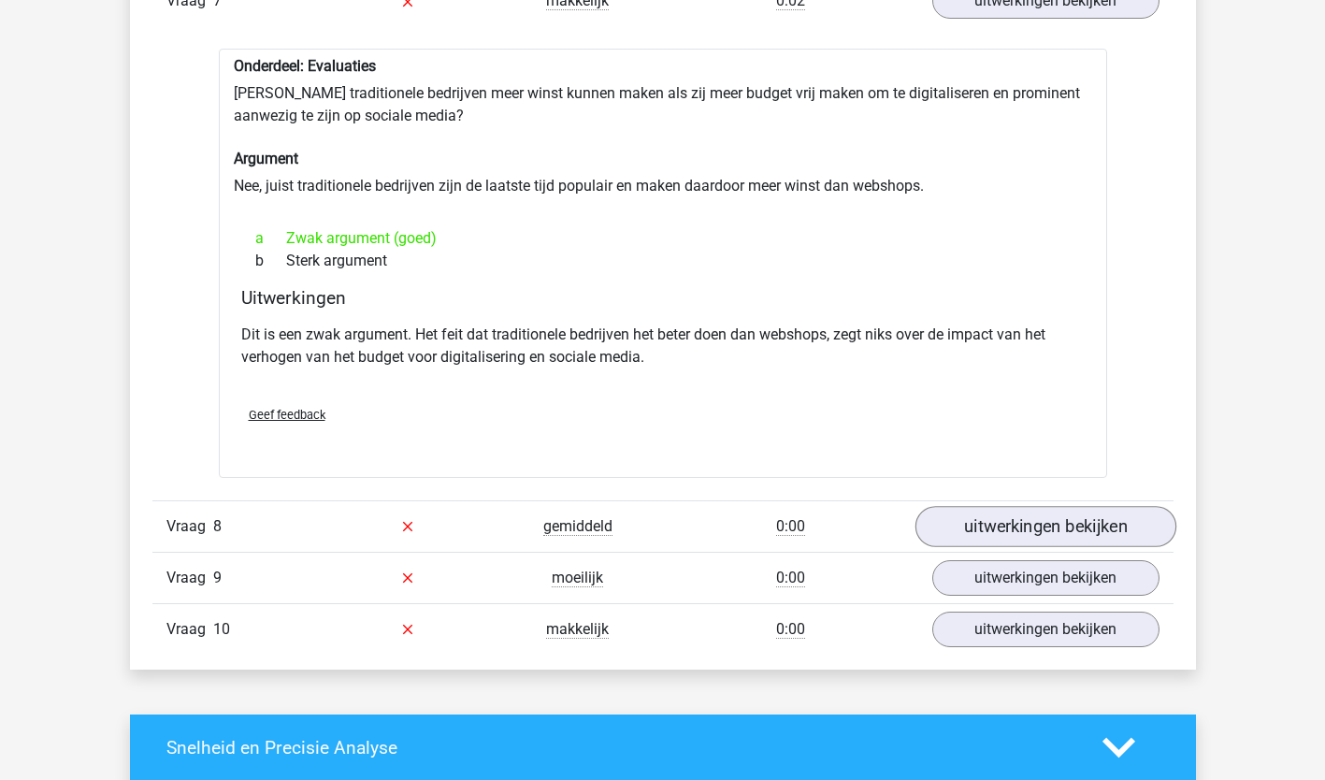
click at [1129, 506] on link "uitwerkingen bekijken" at bounding box center [1044, 526] width 261 height 41
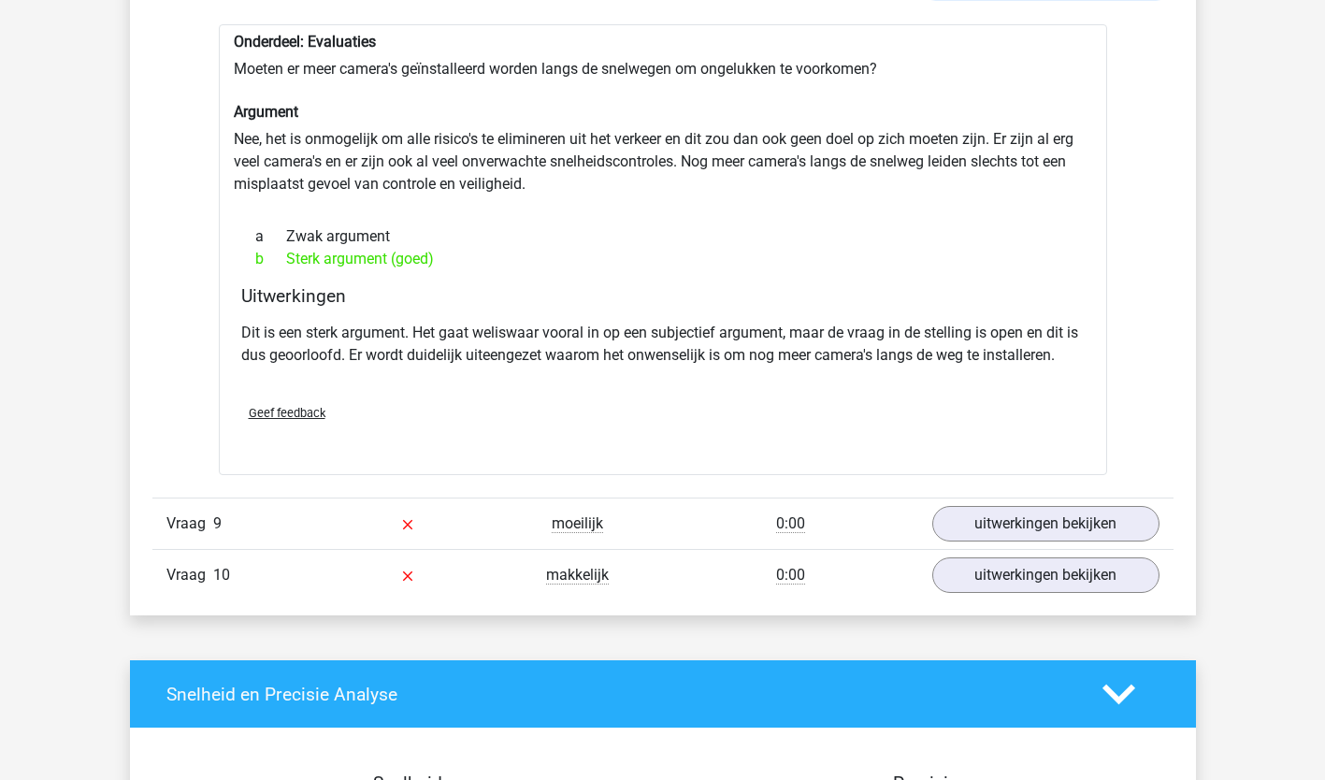
scroll to position [4161, 0]
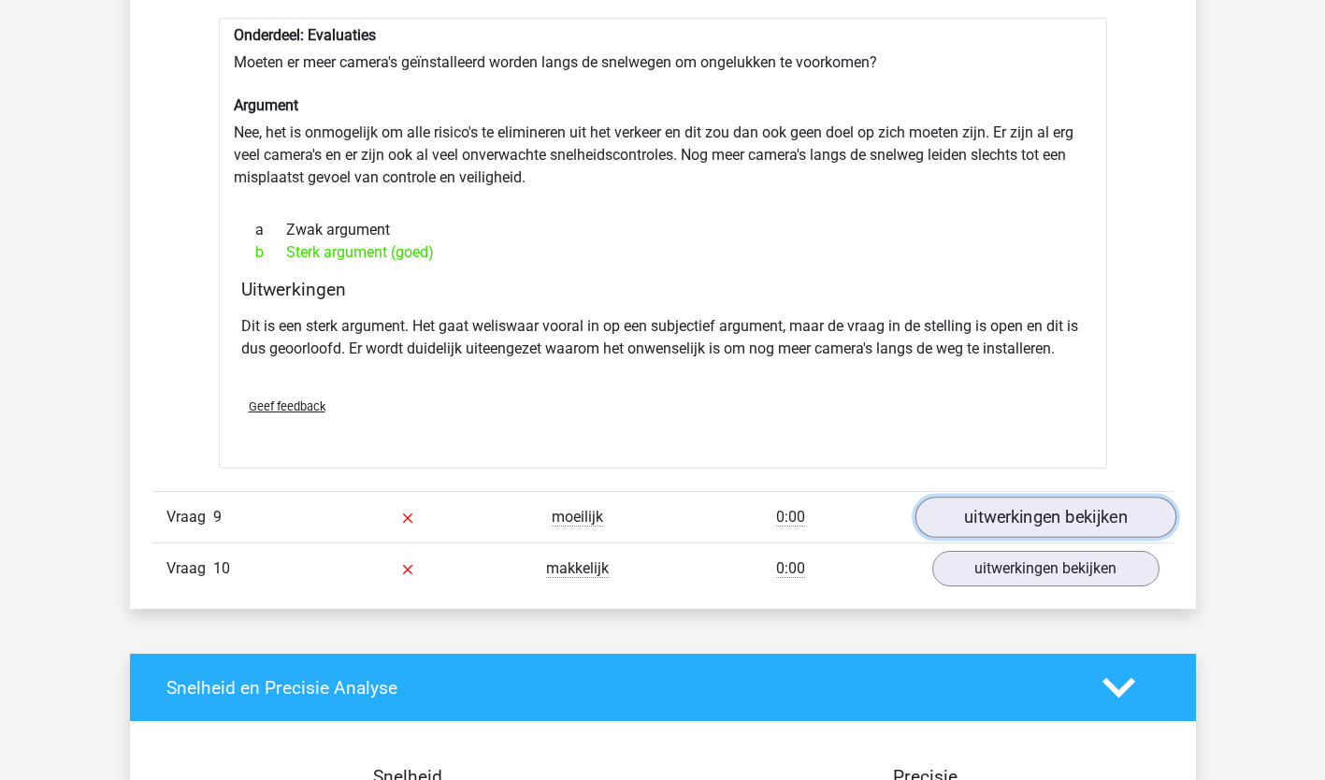
click at [1112, 496] on link "uitwerkingen bekijken" at bounding box center [1044, 516] width 261 height 41
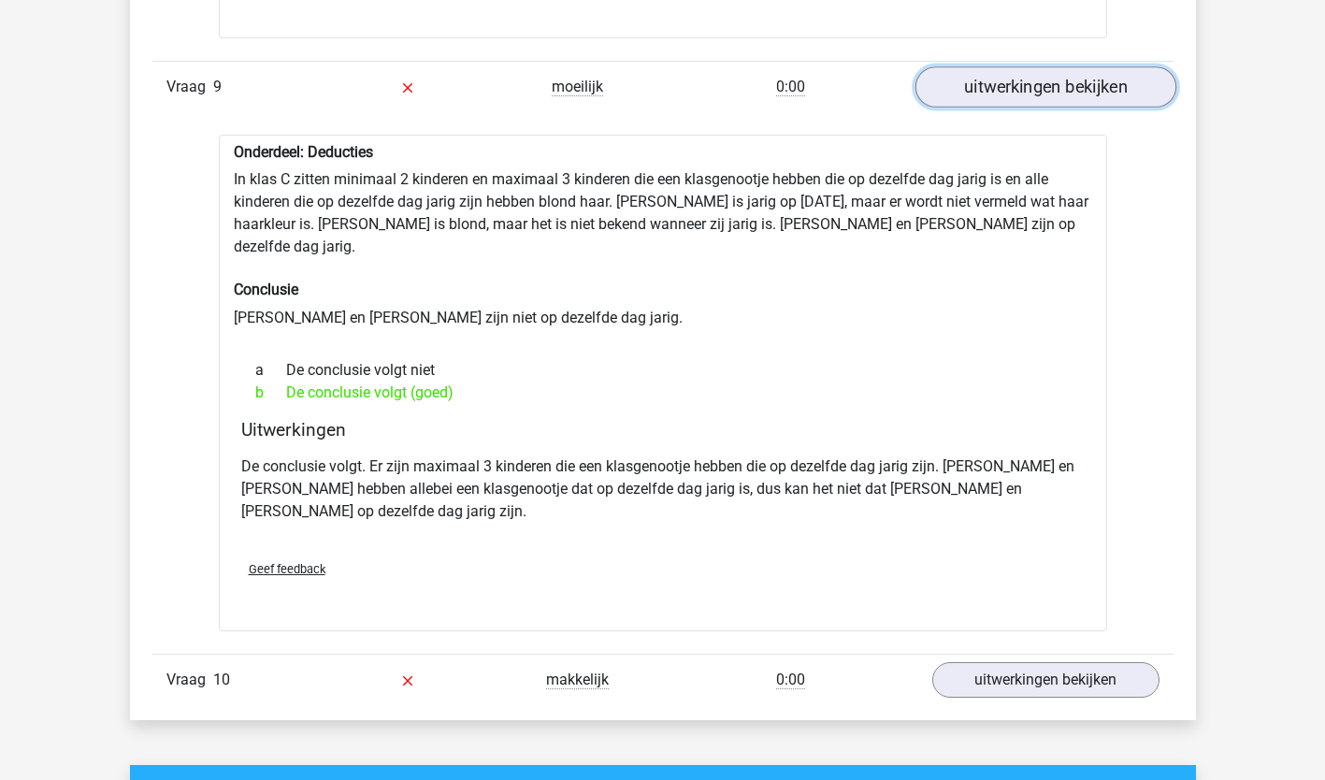
scroll to position [4592, 0]
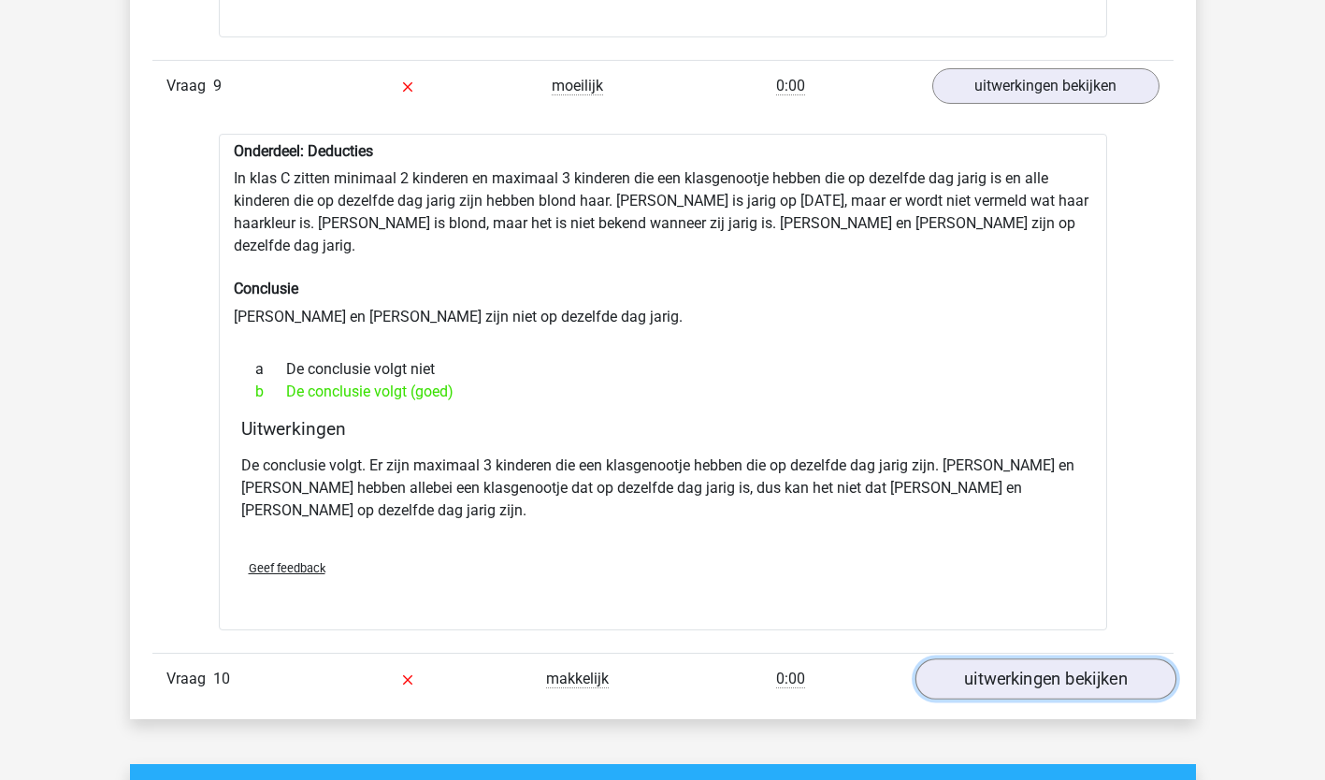
click at [1132, 658] on link "uitwerkingen bekijken" at bounding box center [1044, 678] width 261 height 41
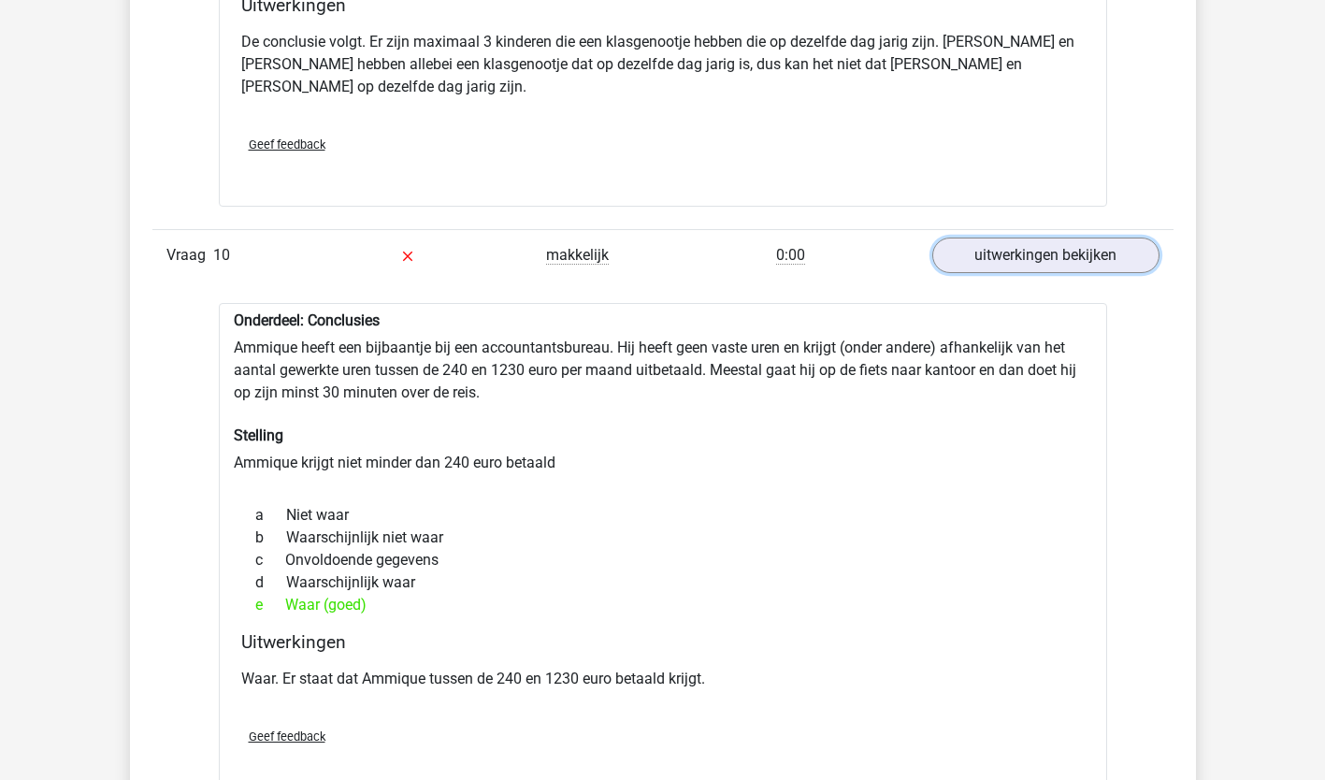
scroll to position [5014, 0]
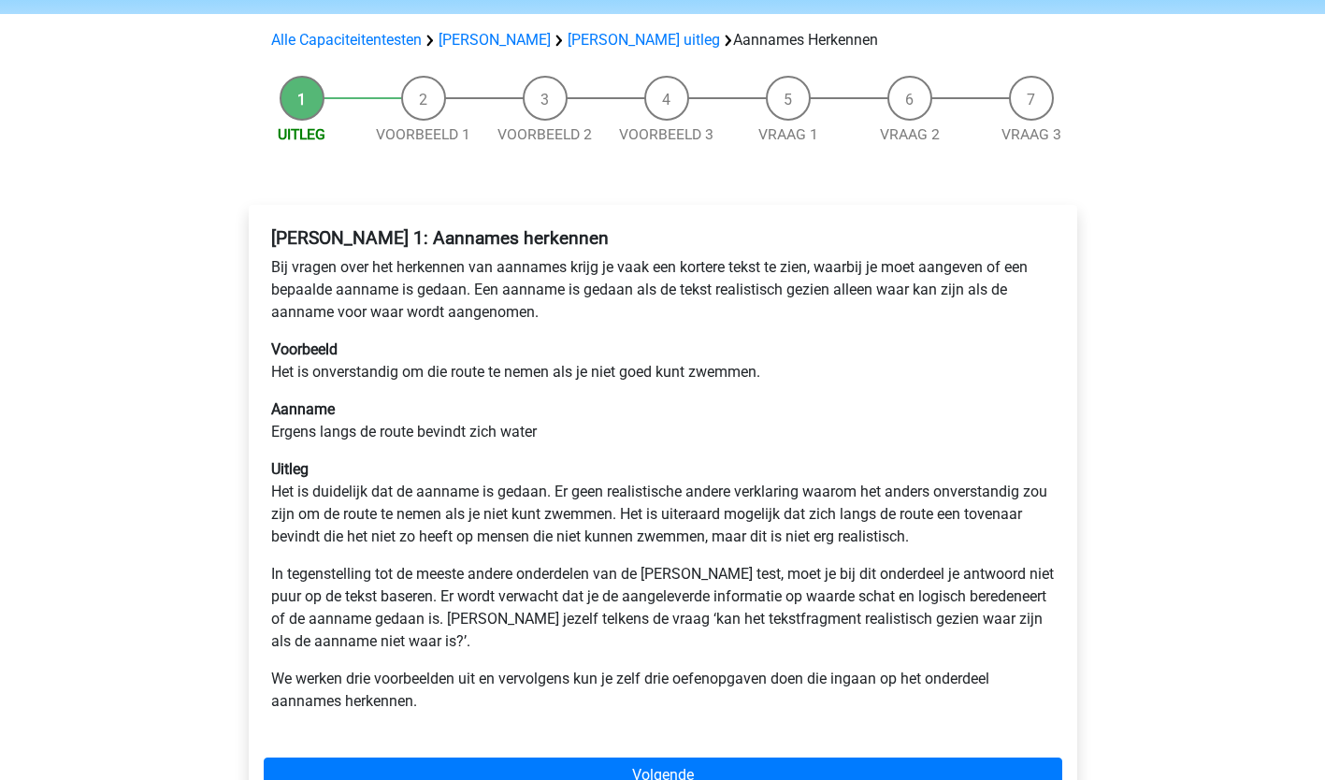
scroll to position [119, 0]
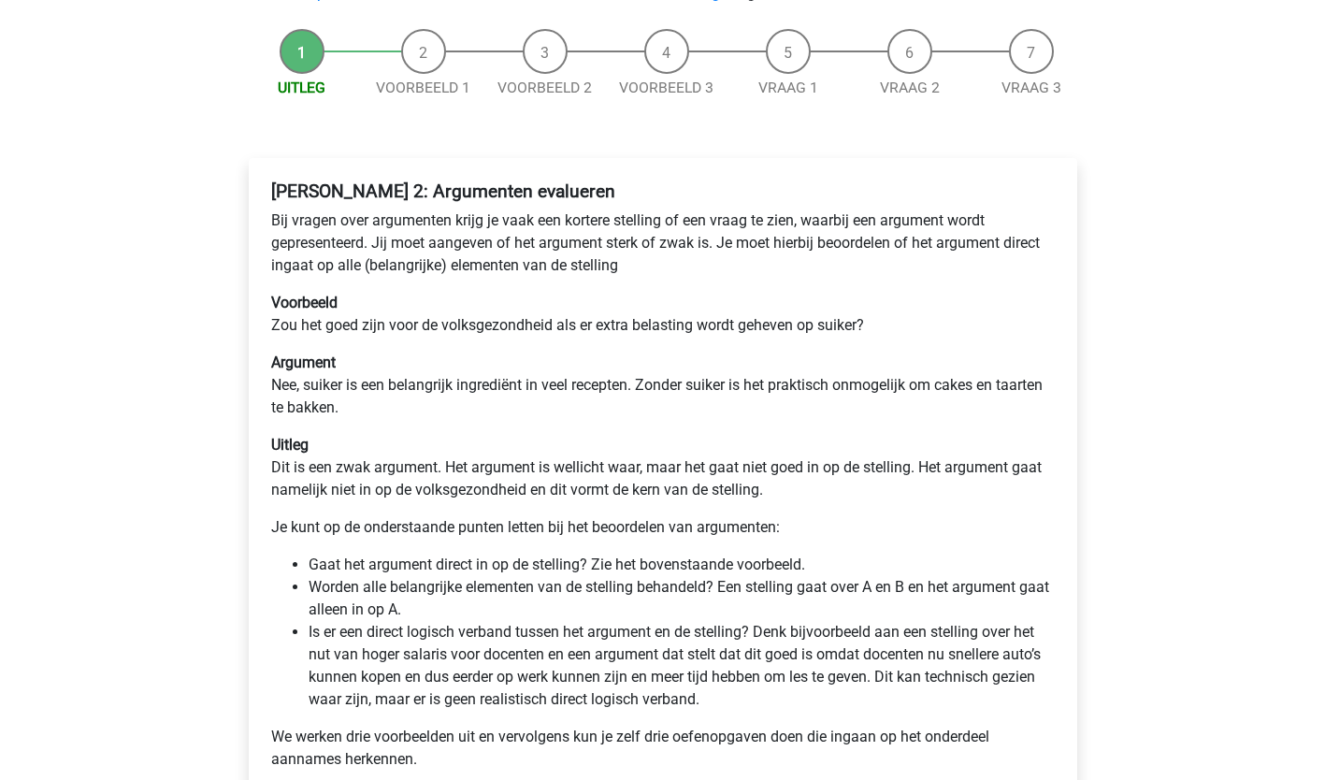
scroll to position [156, 0]
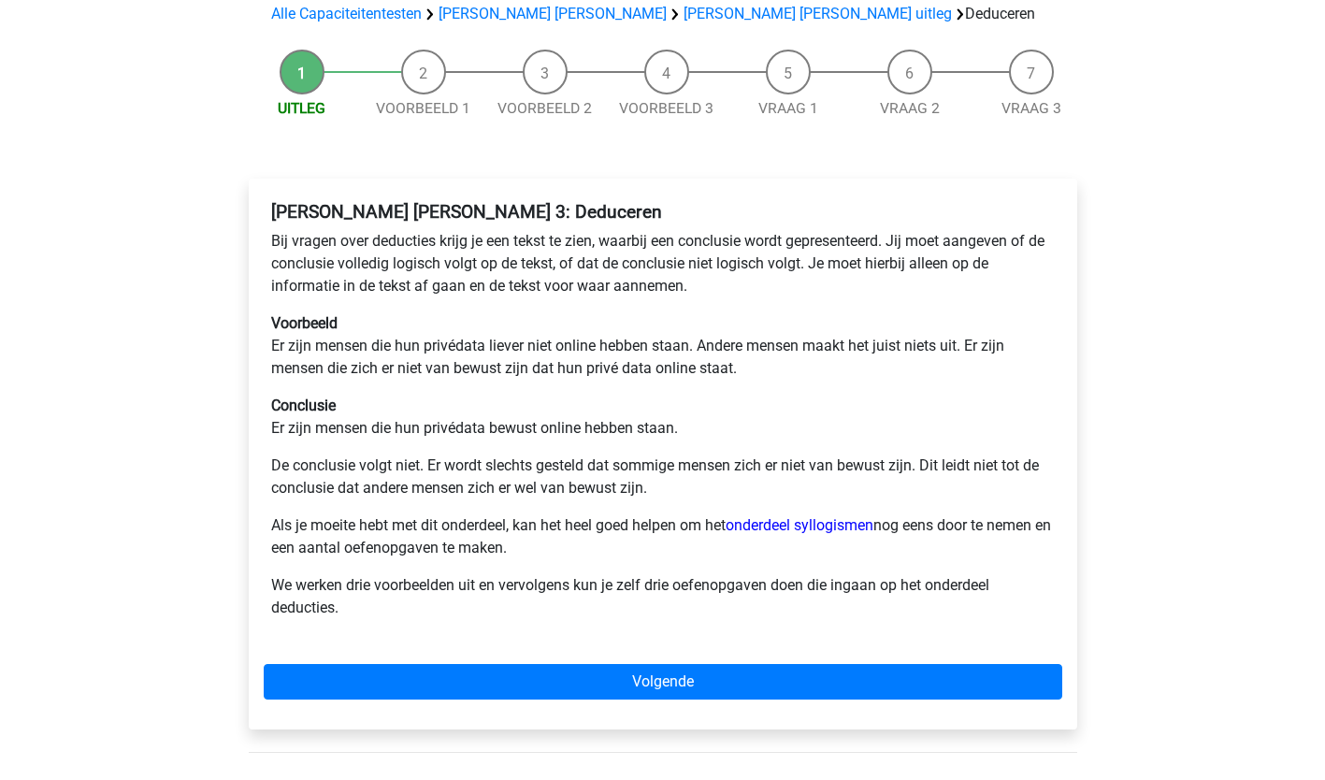
scroll to position [189, 0]
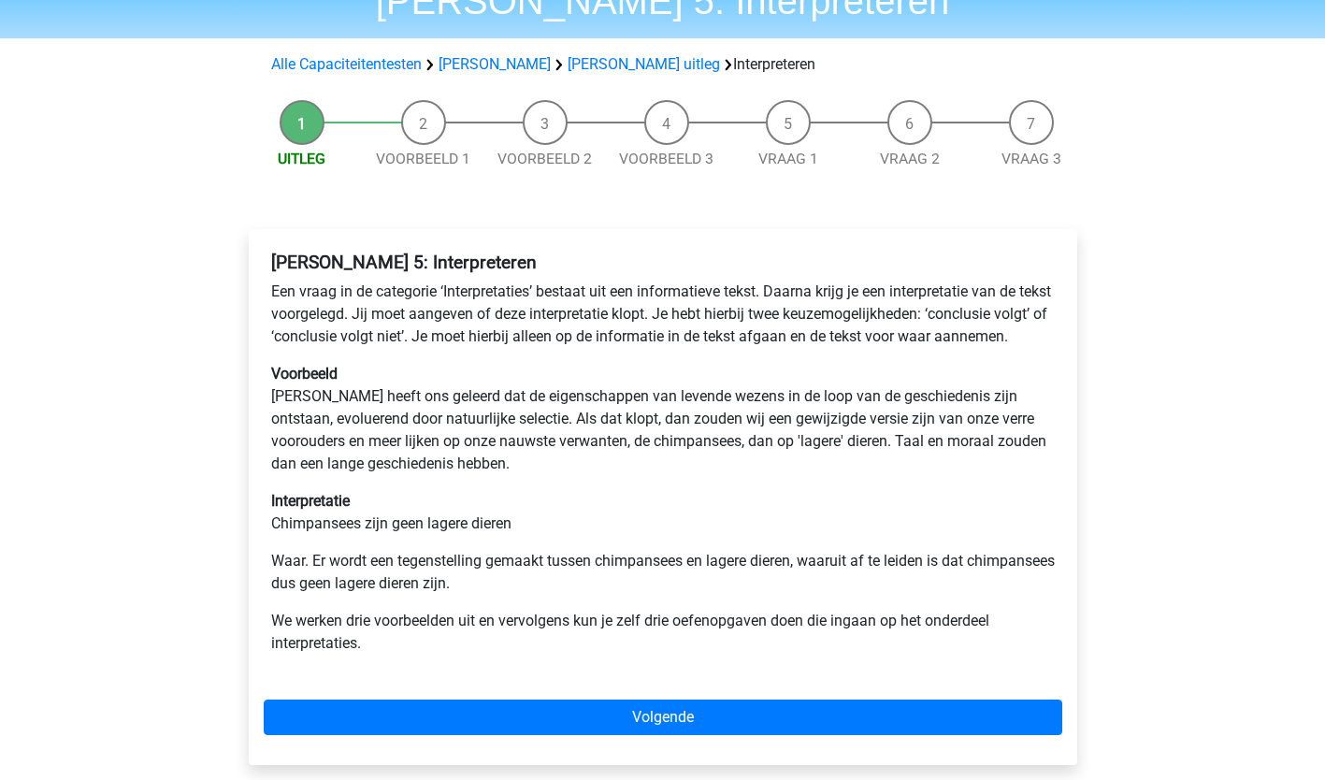
scroll to position [90, 0]
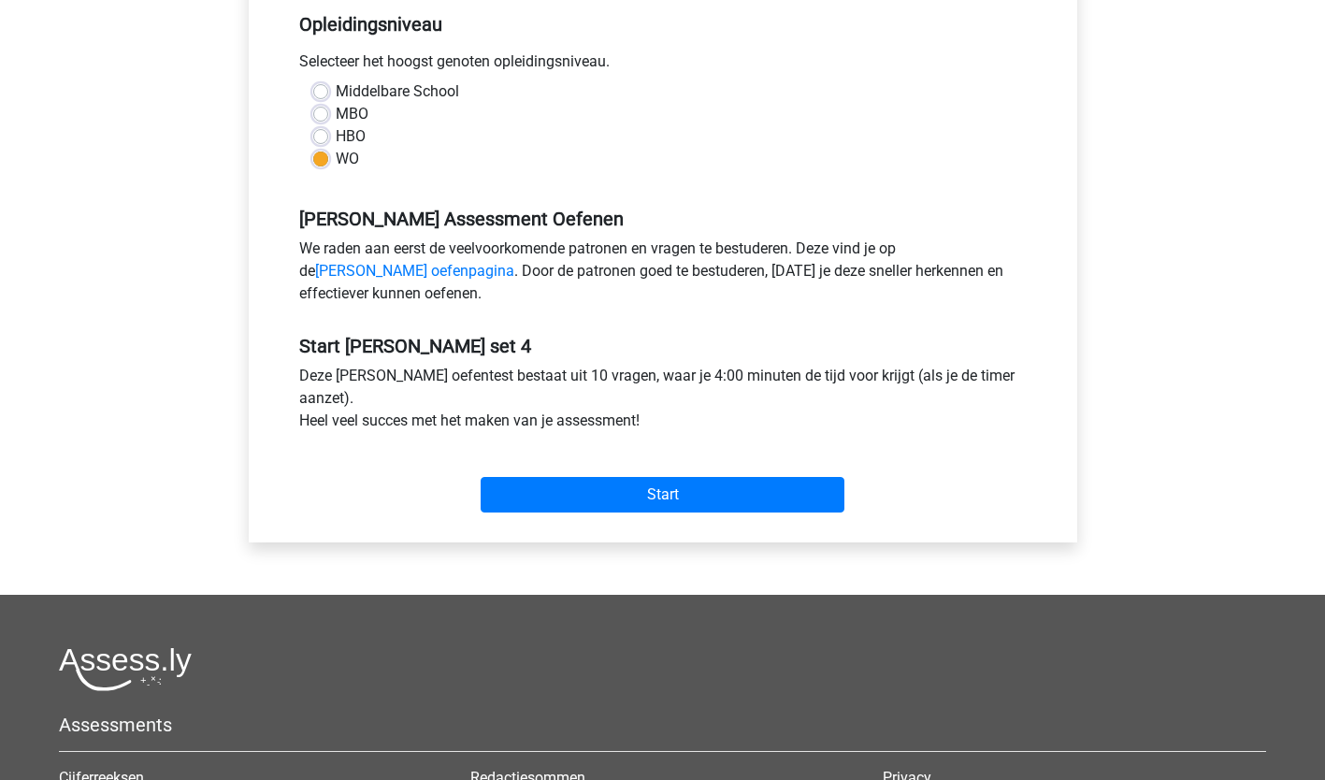
scroll to position [393, 0]
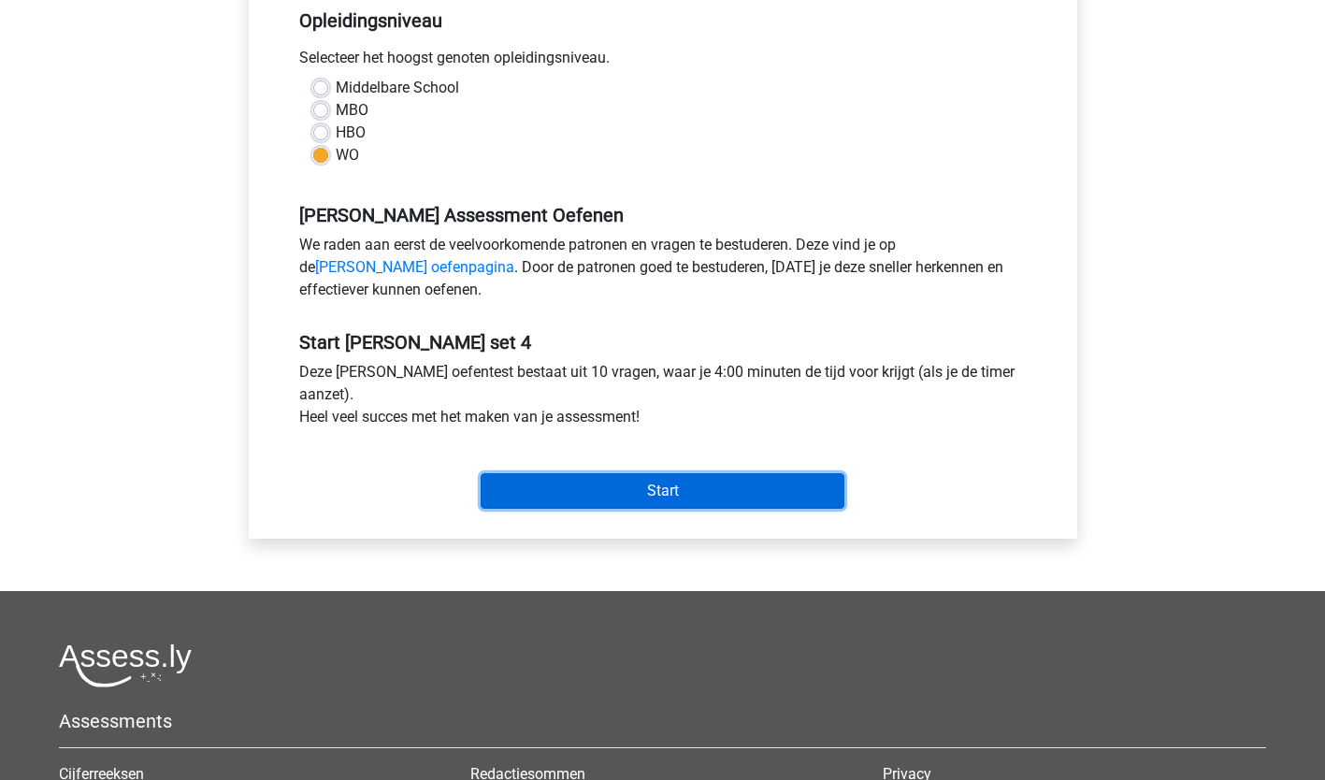
click at [650, 496] on input "Start" at bounding box center [663, 491] width 364 height 36
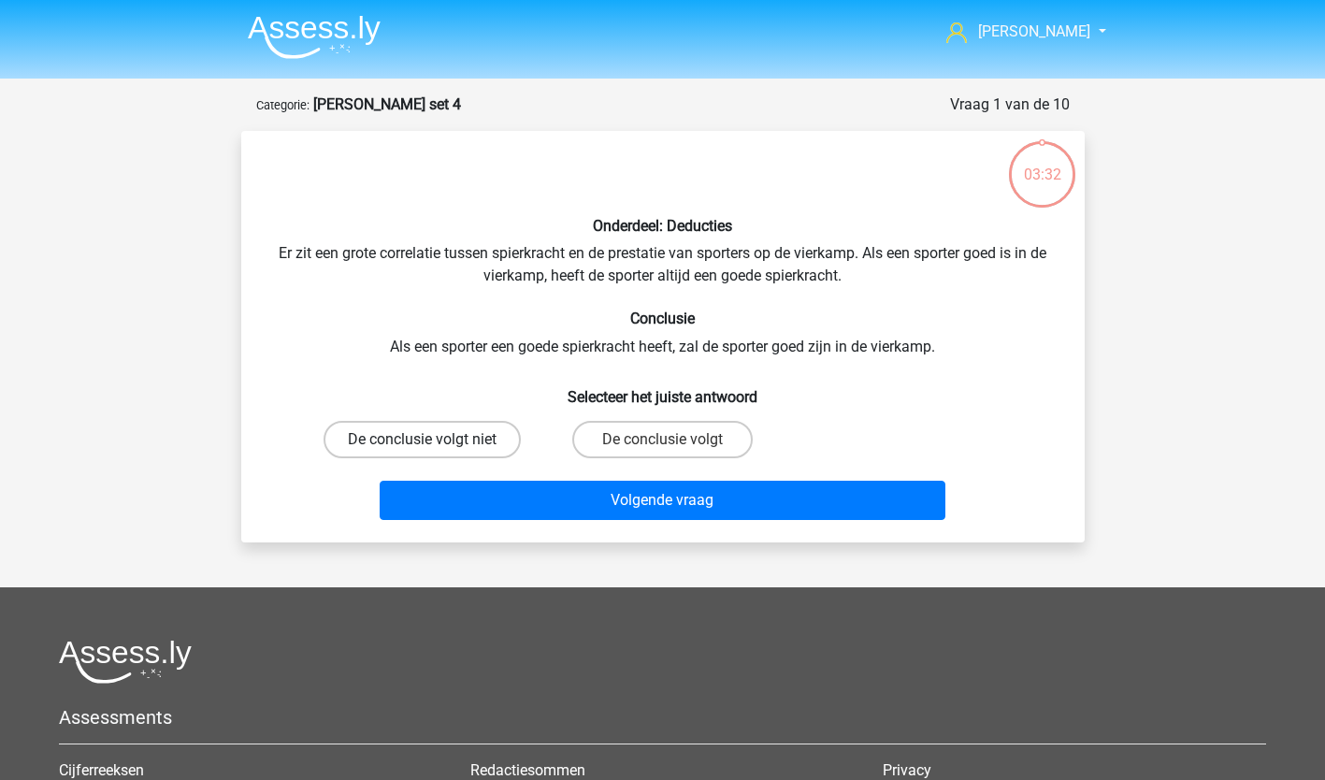
click at [462, 429] on label "De conclusie volgt niet" at bounding box center [421, 439] width 197 height 37
click at [434, 439] on input "De conclusie volgt niet" at bounding box center [428, 445] width 12 height 12
radio input "true"
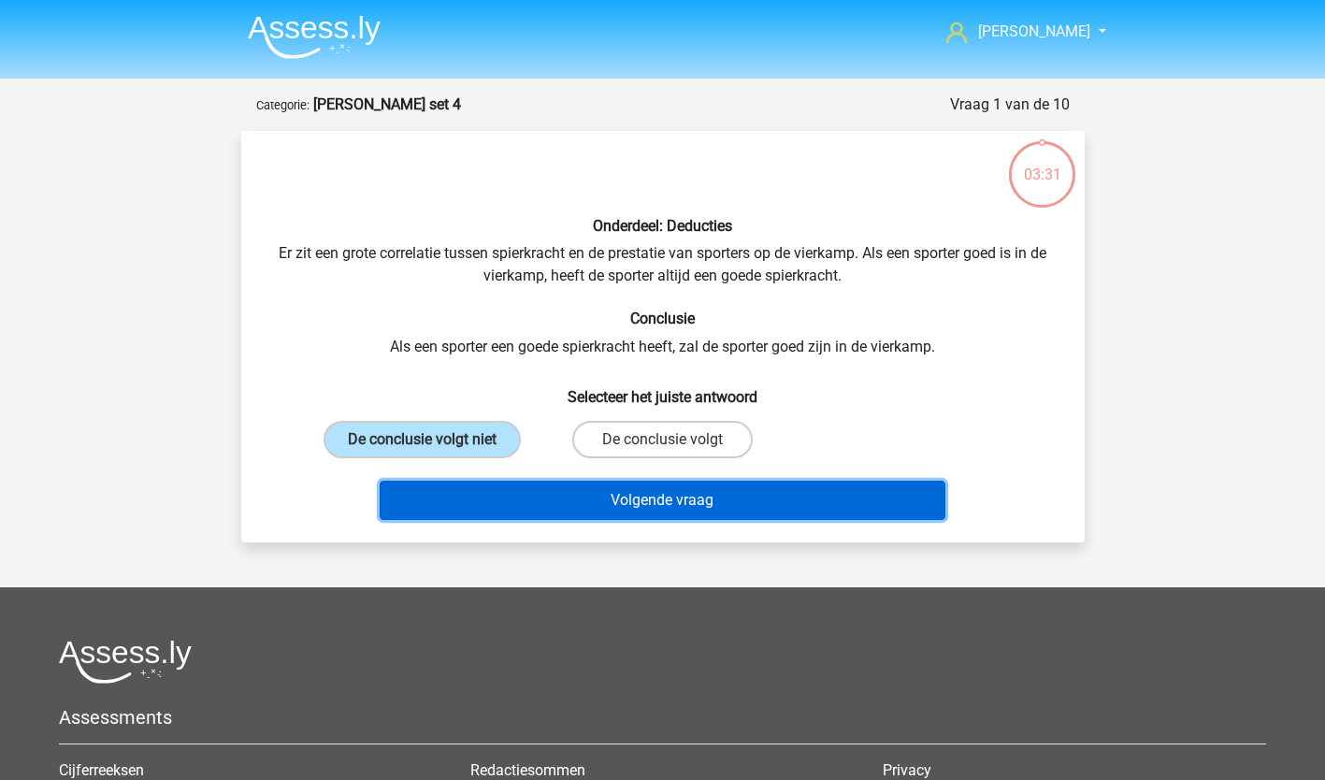
click at [508, 493] on button "Volgende vraag" at bounding box center [663, 500] width 566 height 39
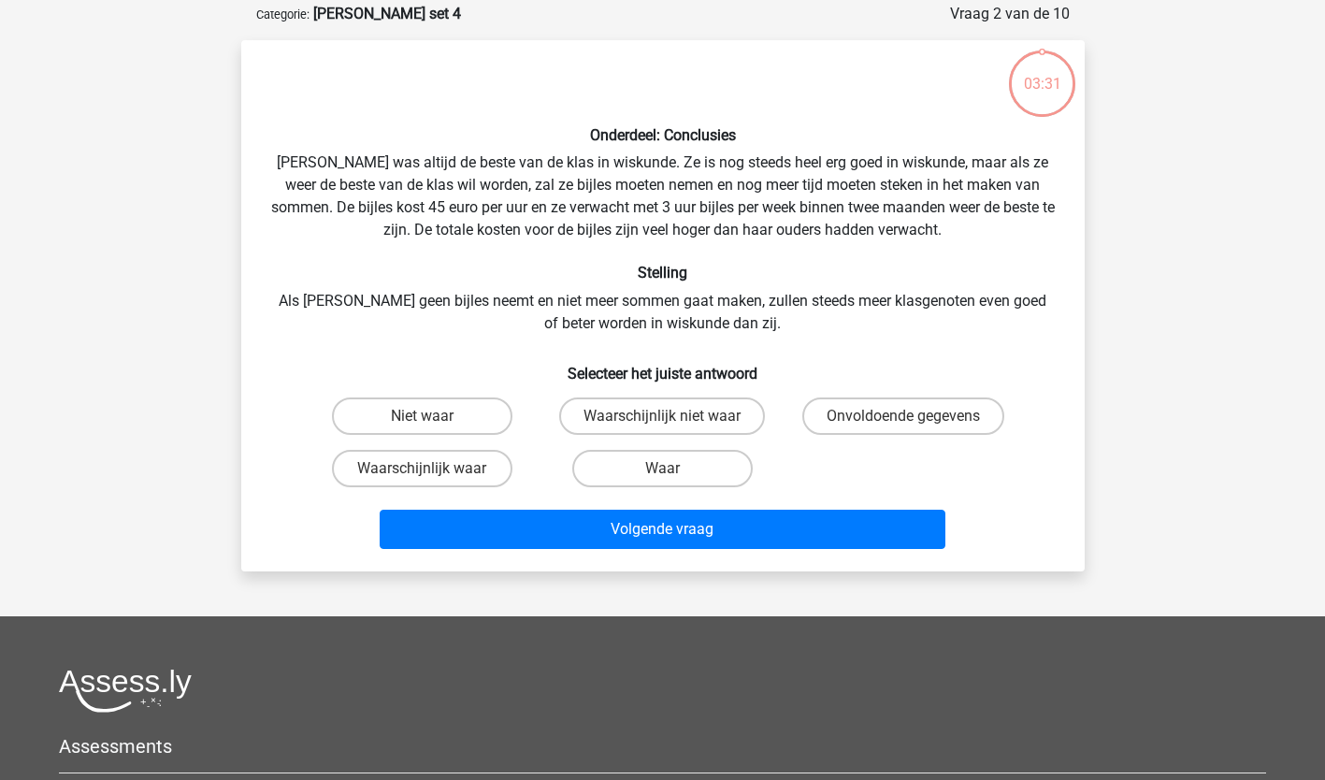
scroll to position [93, 0]
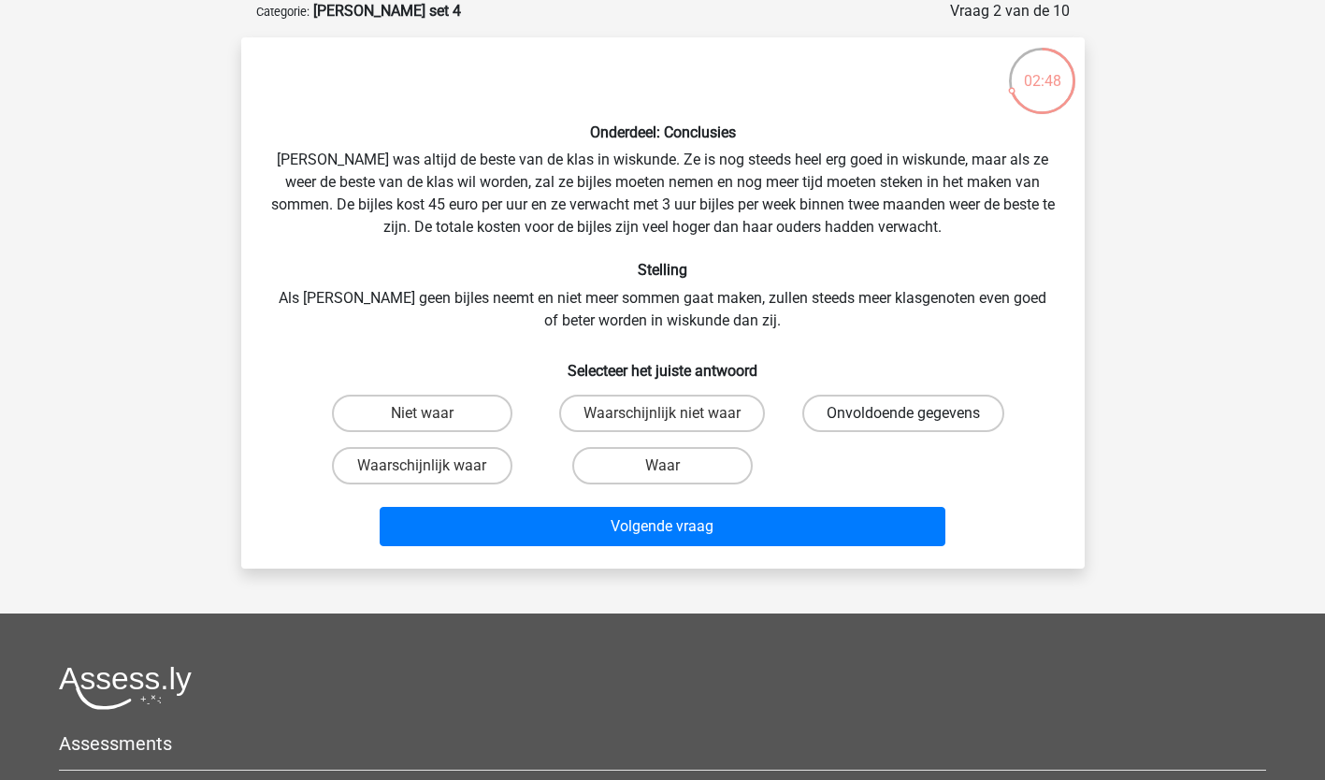
click at [918, 412] on label "Onvoldoende gegevens" at bounding box center [903, 412] width 202 height 37
click at [915, 413] on input "Onvoldoende gegevens" at bounding box center [909, 419] width 12 height 12
radio input "true"
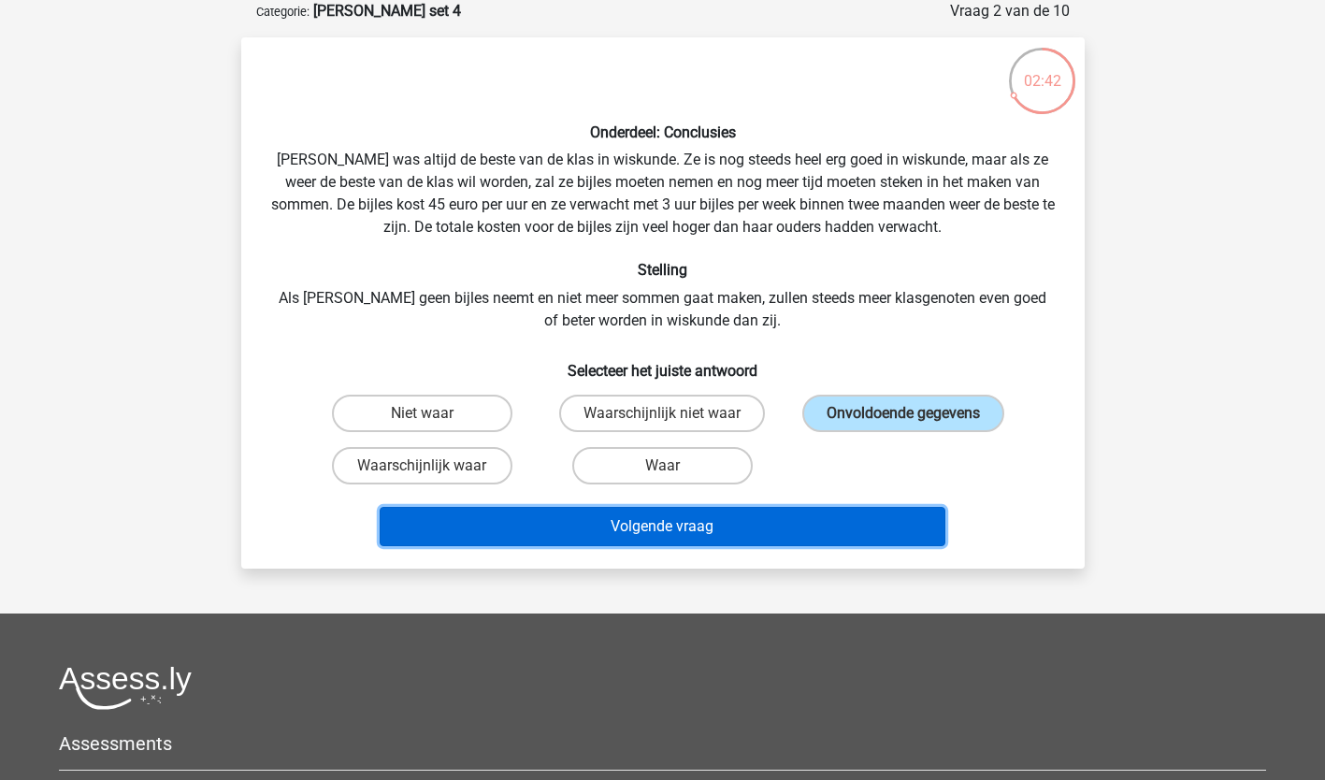
click at [729, 511] on button "Volgende vraag" at bounding box center [663, 526] width 566 height 39
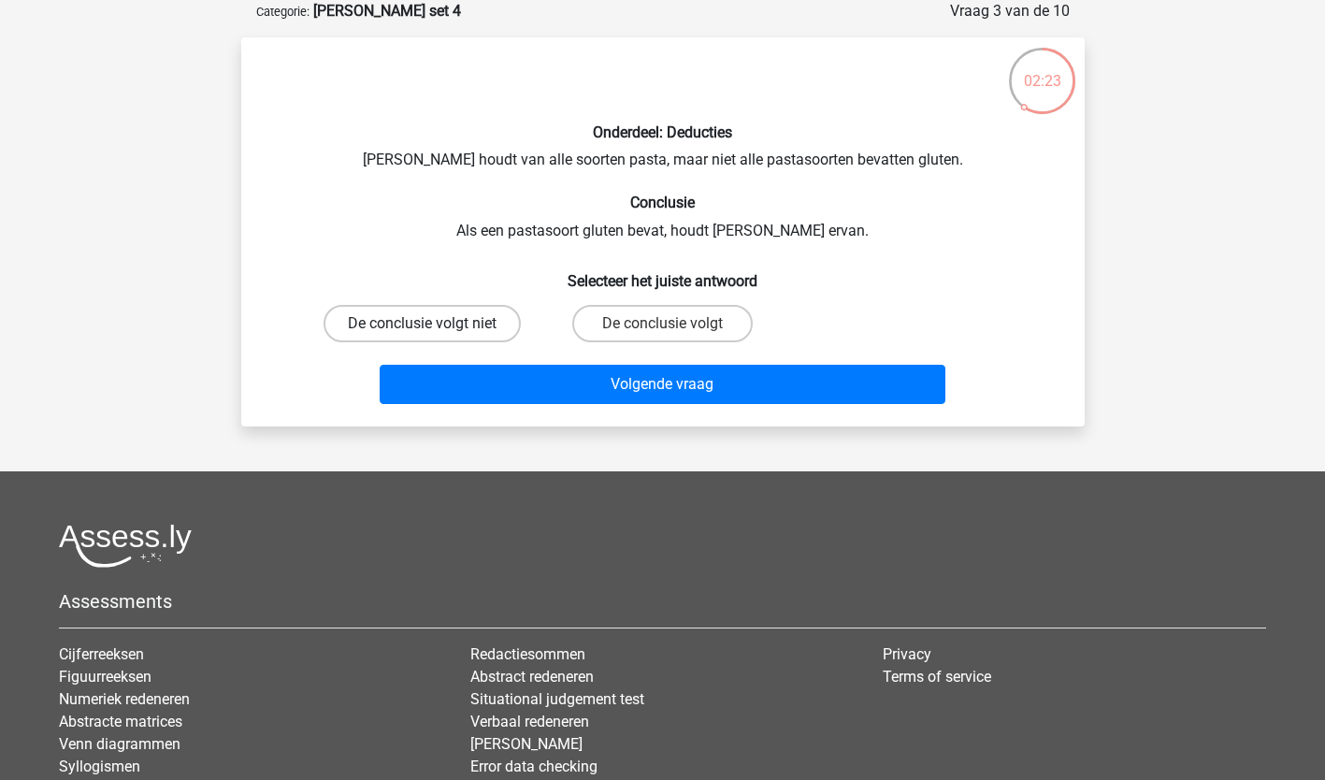
click at [475, 308] on label "De conclusie volgt niet" at bounding box center [421, 323] width 197 height 37
click at [434, 323] on input "De conclusie volgt niet" at bounding box center [428, 329] width 12 height 12
radio input "true"
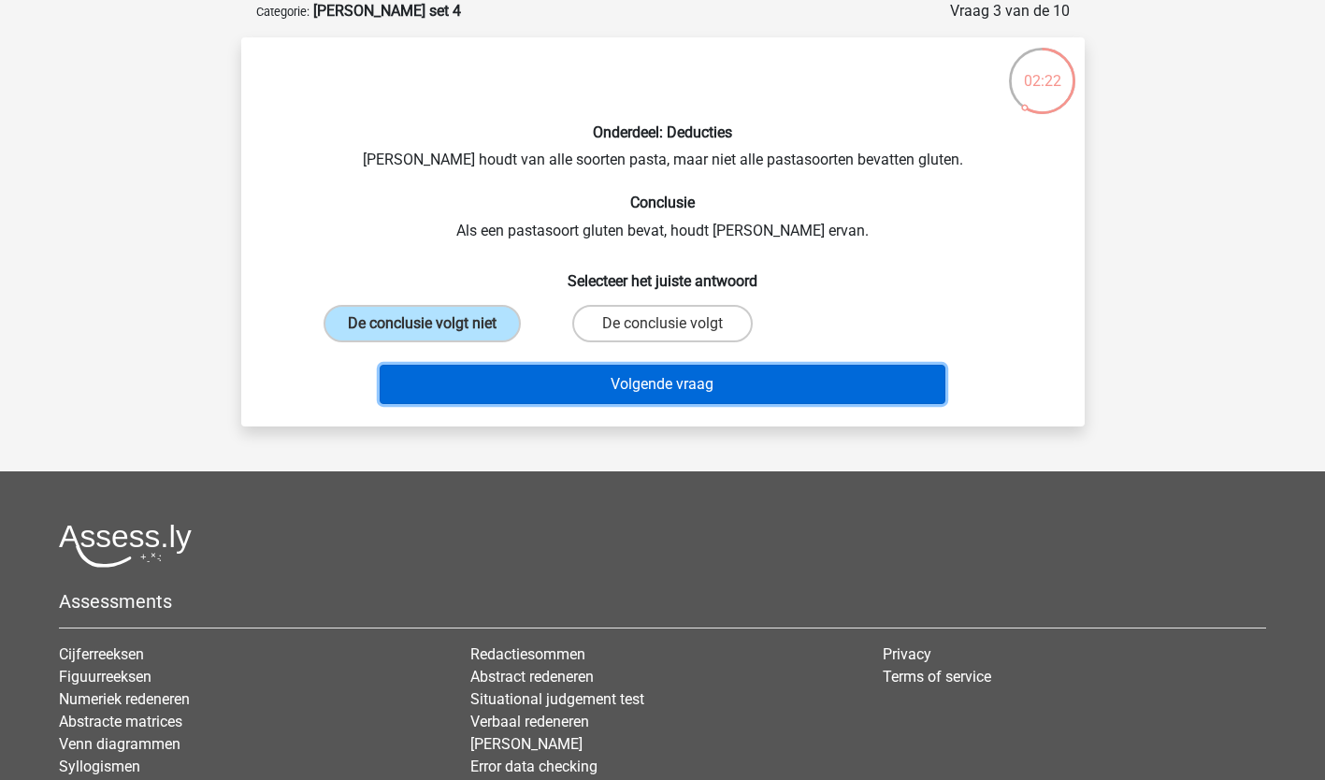
click at [586, 389] on button "Volgende vraag" at bounding box center [663, 384] width 566 height 39
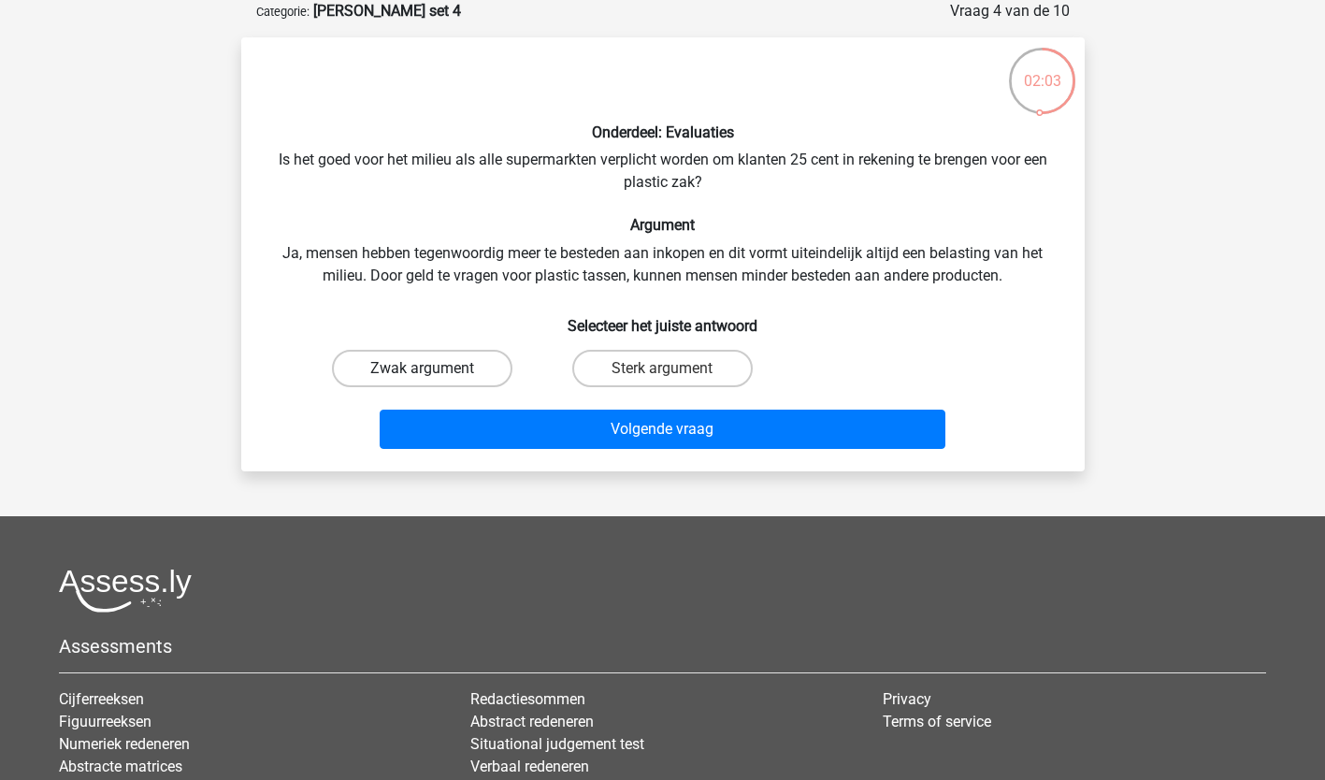
click at [449, 366] on label "Zwak argument" at bounding box center [422, 368] width 180 height 37
click at [434, 368] on input "Zwak argument" at bounding box center [428, 374] width 12 height 12
radio input "true"
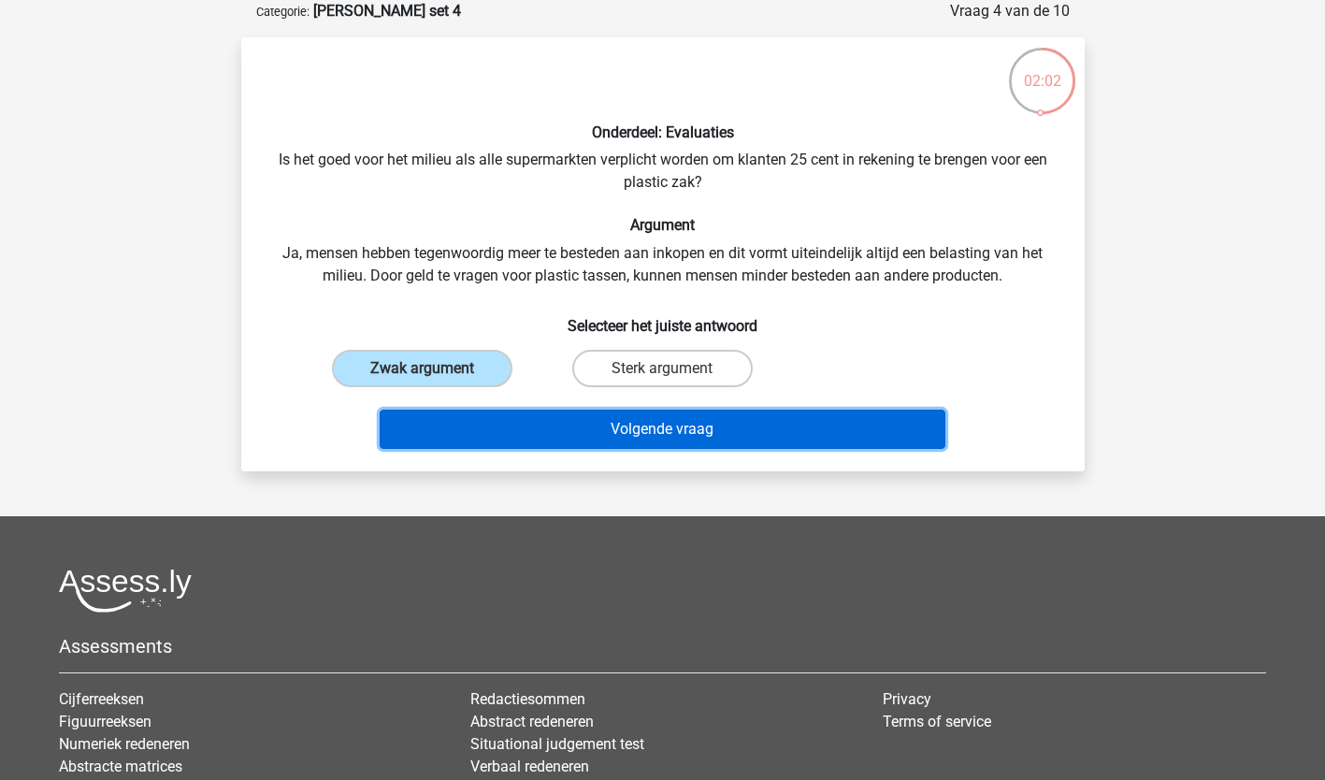
click at [547, 428] on button "Volgende vraag" at bounding box center [663, 428] width 566 height 39
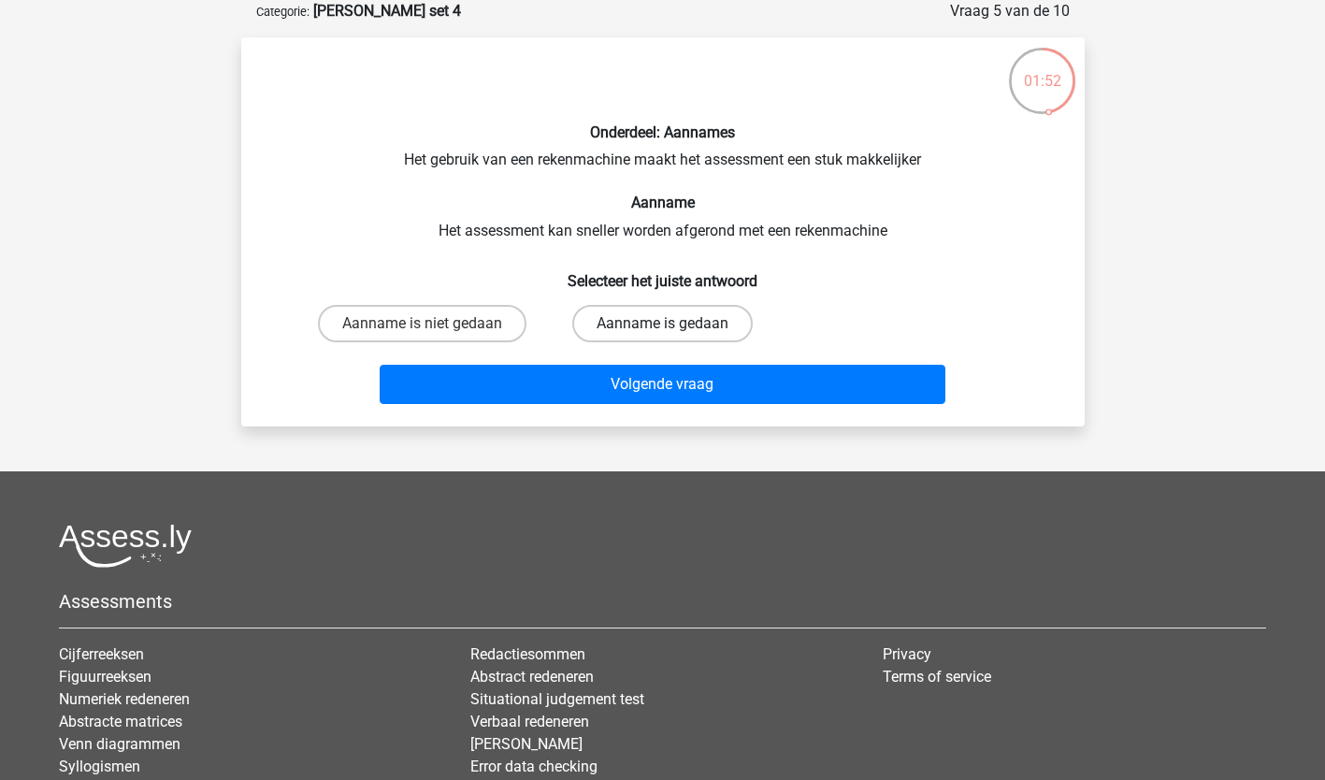
click at [698, 321] on label "Aanname is gedaan" at bounding box center [662, 323] width 180 height 37
click at [674, 323] on input "Aanname is gedaan" at bounding box center [668, 329] width 12 height 12
radio input "true"
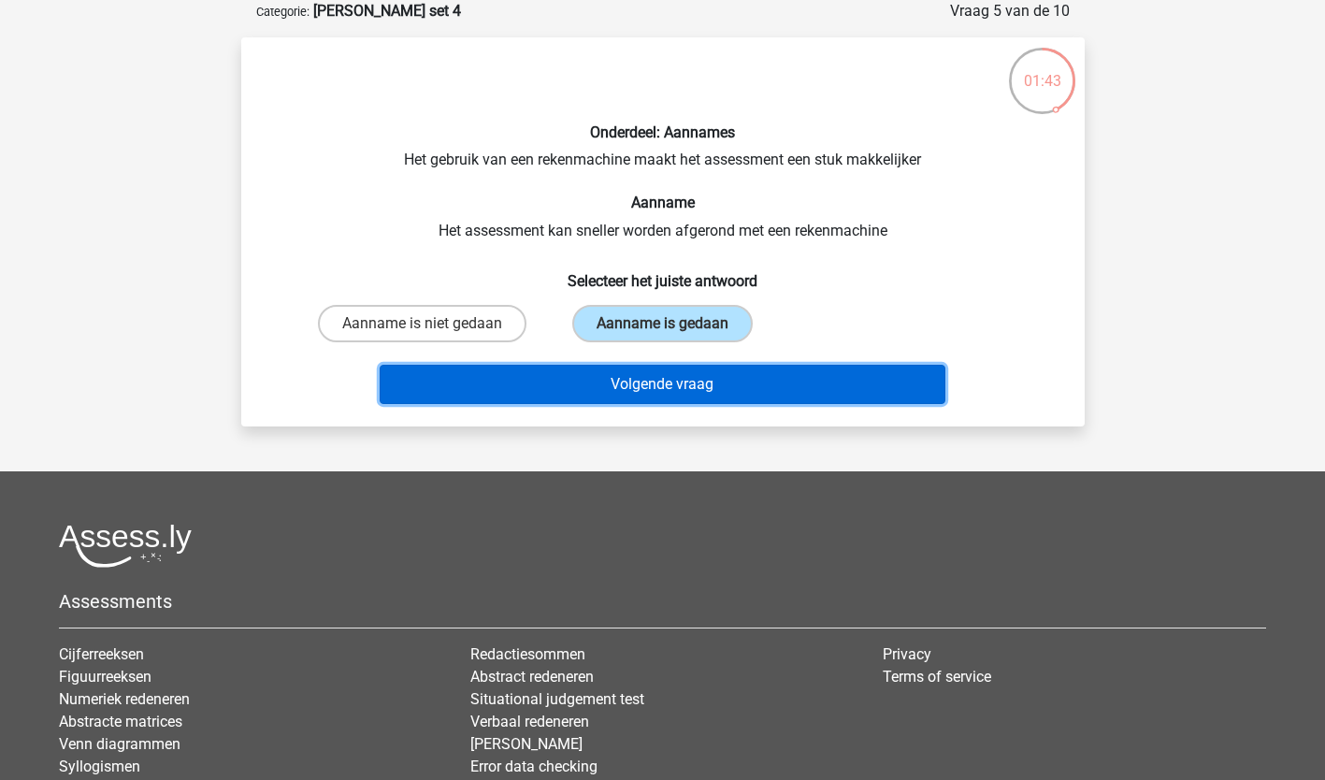
click at [609, 383] on button "Volgende vraag" at bounding box center [663, 384] width 566 height 39
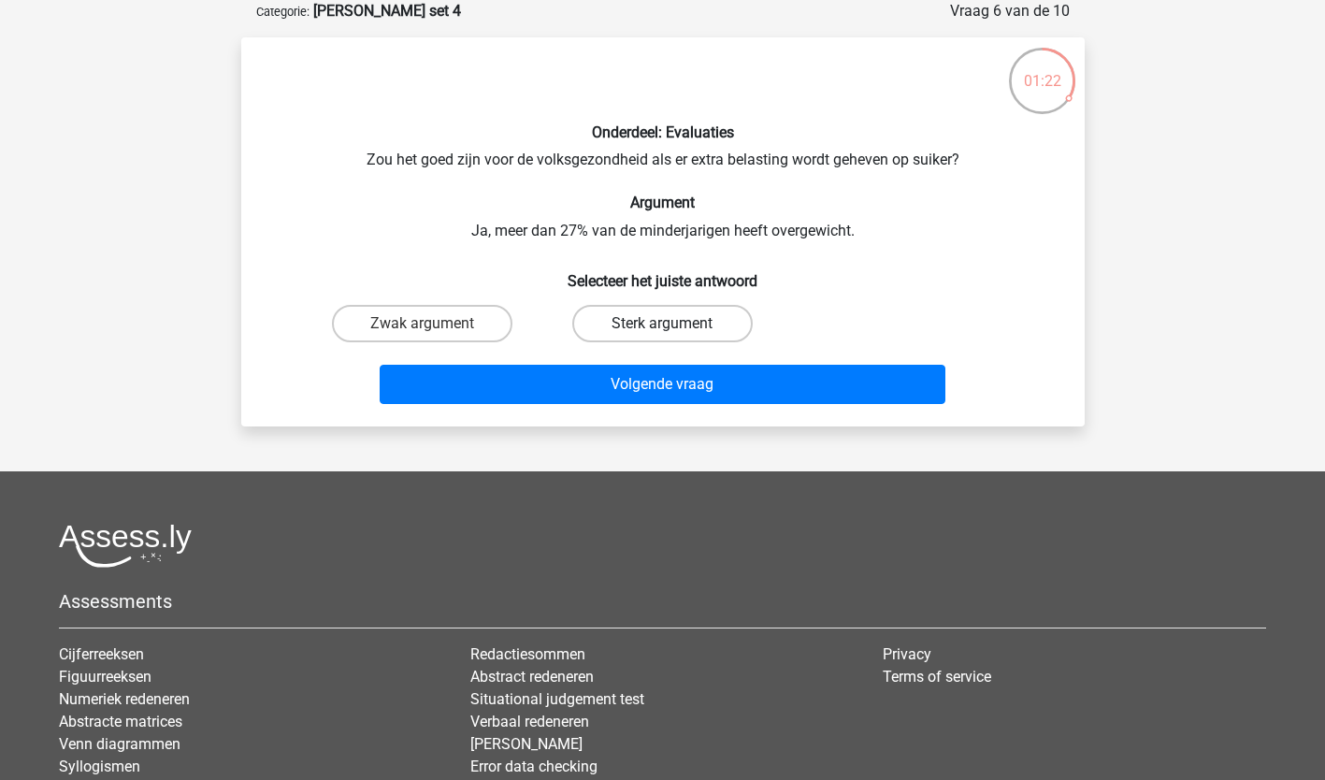
click at [637, 323] on label "Sterk argument" at bounding box center [662, 323] width 180 height 37
click at [662, 323] on input "Sterk argument" at bounding box center [668, 329] width 12 height 12
radio input "true"
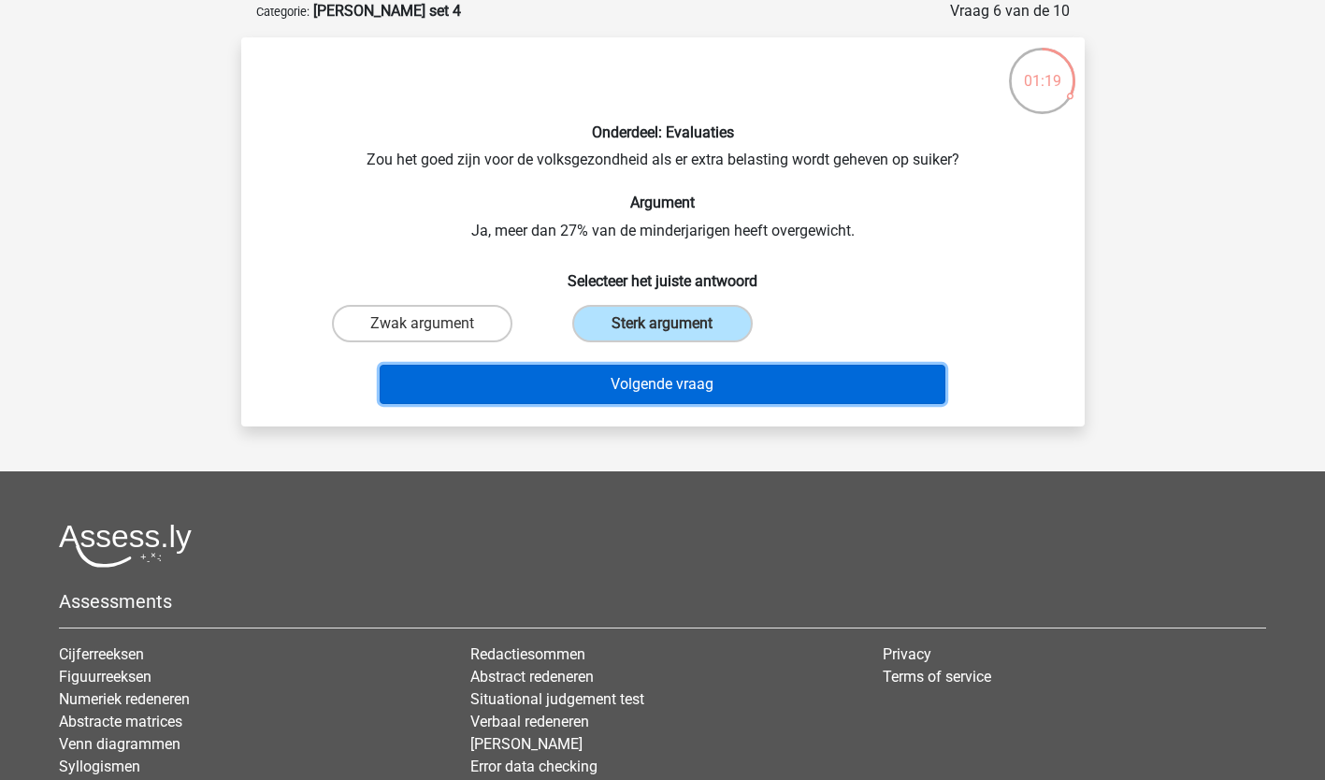
click at [656, 382] on button "Volgende vraag" at bounding box center [663, 384] width 566 height 39
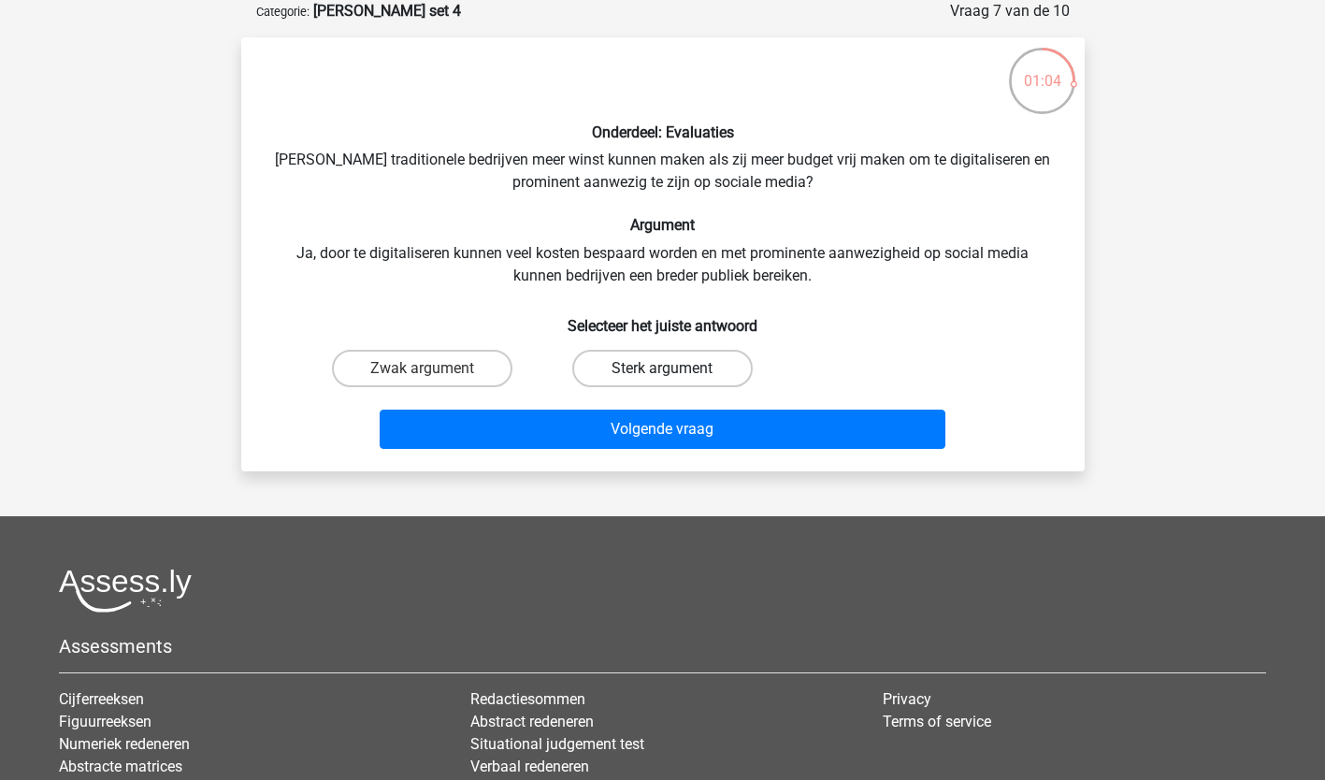
click at [635, 373] on label "Sterk argument" at bounding box center [662, 368] width 180 height 37
click at [662, 373] on input "Sterk argument" at bounding box center [668, 374] width 12 height 12
radio input "true"
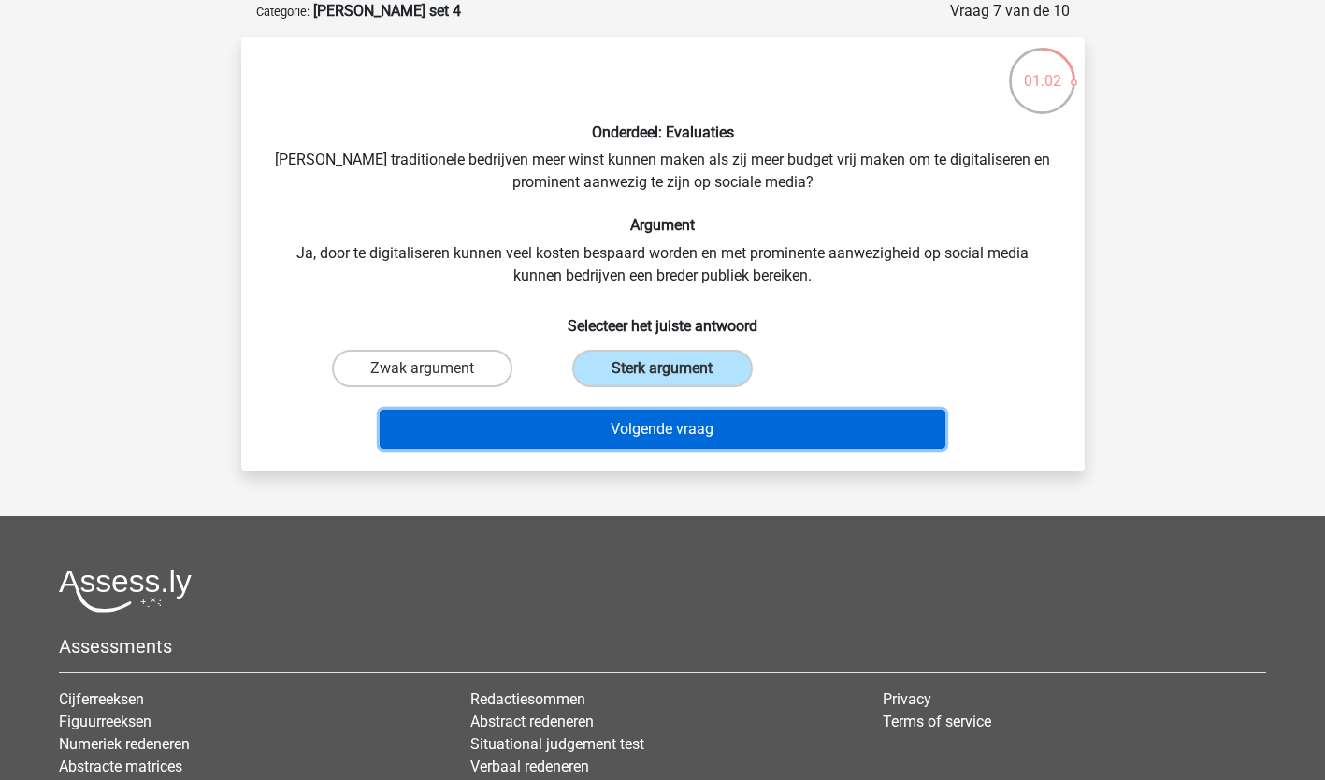
click at [670, 428] on button "Volgende vraag" at bounding box center [663, 428] width 566 height 39
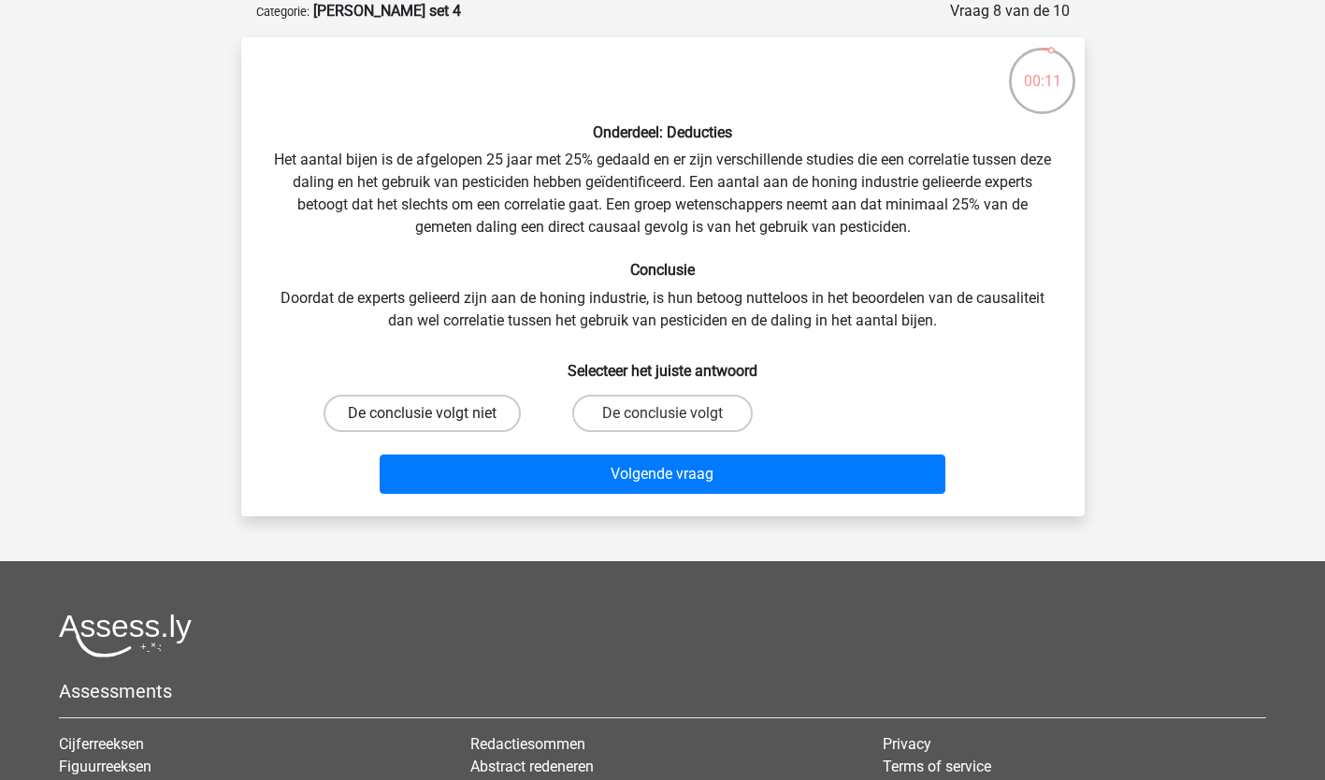
click at [454, 421] on label "De conclusie volgt niet" at bounding box center [421, 412] width 197 height 37
click at [434, 421] on input "De conclusie volgt niet" at bounding box center [428, 419] width 12 height 12
radio input "true"
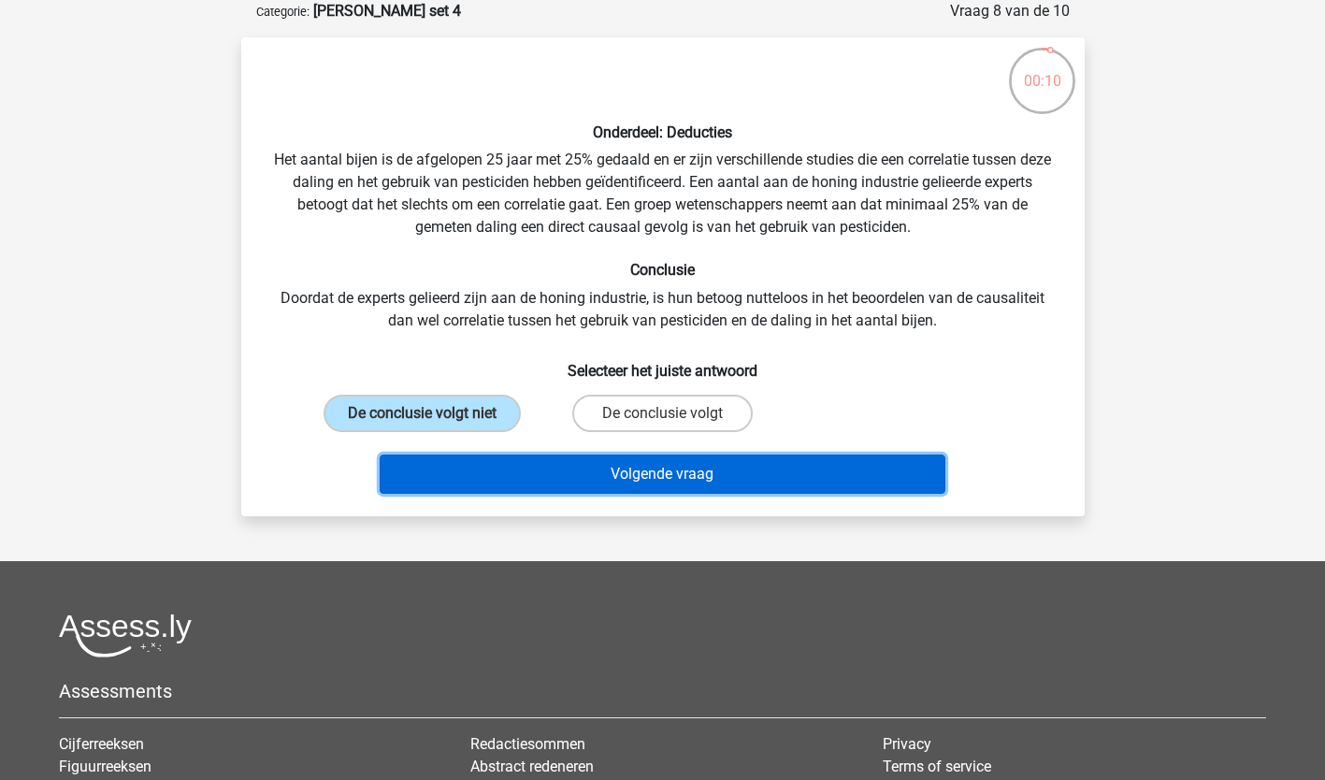
click at [518, 457] on button "Volgende vraag" at bounding box center [663, 473] width 566 height 39
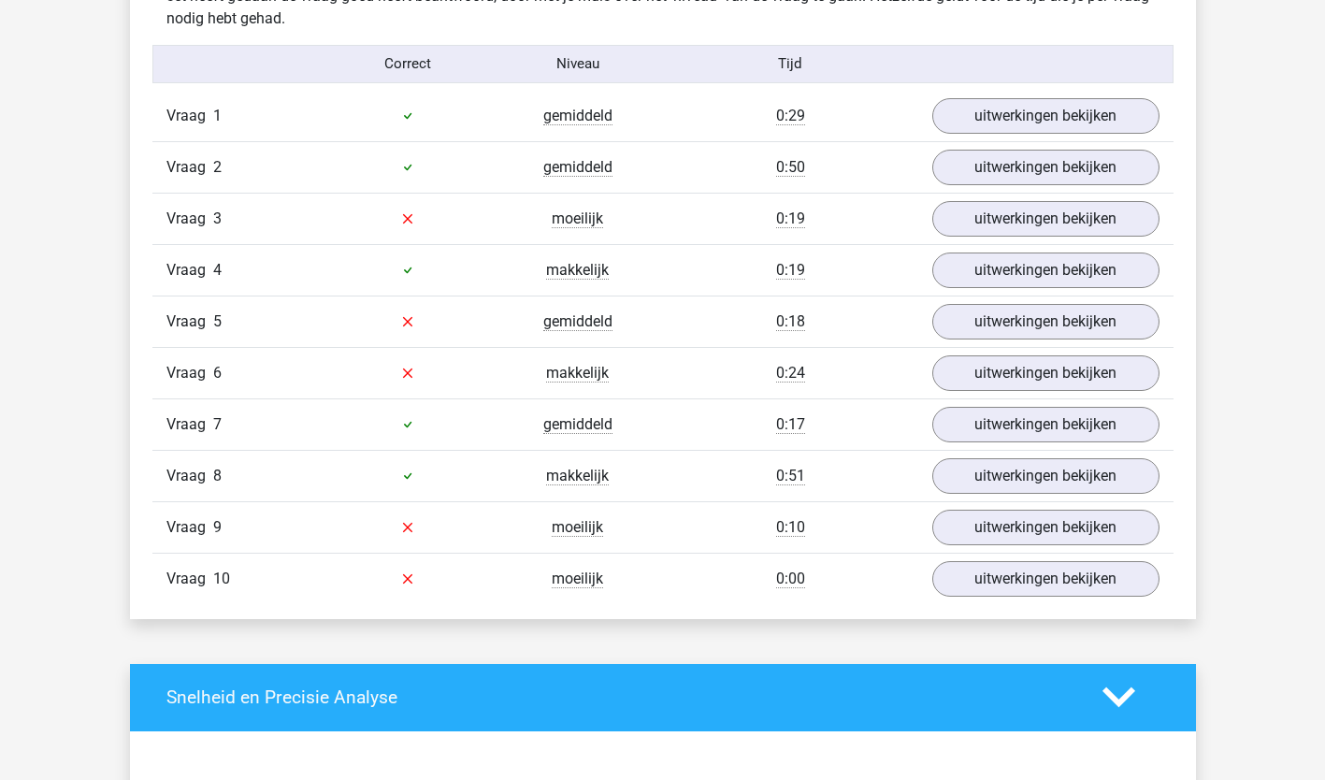
scroll to position [1163, 0]
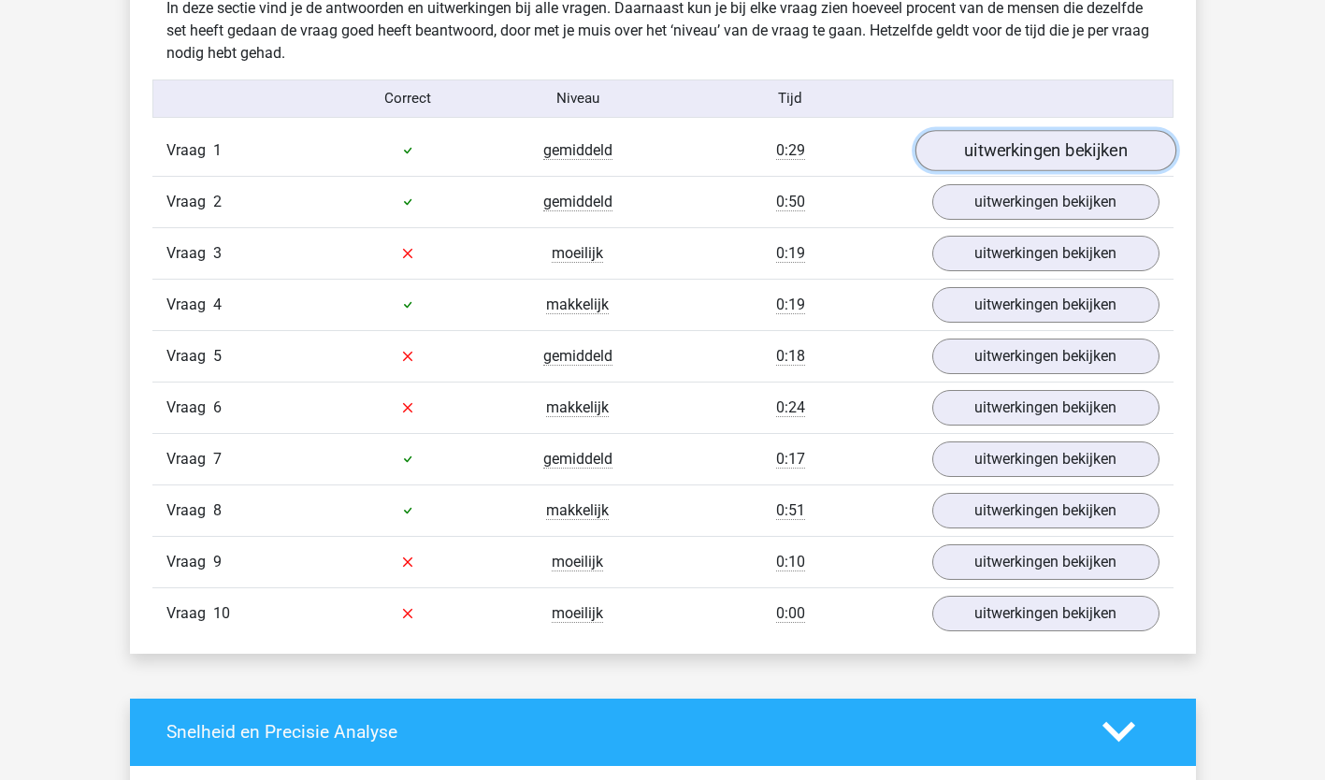
click at [1030, 163] on link "uitwerkingen bekijken" at bounding box center [1044, 150] width 261 height 41
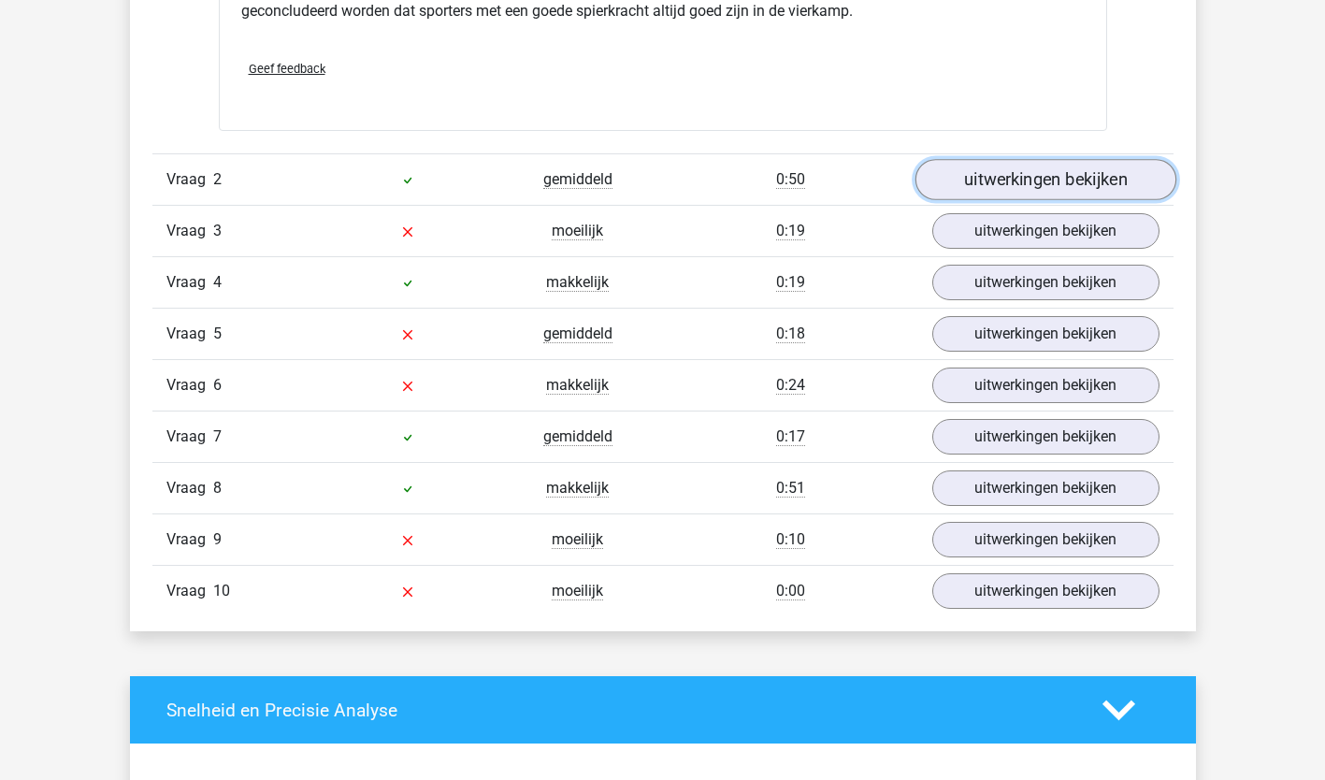
scroll to position [1665, 0]
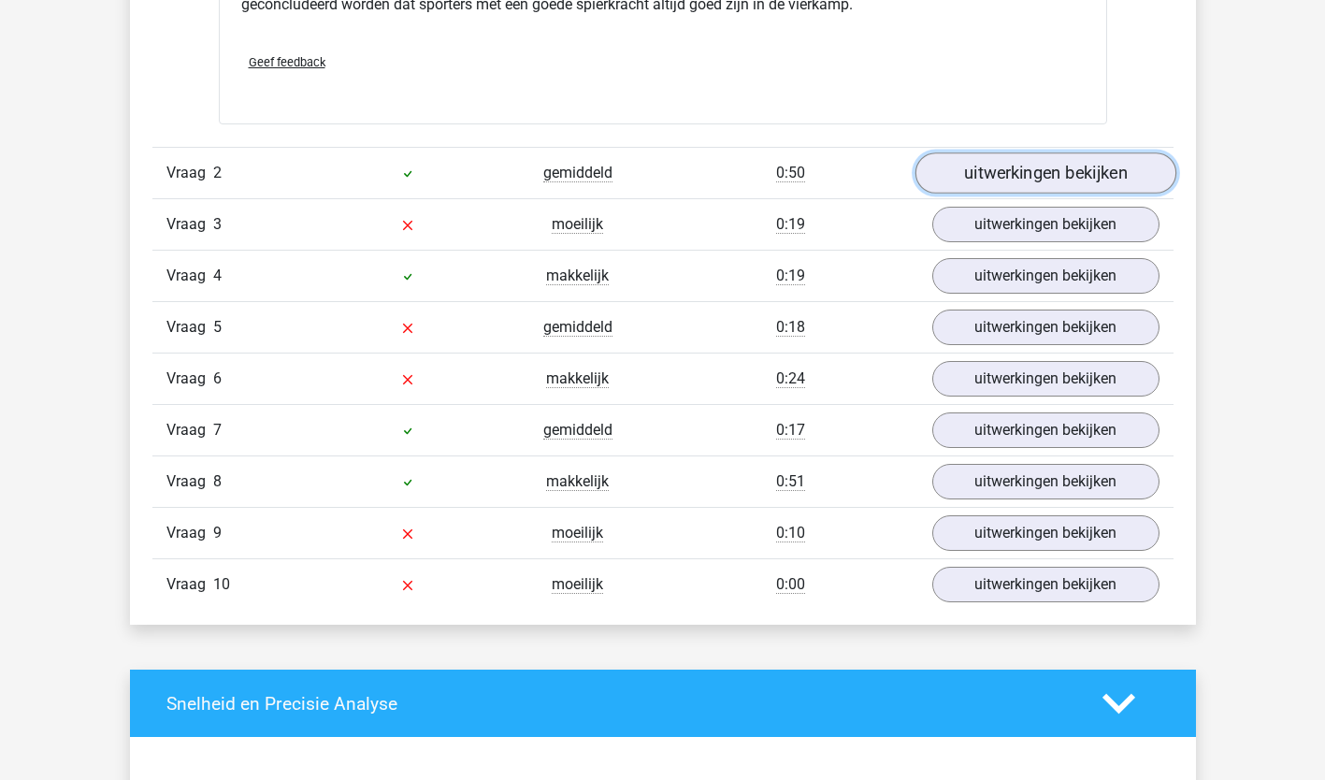
click at [1040, 186] on link "uitwerkingen bekijken" at bounding box center [1044, 172] width 261 height 41
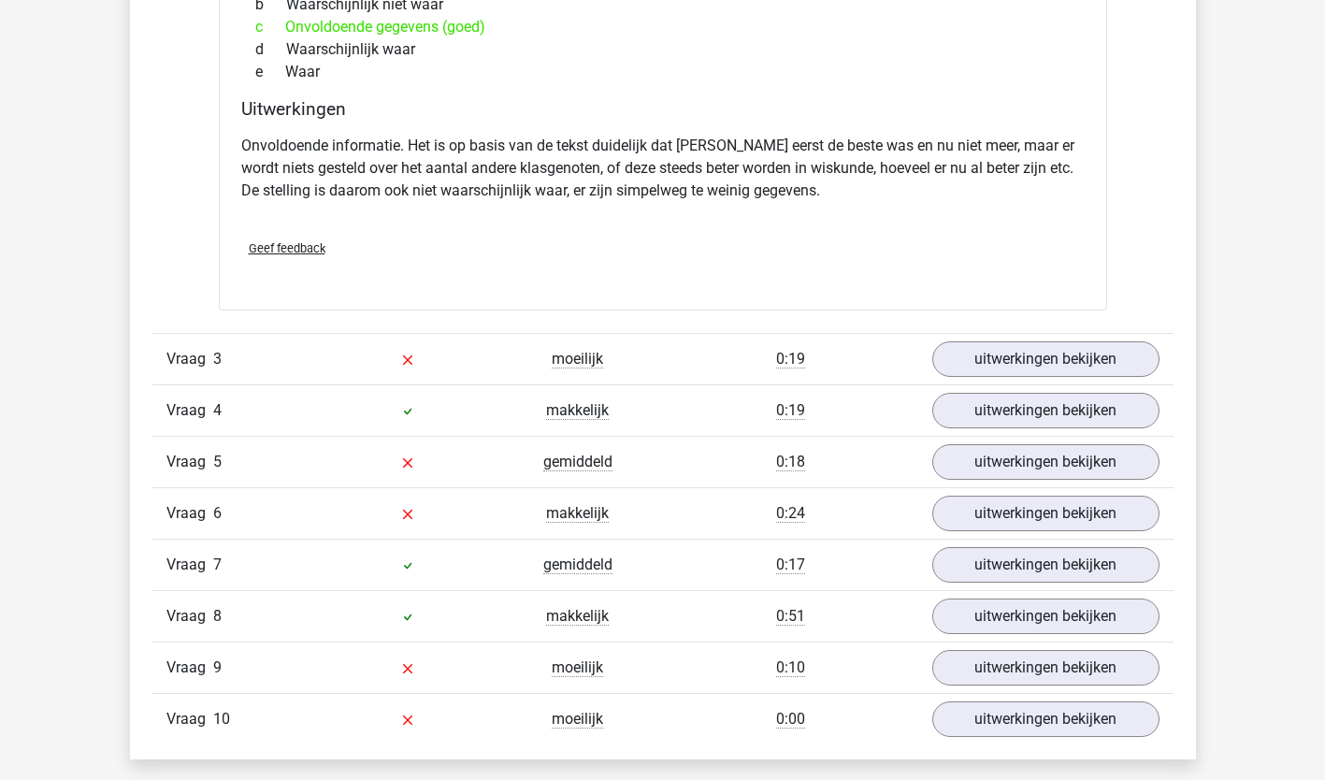
scroll to position [2224, 0]
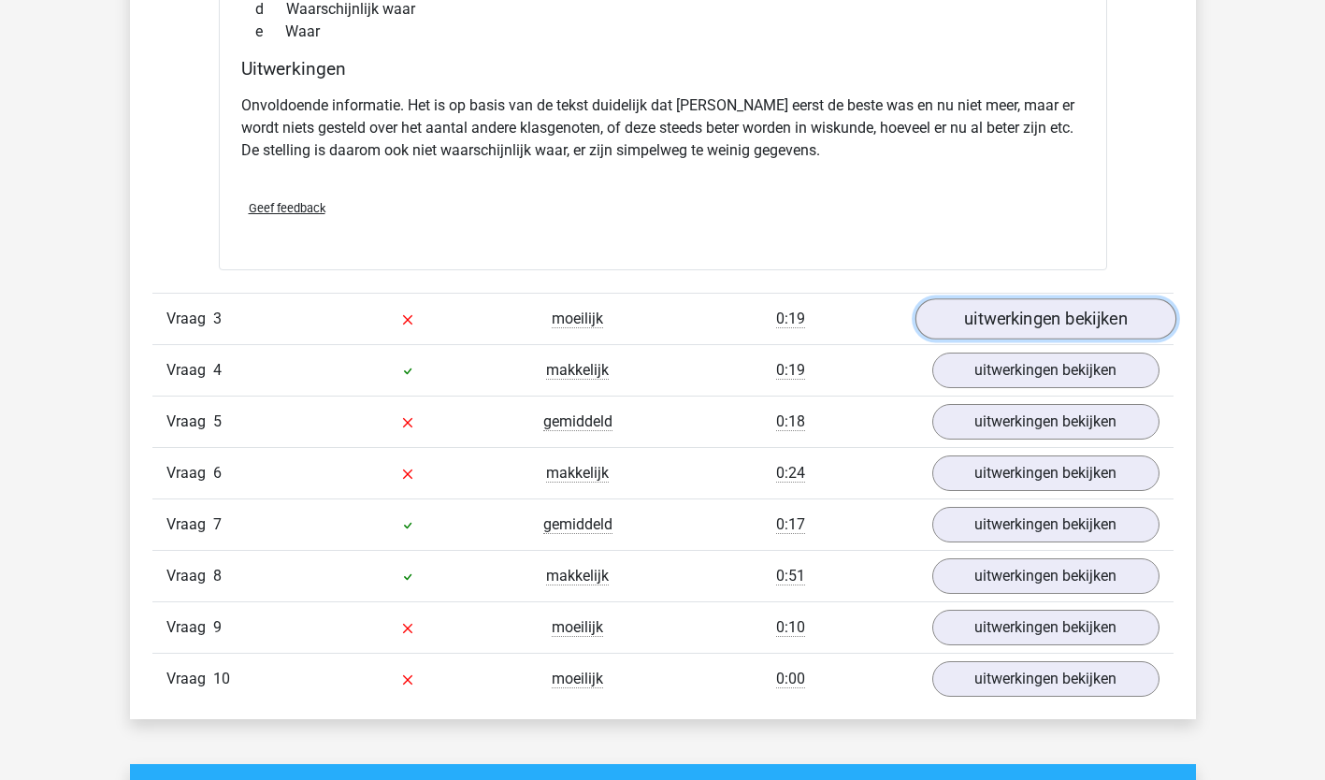
click at [1025, 321] on link "uitwerkingen bekijken" at bounding box center [1044, 318] width 261 height 41
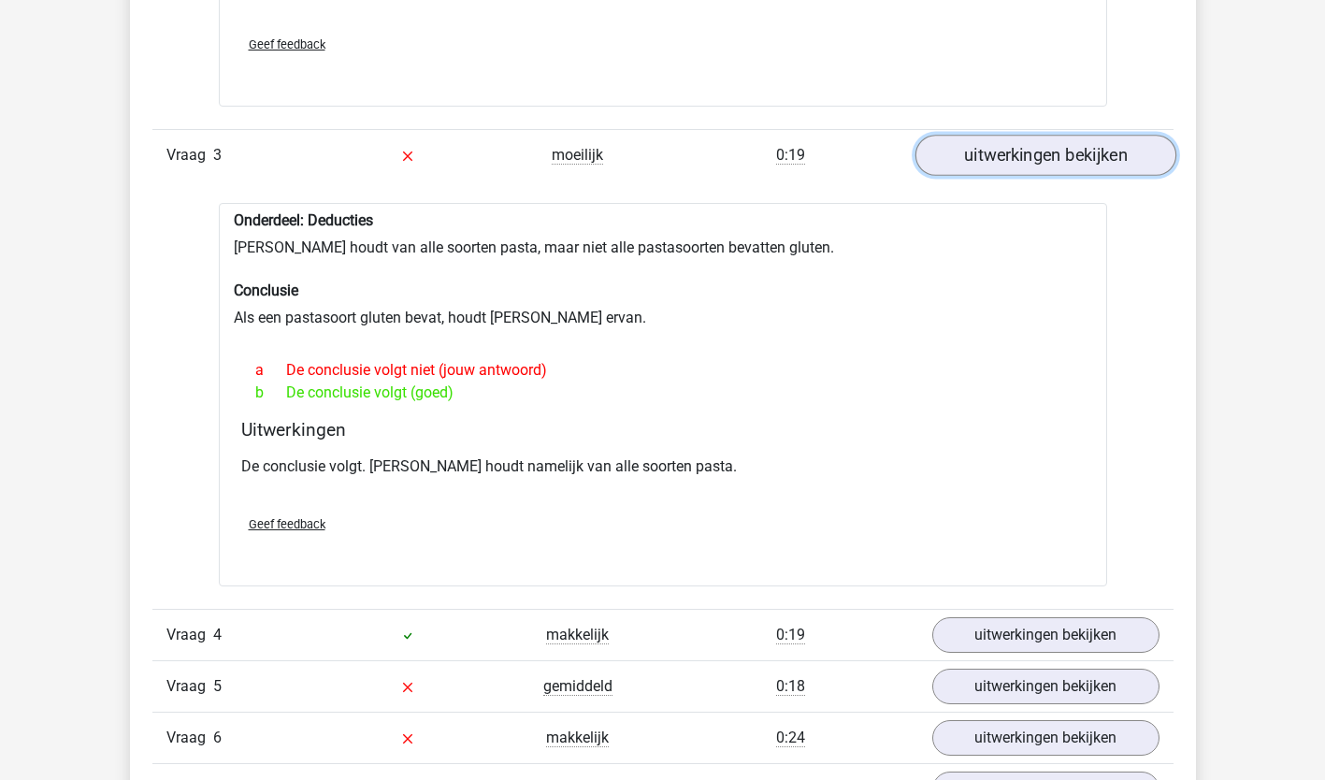
scroll to position [2388, 0]
click at [992, 162] on link "uitwerkingen bekijken" at bounding box center [1044, 154] width 261 height 41
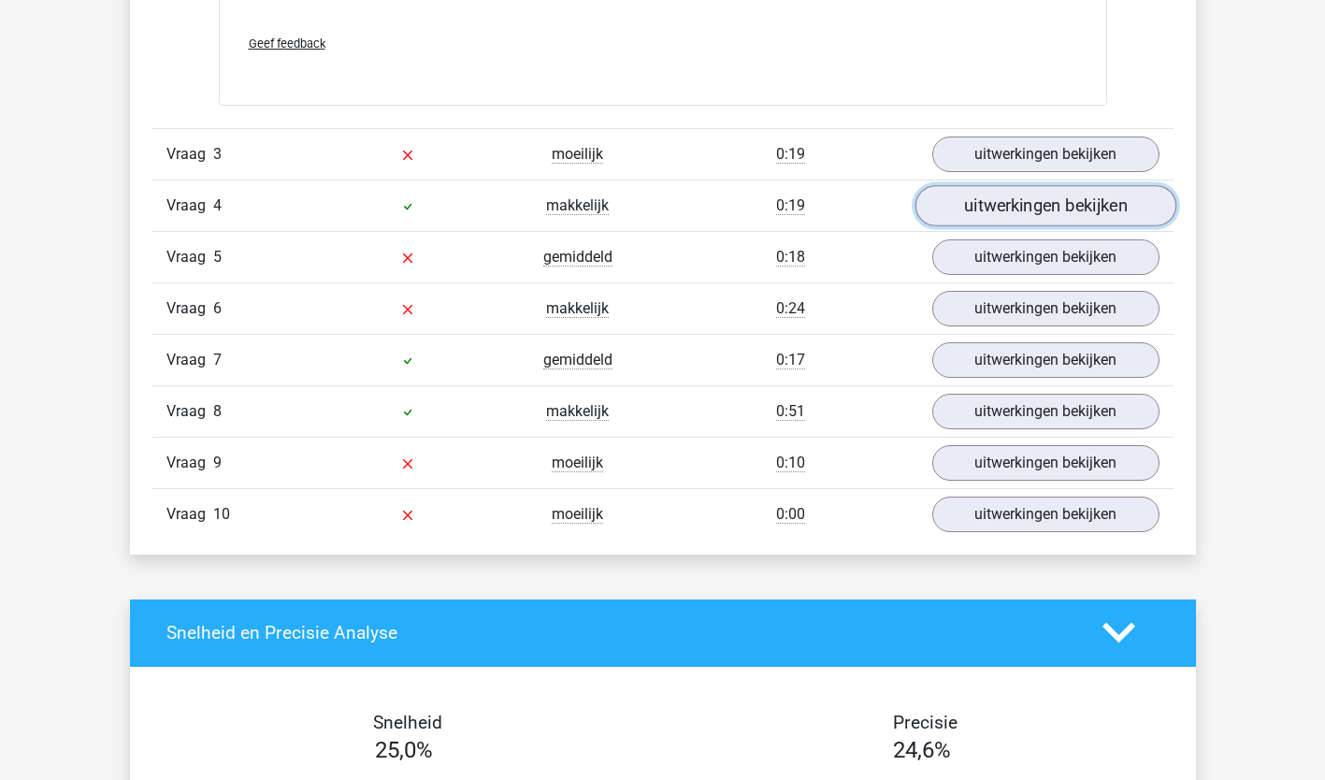
click at [1005, 221] on link "uitwerkingen bekijken" at bounding box center [1044, 205] width 261 height 41
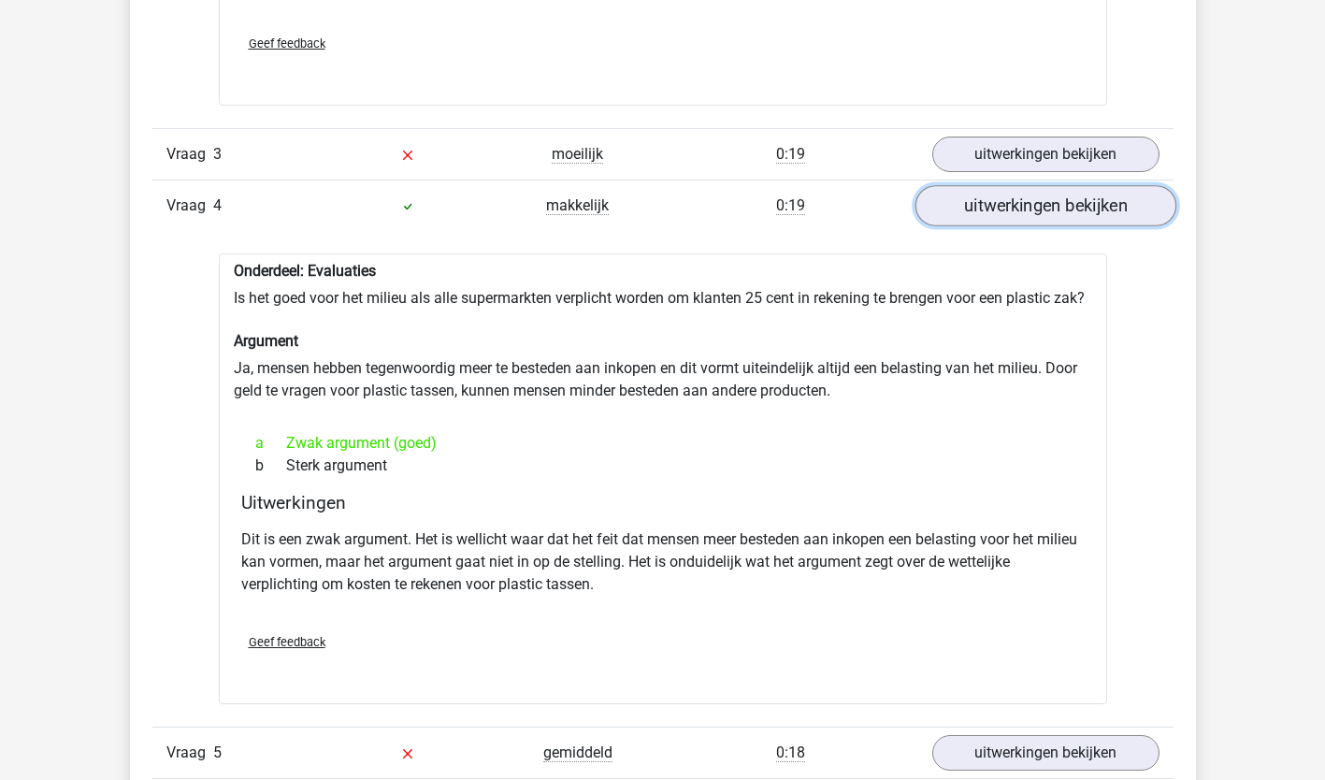
click at [1084, 206] on link "uitwerkingen bekijken" at bounding box center [1044, 205] width 261 height 41
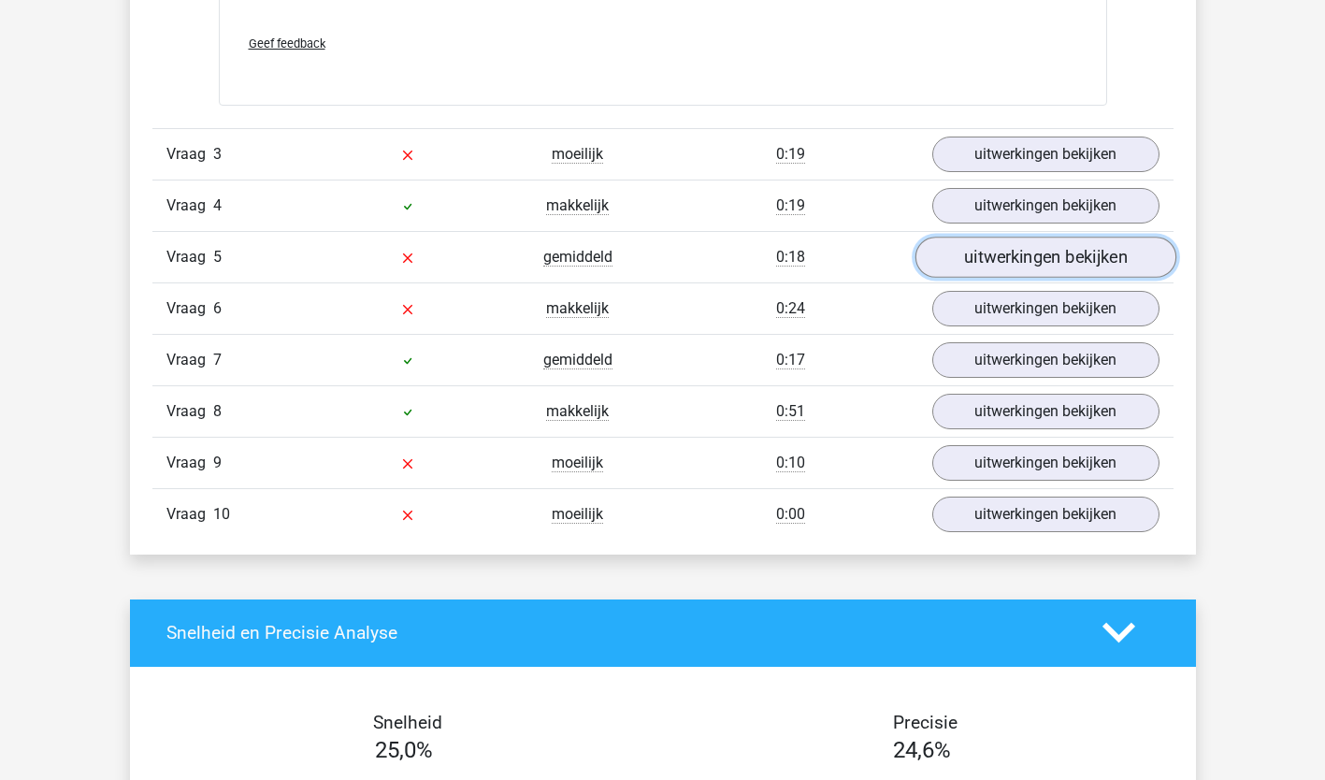
click at [1092, 261] on link "uitwerkingen bekijken" at bounding box center [1044, 257] width 261 height 41
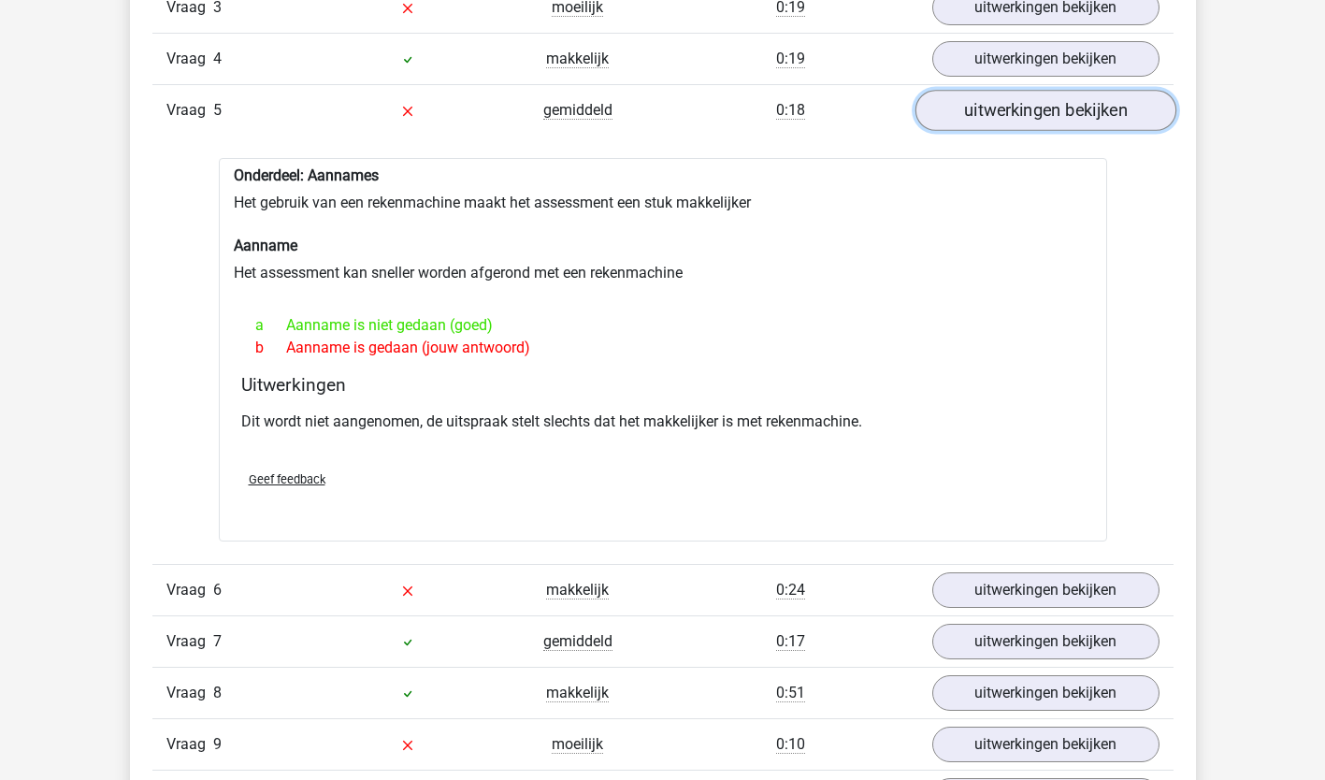
scroll to position [2539, 0]
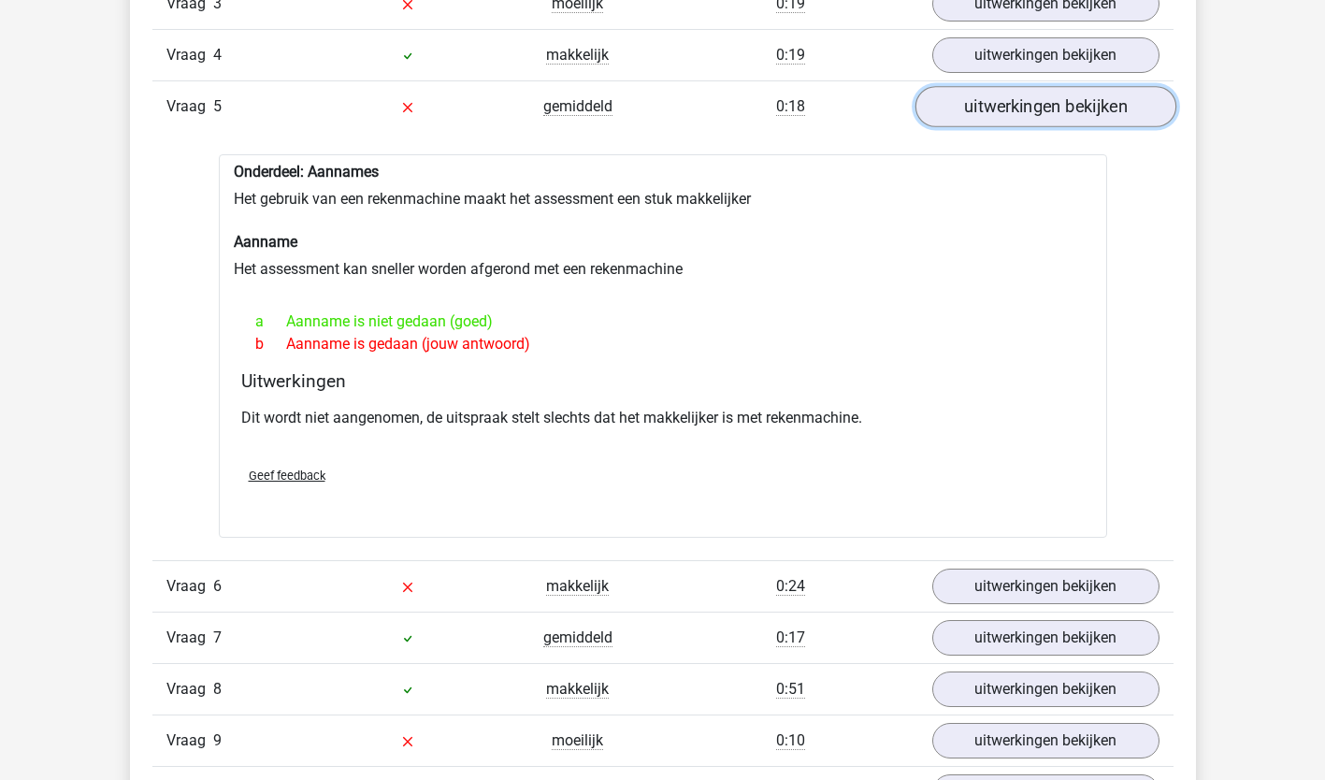
click at [1037, 112] on link "uitwerkingen bekijken" at bounding box center [1044, 106] width 261 height 41
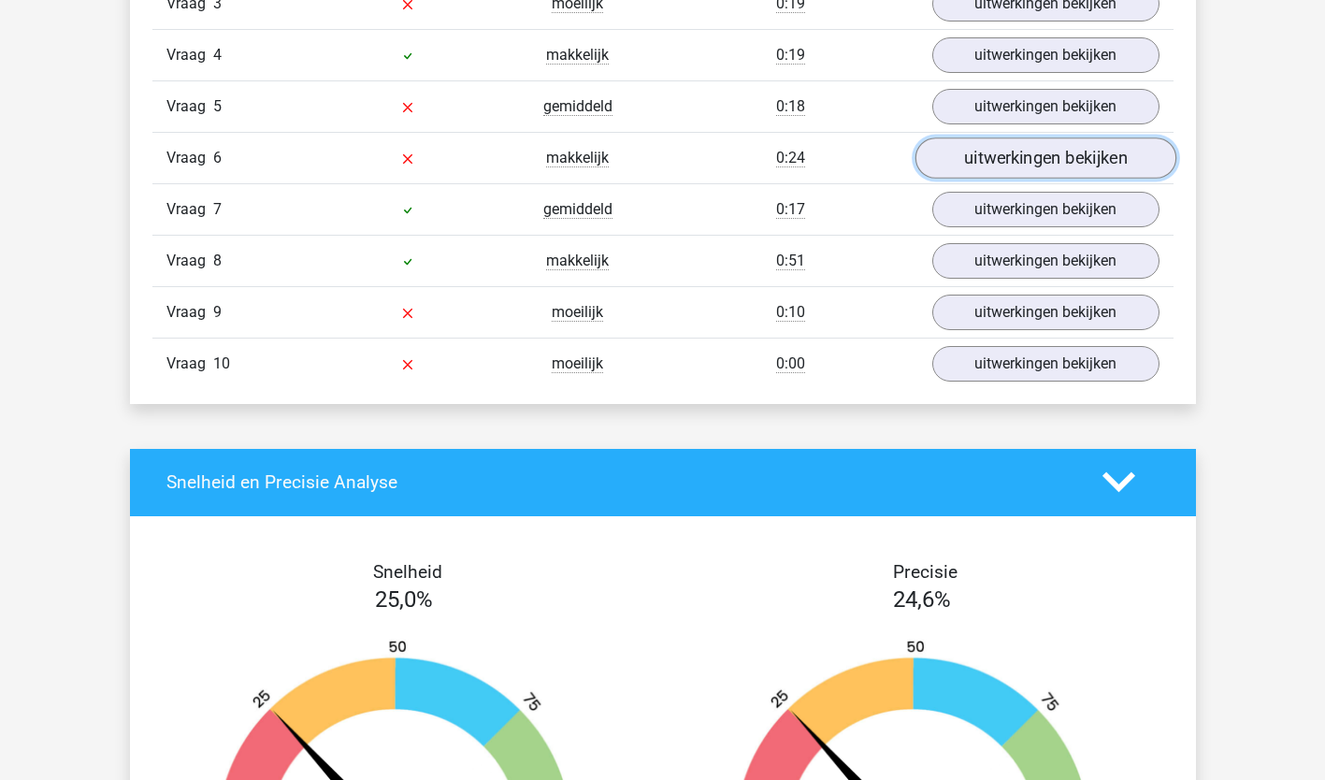
click at [1044, 165] on link "uitwerkingen bekijken" at bounding box center [1044, 157] width 261 height 41
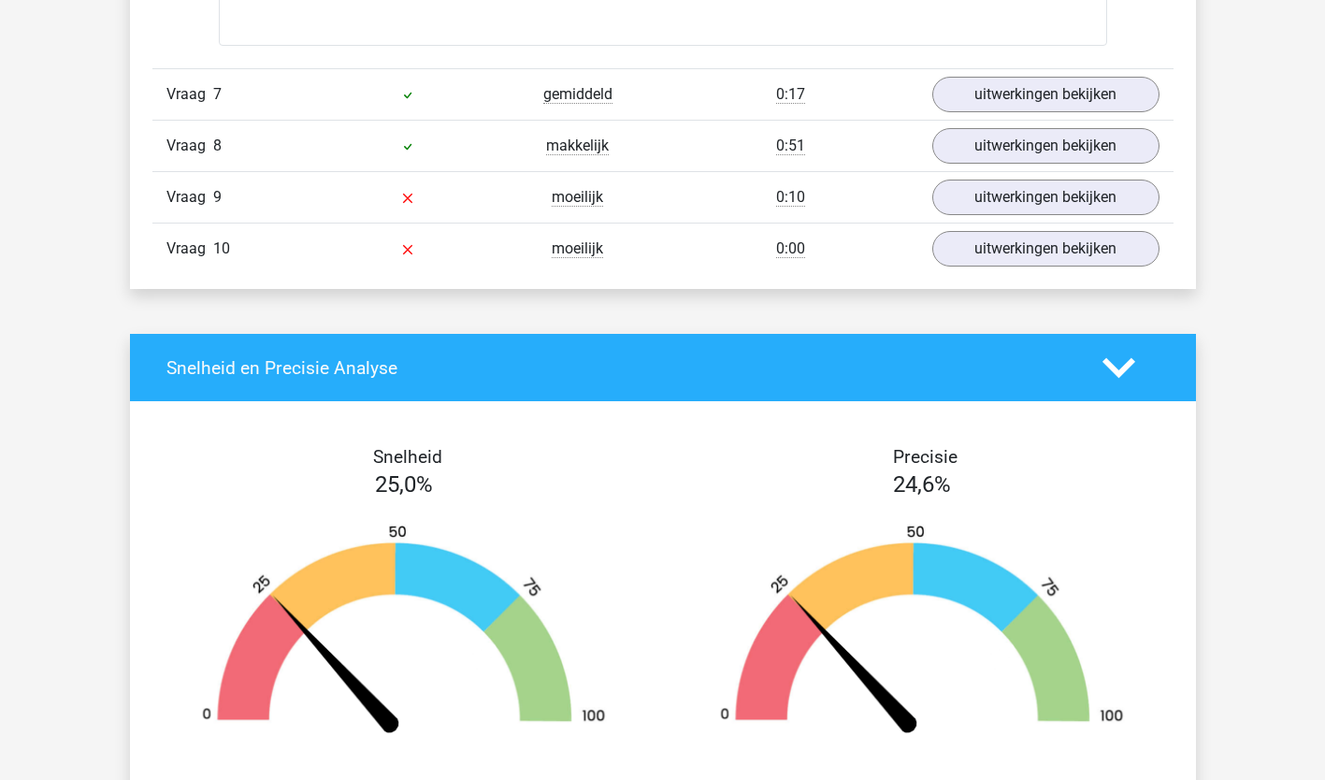
scroll to position [3107, 0]
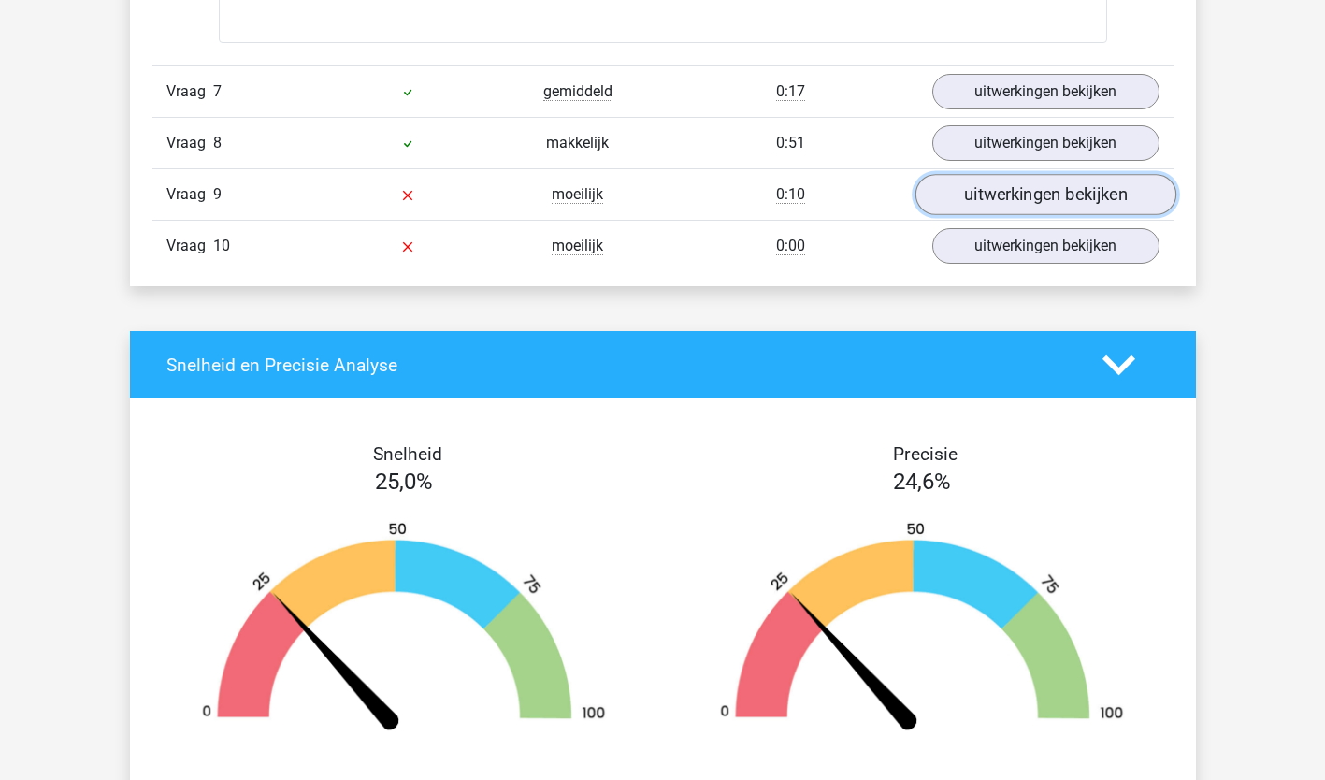
click at [1112, 194] on link "uitwerkingen bekijken" at bounding box center [1044, 195] width 261 height 41
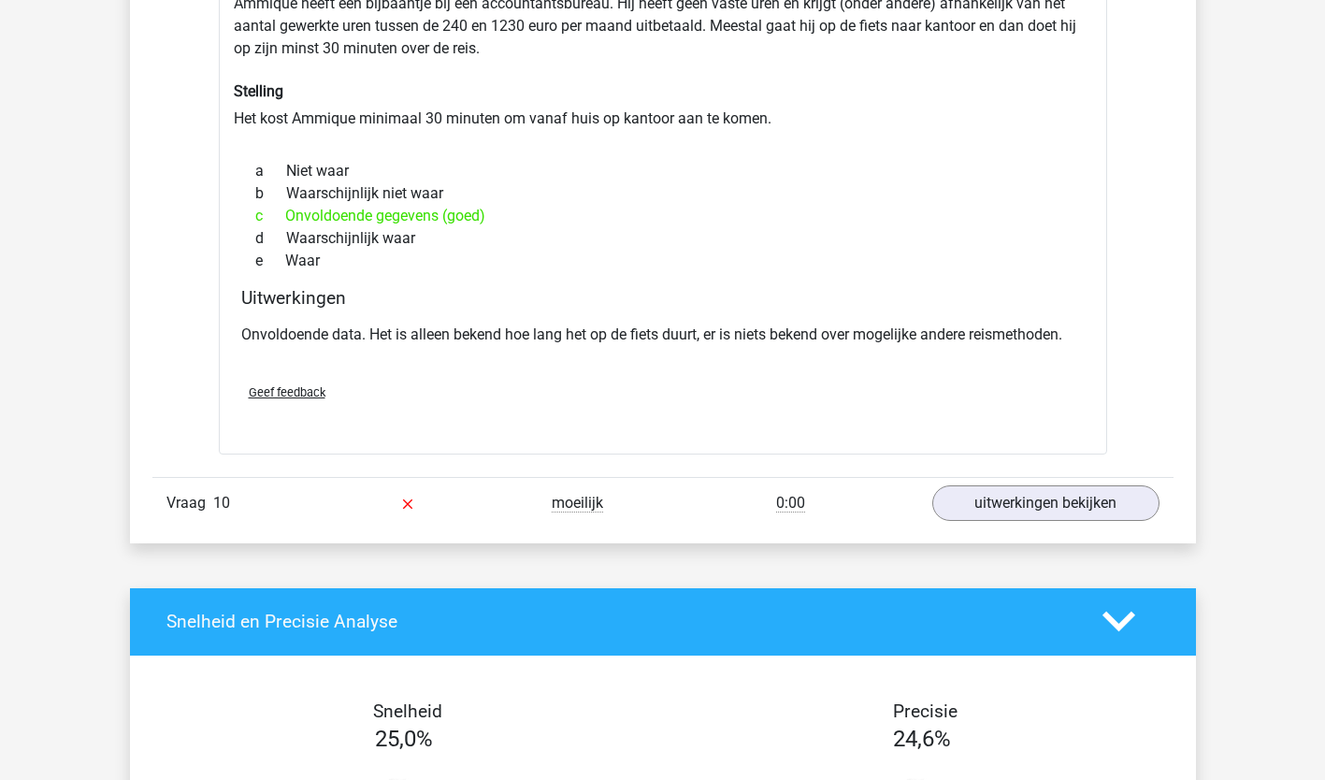
scroll to position [3393, 0]
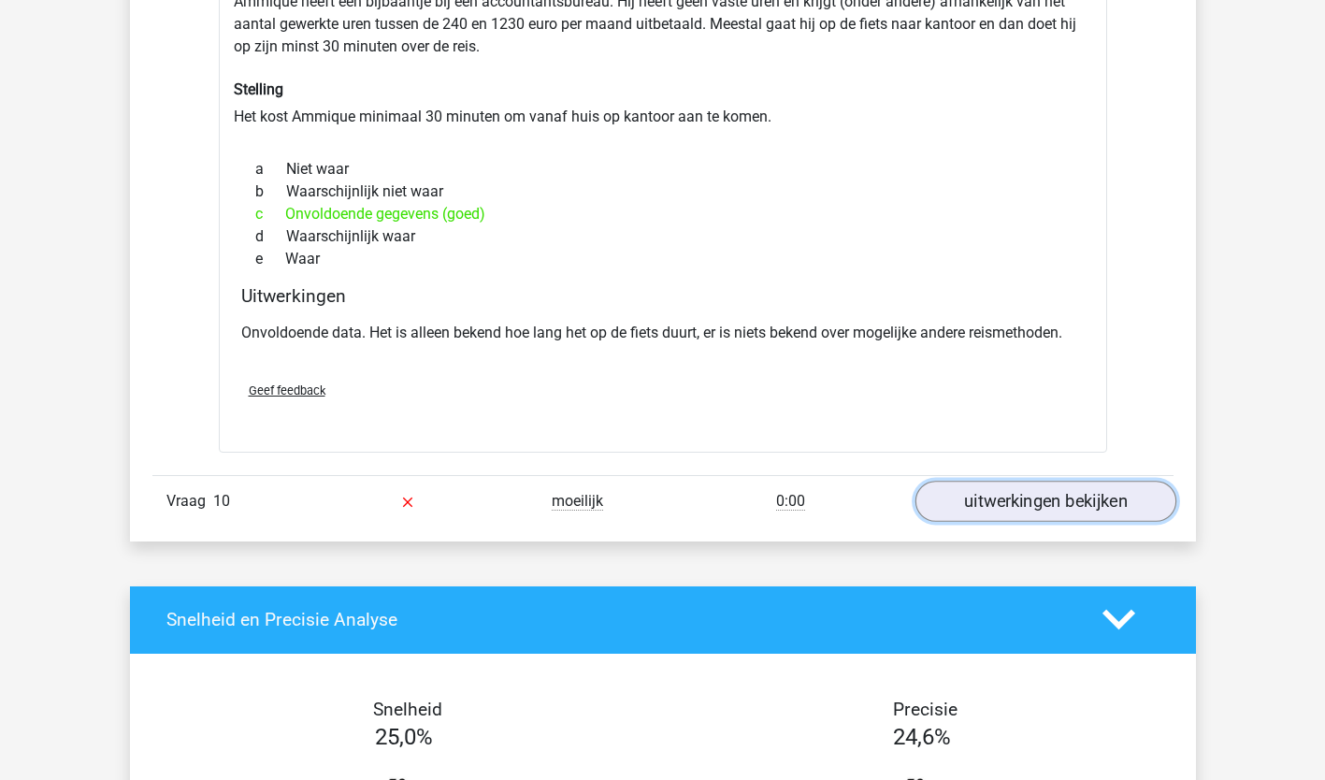
click at [1126, 509] on link "uitwerkingen bekijken" at bounding box center [1044, 501] width 261 height 41
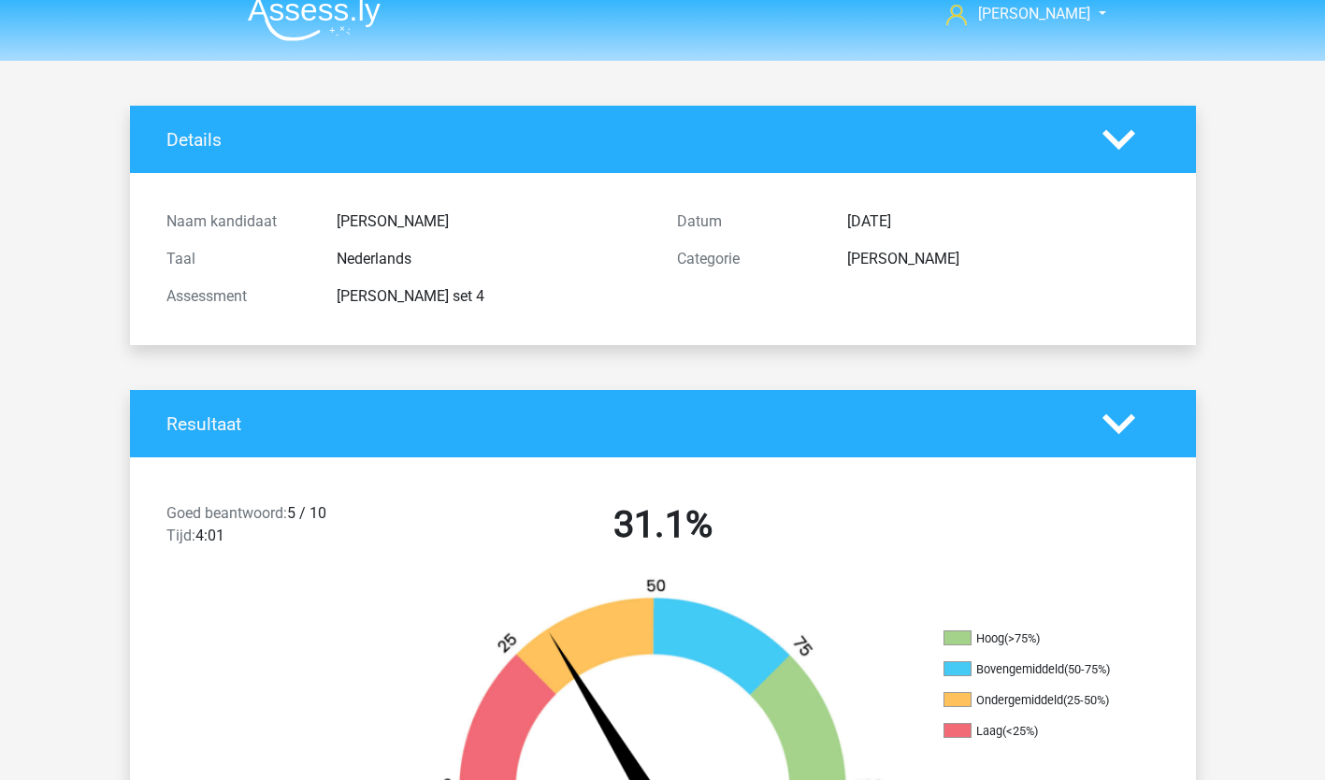
scroll to position [0, 0]
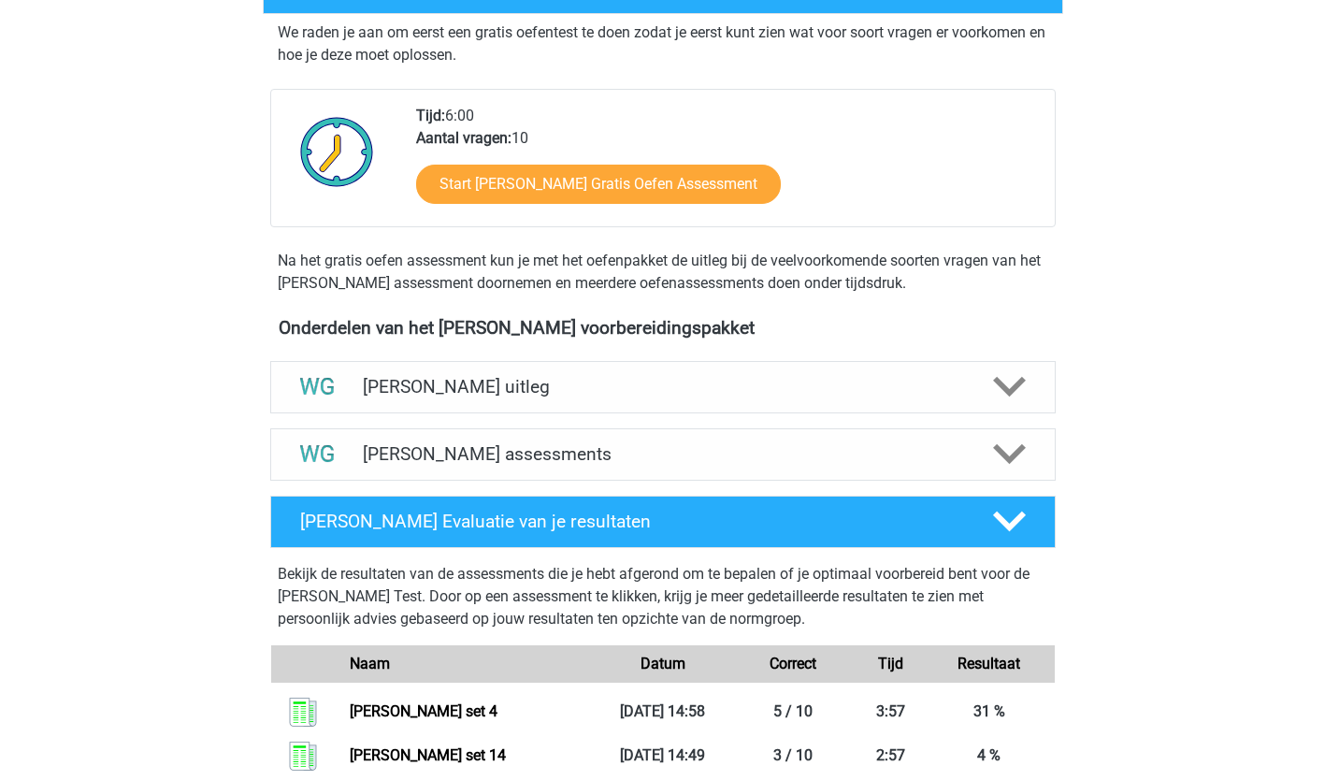
scroll to position [370, 0]
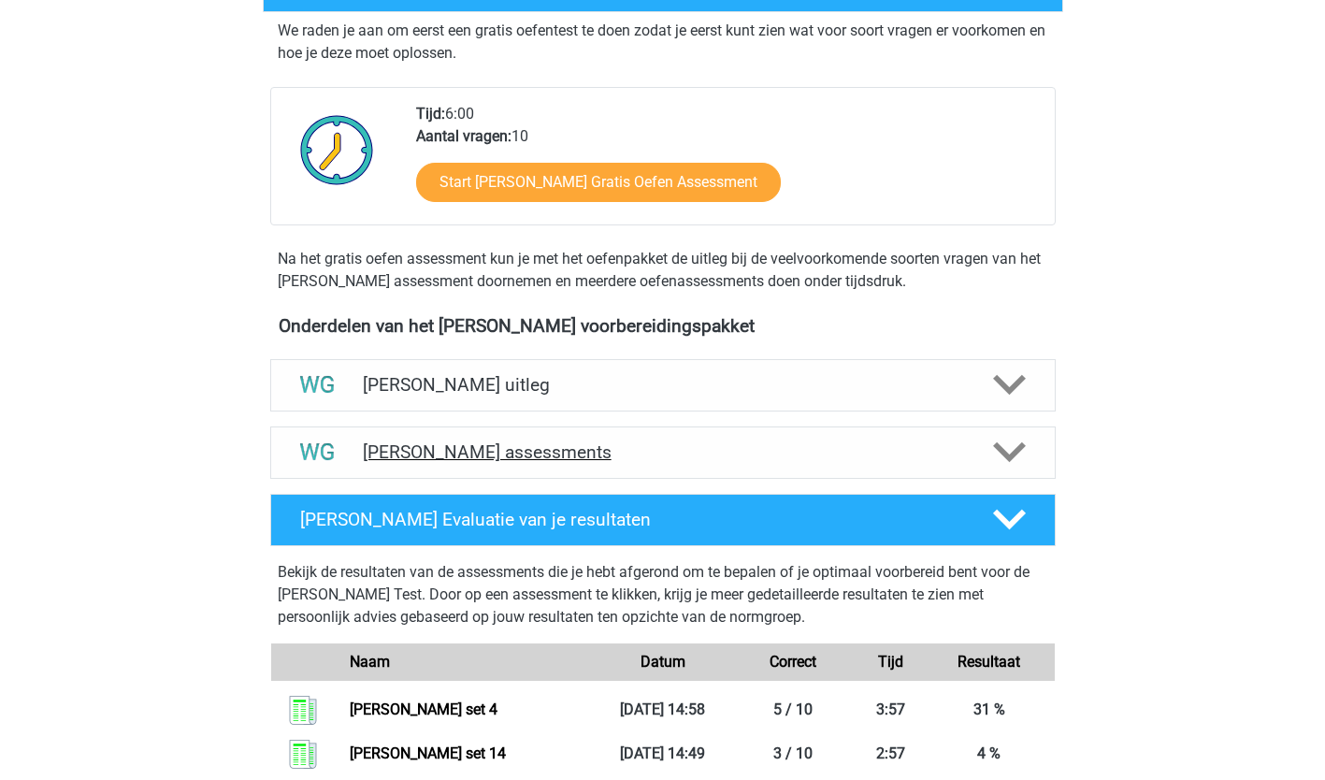
click at [969, 456] on div "[PERSON_NAME] assessments" at bounding box center [663, 452] width 628 height 22
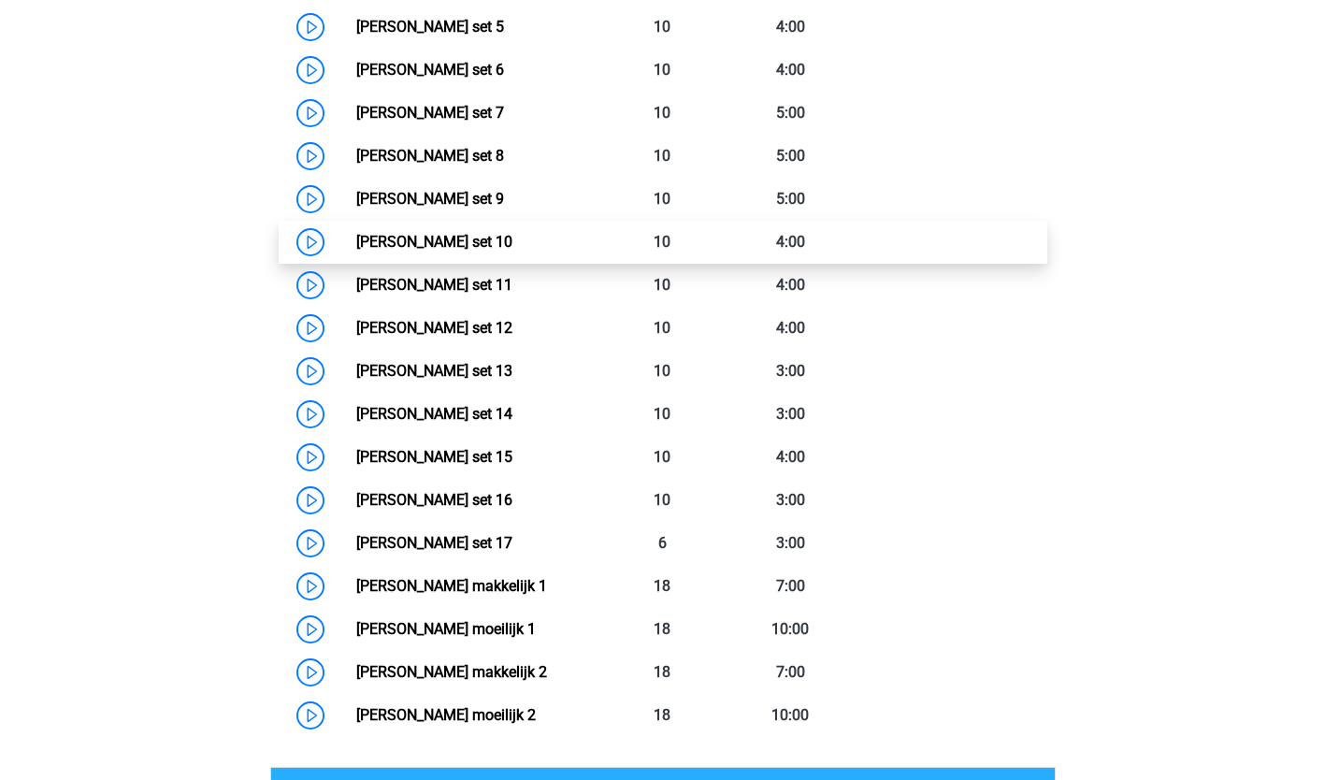
scroll to position [1139, 0]
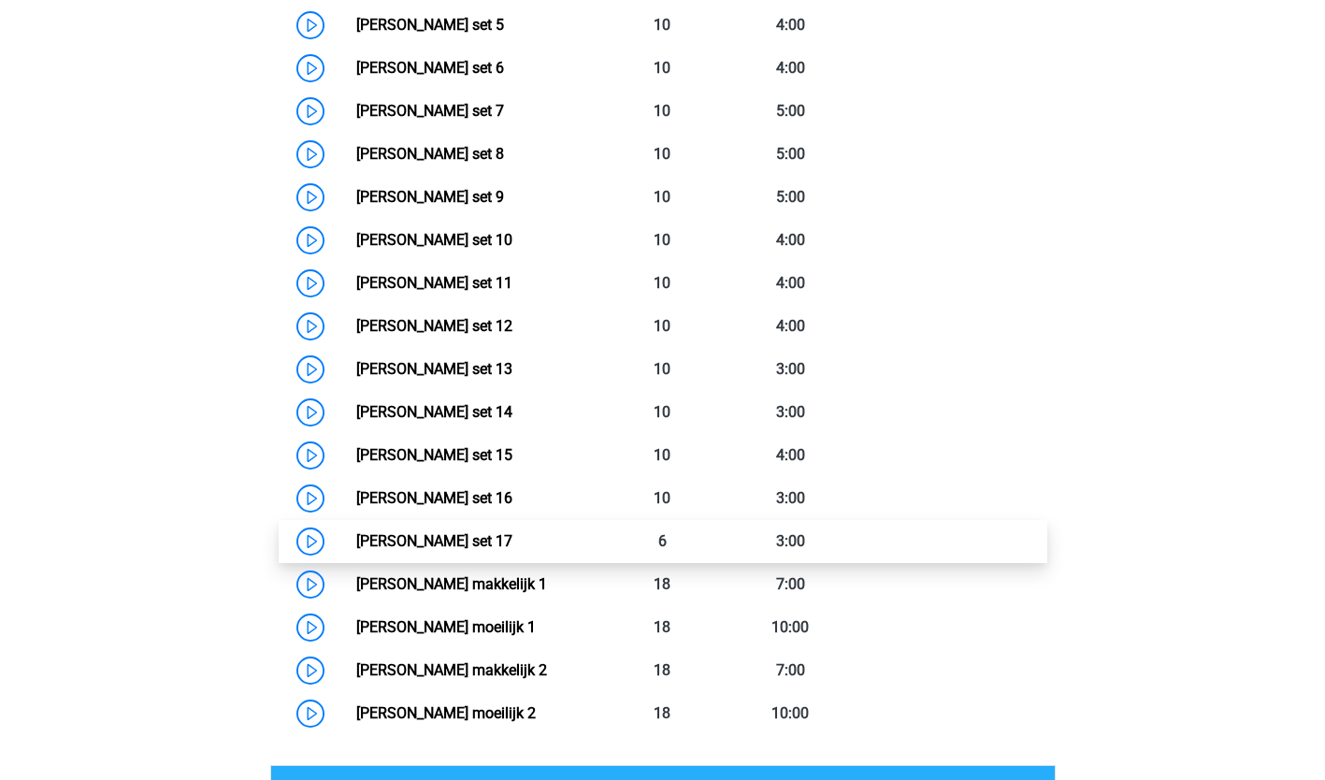
click at [446, 542] on link "[PERSON_NAME] set 17" at bounding box center [434, 541] width 156 height 18
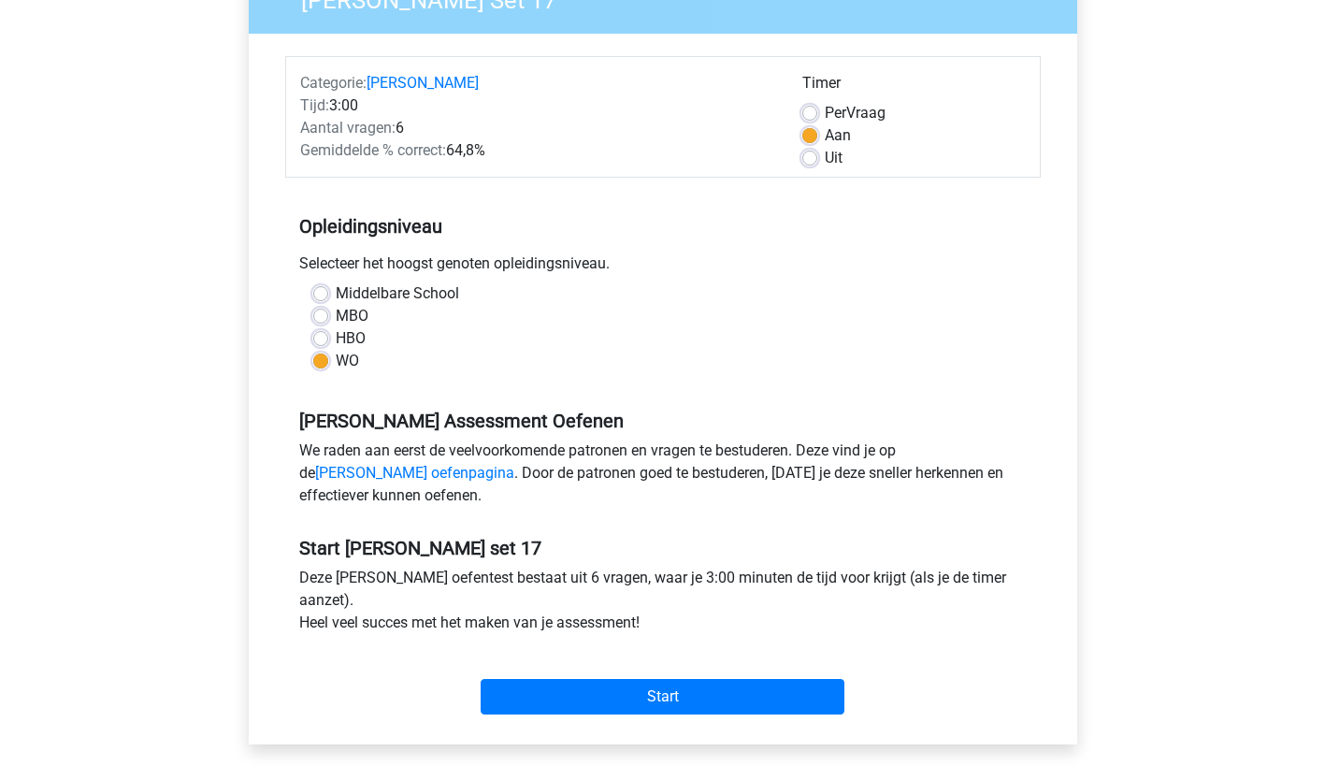
scroll to position [186, 0]
click at [825, 114] on label "Per Vraag" at bounding box center [855, 114] width 61 height 22
click at [814, 114] on input "Per Vraag" at bounding box center [809, 112] width 15 height 19
radio input "true"
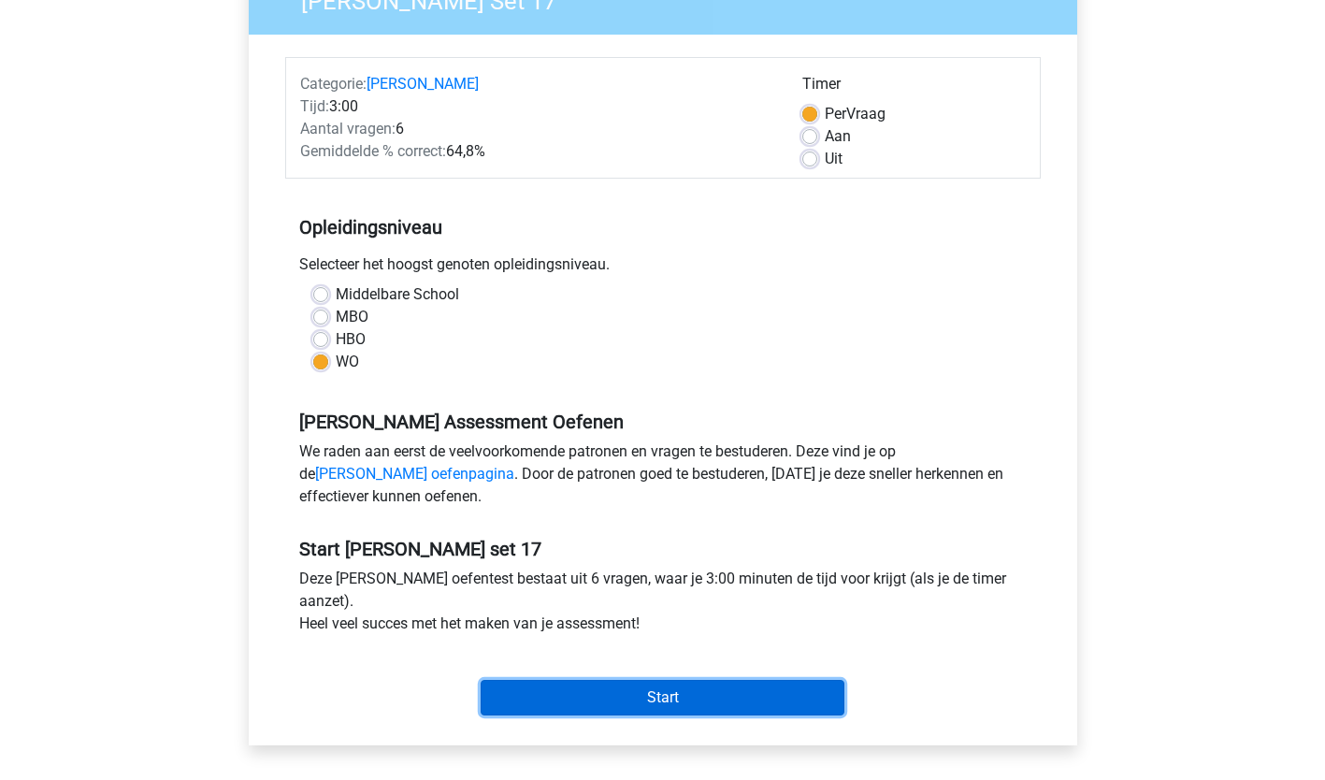
click at [650, 706] on input "Start" at bounding box center [663, 698] width 364 height 36
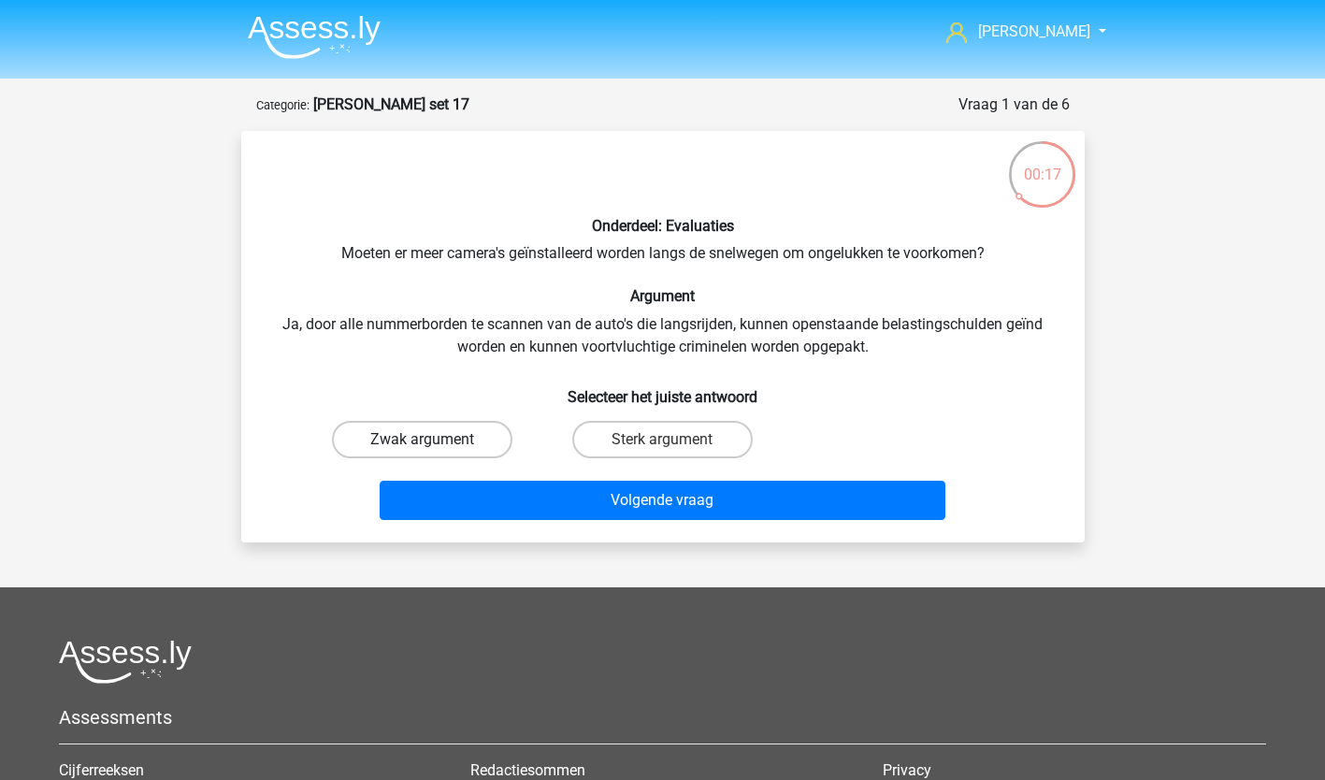
click at [392, 447] on label "Zwak argument" at bounding box center [422, 439] width 180 height 37
click at [422, 447] on input "Zwak argument" at bounding box center [428, 445] width 12 height 12
radio input "true"
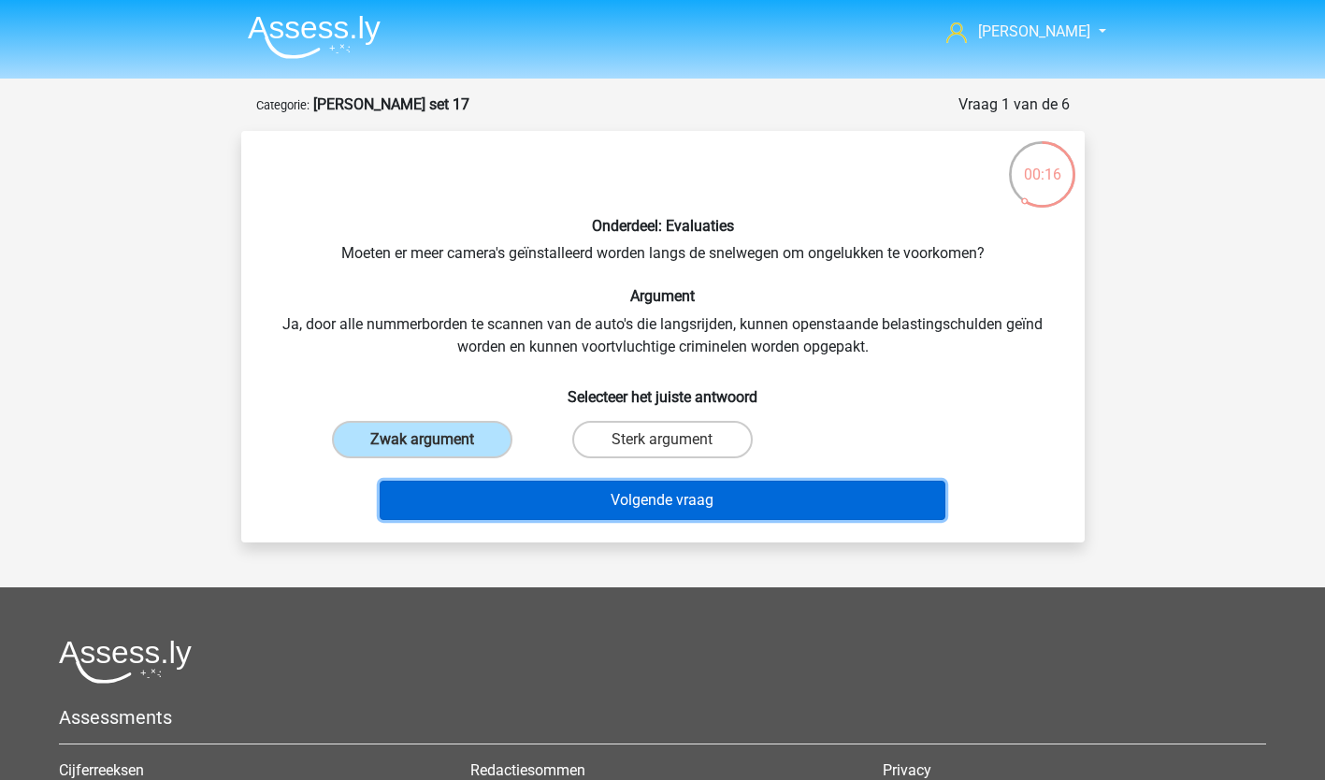
click at [568, 504] on button "Volgende vraag" at bounding box center [663, 500] width 566 height 39
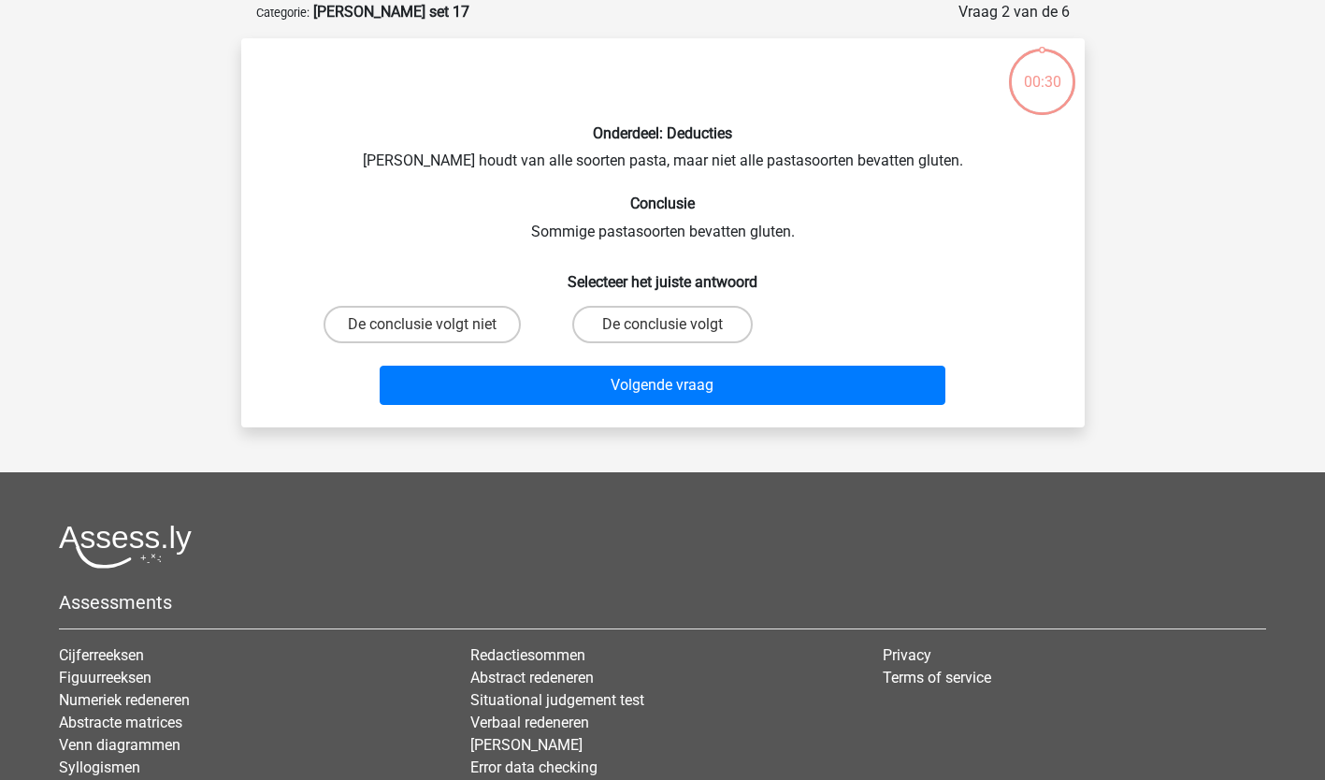
scroll to position [93, 0]
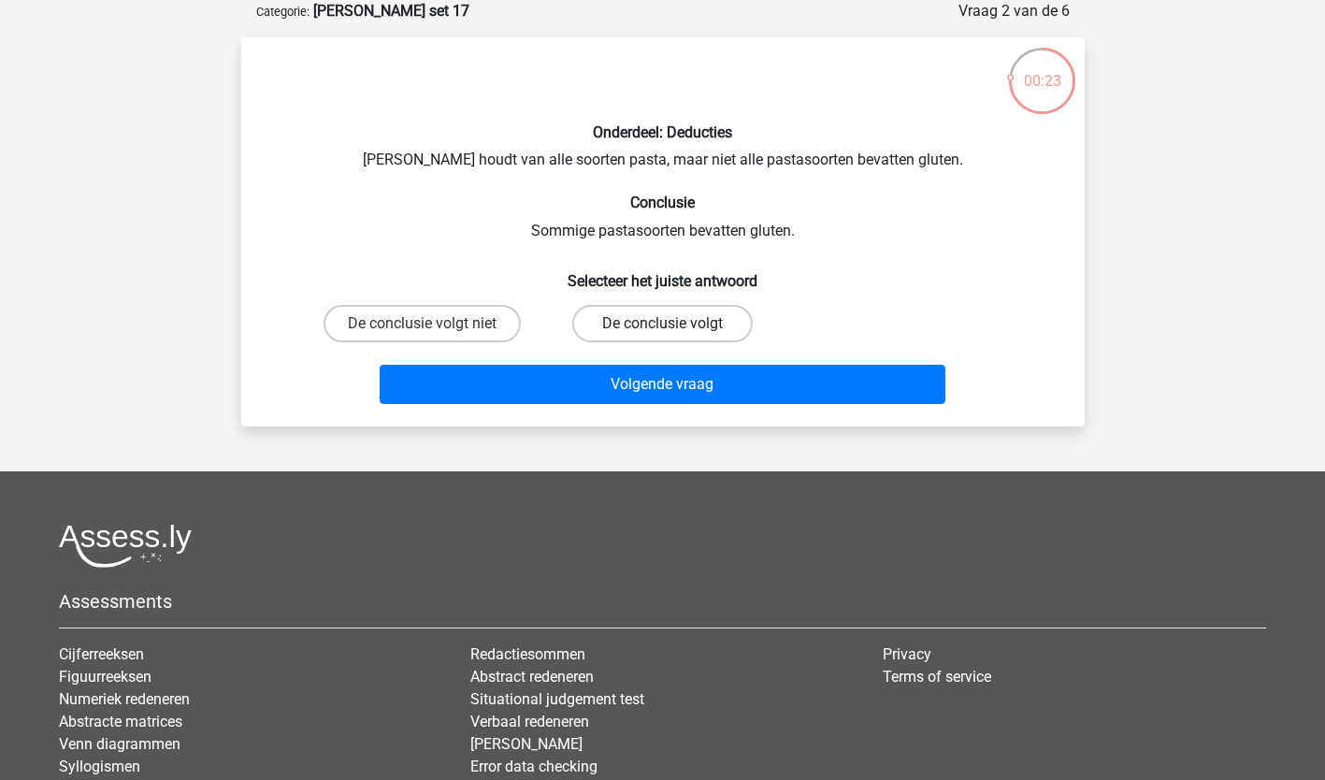
click at [697, 314] on label "De conclusie volgt" at bounding box center [662, 323] width 180 height 37
click at [674, 323] on input "De conclusie volgt" at bounding box center [668, 329] width 12 height 12
radio input "true"
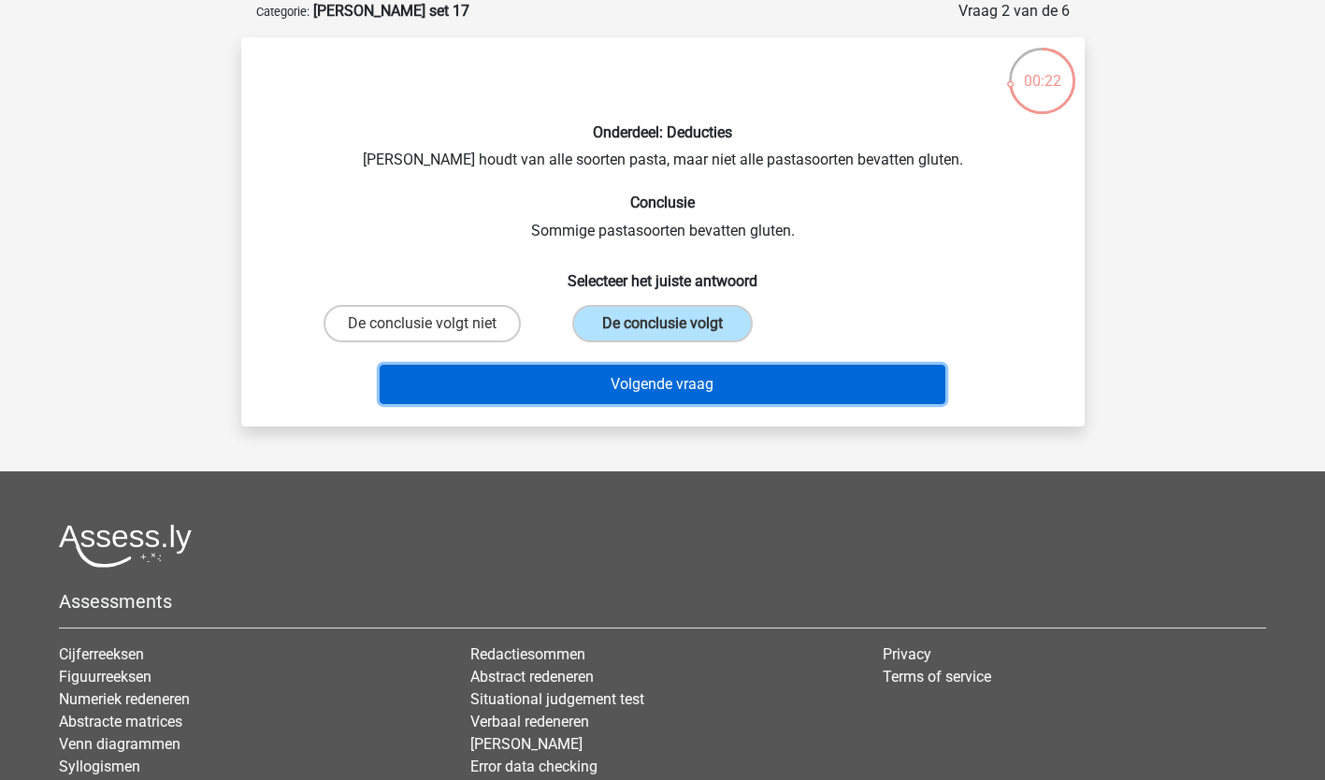
click at [675, 381] on button "Volgende vraag" at bounding box center [663, 384] width 566 height 39
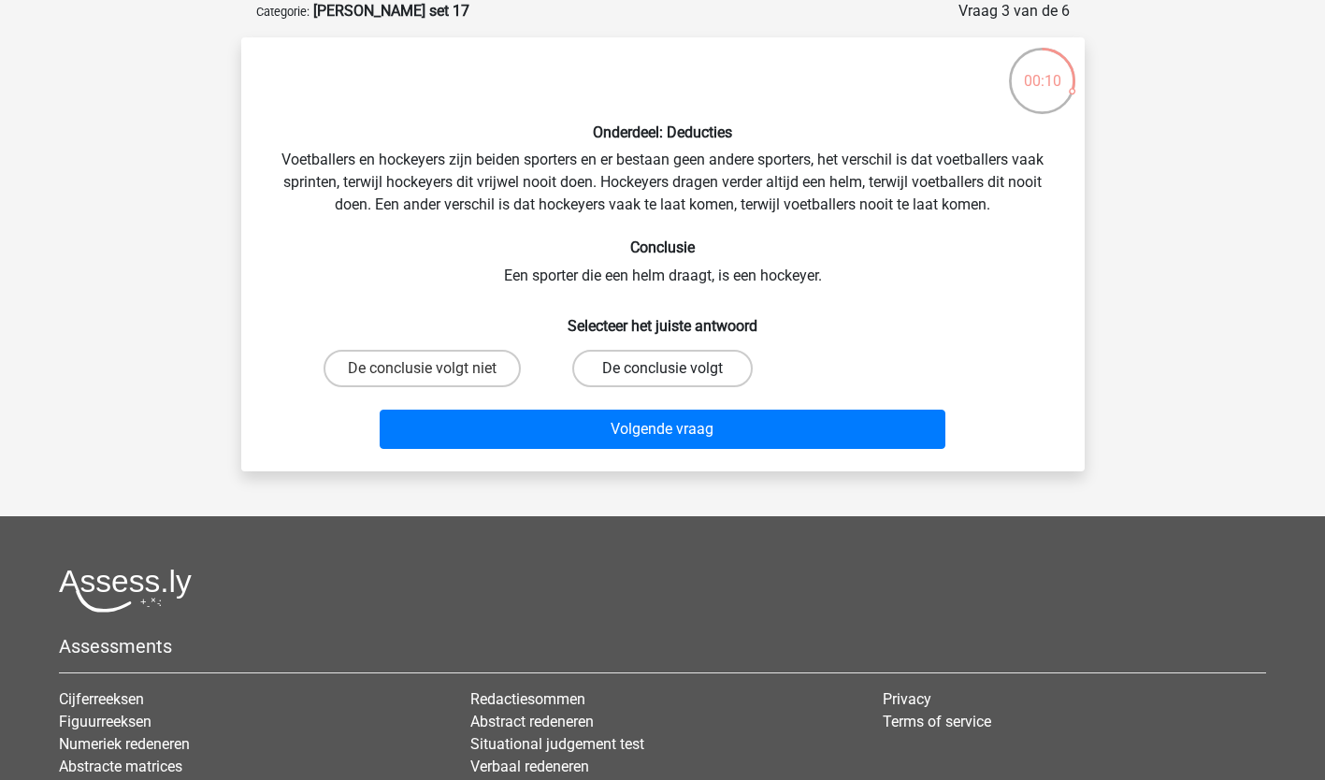
click at [669, 363] on label "De conclusie volgt" at bounding box center [662, 368] width 180 height 37
click at [669, 368] on input "De conclusie volgt" at bounding box center [668, 374] width 12 height 12
radio input "true"
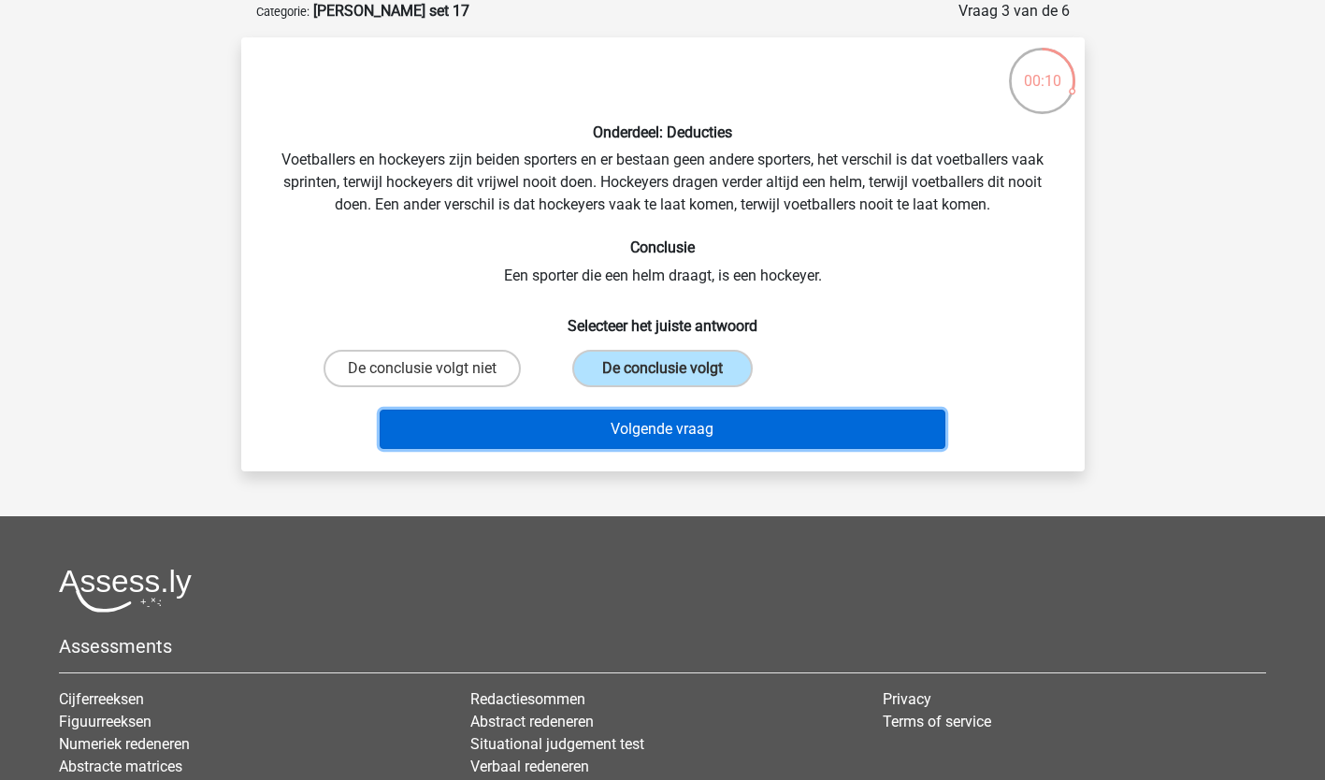
click at [604, 425] on button "Volgende vraag" at bounding box center [663, 428] width 566 height 39
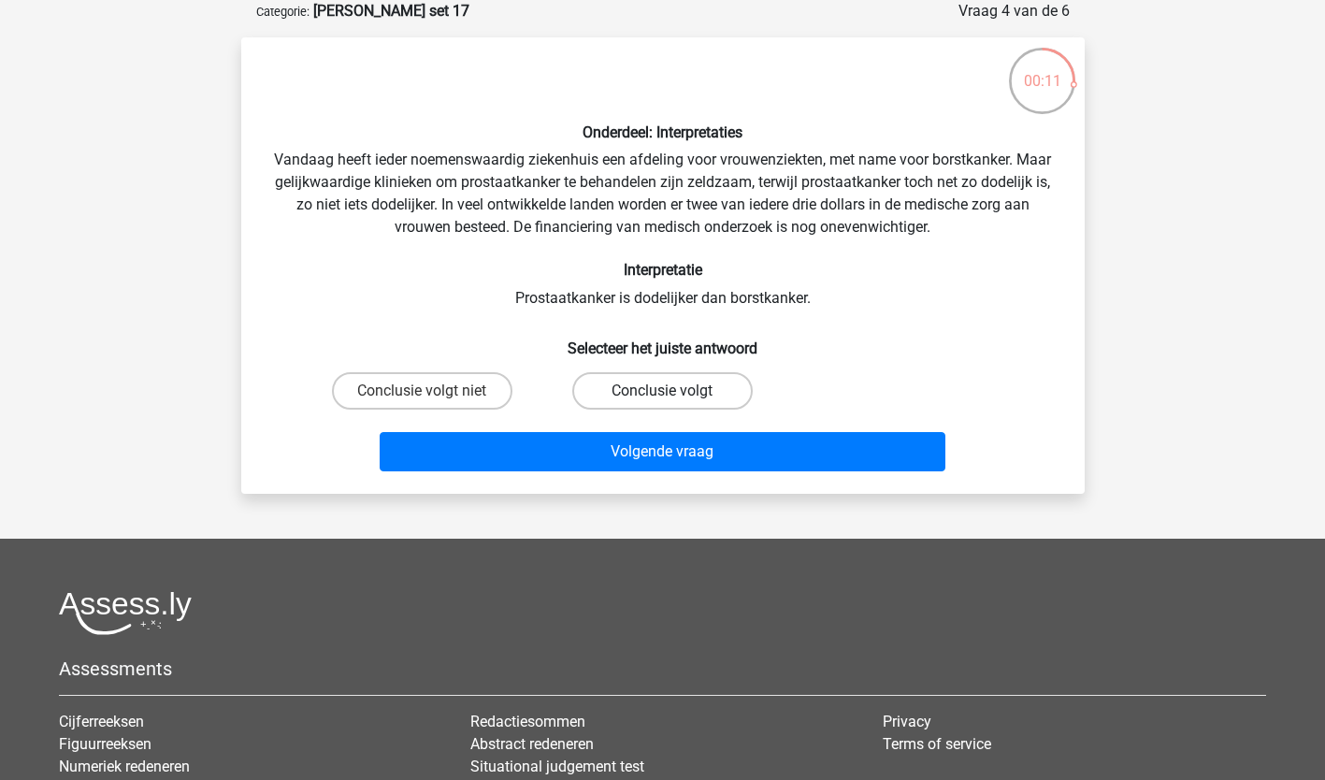
click at [693, 382] on label "Conclusie volgt" at bounding box center [662, 390] width 180 height 37
click at [674, 391] on input "Conclusie volgt" at bounding box center [668, 397] width 12 height 12
radio input "true"
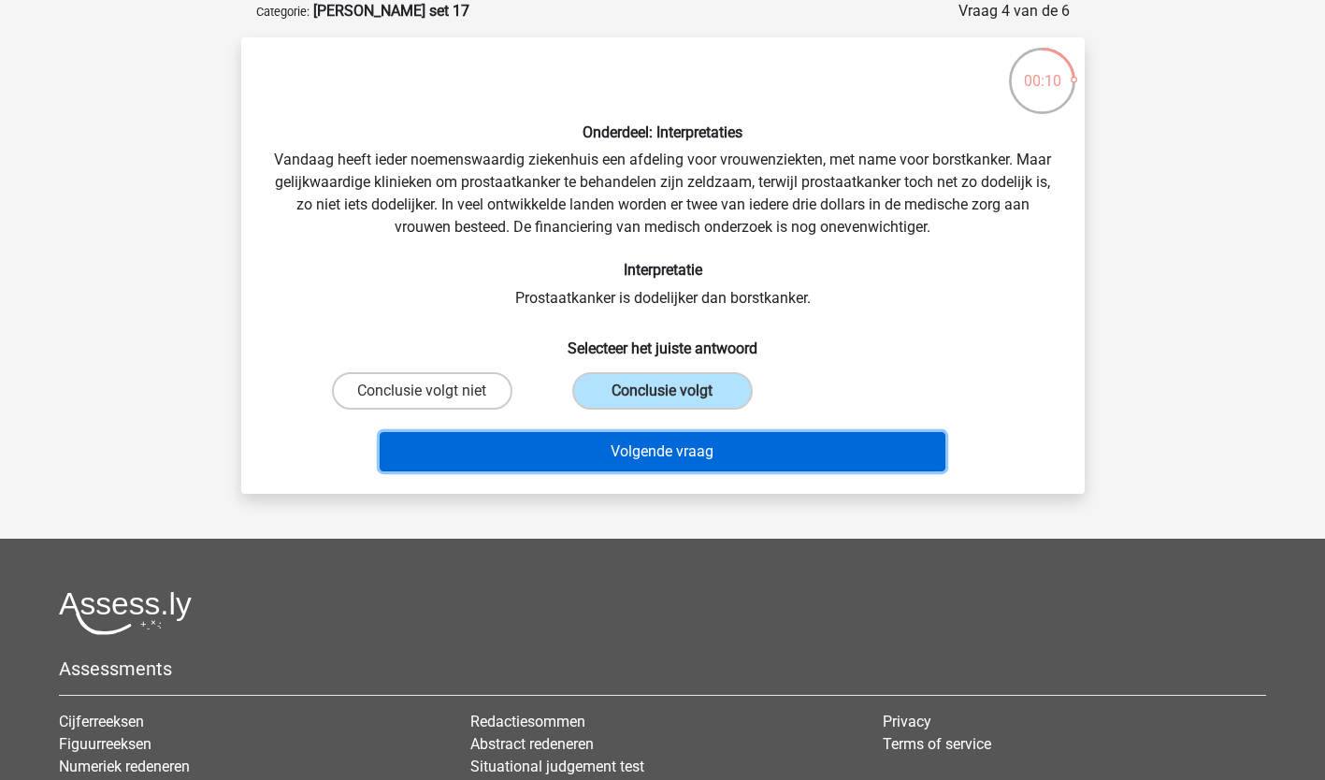
click at [595, 446] on button "Volgende vraag" at bounding box center [663, 451] width 566 height 39
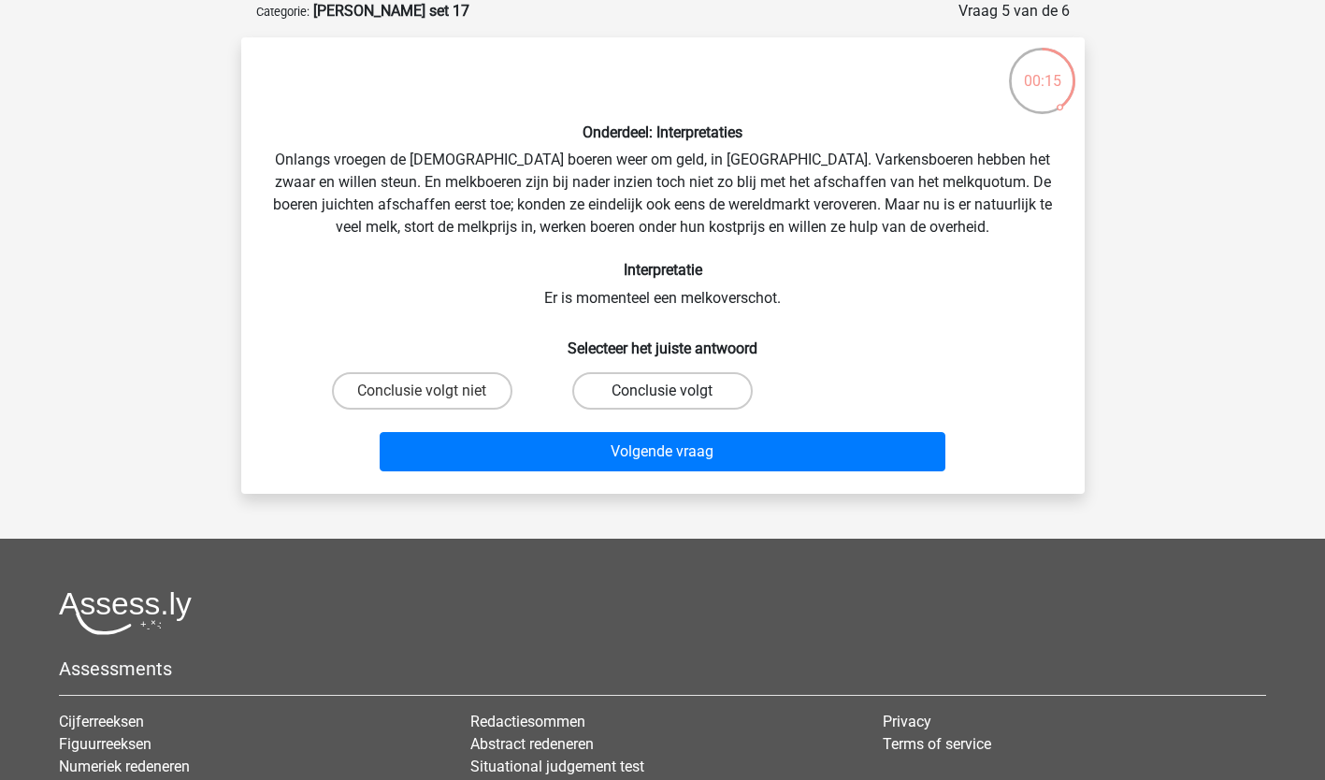
click at [717, 387] on label "Conclusie volgt" at bounding box center [662, 390] width 180 height 37
click at [674, 391] on input "Conclusie volgt" at bounding box center [668, 397] width 12 height 12
radio input "true"
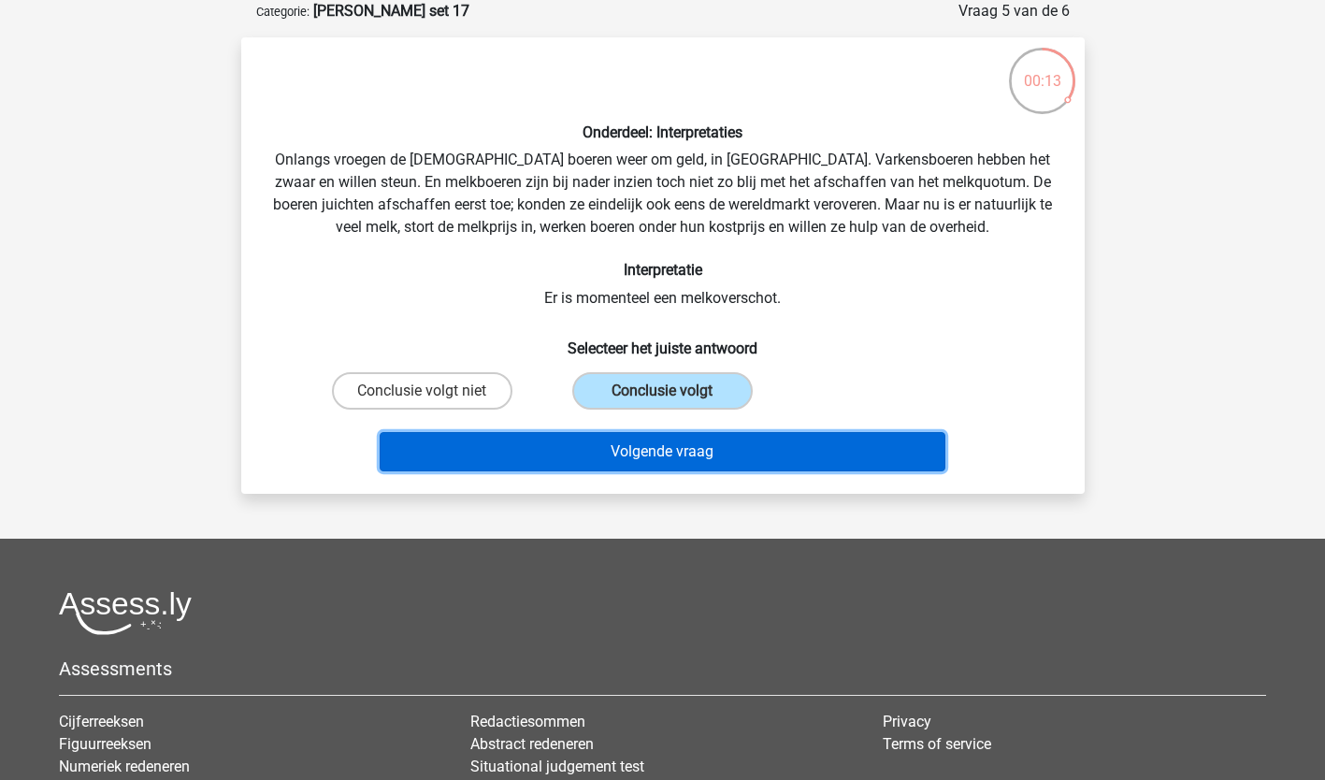
click at [689, 451] on button "Volgende vraag" at bounding box center [663, 451] width 566 height 39
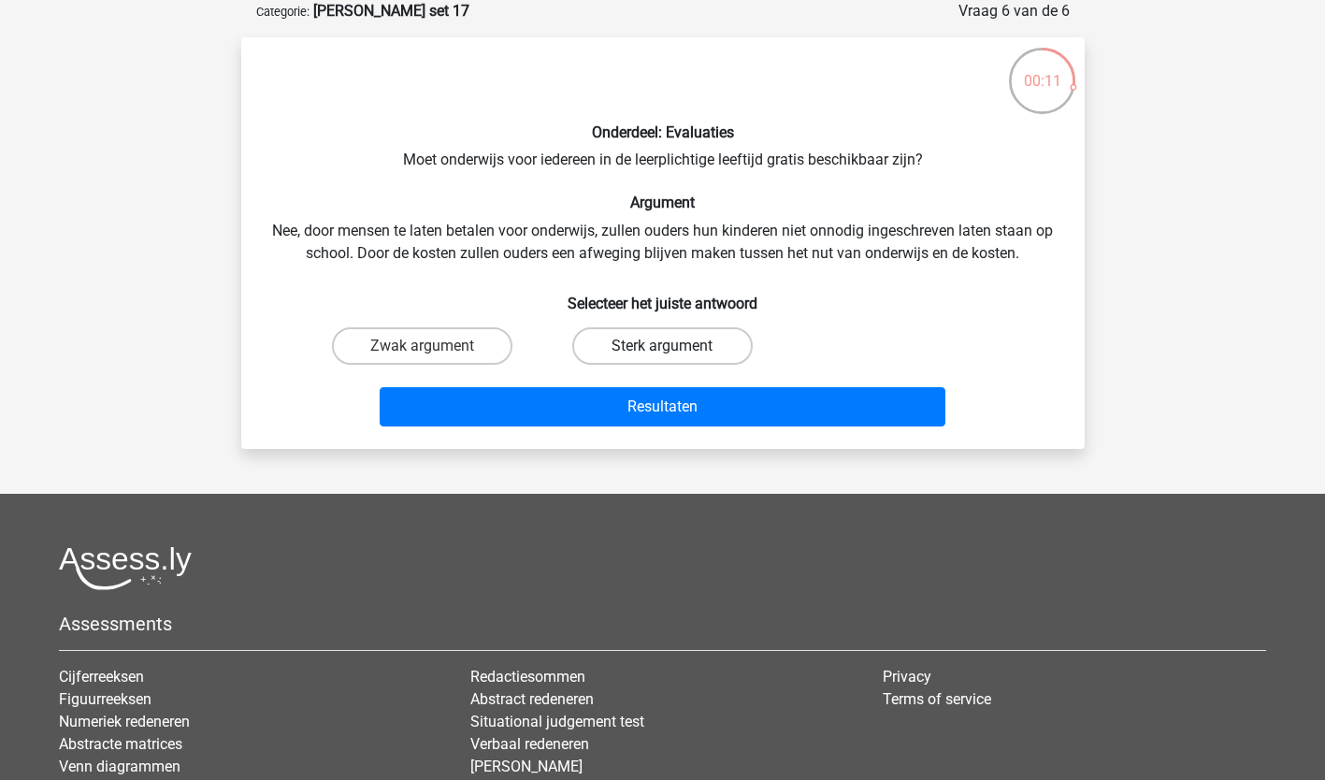
click at [654, 344] on label "Sterk argument" at bounding box center [662, 345] width 180 height 37
click at [662, 346] on input "Sterk argument" at bounding box center [668, 352] width 12 height 12
radio input "true"
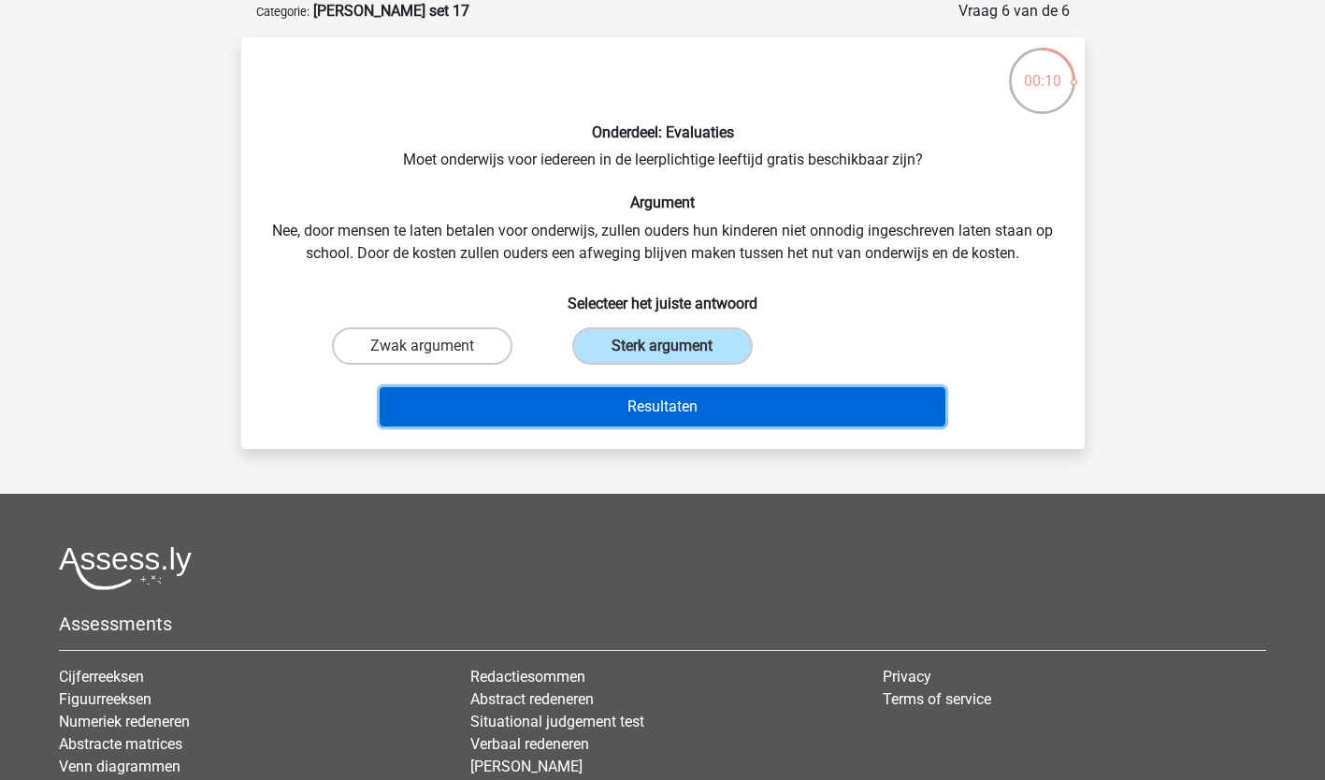
click at [662, 410] on button "Resultaten" at bounding box center [663, 406] width 566 height 39
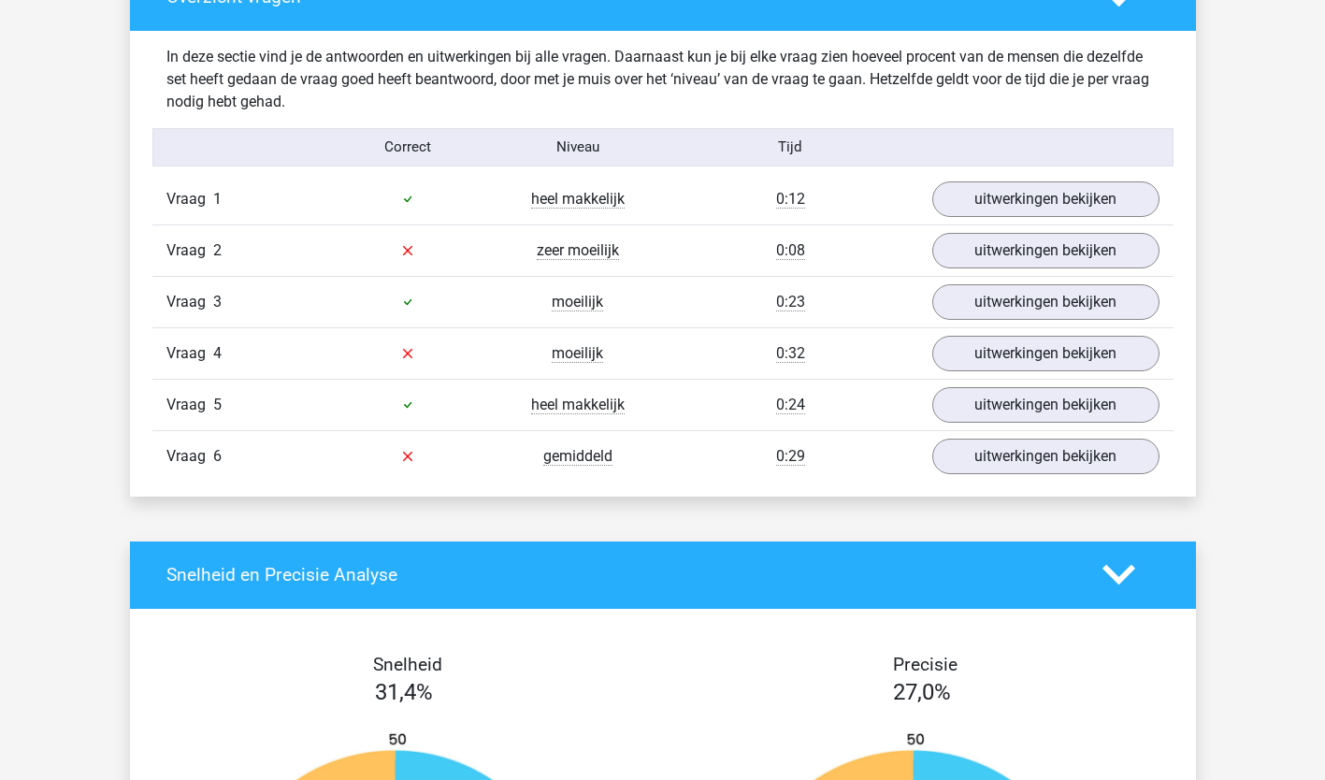
scroll to position [1067, 0]
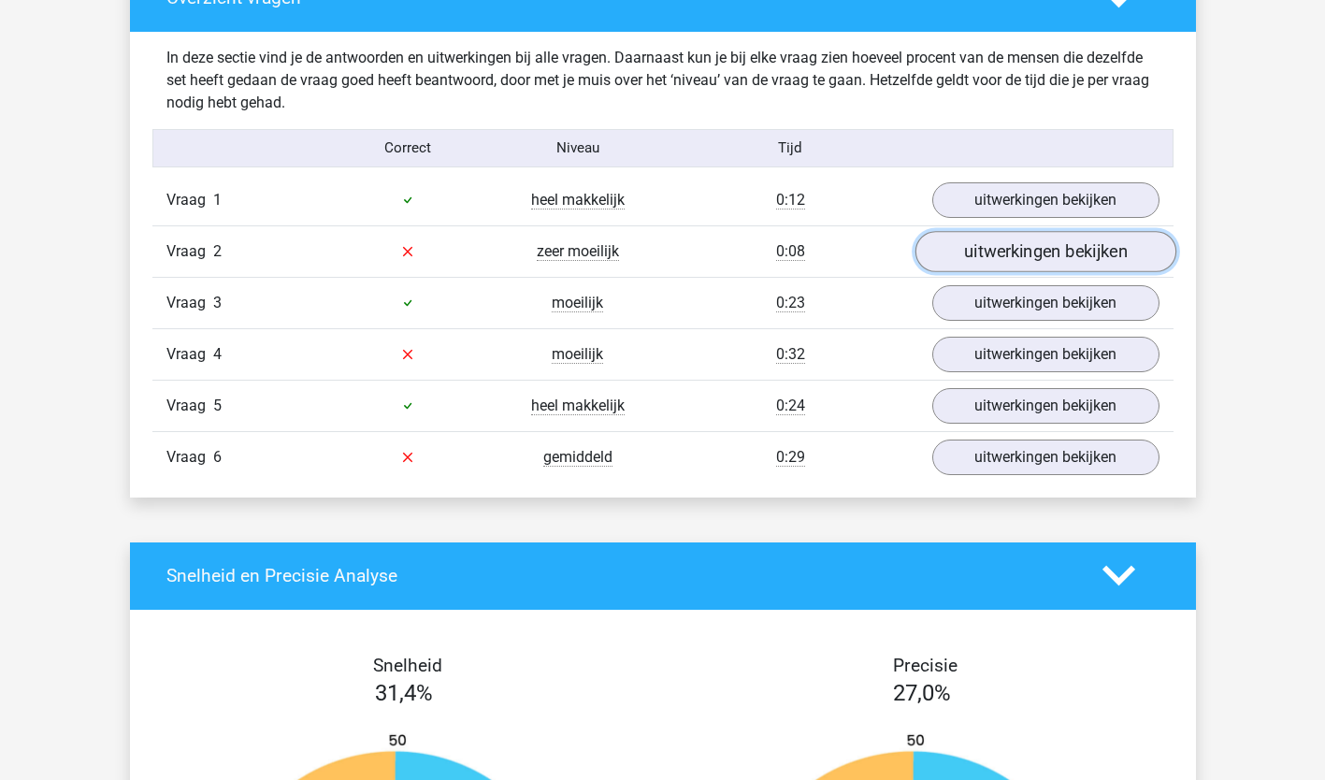
click at [1040, 253] on link "uitwerkingen bekijken" at bounding box center [1044, 251] width 261 height 41
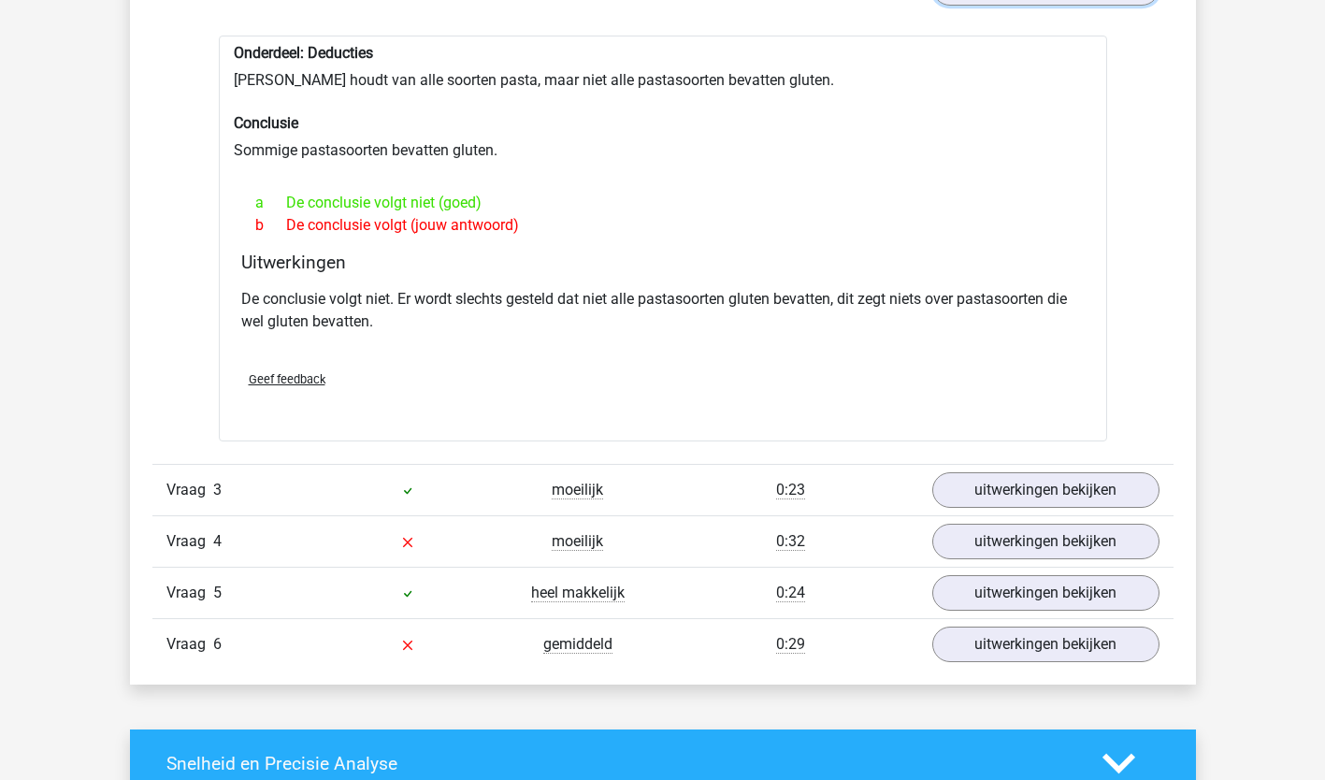
scroll to position [1331, 0]
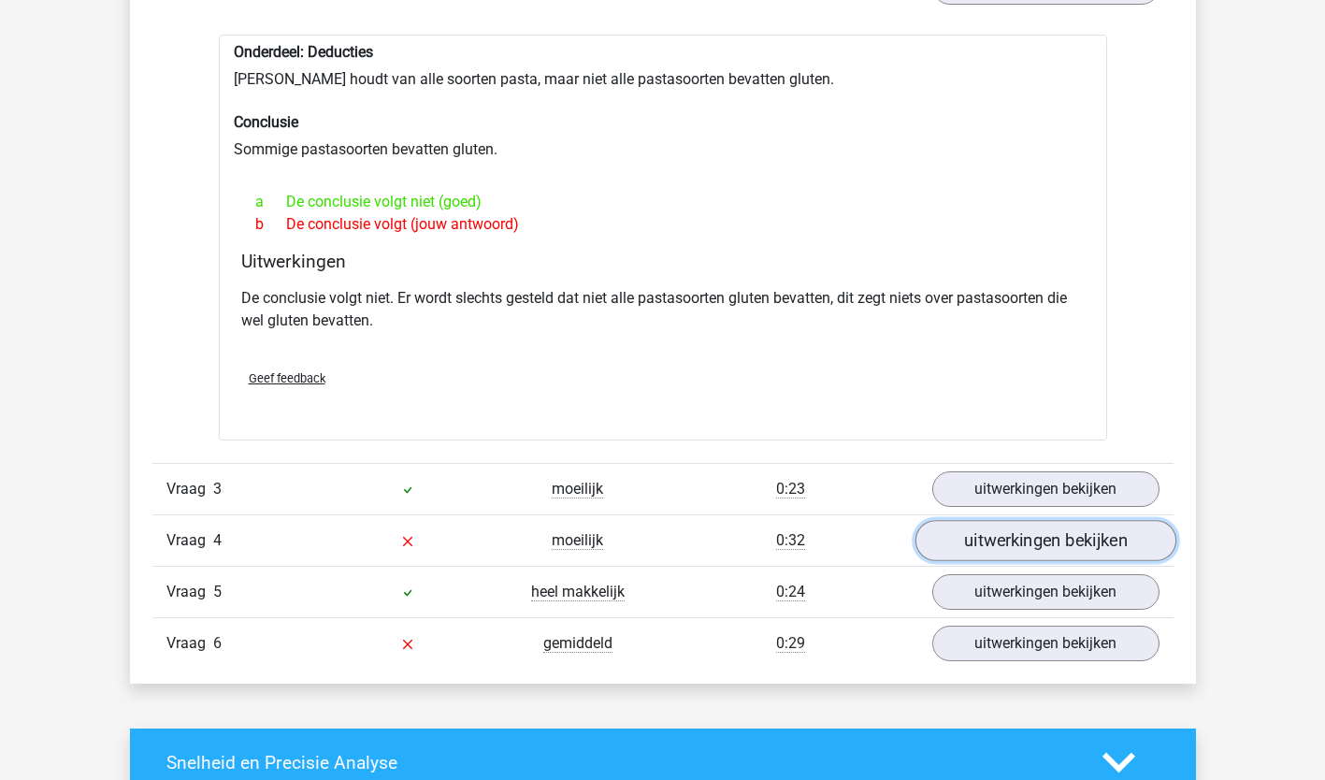
click at [1150, 550] on link "uitwerkingen bekijken" at bounding box center [1044, 540] width 261 height 41
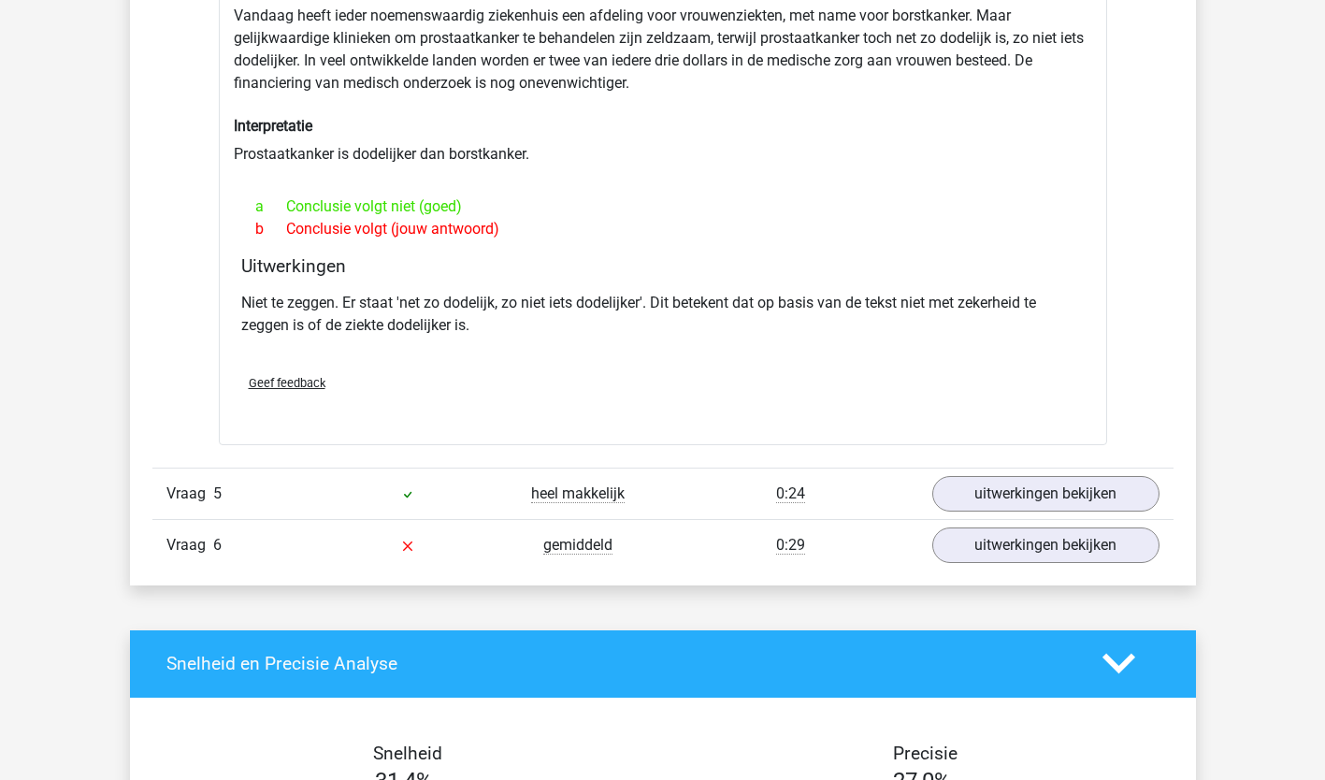
scroll to position [1949, 0]
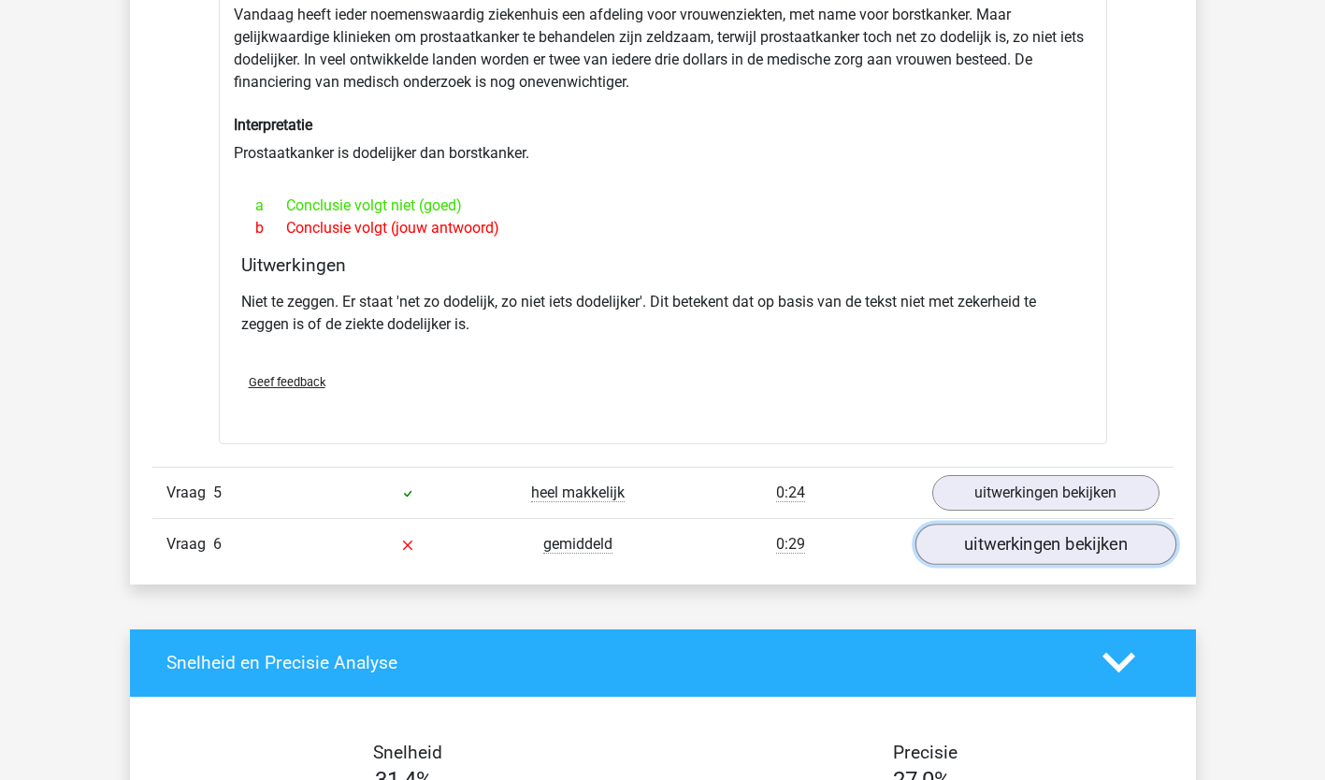
click at [1151, 556] on link "uitwerkingen bekijken" at bounding box center [1044, 544] width 261 height 41
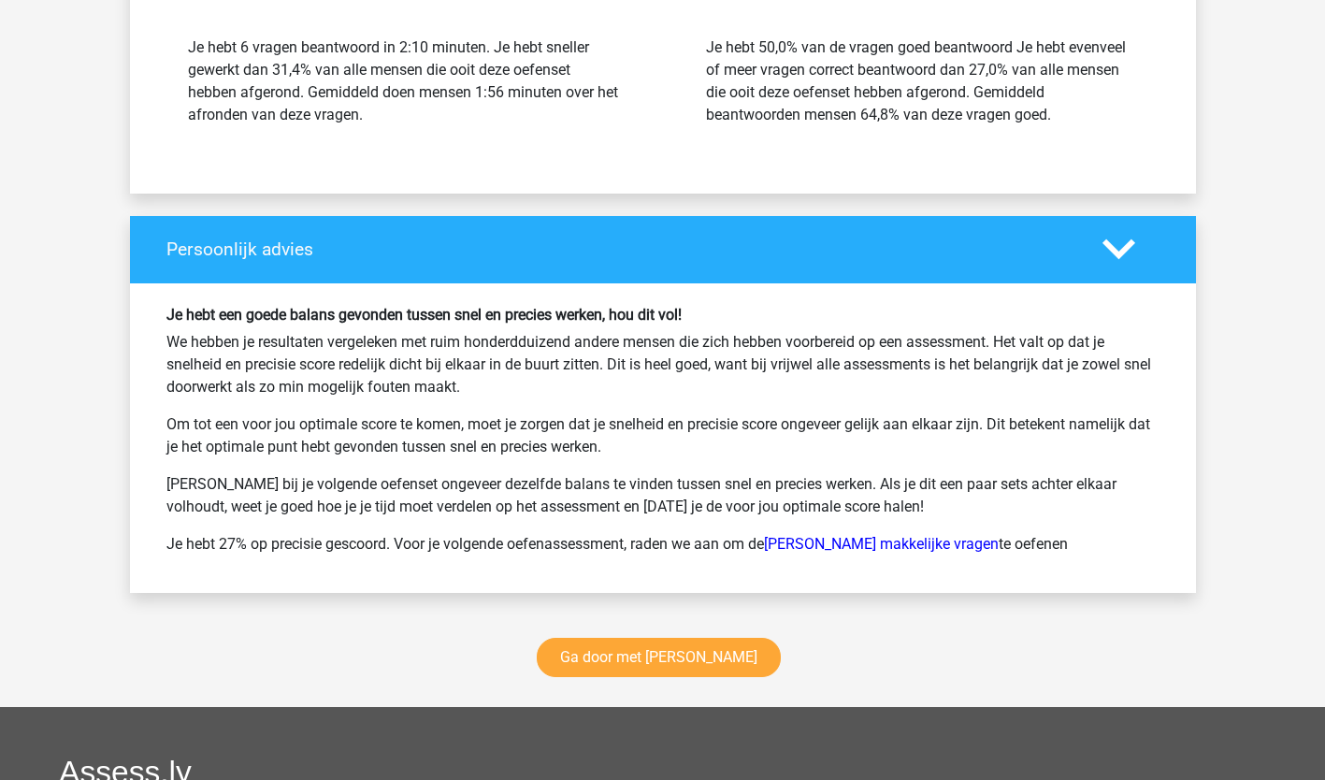
scroll to position [3490, 0]
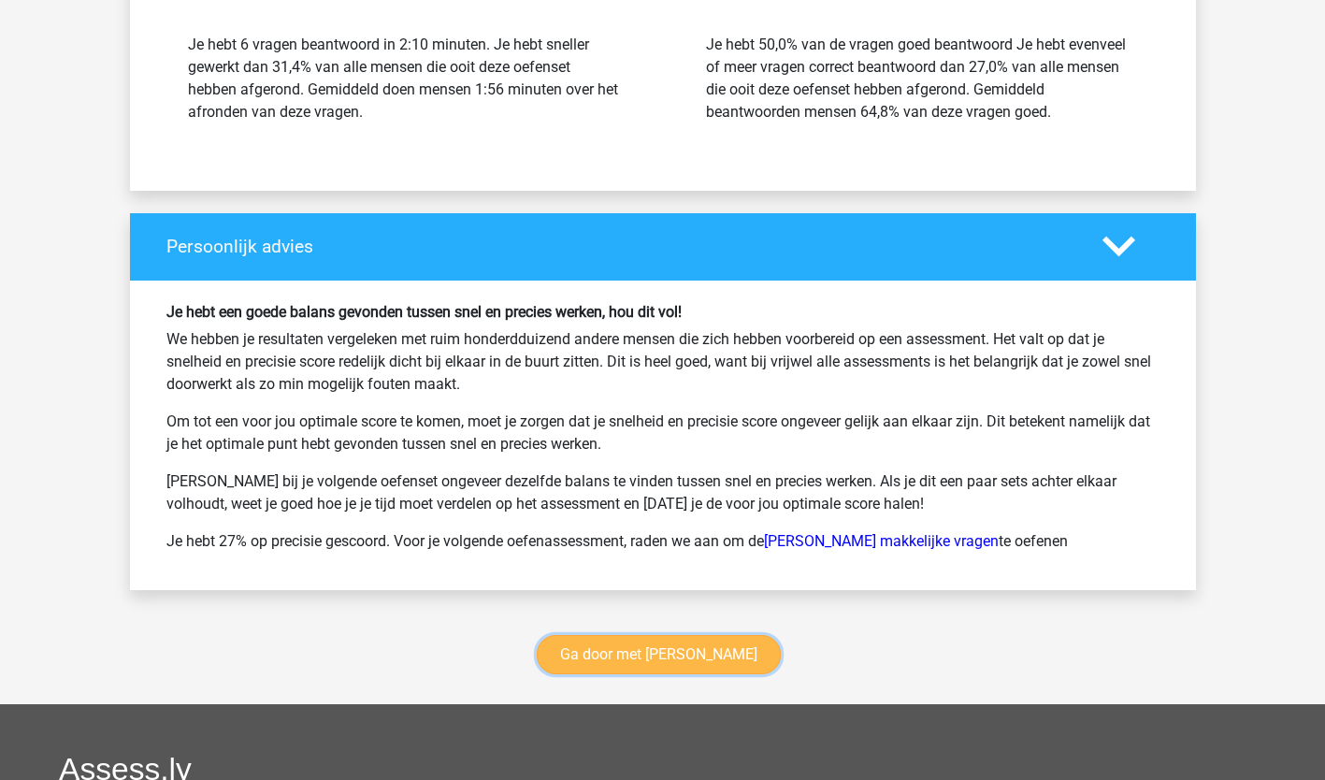
click at [639, 649] on link "Ga door met [PERSON_NAME]" at bounding box center [659, 654] width 244 height 39
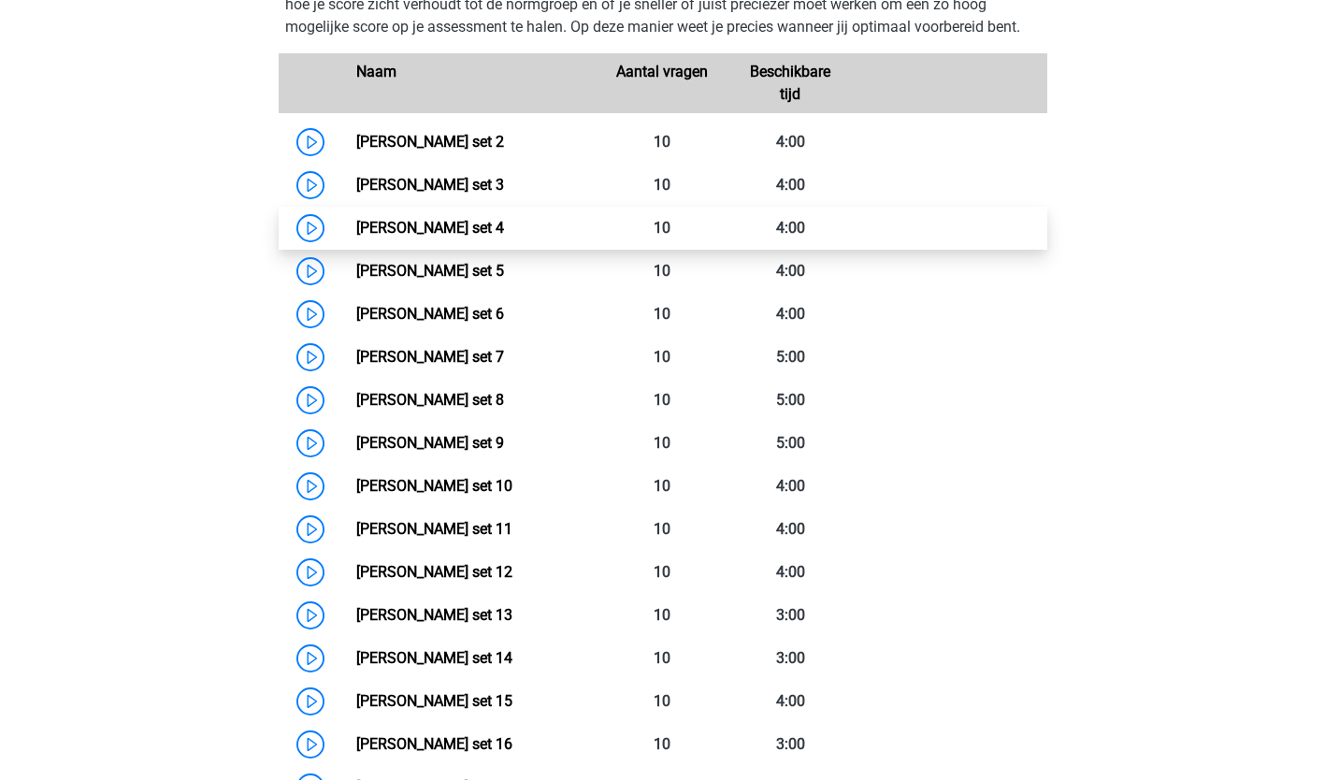
scroll to position [892, 0]
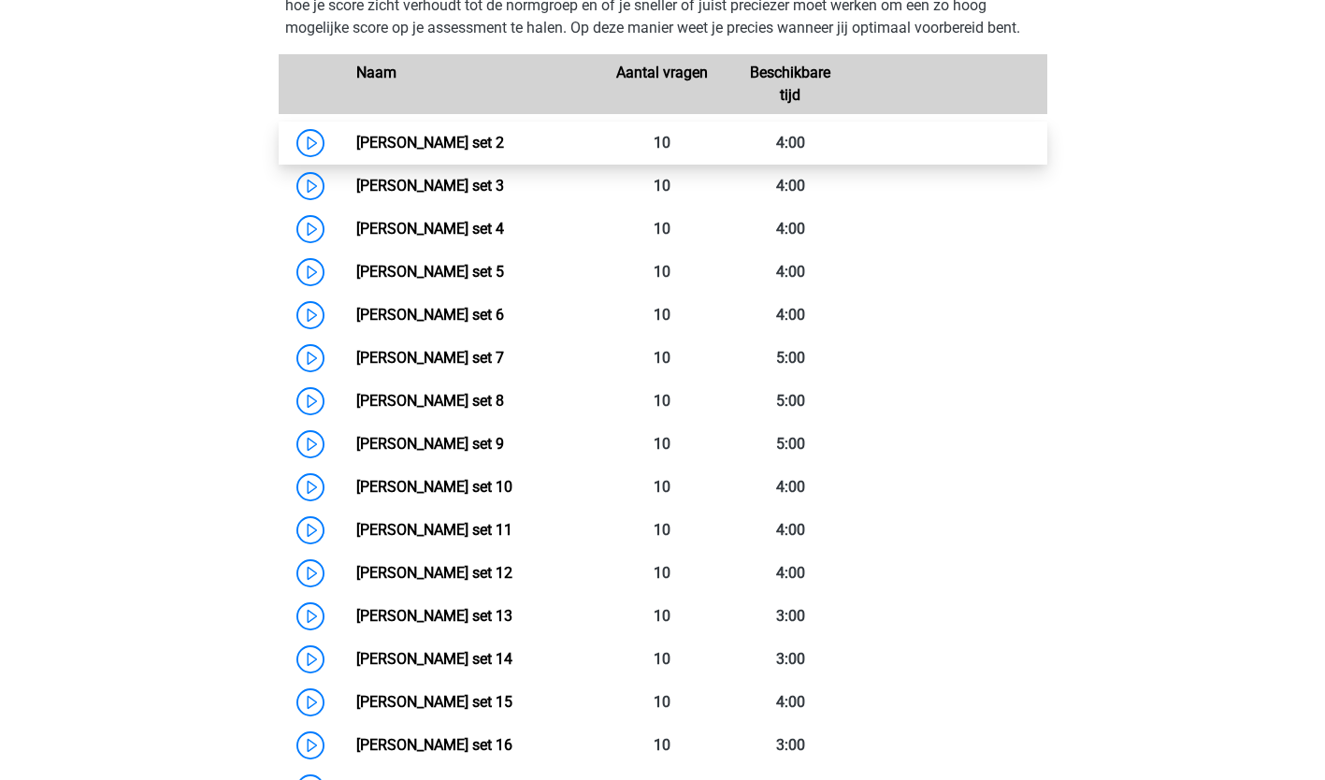
click at [463, 144] on link "[PERSON_NAME] set 2" at bounding box center [430, 143] width 148 height 18
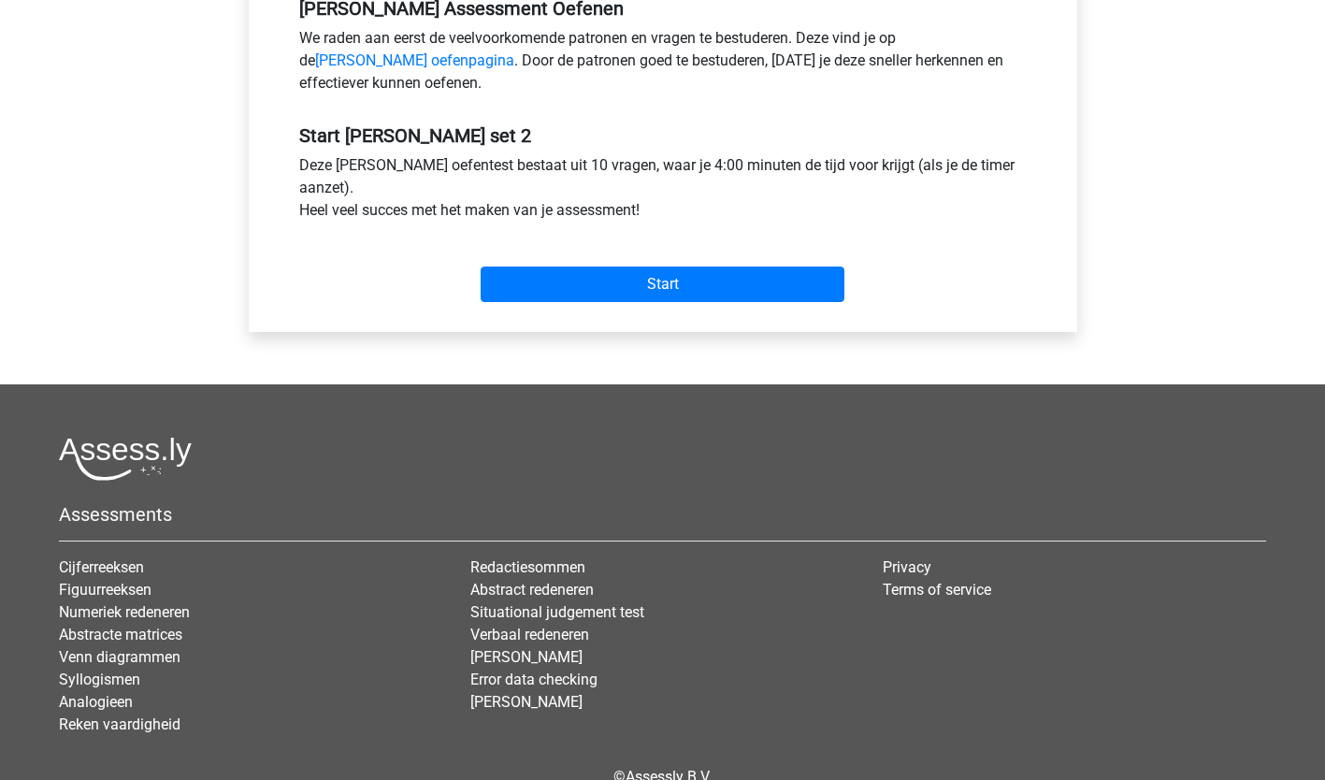
scroll to position [597, 0]
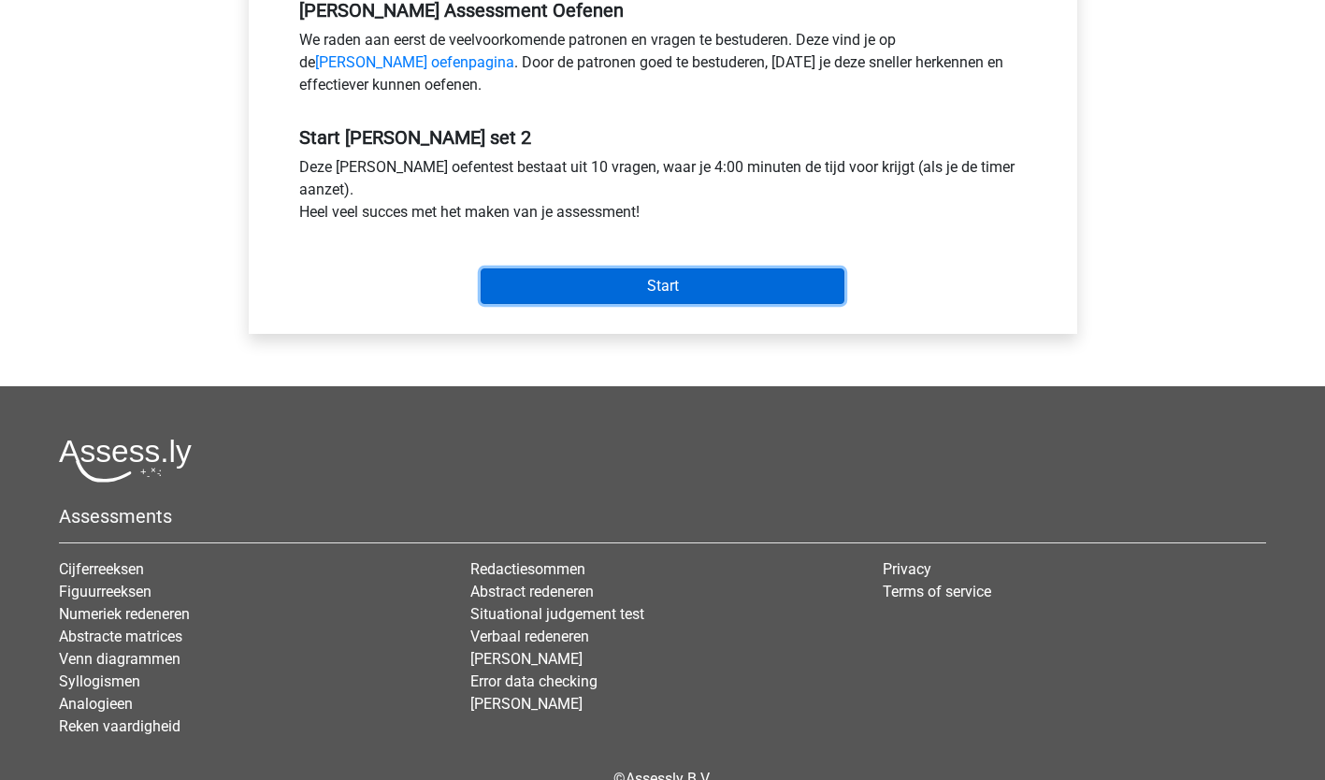
click at [782, 272] on input "Start" at bounding box center [663, 286] width 364 height 36
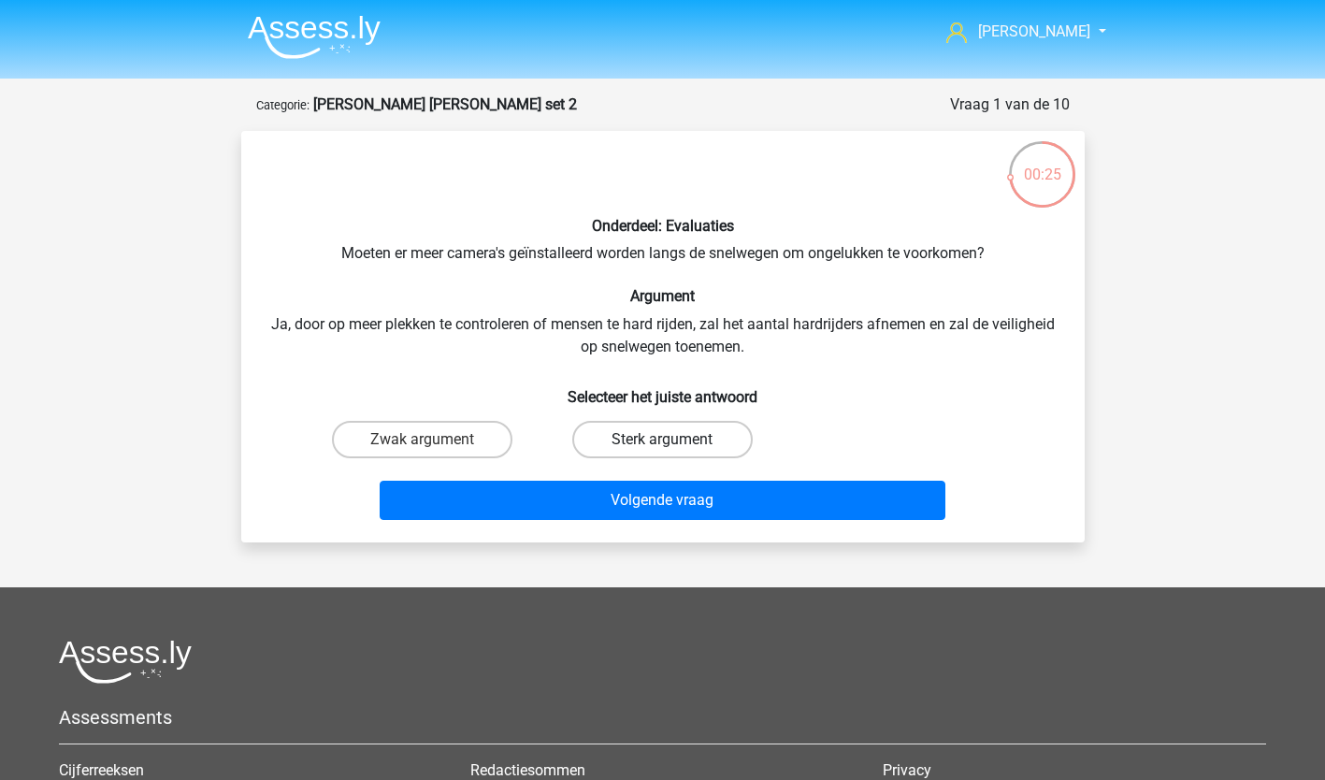
click at [611, 437] on label "Sterk argument" at bounding box center [662, 439] width 180 height 37
click at [662, 439] on input "Sterk argument" at bounding box center [668, 445] width 12 height 12
radio input "true"
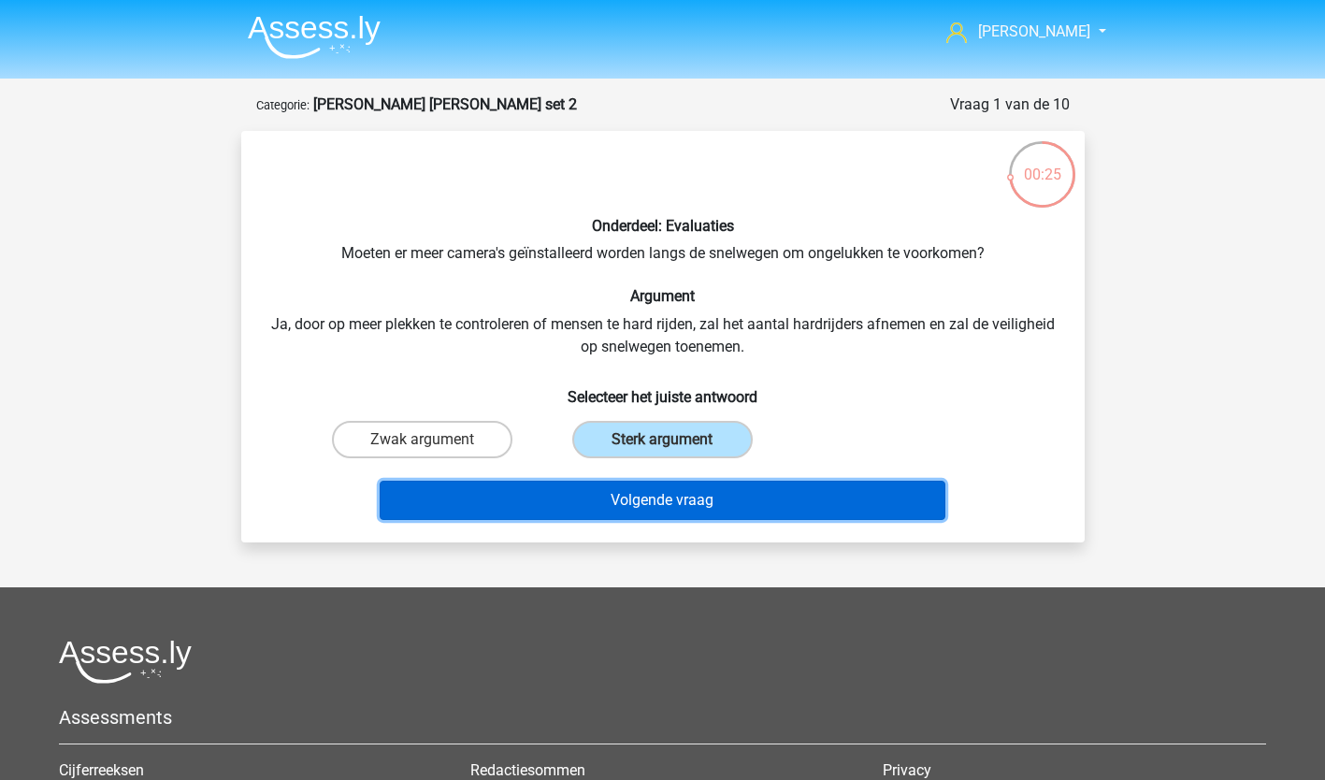
click at [595, 497] on button "Volgende vraag" at bounding box center [663, 500] width 566 height 39
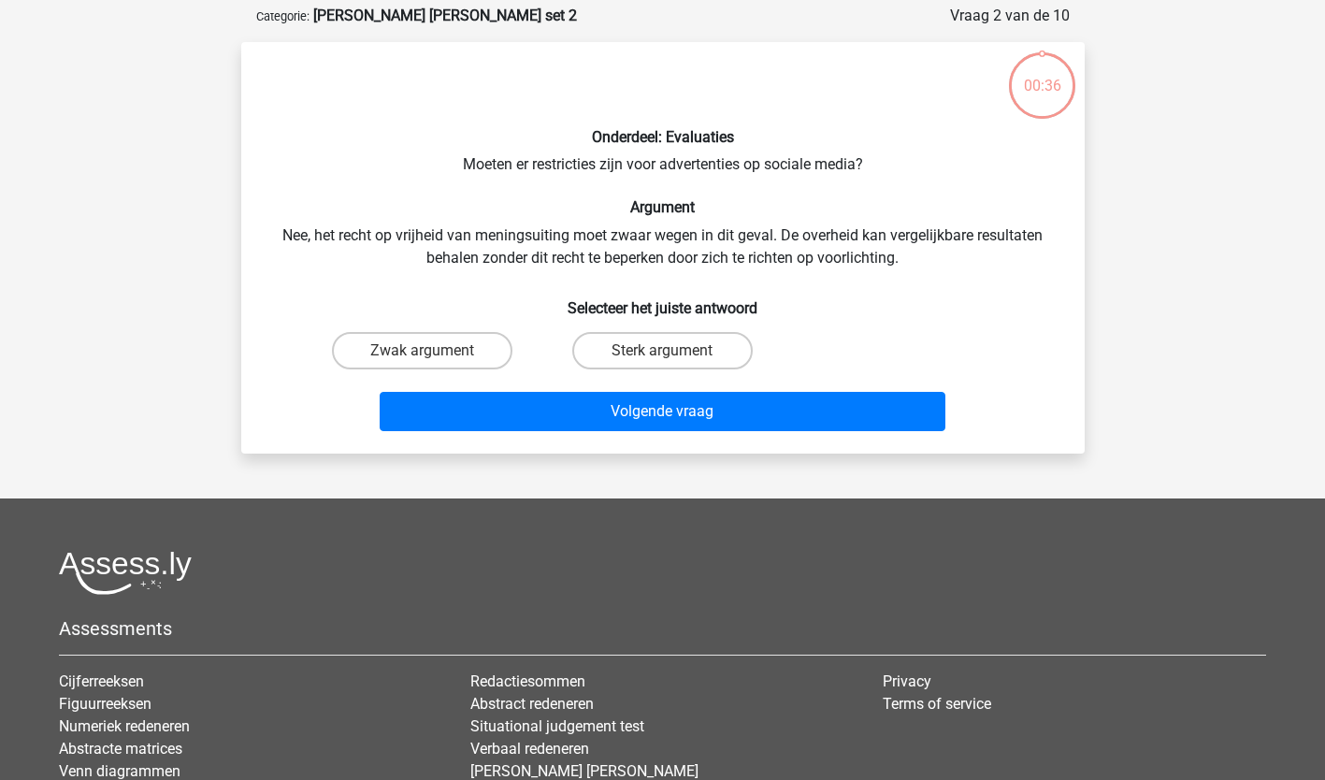
scroll to position [93, 0]
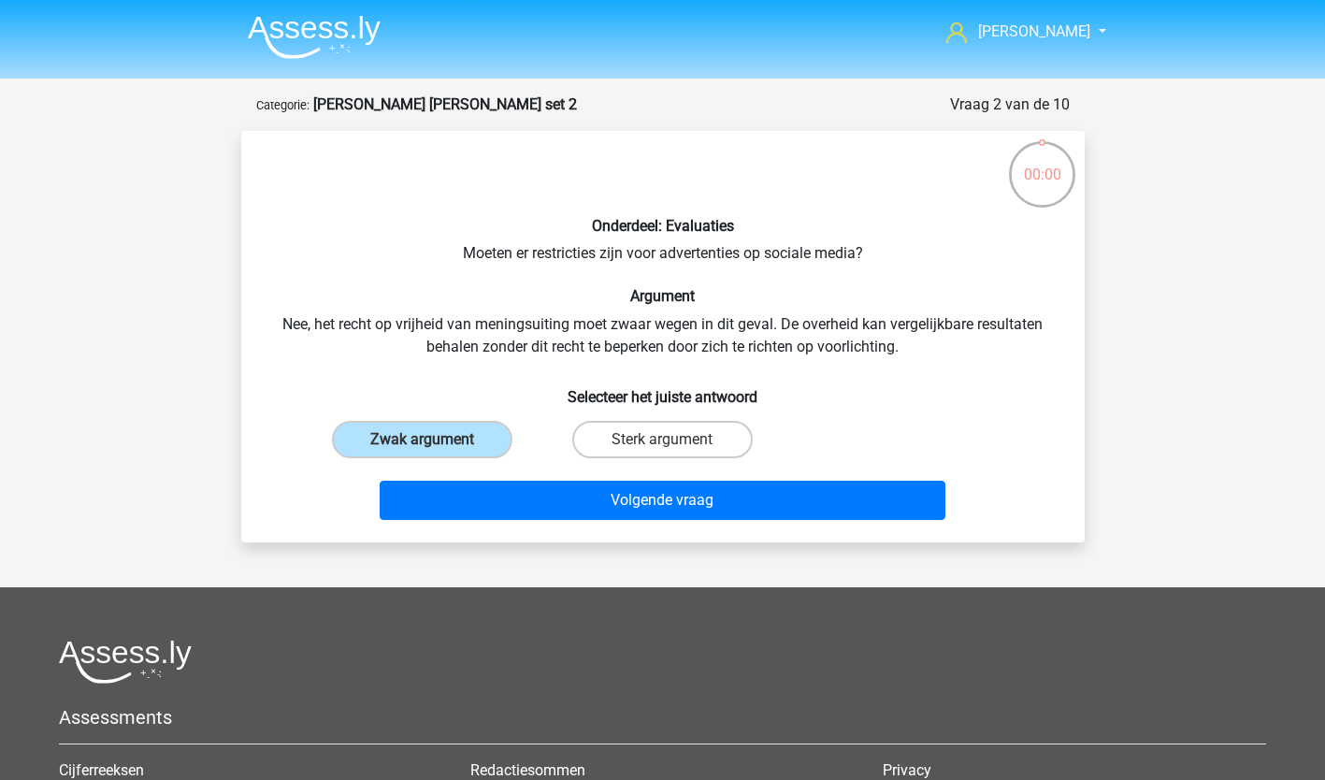
scroll to position [93, 0]
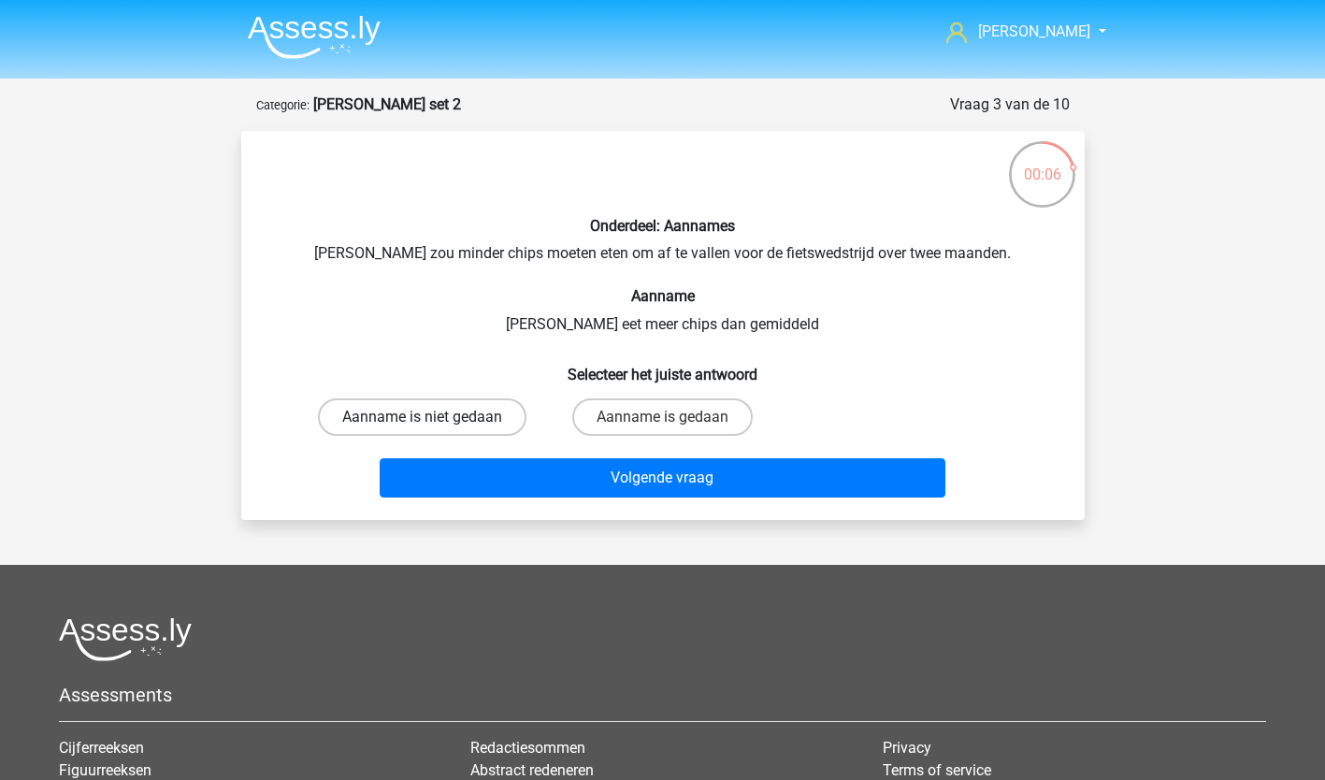
click at [450, 407] on label "Aanname is niet gedaan" at bounding box center [422, 416] width 208 height 37
click at [434, 417] on input "Aanname is niet gedaan" at bounding box center [428, 423] width 12 height 12
radio input "true"
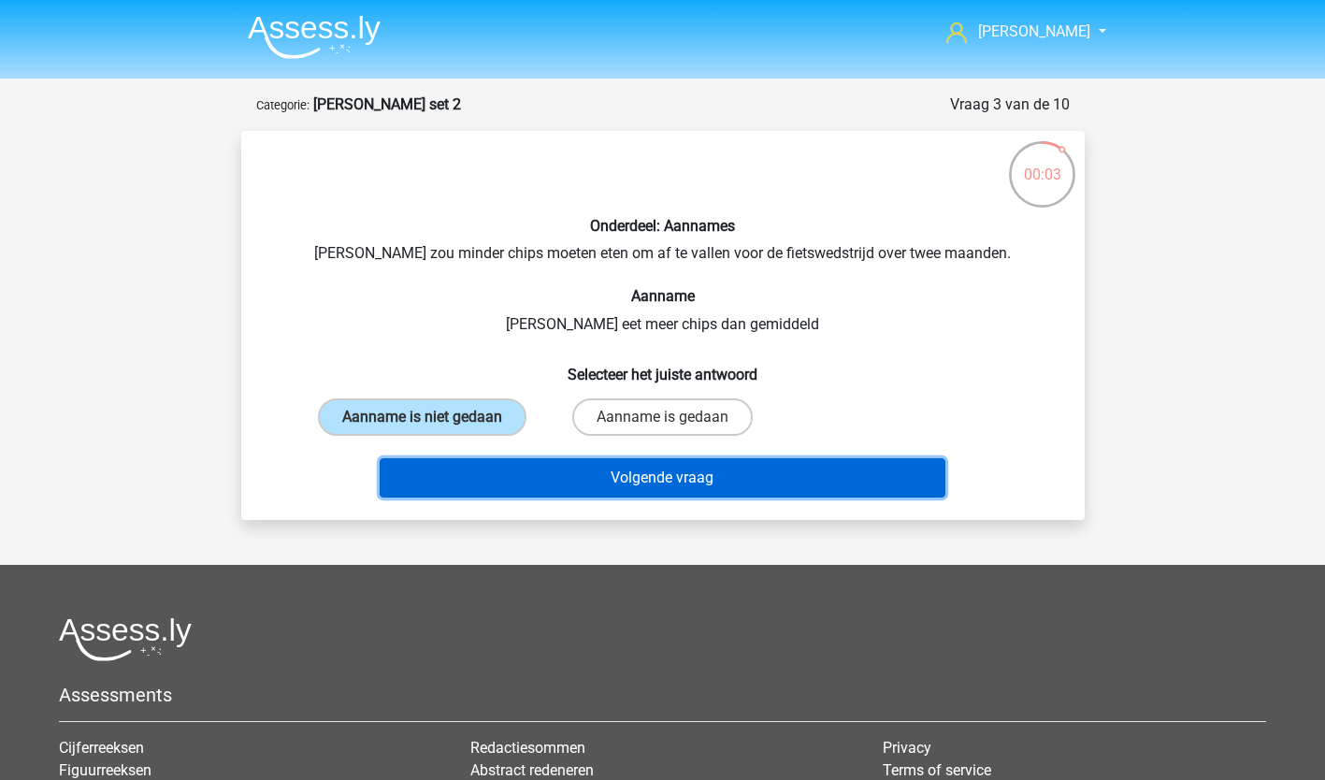
click at [725, 481] on button "Volgende vraag" at bounding box center [663, 477] width 566 height 39
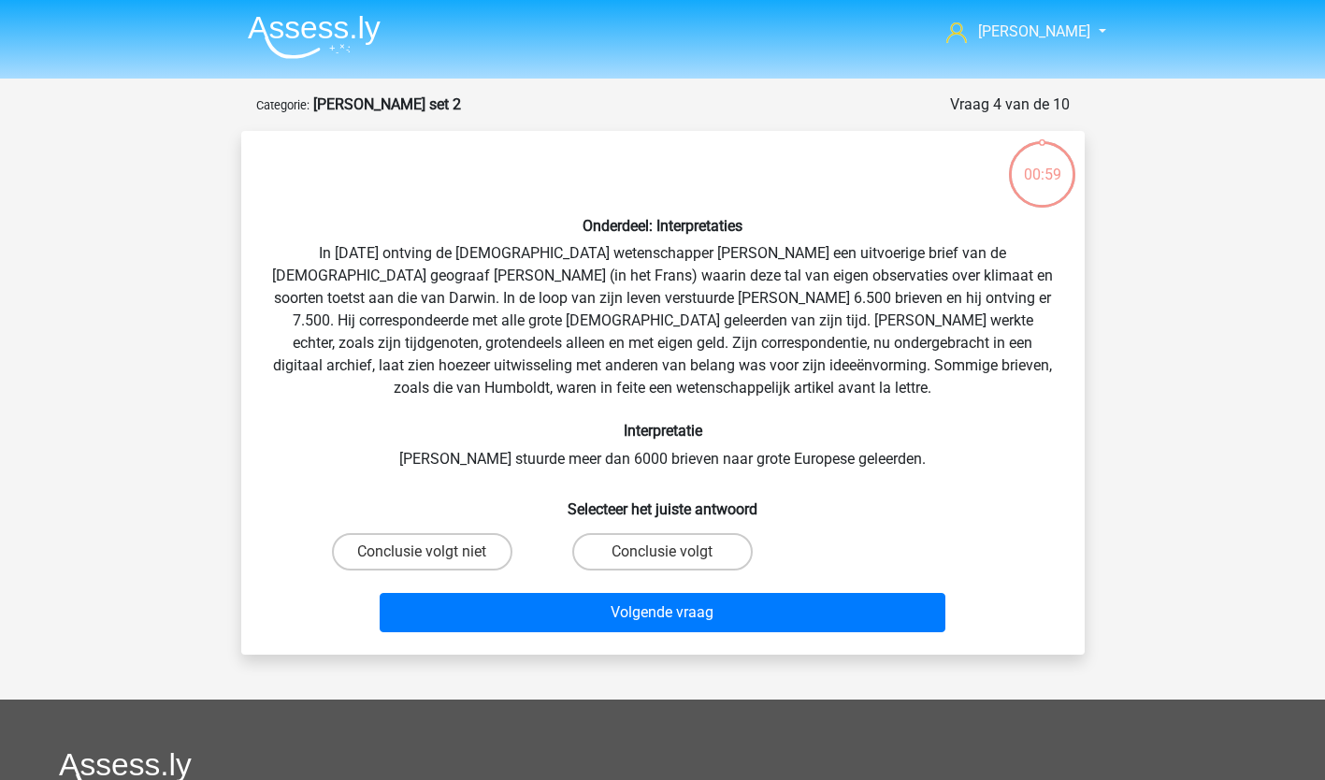
scroll to position [93, 0]
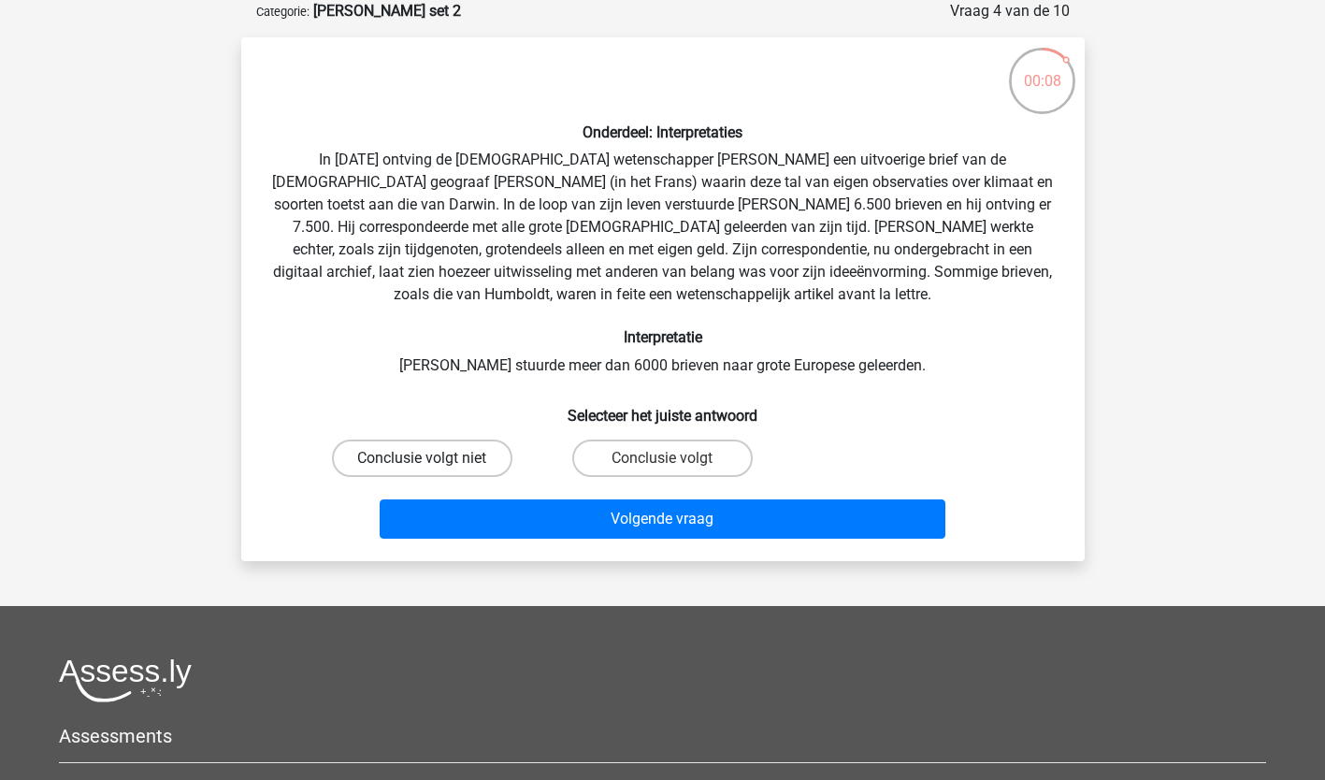
click at [466, 455] on label "Conclusie volgt niet" at bounding box center [422, 457] width 180 height 37
click at [434, 458] on input "Conclusie volgt niet" at bounding box center [428, 464] width 12 height 12
radio input "true"
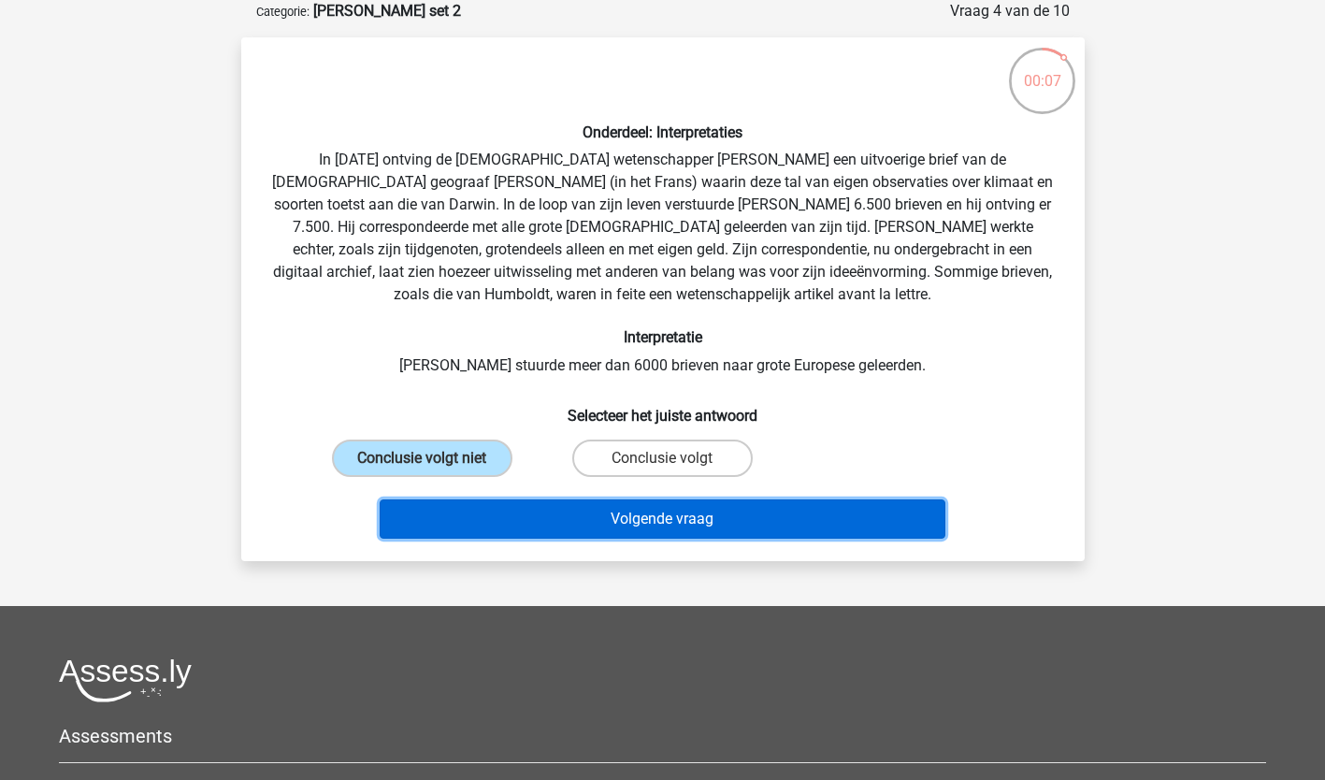
click at [606, 508] on button "Volgende vraag" at bounding box center [663, 518] width 566 height 39
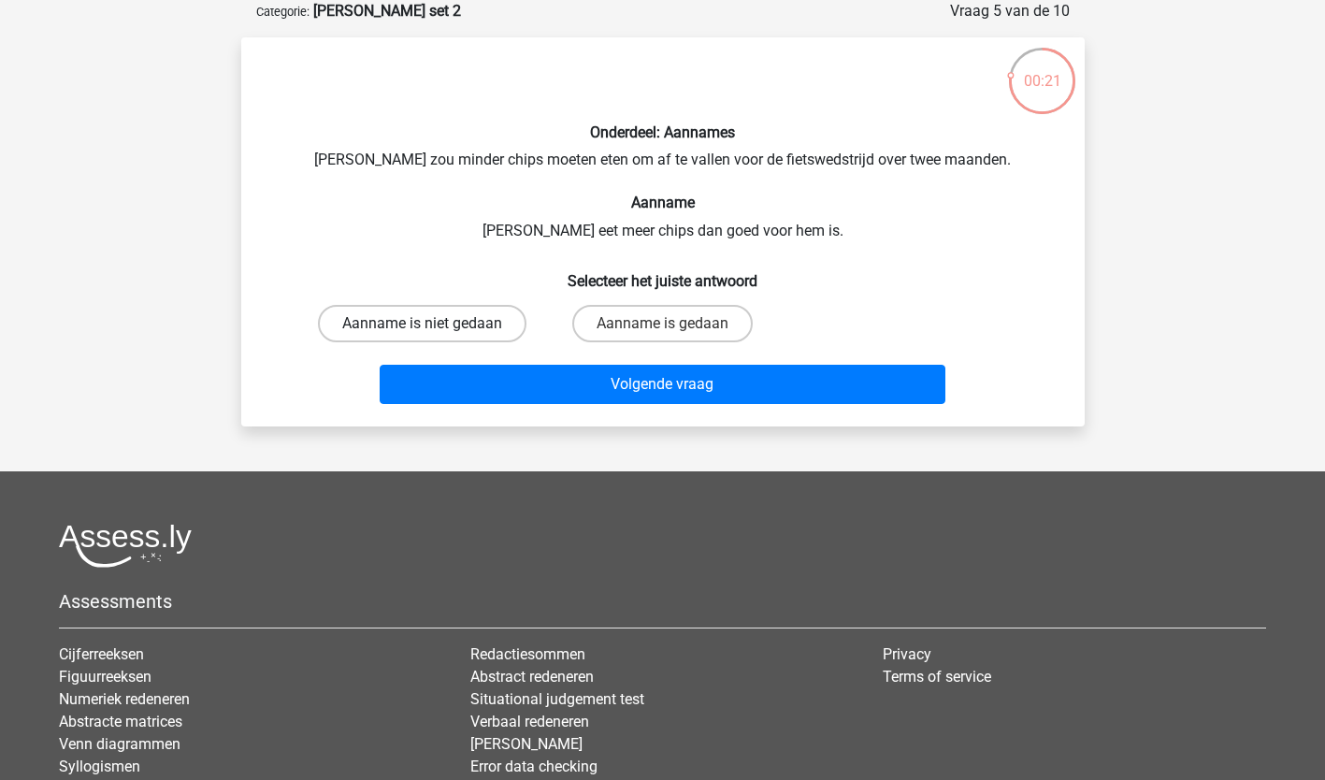
click at [468, 320] on label "Aanname is niet gedaan" at bounding box center [422, 323] width 208 height 37
click at [434, 323] on input "Aanname is niet gedaan" at bounding box center [428, 329] width 12 height 12
radio input "true"
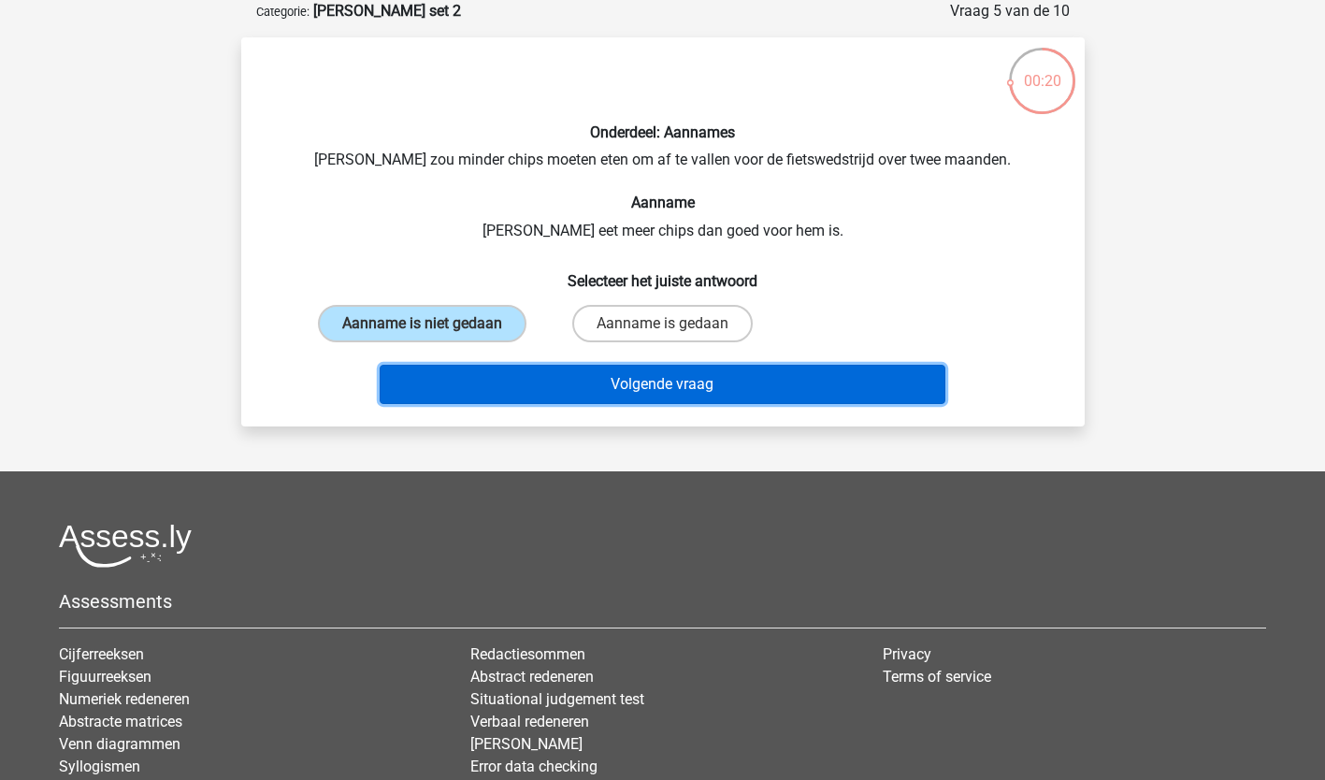
click at [495, 378] on button "Volgende vraag" at bounding box center [663, 384] width 566 height 39
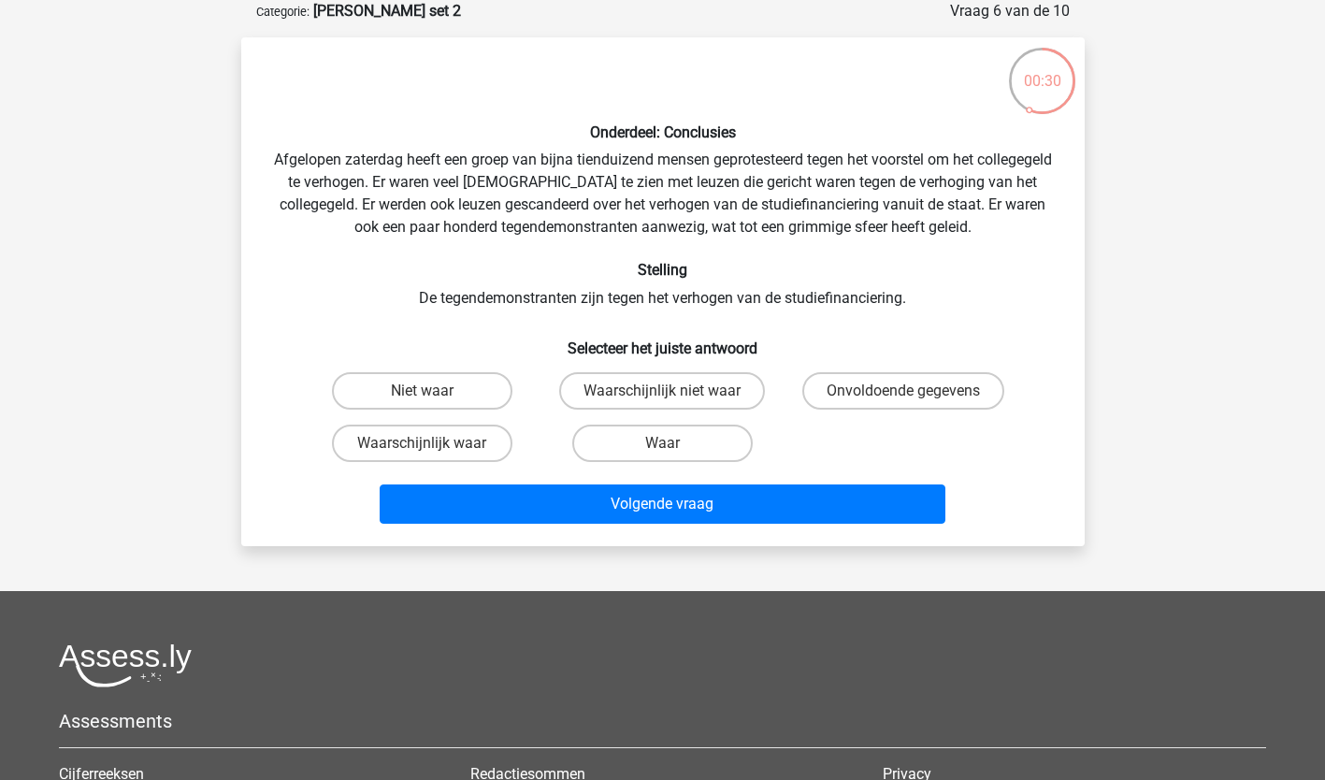
click at [672, 443] on input "Waar" at bounding box center [668, 449] width 12 height 12
radio input "true"
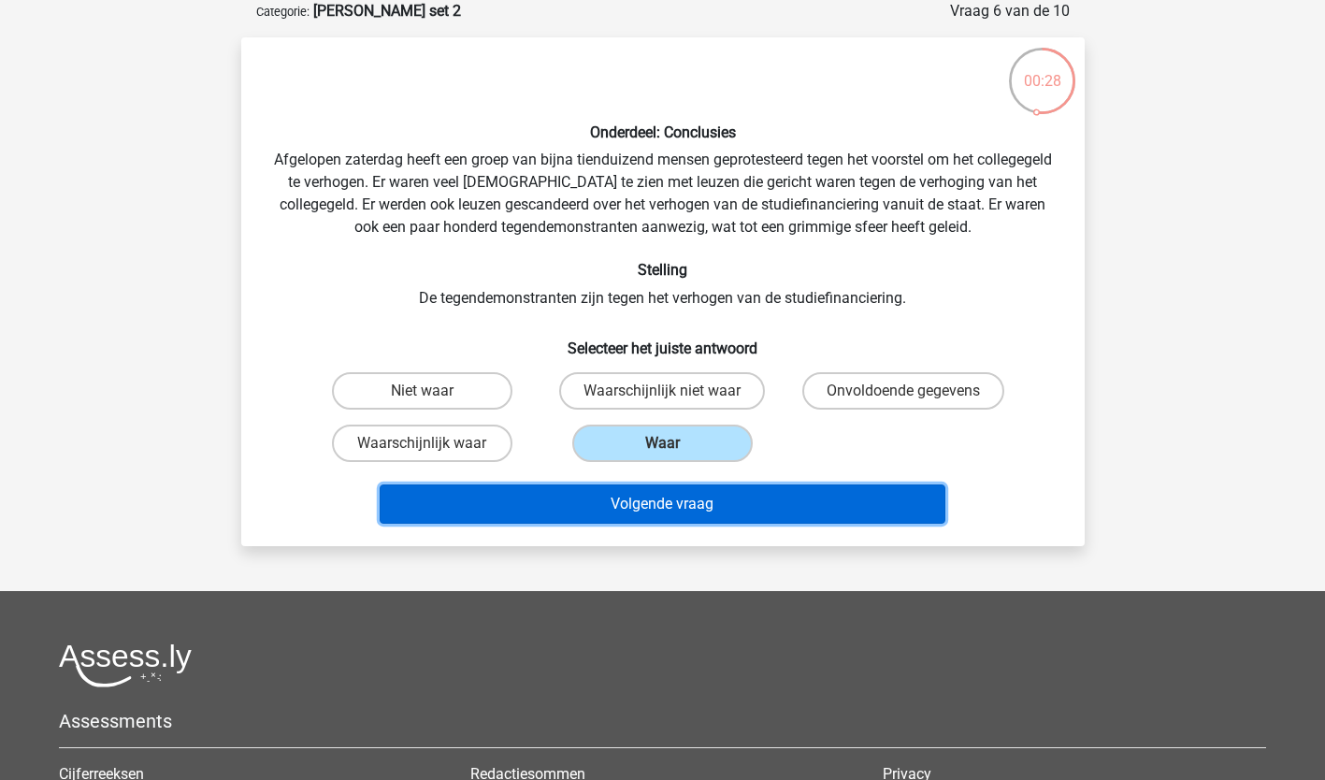
click at [658, 509] on button "Volgende vraag" at bounding box center [663, 503] width 566 height 39
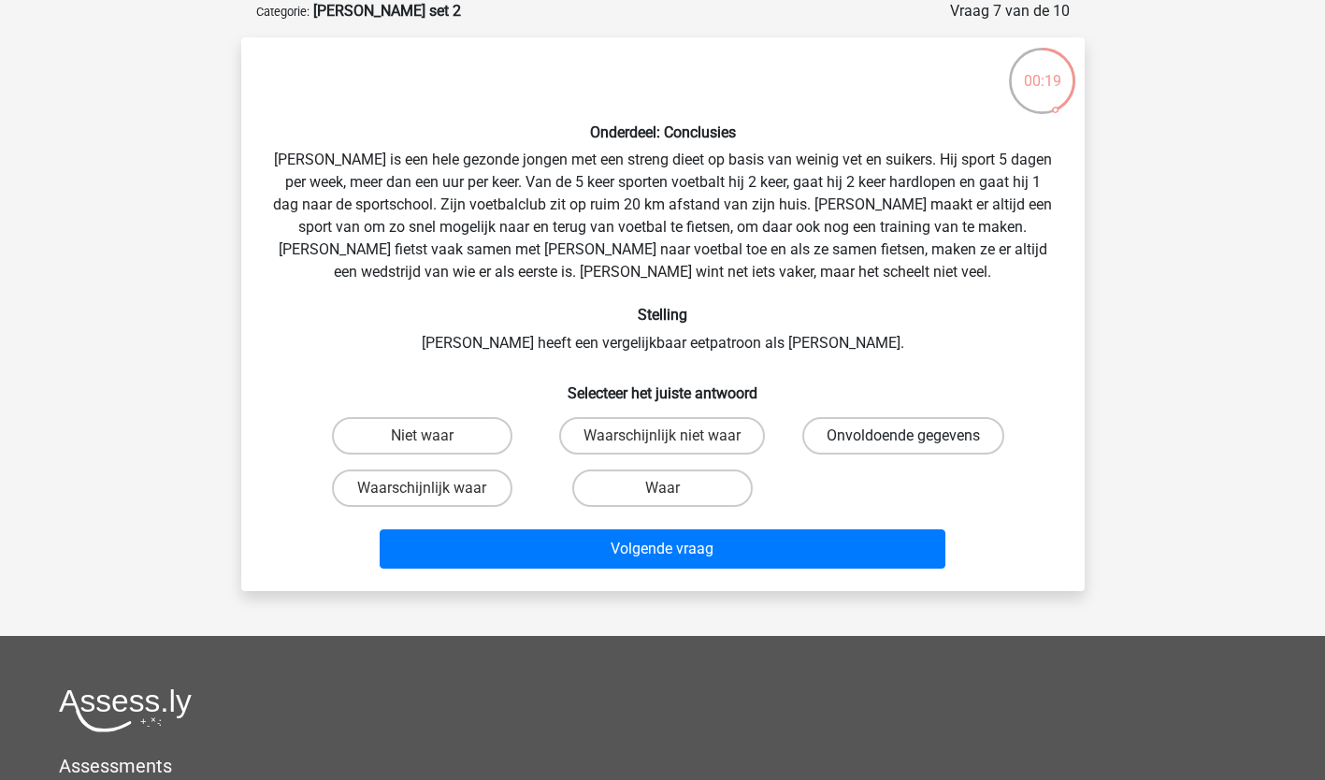
click at [892, 436] on label "Onvoldoende gegevens" at bounding box center [903, 435] width 202 height 37
click at [903, 436] on input "Onvoldoende gegevens" at bounding box center [909, 442] width 12 height 12
radio input "true"
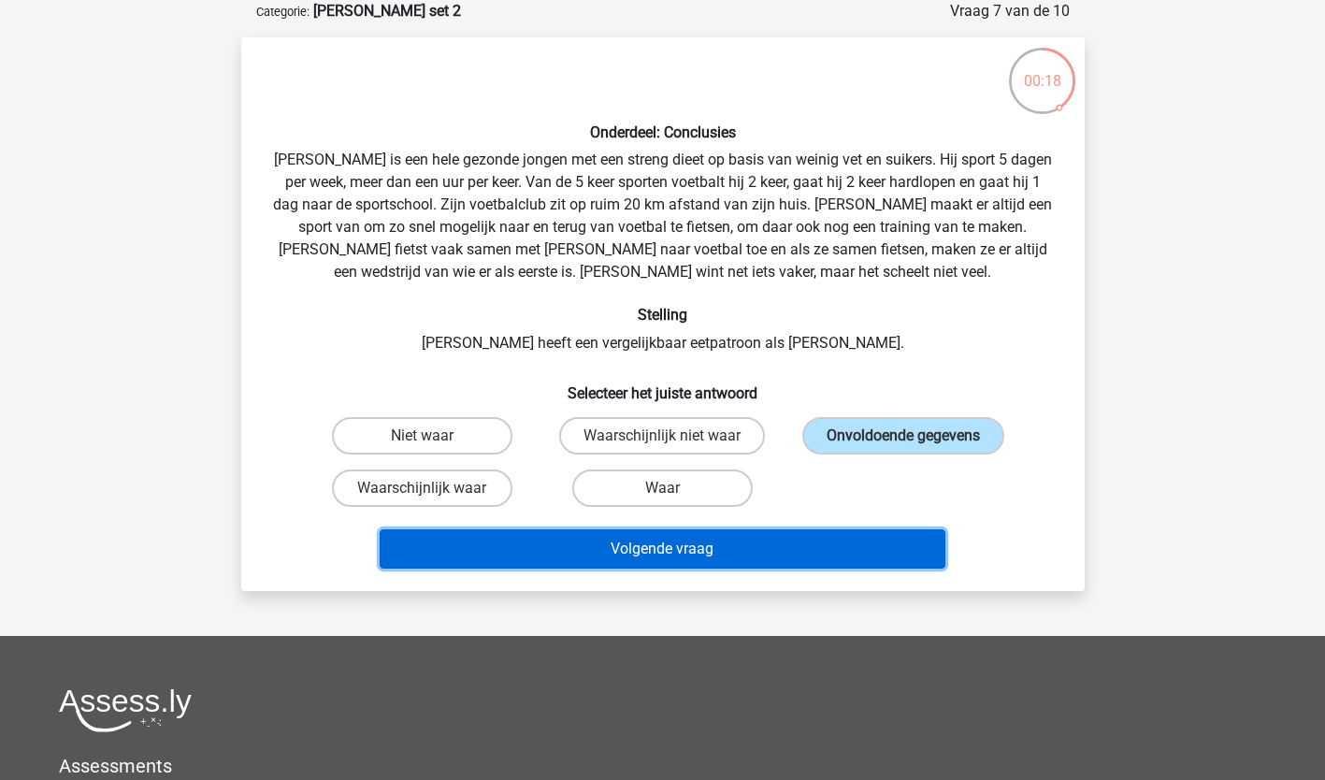
click at [798, 540] on button "Volgende vraag" at bounding box center [663, 548] width 566 height 39
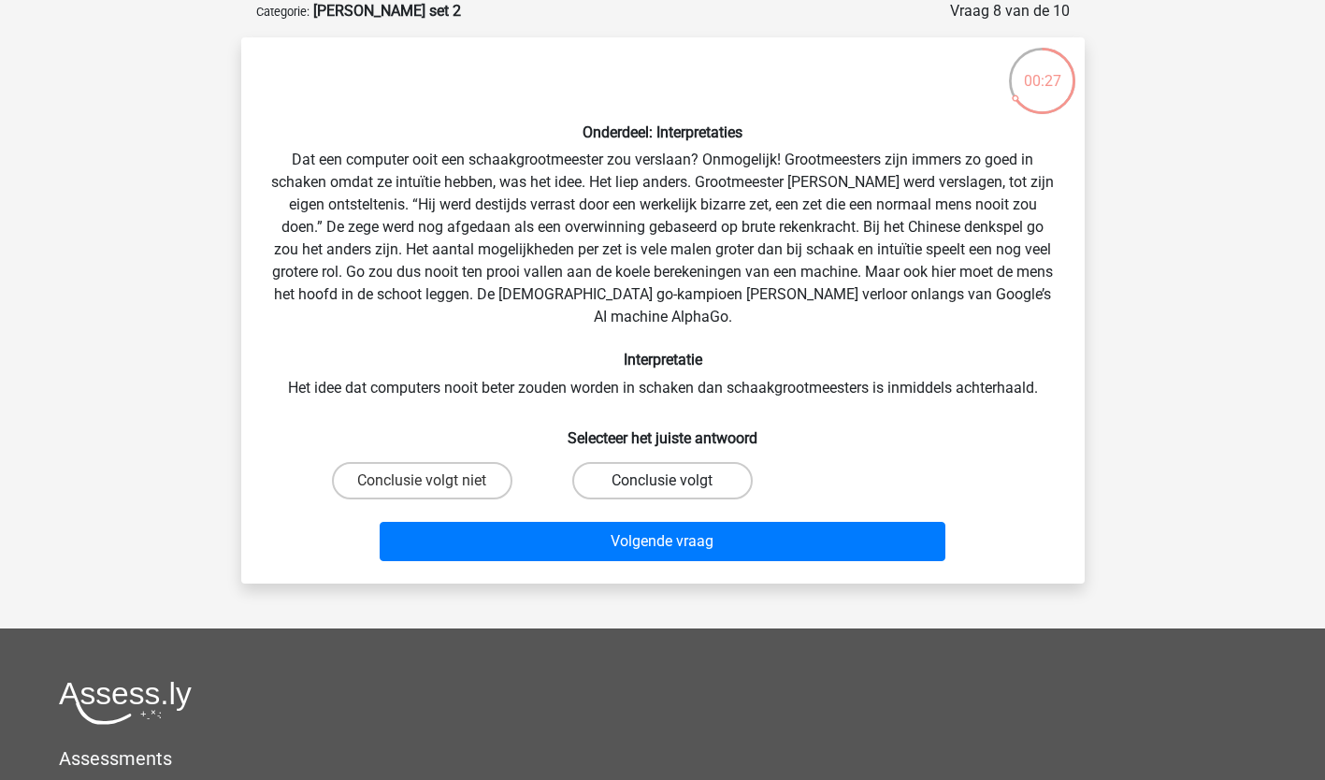
click at [661, 462] on label "Conclusie volgt" at bounding box center [662, 480] width 180 height 37
click at [662, 481] on input "Conclusie volgt" at bounding box center [668, 487] width 12 height 12
radio input "true"
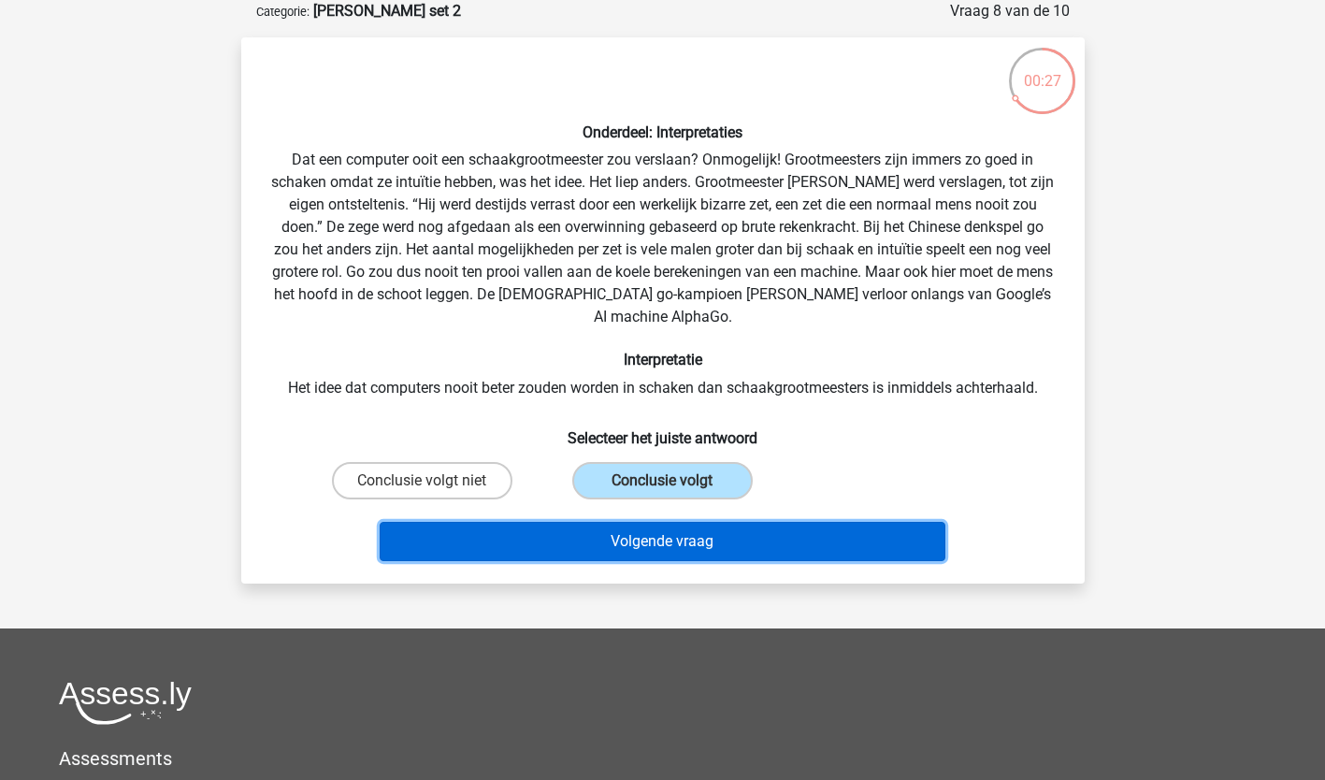
click at [658, 522] on button "Volgende vraag" at bounding box center [663, 541] width 566 height 39
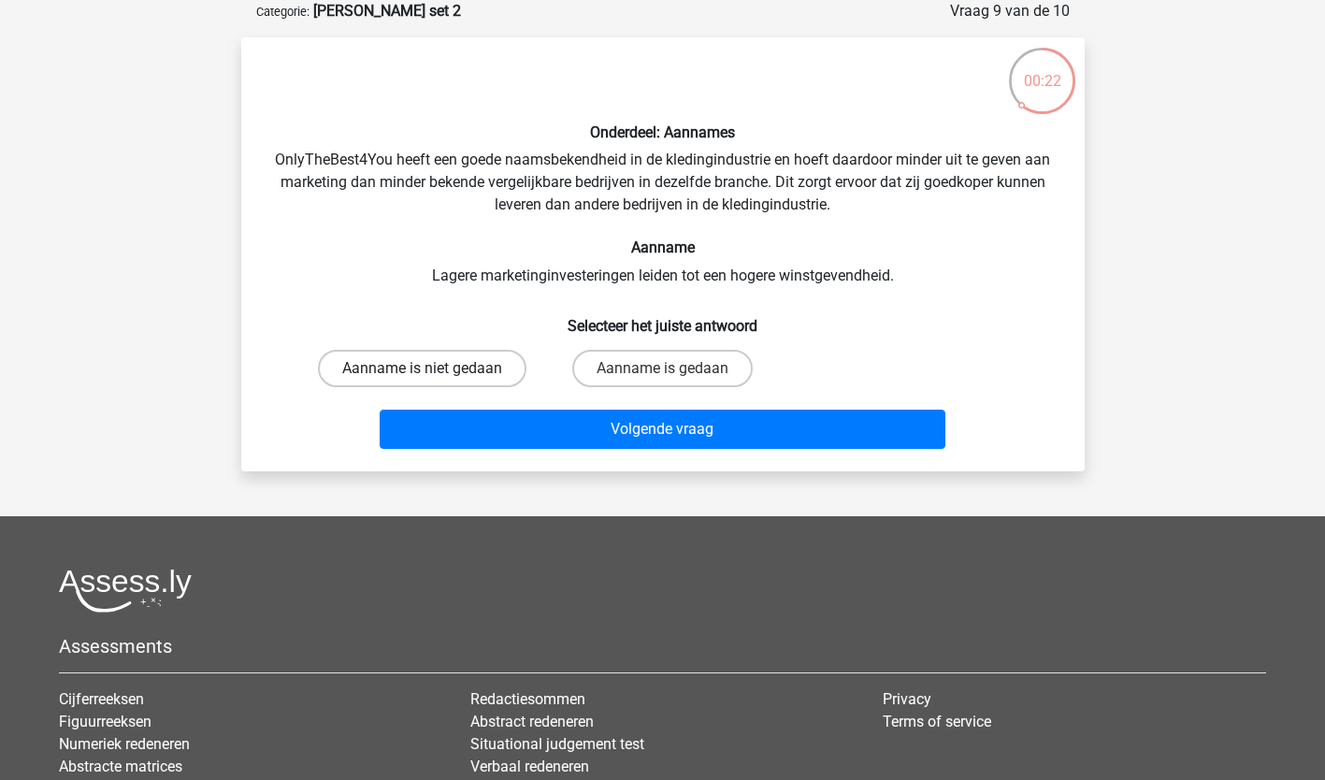
click at [426, 366] on label "Aanname is niet gedaan" at bounding box center [422, 368] width 208 height 37
click at [426, 368] on input "Aanname is niet gedaan" at bounding box center [428, 374] width 12 height 12
radio input "true"
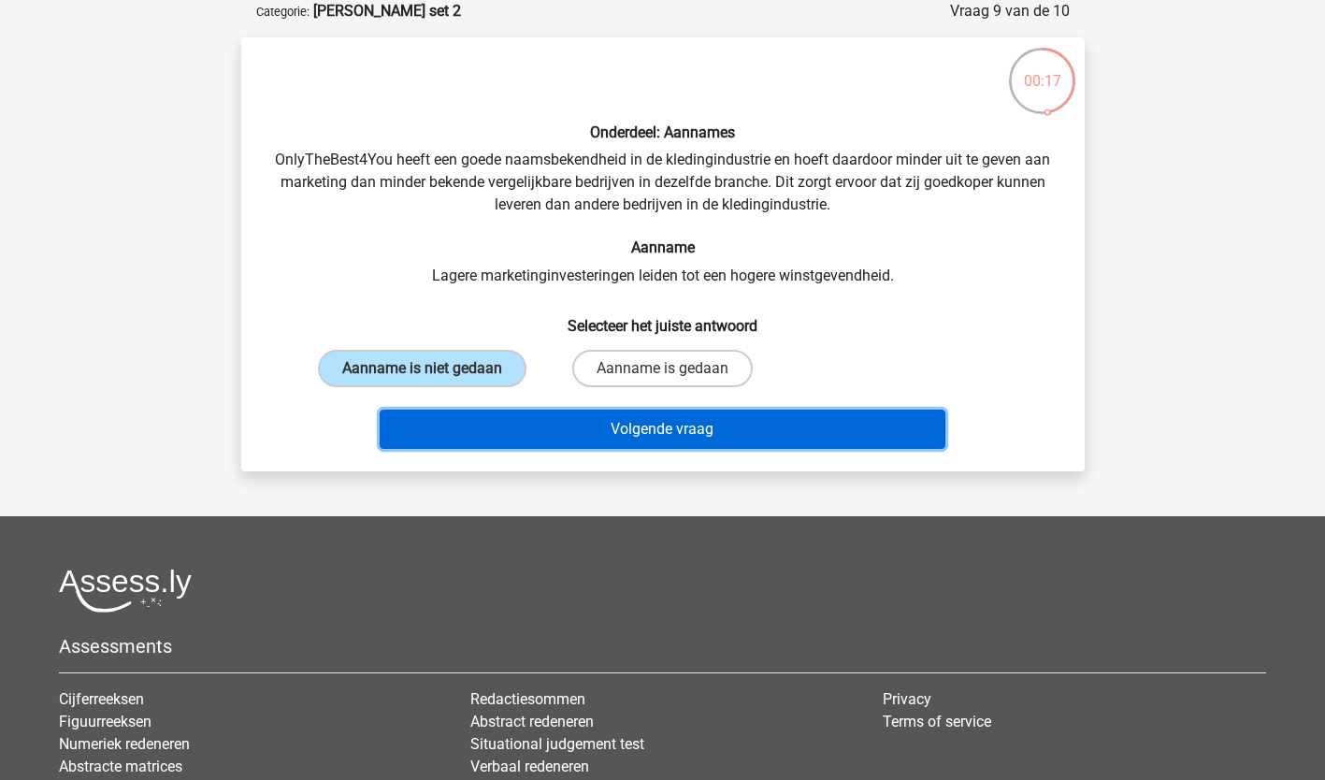
click at [621, 426] on button "Volgende vraag" at bounding box center [663, 428] width 566 height 39
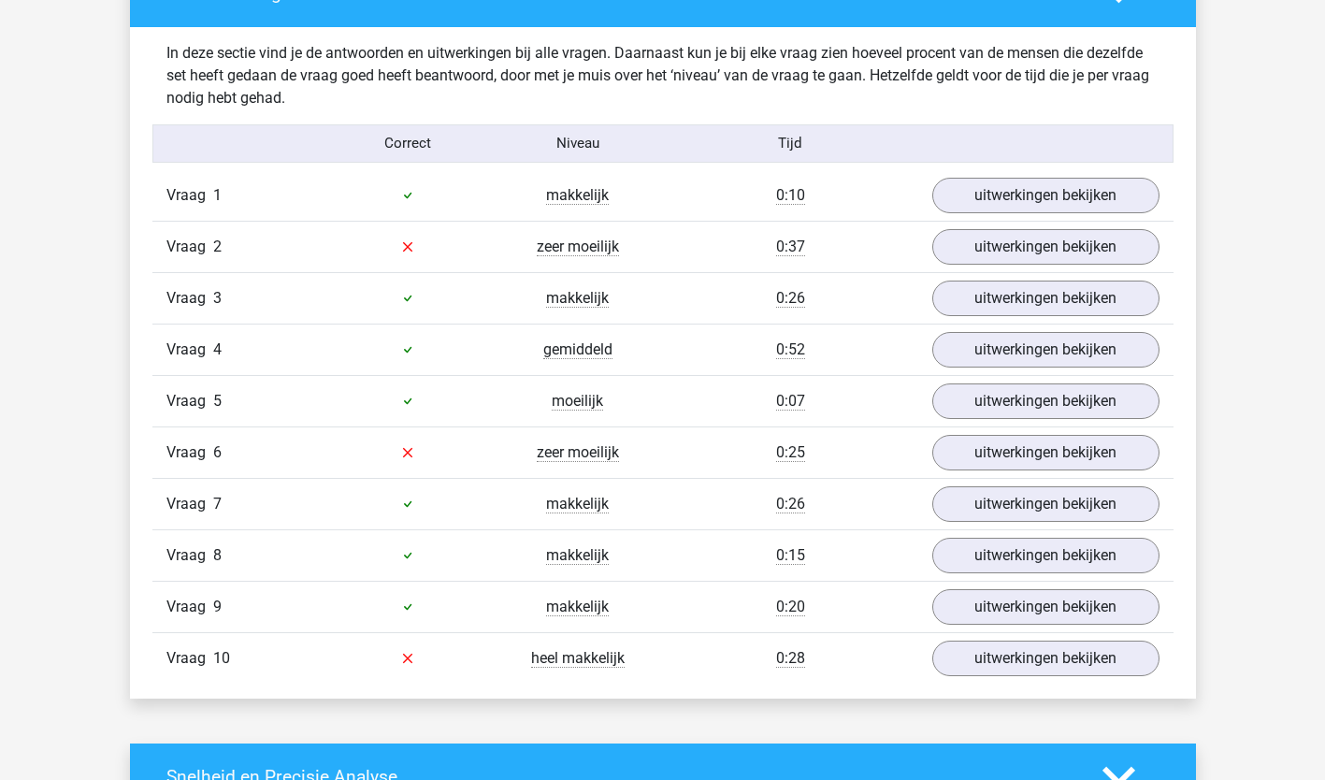
scroll to position [1131, 0]
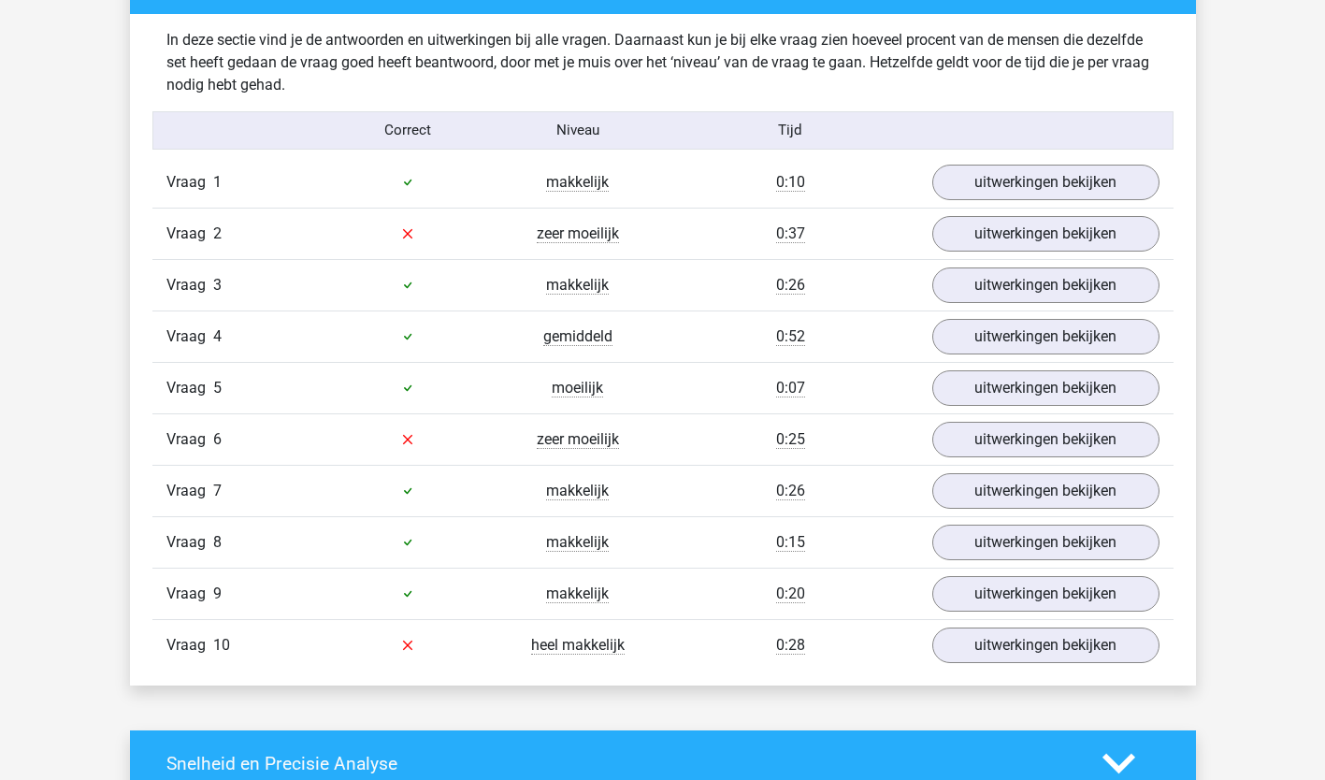
click at [1291, 675] on div "[PERSON_NAME] [EMAIL_ADDRESS][DOMAIN_NAME]" at bounding box center [662, 598] width 1325 height 3459
click at [1032, 177] on link "uitwerkingen bekijken" at bounding box center [1044, 182] width 261 height 41
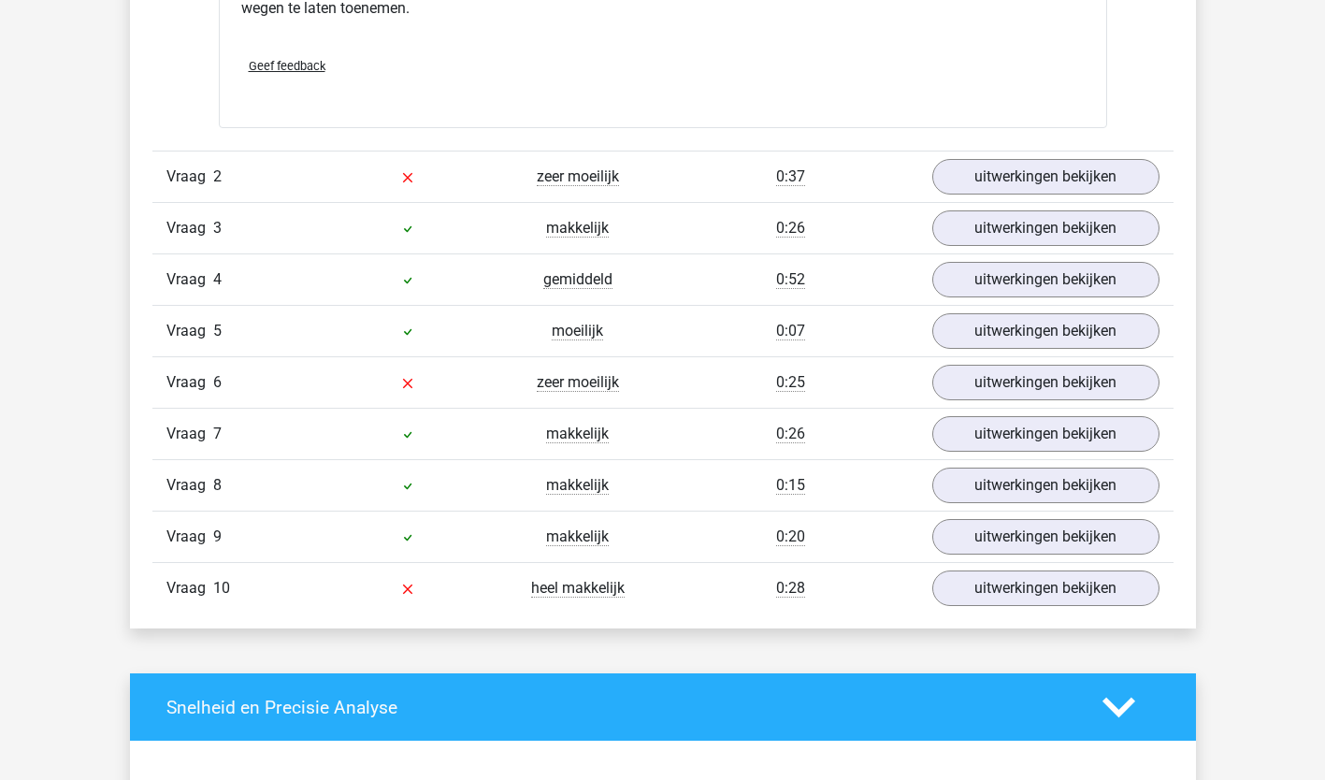
scroll to position [1660, 0]
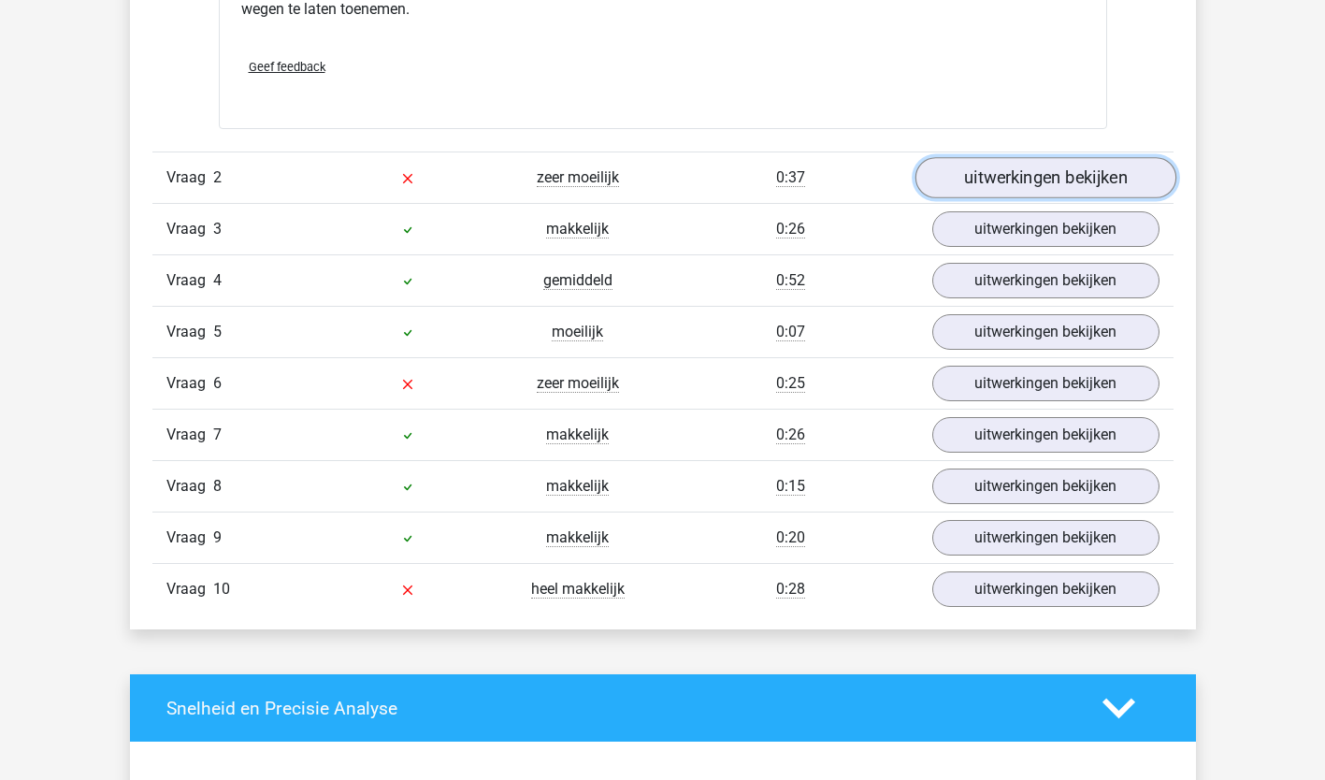
click at [1042, 162] on link "uitwerkingen bekijken" at bounding box center [1044, 177] width 261 height 41
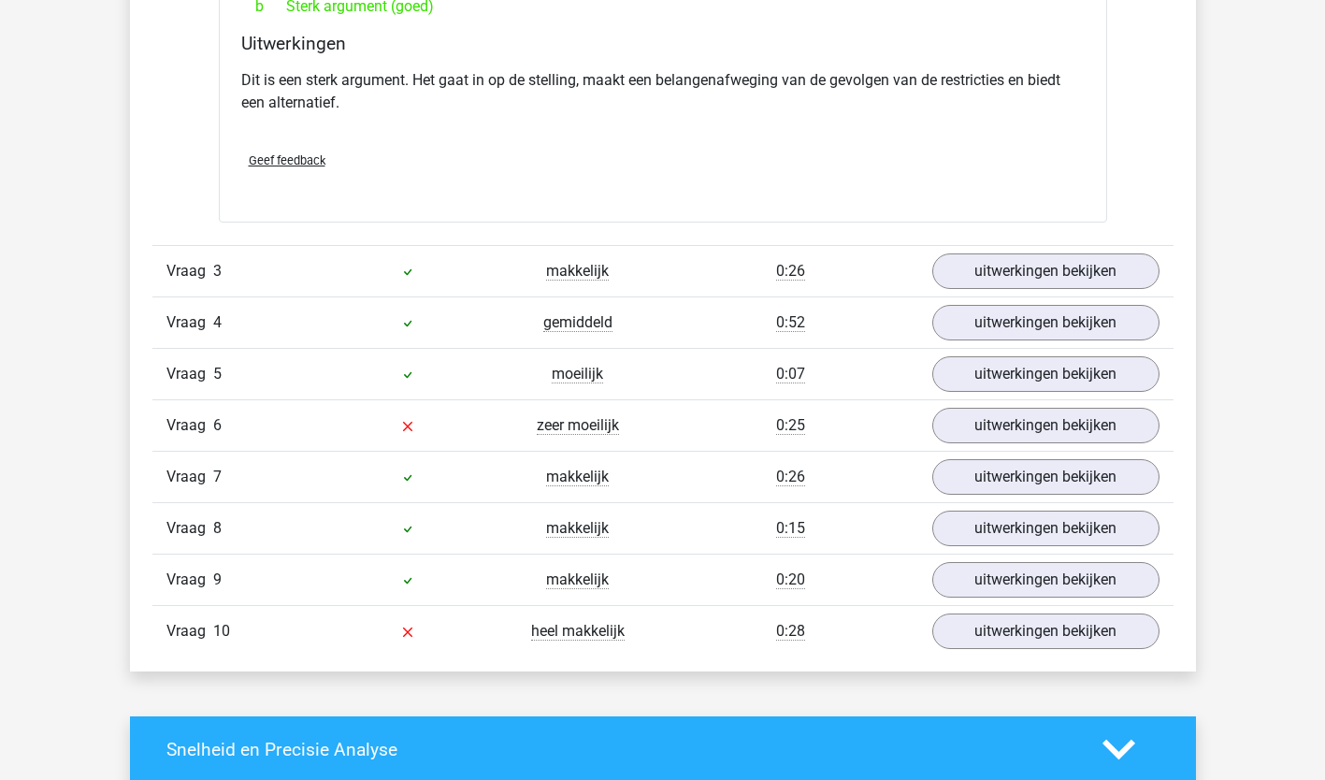
scroll to position [2137, 0]
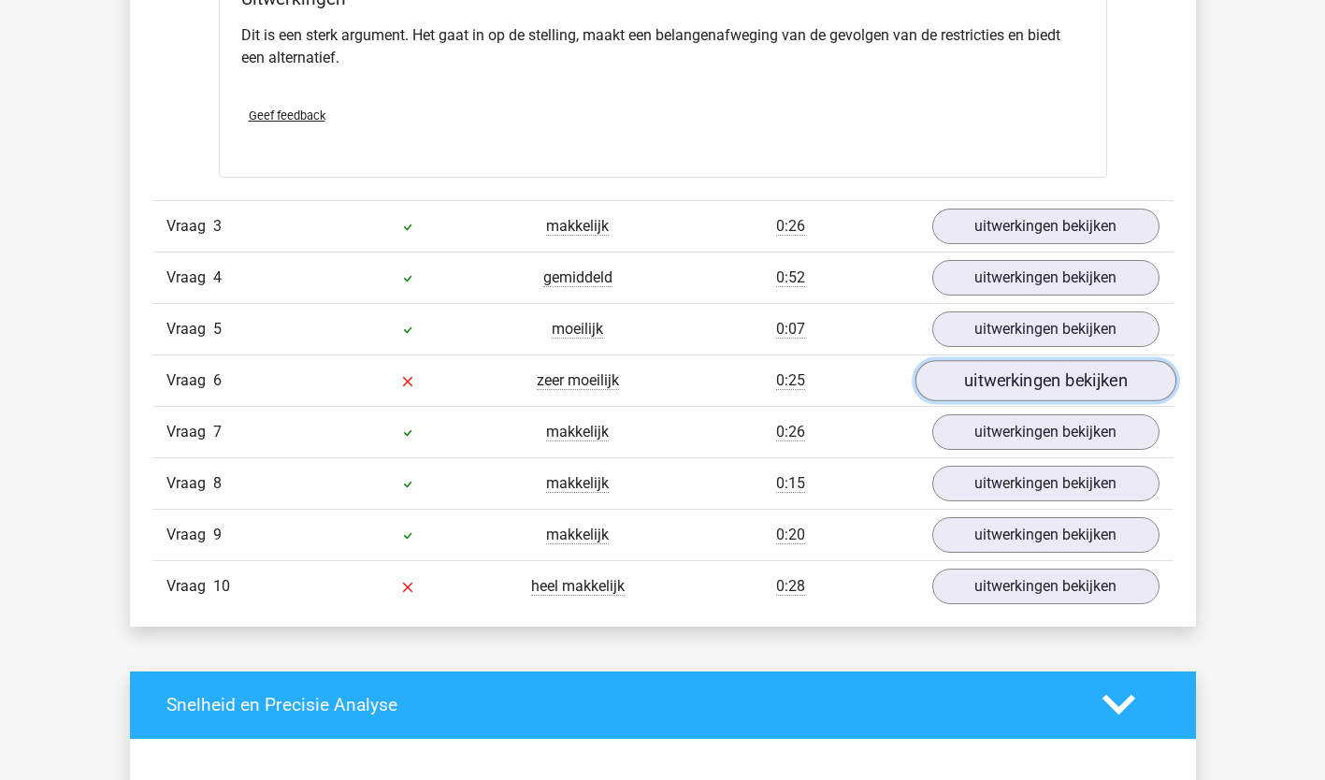
click at [1044, 370] on link "uitwerkingen bekijken" at bounding box center [1044, 380] width 261 height 41
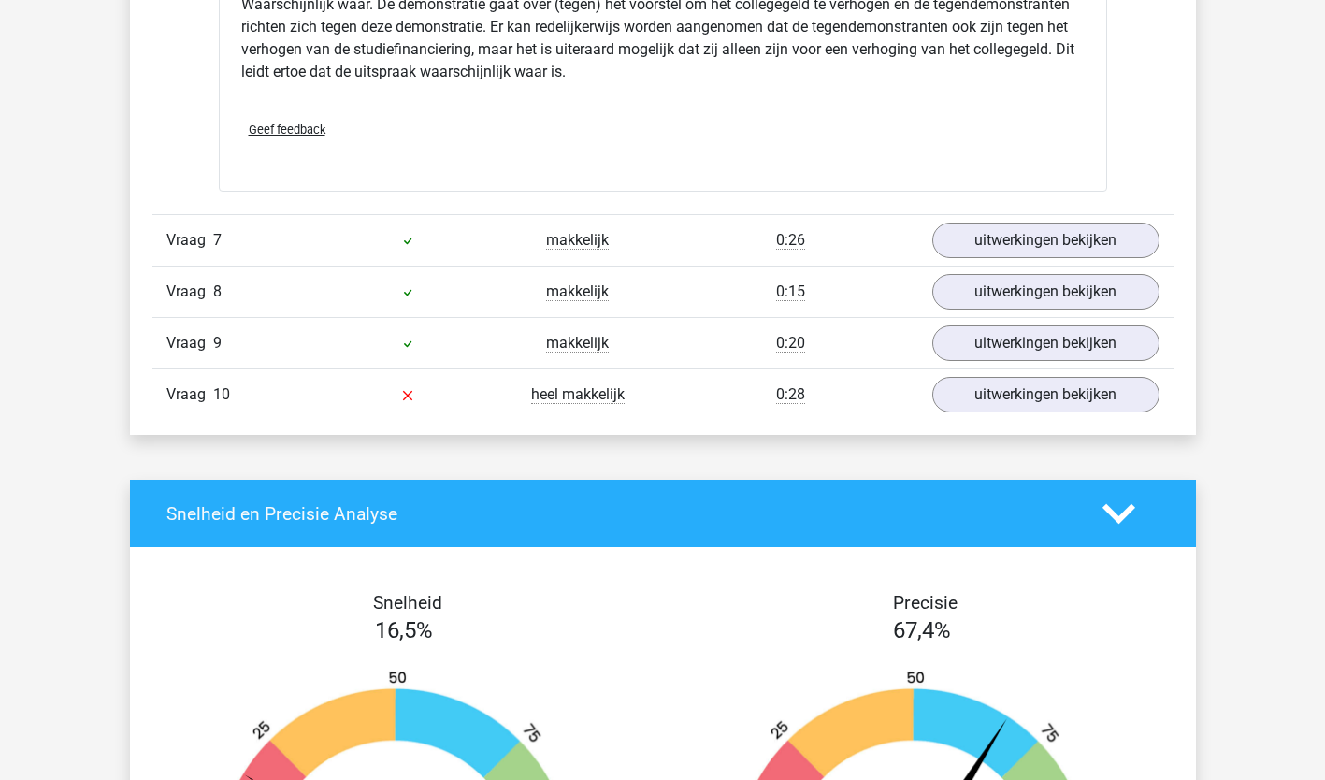
scroll to position [2981, 0]
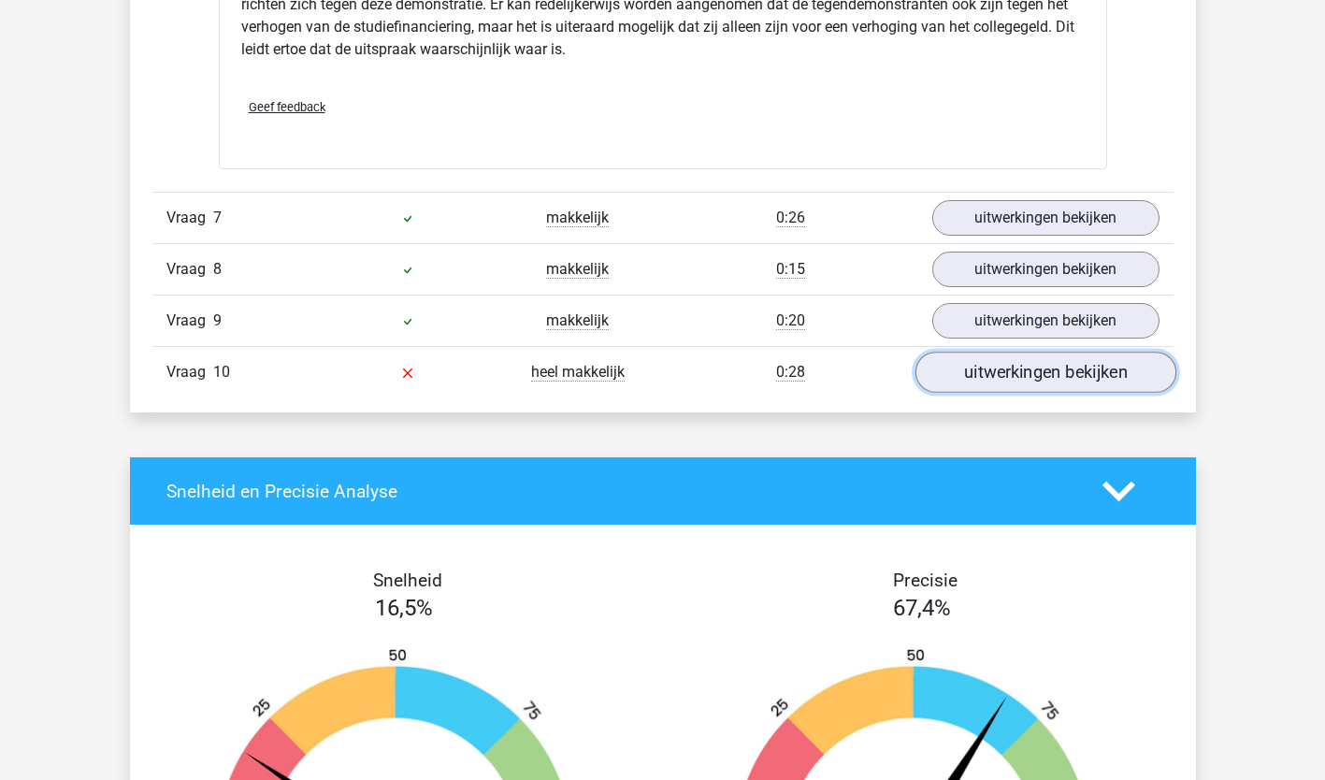
click at [1054, 387] on link "uitwerkingen bekijken" at bounding box center [1044, 372] width 261 height 41
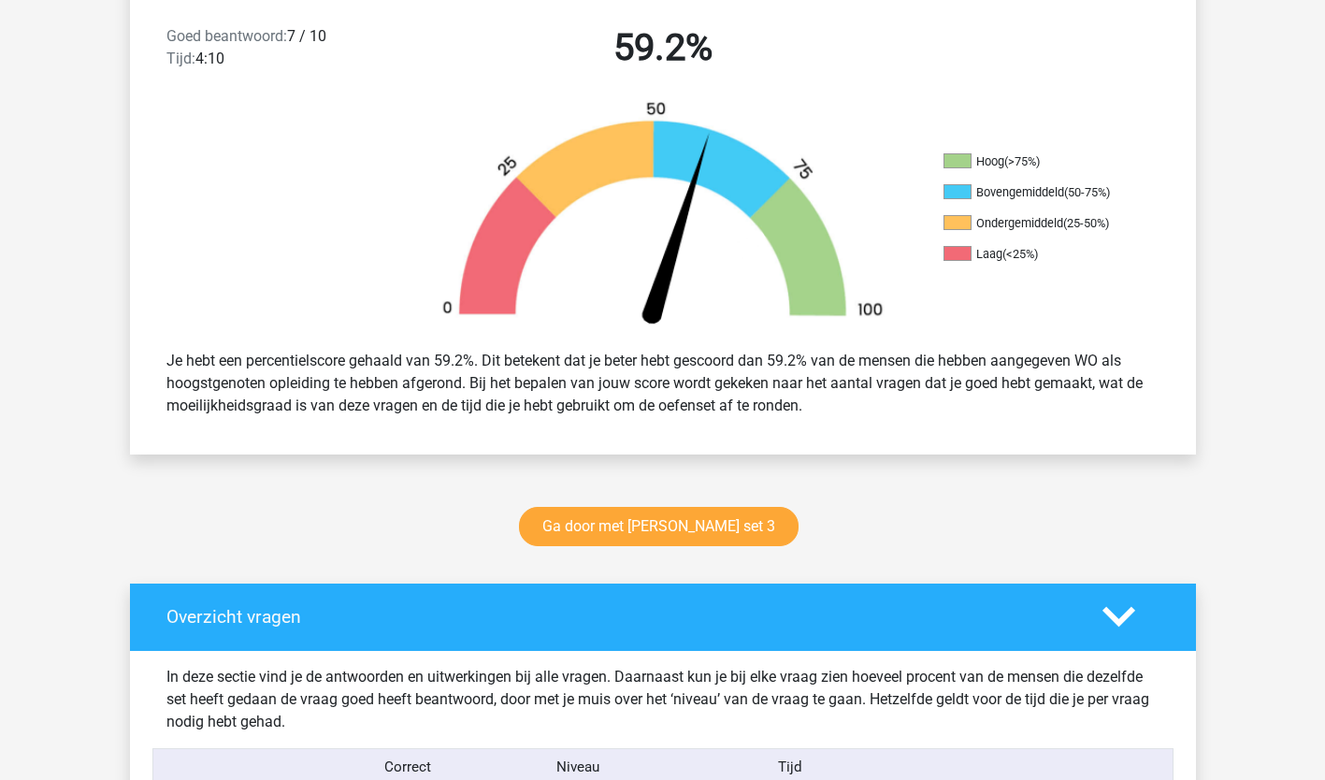
scroll to position [499, 0]
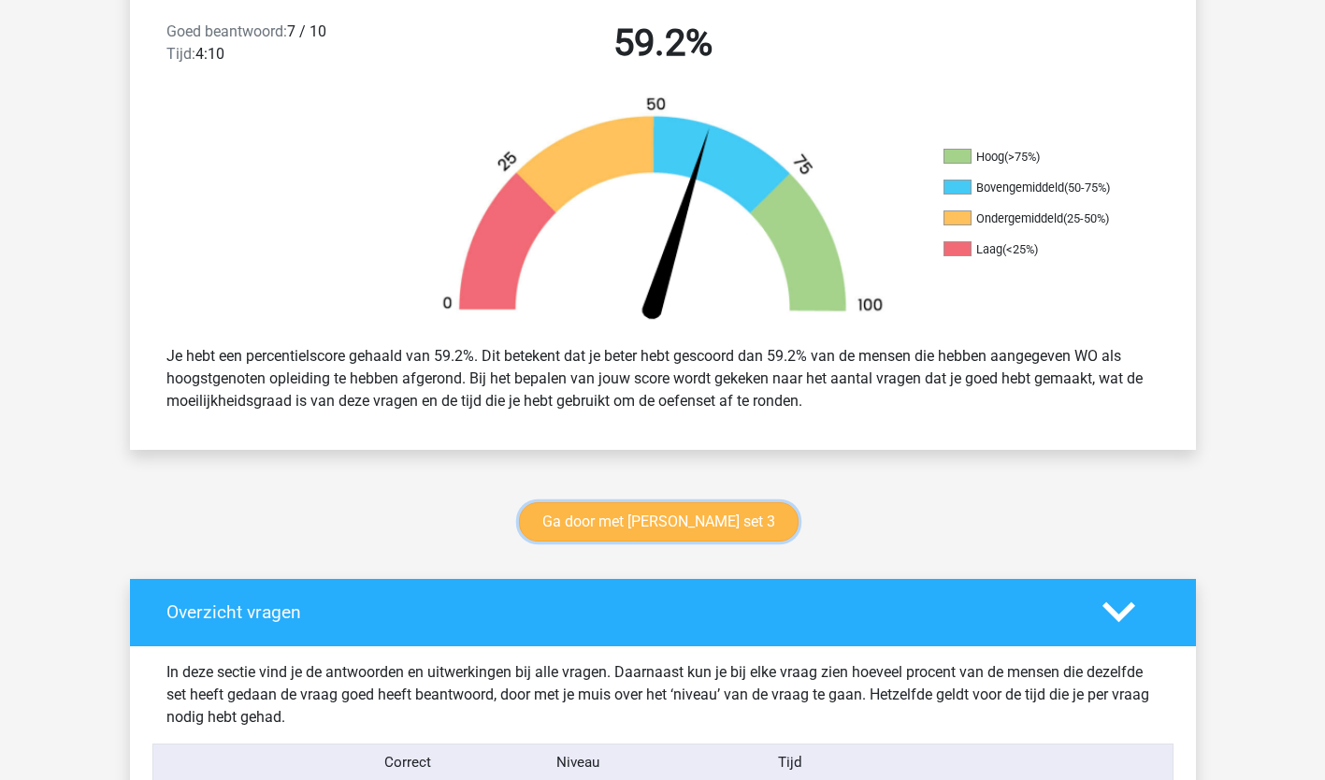
click at [736, 509] on link "Ga door met watson glaser set 3" at bounding box center [659, 521] width 280 height 39
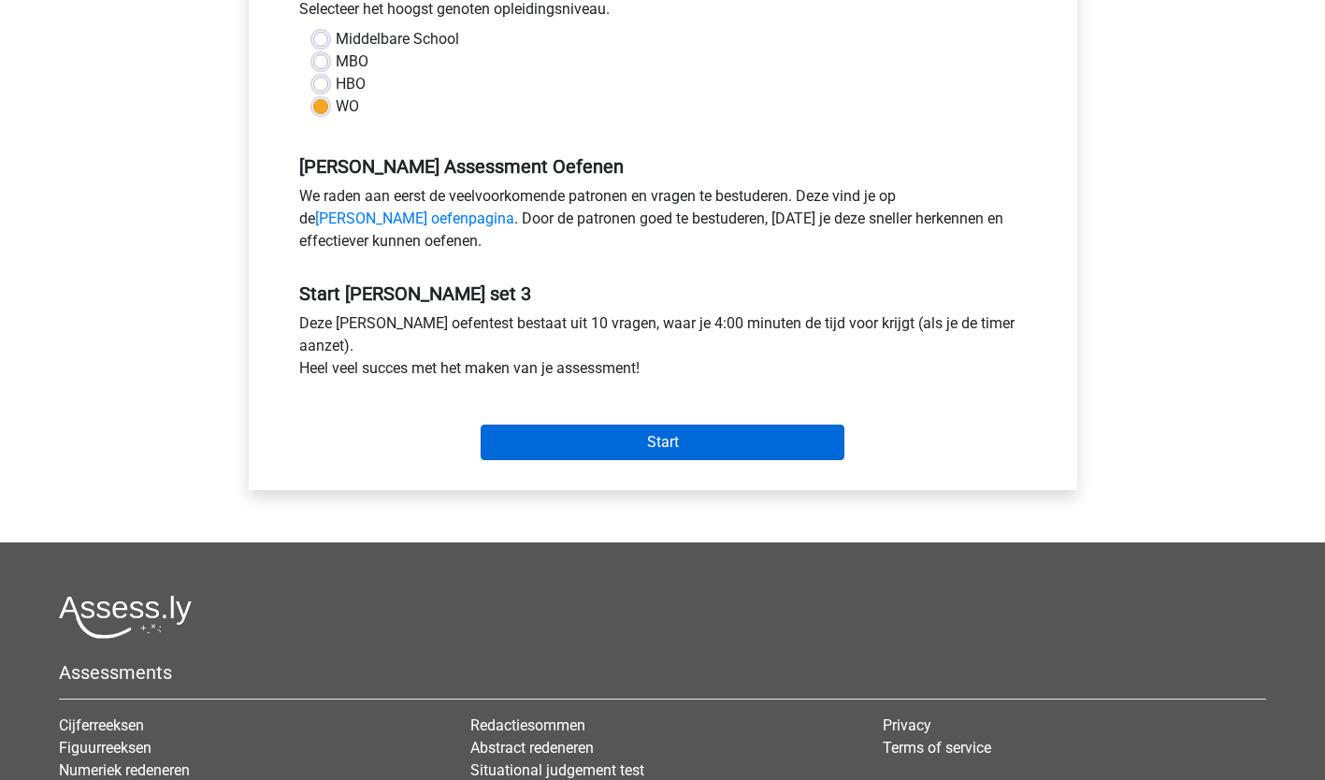
scroll to position [441, 0]
click at [673, 438] on input "Start" at bounding box center [663, 442] width 364 height 36
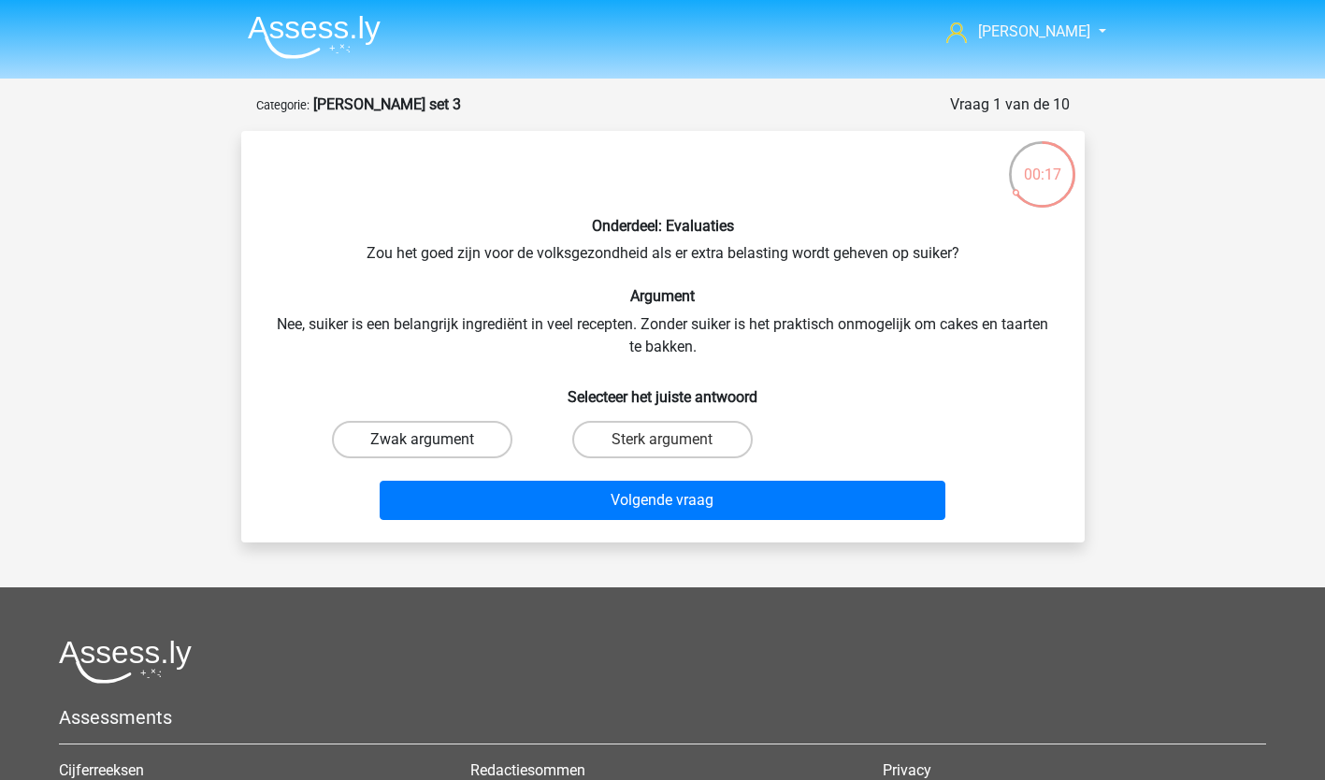
click at [458, 437] on label "Zwak argument" at bounding box center [422, 439] width 180 height 37
click at [434, 439] on input "Zwak argument" at bounding box center [428, 445] width 12 height 12
radio input "true"
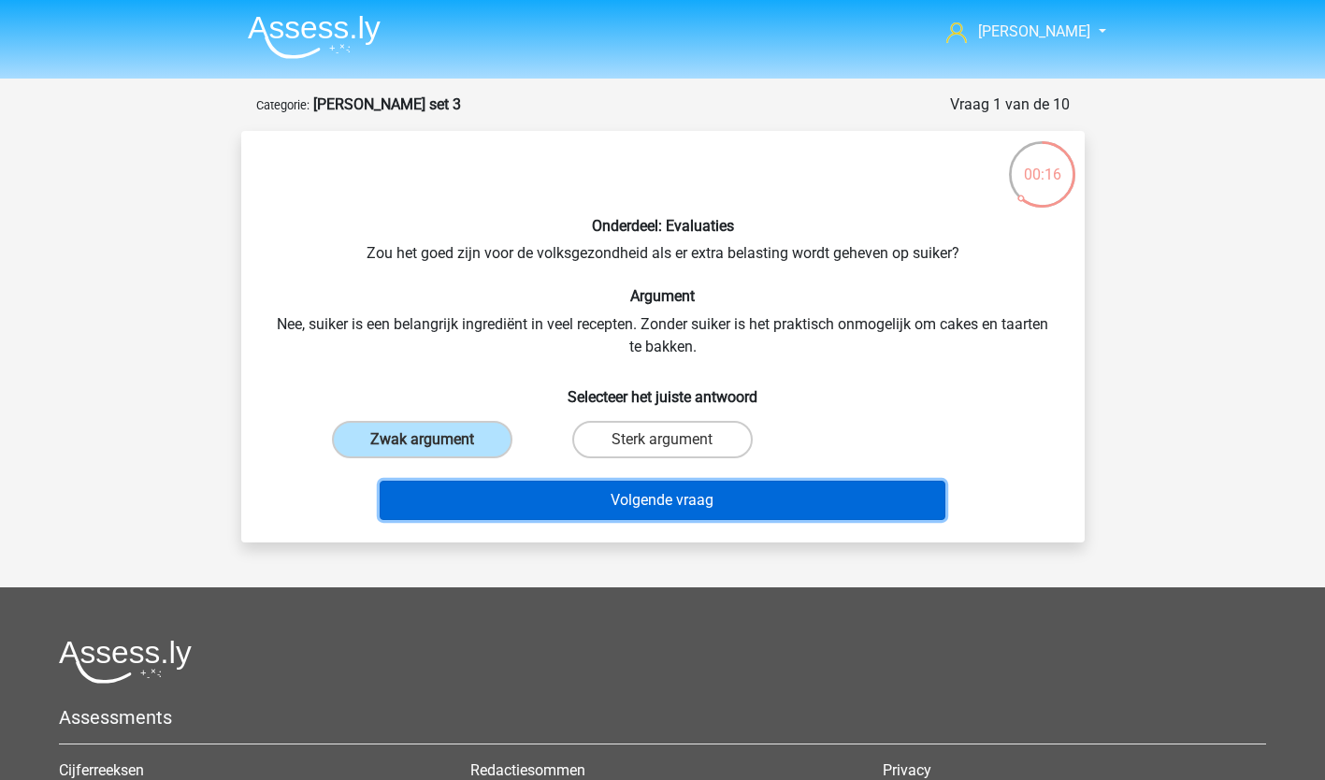
click at [610, 504] on button "Volgende vraag" at bounding box center [663, 500] width 566 height 39
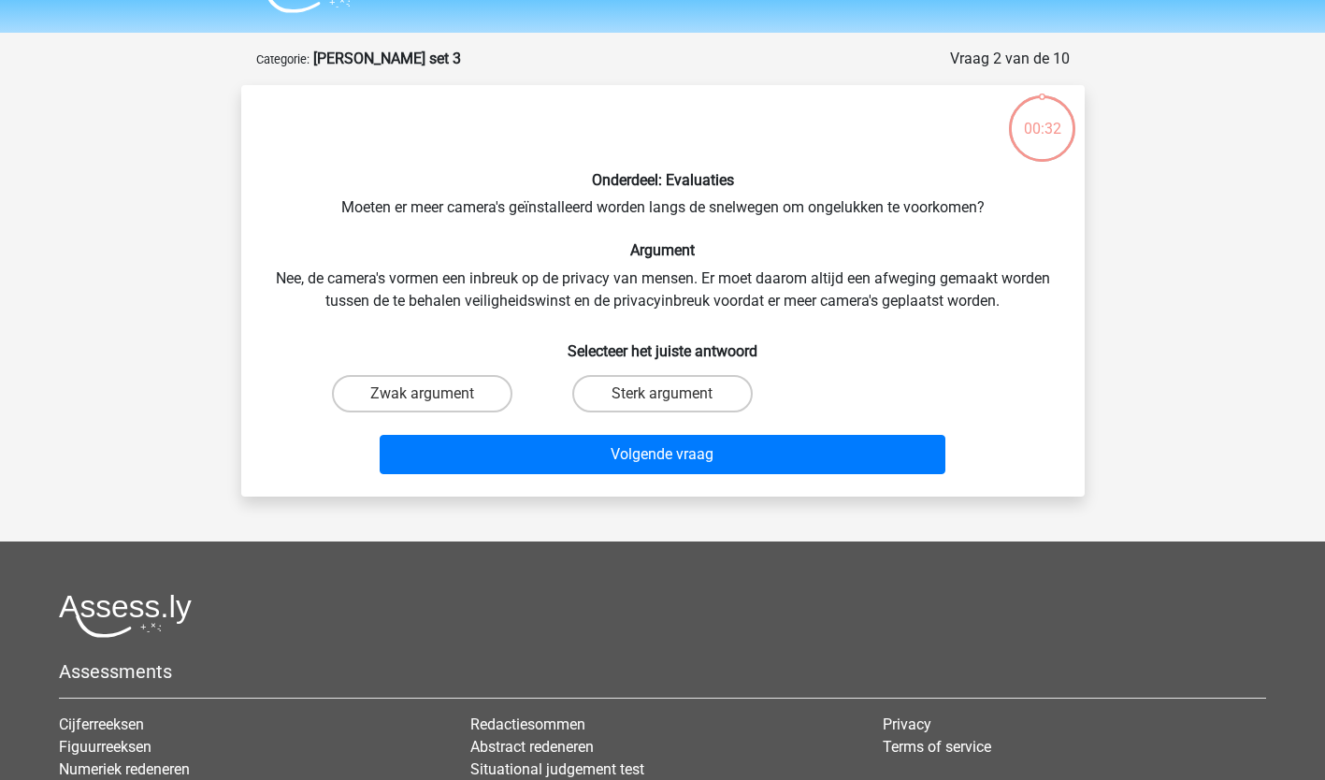
scroll to position [93, 0]
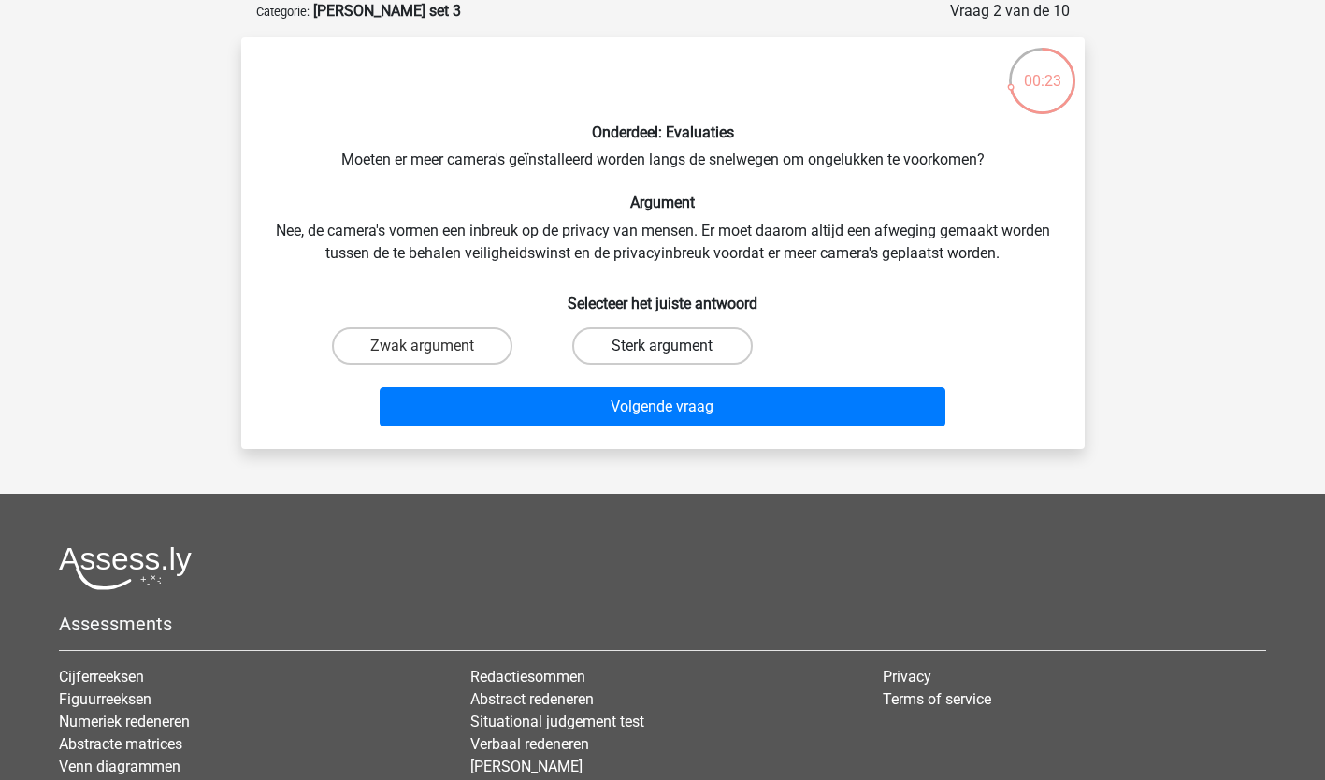
click at [724, 353] on label "Sterk argument" at bounding box center [662, 345] width 180 height 37
click at [674, 353] on input "Sterk argument" at bounding box center [668, 352] width 12 height 12
radio input "true"
click at [423, 346] on input "Zwak argument" at bounding box center [428, 352] width 12 height 12
radio input "true"
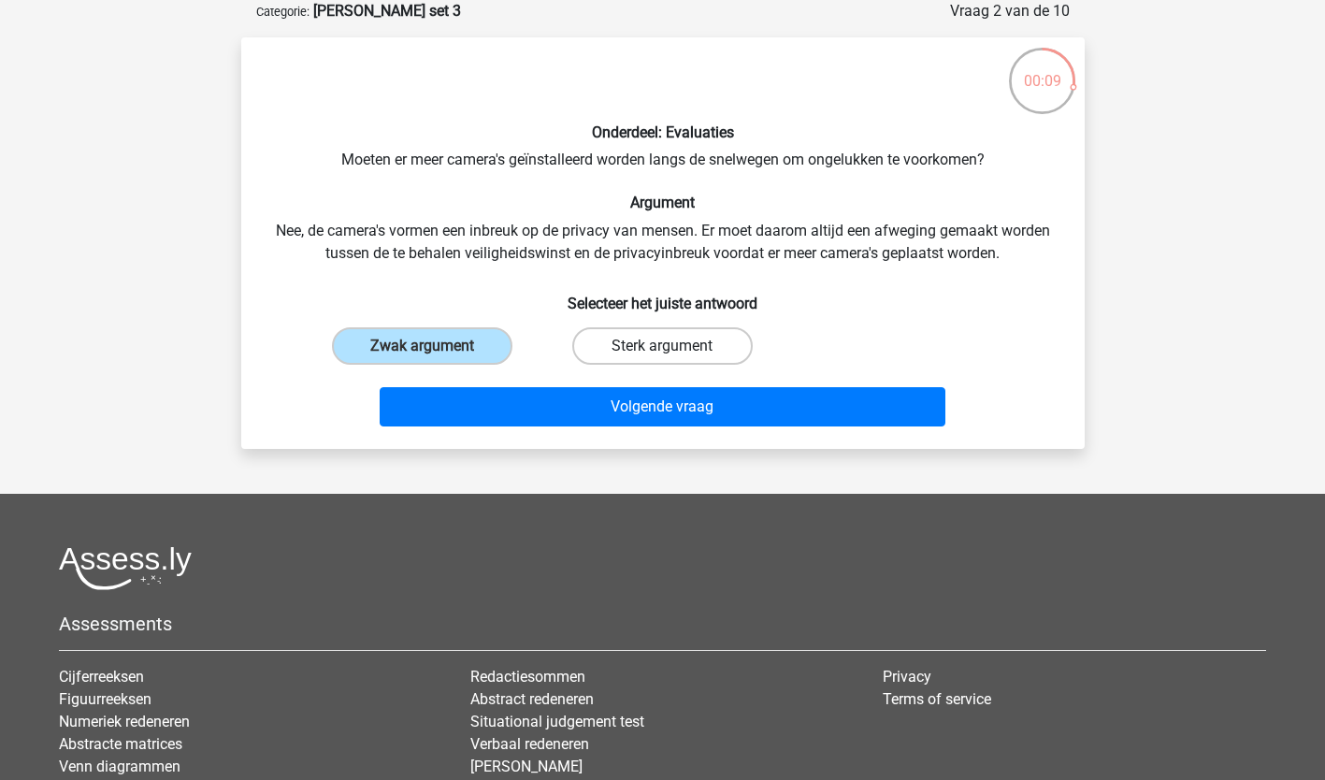
click at [653, 354] on label "Sterk argument" at bounding box center [662, 345] width 180 height 37
click at [662, 354] on input "Sterk argument" at bounding box center [668, 352] width 12 height 12
radio input "true"
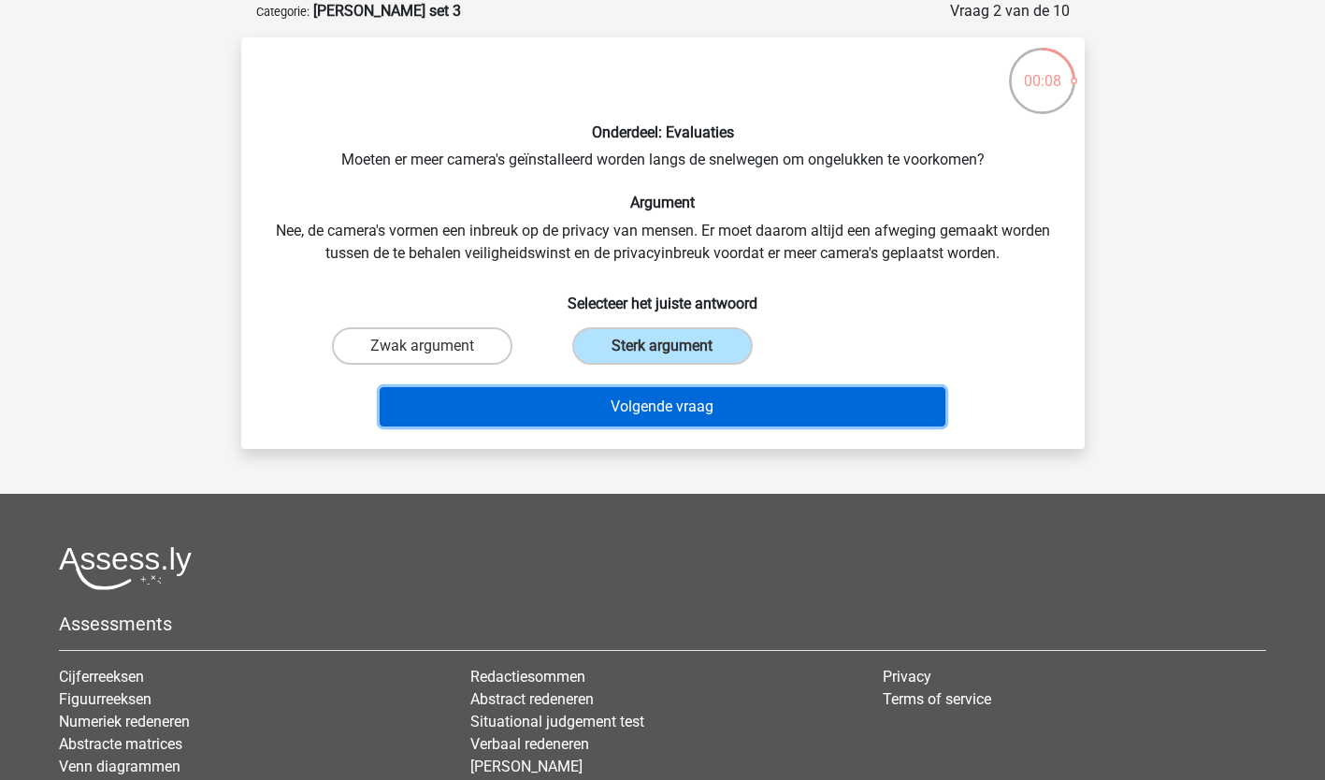
click at [640, 401] on button "Volgende vraag" at bounding box center [663, 406] width 566 height 39
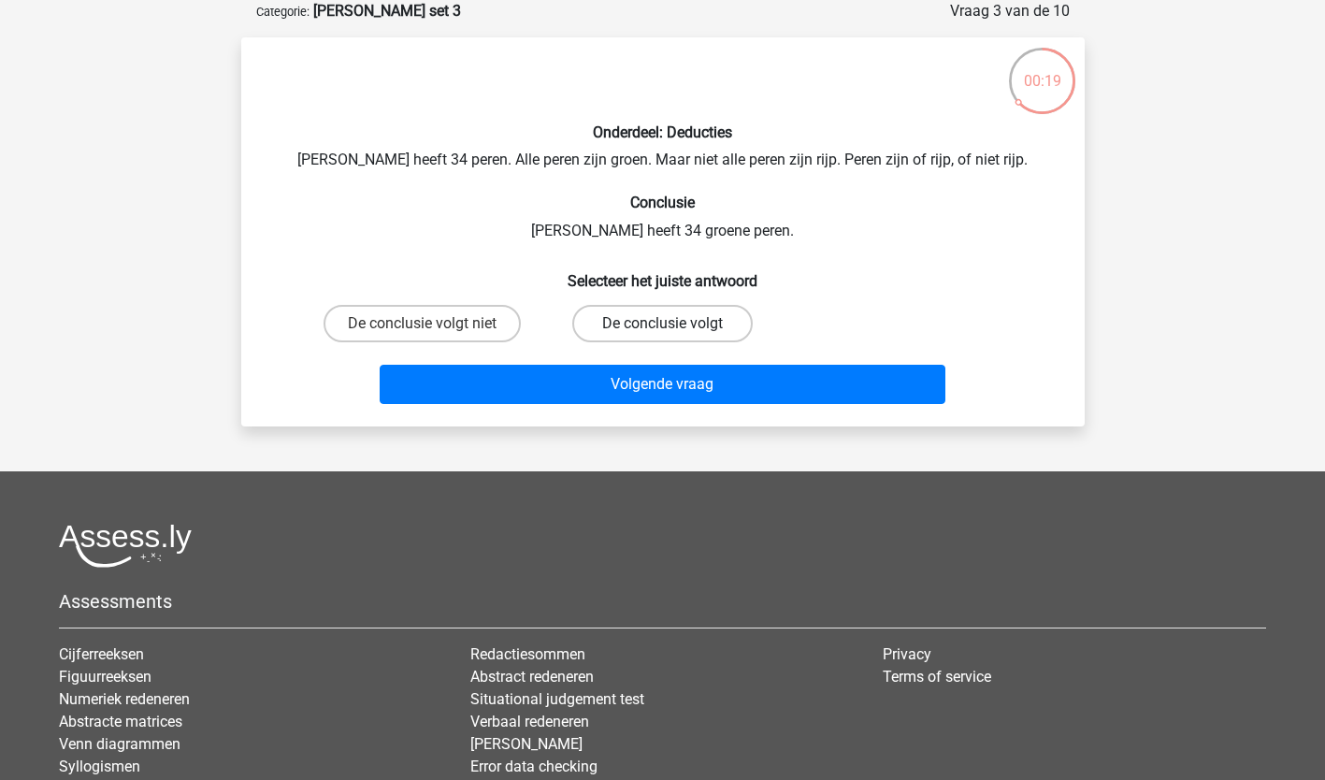
click at [711, 314] on label "De conclusie volgt" at bounding box center [662, 323] width 180 height 37
click at [674, 323] on input "De conclusie volgt" at bounding box center [668, 329] width 12 height 12
radio input "true"
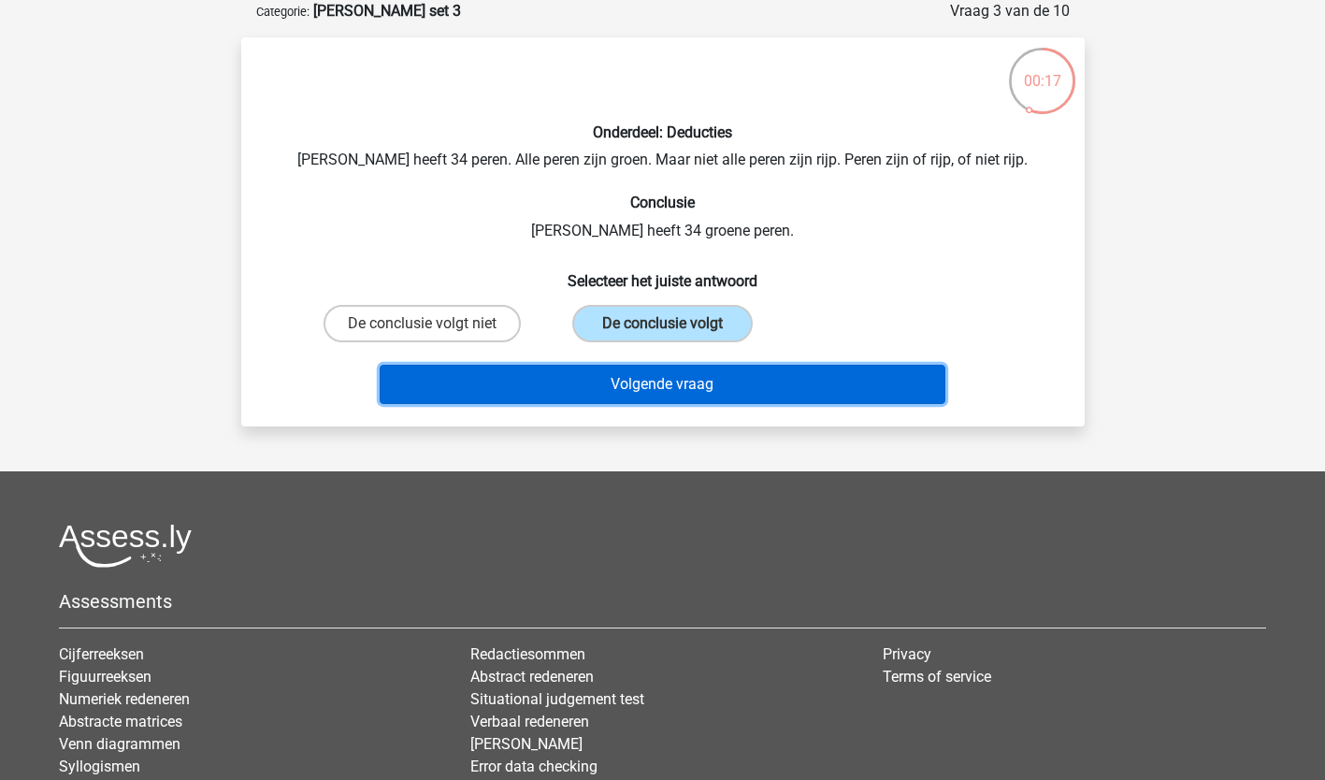
click at [697, 388] on button "Volgende vraag" at bounding box center [663, 384] width 566 height 39
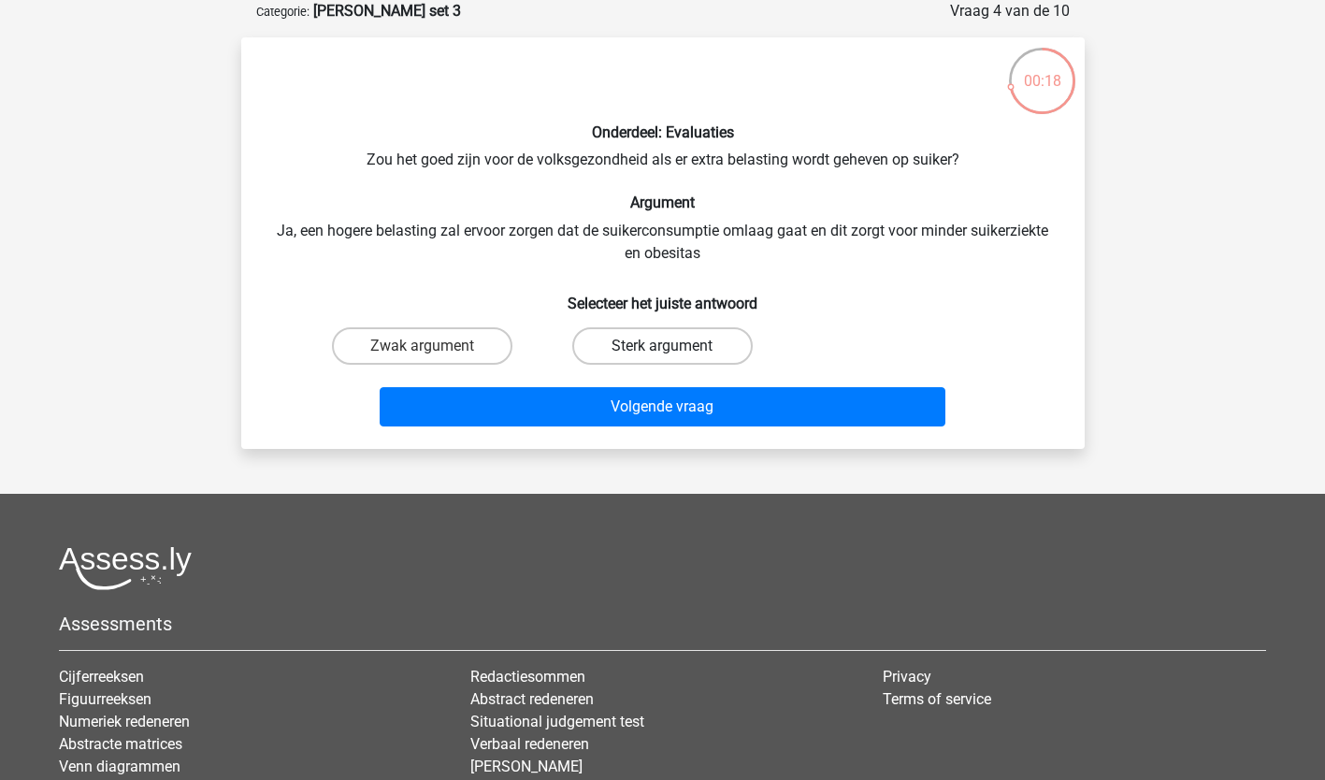
click at [662, 336] on label "Sterk argument" at bounding box center [662, 345] width 180 height 37
click at [662, 346] on input "Sterk argument" at bounding box center [668, 352] width 12 height 12
radio input "true"
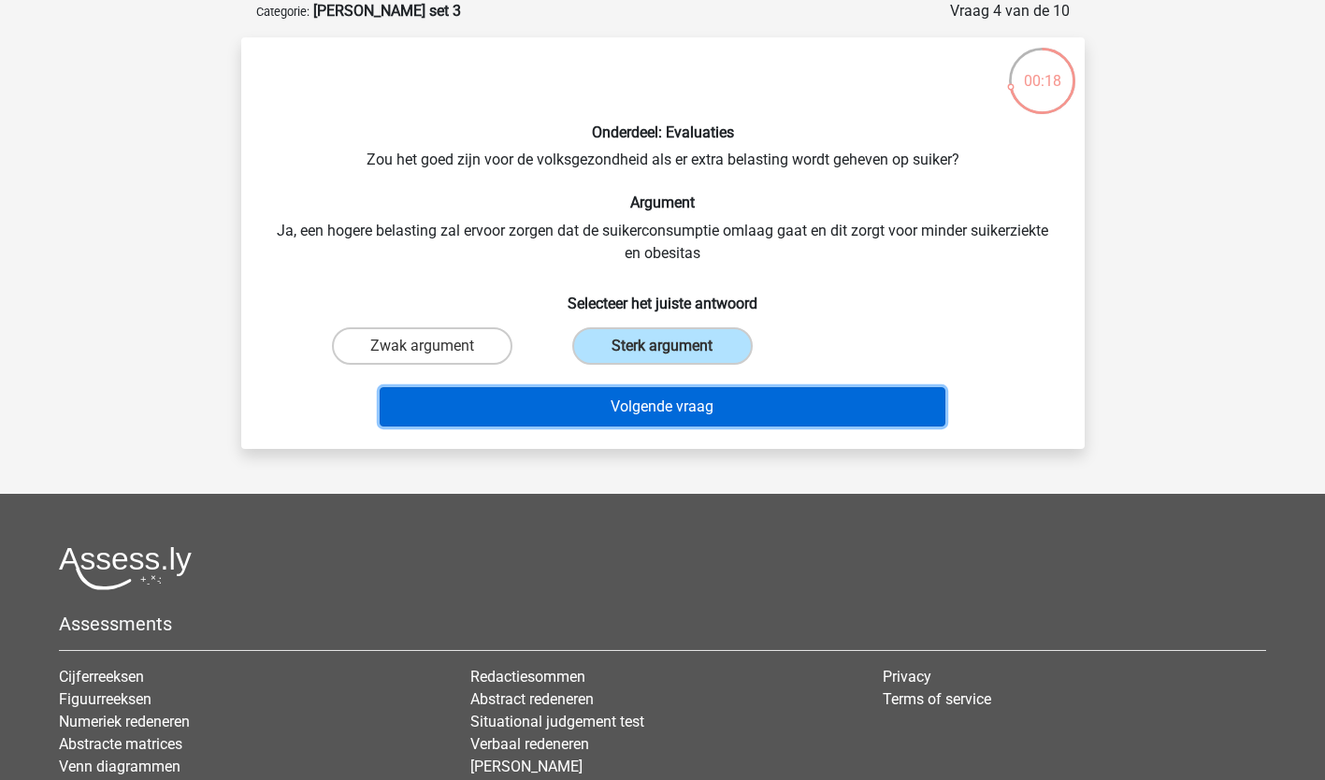
click at [664, 404] on button "Volgende vraag" at bounding box center [663, 406] width 566 height 39
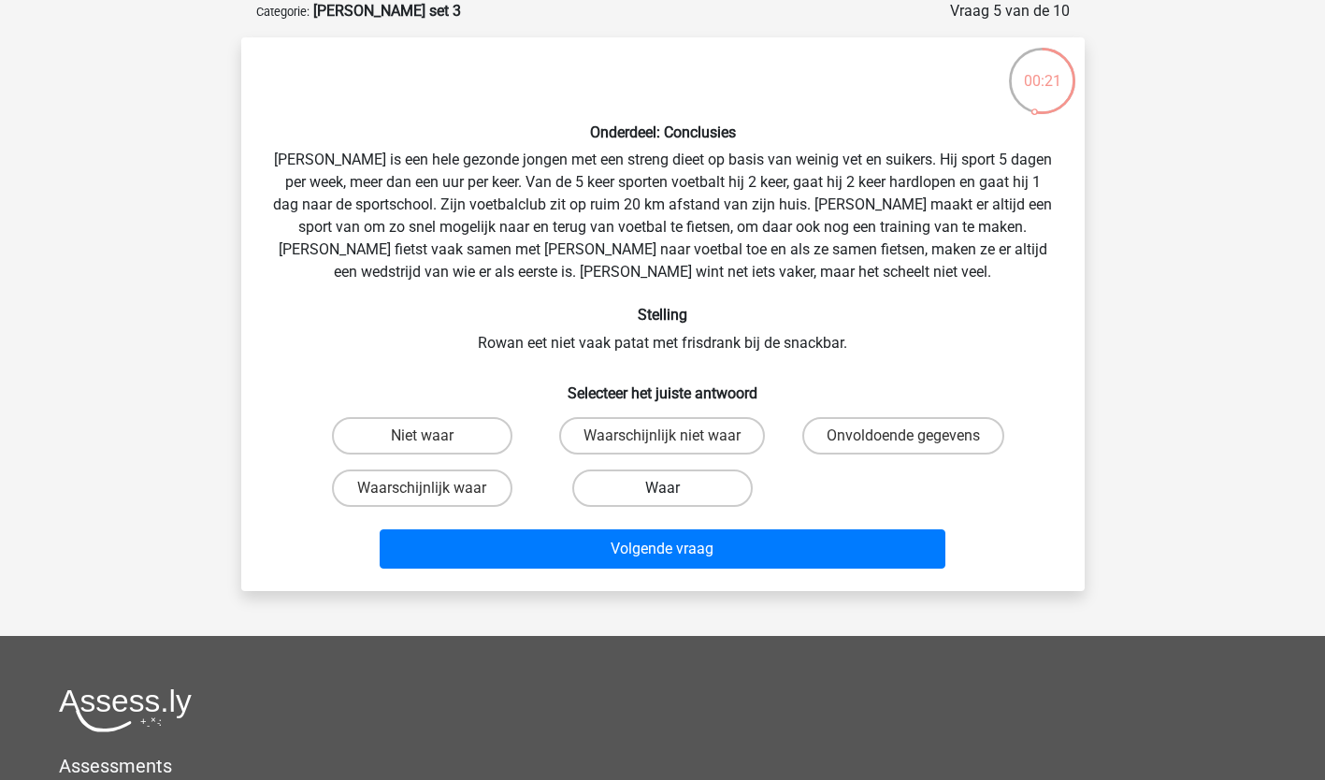
click at [646, 486] on label "Waar" at bounding box center [662, 487] width 180 height 37
click at [662, 488] on input "Waar" at bounding box center [668, 494] width 12 height 12
radio input "true"
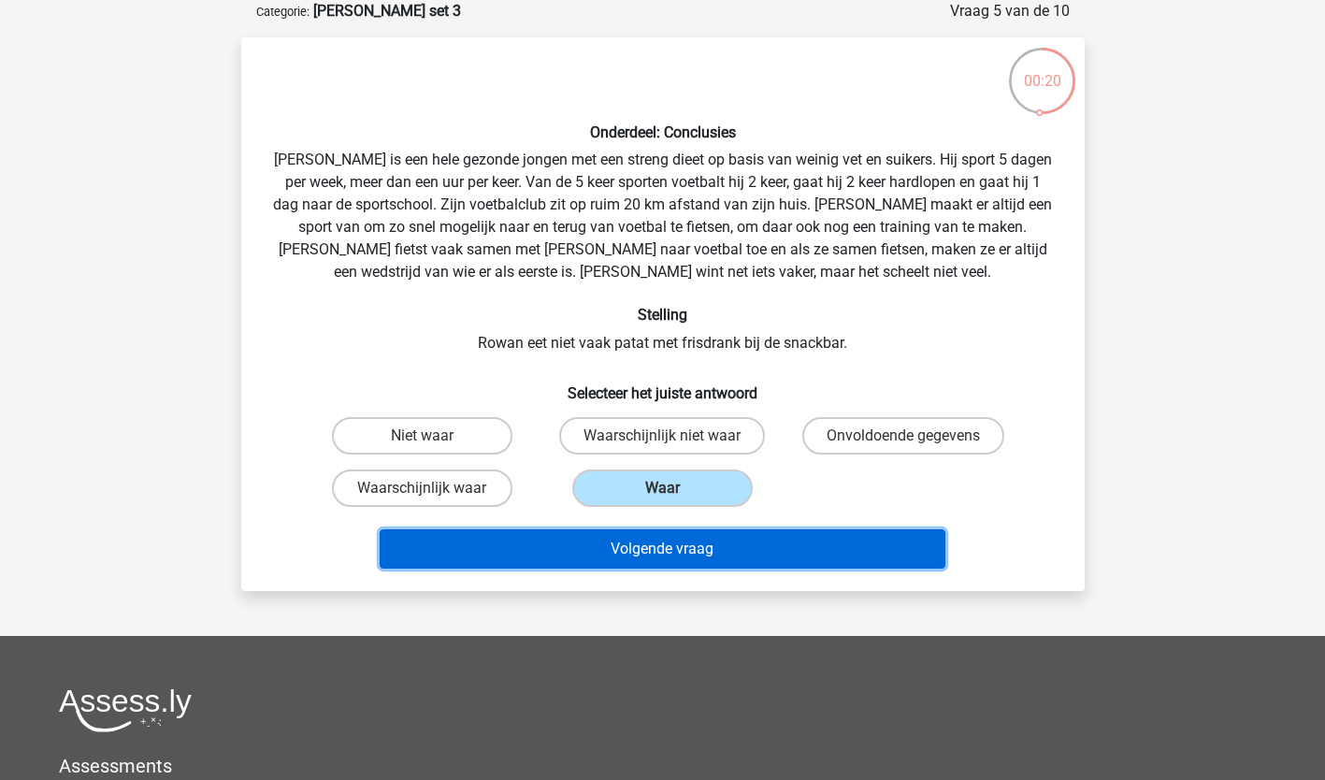
click at [621, 534] on button "Volgende vraag" at bounding box center [663, 548] width 566 height 39
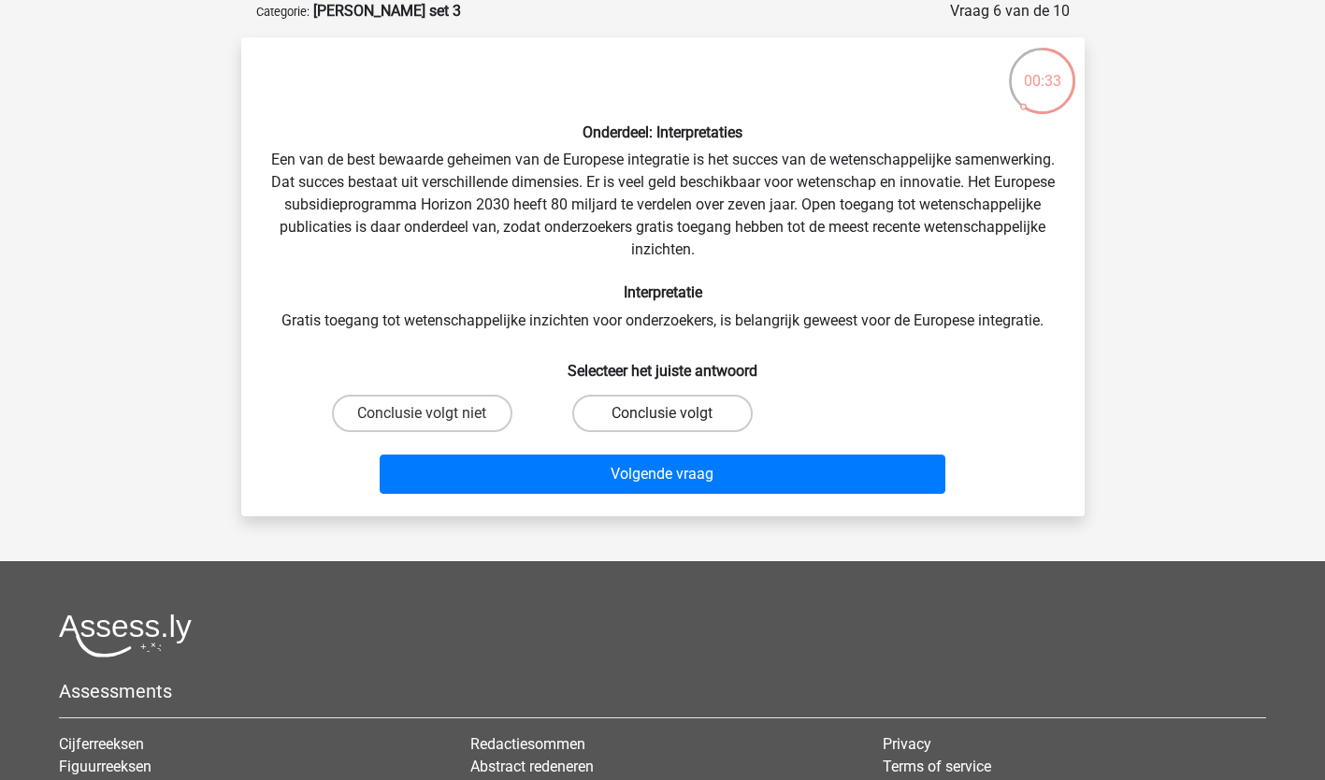
click at [680, 414] on label "Conclusie volgt" at bounding box center [662, 412] width 180 height 37
click at [674, 414] on input "Conclusie volgt" at bounding box center [668, 419] width 12 height 12
radio input "true"
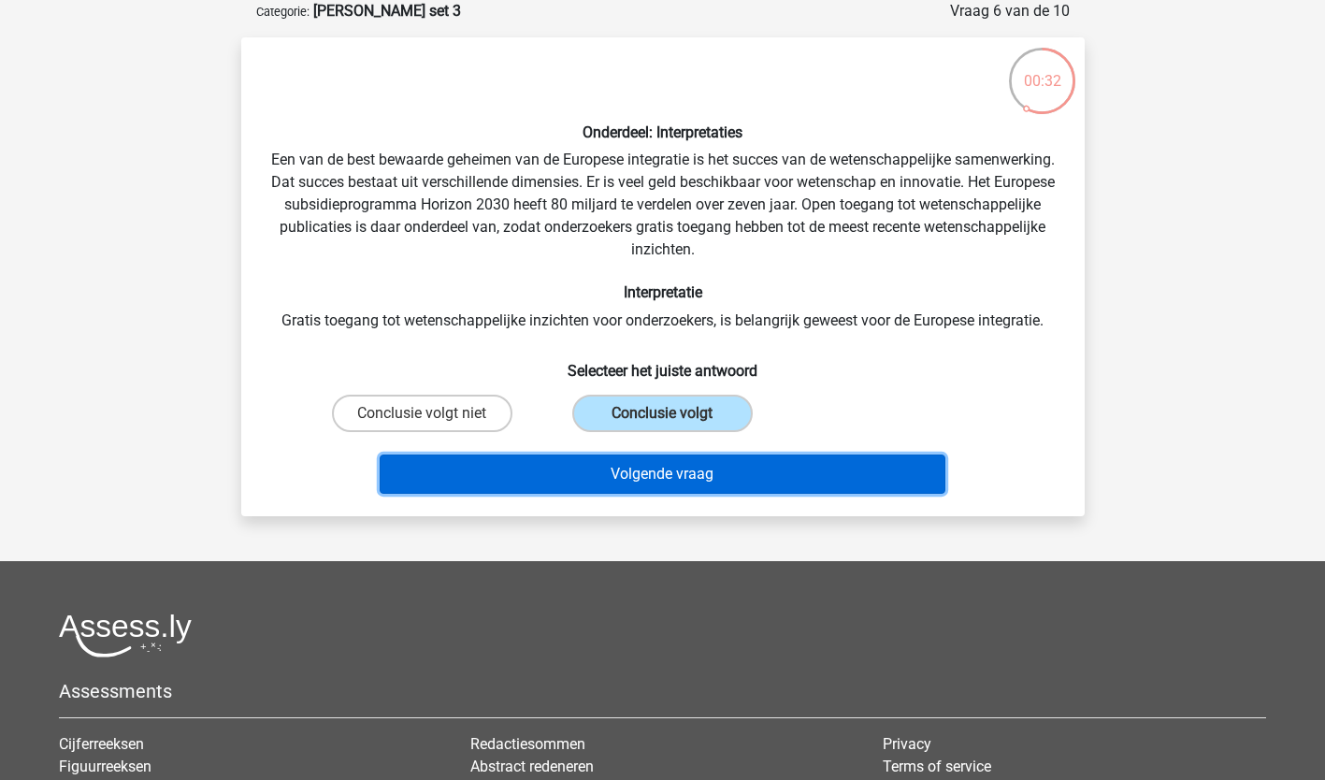
drag, startPoint x: 667, startPoint y: 456, endPoint x: 665, endPoint y: 480, distance: 23.5
click at [667, 465] on button "Volgende vraag" at bounding box center [663, 473] width 566 height 39
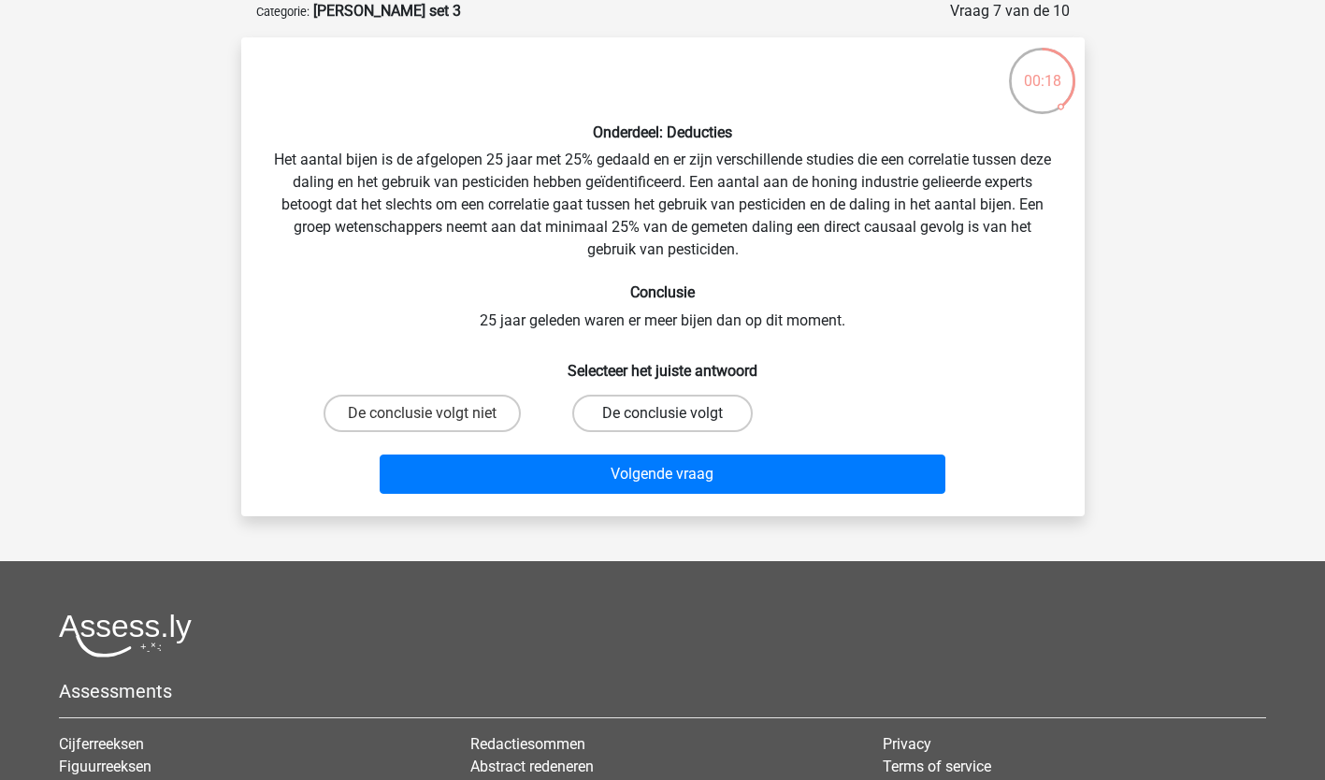
click at [681, 413] on label "De conclusie volgt" at bounding box center [662, 412] width 180 height 37
click at [674, 413] on input "De conclusie volgt" at bounding box center [668, 419] width 12 height 12
radio input "true"
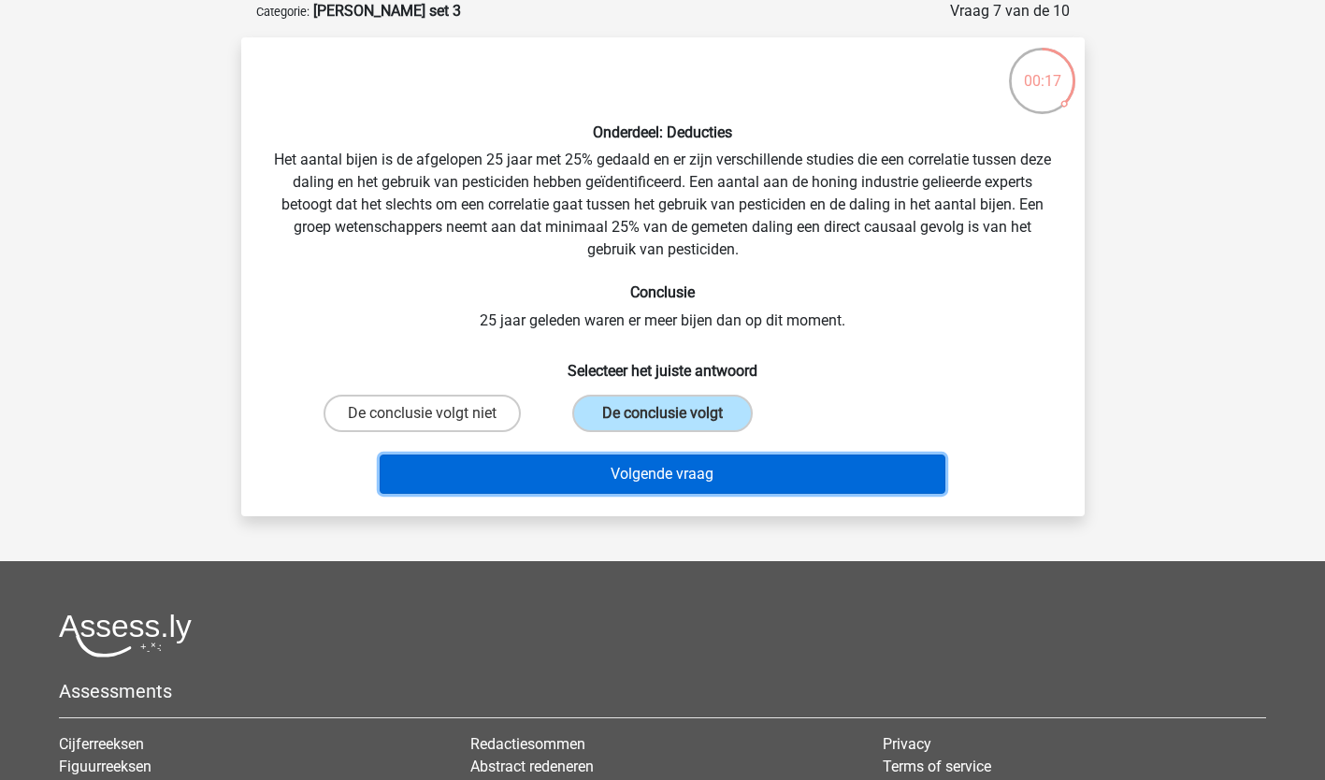
click at [612, 473] on button "Volgende vraag" at bounding box center [663, 473] width 566 height 39
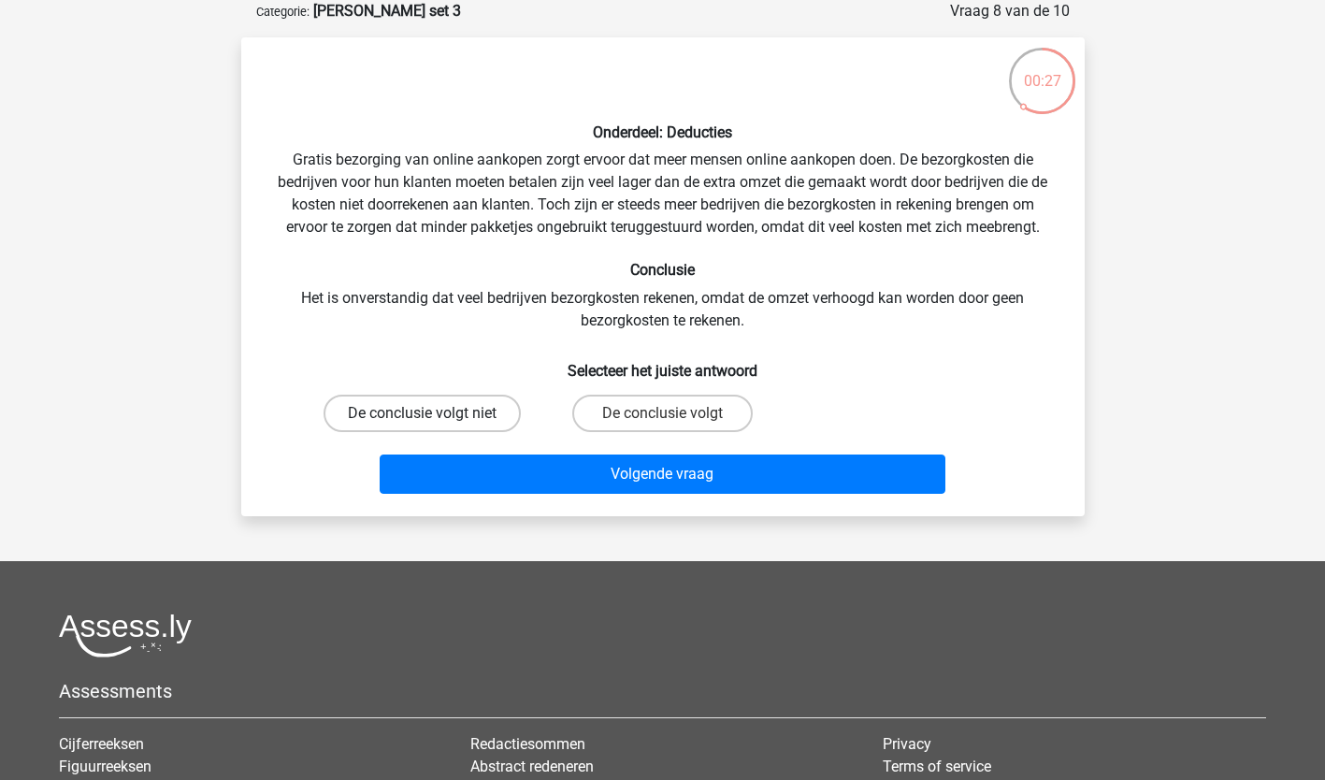
click at [492, 414] on label "De conclusie volgt niet" at bounding box center [421, 412] width 197 height 37
click at [434, 414] on input "De conclusie volgt niet" at bounding box center [428, 419] width 12 height 12
radio input "true"
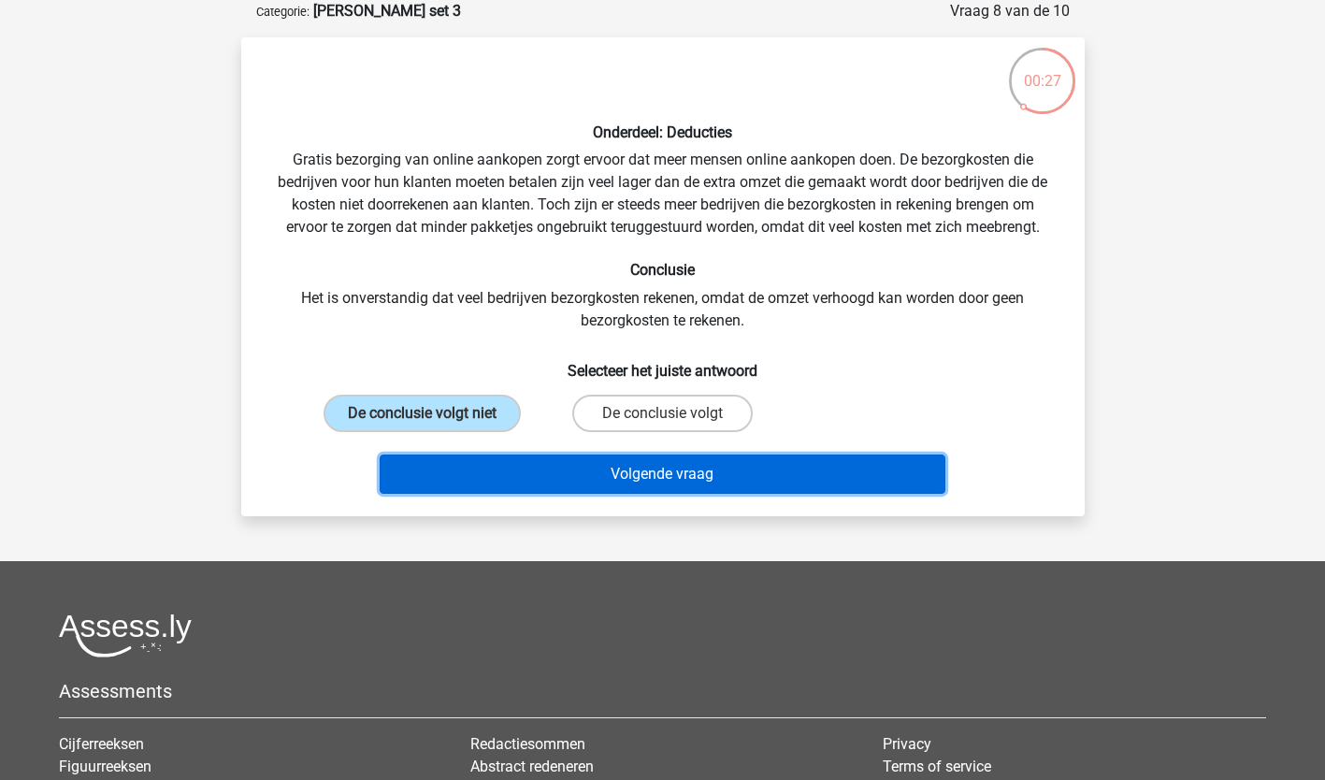
click at [469, 476] on button "Volgende vraag" at bounding box center [663, 473] width 566 height 39
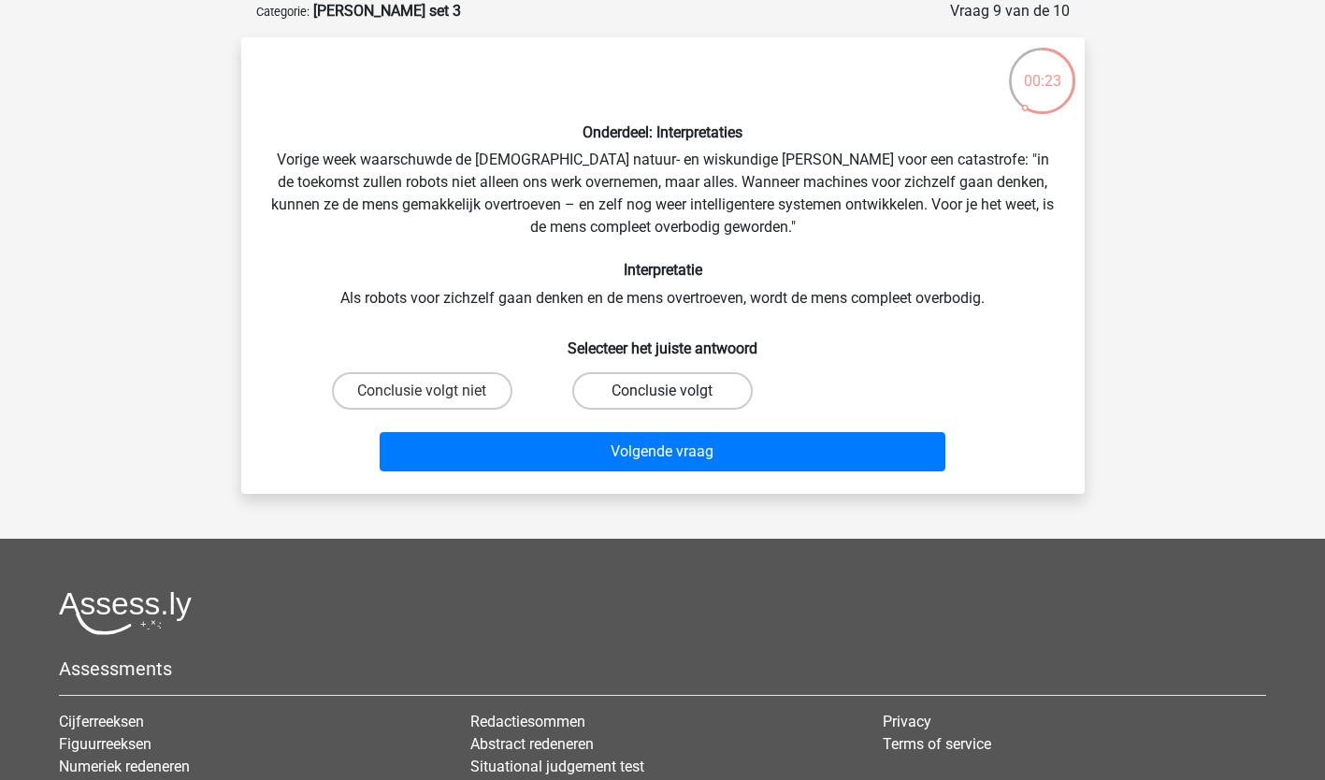
click at [675, 391] on label "Conclusie volgt" at bounding box center [662, 390] width 180 height 37
click at [674, 391] on input "Conclusie volgt" at bounding box center [668, 397] width 12 height 12
radio input "true"
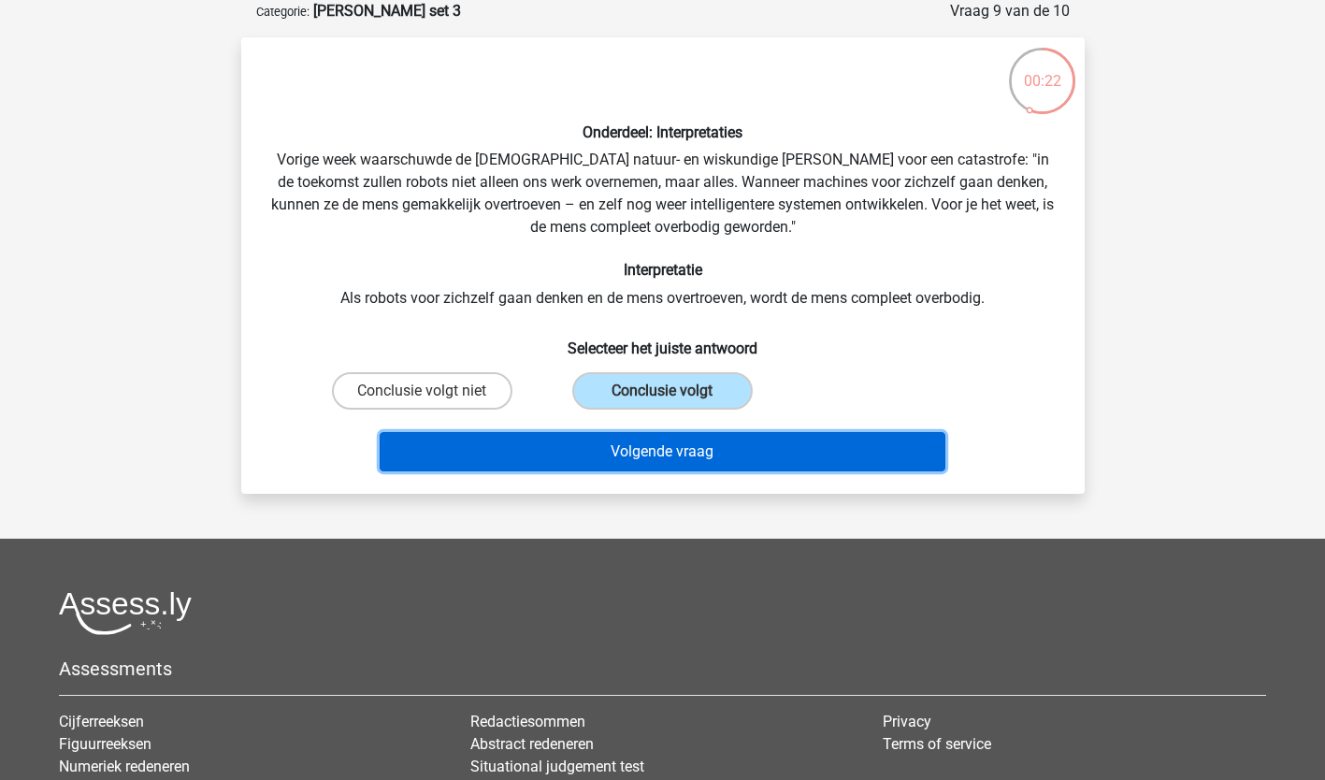
click at [600, 462] on button "Volgende vraag" at bounding box center [663, 451] width 566 height 39
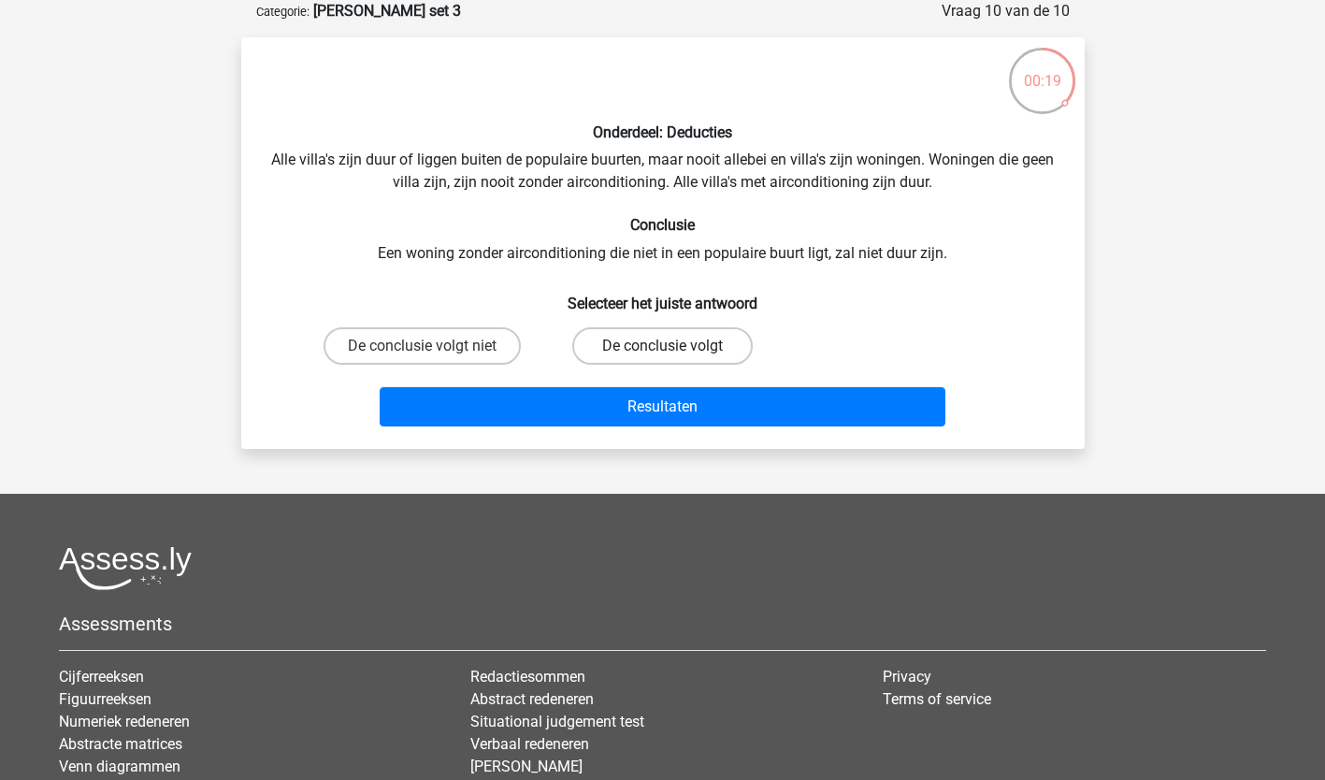
click at [730, 343] on label "De conclusie volgt" at bounding box center [662, 345] width 180 height 37
click at [674, 346] on input "De conclusie volgt" at bounding box center [668, 352] width 12 height 12
radio input "true"
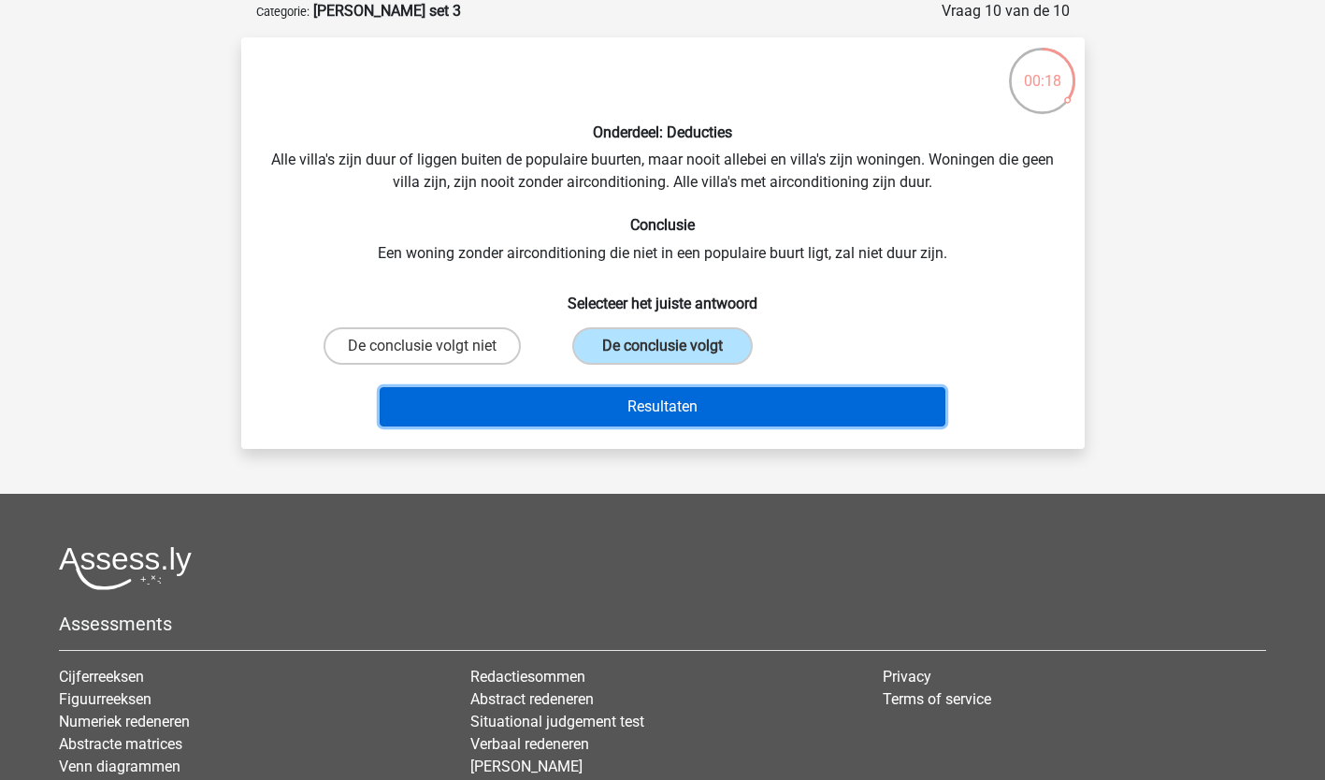
click at [584, 414] on button "Resultaten" at bounding box center [663, 406] width 566 height 39
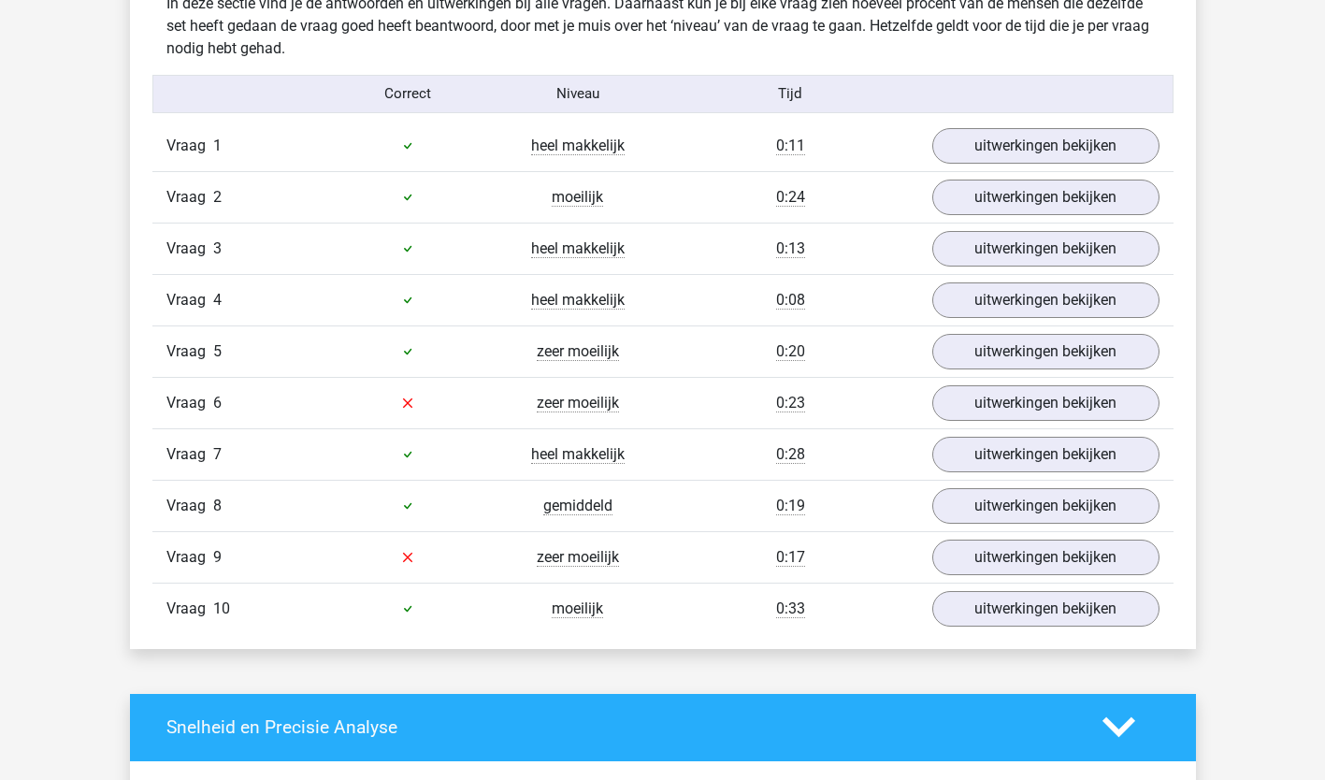
scroll to position [1170, 0]
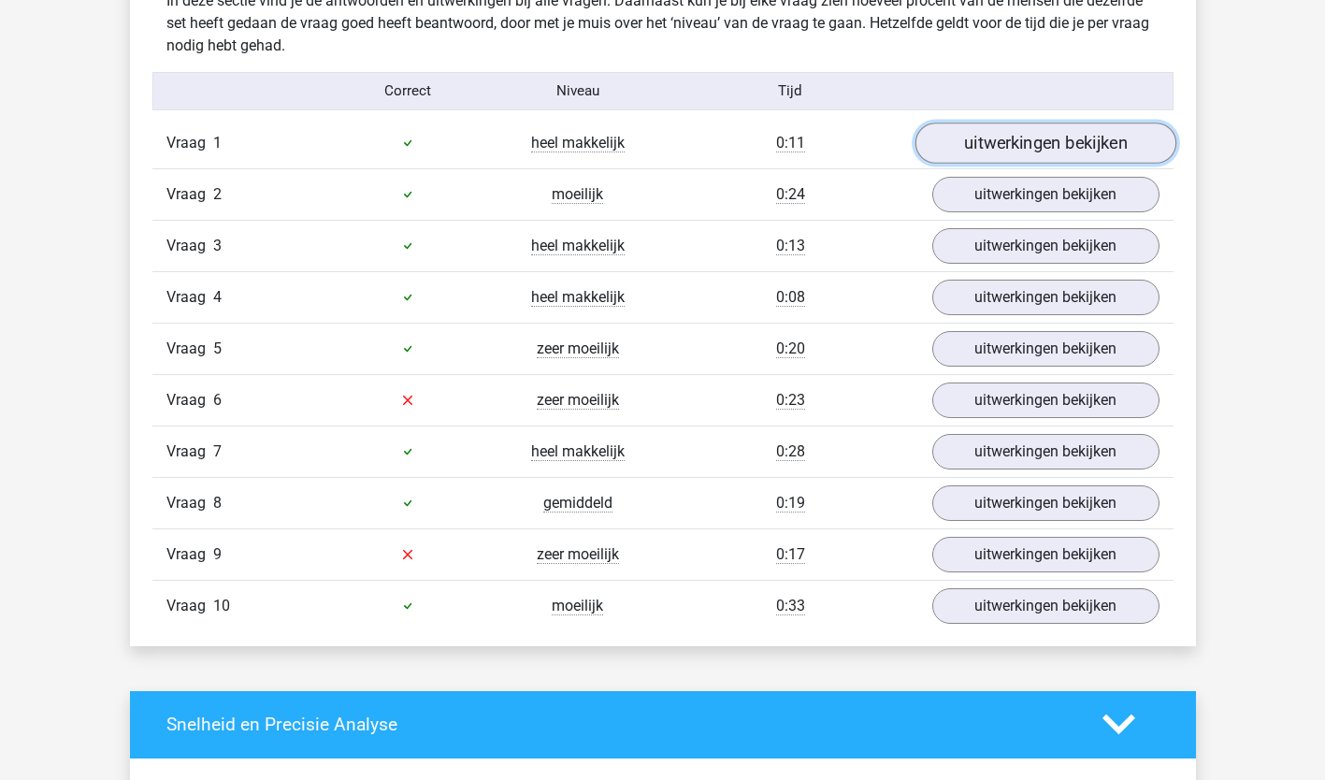
click at [1041, 142] on link "uitwerkingen bekijken" at bounding box center [1044, 142] width 261 height 41
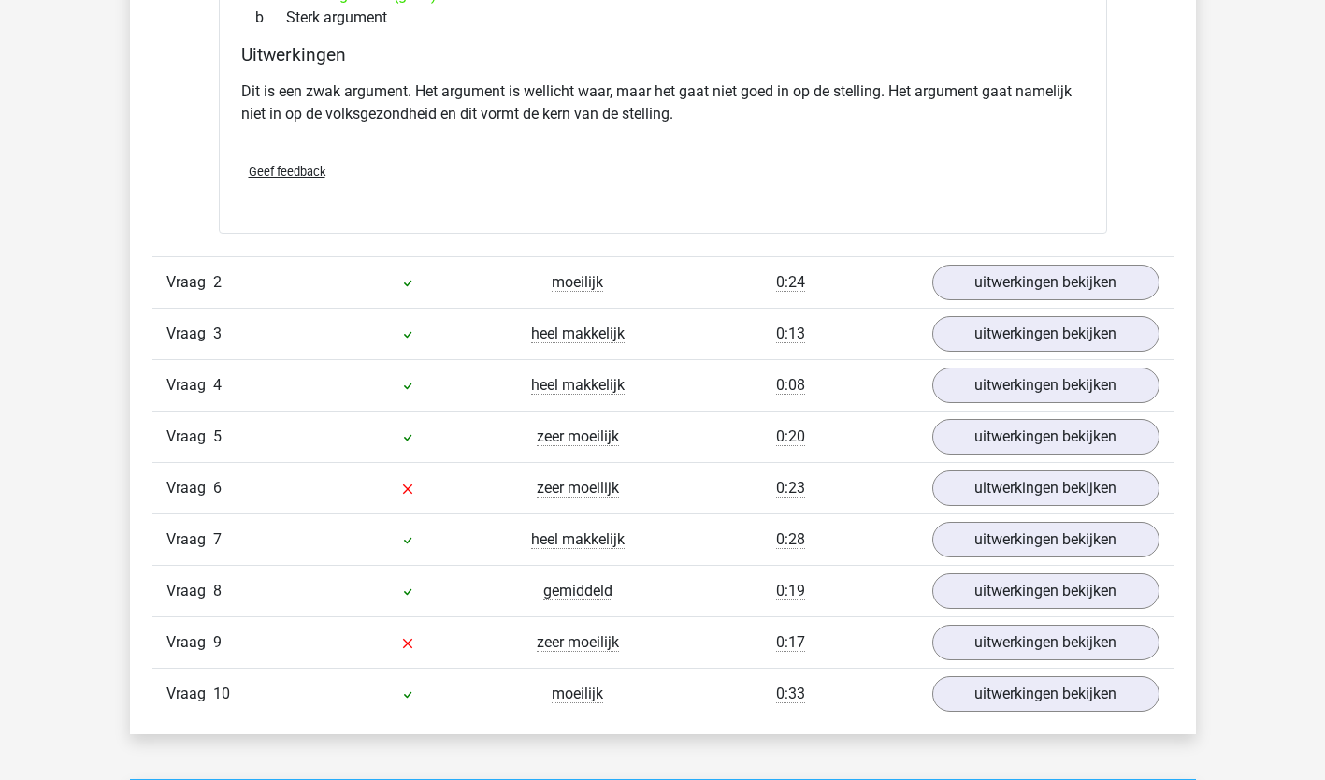
scroll to position [1558, 0]
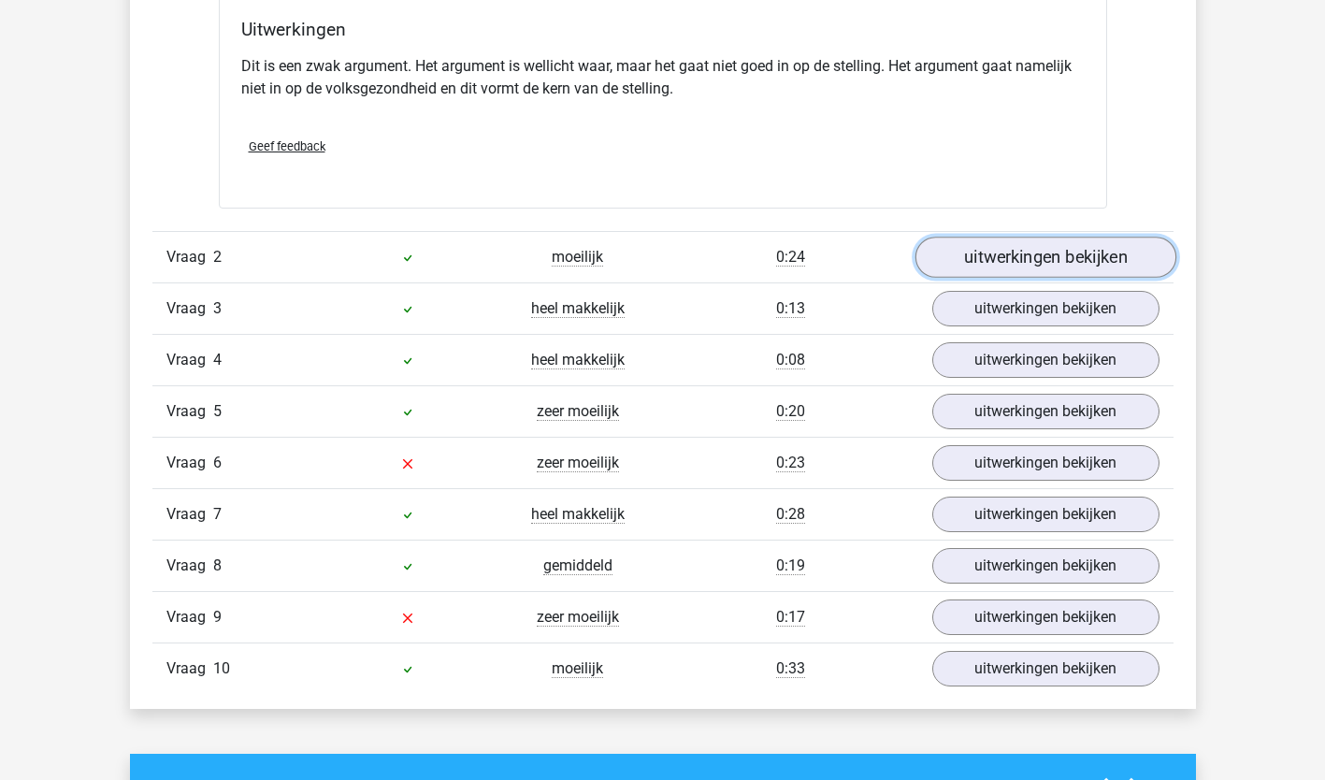
click at [1018, 252] on link "uitwerkingen bekijken" at bounding box center [1044, 257] width 261 height 41
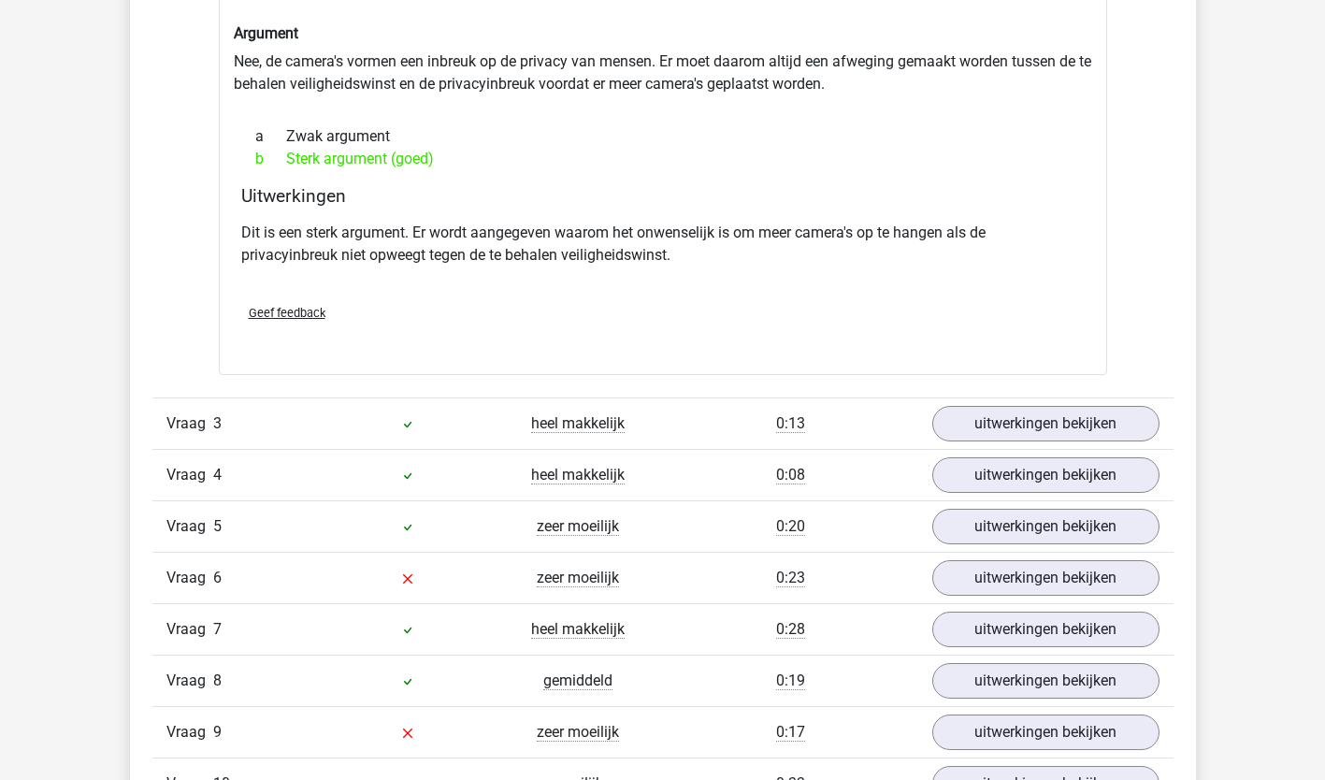
scroll to position [1918, 0]
click at [1018, 426] on link "uitwerkingen bekijken" at bounding box center [1044, 422] width 261 height 41
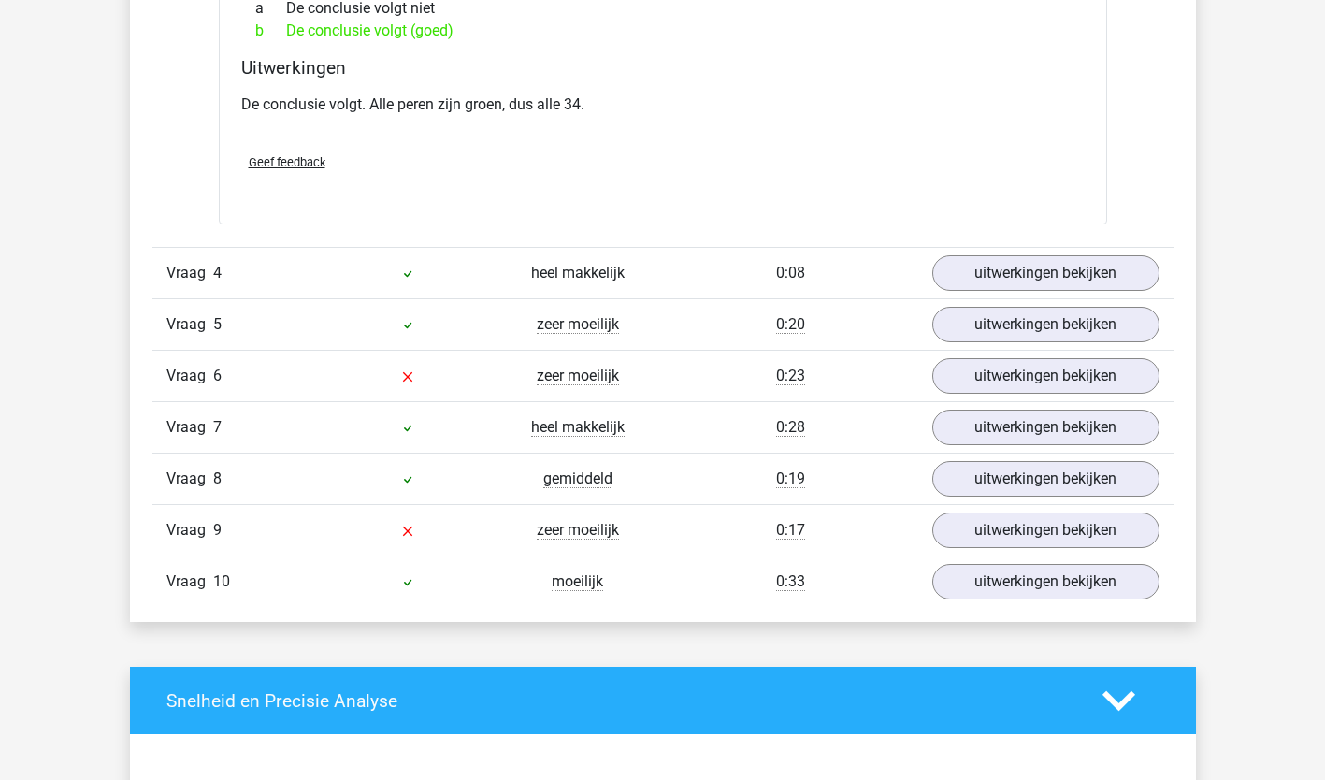
scroll to position [2548, 0]
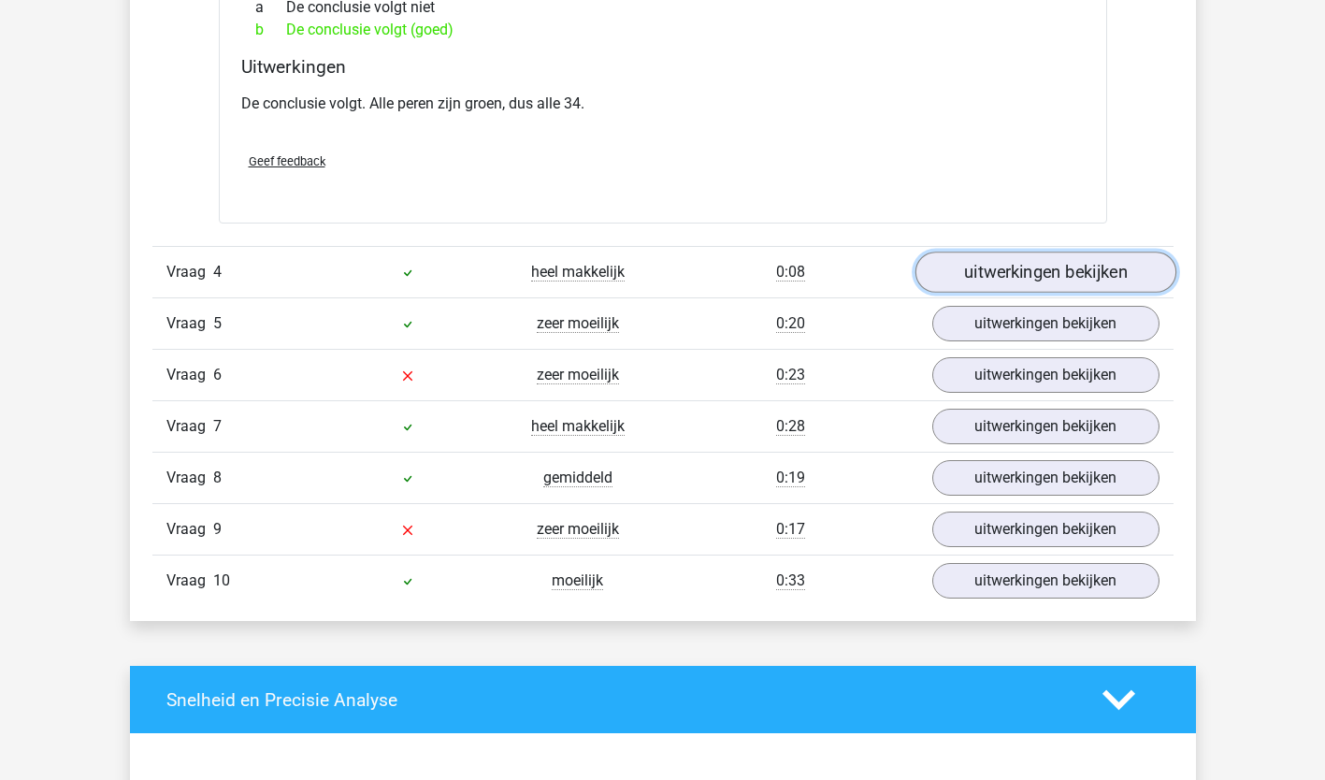
click at [1033, 277] on link "uitwerkingen bekijken" at bounding box center [1044, 272] width 261 height 41
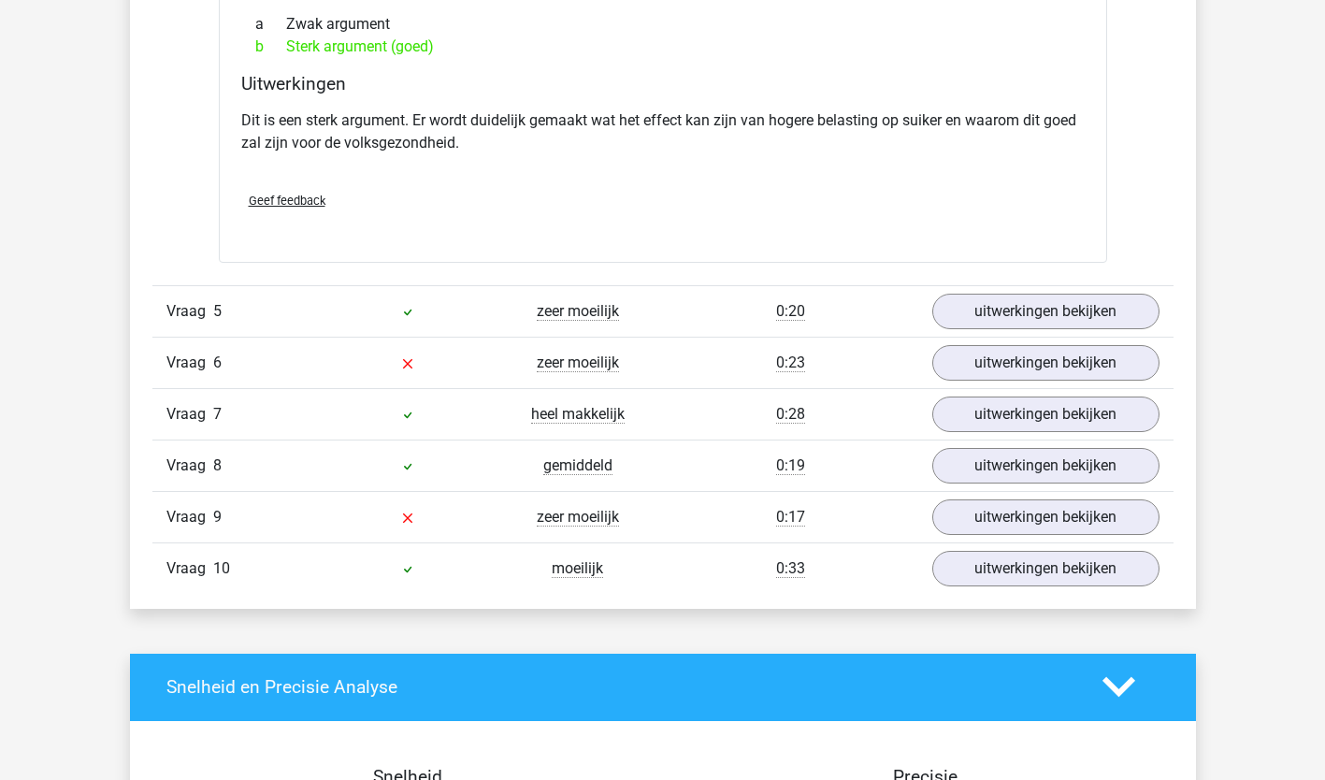
scroll to position [3013, 0]
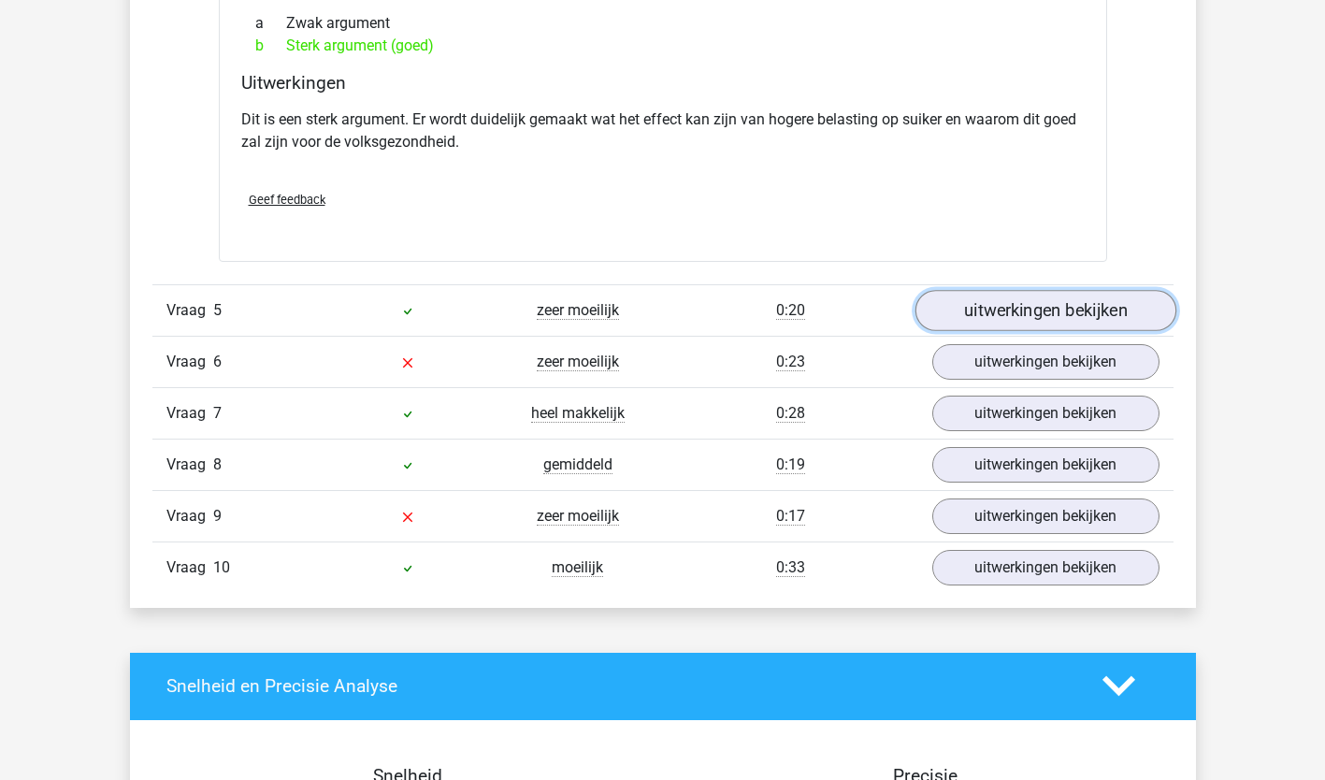
click at [1007, 323] on link "uitwerkingen bekijken" at bounding box center [1044, 310] width 261 height 41
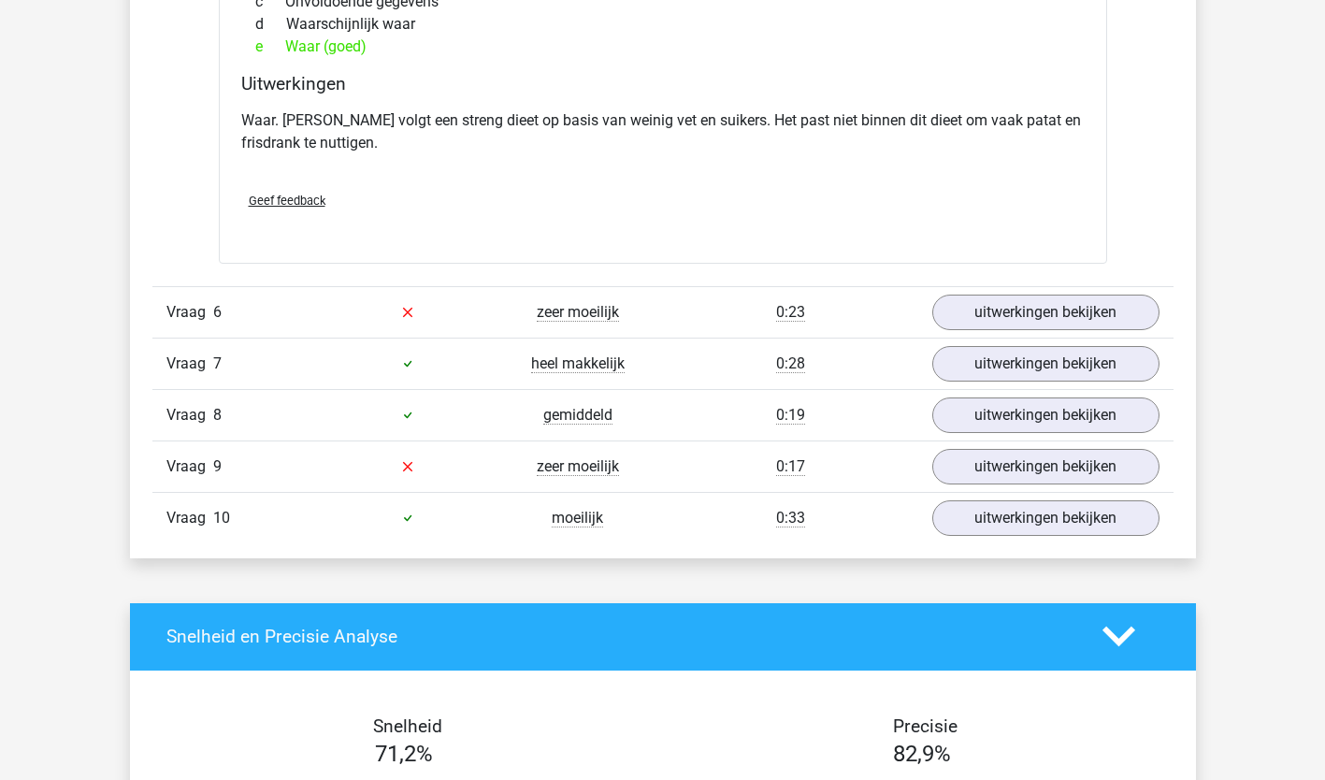
scroll to position [3702, 0]
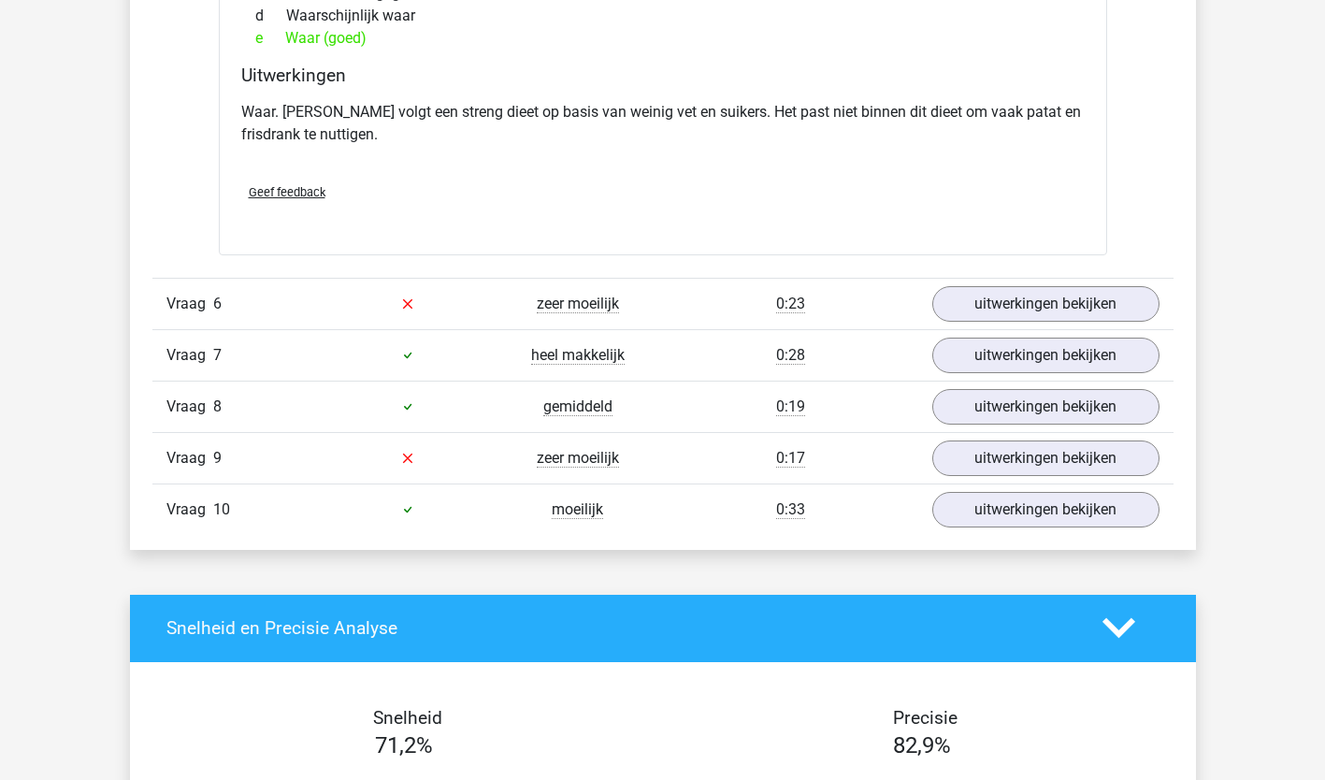
click at [993, 321] on div "Vraag 6 zeer moeilijk 0:23 uitwerkingen bekijken" at bounding box center [662, 303] width 1021 height 51
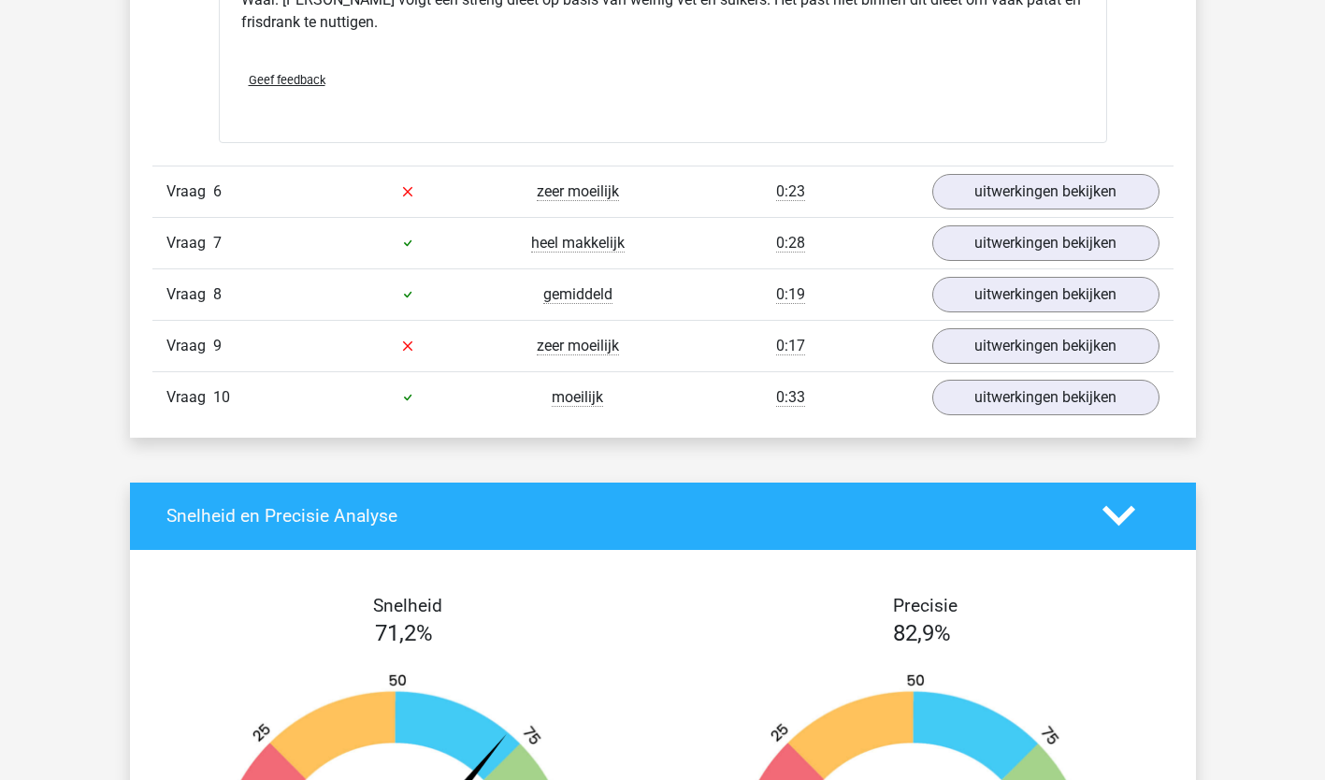
scroll to position [3815, 0]
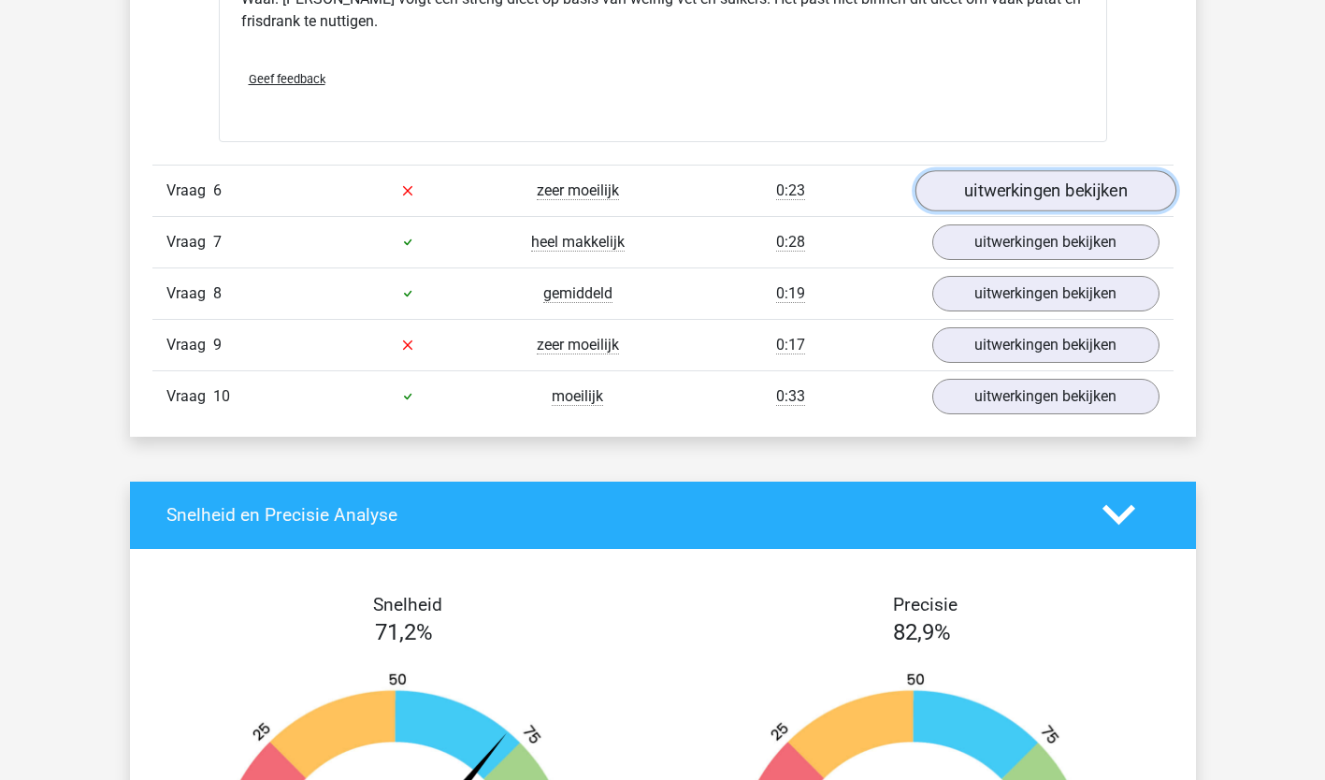
click at [1015, 192] on link "uitwerkingen bekijken" at bounding box center [1044, 190] width 261 height 41
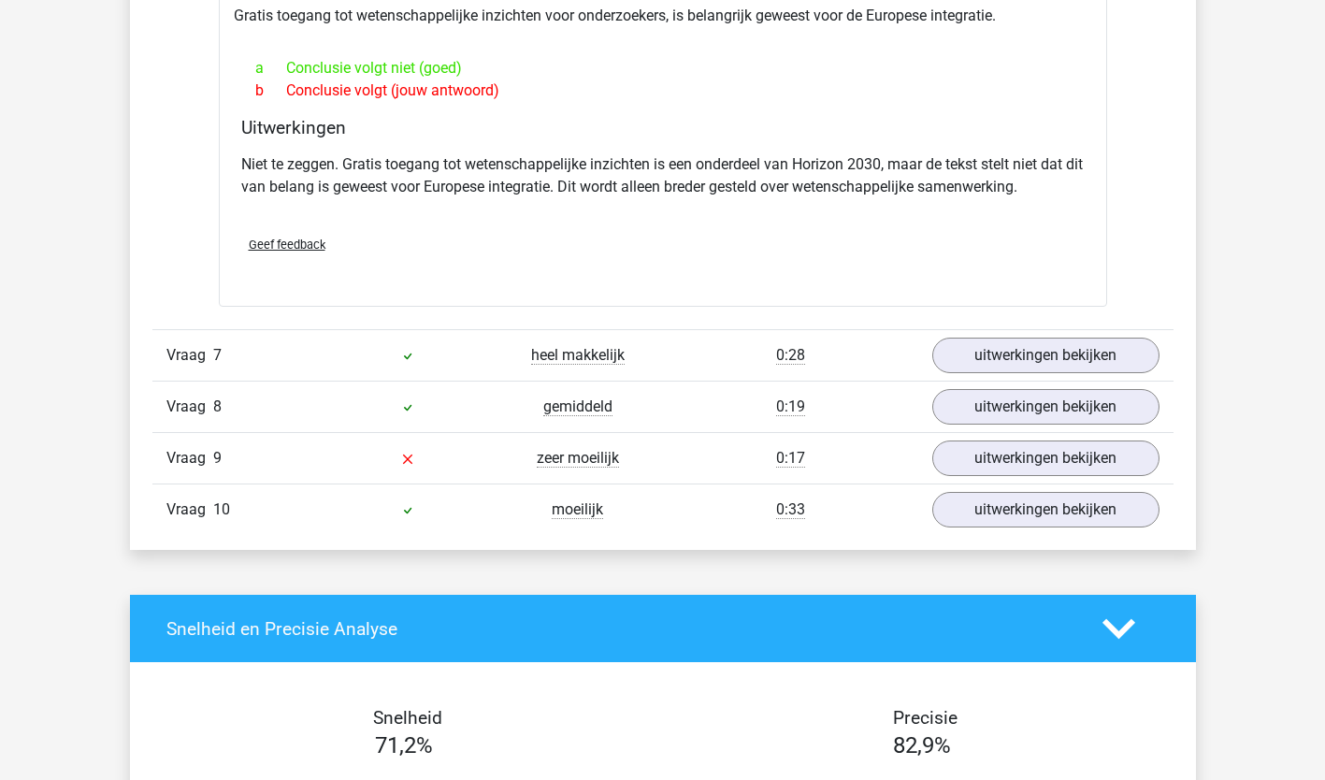
scroll to position [4220, 0]
click at [977, 352] on link "uitwerkingen bekijken" at bounding box center [1044, 355] width 261 height 41
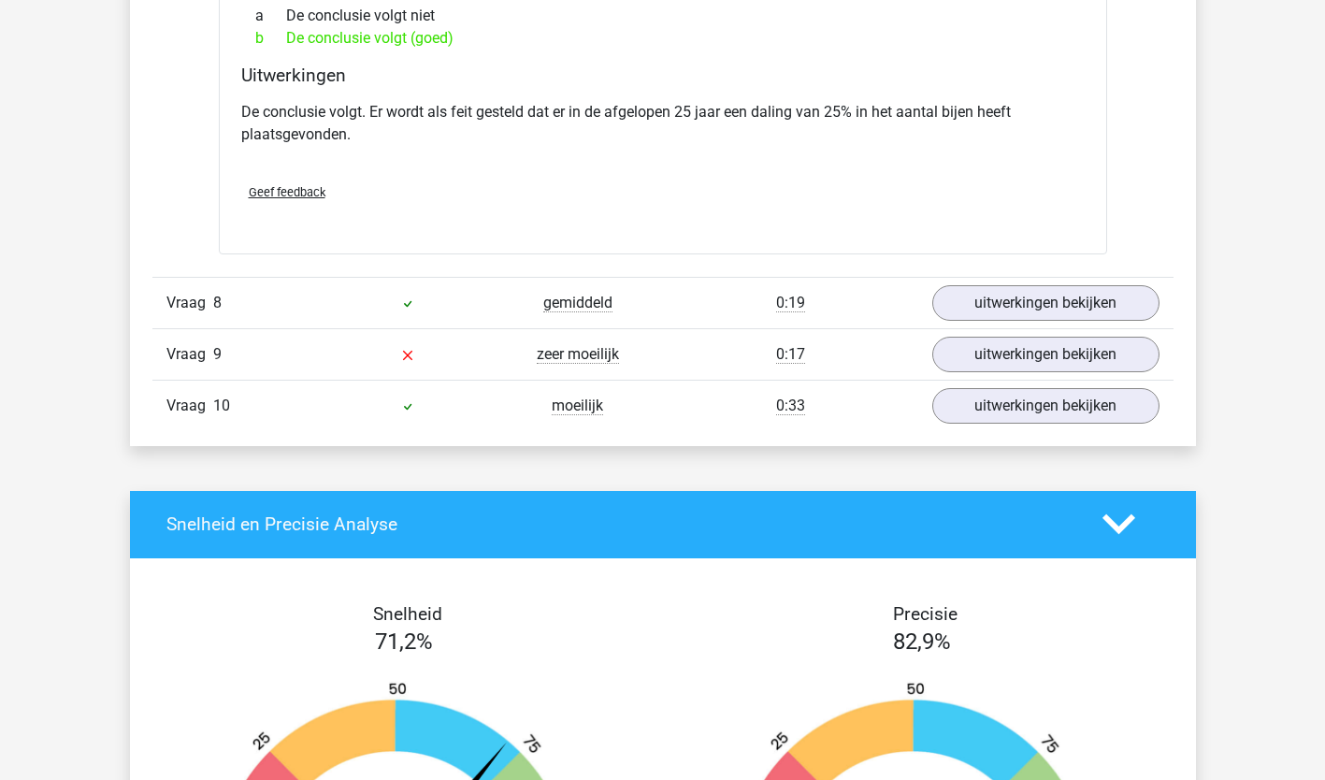
scroll to position [4851, 0]
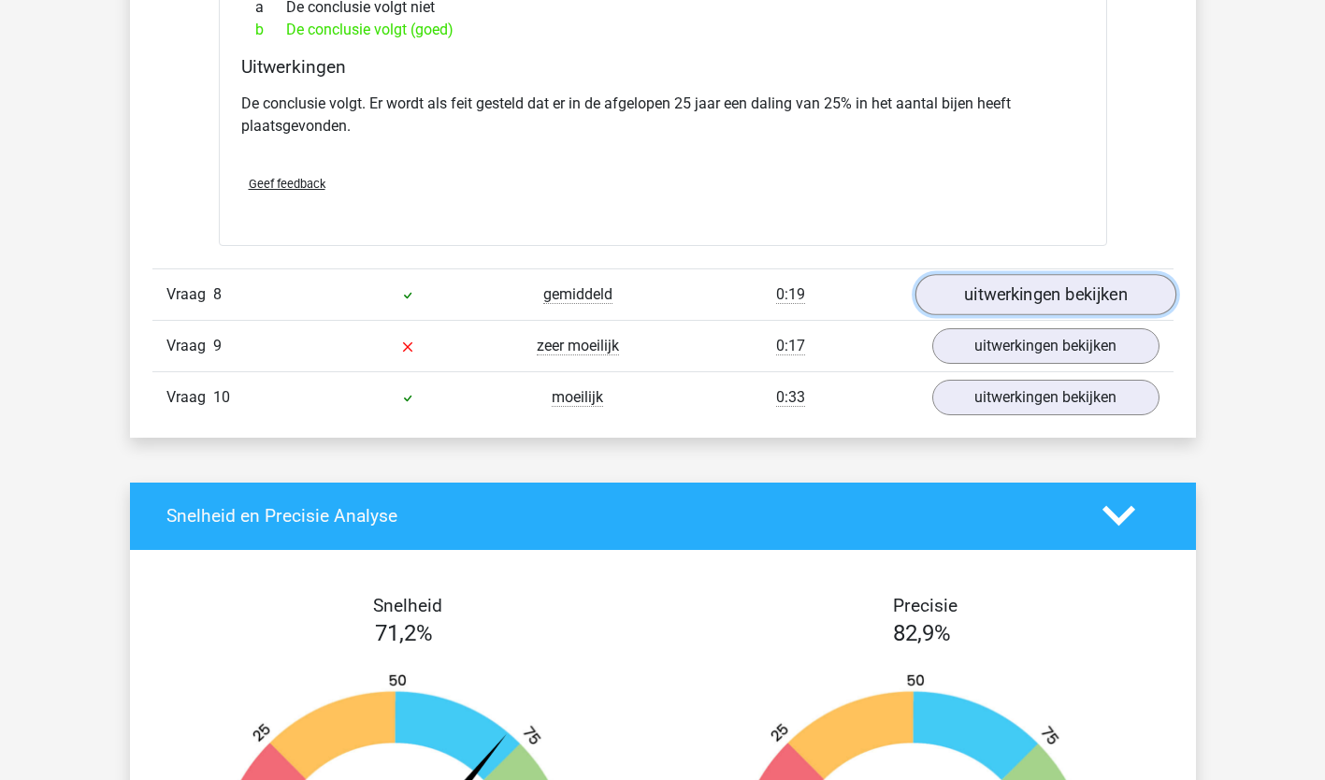
click at [986, 295] on link "uitwerkingen bekijken" at bounding box center [1044, 294] width 261 height 41
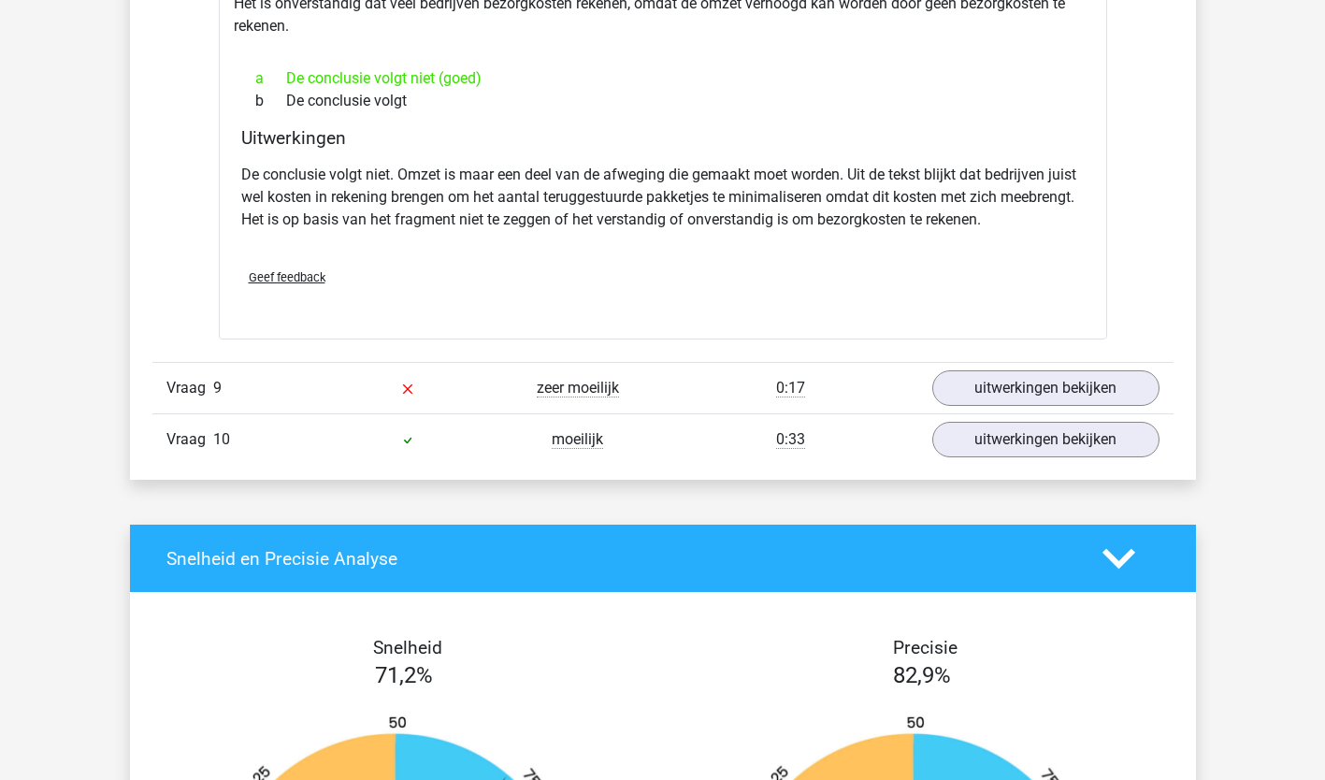
scroll to position [5372, 0]
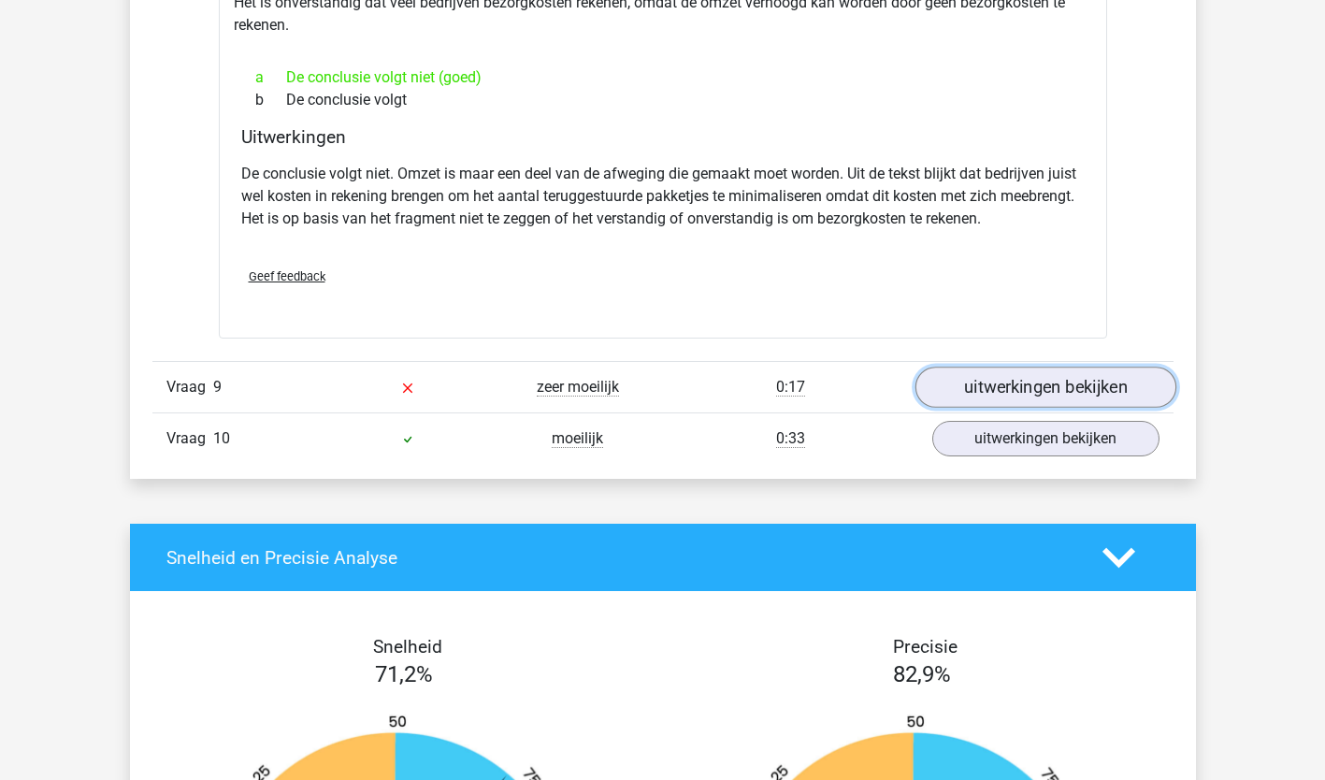
click at [964, 389] on link "uitwerkingen bekijken" at bounding box center [1044, 386] width 261 height 41
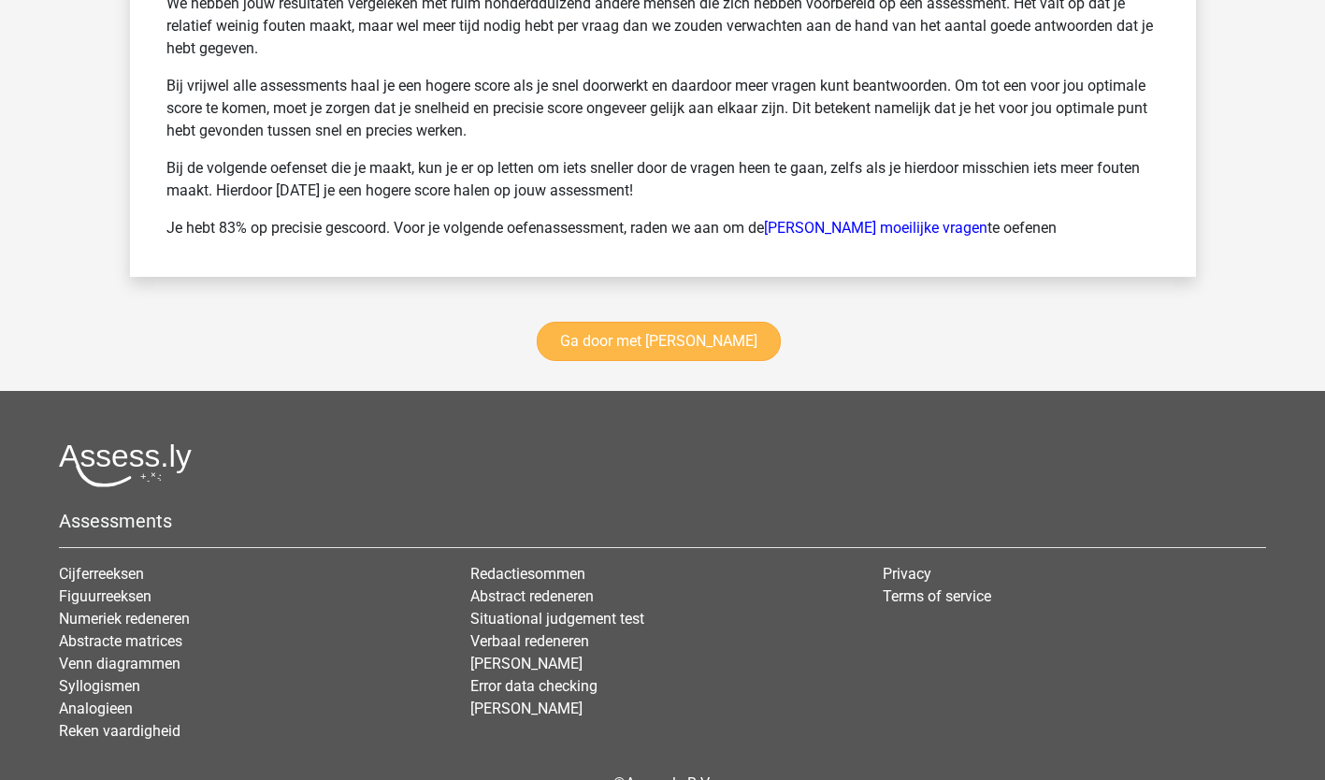
scroll to position [7144, 0]
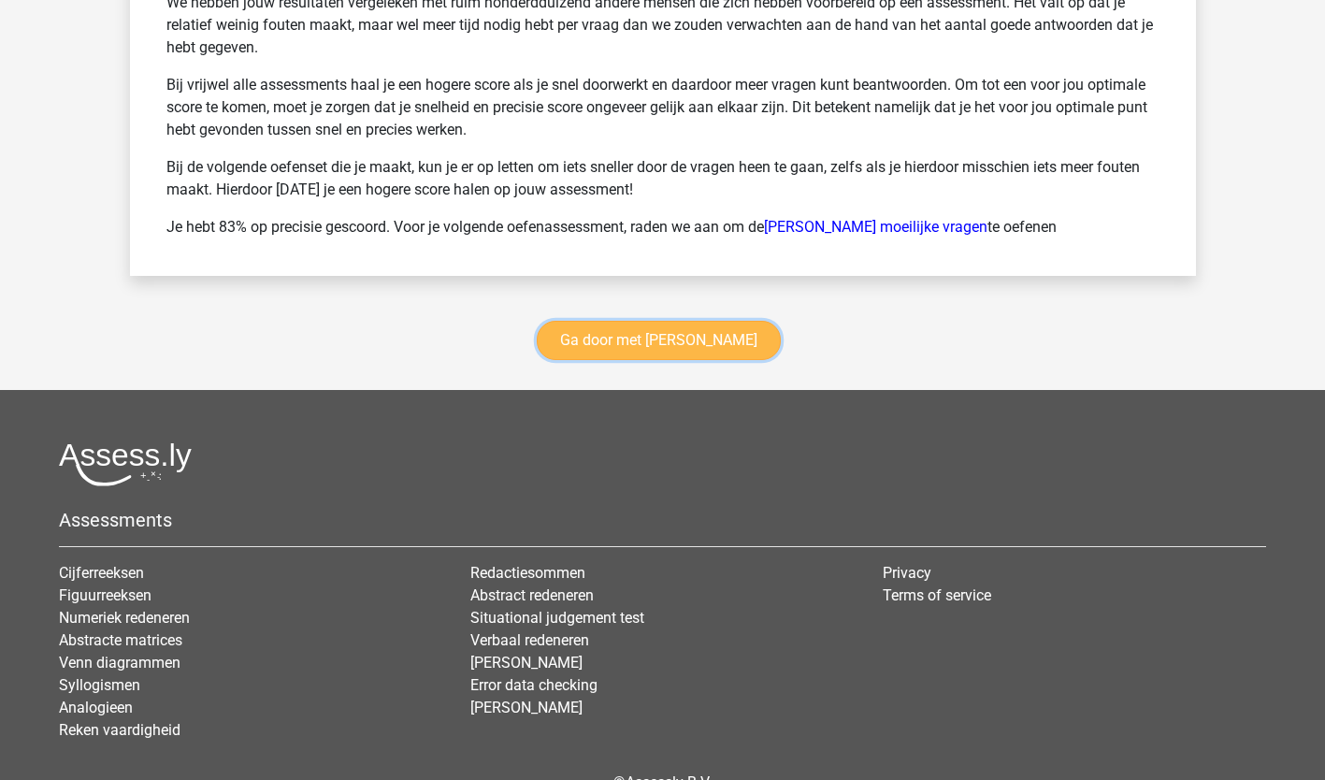
click at [681, 322] on link "Ga door met watson glaser" at bounding box center [659, 340] width 244 height 39
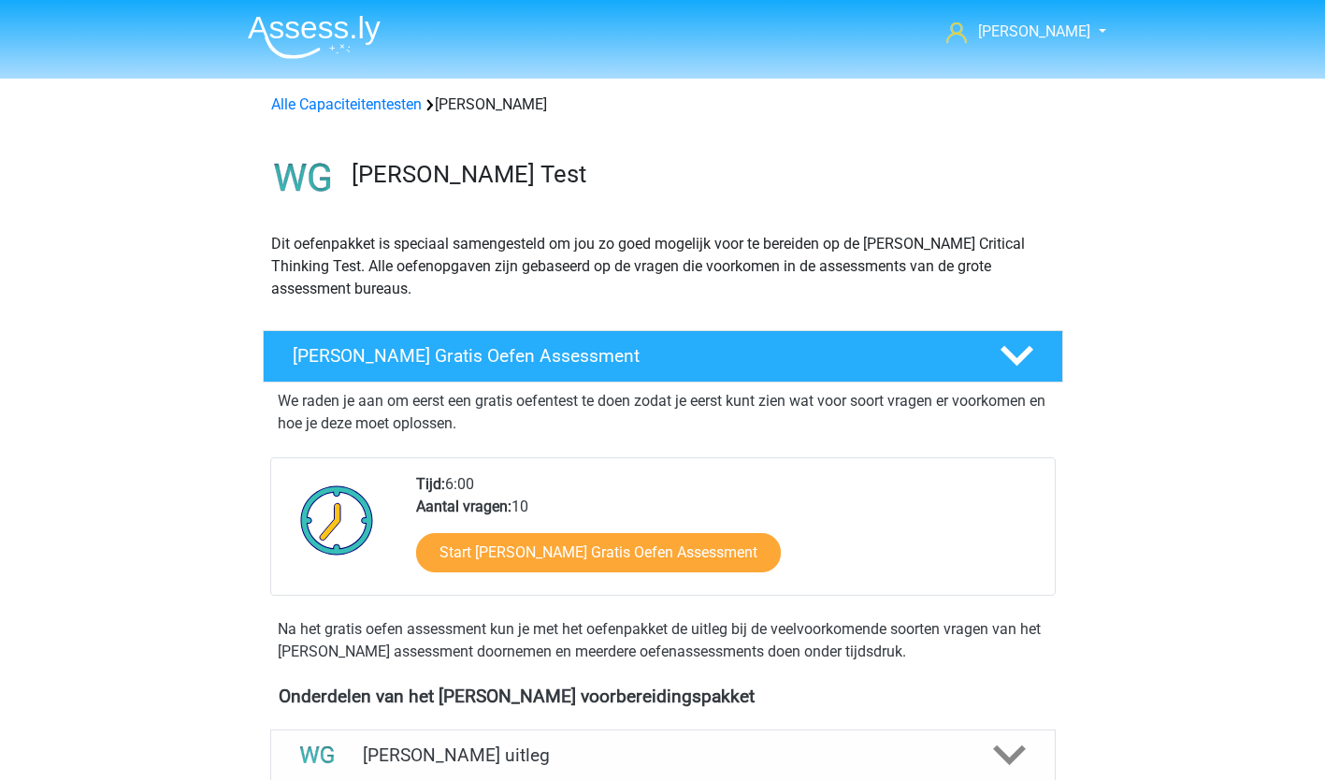
scroll to position [789, 0]
